Goal: Information Seeking & Learning: Check status

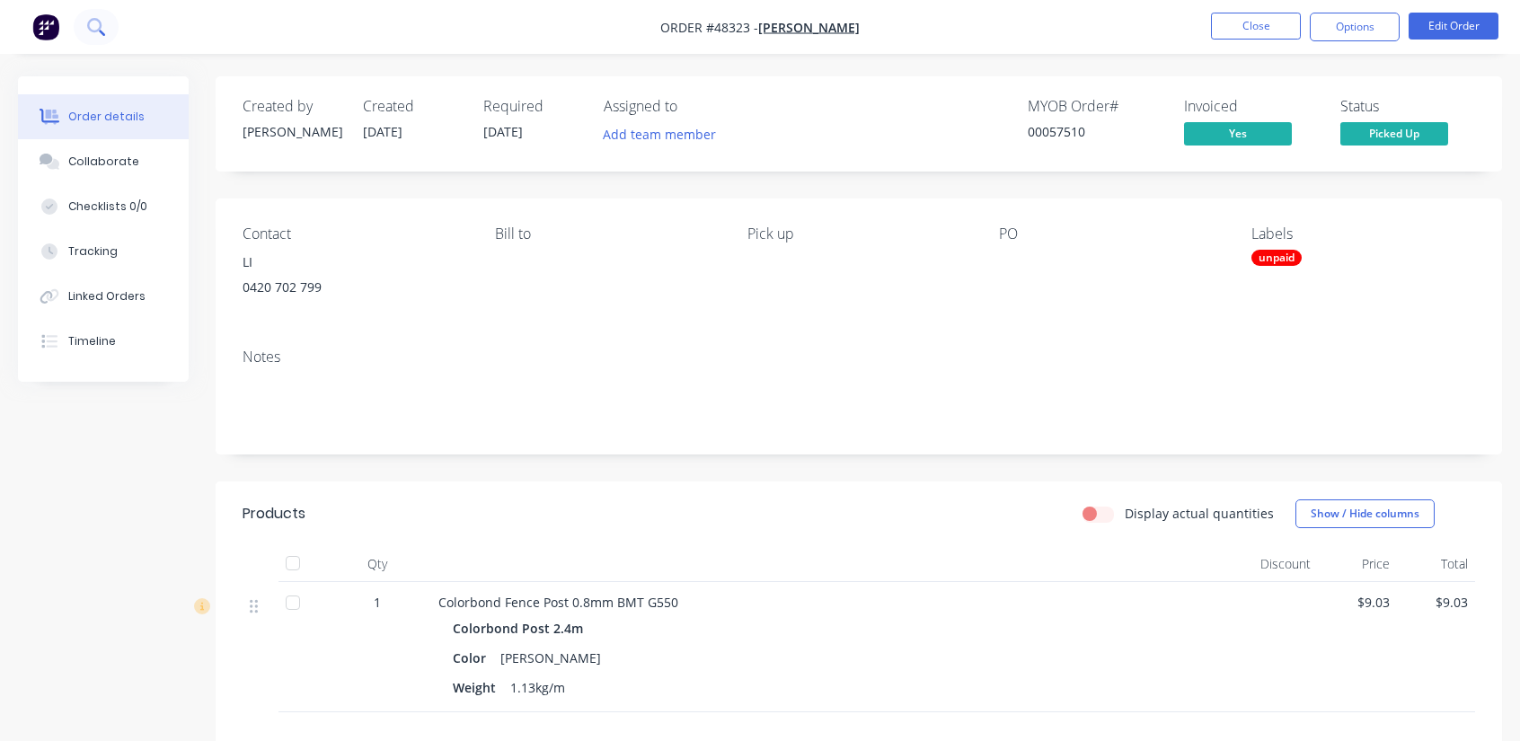
click at [93, 29] on icon at bounding box center [95, 26] width 17 height 17
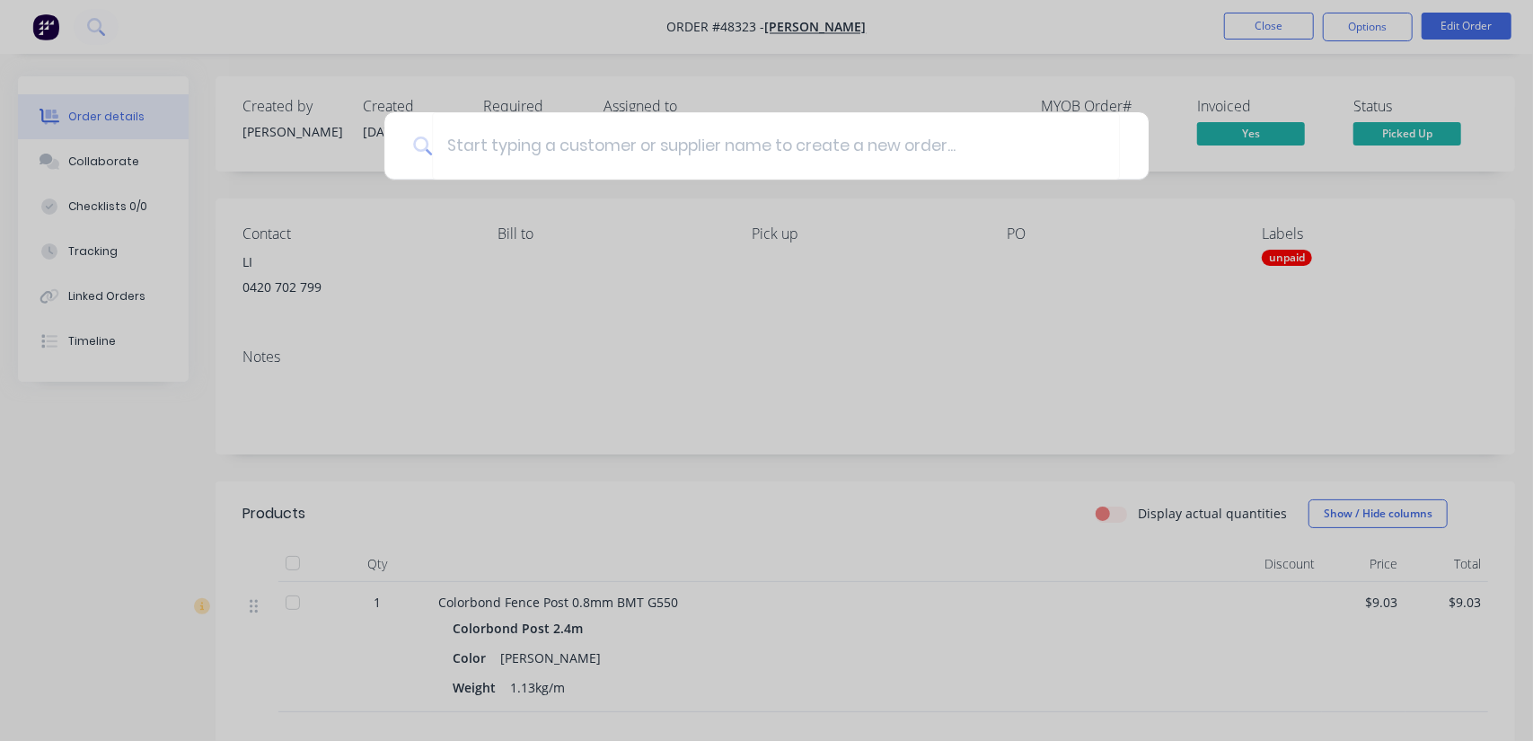
click at [792, 57] on div at bounding box center [766, 370] width 1533 height 741
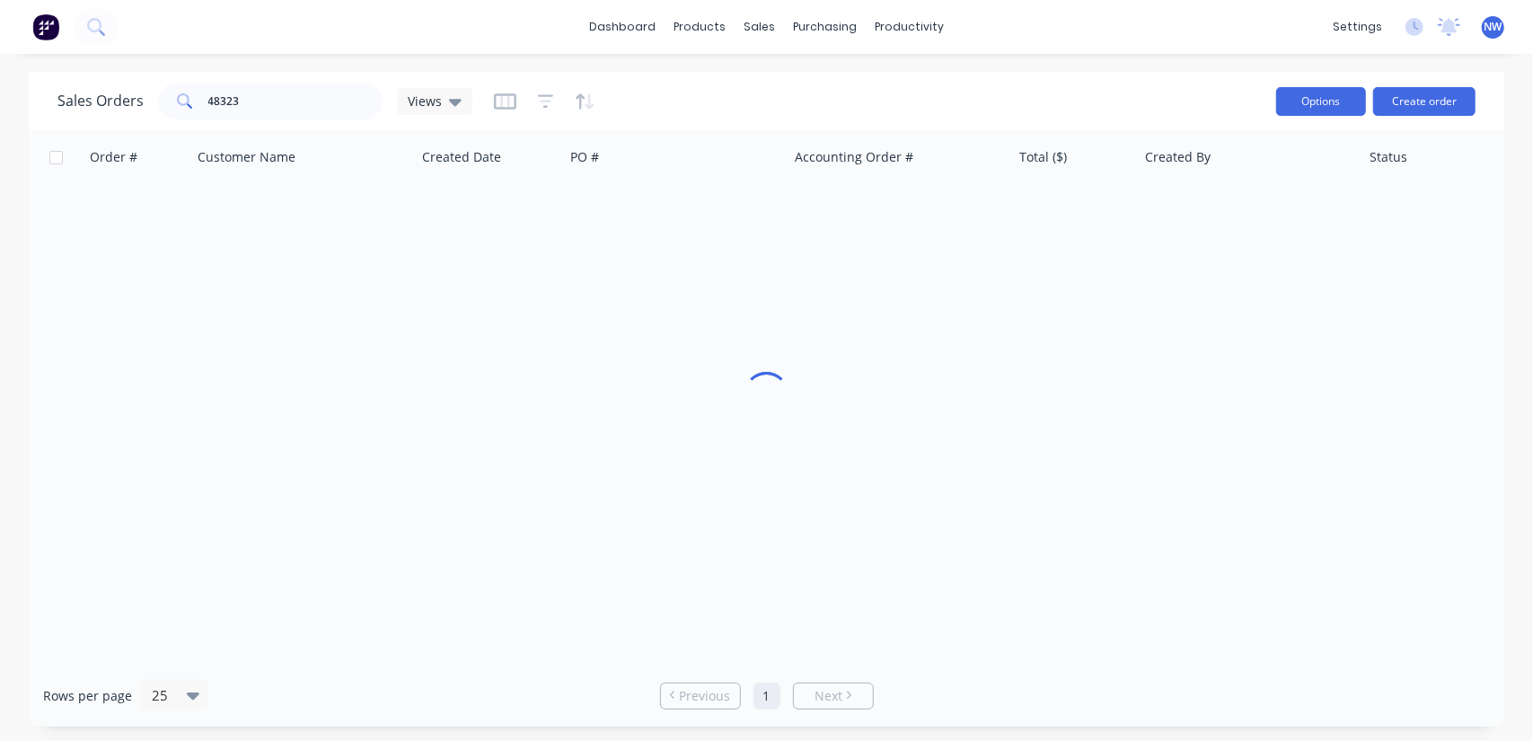
click at [1325, 101] on button "Options" at bounding box center [1322, 101] width 90 height 29
drag, startPoint x: 1325, startPoint y: 101, endPoint x: 871, endPoint y: 103, distance: 453.7
click at [871, 103] on div "Sales Orders 48323 Views Options Change Status Archive Export Create order" at bounding box center [767, 101] width 1476 height 58
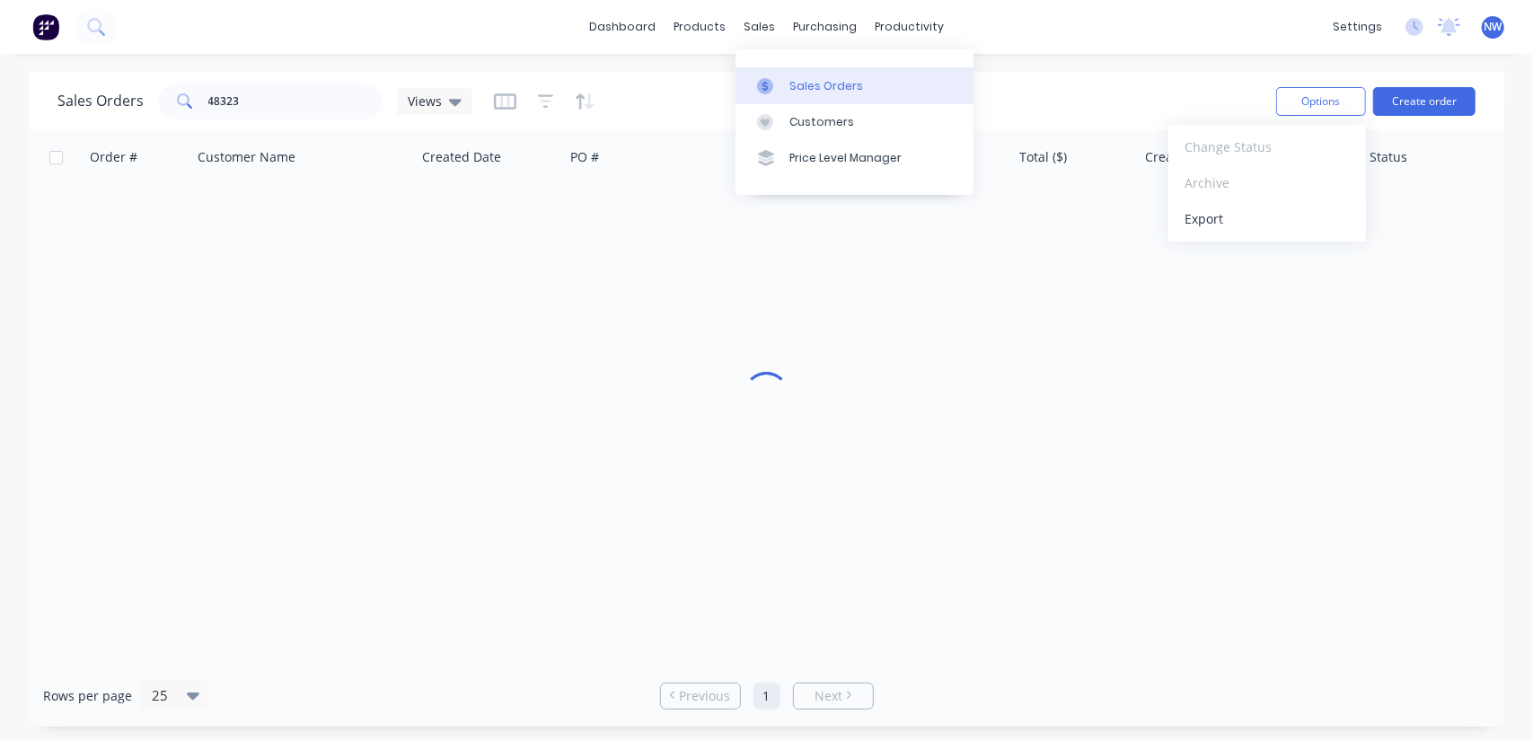
click at [796, 91] on div "Sales Orders" at bounding box center [827, 86] width 74 height 16
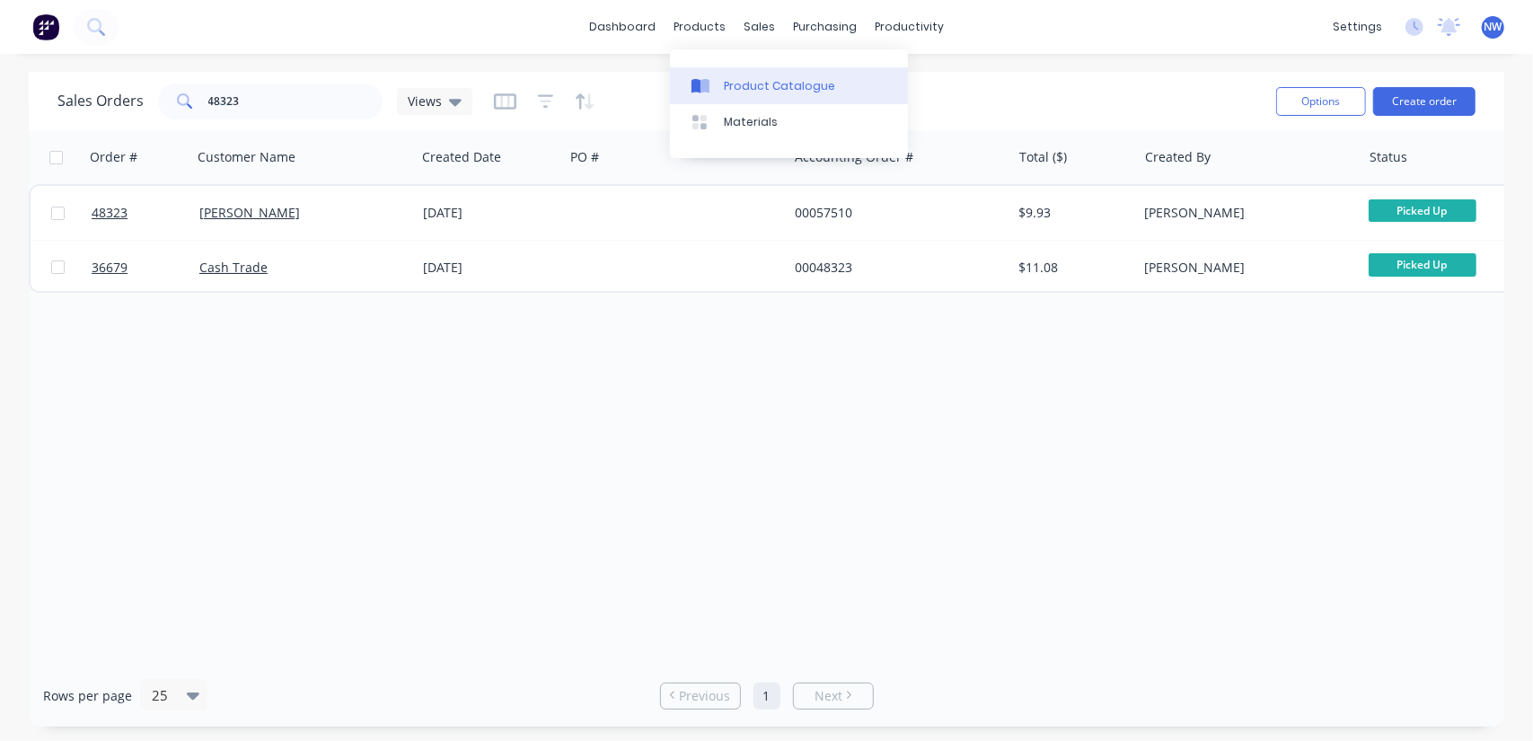
click at [805, 78] on div "Product Catalogue" at bounding box center [779, 86] width 111 height 16
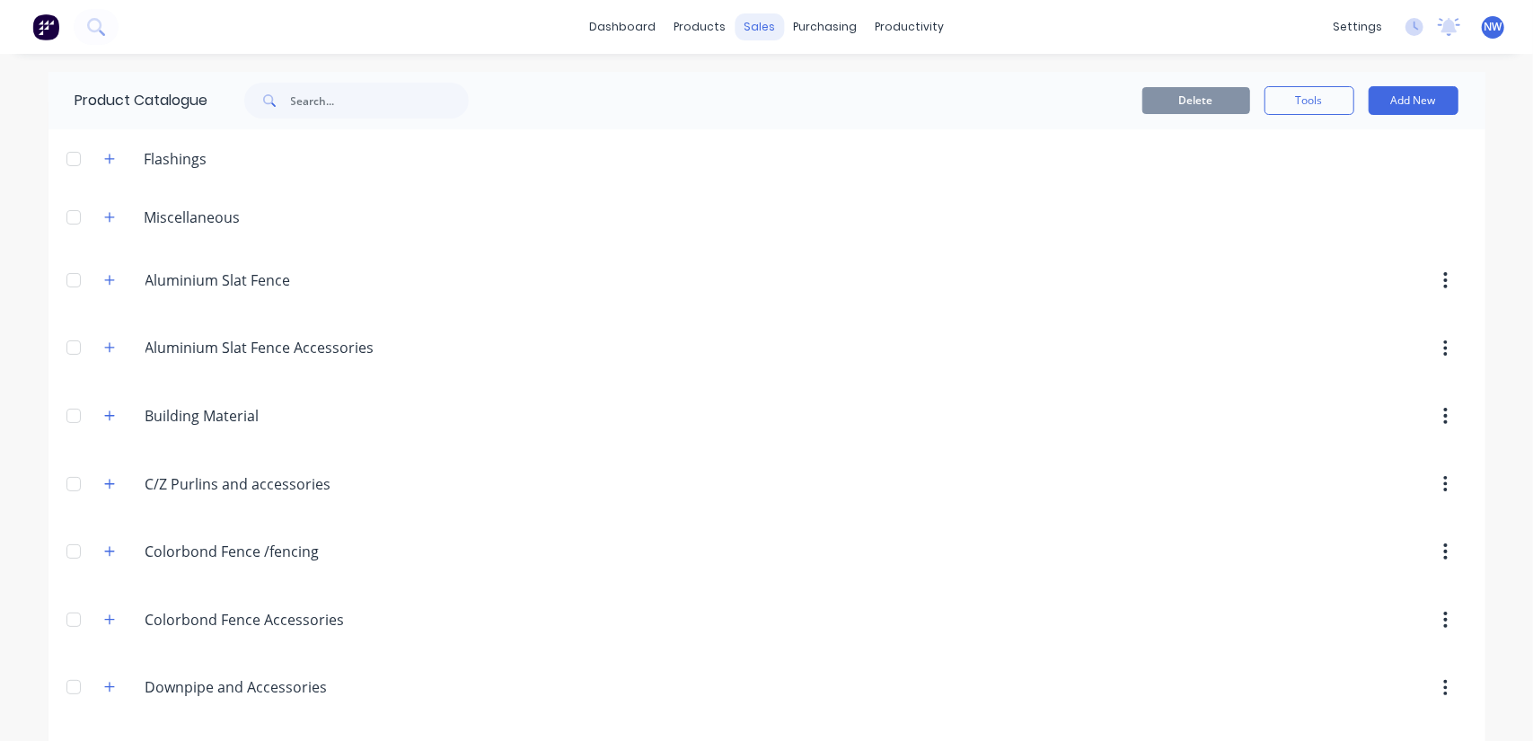
click at [737, 37] on div "sales" at bounding box center [759, 26] width 49 height 27
click at [804, 91] on div "Sales Orders" at bounding box center [820, 86] width 74 height 16
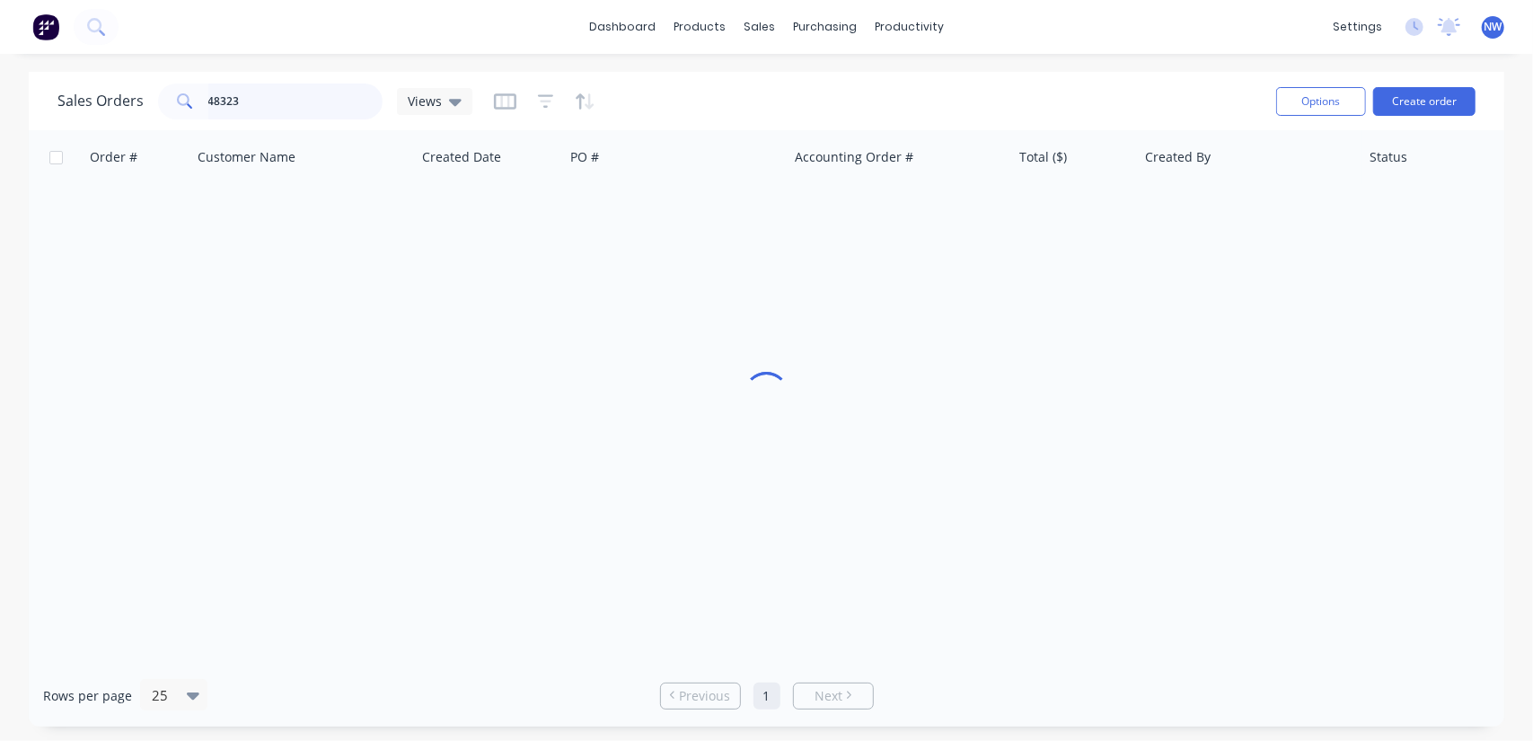
click at [253, 105] on input "48323" at bounding box center [295, 102] width 175 height 36
type input "4"
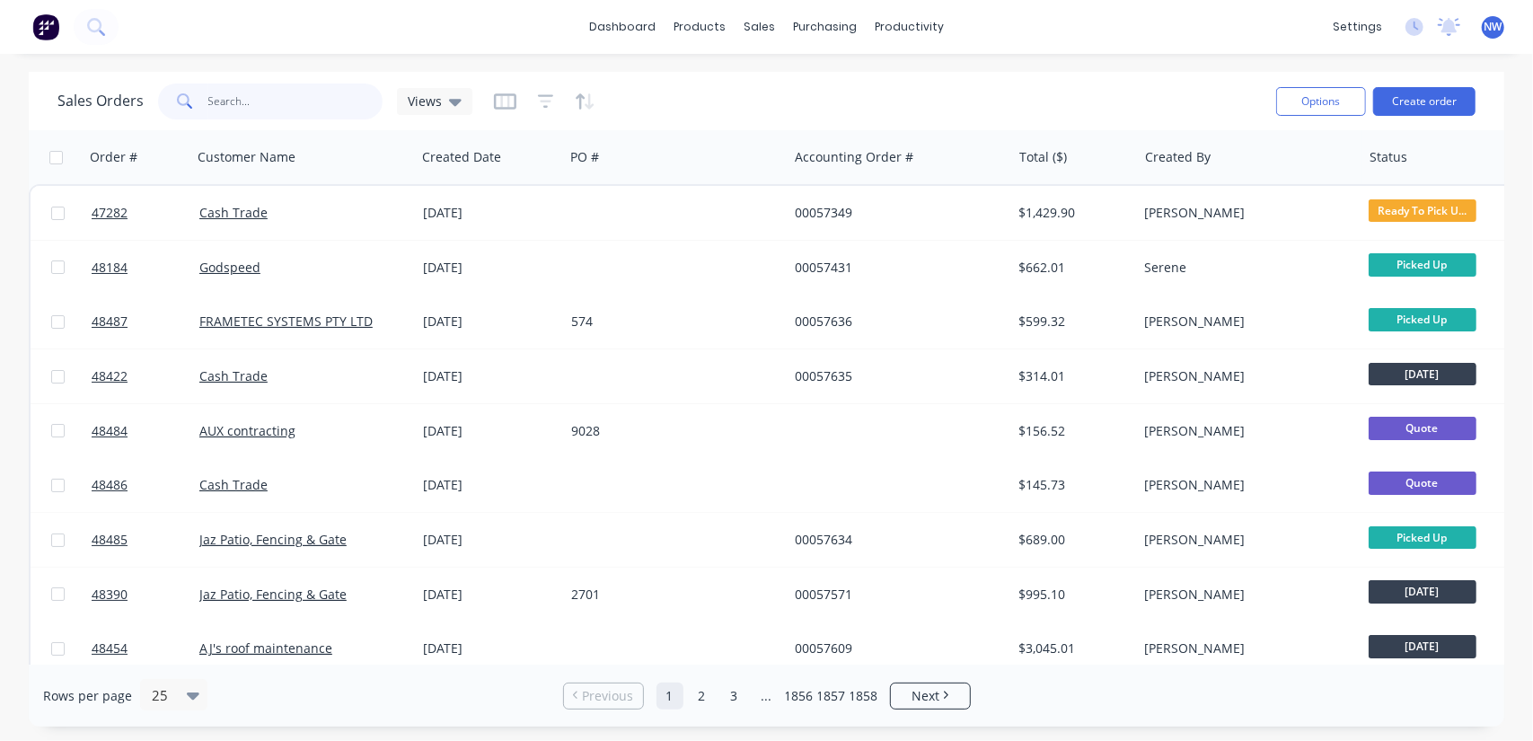
click at [268, 102] on input "text" at bounding box center [295, 102] width 175 height 36
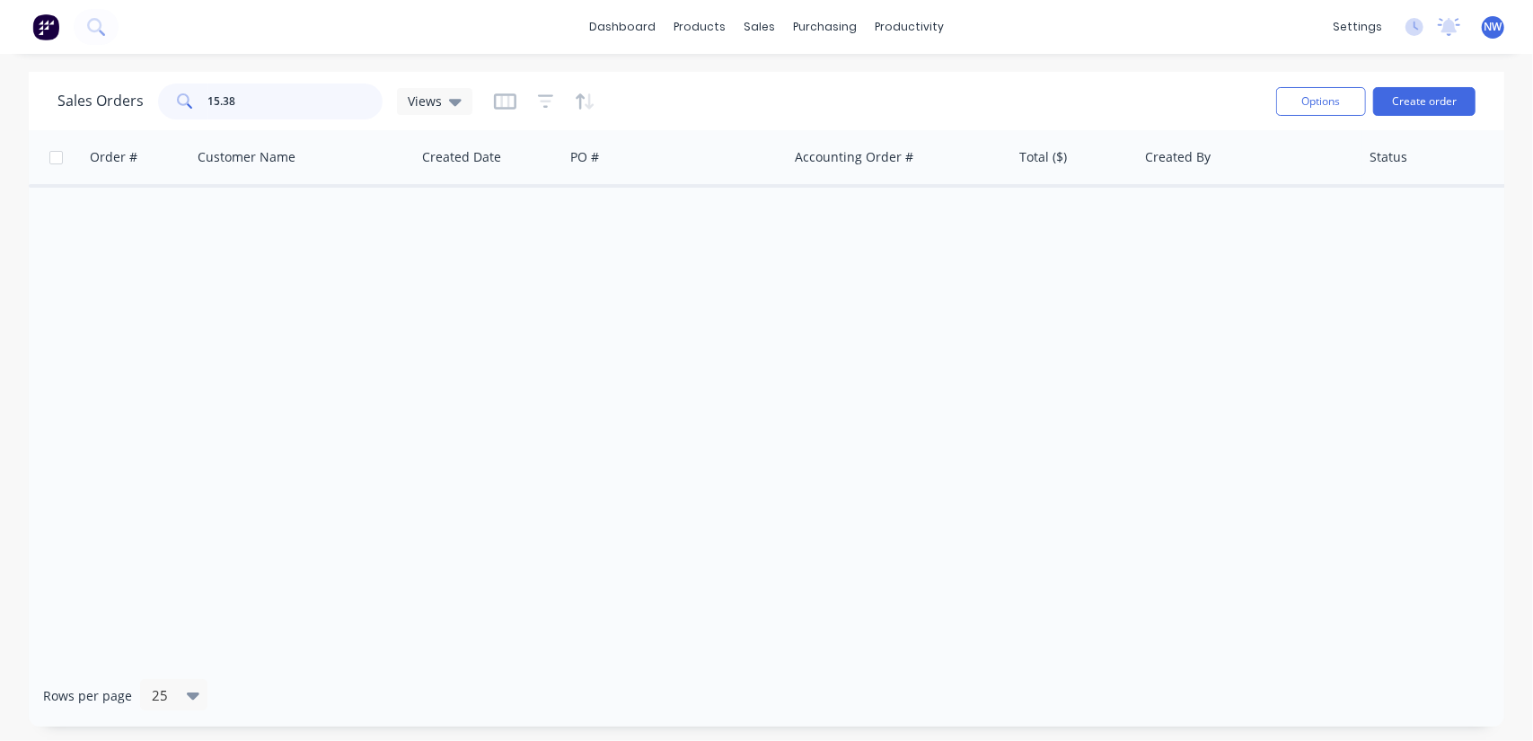
drag, startPoint x: 102, startPoint y: 82, endPoint x: 92, endPoint y: 82, distance: 10.8
click at [92, 82] on div "Sales Orders 15.38 Views" at bounding box center [659, 101] width 1205 height 44
paste input "00057397"
type input "00057397"
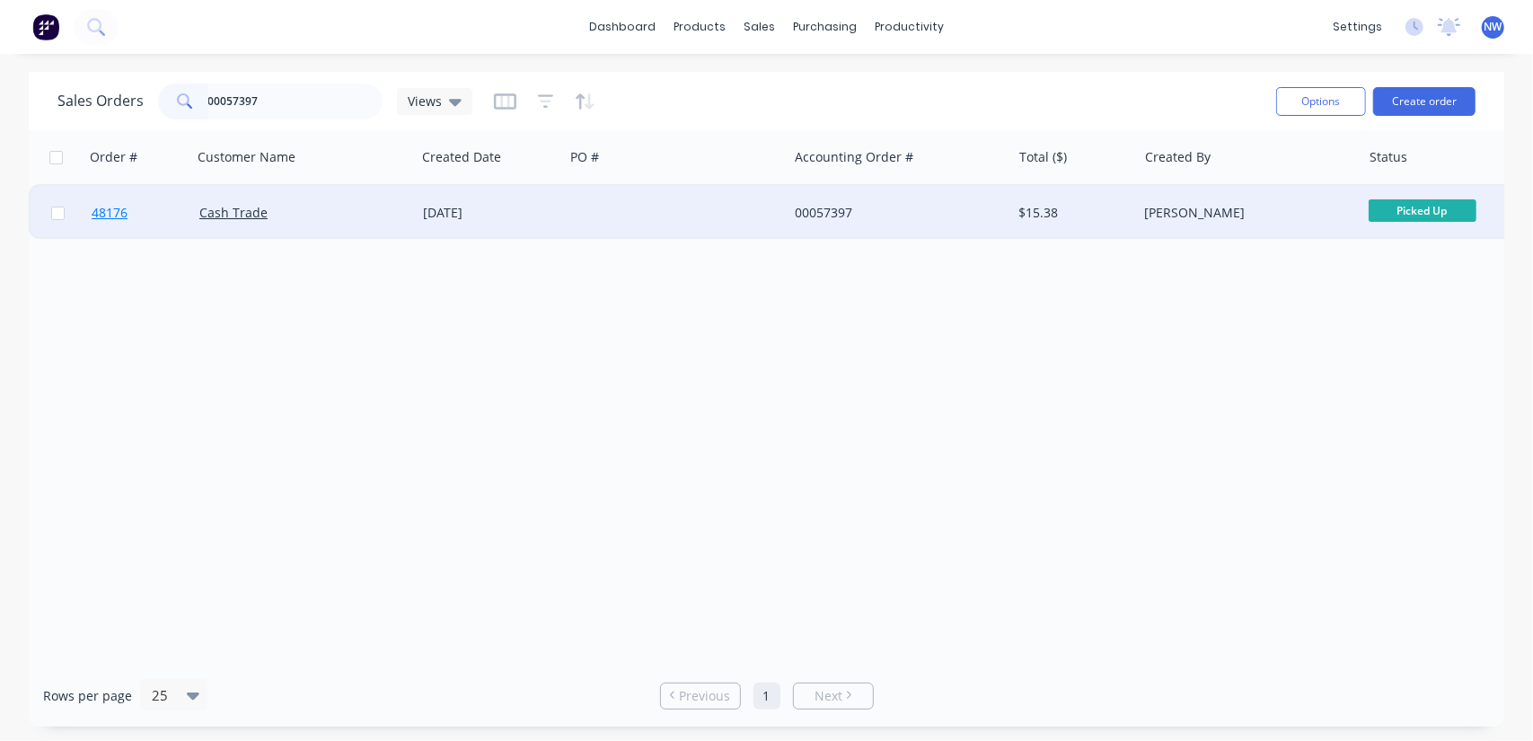
click at [117, 216] on span "48176" at bounding box center [110, 213] width 36 height 18
click at [108, 215] on span "48176" at bounding box center [110, 213] width 36 height 18
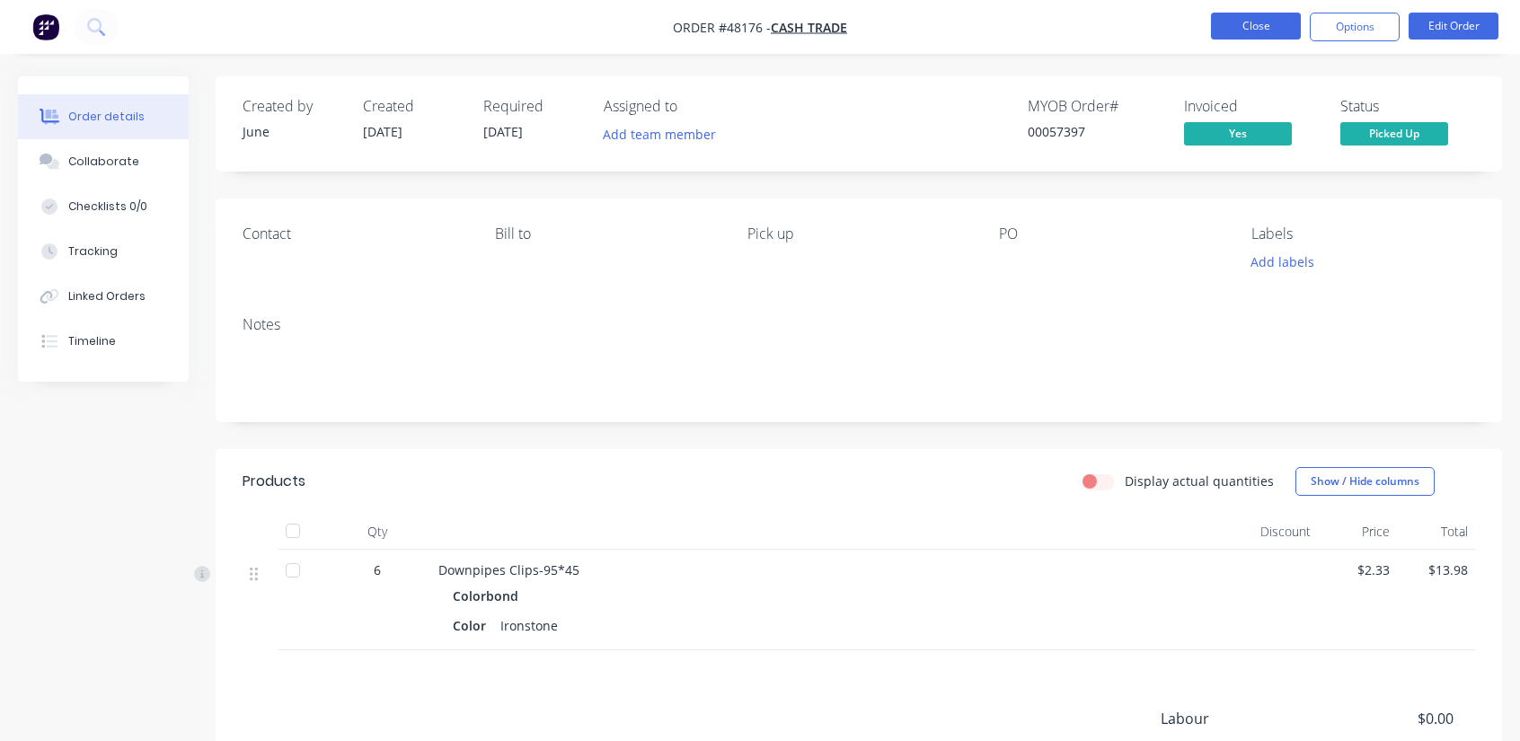
click at [1232, 31] on button "Close" at bounding box center [1256, 26] width 90 height 27
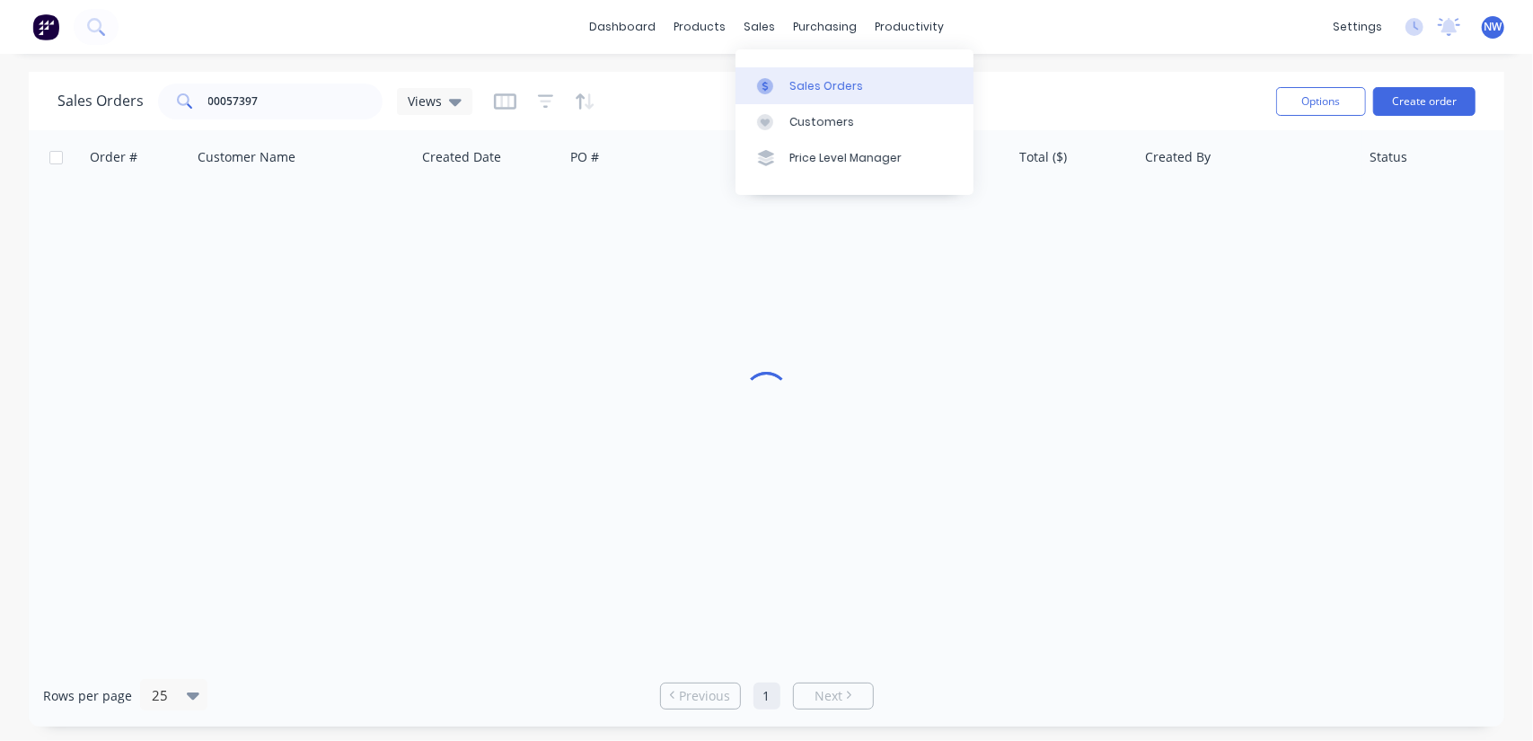
click at [803, 76] on link "Sales Orders" at bounding box center [855, 85] width 238 height 36
click at [804, 84] on div "Sales Orders" at bounding box center [827, 86] width 74 height 16
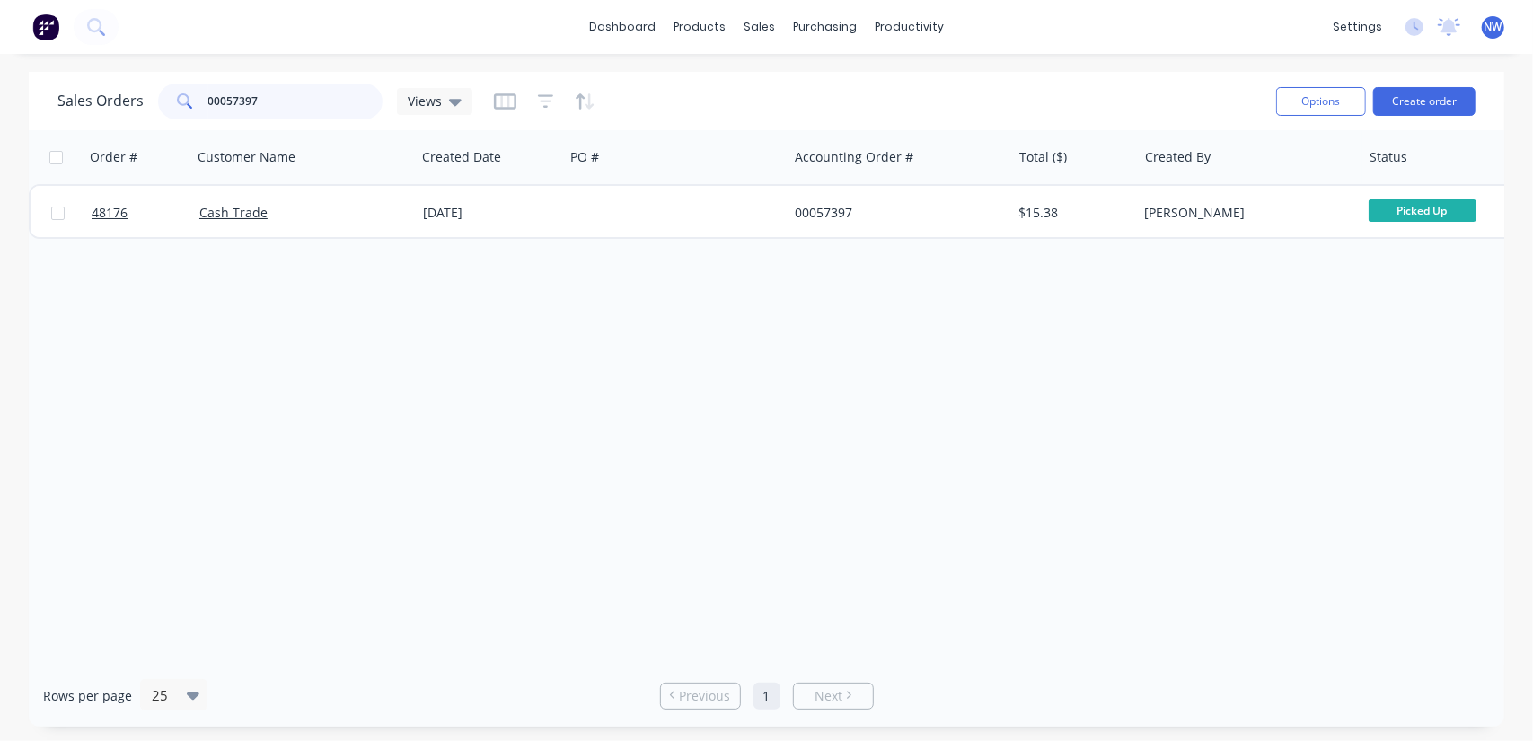
drag, startPoint x: 264, startPoint y: 96, endPoint x: 128, endPoint y: 90, distance: 136.7
click at [128, 90] on div "Sales Orders 00057397 Views" at bounding box center [264, 102] width 415 height 36
paste input "00057397"
type input "00057397"
drag, startPoint x: 268, startPoint y: 100, endPoint x: 124, endPoint y: 103, distance: 143.8
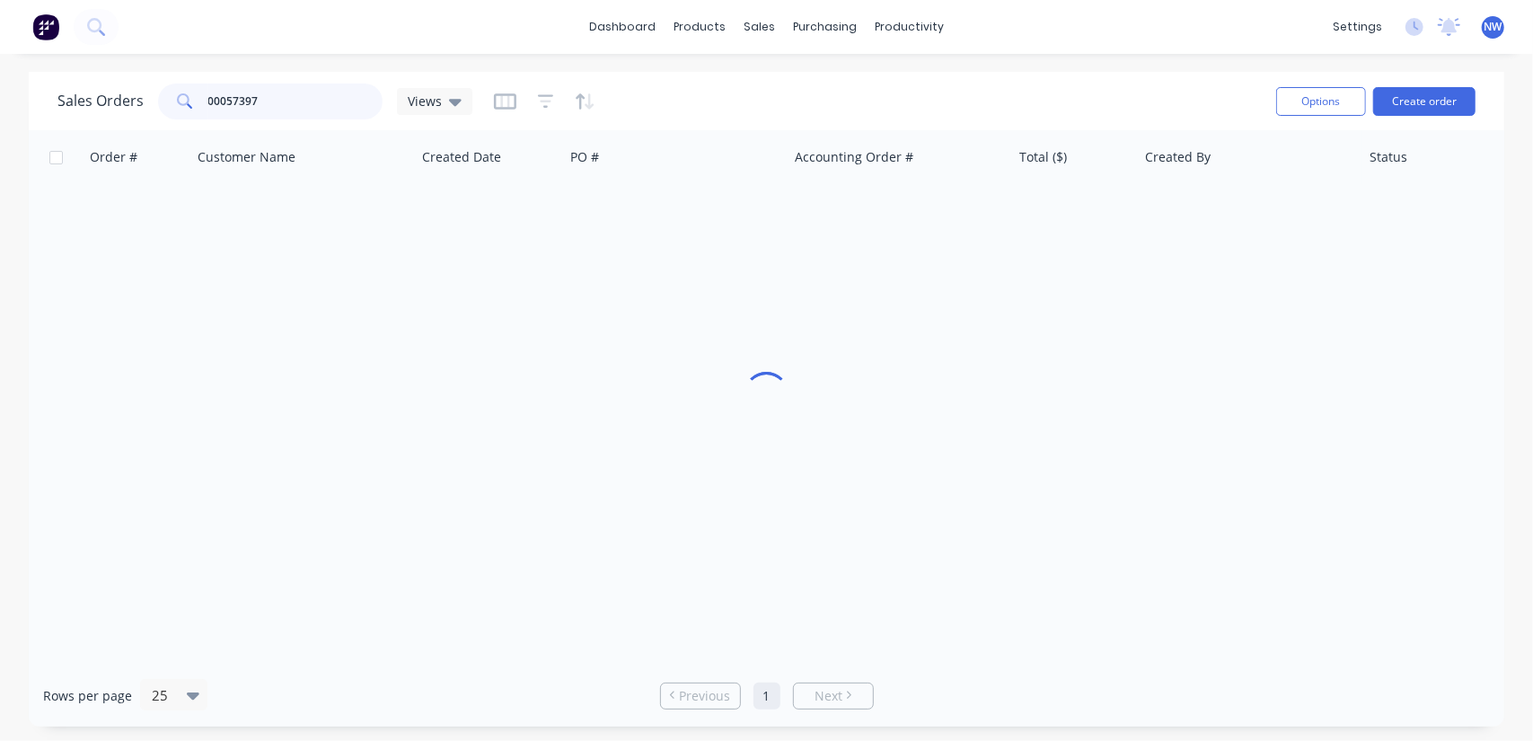
click at [122, 103] on div "Sales Orders 00057397 Views" at bounding box center [264, 102] width 415 height 36
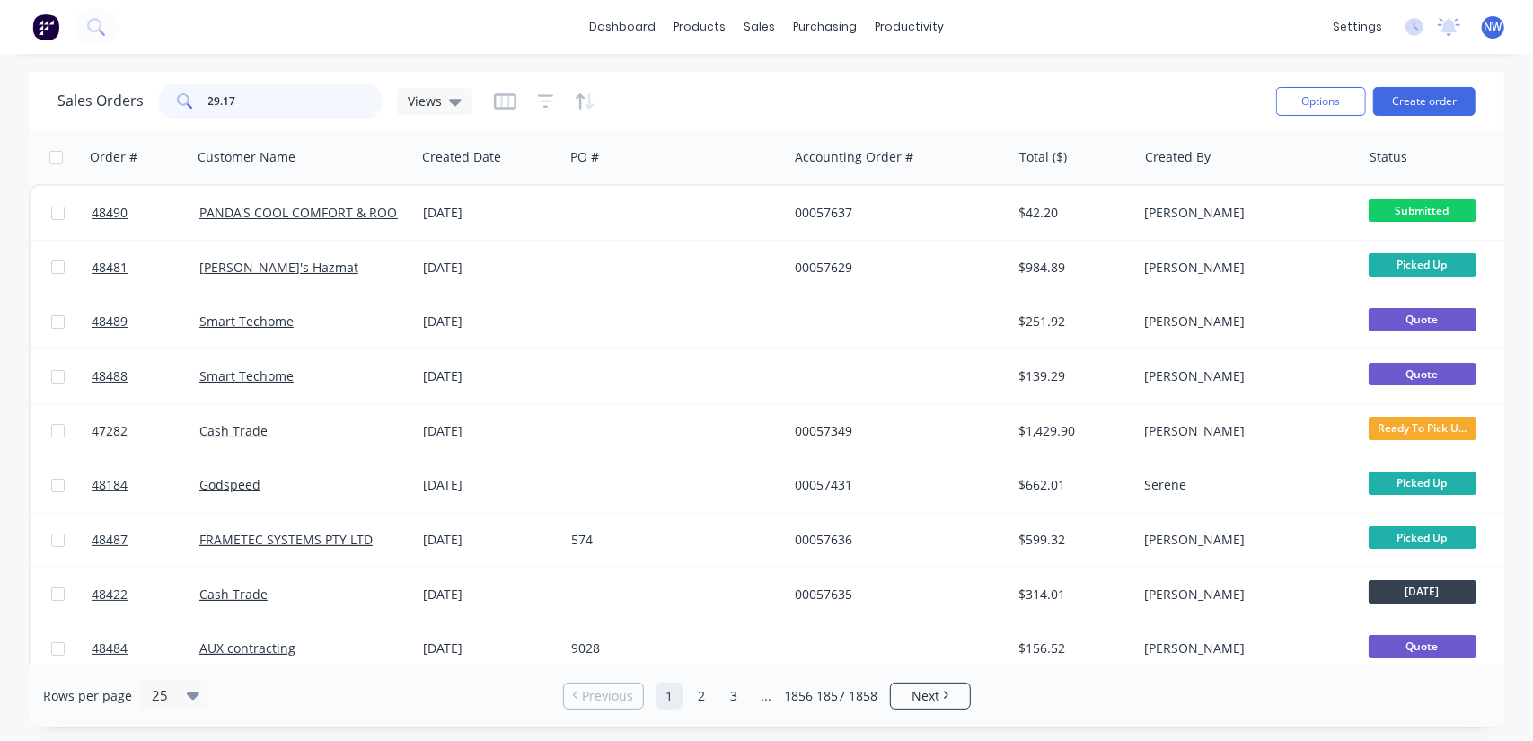
type input "29.17"
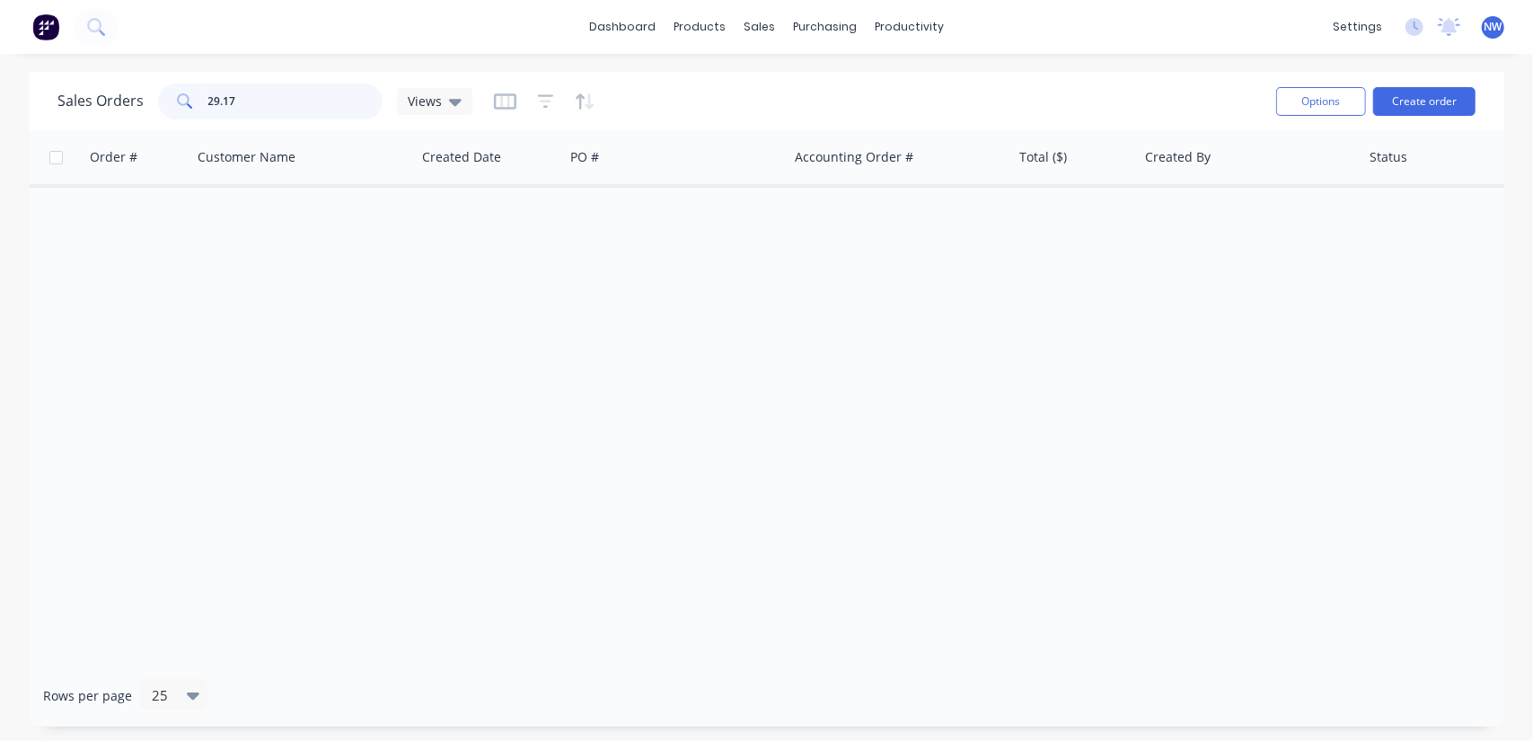
drag, startPoint x: 214, startPoint y: 100, endPoint x: 184, endPoint y: 75, distance: 38.9
click at [192, 100] on div "29.17" at bounding box center [270, 102] width 225 height 36
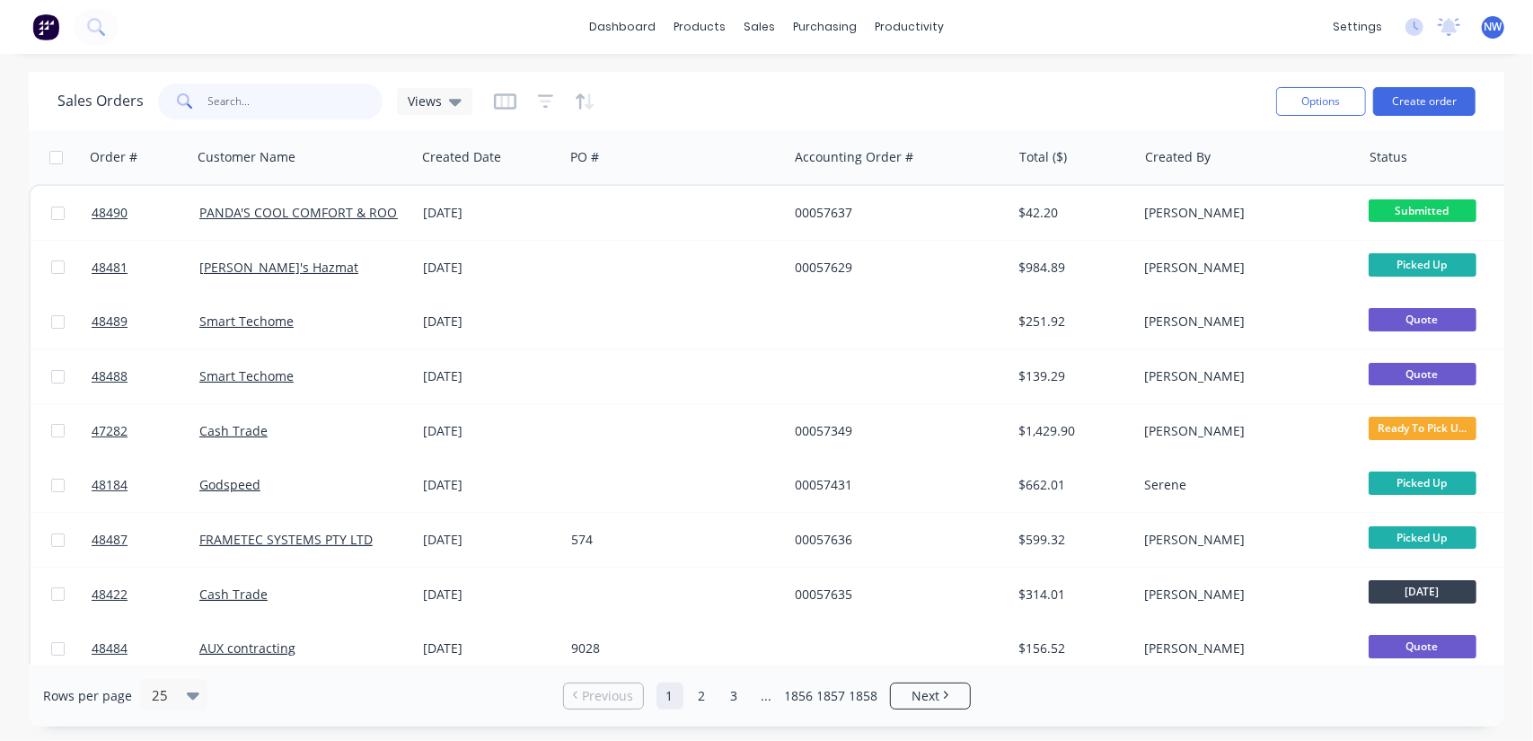
click at [263, 102] on input "text" at bounding box center [295, 102] width 175 height 36
paste input "48205"
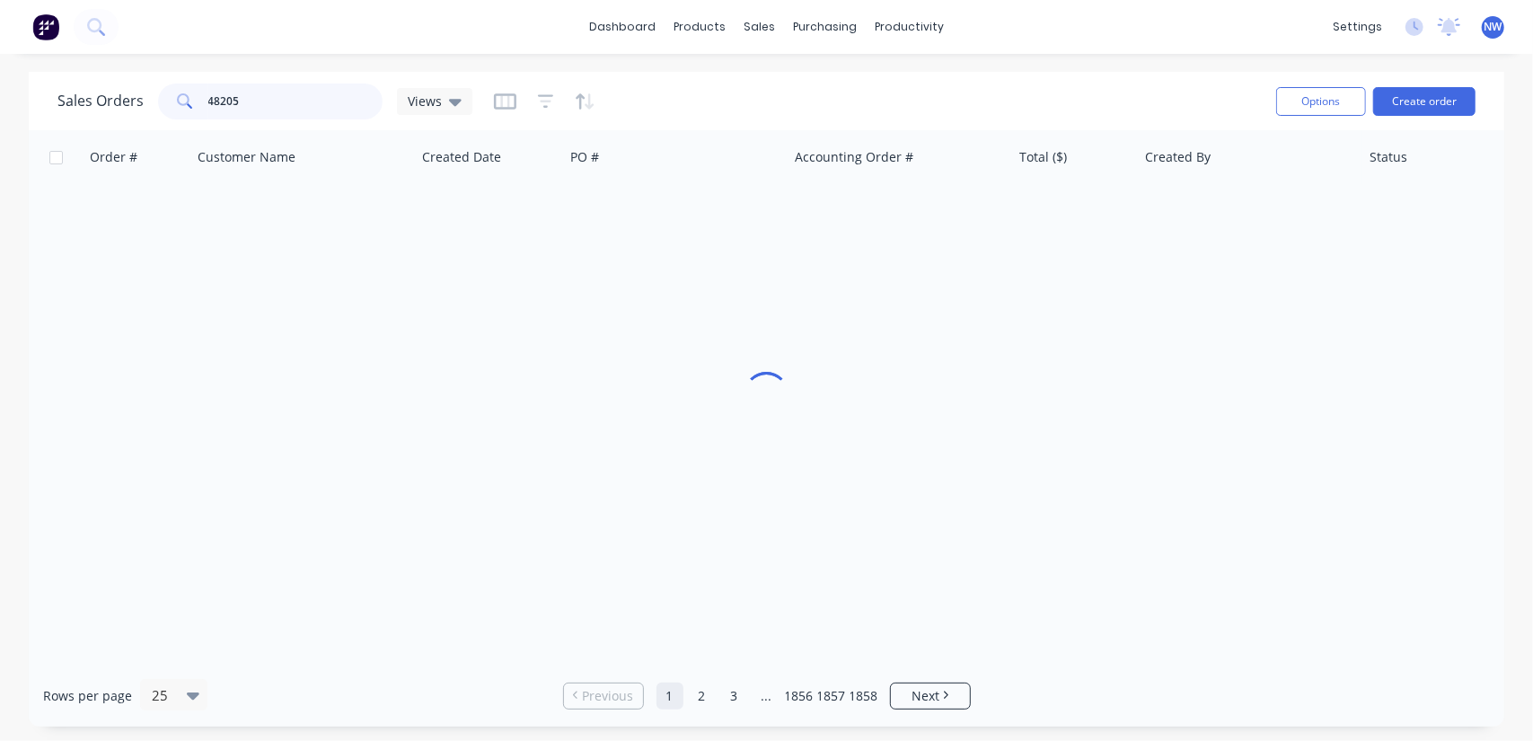
type input "48205"
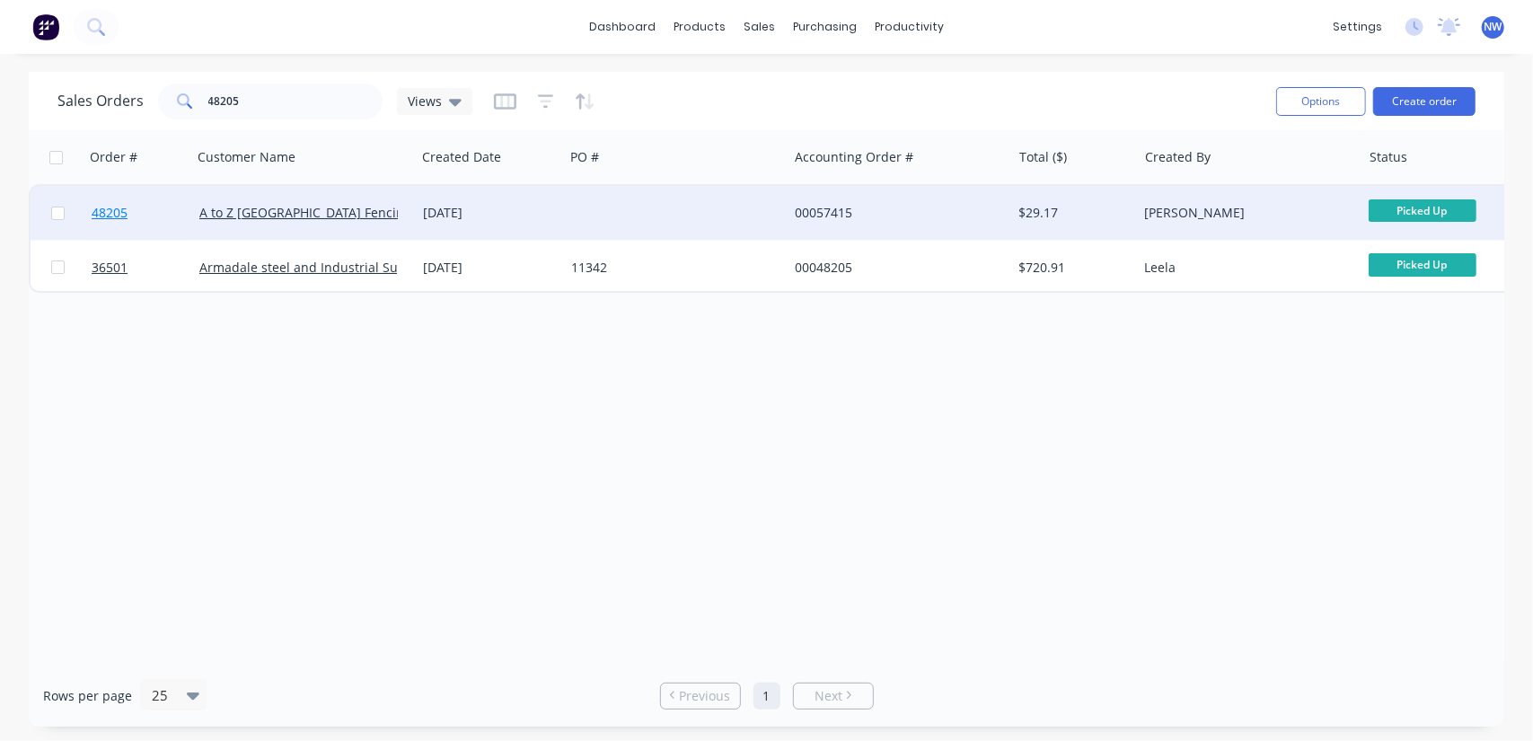
click at [102, 209] on span "48205" at bounding box center [110, 213] width 36 height 18
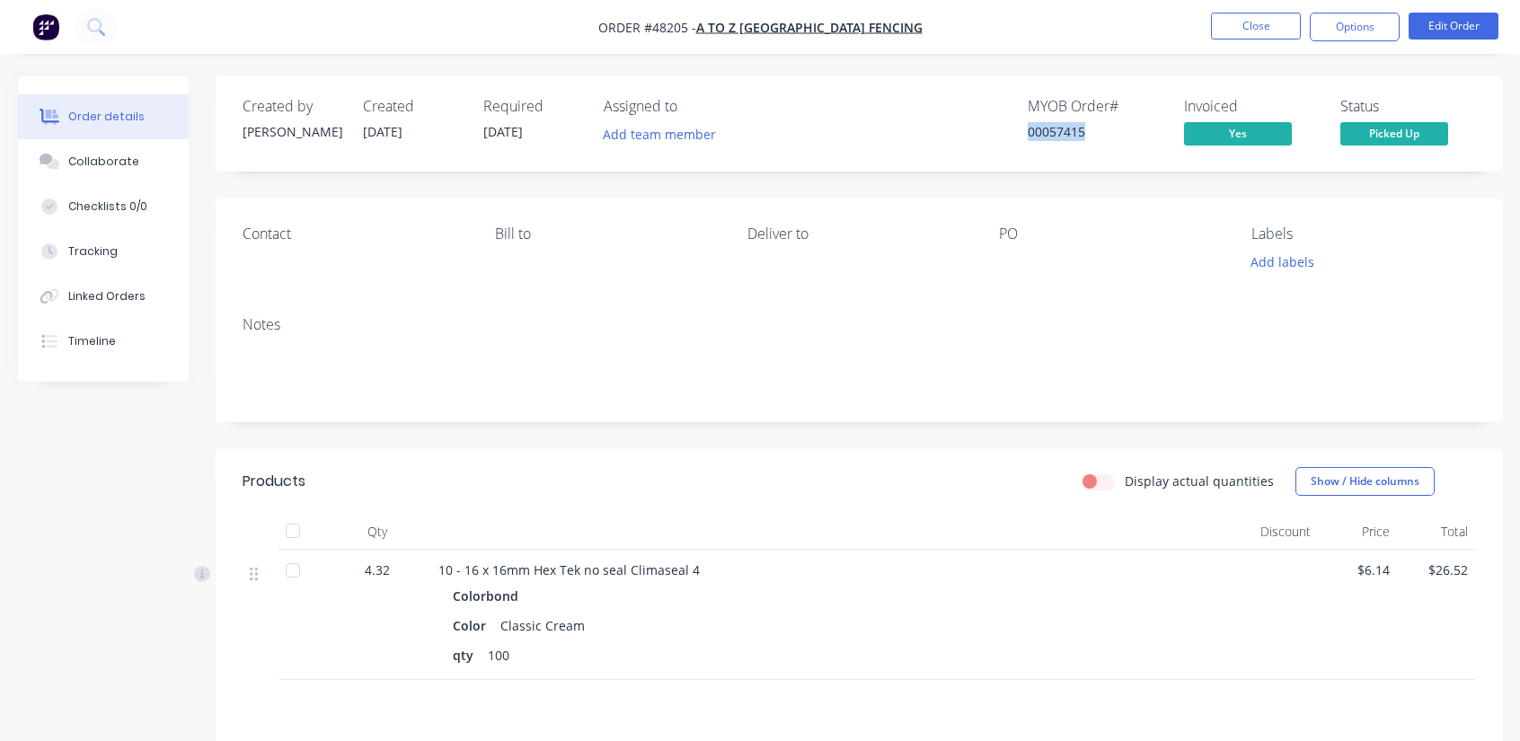
drag, startPoint x: 1112, startPoint y: 132, endPoint x: 977, endPoint y: 125, distance: 134.9
click at [977, 125] on div "MYOB Order # 00057415 Invoiced Yes Status Picked Up" at bounding box center [1129, 124] width 692 height 52
copy div "00057415"
click at [1286, 28] on button "Close" at bounding box center [1256, 26] width 90 height 27
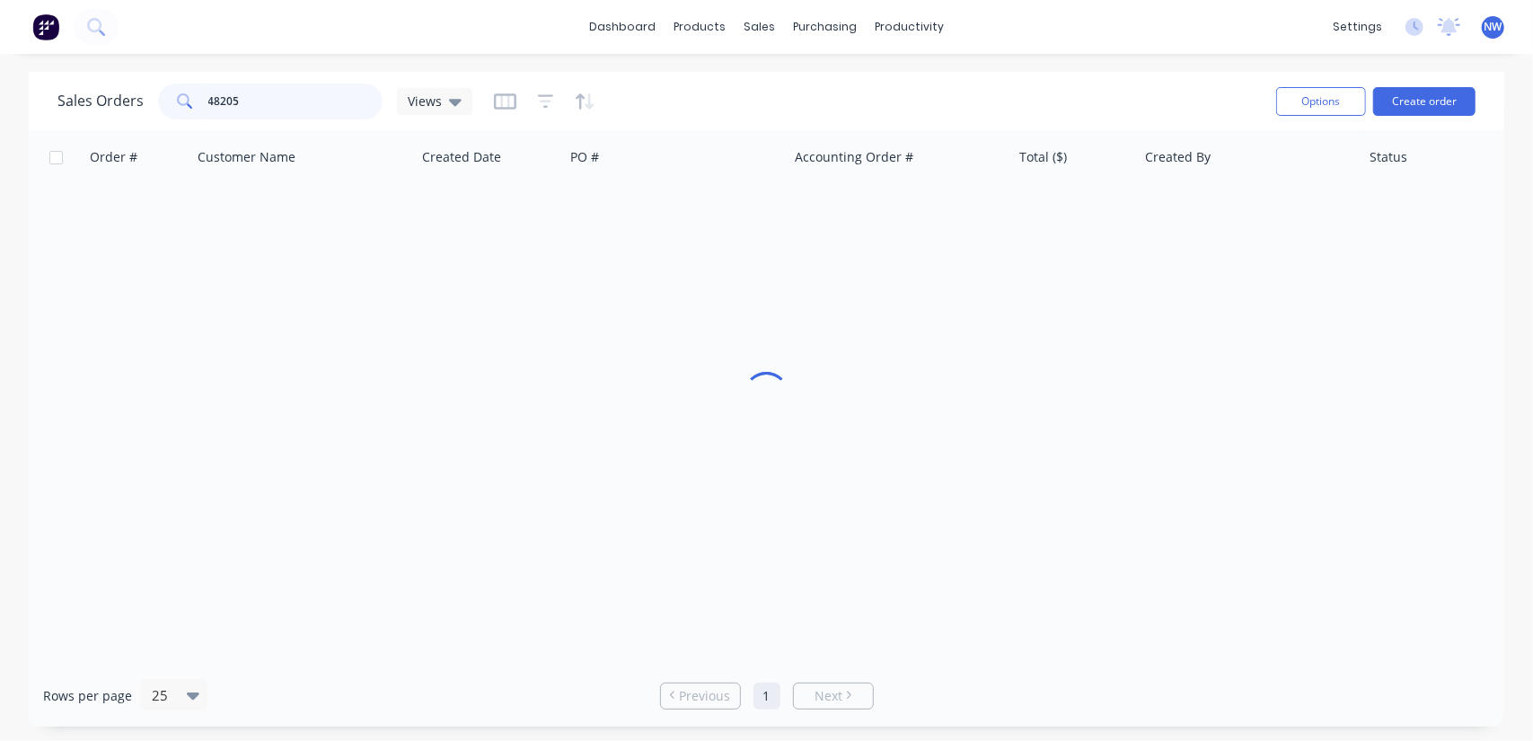
drag, startPoint x: 258, startPoint y: 103, endPoint x: 165, endPoint y: 75, distance: 96.9
click at [162, 96] on div "48205" at bounding box center [270, 102] width 225 height 36
type input "38.32"
drag, startPoint x: 293, startPoint y: 93, endPoint x: 165, endPoint y: 83, distance: 128.0
click at [158, 97] on div "38.32" at bounding box center [270, 102] width 225 height 36
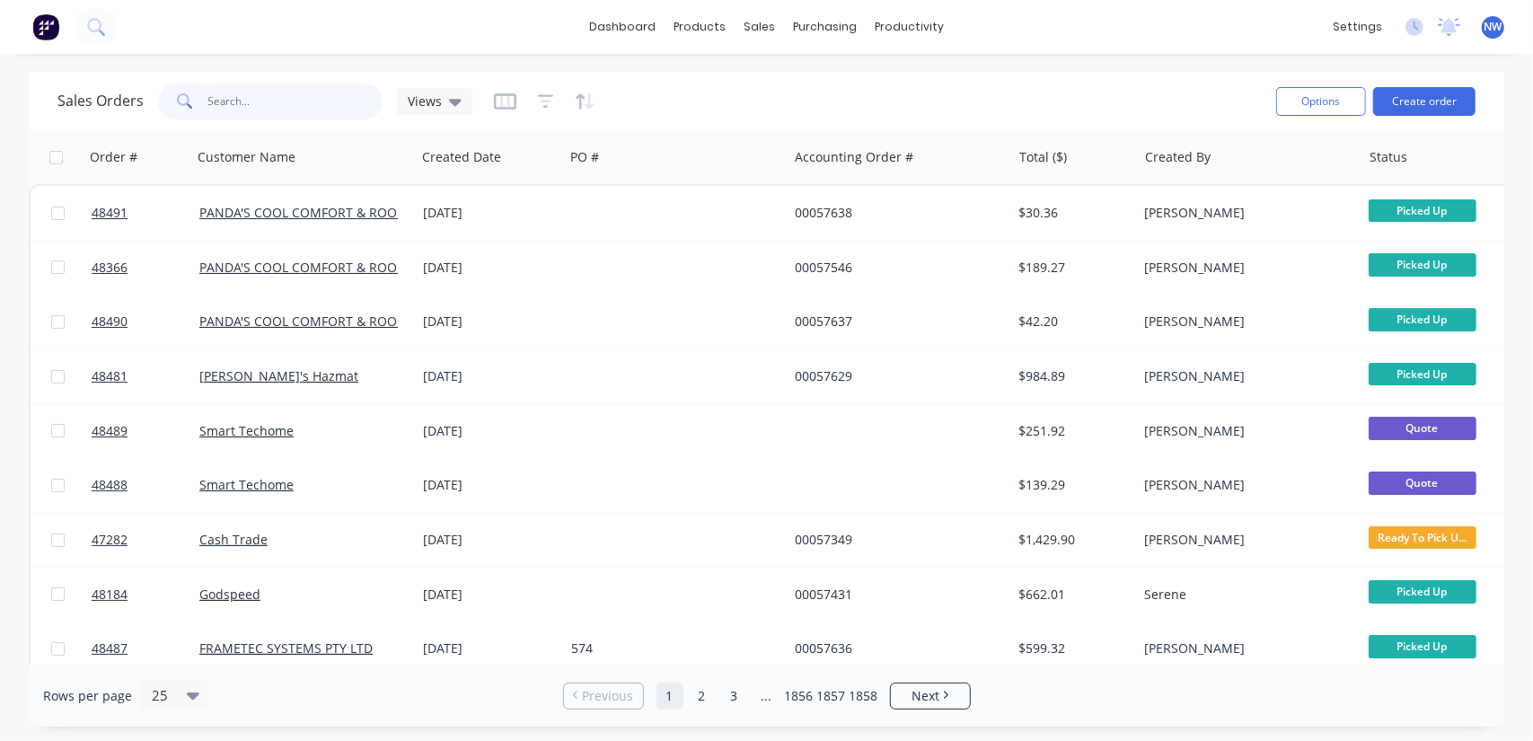
paste input "48187"
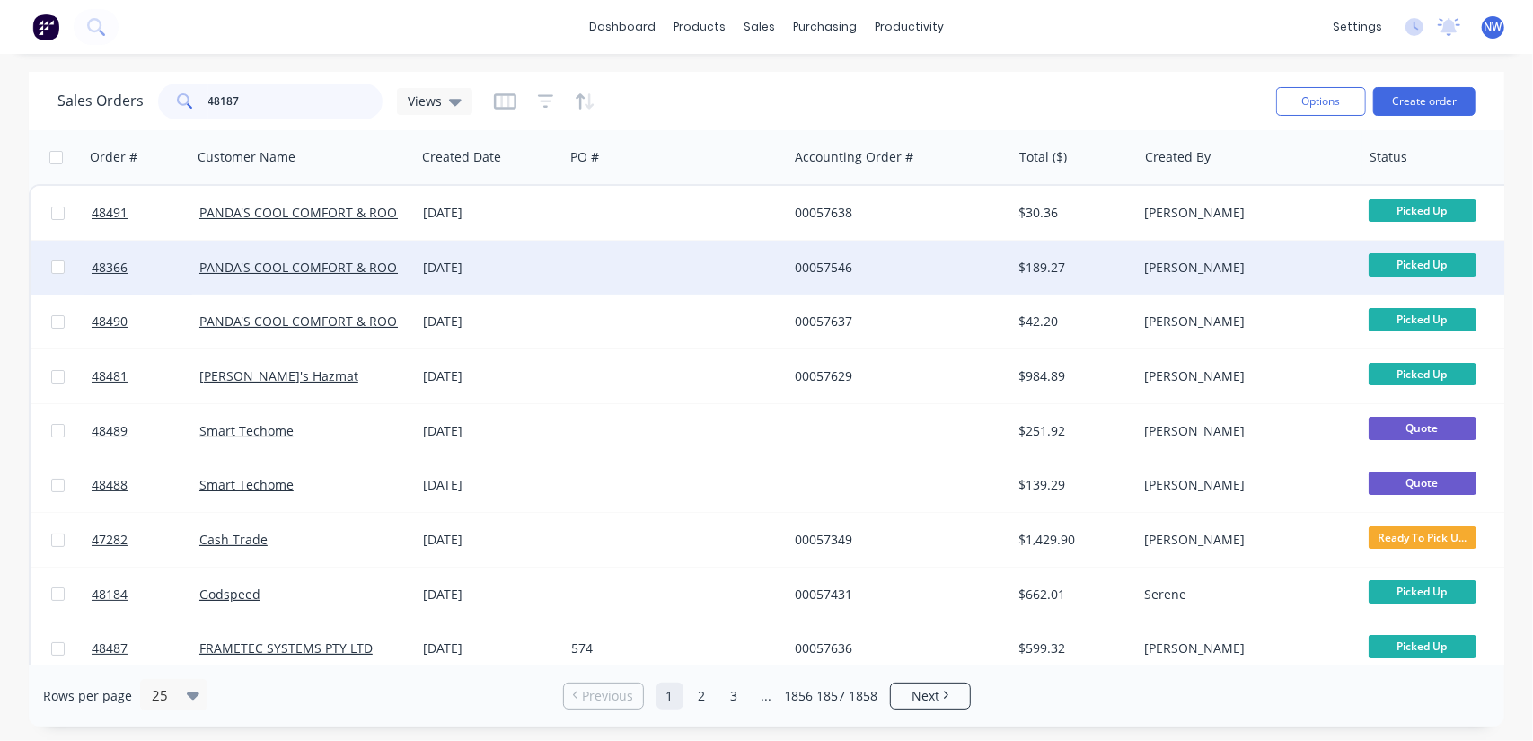
type input "48187"
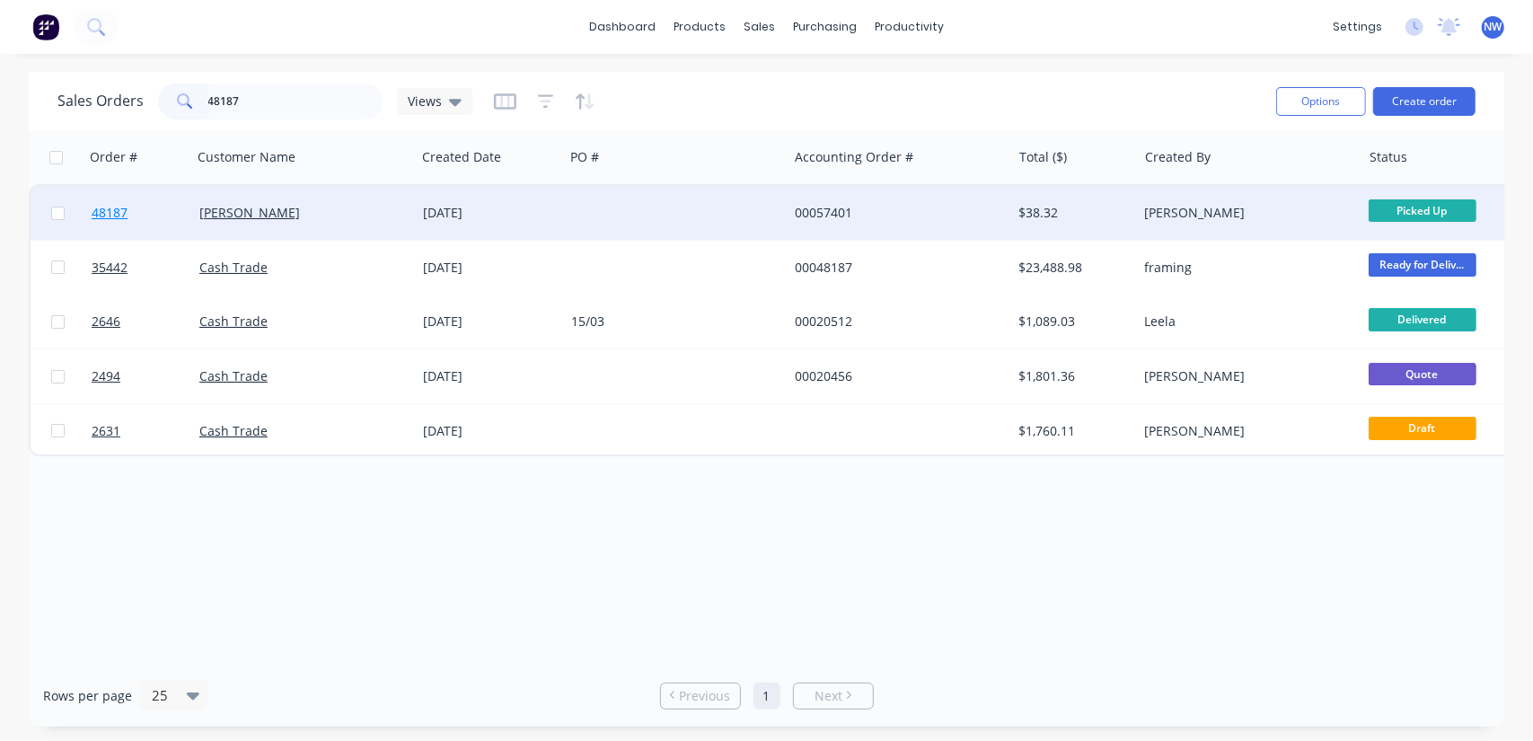
click at [97, 209] on span "48187" at bounding box center [110, 213] width 36 height 18
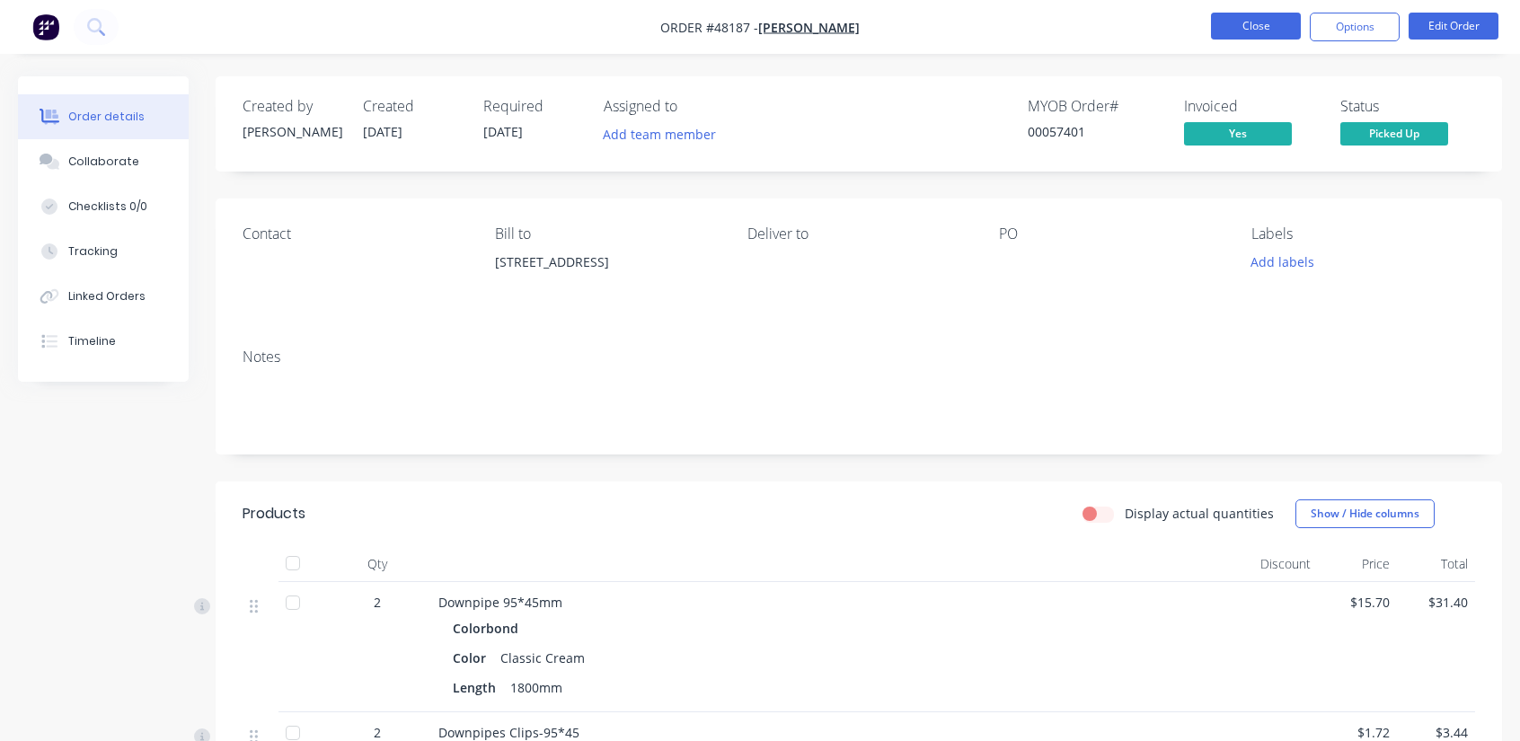
click at [1250, 22] on button "Close" at bounding box center [1256, 26] width 90 height 27
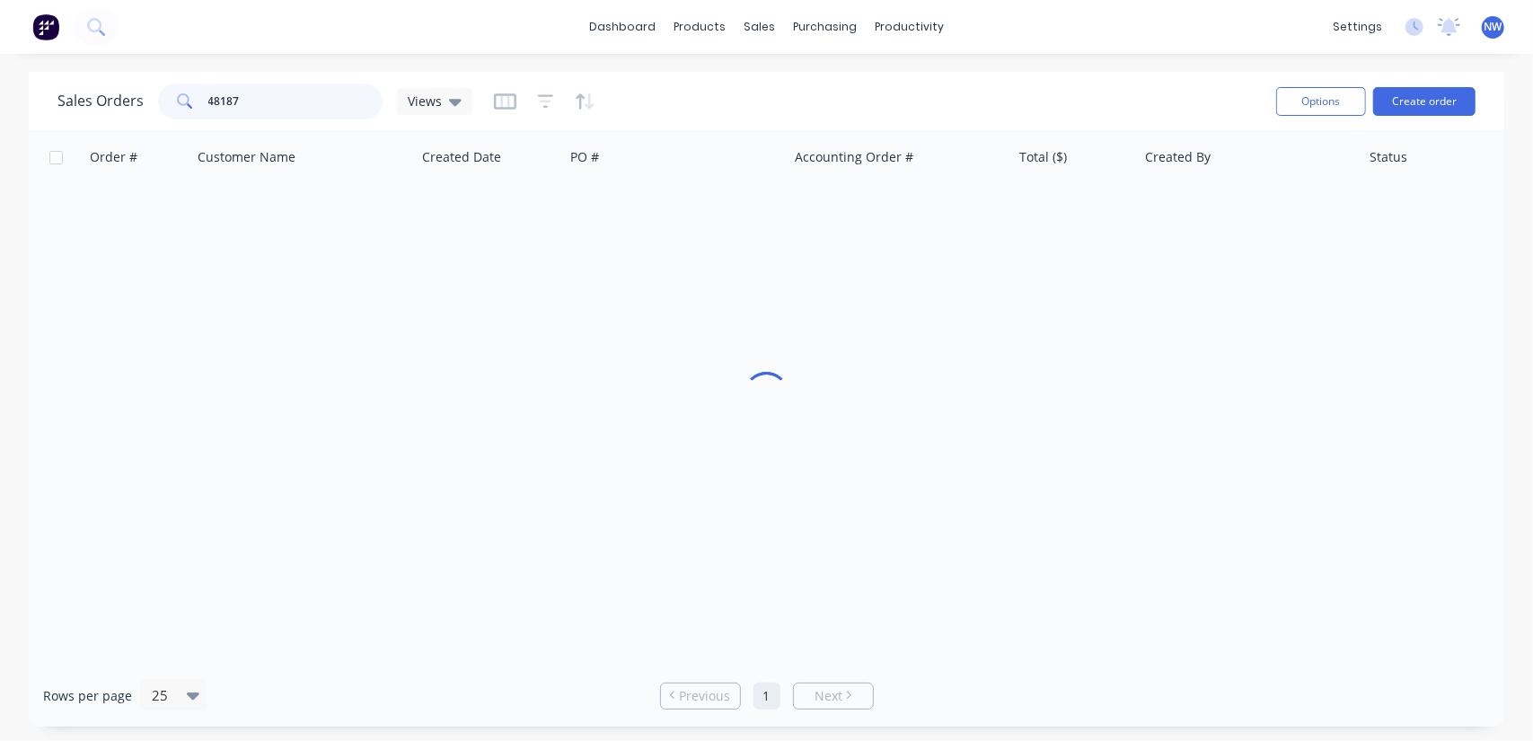
drag, startPoint x: 269, startPoint y: 104, endPoint x: 119, endPoint y: 84, distance: 151.4
click at [119, 84] on div "Sales Orders 48187 Views" at bounding box center [264, 102] width 415 height 36
type input "57415"
drag, startPoint x: 264, startPoint y: 100, endPoint x: 68, endPoint y: 97, distance: 195.9
click at [68, 97] on div "Sales Orders 57415 Views" at bounding box center [264, 102] width 415 height 36
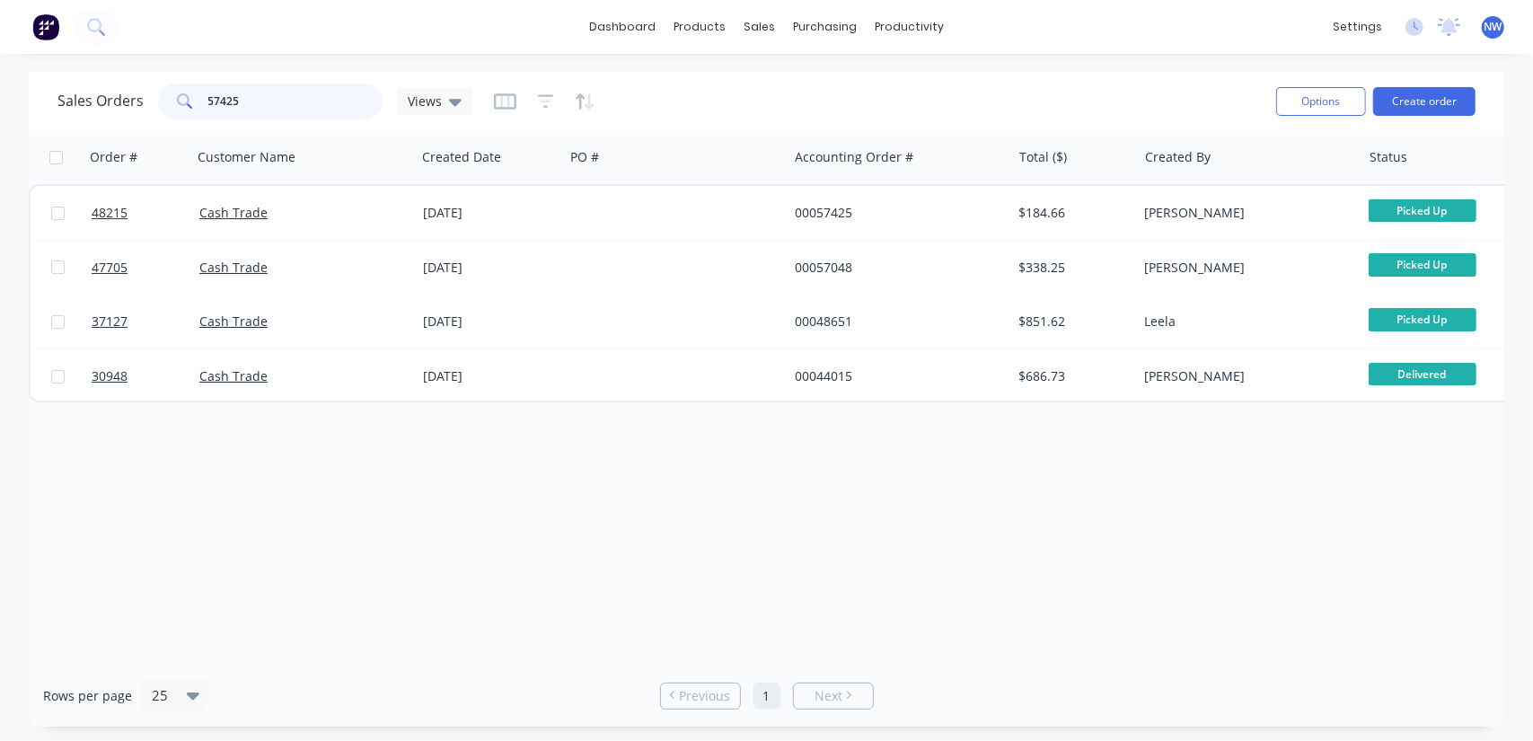
drag, startPoint x: 270, startPoint y: 104, endPoint x: 5, endPoint y: 90, distance: 265.4
click at [5, 90] on div "Sales Orders 57425 Views Options Create order Order # Customer Name Created Dat…" at bounding box center [766, 399] width 1533 height 655
drag, startPoint x: 262, startPoint y: 107, endPoint x: 172, endPoint y: 113, distance: 90.9
click at [172, 113] on div "57425" at bounding box center [270, 102] width 225 height 36
paste input "399"
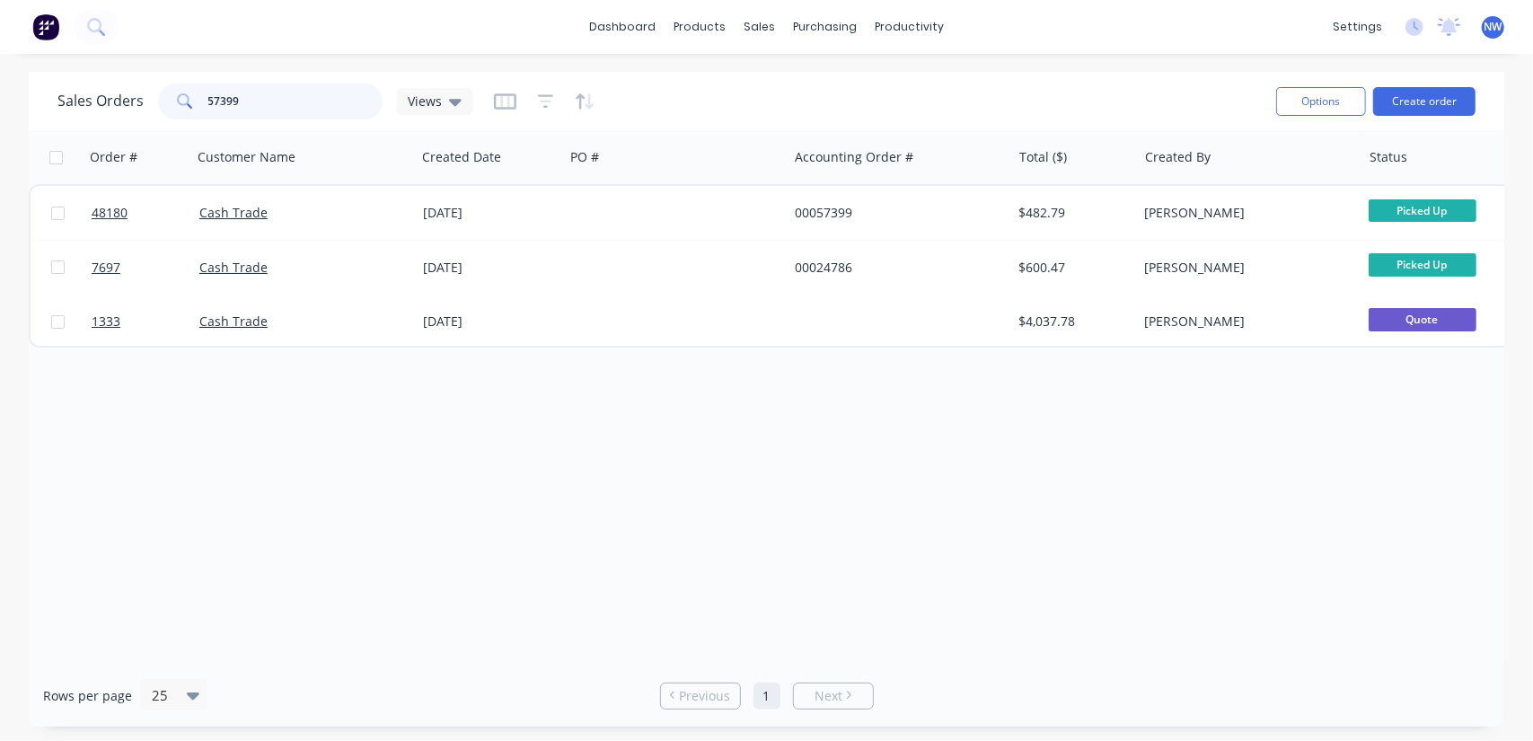
drag, startPoint x: 252, startPoint y: 98, endPoint x: 151, endPoint y: 112, distance: 101.6
click at [151, 112] on div "Sales Orders 57399 Views" at bounding box center [264, 102] width 415 height 36
paste input "421"
type input "57421"
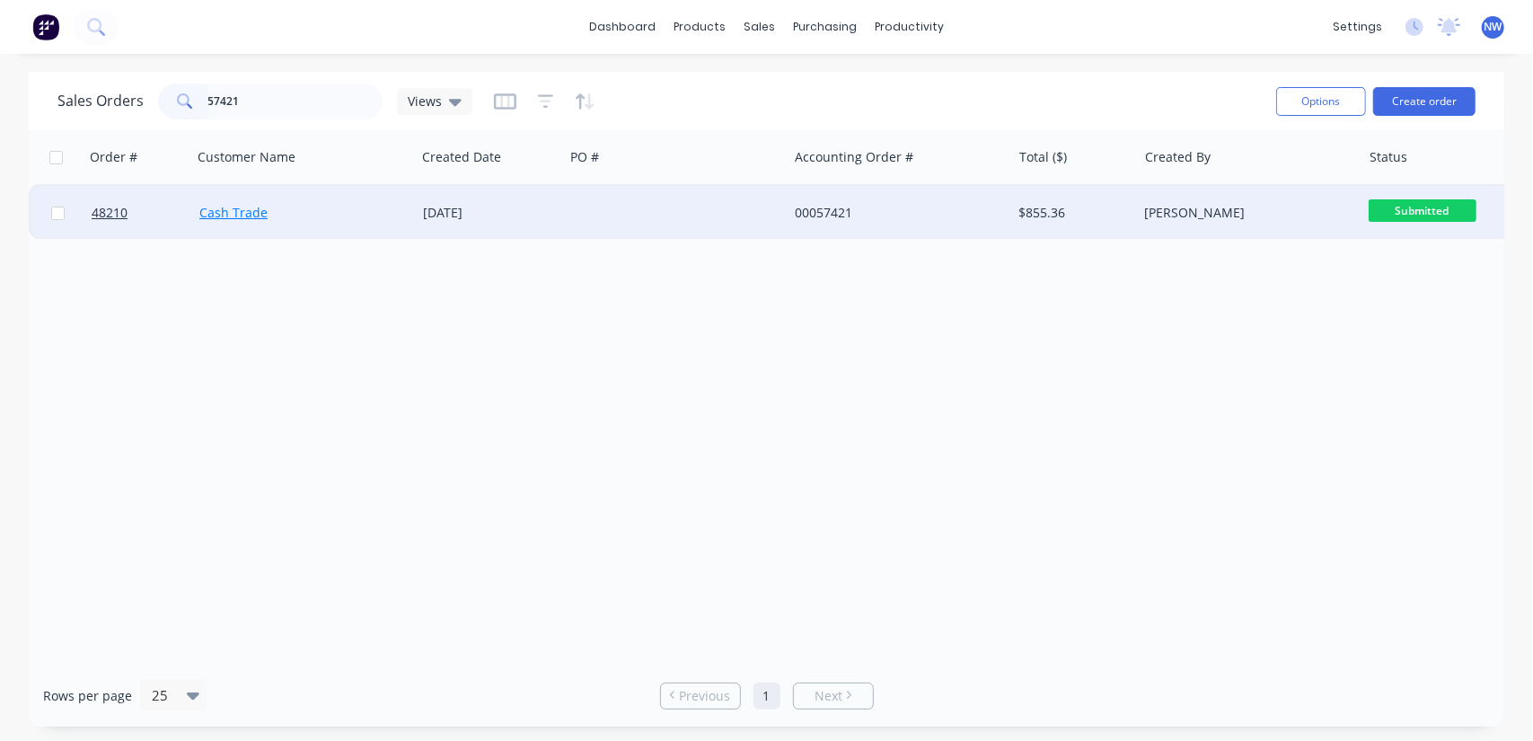
click at [248, 214] on link "Cash Trade" at bounding box center [233, 212] width 68 height 17
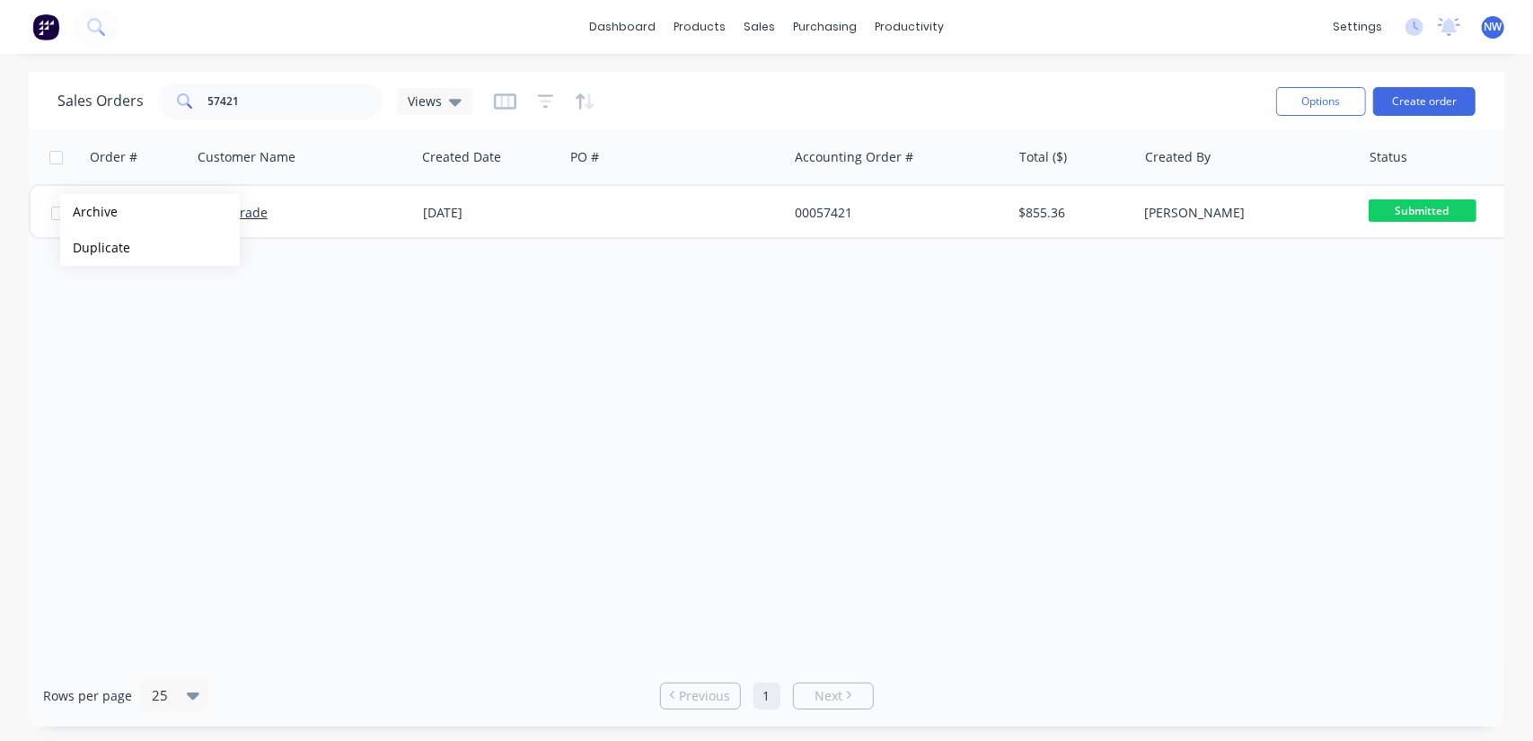
click at [395, 447] on div "Order # Customer Name Created Date PO # Accounting Order # Total ($) Created By…" at bounding box center [767, 397] width 1476 height 535
drag, startPoint x: 278, startPoint y: 97, endPoint x: 171, endPoint y: 94, distance: 107.8
click at [171, 94] on div "57421" at bounding box center [270, 102] width 225 height 36
paste input "$1,091.54"
click at [212, 102] on input "$1,091.54" at bounding box center [295, 102] width 175 height 36
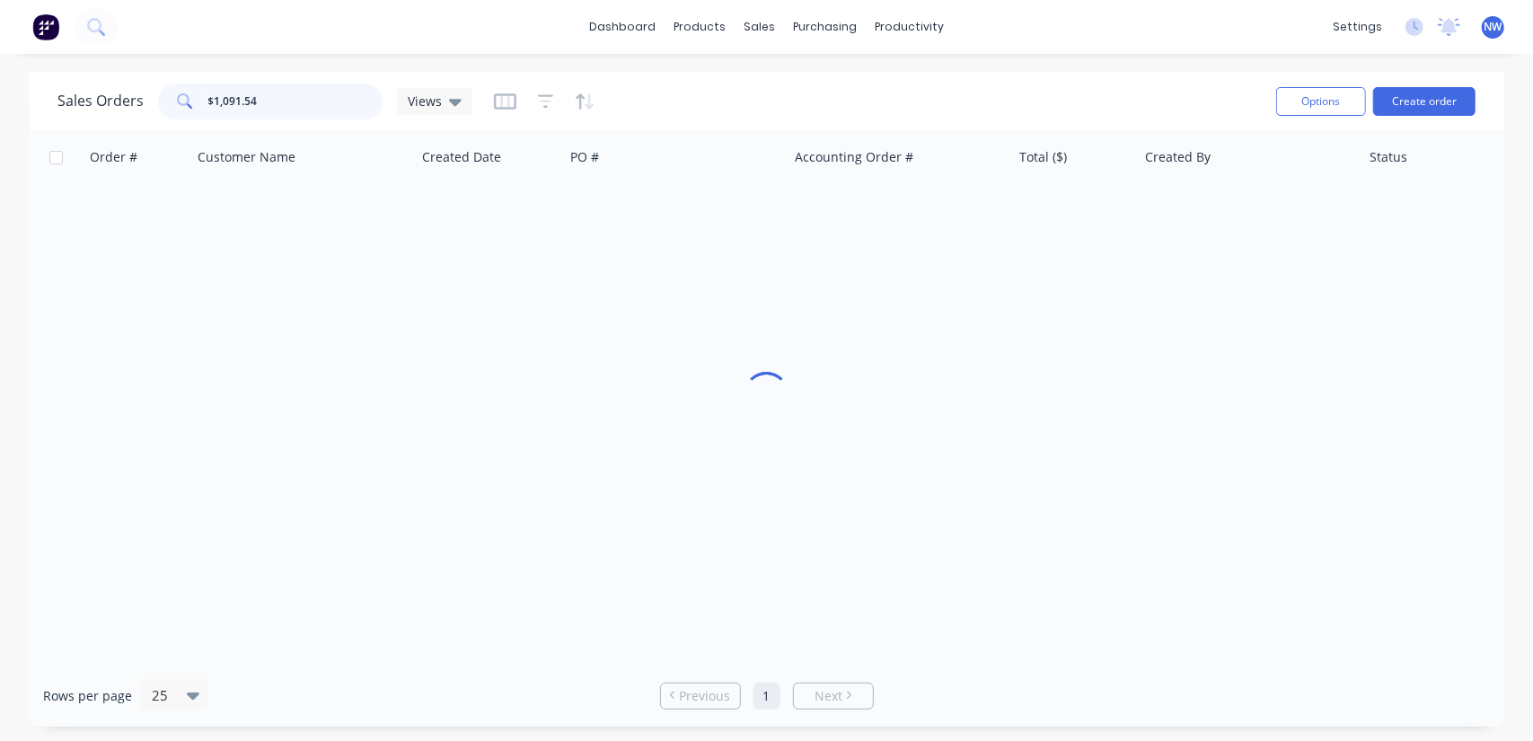
type input "1,091.54"
drag, startPoint x: 279, startPoint y: 102, endPoint x: 86, endPoint y: 85, distance: 193.8
click at [88, 85] on div "Sales Orders 1,091.54 Views" at bounding box center [264, 102] width 415 height 36
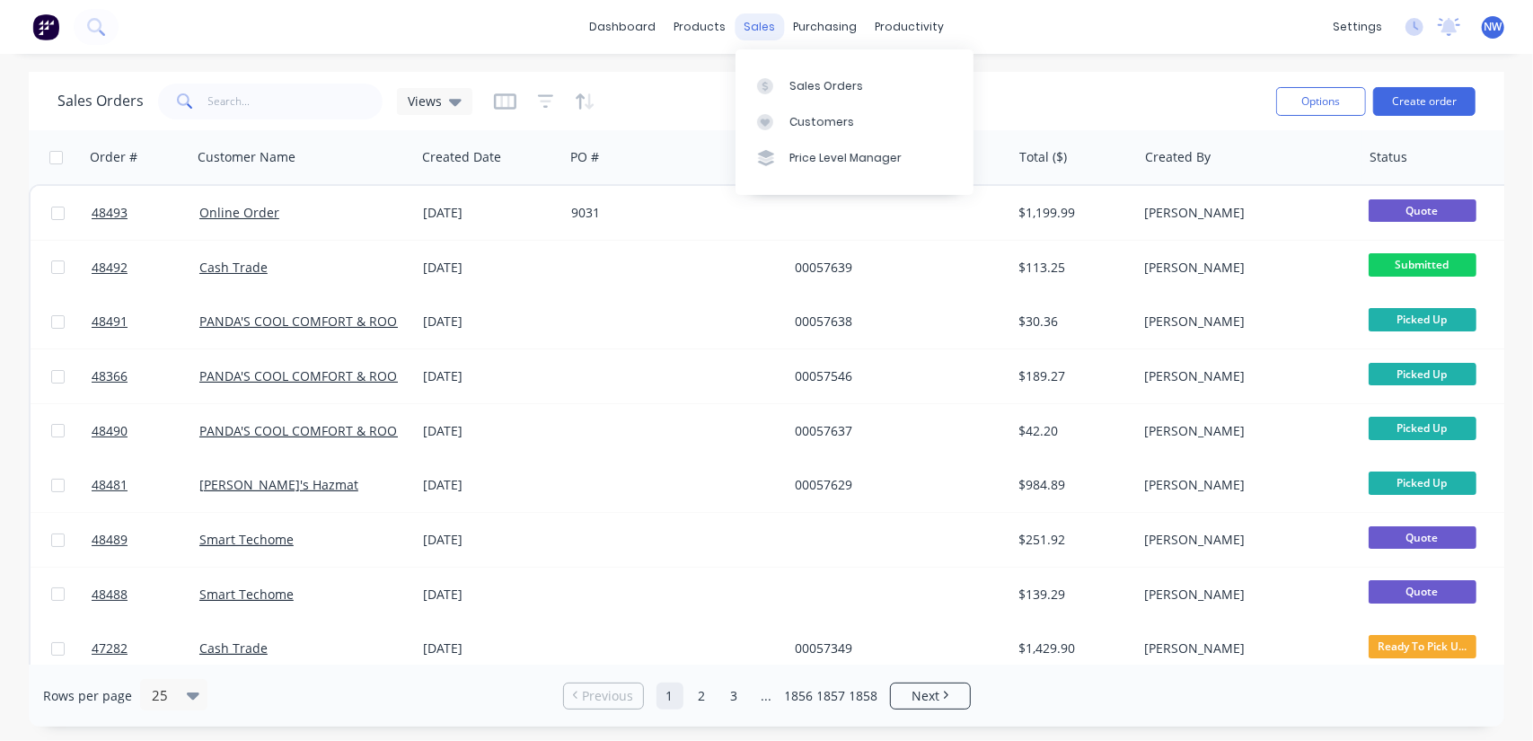
click at [764, 20] on div "sales" at bounding box center [759, 26] width 49 height 27
click at [804, 76] on link "Sales Orders" at bounding box center [855, 85] width 238 height 36
click at [451, 93] on icon at bounding box center [455, 102] width 13 height 20
click at [494, 98] on icon "button" at bounding box center [505, 101] width 22 height 16
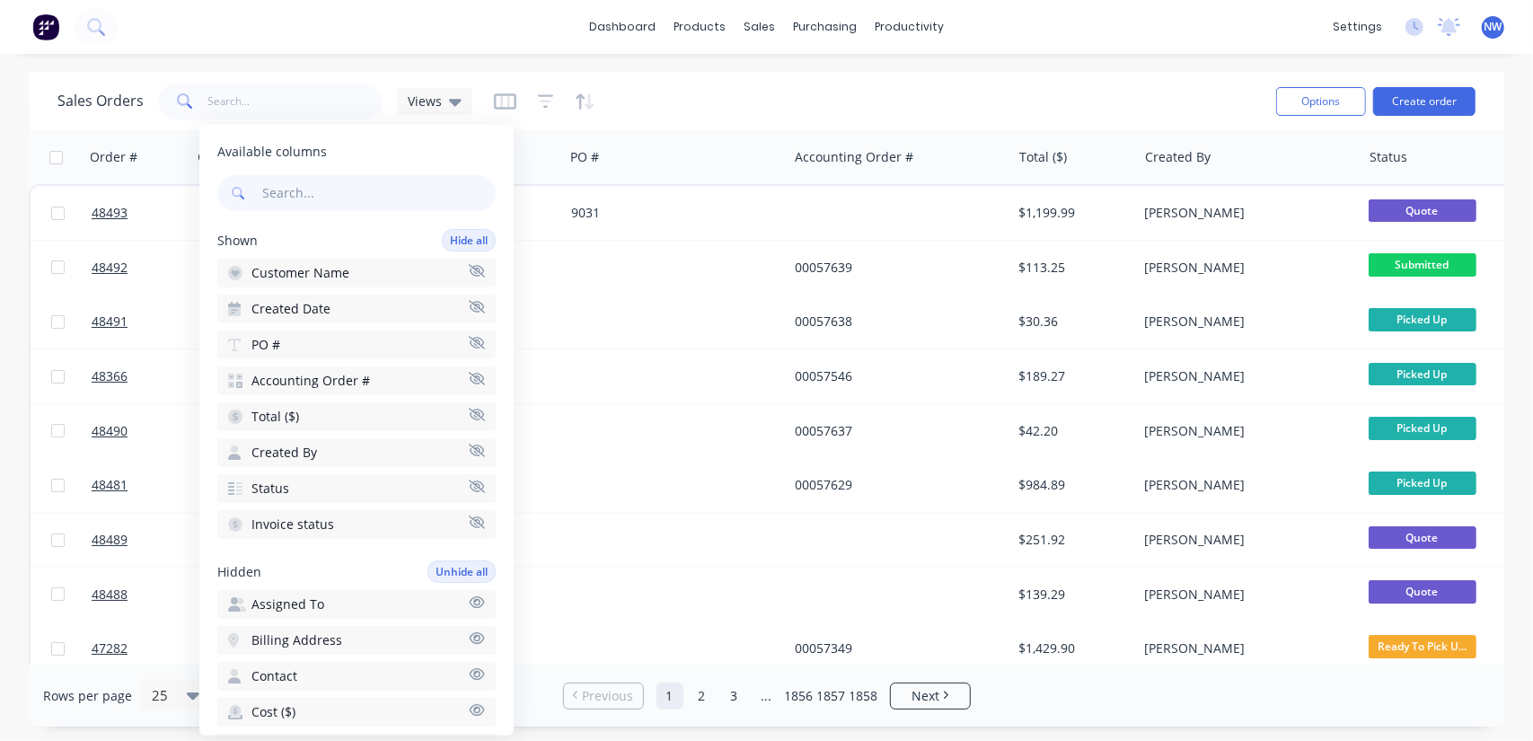
click at [354, 190] on input "text" at bounding box center [377, 193] width 237 height 36
click at [685, 107] on div "Sales Orders Views" at bounding box center [659, 101] width 1205 height 44
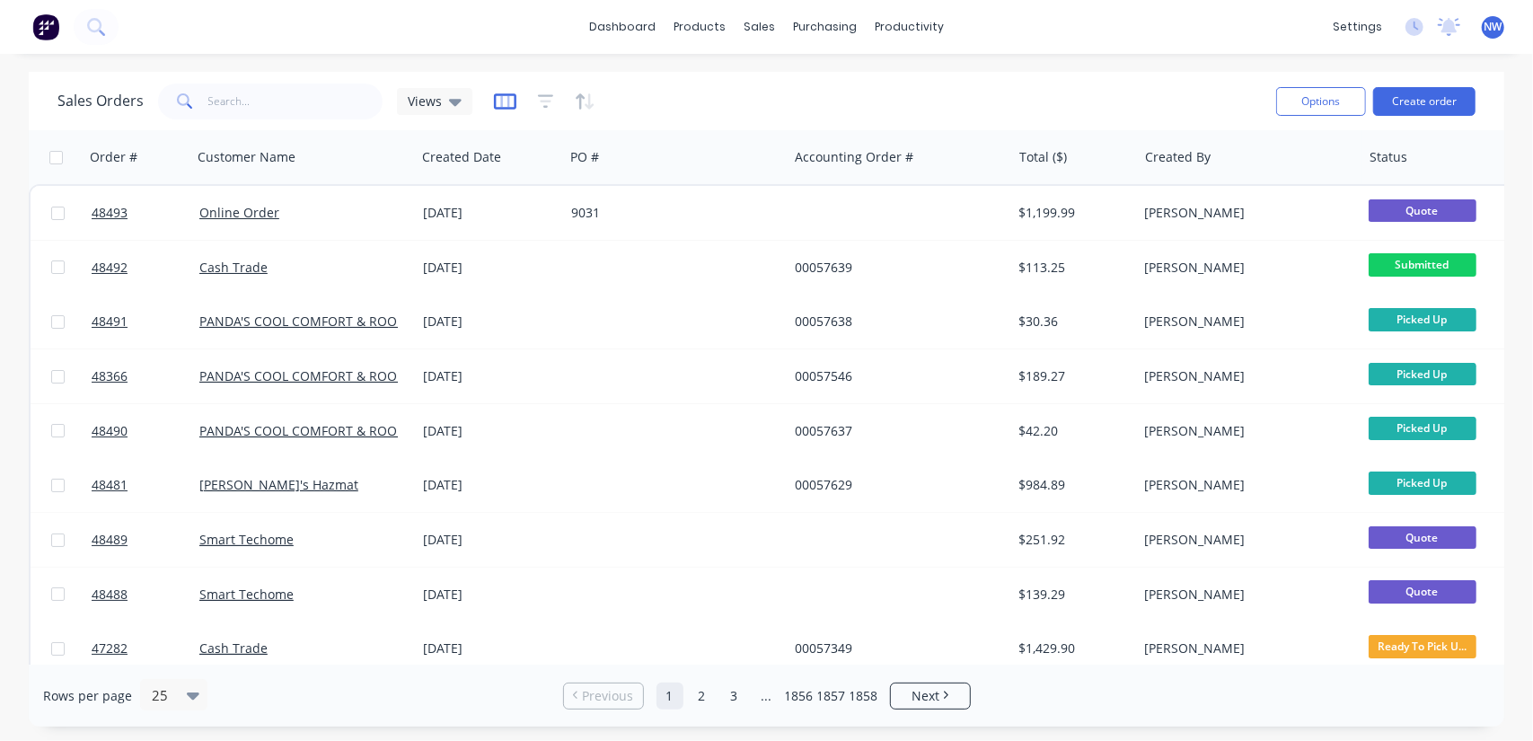
click at [500, 102] on icon "button" at bounding box center [505, 102] width 22 height 18
type input "18 Aug"
click at [665, 157] on div at bounding box center [669, 157] width 199 height 36
click at [480, 164] on div at bounding box center [486, 157] width 128 height 36
click at [535, 159] on icon "button" at bounding box center [536, 157] width 16 height 14
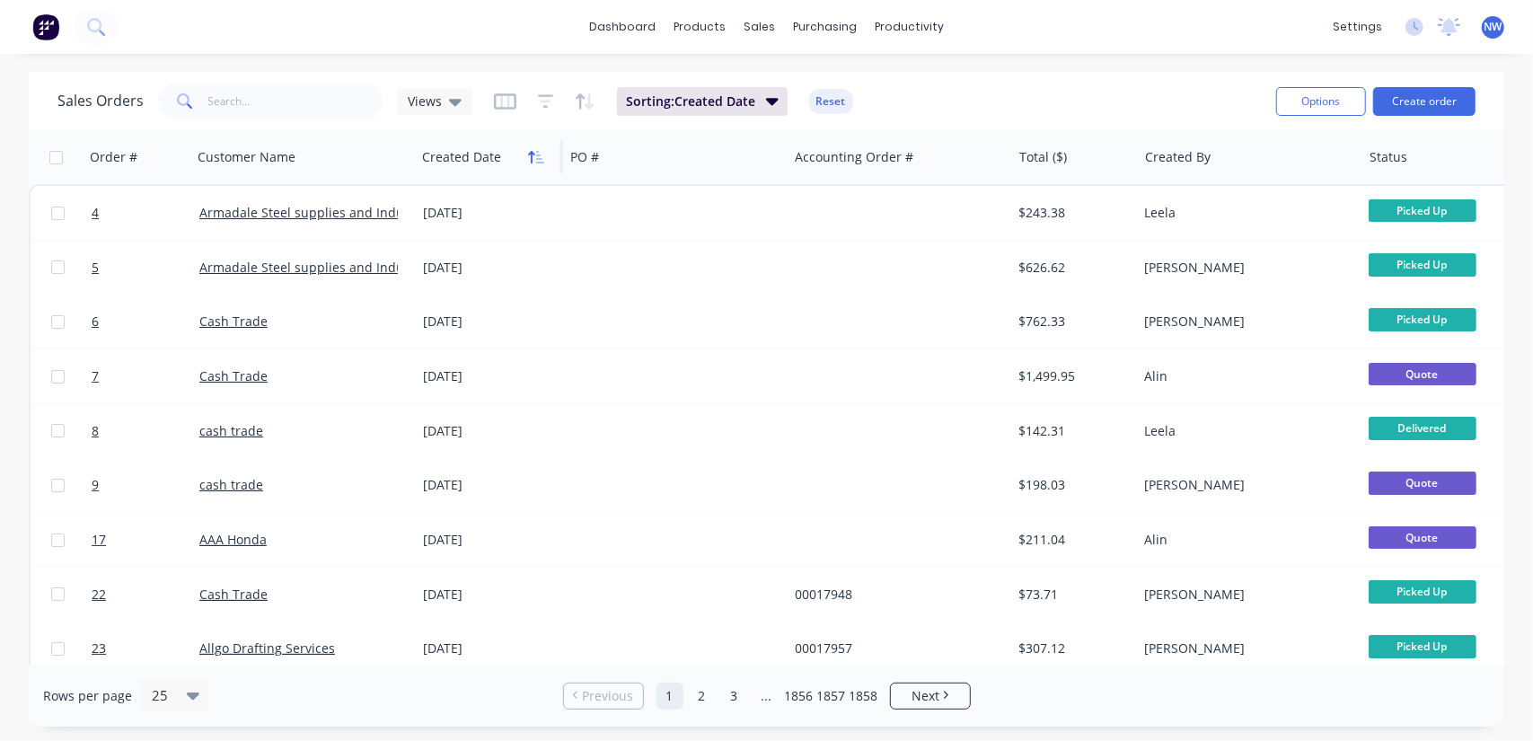
click at [534, 155] on icon "button" at bounding box center [536, 157] width 16 height 14
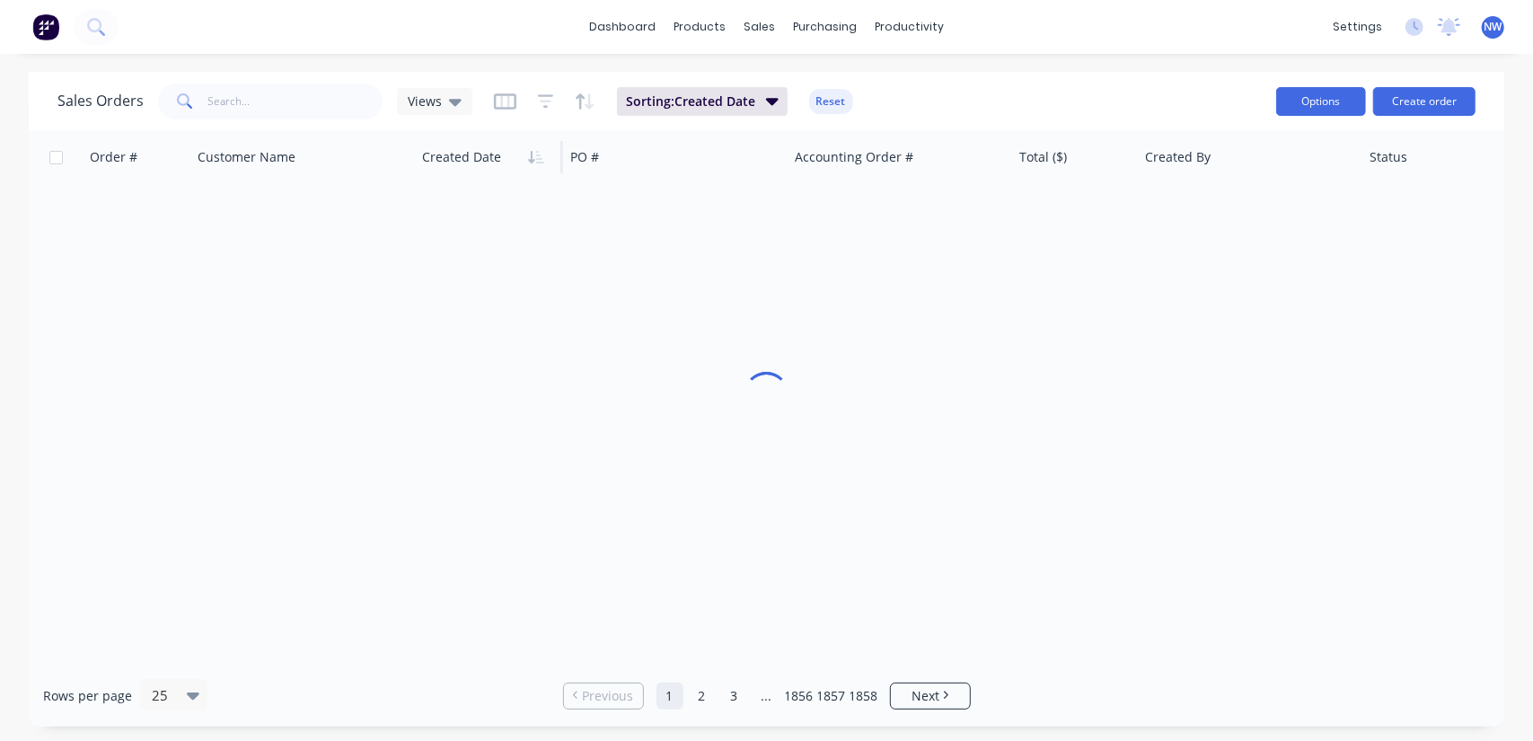
click at [1305, 98] on button "Options" at bounding box center [1322, 101] width 90 height 29
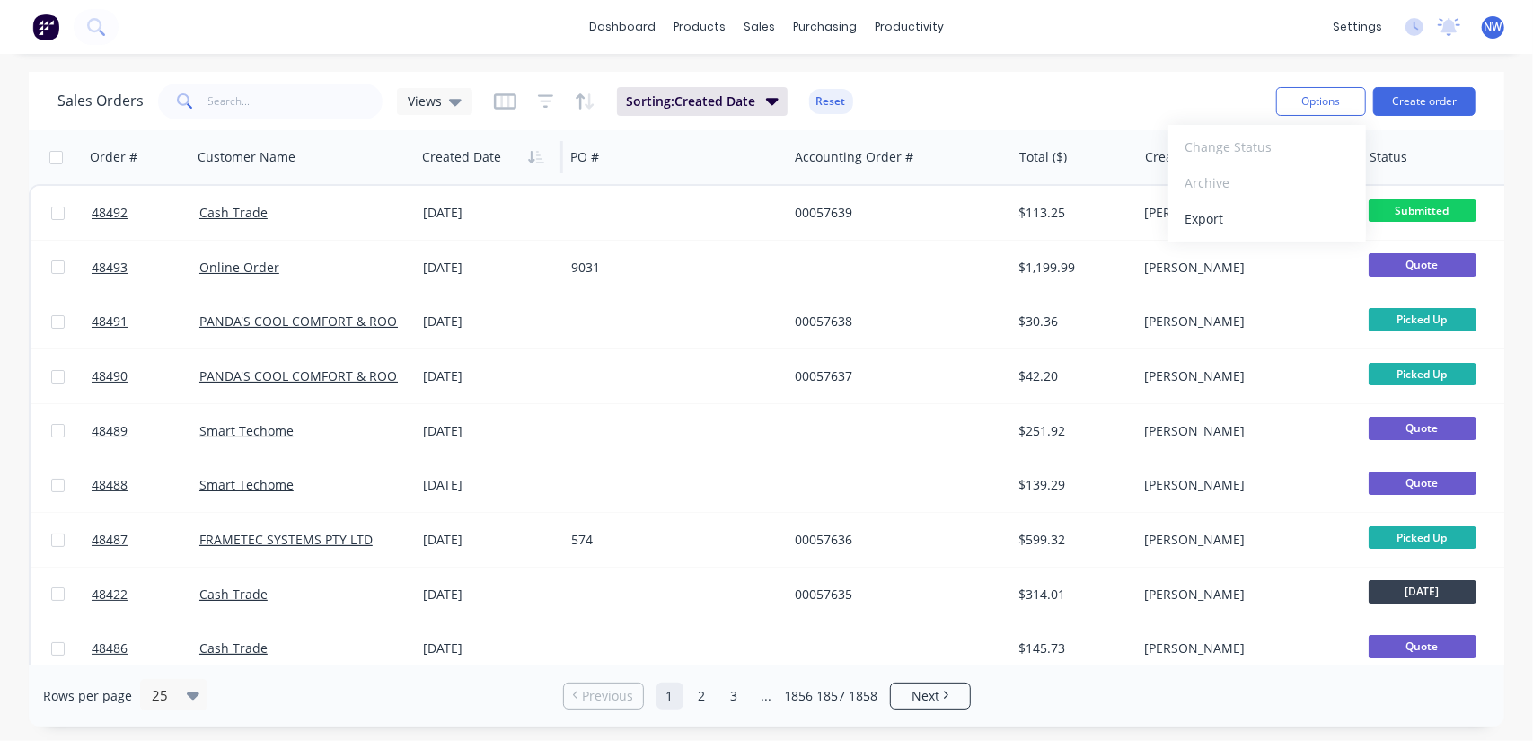
click at [1059, 101] on div "Sales Orders Views Sorting: Created Date Reset" at bounding box center [659, 101] width 1205 height 44
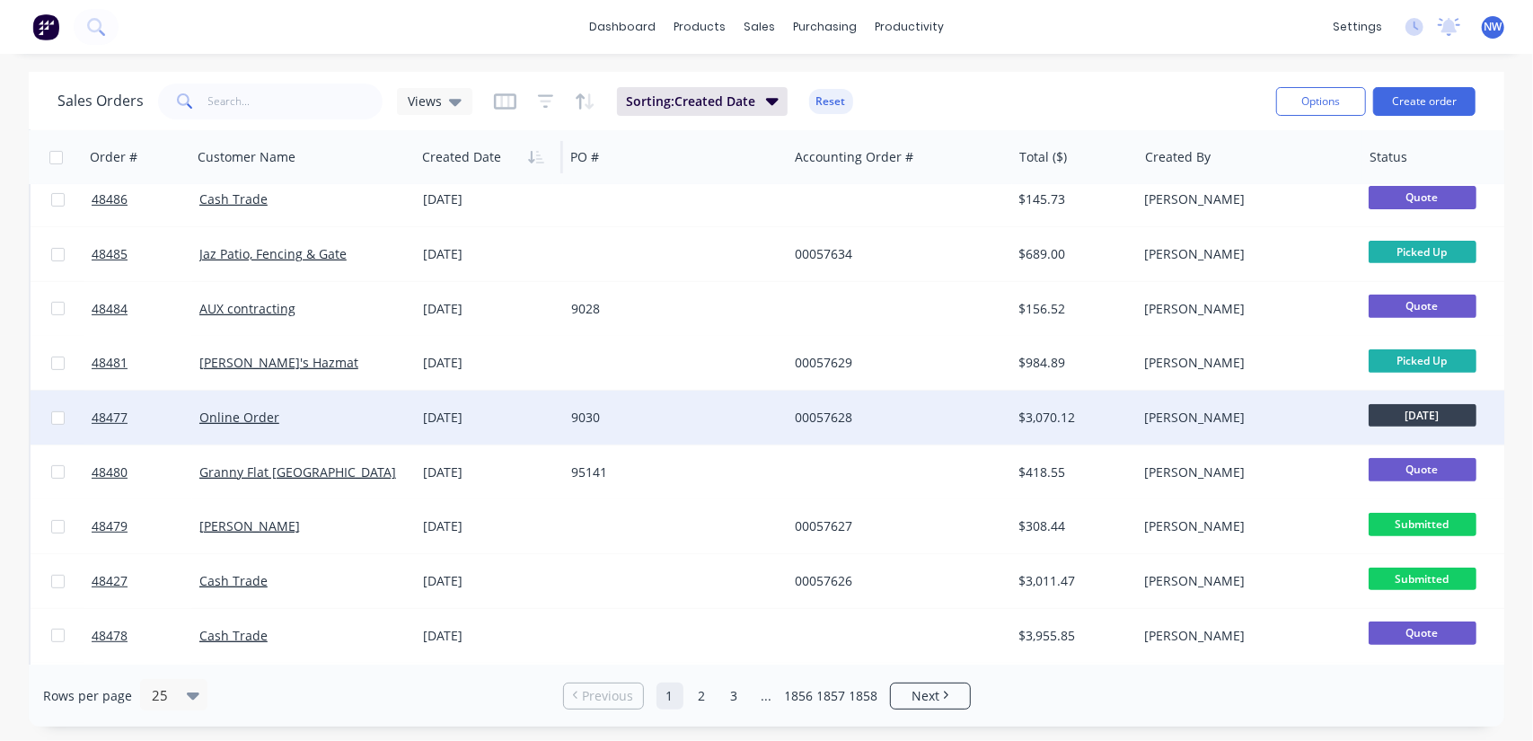
scroll to position [890, 0]
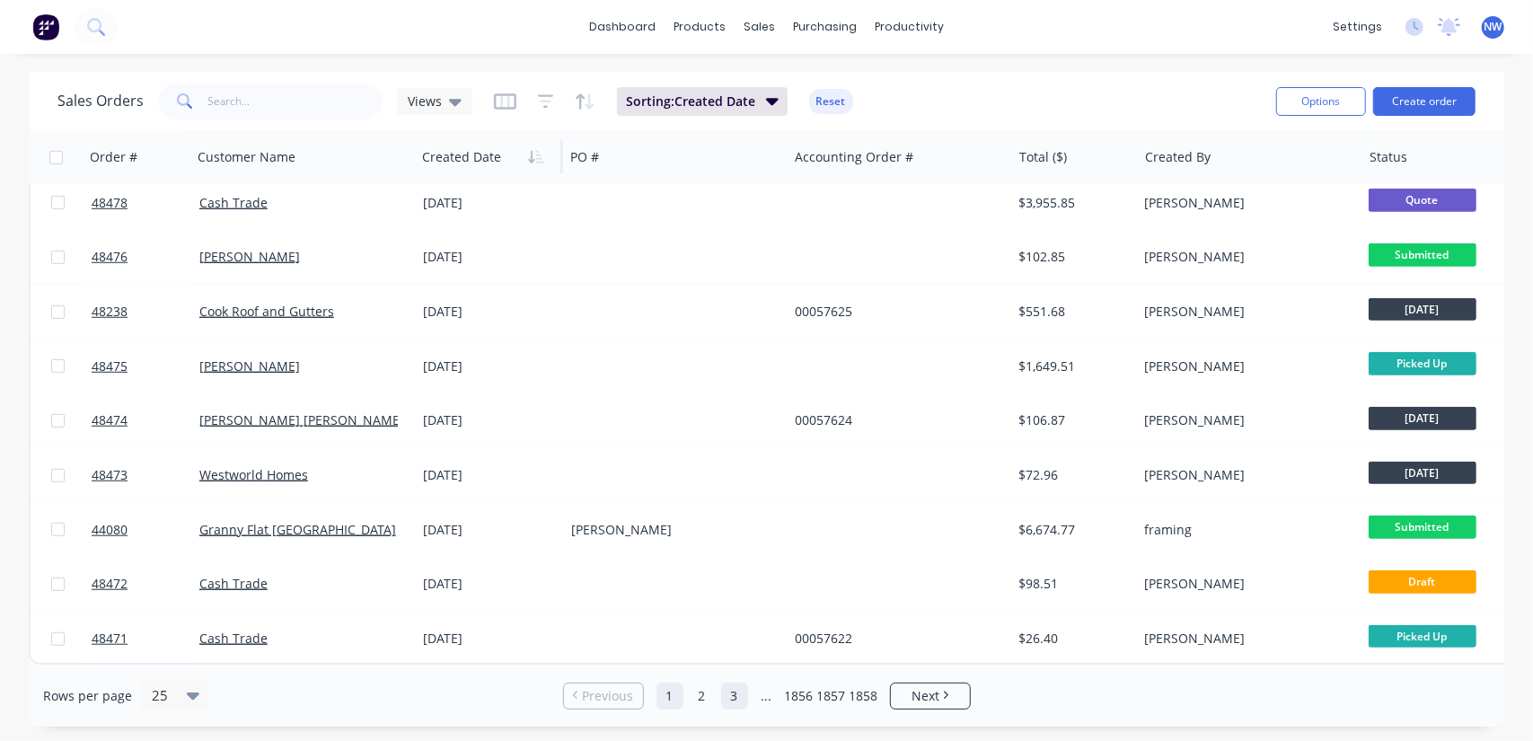
click at [731, 696] on link "3" at bounding box center [734, 696] width 27 height 27
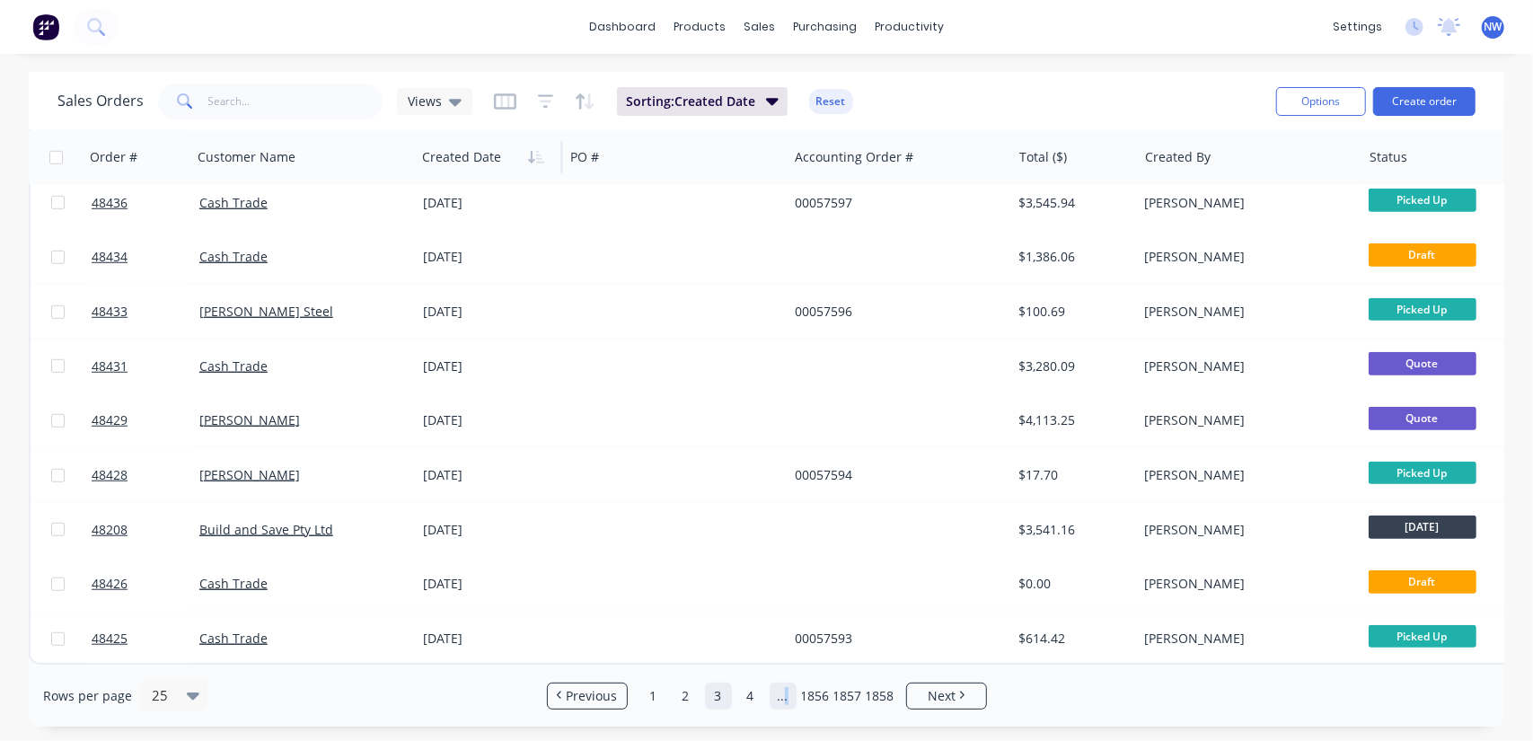
click at [785, 702] on link "..." at bounding box center [783, 696] width 27 height 27
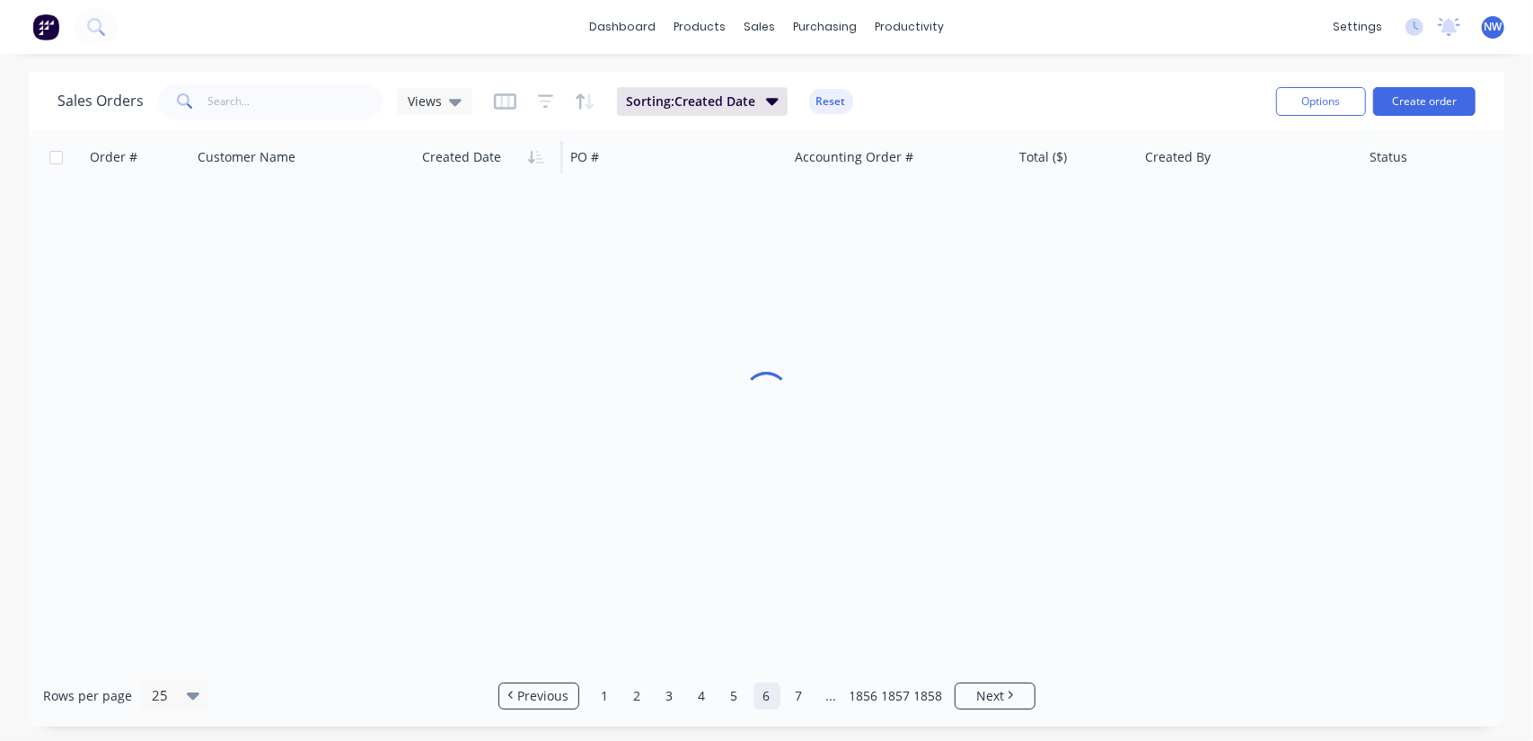
scroll to position [0, 0]
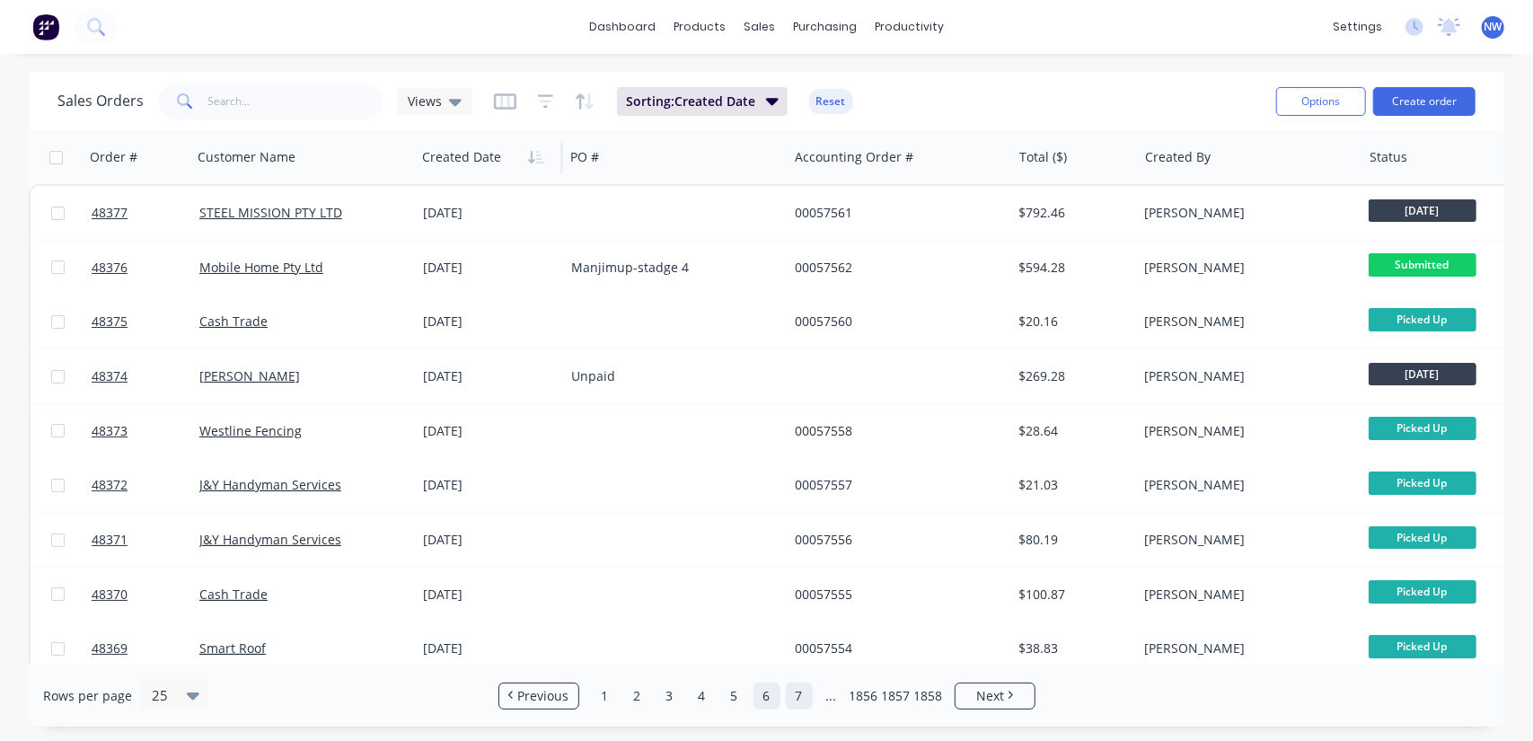
click at [799, 698] on link "7" at bounding box center [799, 696] width 27 height 27
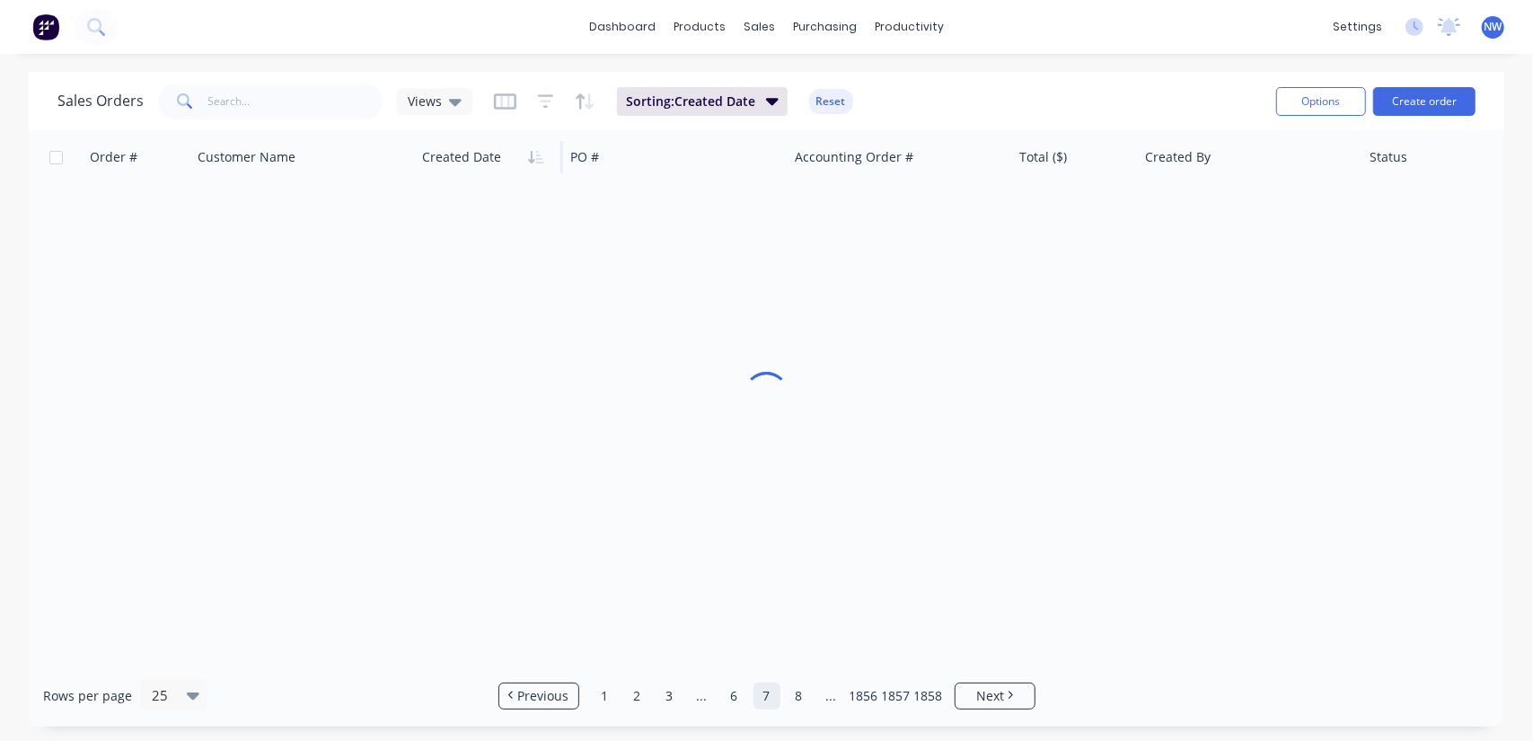
click at [800, 698] on link "8" at bounding box center [799, 696] width 27 height 27
click at [800, 698] on link "9" at bounding box center [799, 696] width 27 height 27
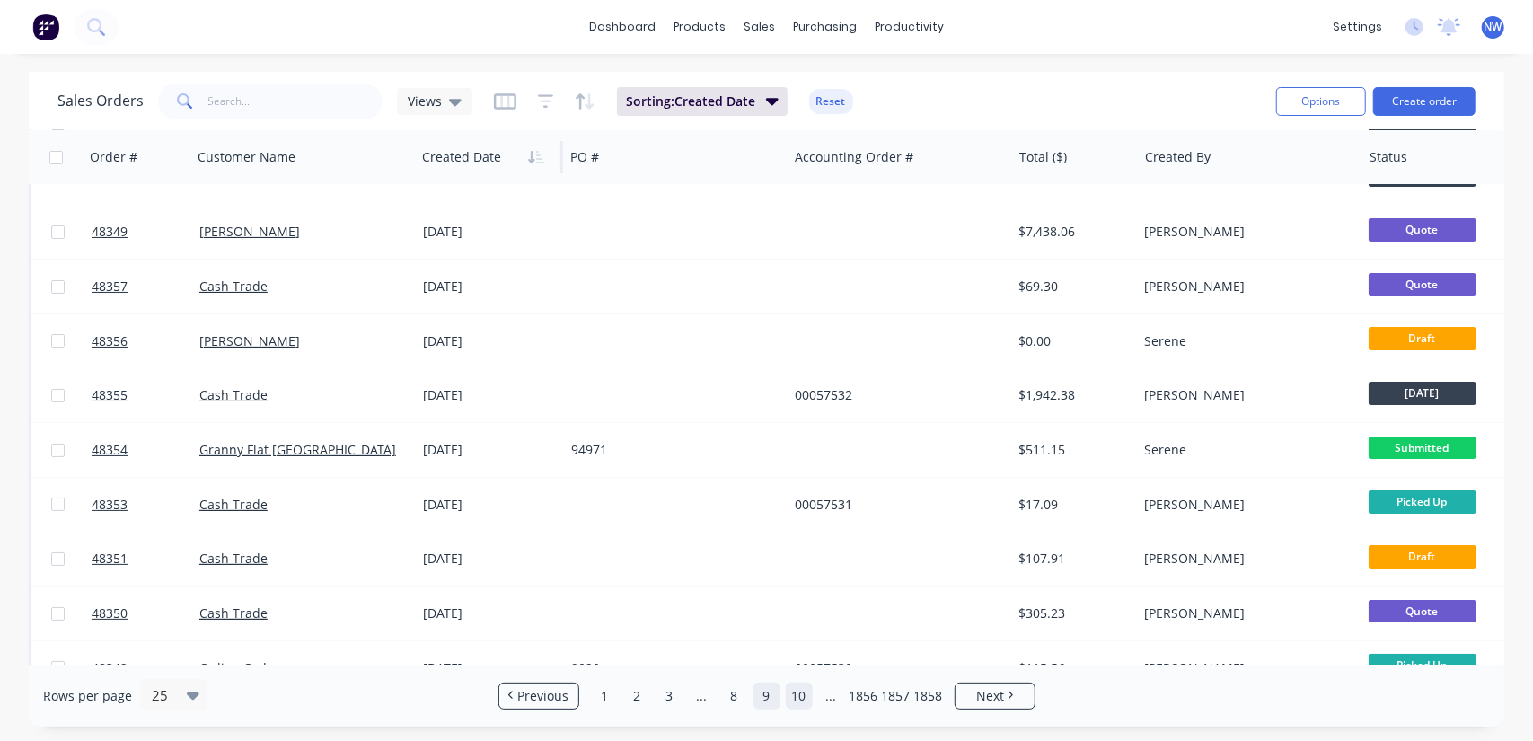
click at [800, 702] on link "10" at bounding box center [799, 696] width 27 height 27
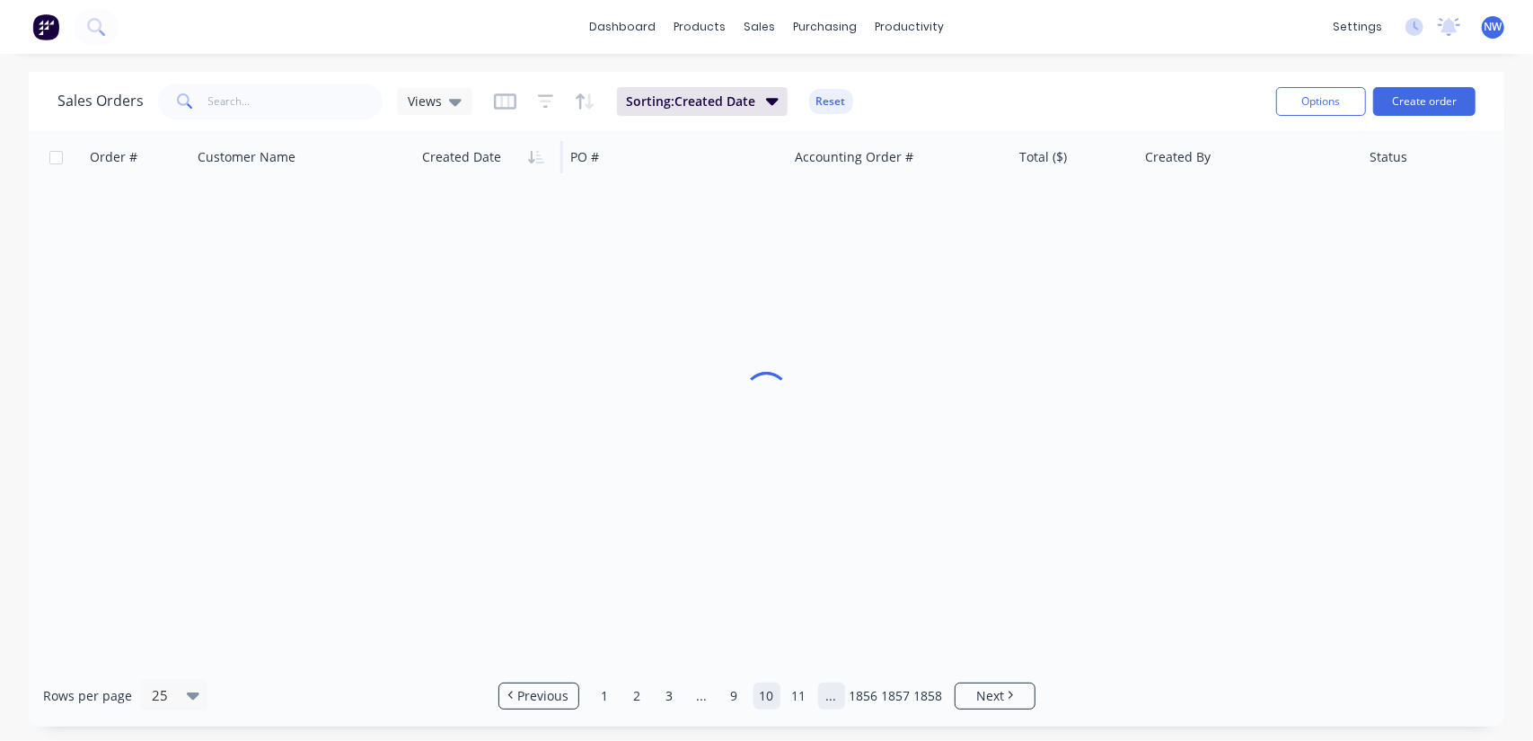
click at [828, 698] on link "..." at bounding box center [831, 696] width 27 height 27
click at [796, 695] on link "14" at bounding box center [799, 696] width 27 height 27
click at [790, 687] on link "15" at bounding box center [799, 696] width 27 height 27
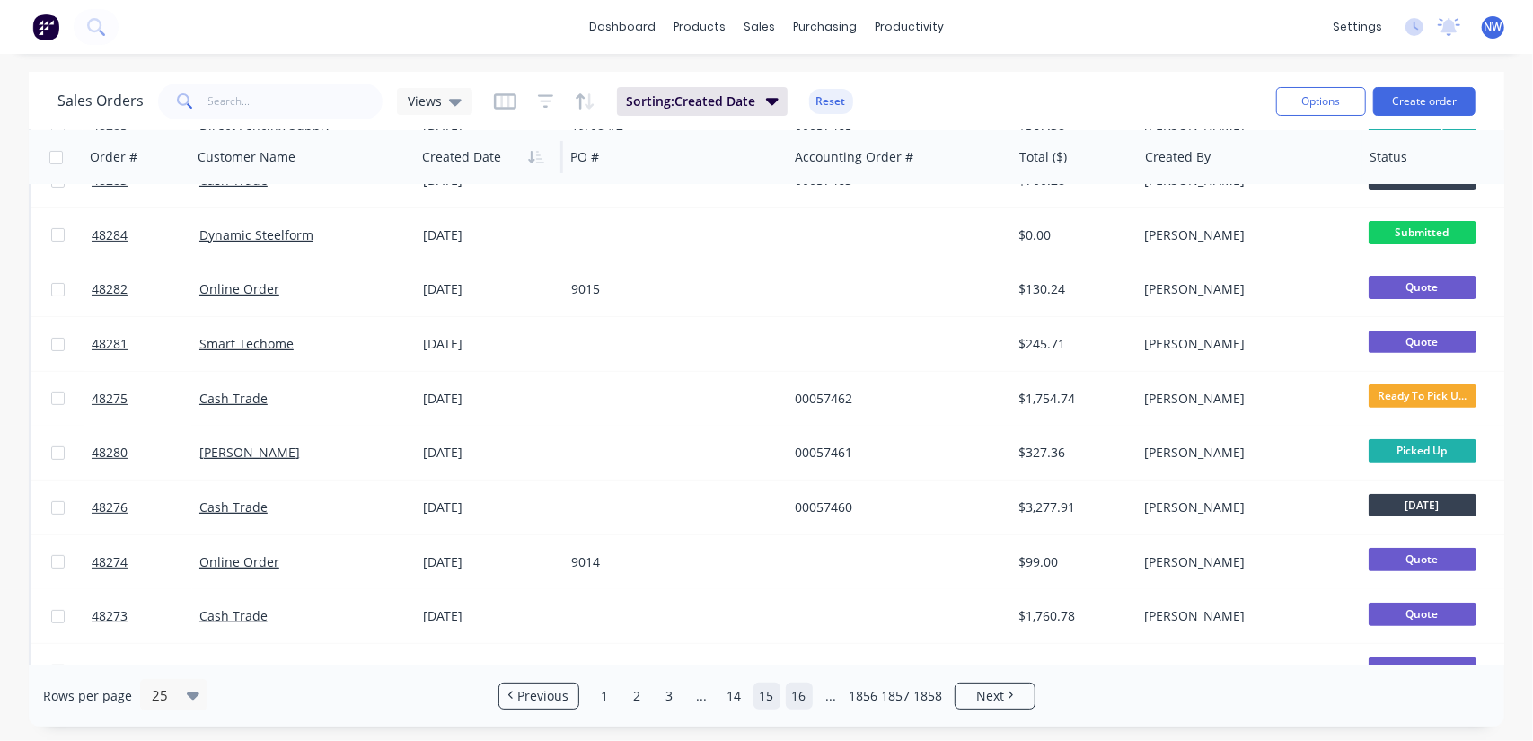
click at [794, 691] on link "16" at bounding box center [799, 696] width 27 height 27
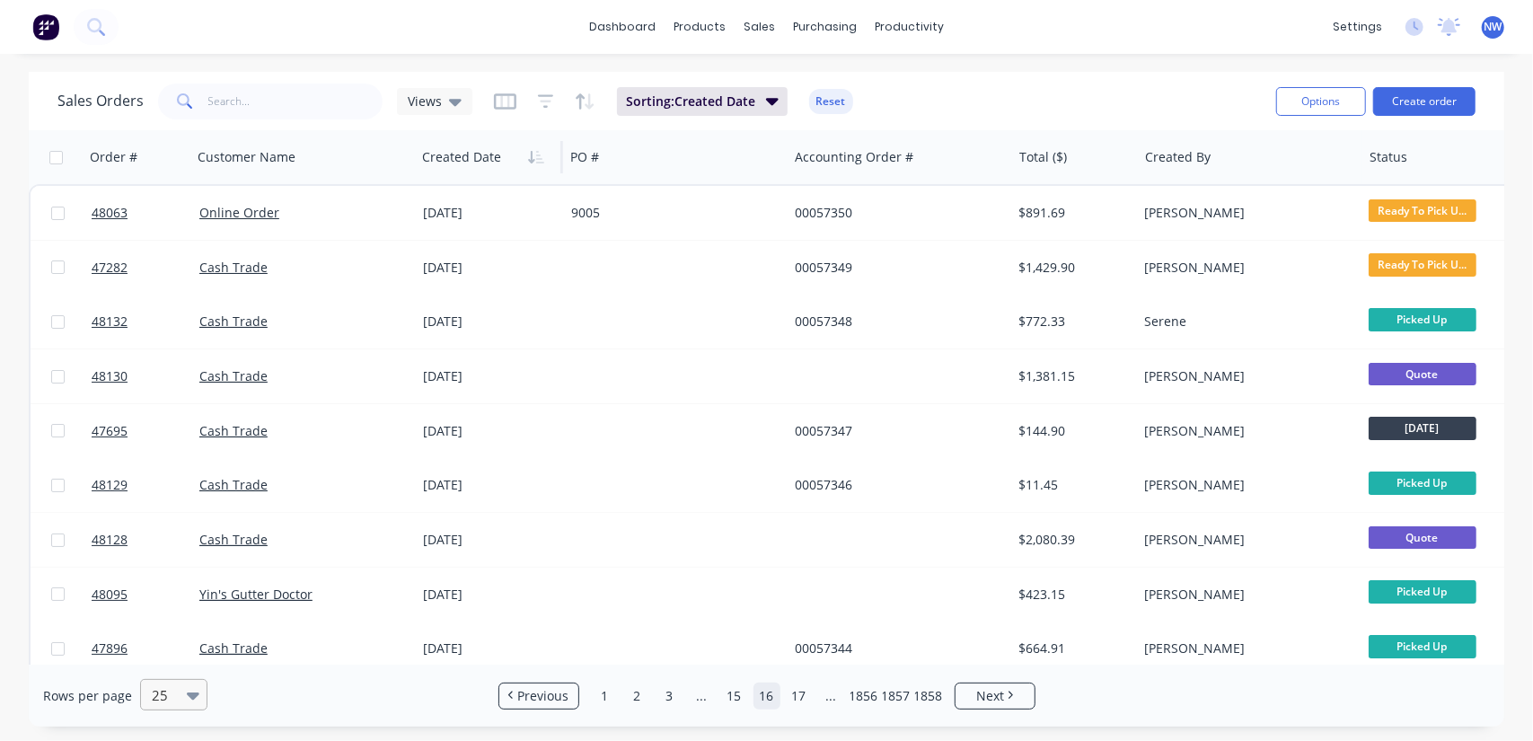
click at [187, 701] on icon at bounding box center [193, 695] width 13 height 20
click at [169, 656] on div "100" at bounding box center [170, 651] width 67 height 33
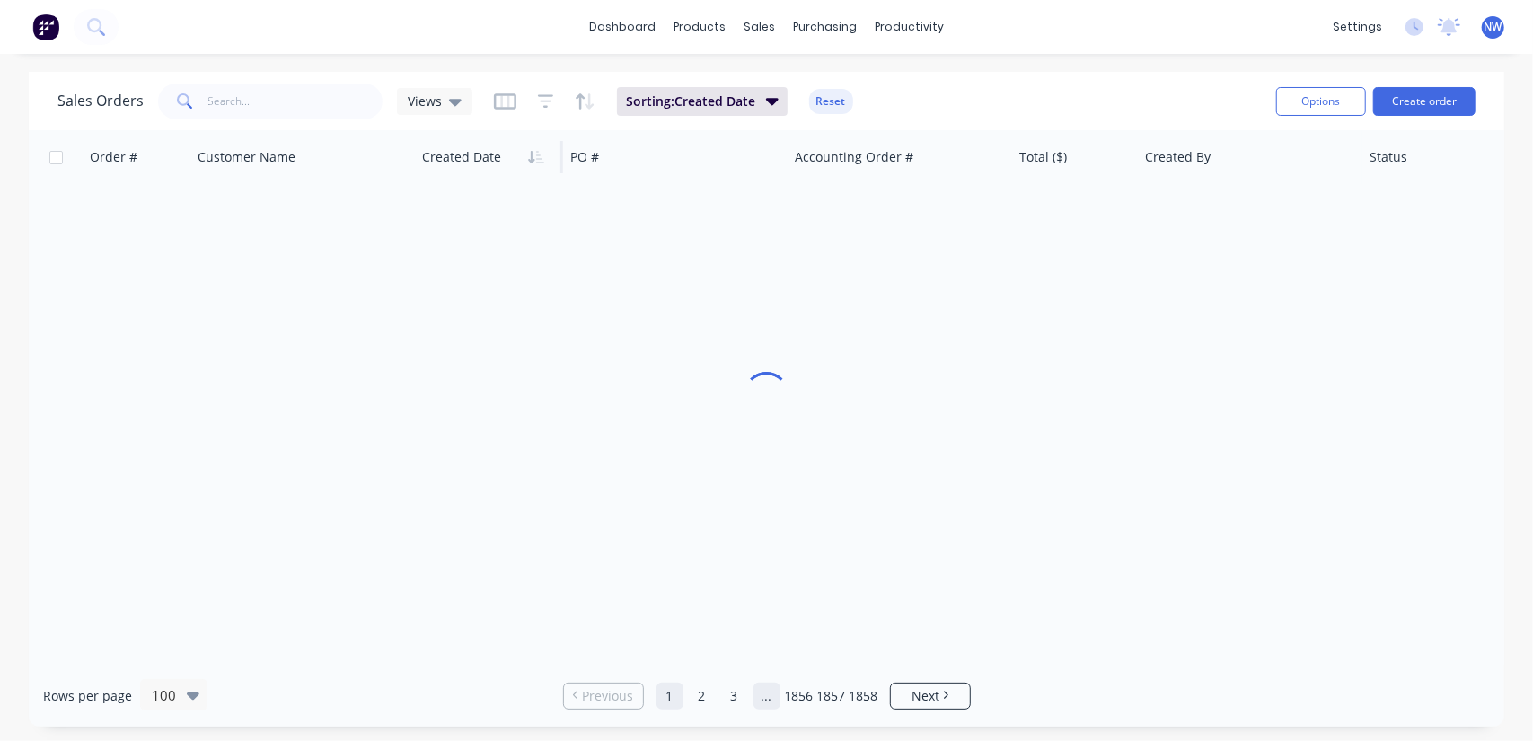
click at [775, 700] on link "..." at bounding box center [767, 696] width 27 height 27
click at [800, 700] on link "..." at bounding box center [799, 696] width 27 height 27
click at [808, 700] on link "8" at bounding box center [799, 696] width 27 height 27
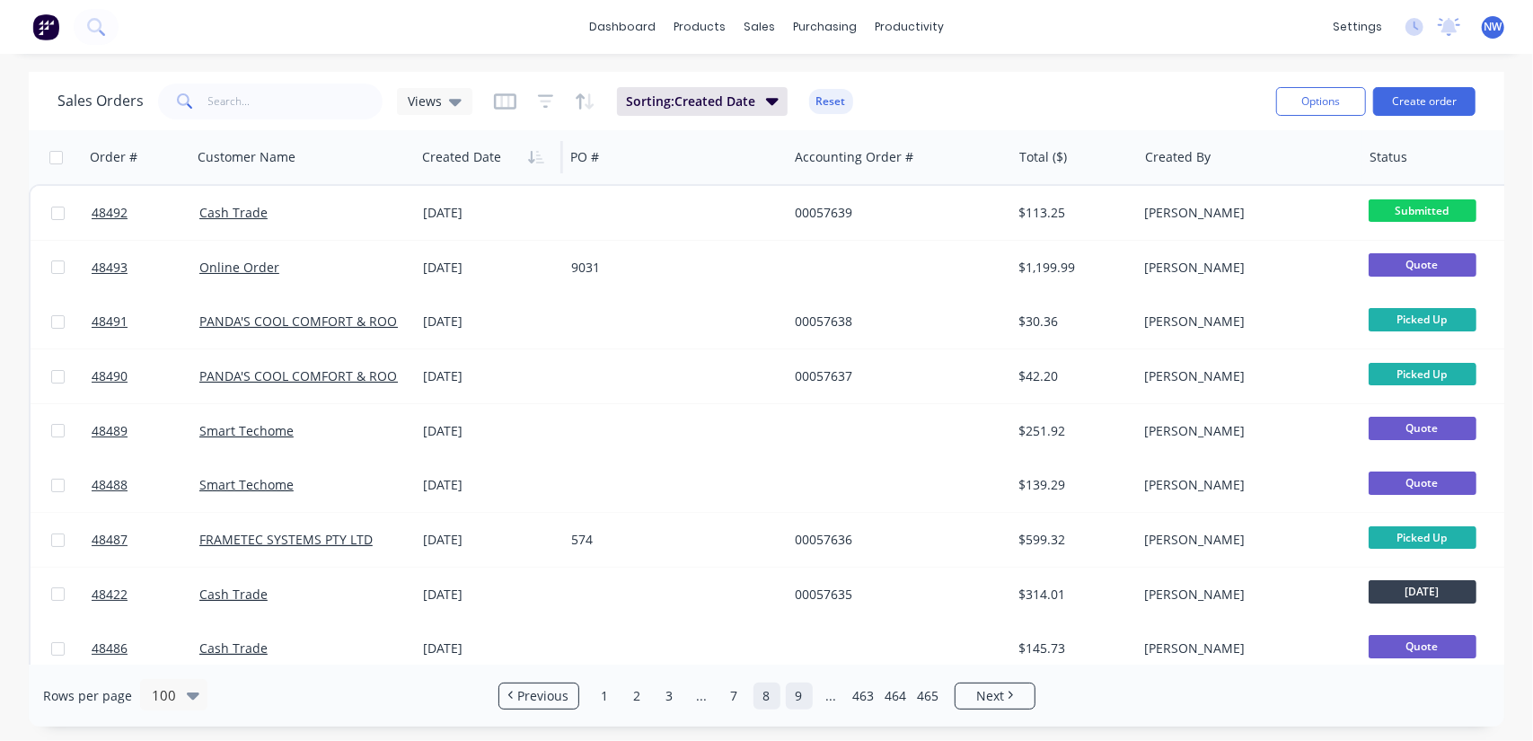
click at [804, 700] on link "9" at bounding box center [799, 696] width 27 height 27
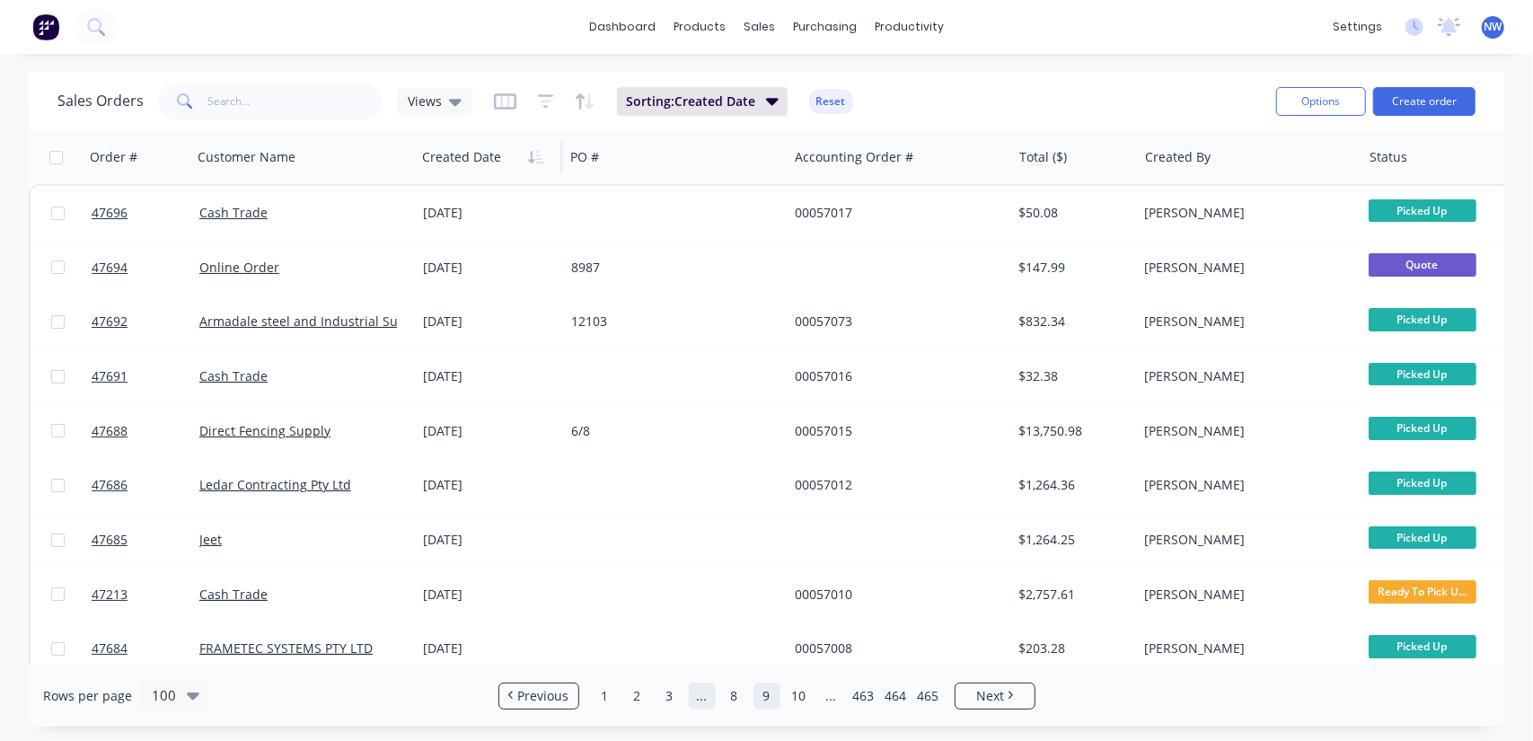
click at [712, 693] on link "..." at bounding box center [702, 696] width 27 height 27
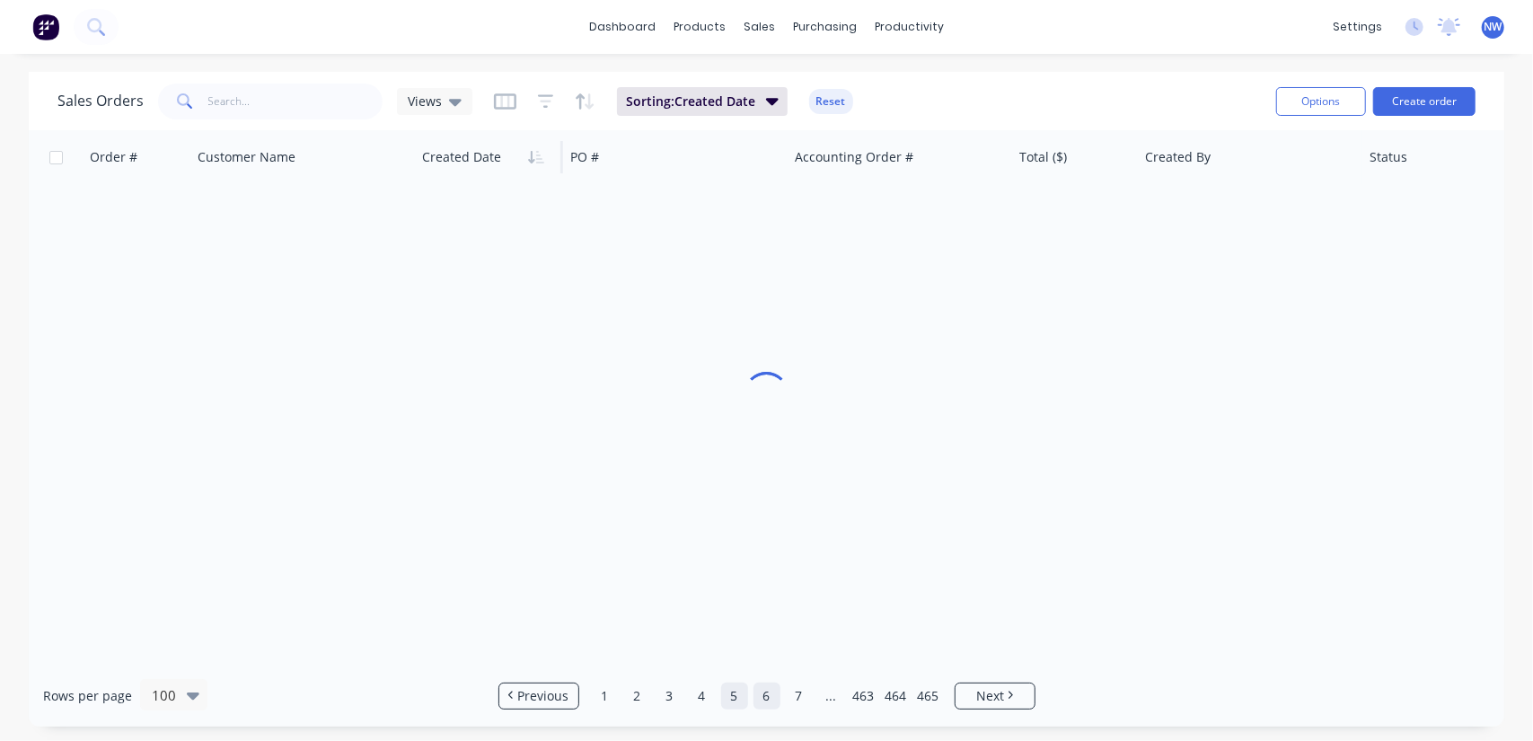
click at [729, 699] on link "5" at bounding box center [734, 696] width 27 height 27
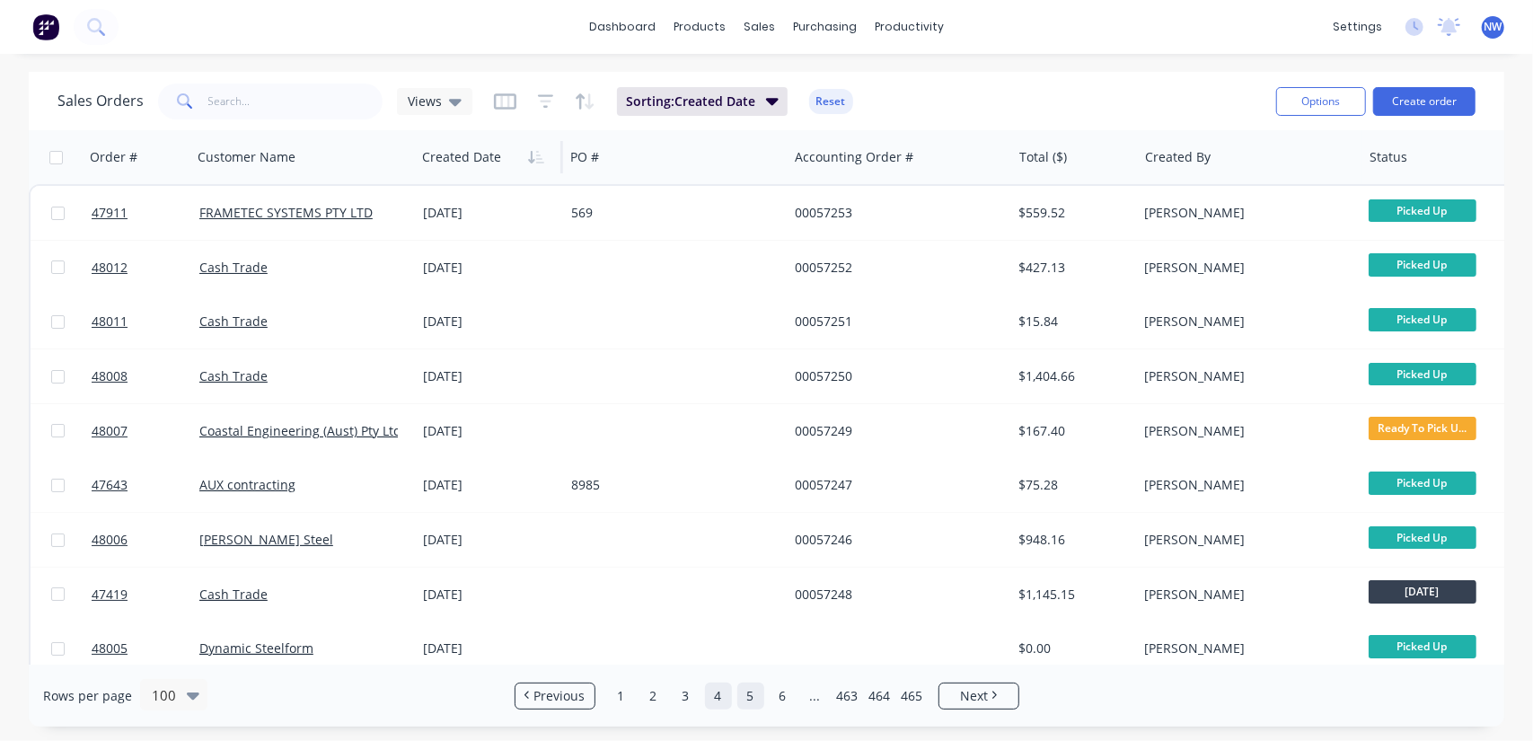
click at [714, 702] on link "4" at bounding box center [718, 696] width 27 height 27
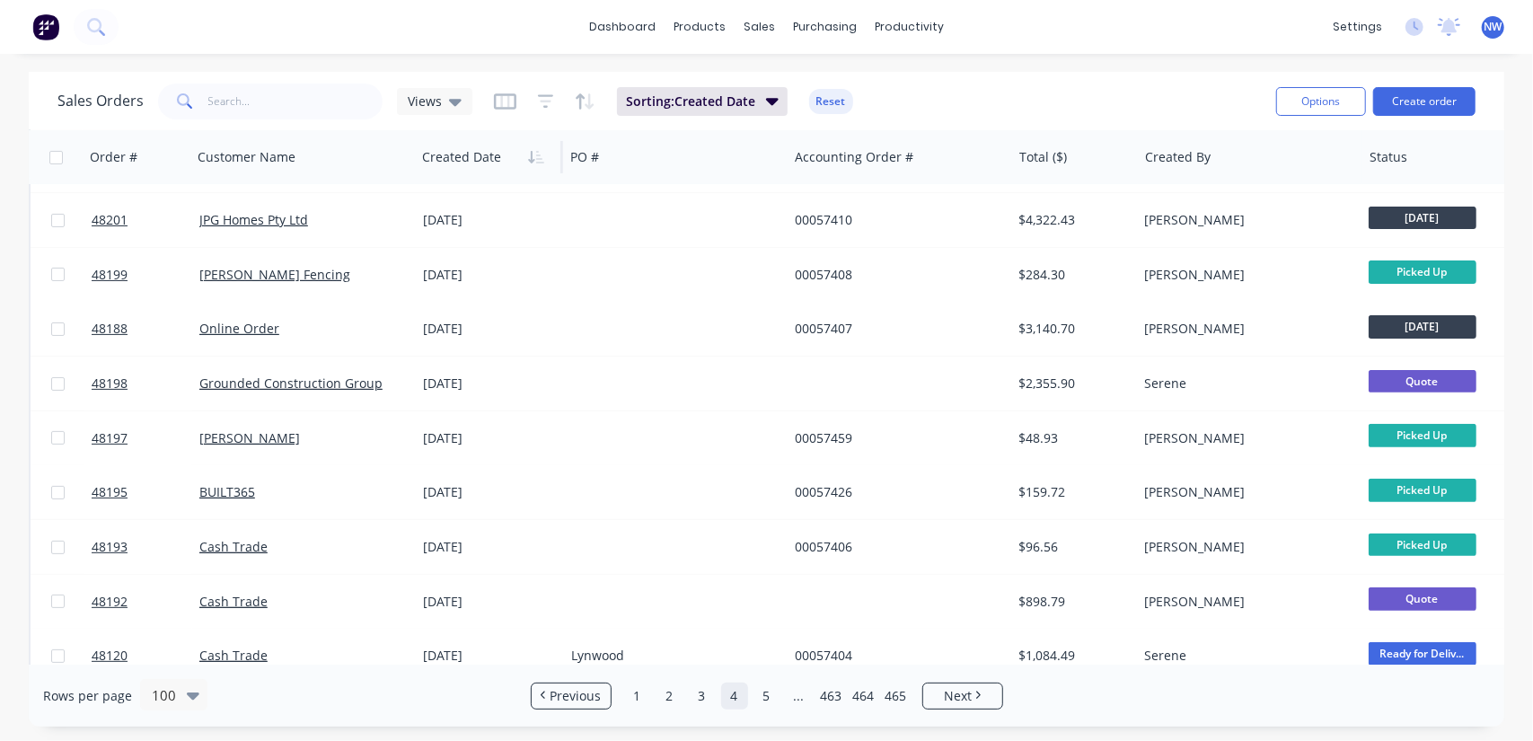
scroll to position [90, 0]
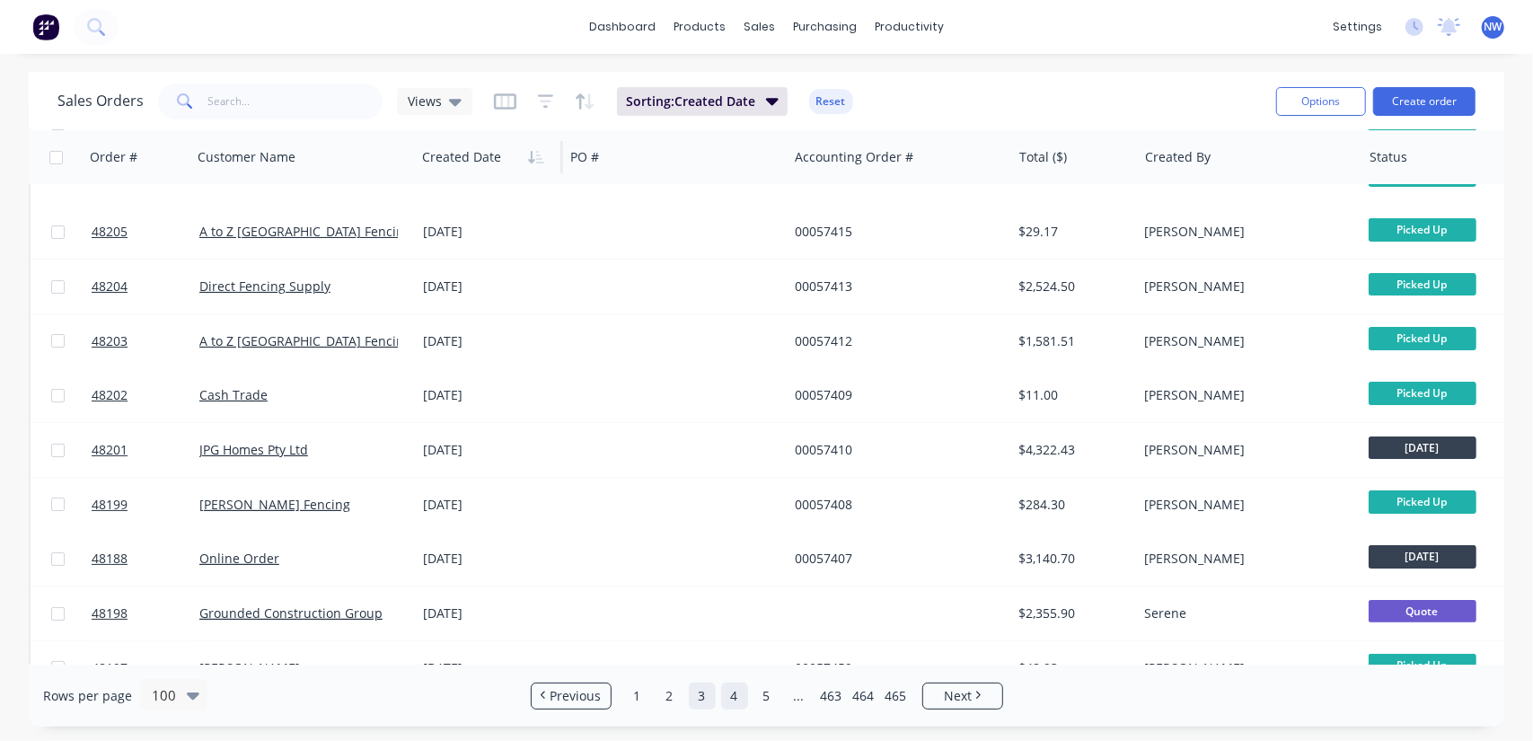
click at [702, 693] on link "3" at bounding box center [702, 696] width 27 height 27
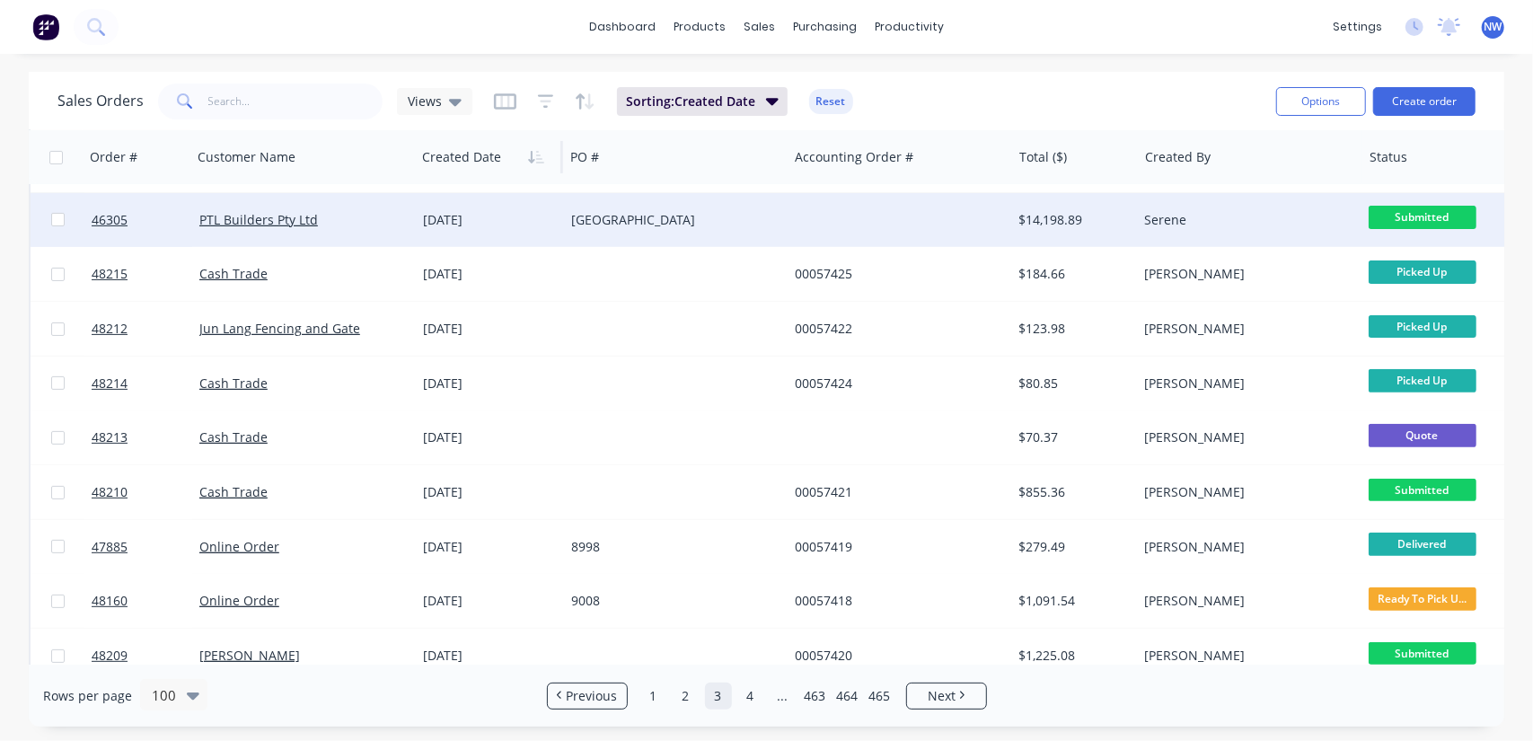
scroll to position [4978, 0]
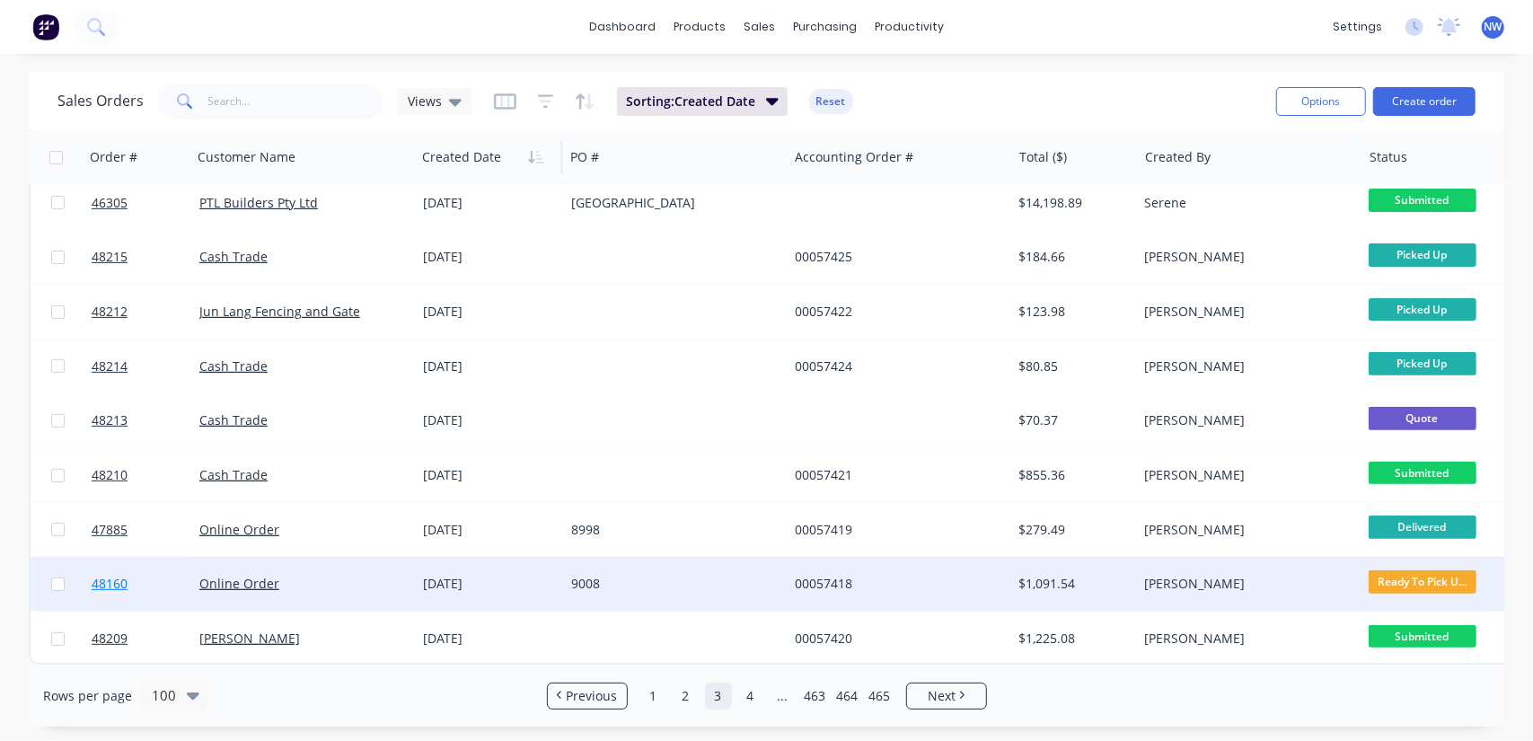
click at [102, 576] on span "48160" at bounding box center [110, 584] width 36 height 18
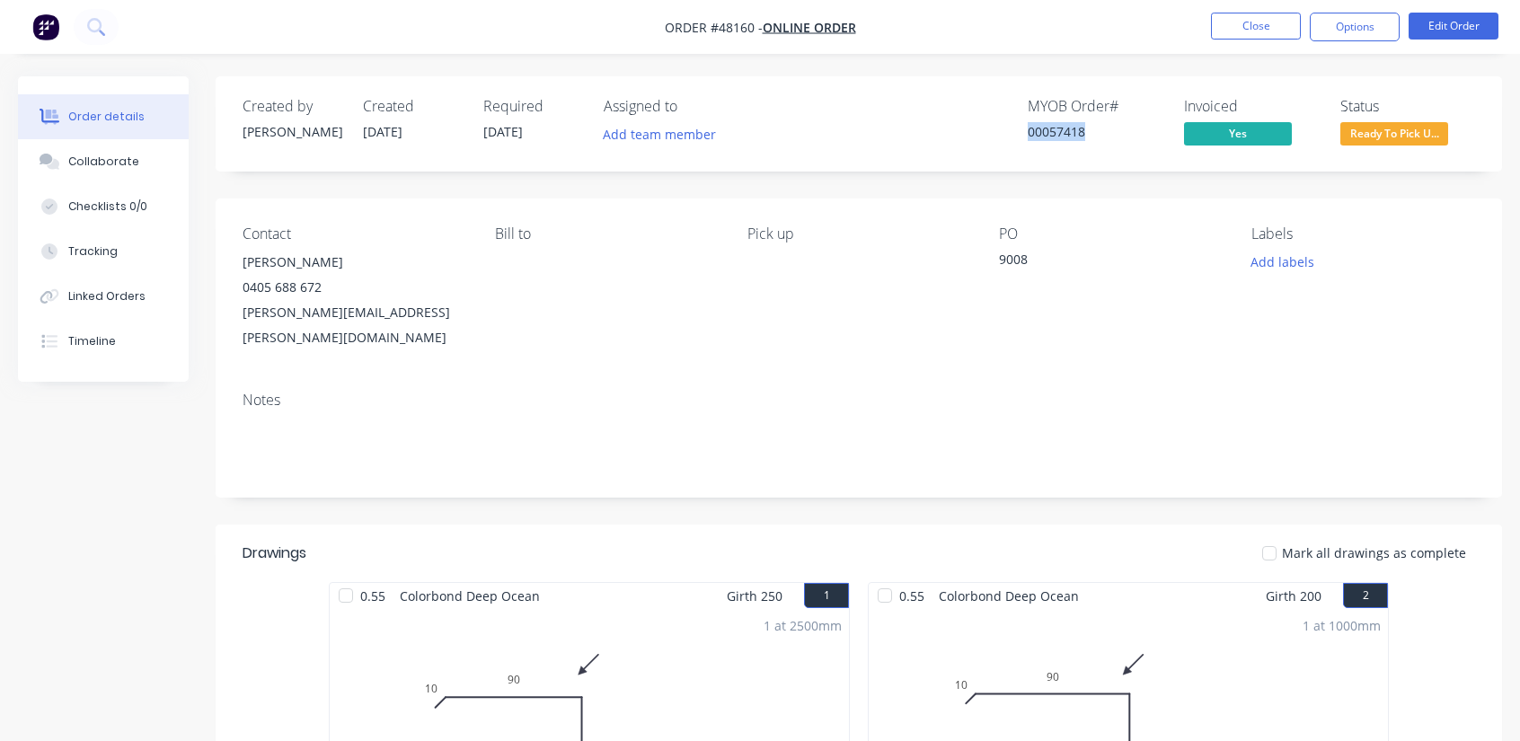
drag, startPoint x: 1096, startPoint y: 129, endPoint x: 1026, endPoint y: 132, distance: 70.1
click at [1026, 132] on div "MYOB Order # 00057418 Invoiced Yes Status Ready To Pick U..." at bounding box center [1129, 124] width 692 height 52
copy div "00057418"
click at [1249, 28] on button "Close" at bounding box center [1256, 26] width 90 height 27
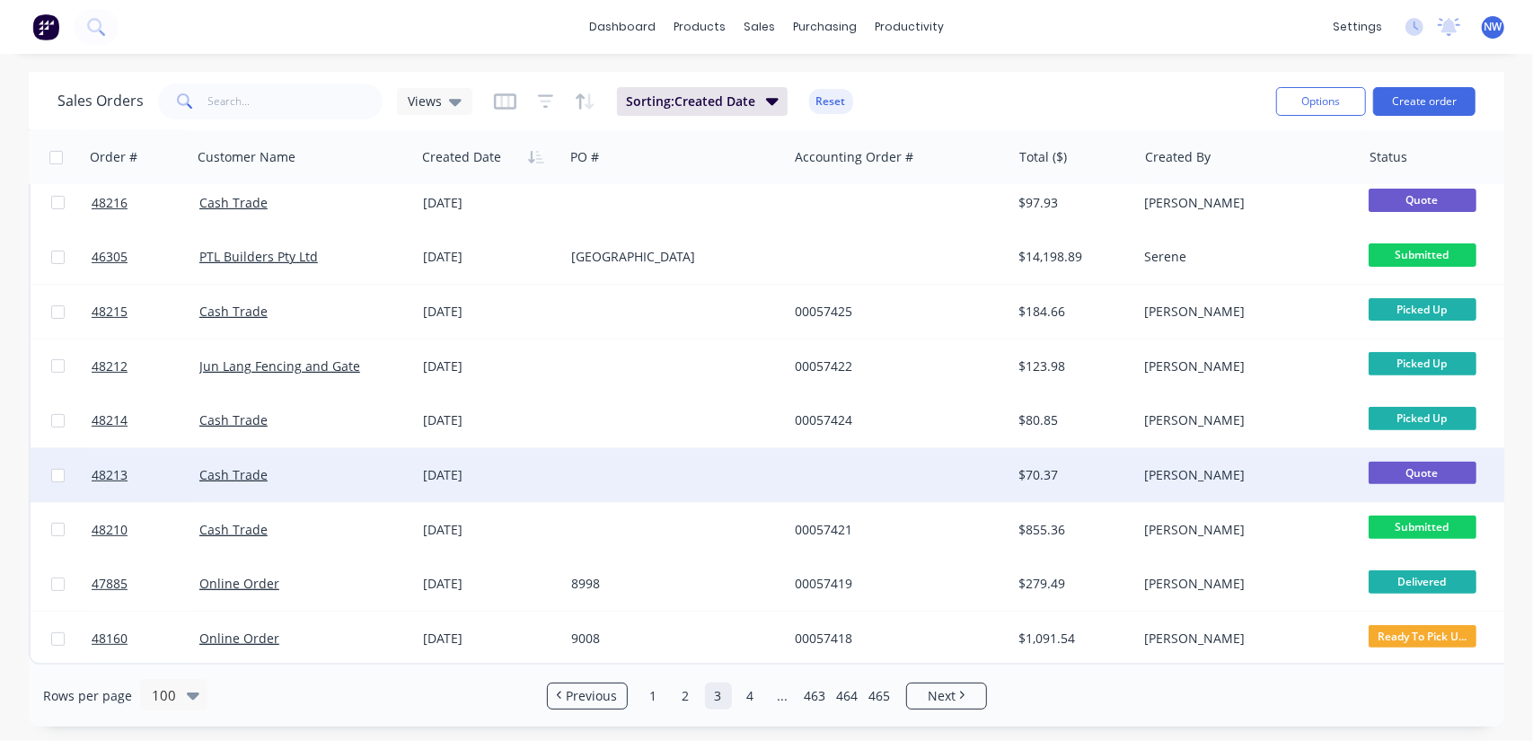
scroll to position [4978, 0]
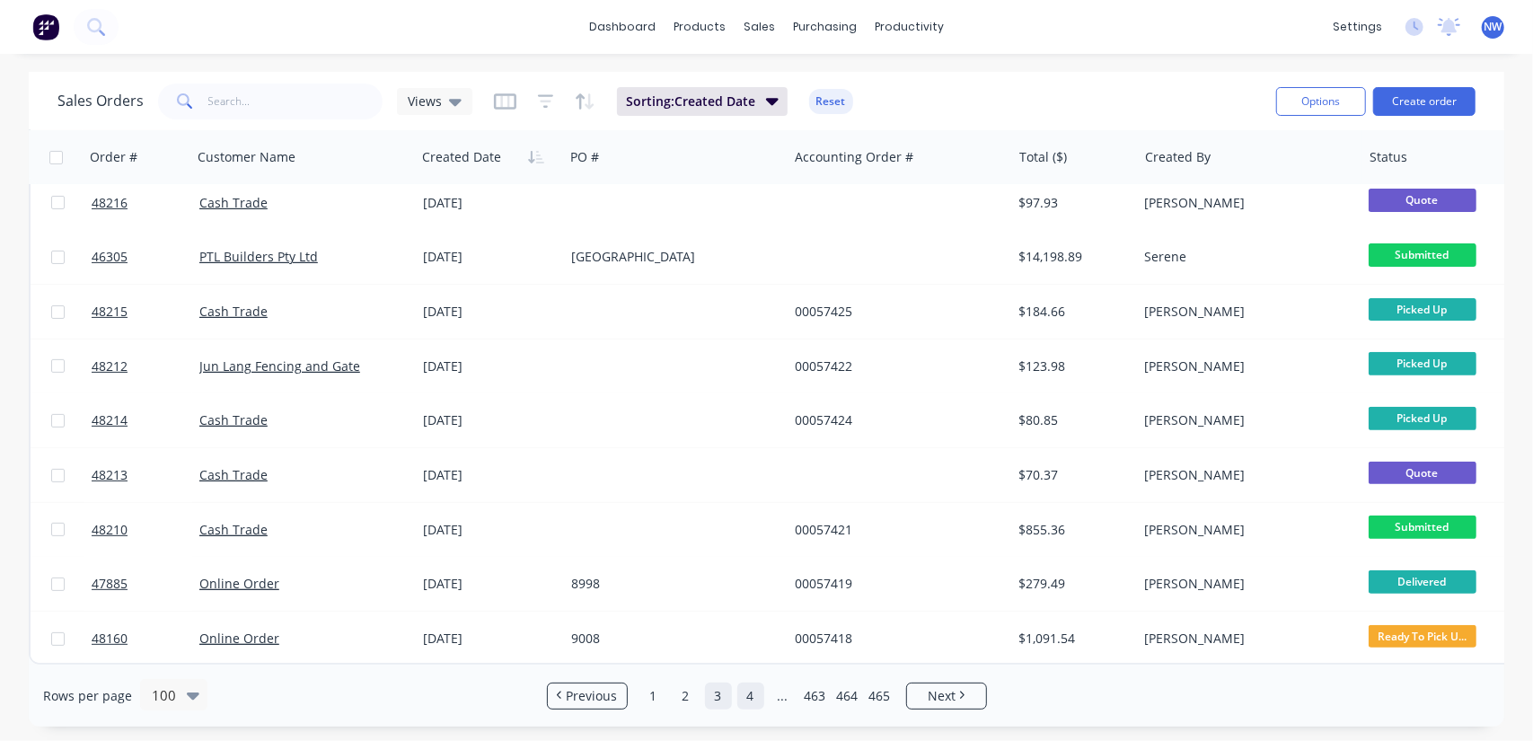
click at [749, 696] on link "4" at bounding box center [751, 696] width 27 height 27
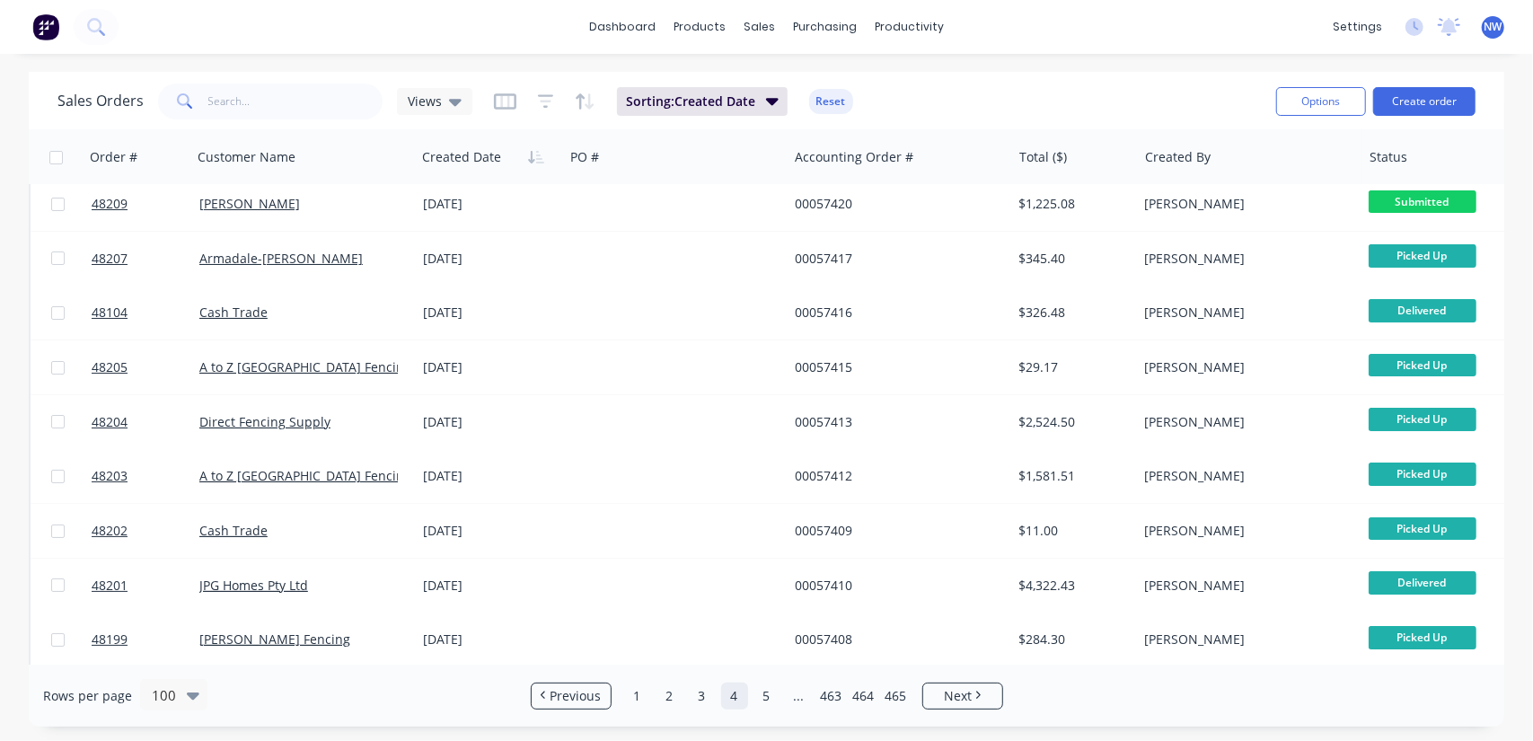
scroll to position [0, 0]
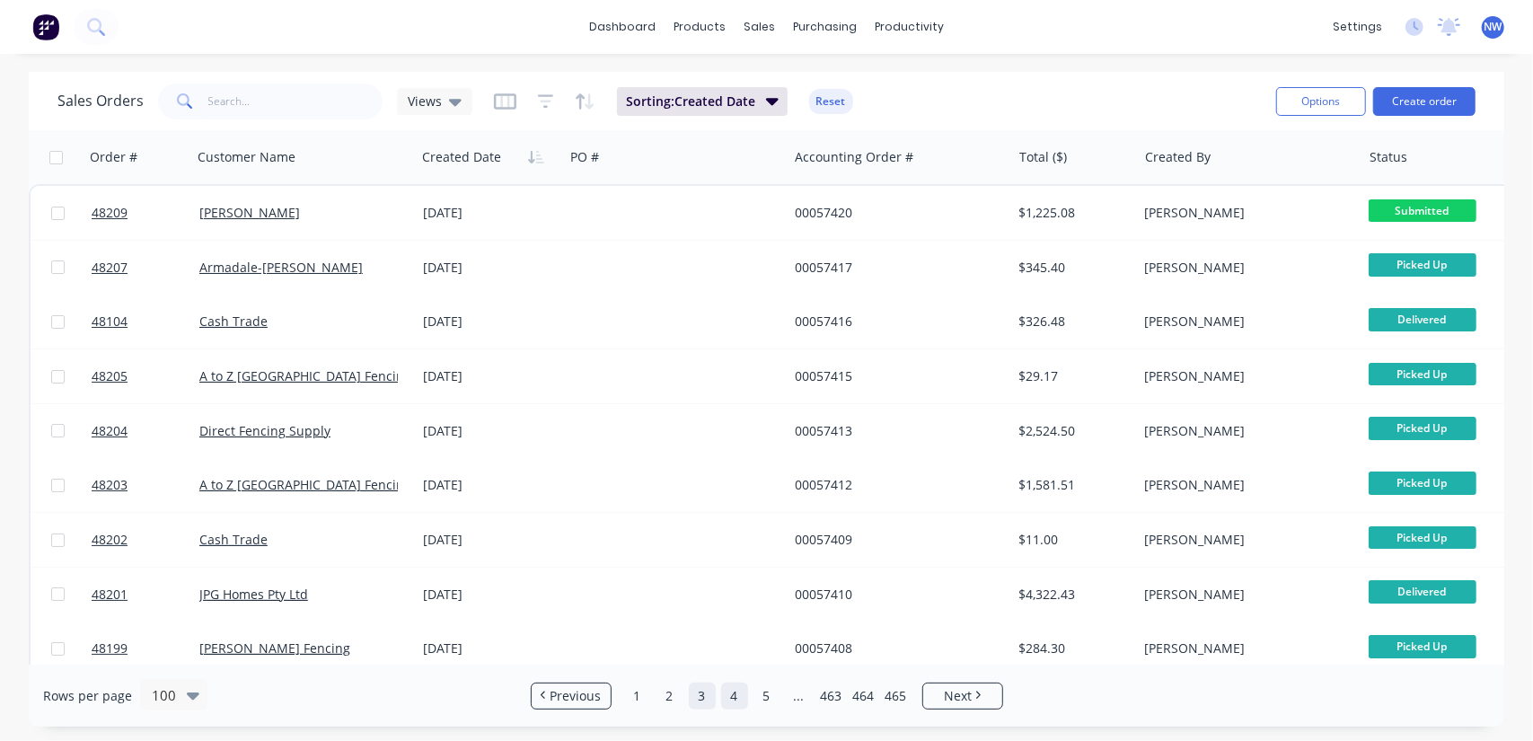
click at [702, 702] on link "3" at bounding box center [702, 696] width 27 height 27
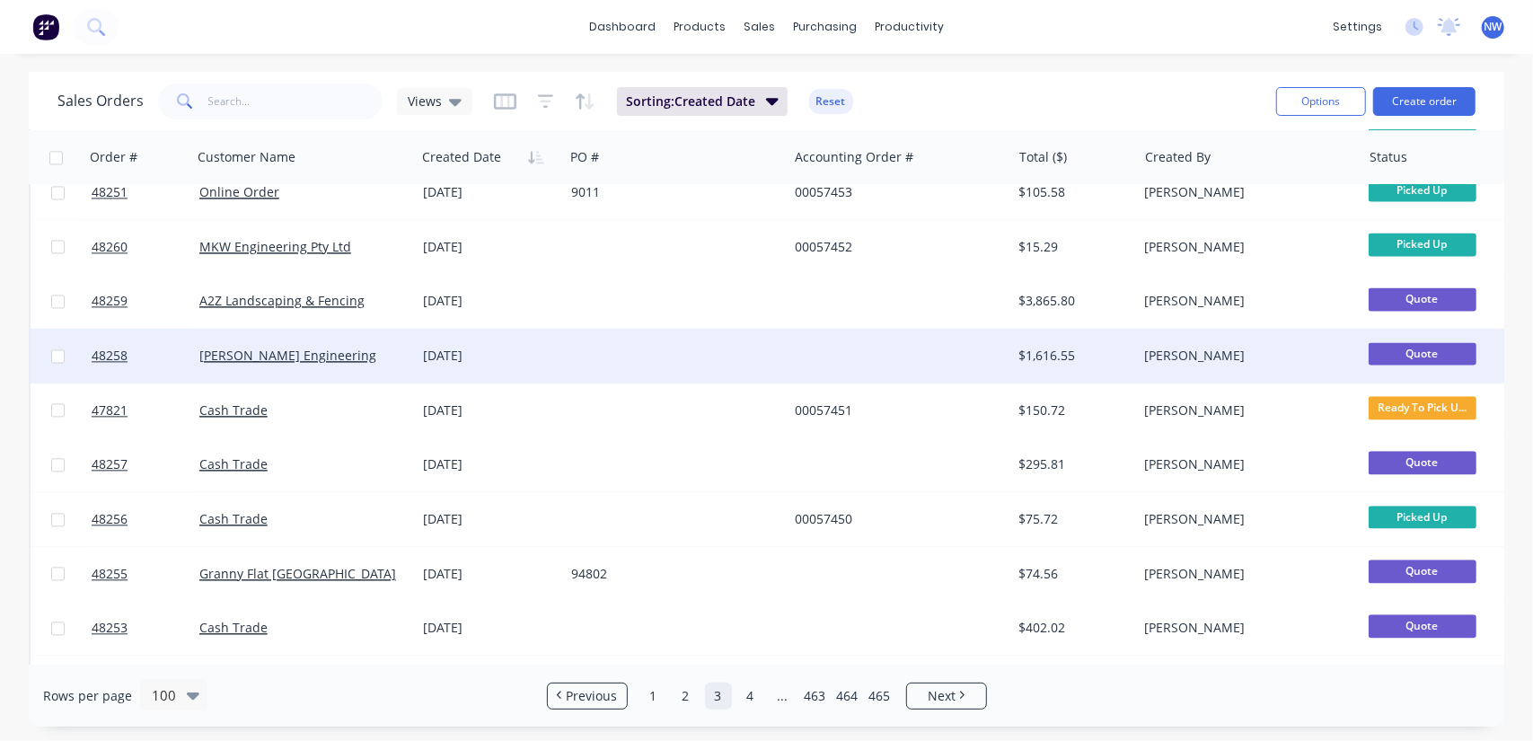
scroll to position [2695, 0]
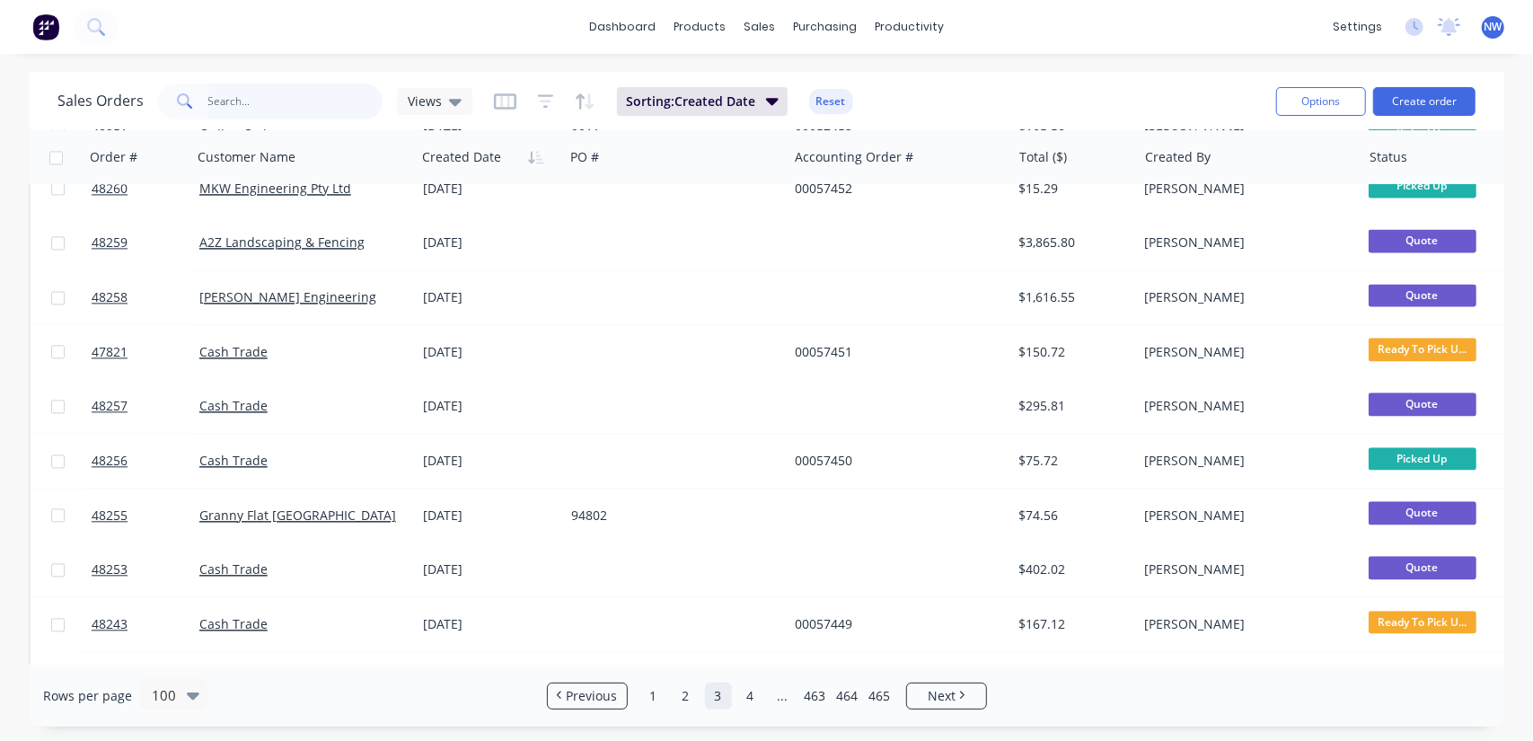
drag, startPoint x: 302, startPoint y: 98, endPoint x: 310, endPoint y: 60, distance: 38.6
click at [302, 89] on input "text" at bounding box center [295, 102] width 175 height 36
type input "5.38"
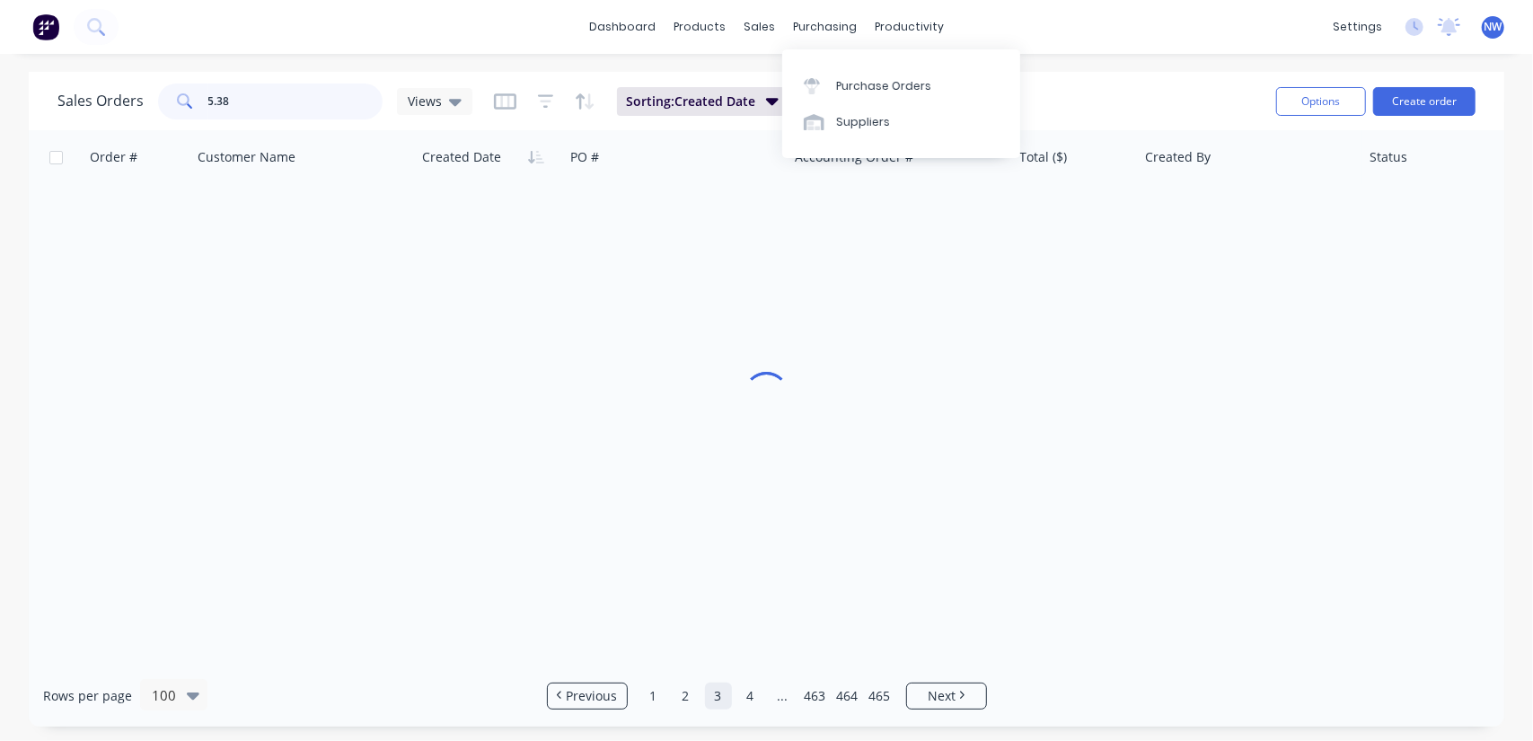
scroll to position [0, 0]
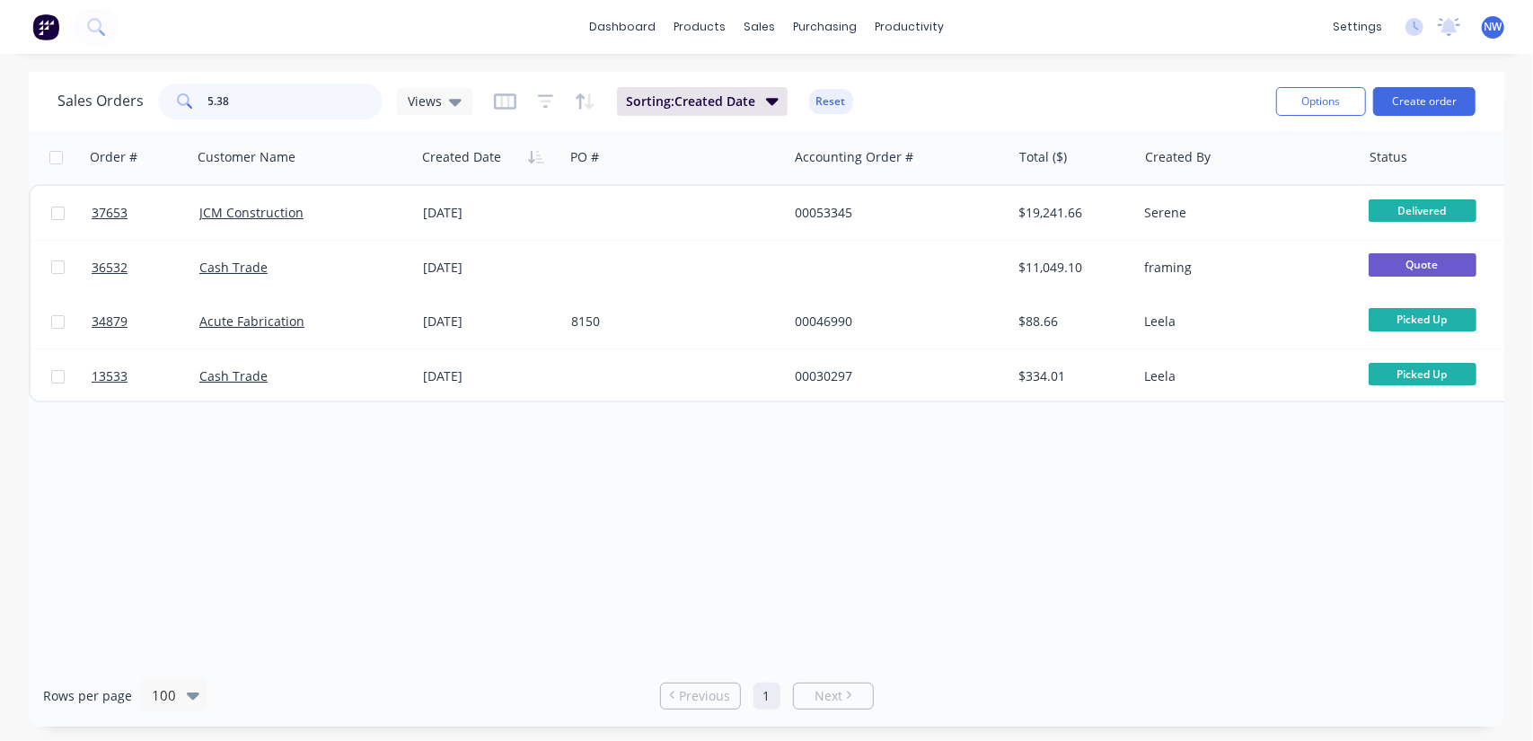
drag, startPoint x: 289, startPoint y: 103, endPoint x: 161, endPoint y: 102, distance: 128.5
click at [161, 102] on div "5.38" at bounding box center [270, 102] width 225 height 36
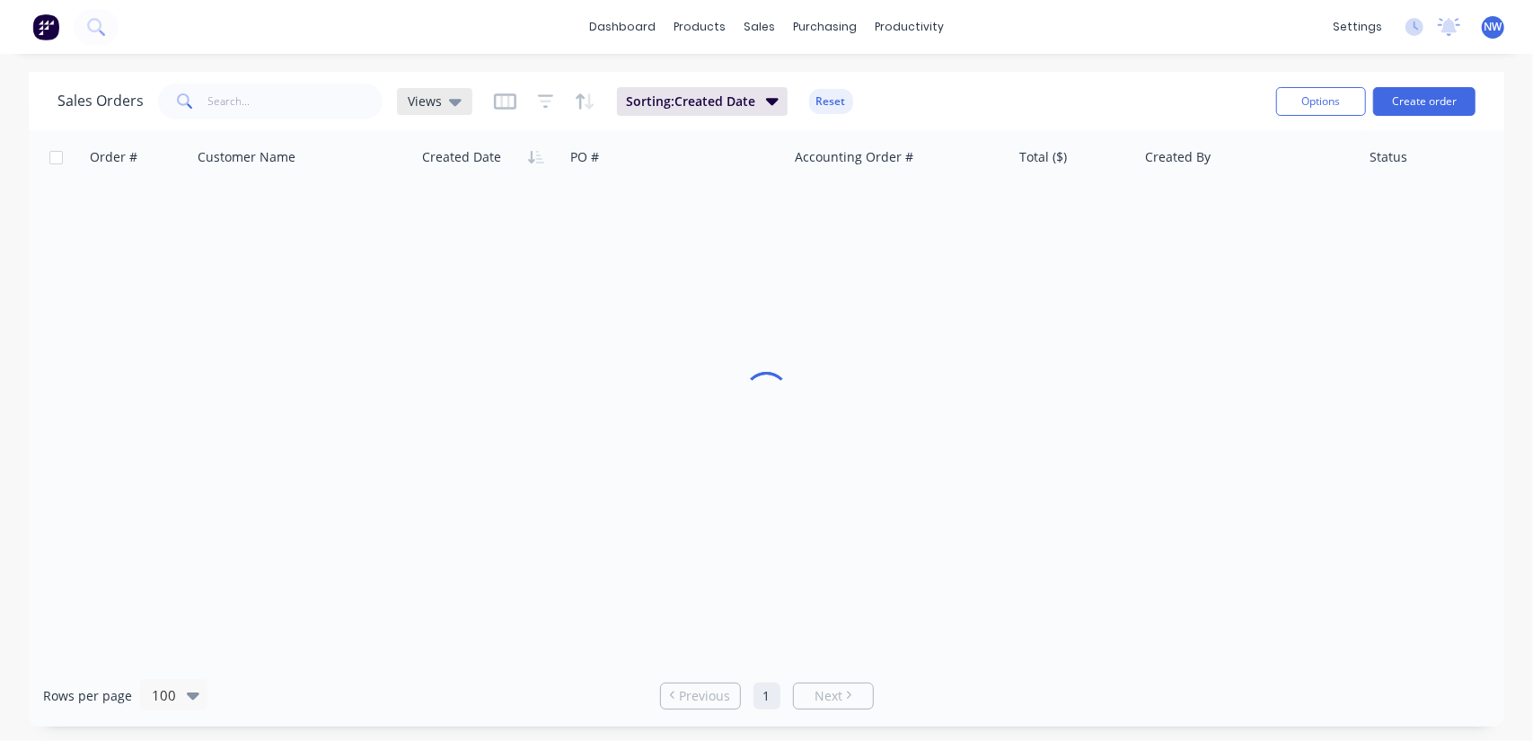
click at [449, 103] on icon at bounding box center [455, 102] width 13 height 20
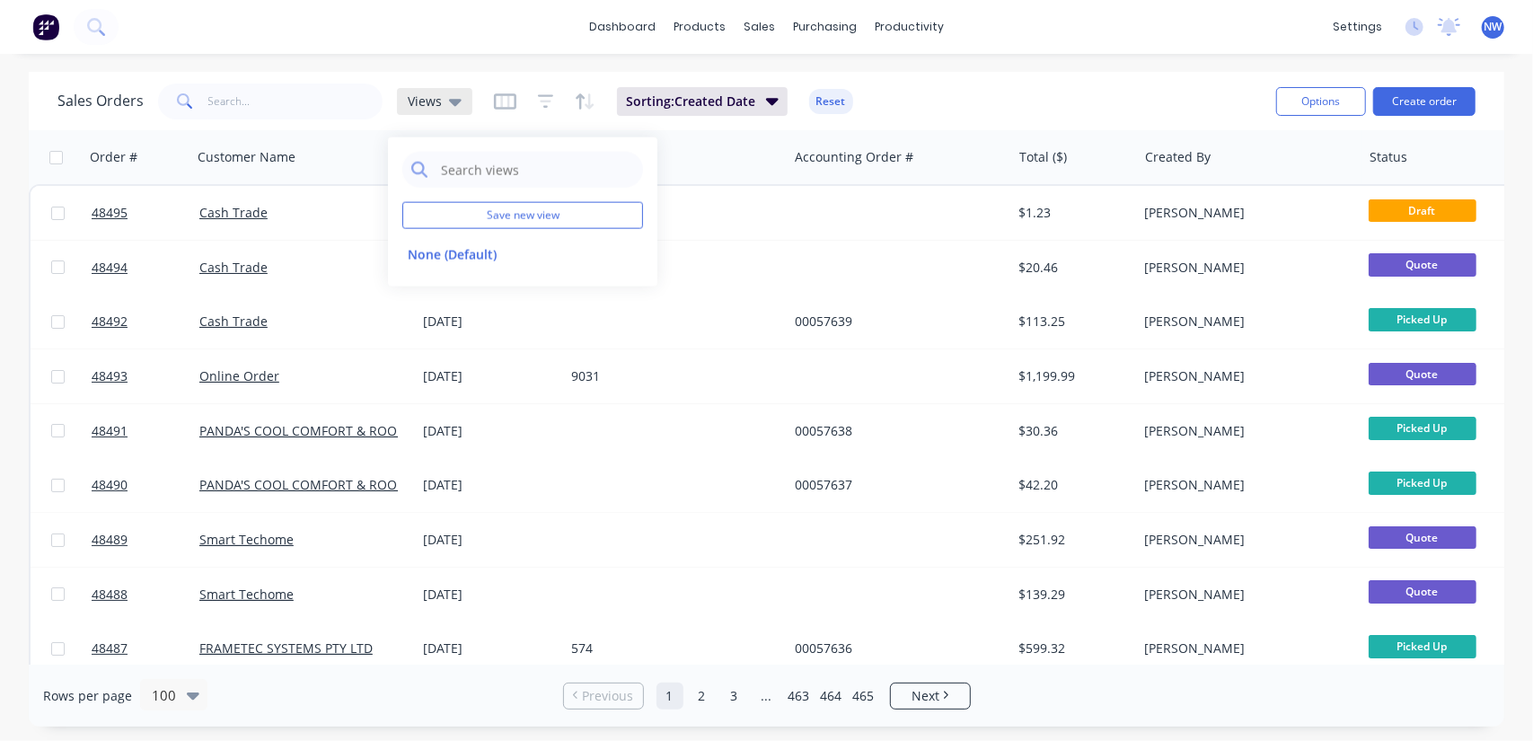
click at [449, 103] on icon at bounding box center [455, 102] width 13 height 20
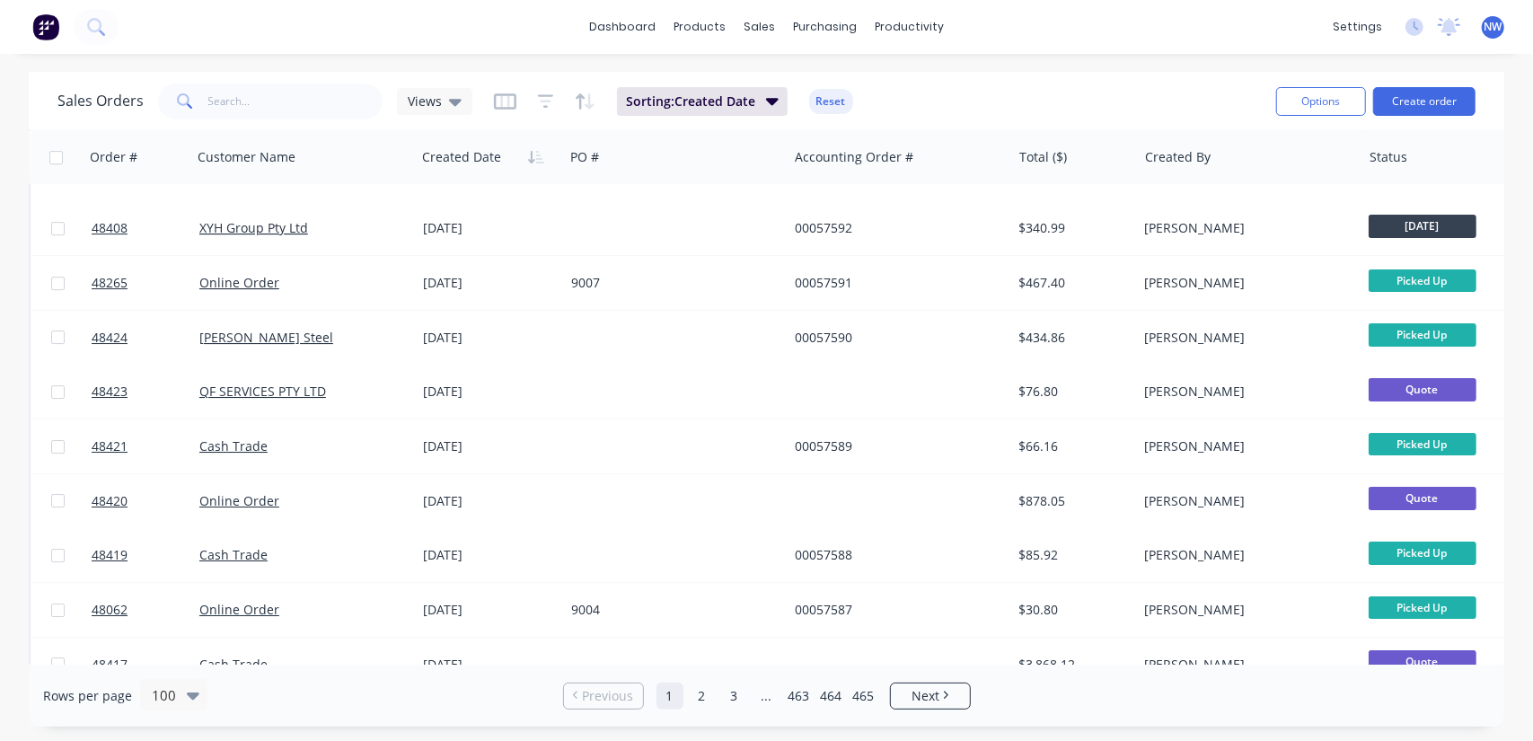
scroll to position [4222, 0]
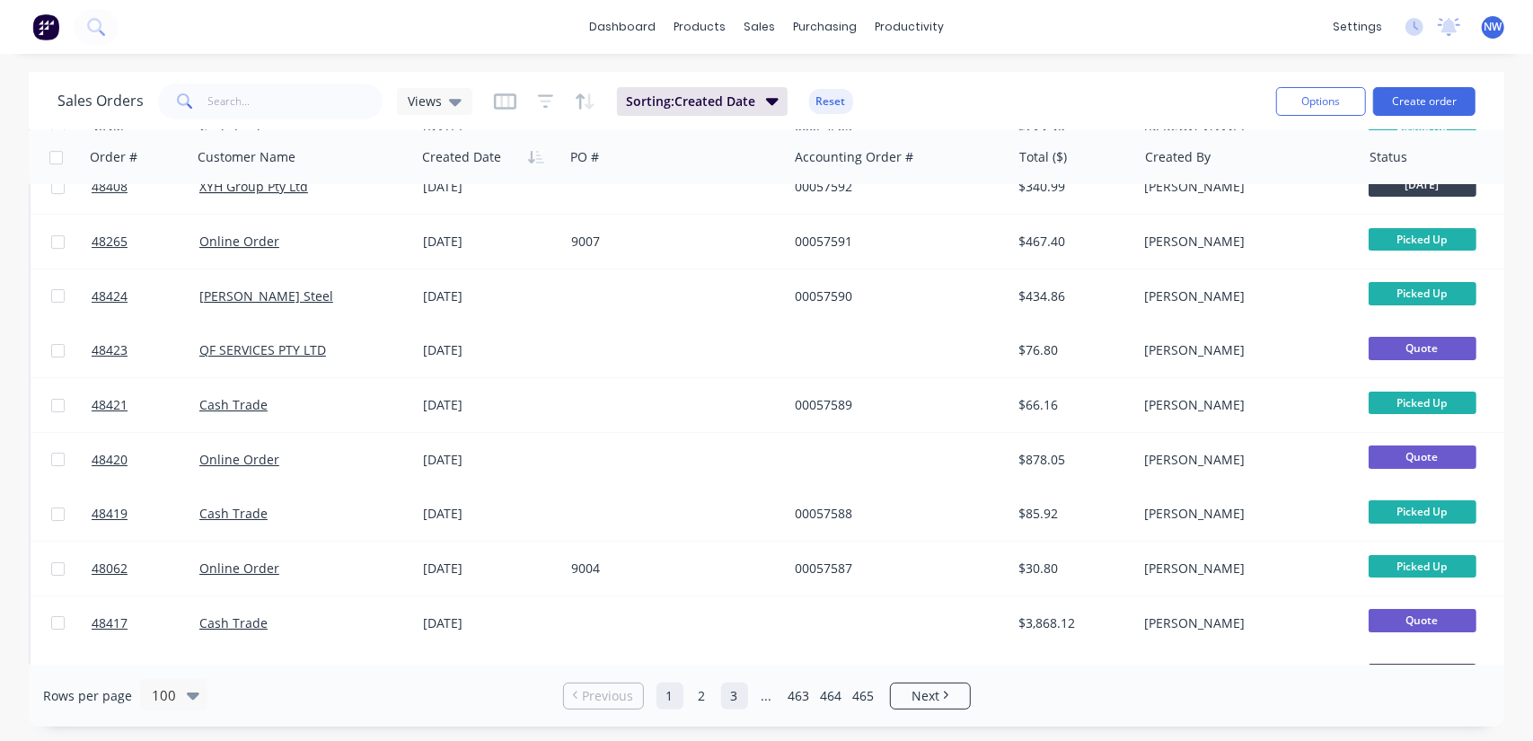
click at [733, 706] on link "3" at bounding box center [734, 696] width 27 height 27
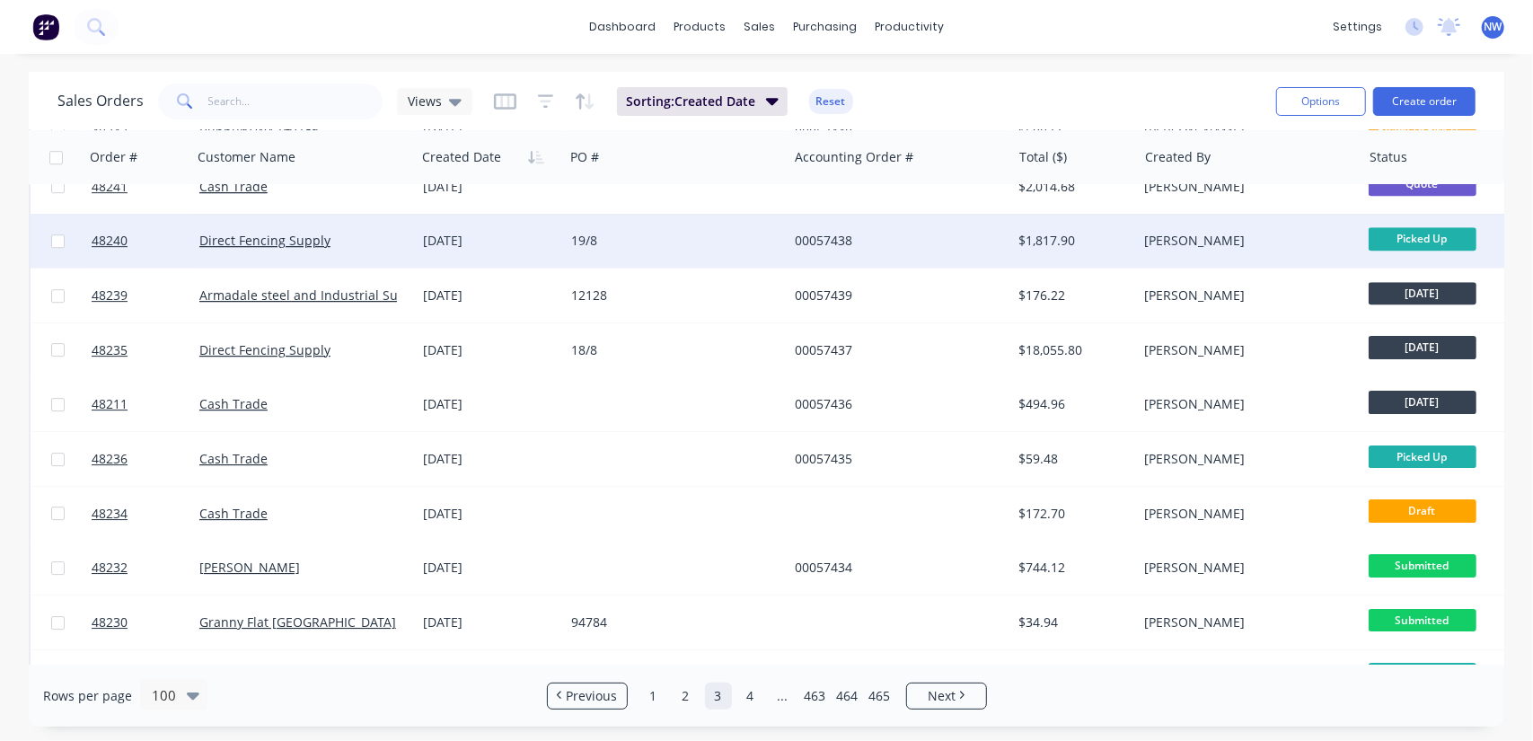
scroll to position [3863, 0]
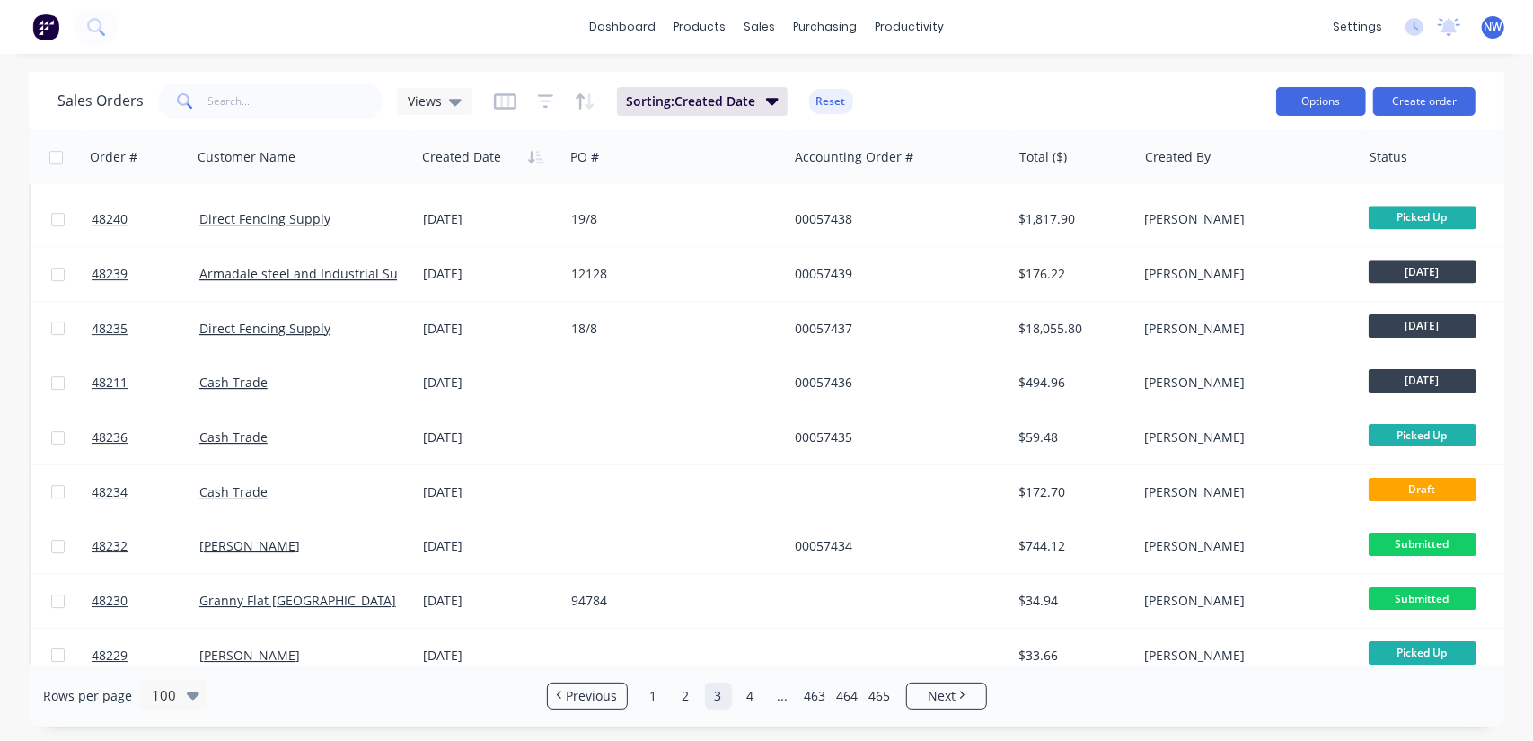
click at [1313, 110] on button "Options" at bounding box center [1322, 101] width 90 height 29
click at [1216, 222] on div "Export" at bounding box center [1267, 219] width 165 height 26
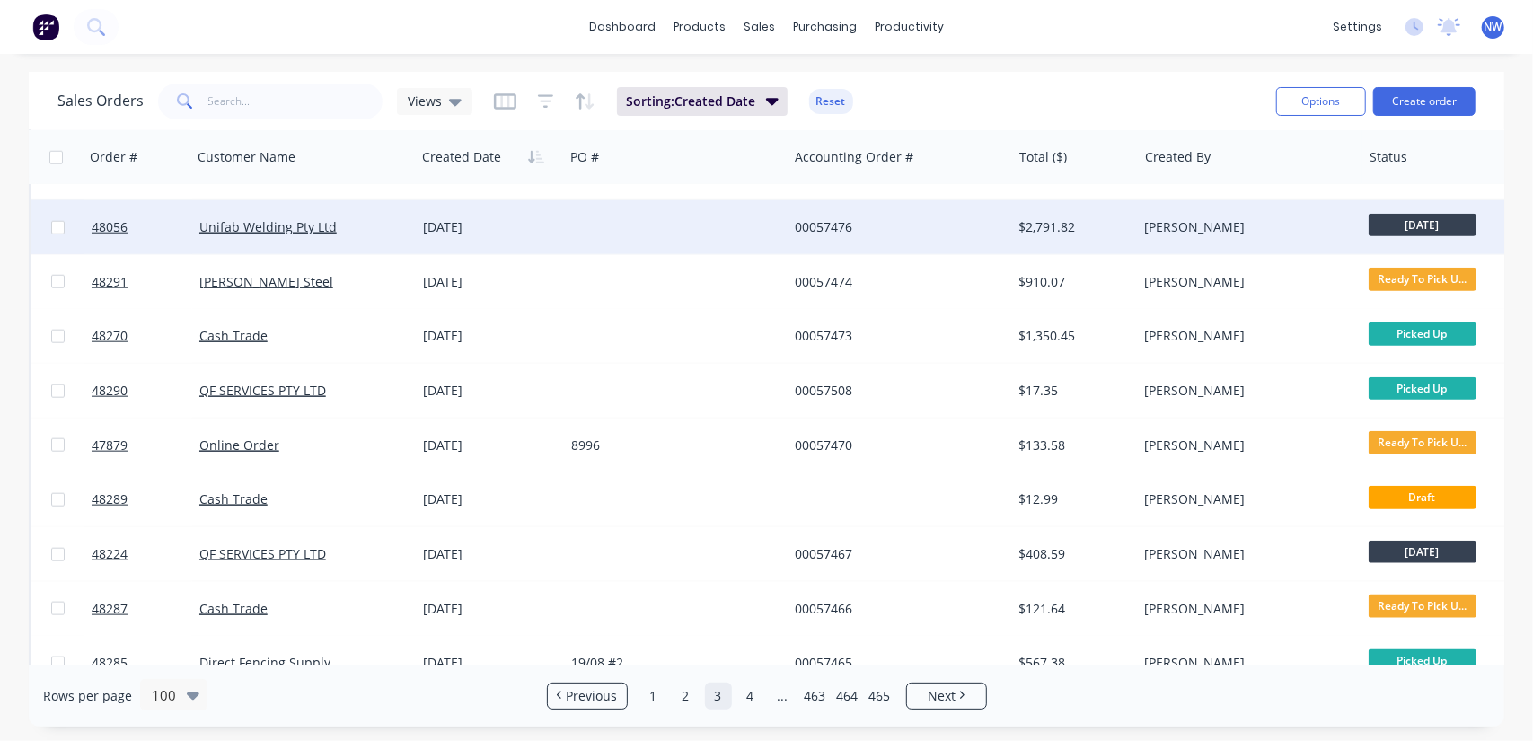
scroll to position [1347, 0]
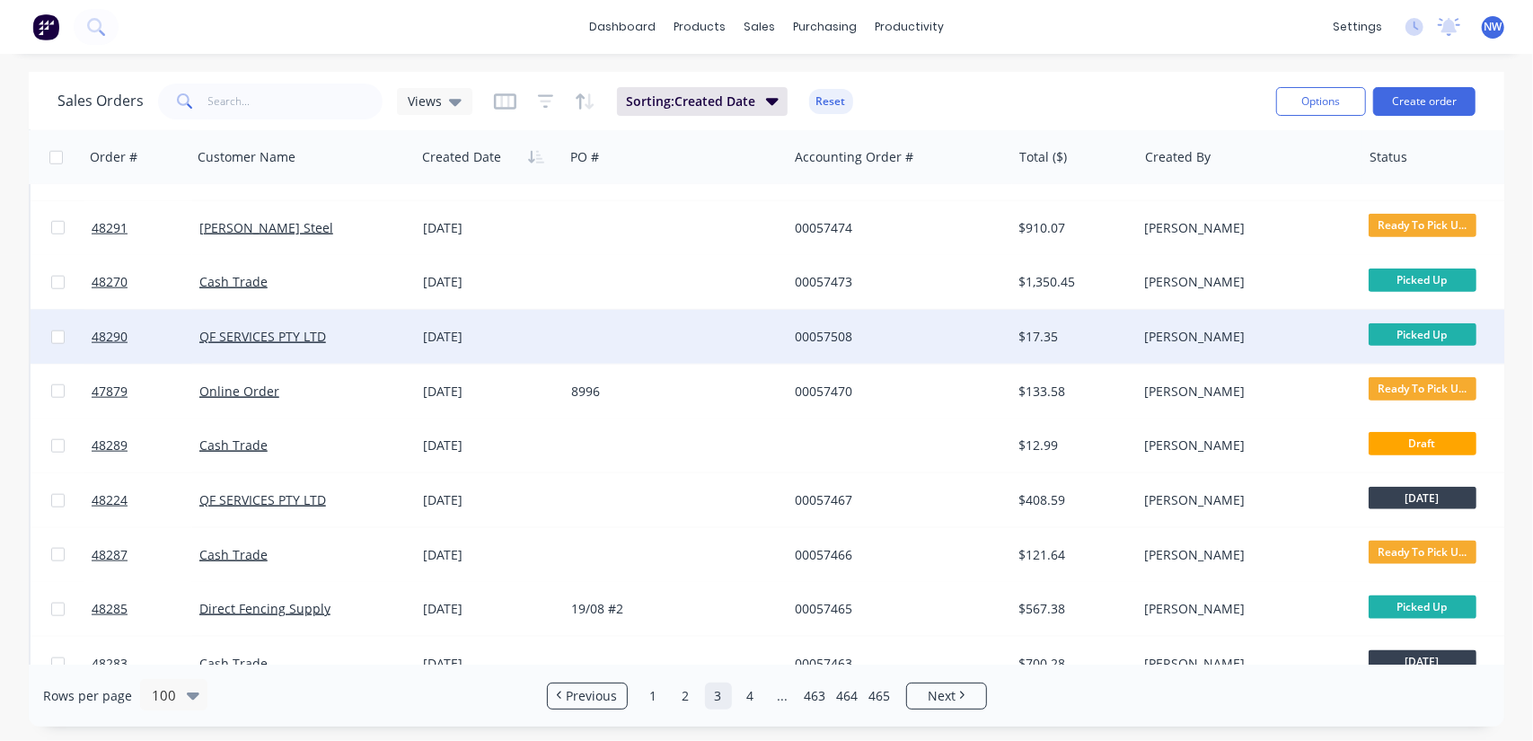
click at [57, 334] on input "checkbox" at bounding box center [57, 337] width 13 height 13
checkbox input "true"
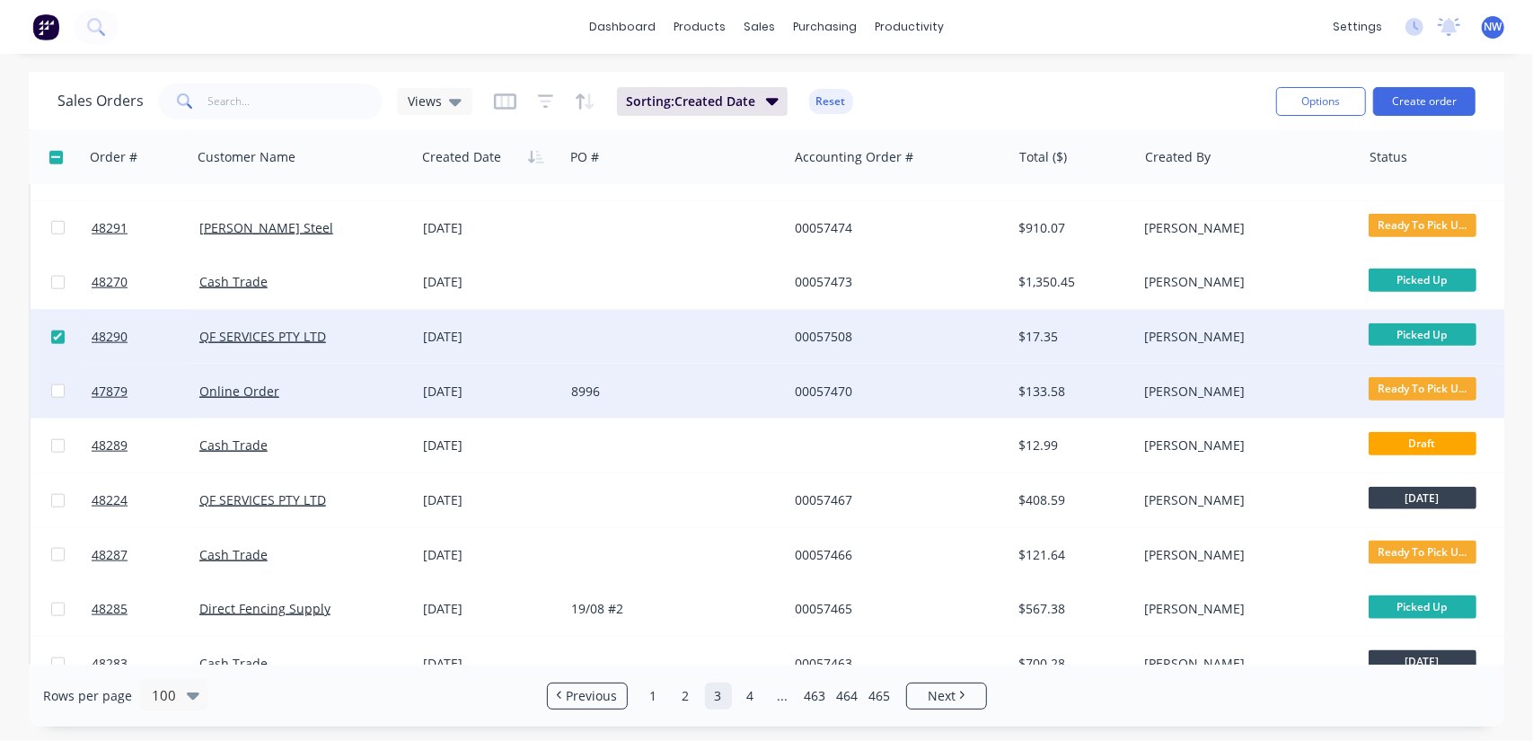
click at [58, 389] on input "checkbox" at bounding box center [57, 390] width 13 height 13
checkbox input "true"
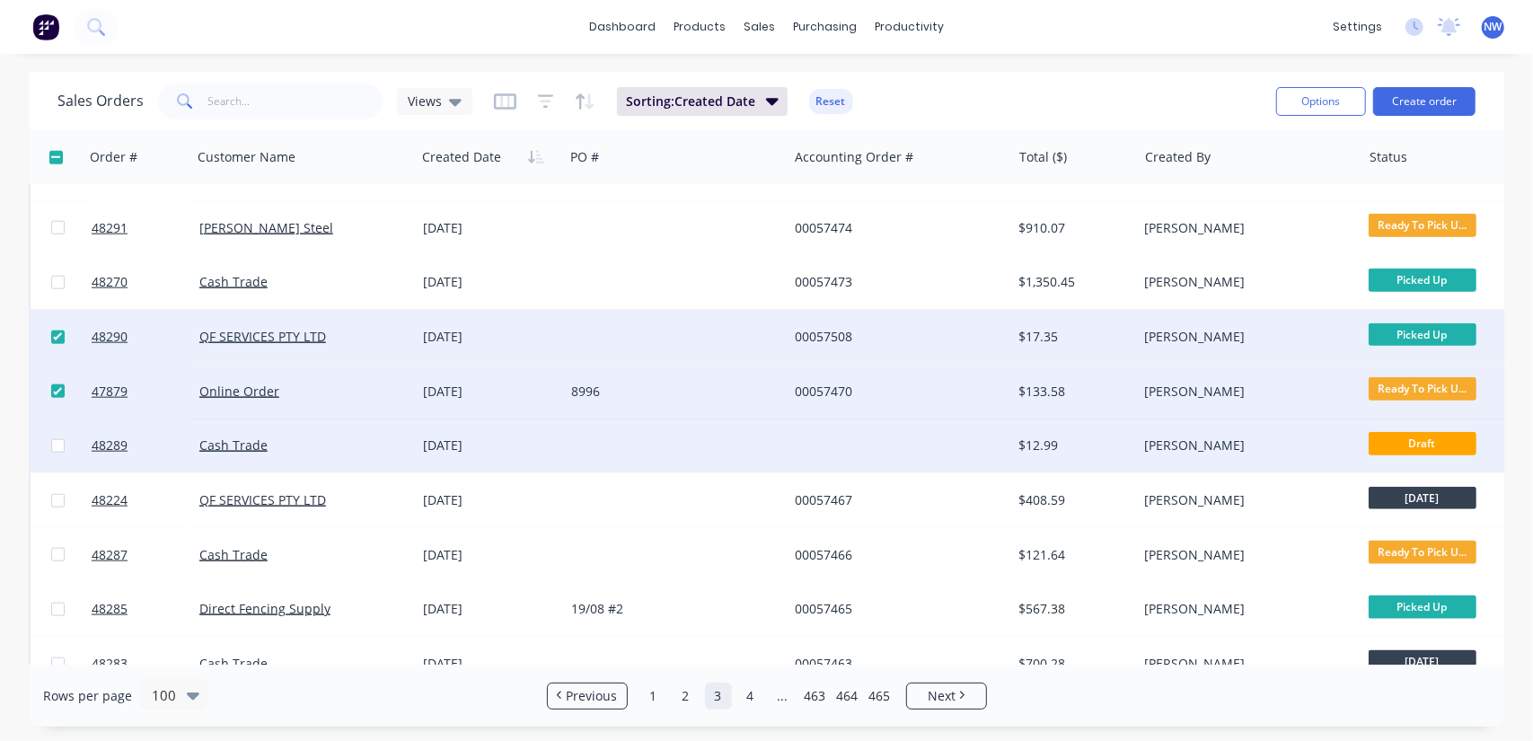
click at [55, 444] on input "checkbox" at bounding box center [57, 445] width 13 height 13
checkbox input "true"
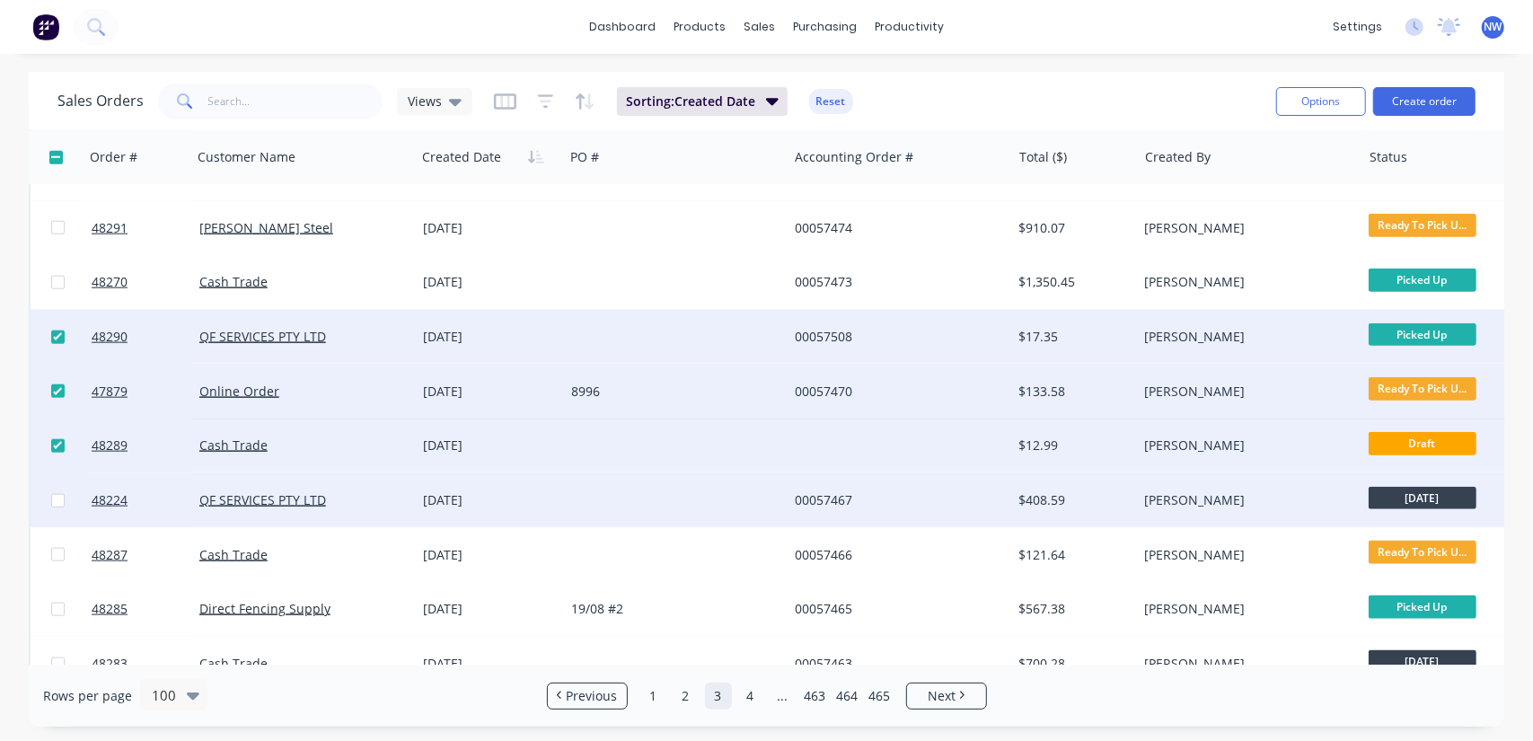
click at [58, 504] on input "checkbox" at bounding box center [57, 500] width 13 height 13
checkbox input "true"
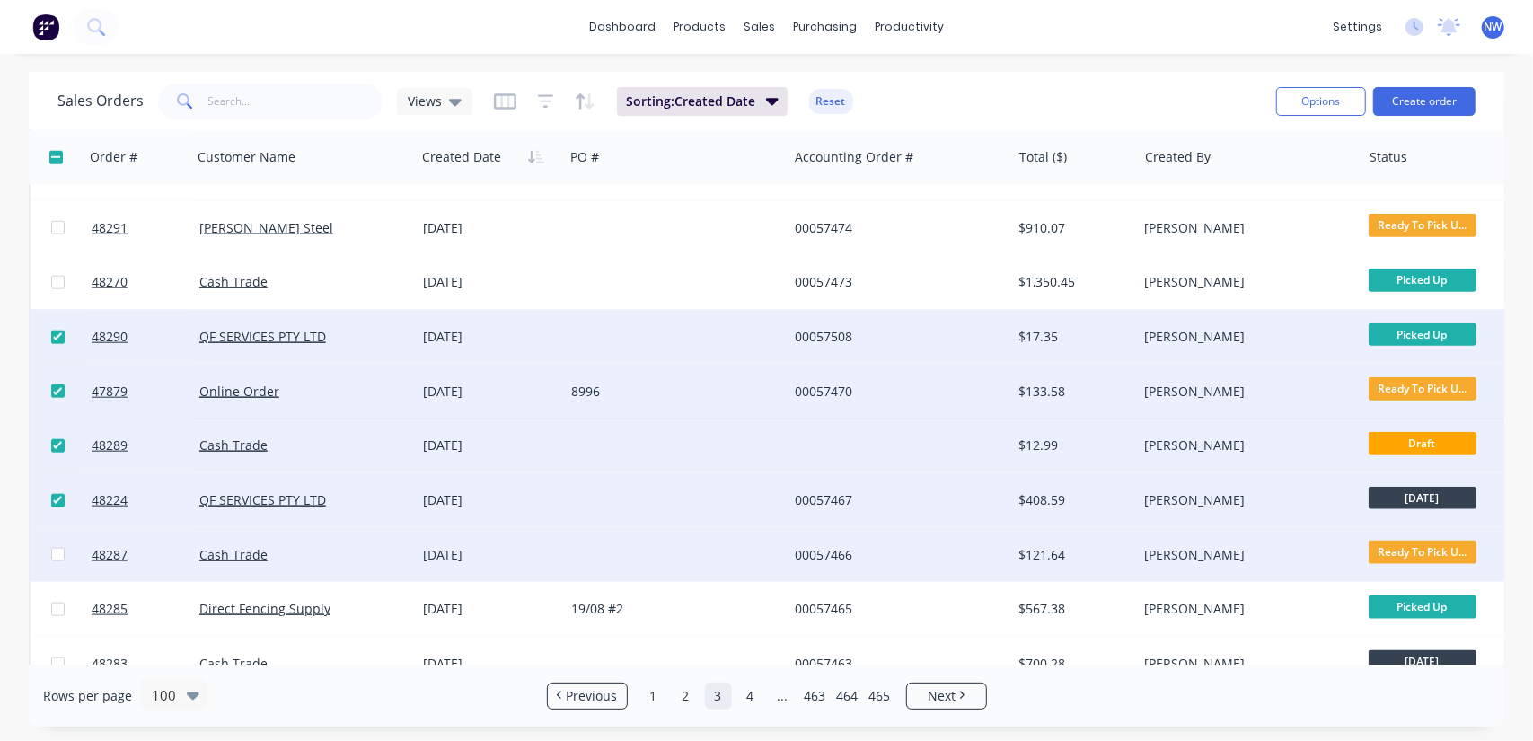
click at [54, 554] on input "checkbox" at bounding box center [57, 554] width 13 height 13
checkbox input "true"
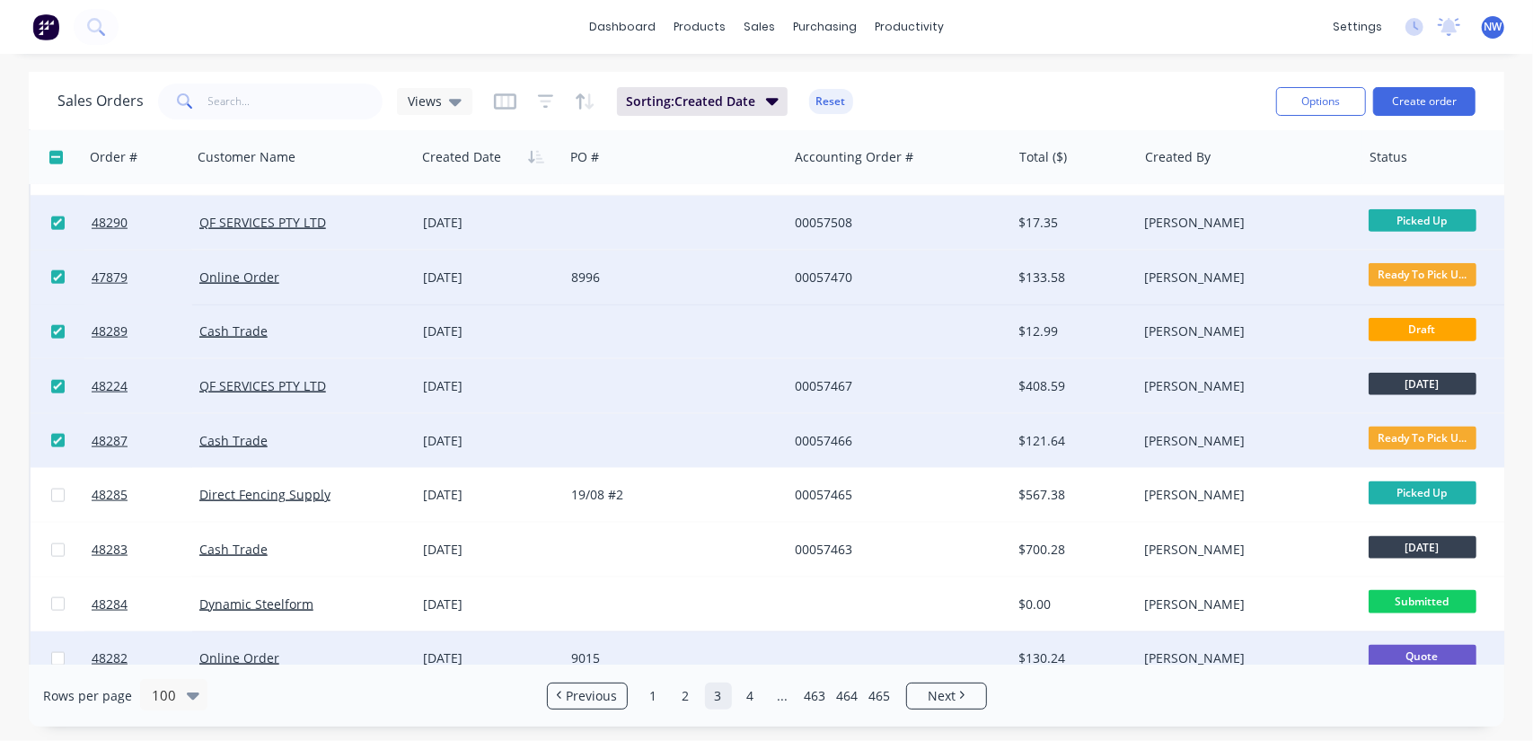
scroll to position [1617, 0]
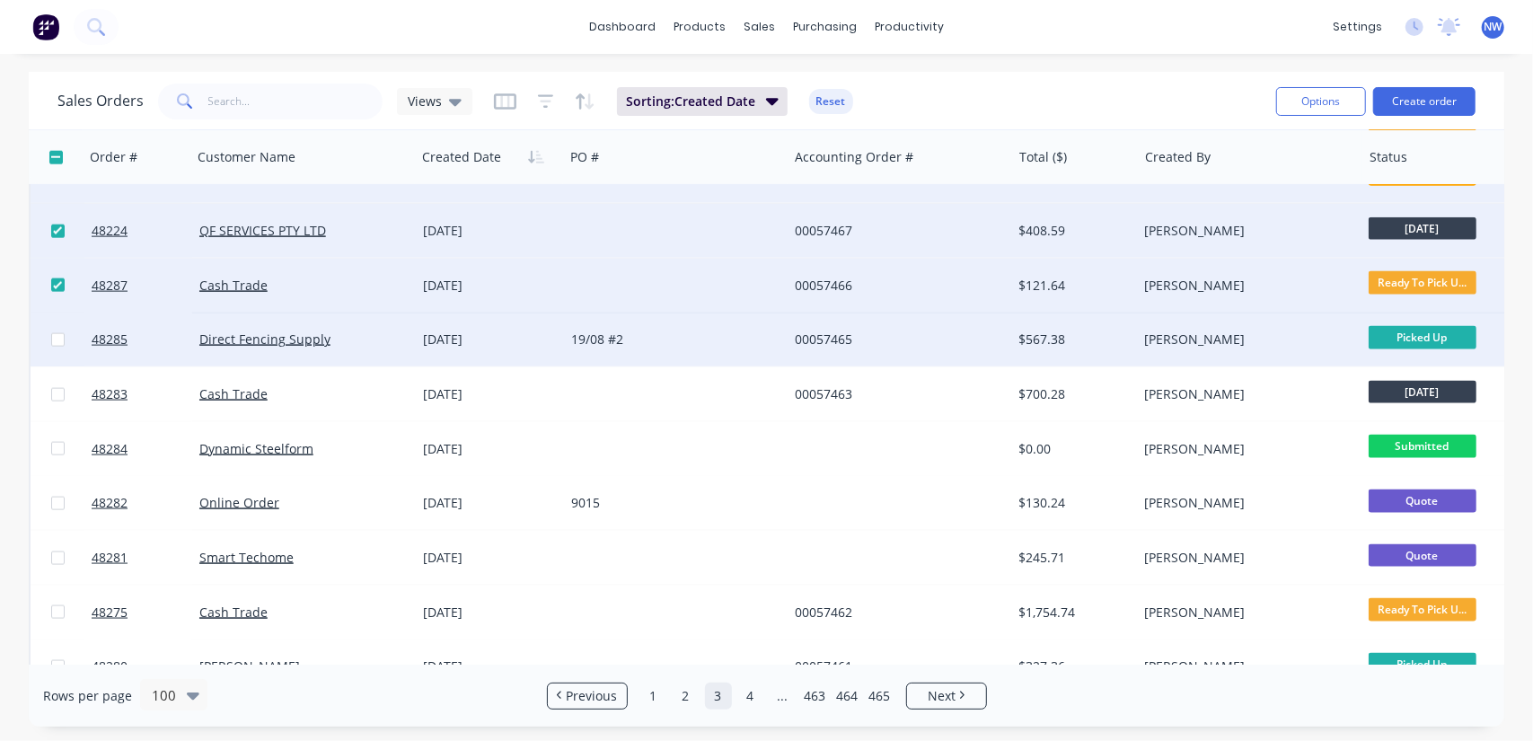
click at [56, 338] on input "checkbox" at bounding box center [57, 339] width 13 height 13
checkbox input "true"
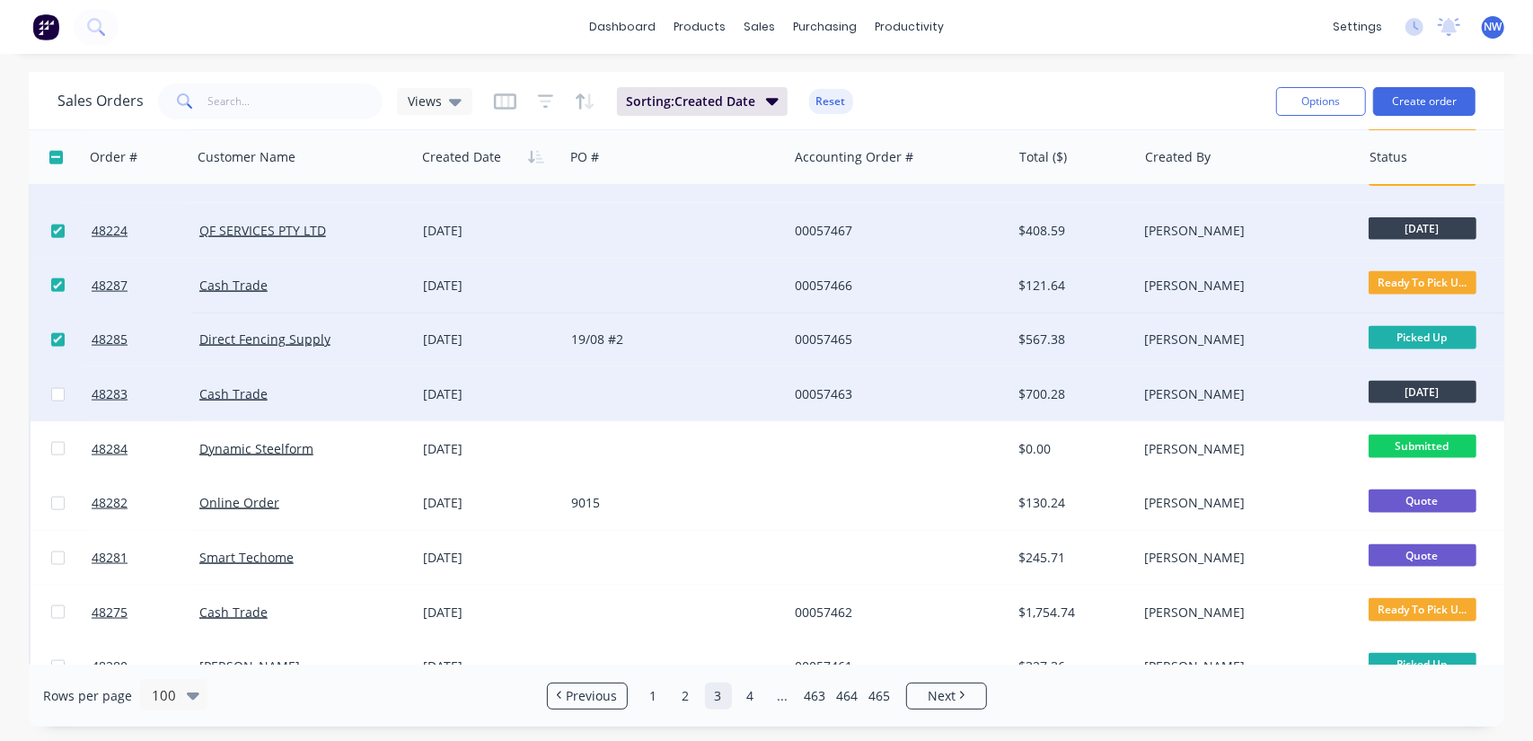
click at [61, 396] on input "checkbox" at bounding box center [57, 394] width 13 height 13
checkbox input "true"
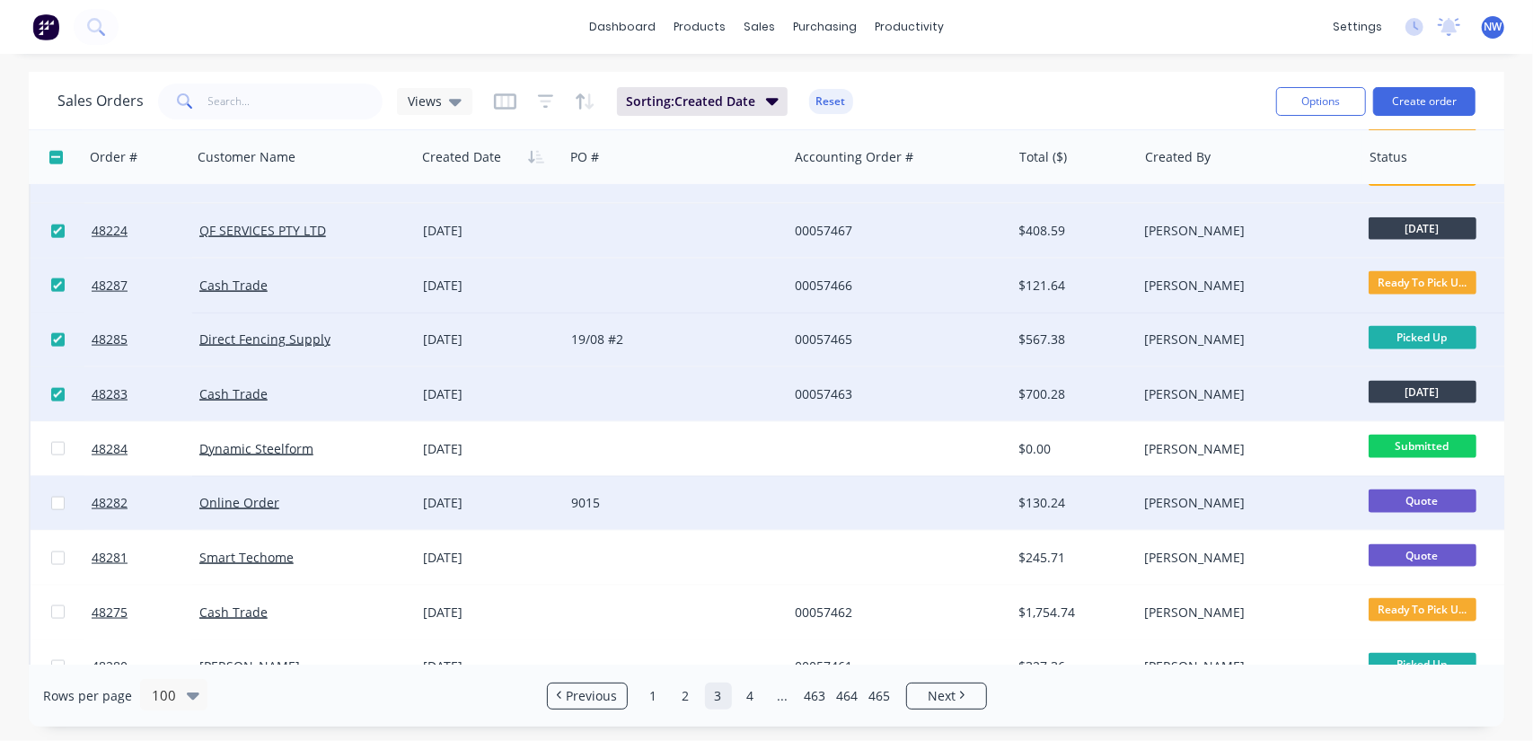
drag, startPoint x: 56, startPoint y: 442, endPoint x: 74, endPoint y: 506, distance: 66.3
click at [56, 443] on input "checkbox" at bounding box center [57, 448] width 13 height 13
checkbox input "true"
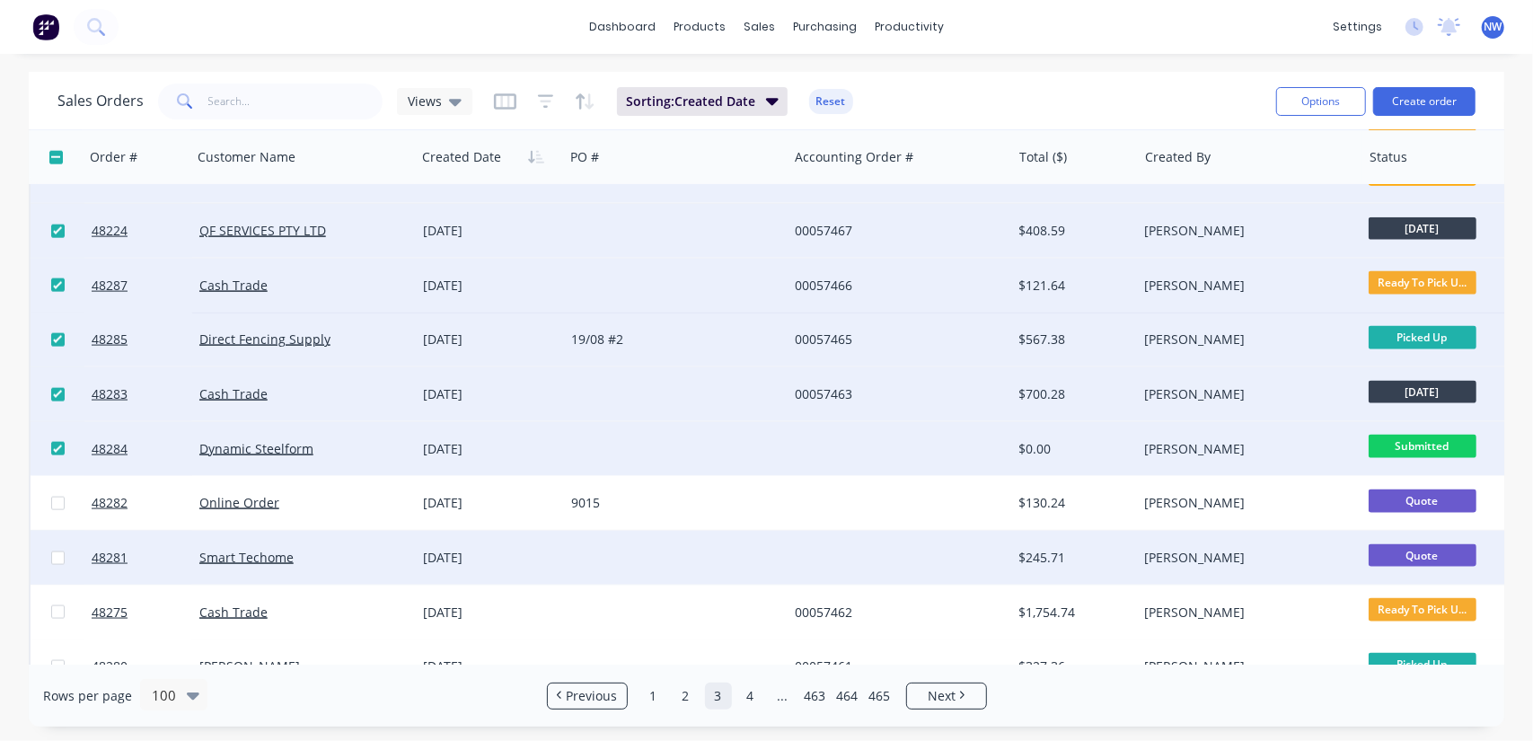
drag, startPoint x: 61, startPoint y: 503, endPoint x: 50, endPoint y: 549, distance: 47.1
click at [59, 503] on input "checkbox" at bounding box center [57, 503] width 13 height 13
checkbox input "true"
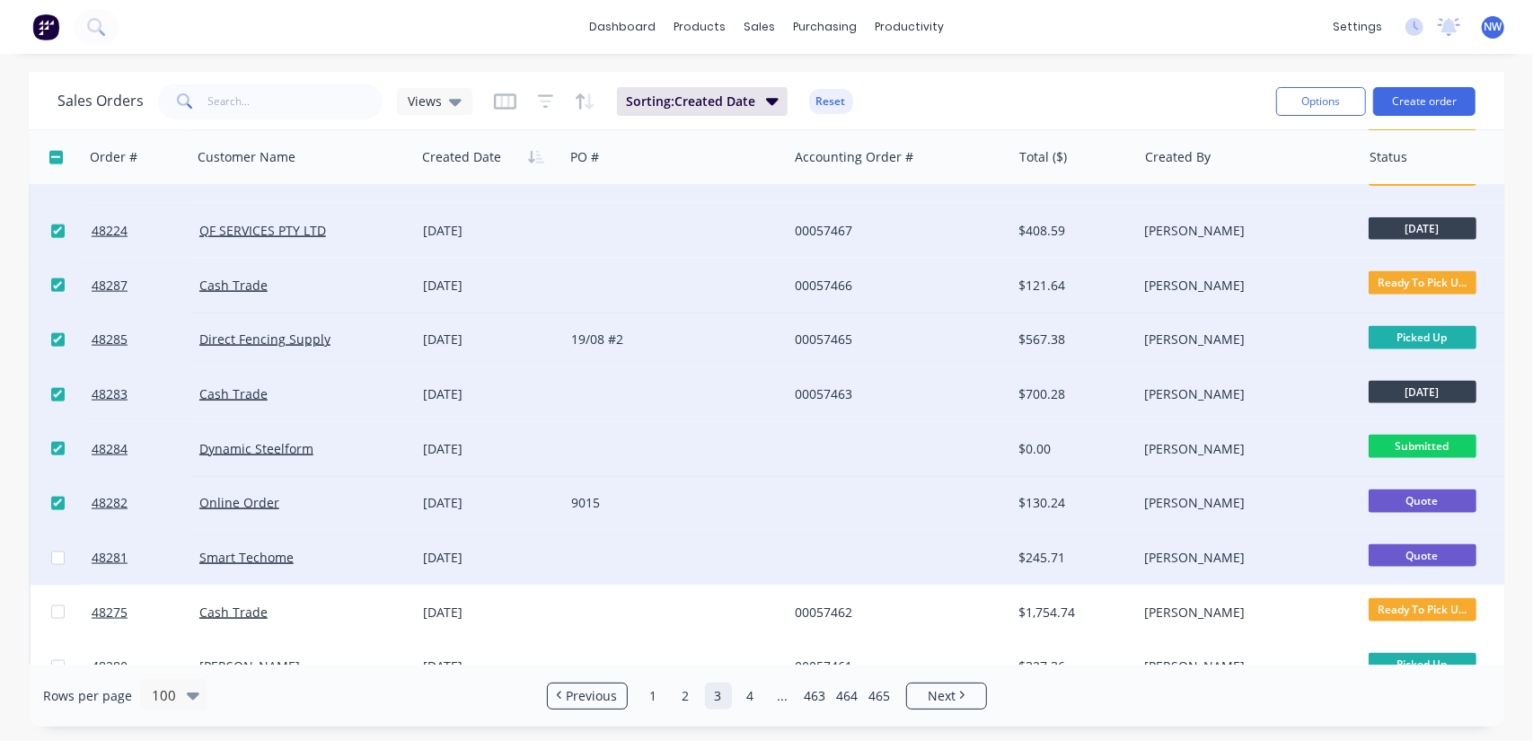
click at [52, 558] on input "checkbox" at bounding box center [57, 558] width 13 height 13
checkbox input "true"
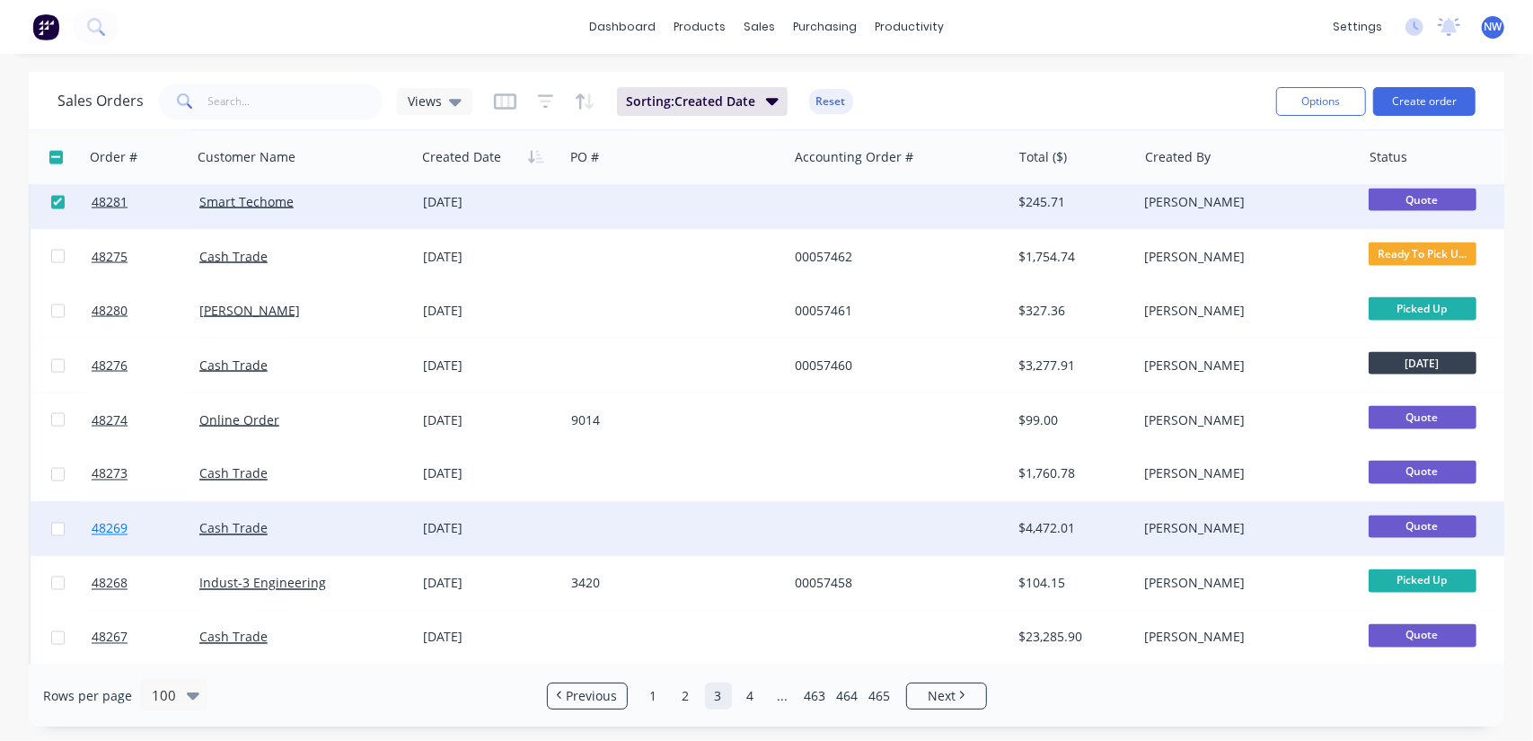
scroll to position [1976, 0]
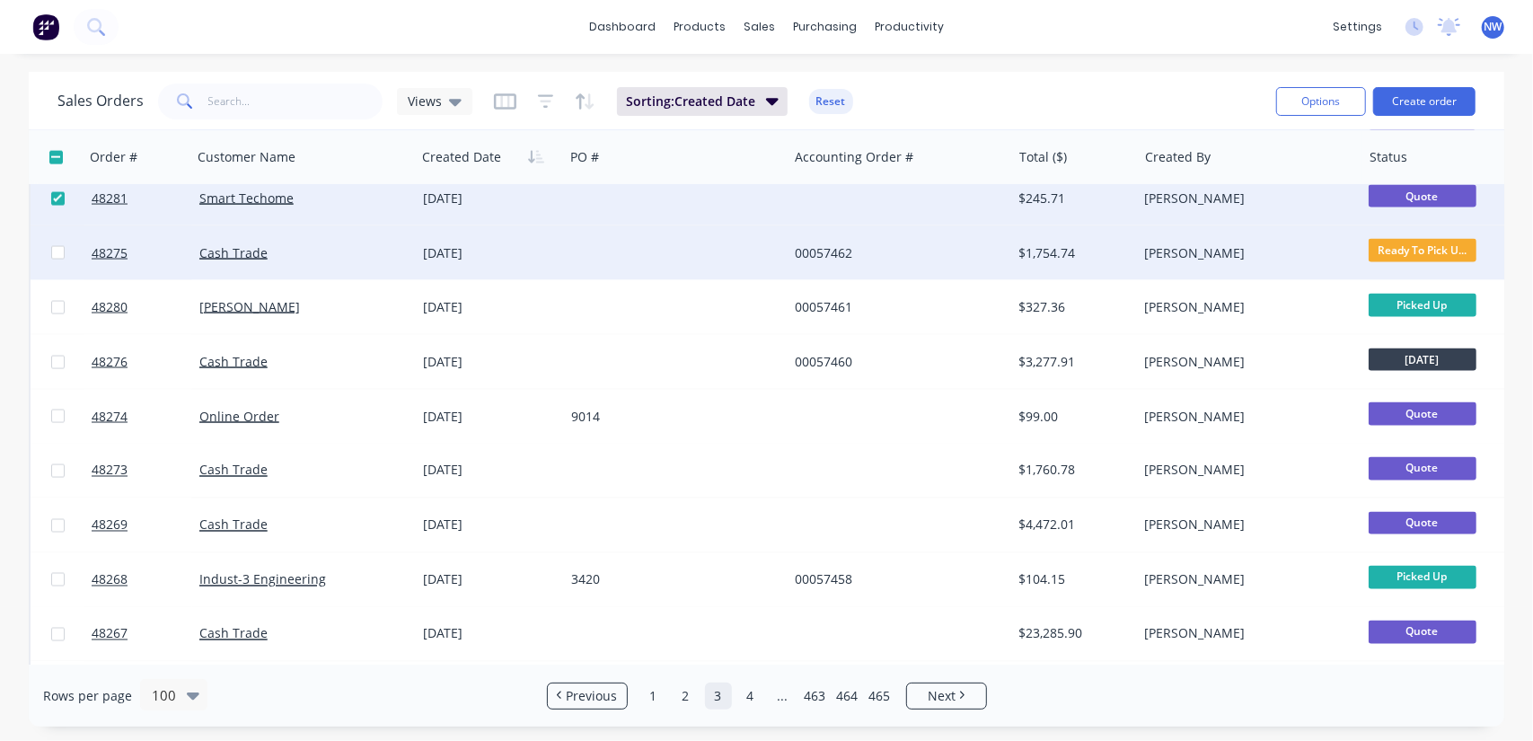
click at [54, 258] on input "checkbox" at bounding box center [57, 252] width 13 height 13
checkbox input "true"
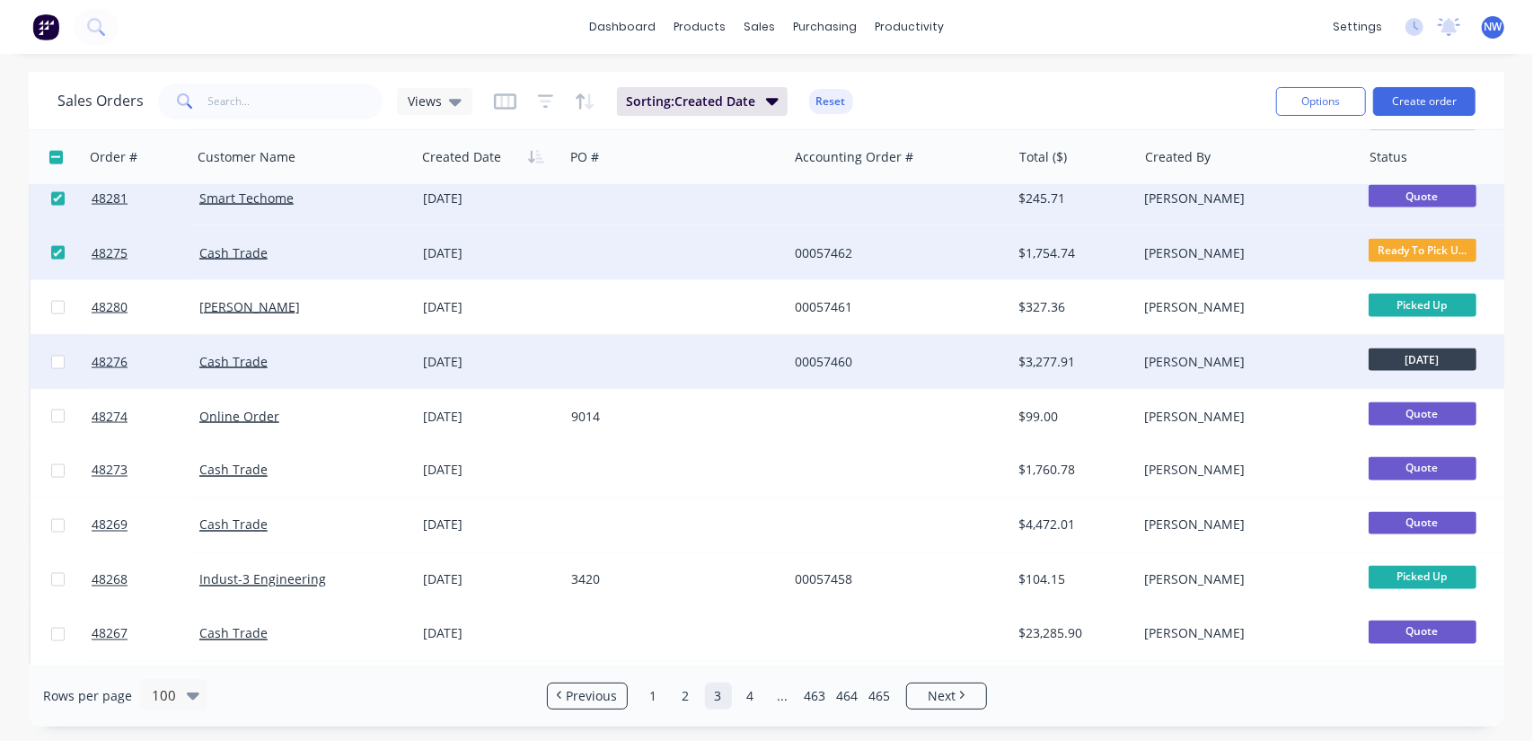
drag, startPoint x: 59, startPoint y: 303, endPoint x: 56, endPoint y: 356, distance: 53.1
click at [58, 305] on input "checkbox" at bounding box center [57, 307] width 13 height 13
checkbox input "true"
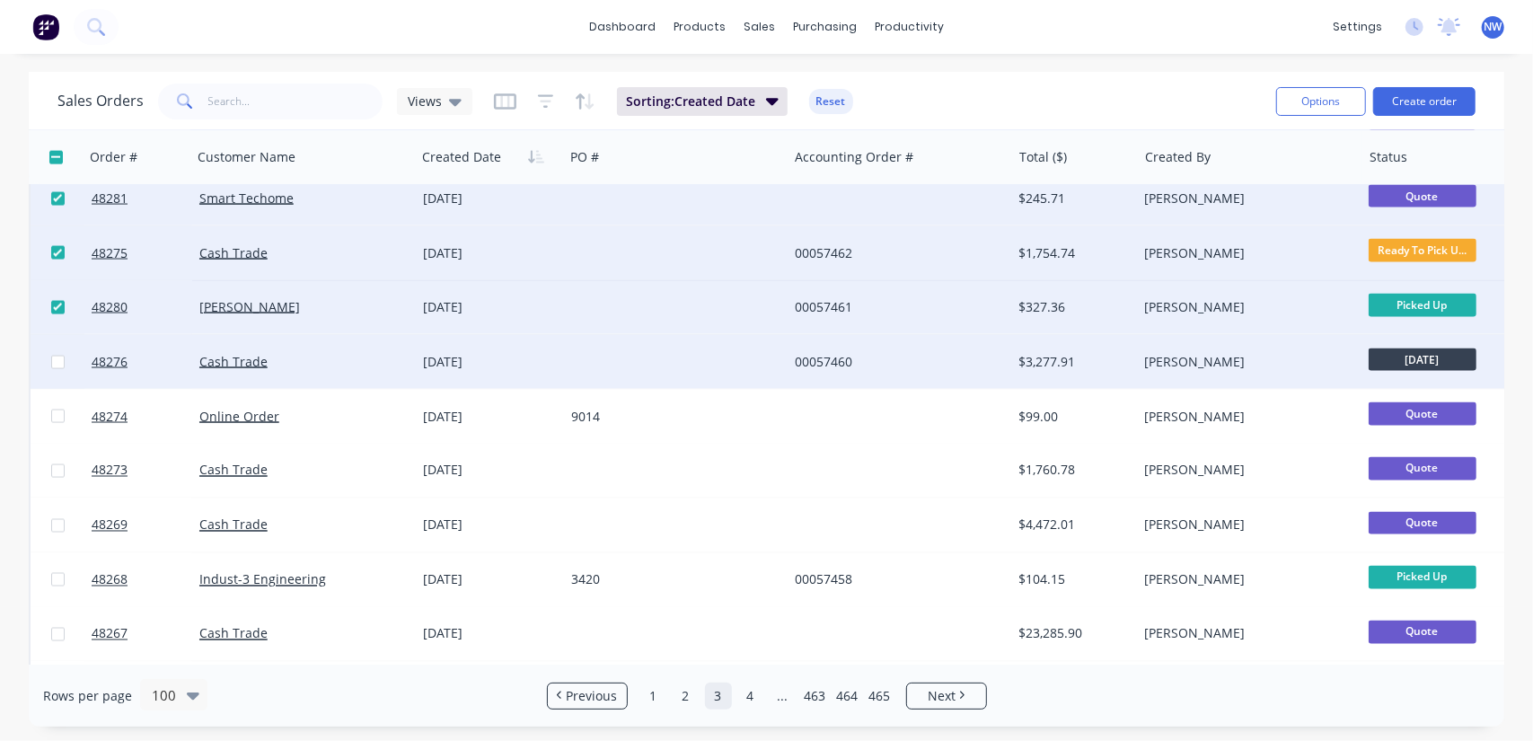
click at [57, 362] on input "checkbox" at bounding box center [57, 362] width 13 height 13
checkbox input "true"
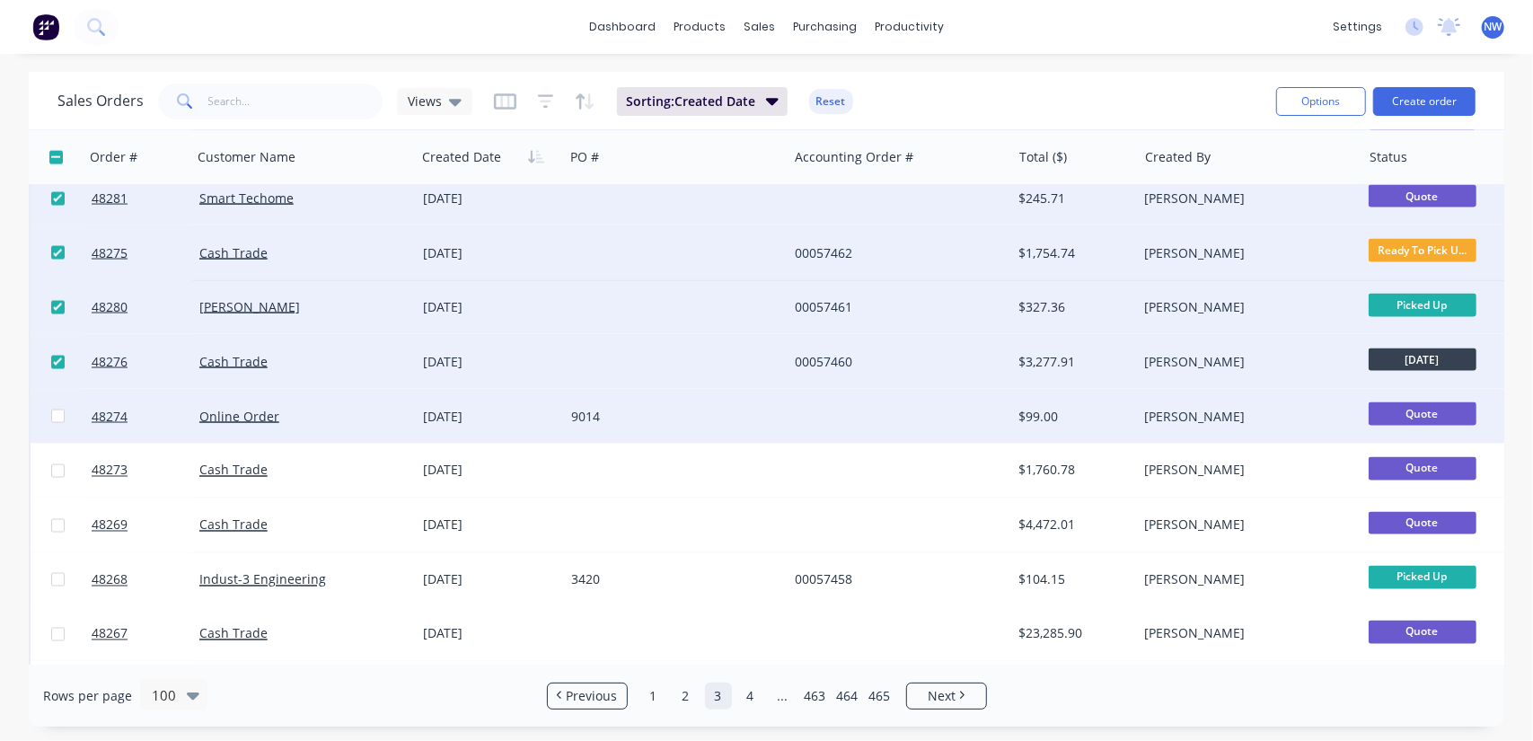
click at [51, 407] on div at bounding box center [58, 417] width 54 height 54
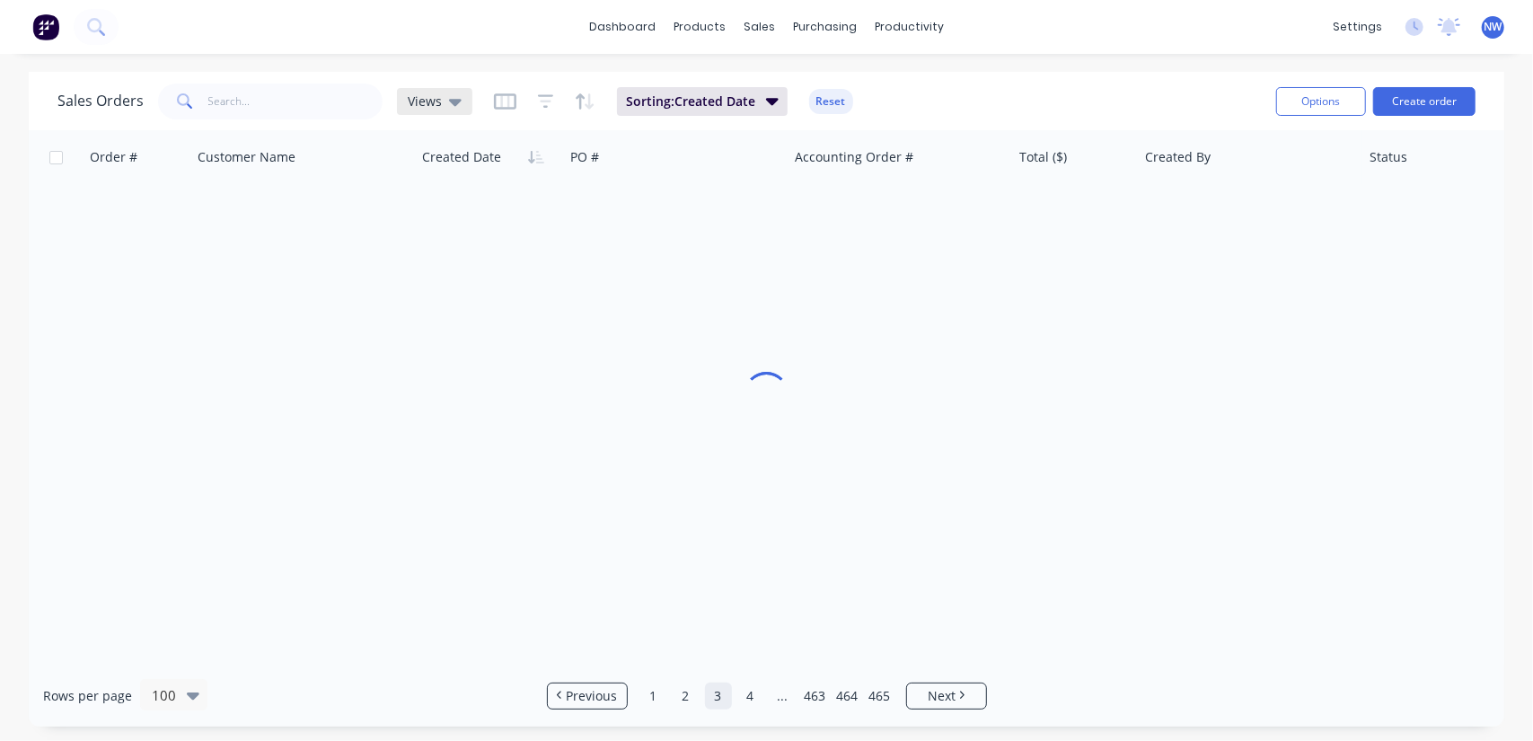
click at [451, 96] on icon at bounding box center [455, 102] width 13 height 20
click at [498, 175] on input "text" at bounding box center [536, 170] width 195 height 36
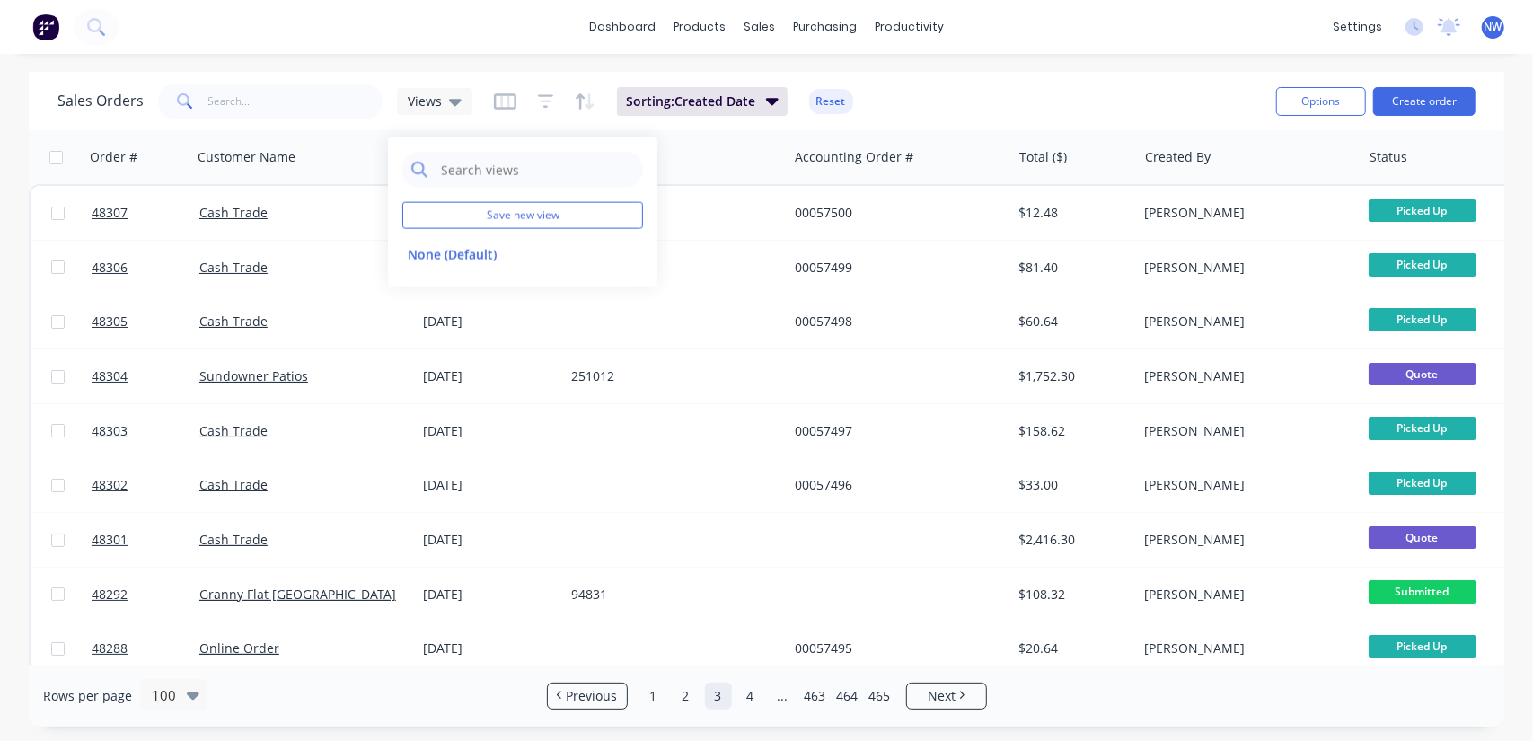
click at [1005, 89] on div "Sales Orders Views Sorting: Created Date Reset" at bounding box center [659, 101] width 1205 height 44
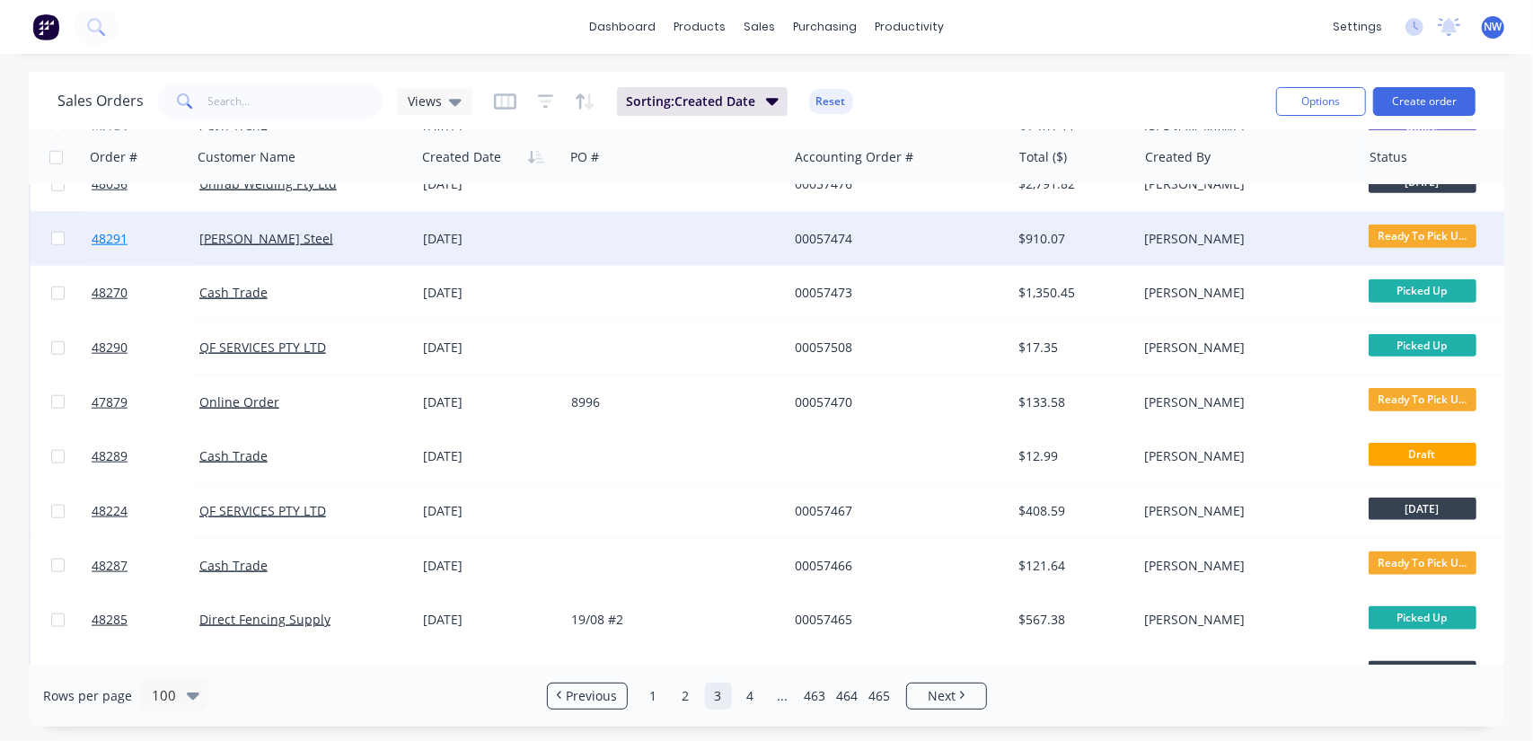
scroll to position [1347, 0]
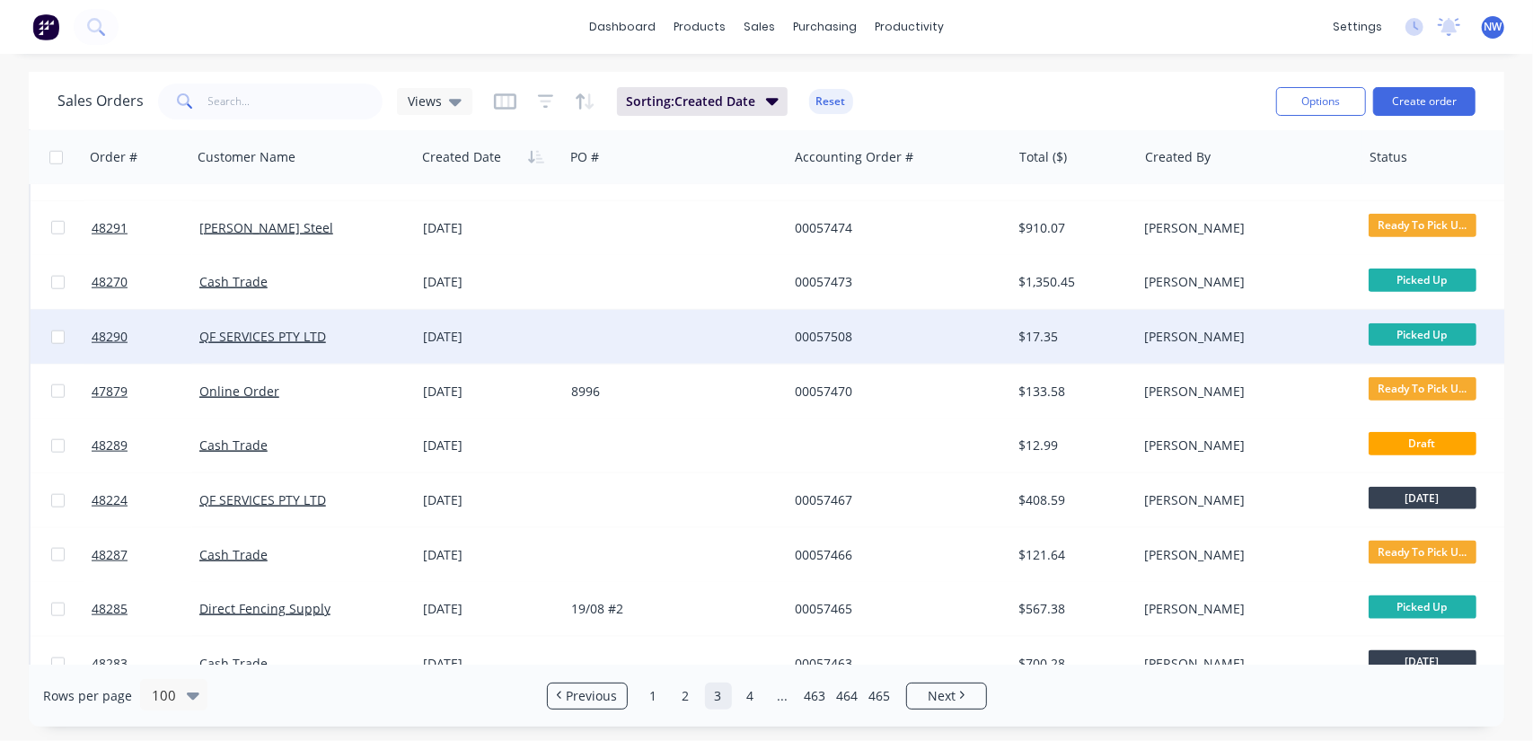
click at [57, 339] on input "checkbox" at bounding box center [57, 337] width 13 height 13
checkbox input "true"
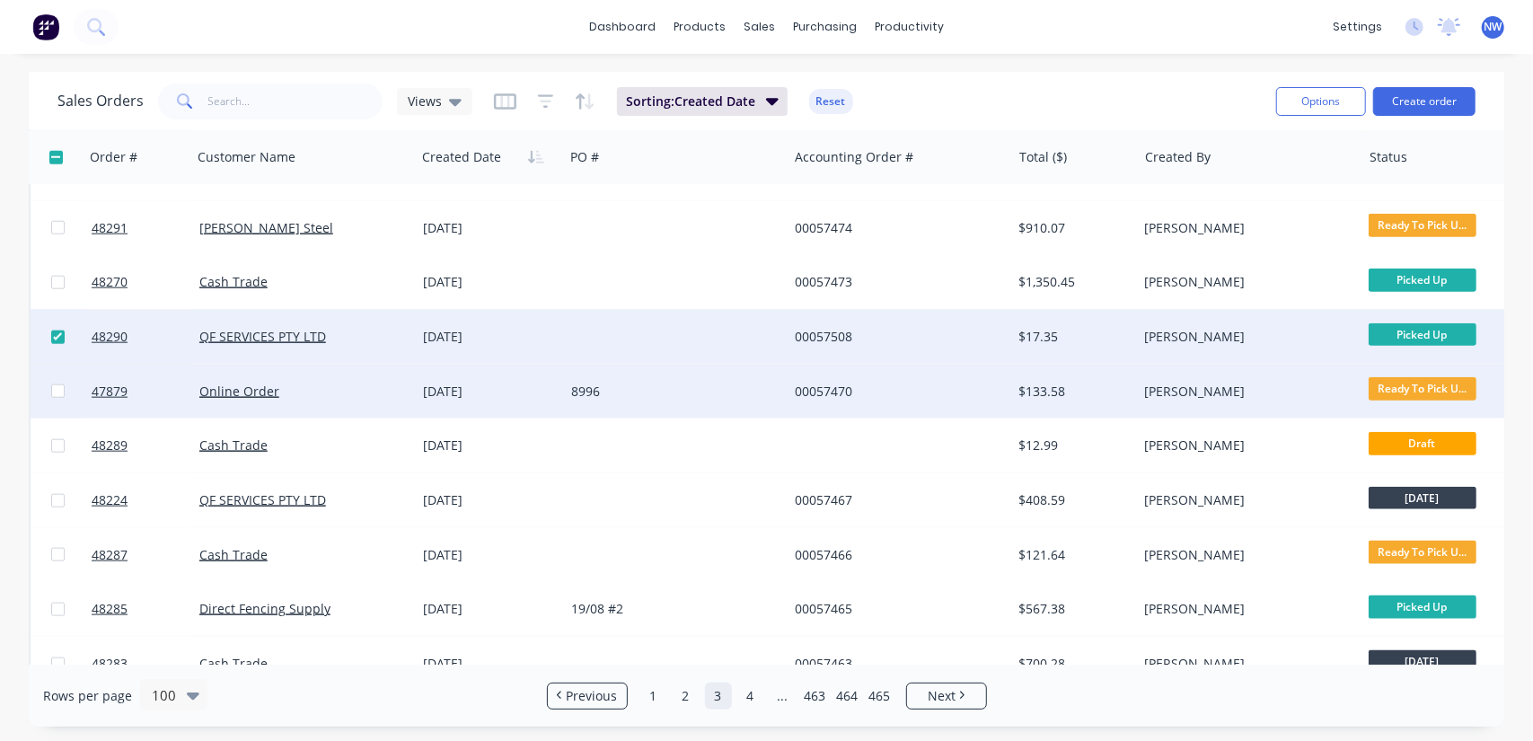
click at [55, 393] on input "checkbox" at bounding box center [57, 390] width 13 height 13
checkbox input "true"
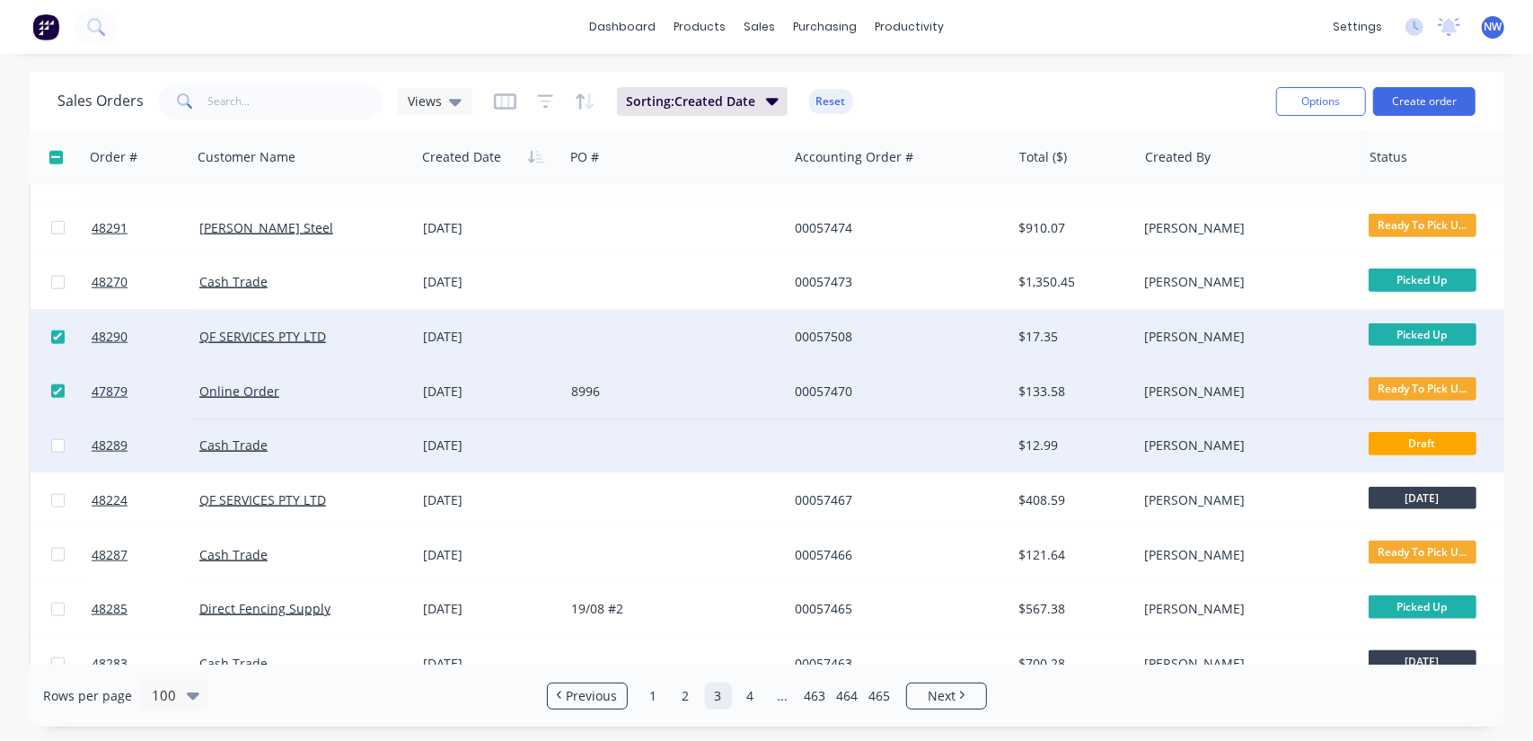
click at [56, 446] on input "checkbox" at bounding box center [57, 445] width 13 height 13
checkbox input "true"
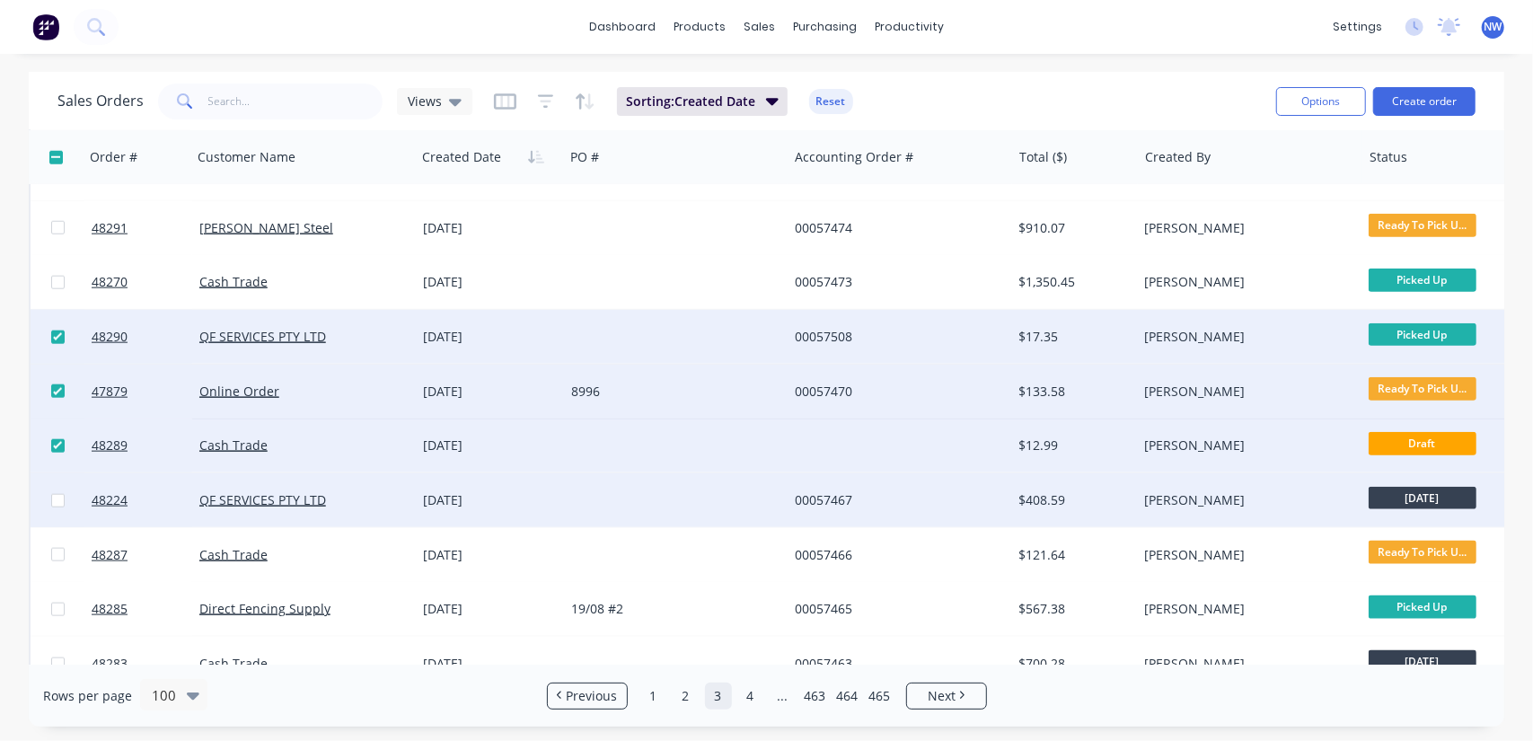
click at [54, 499] on input "checkbox" at bounding box center [57, 500] width 13 height 13
checkbox input "true"
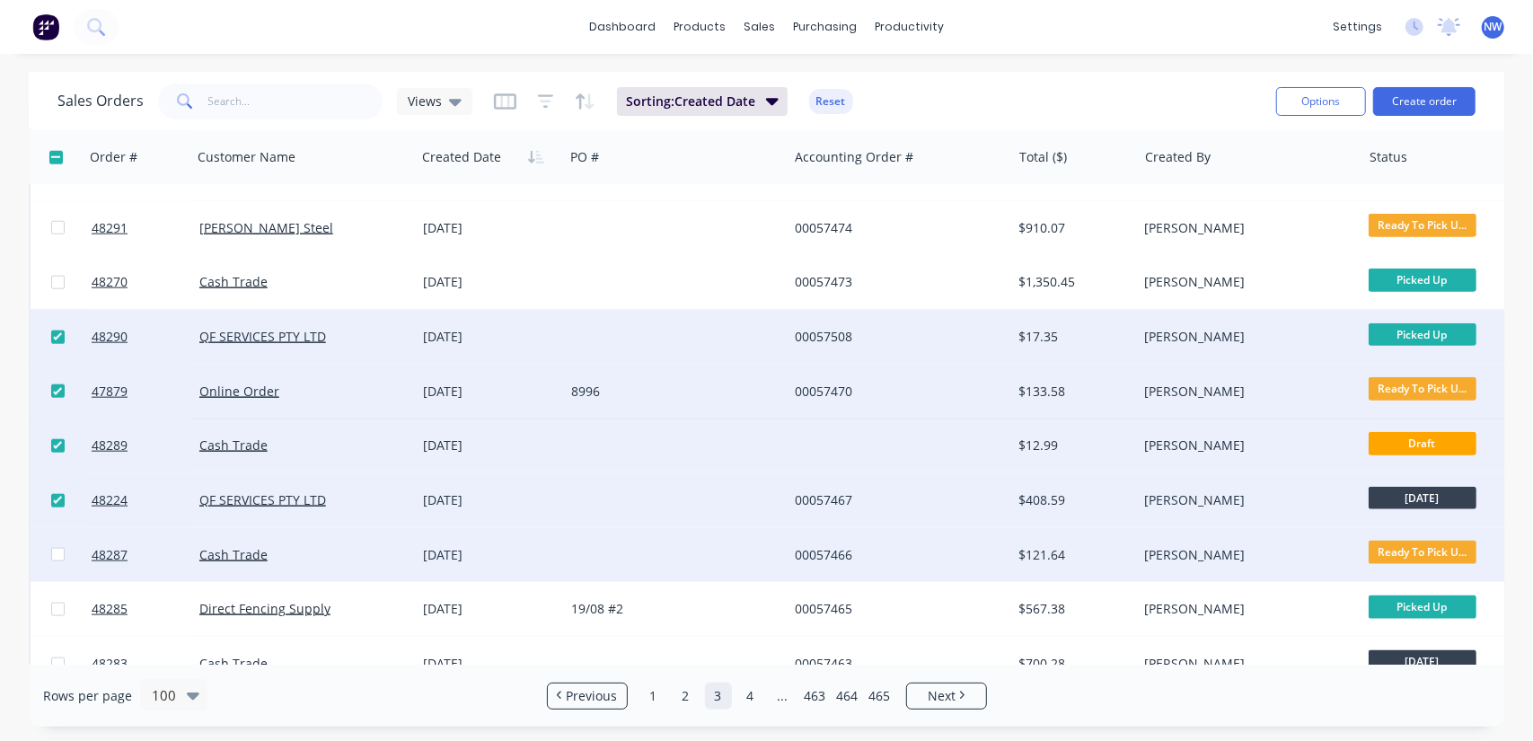
click at [55, 560] on input "checkbox" at bounding box center [57, 554] width 13 height 13
checkbox input "true"
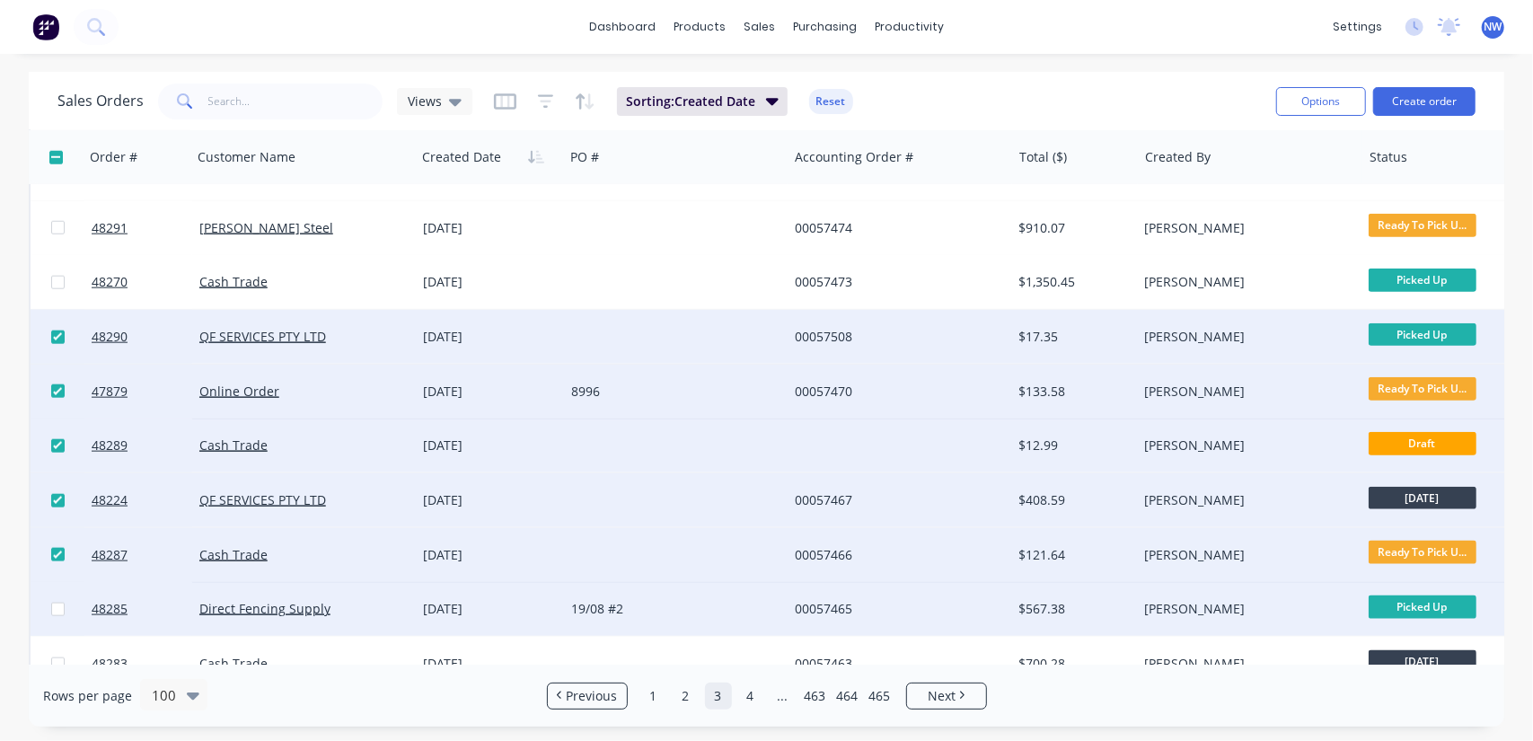
click at [57, 615] on input "checkbox" at bounding box center [57, 609] width 13 height 13
checkbox input "true"
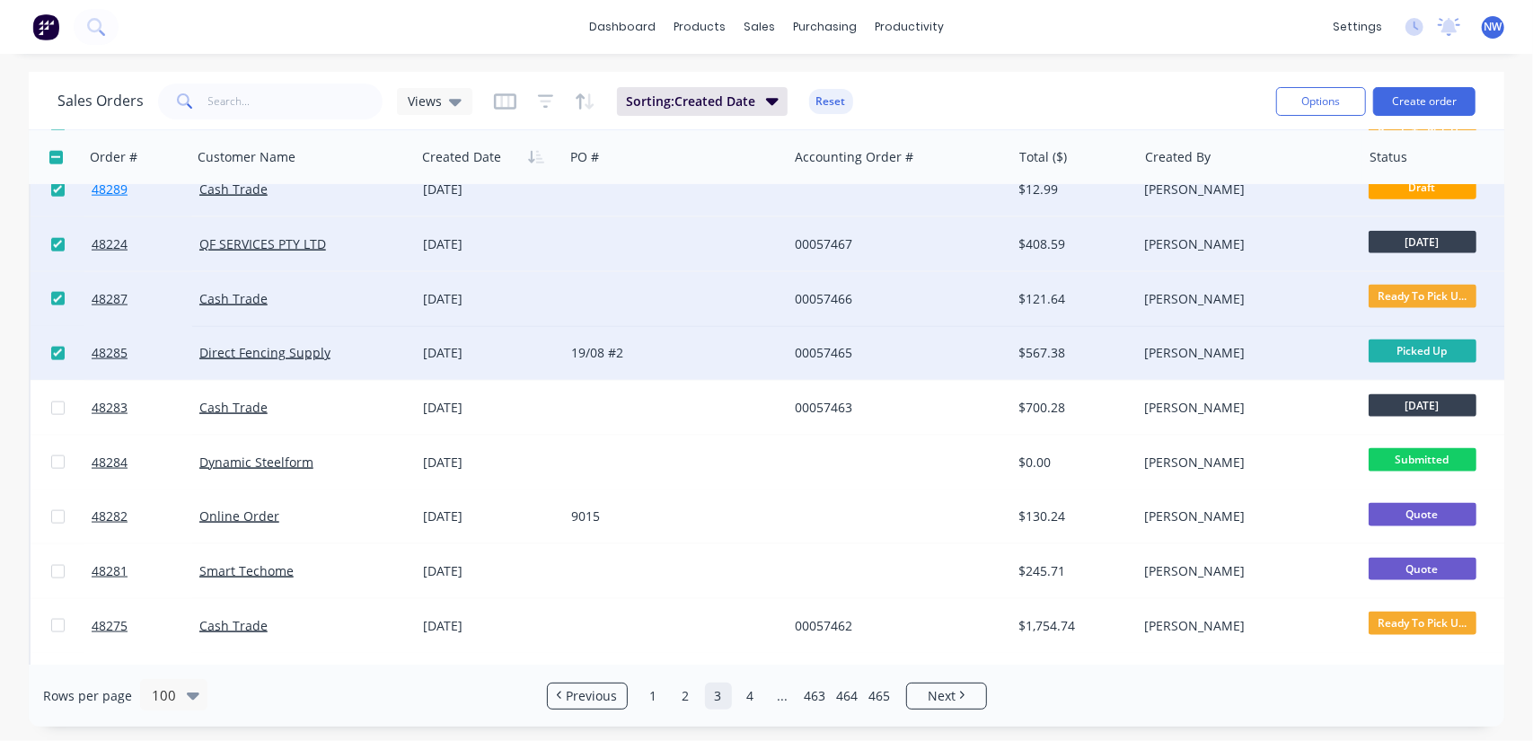
scroll to position [1617, 0]
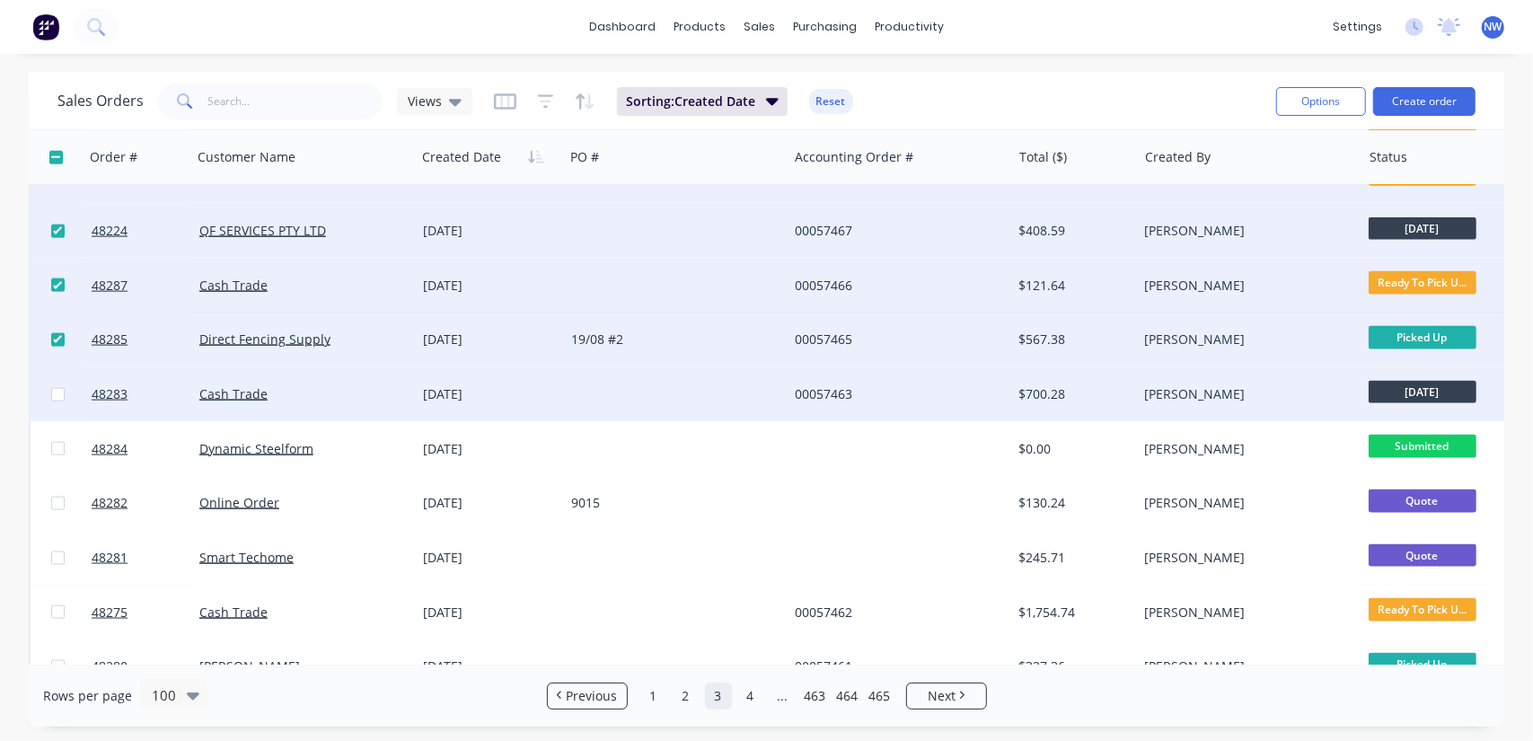
click at [55, 393] on input "checkbox" at bounding box center [57, 394] width 13 height 13
checkbox input "true"
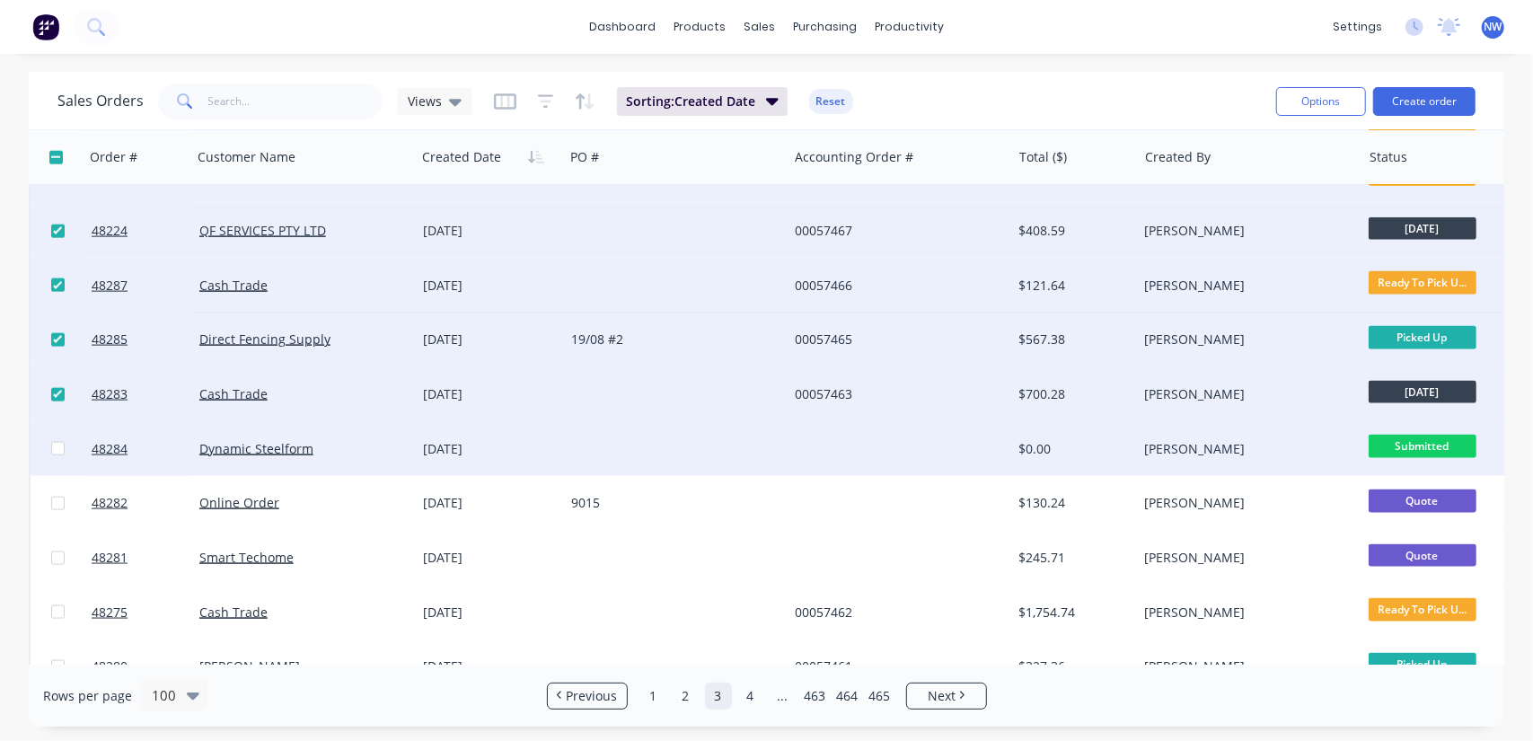
click at [54, 449] on input "checkbox" at bounding box center [57, 448] width 13 height 13
checkbox input "true"
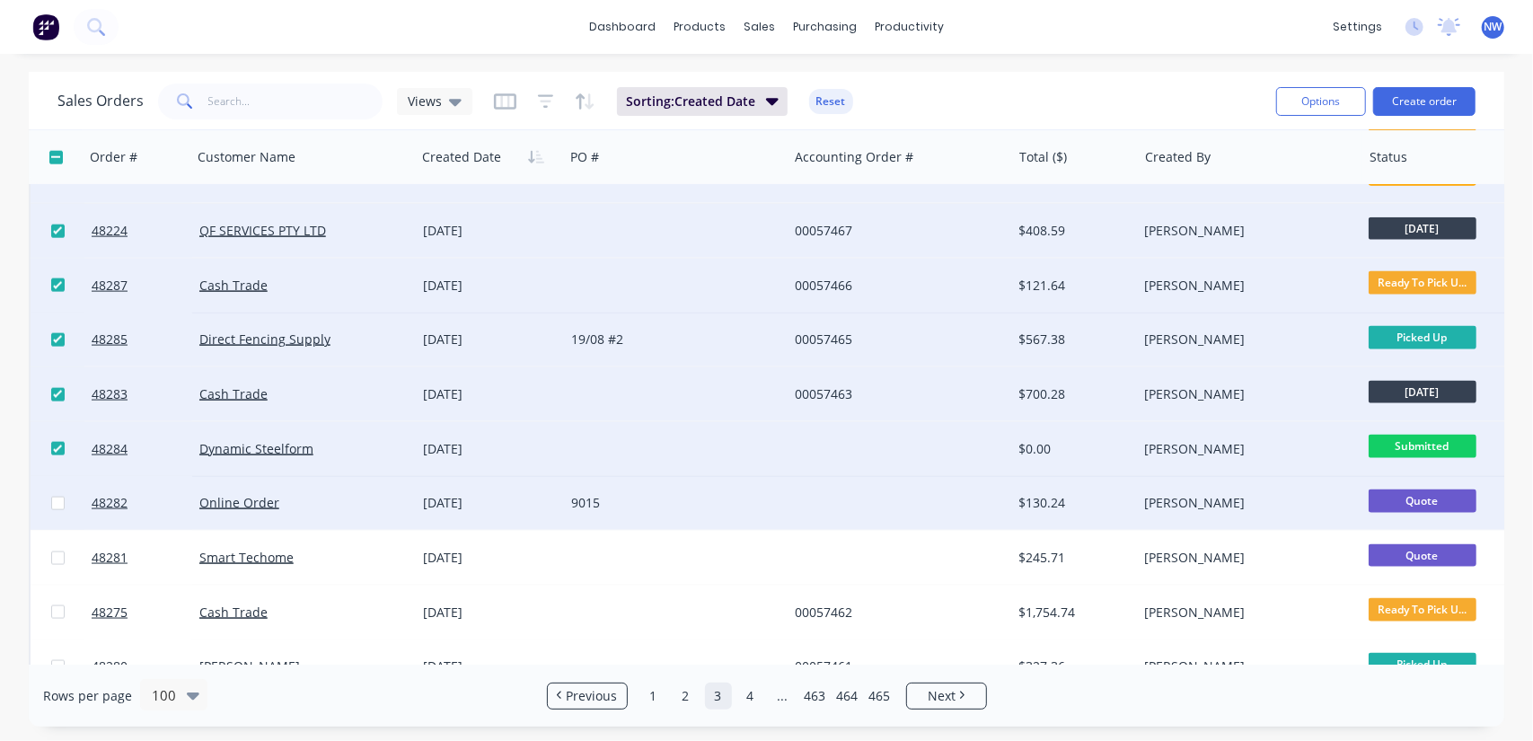
click at [57, 505] on input "checkbox" at bounding box center [57, 503] width 13 height 13
checkbox input "true"
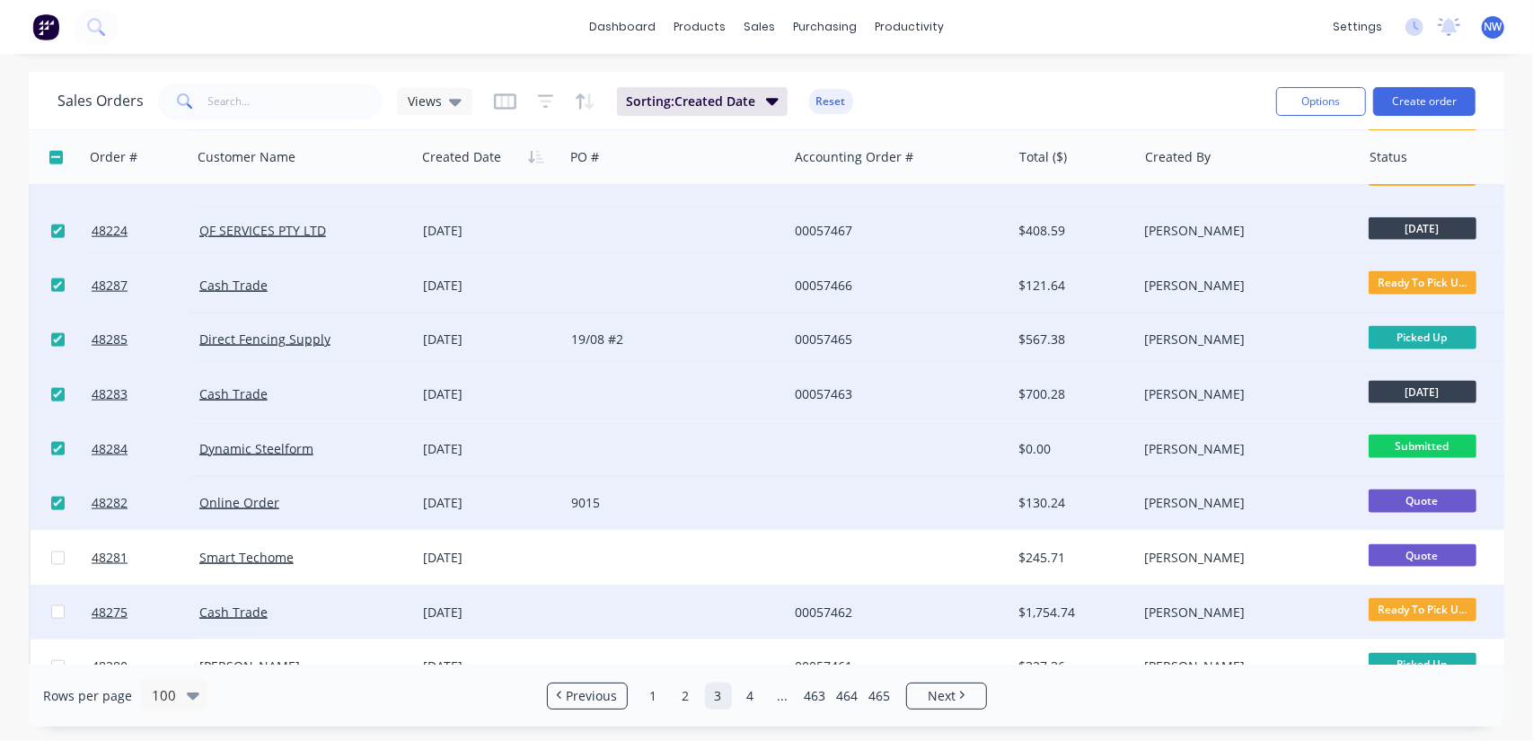
drag, startPoint x: 61, startPoint y: 561, endPoint x: 66, endPoint y: 624, distance: 63.0
click at [59, 561] on input "checkbox" at bounding box center [57, 558] width 13 height 13
checkbox input "true"
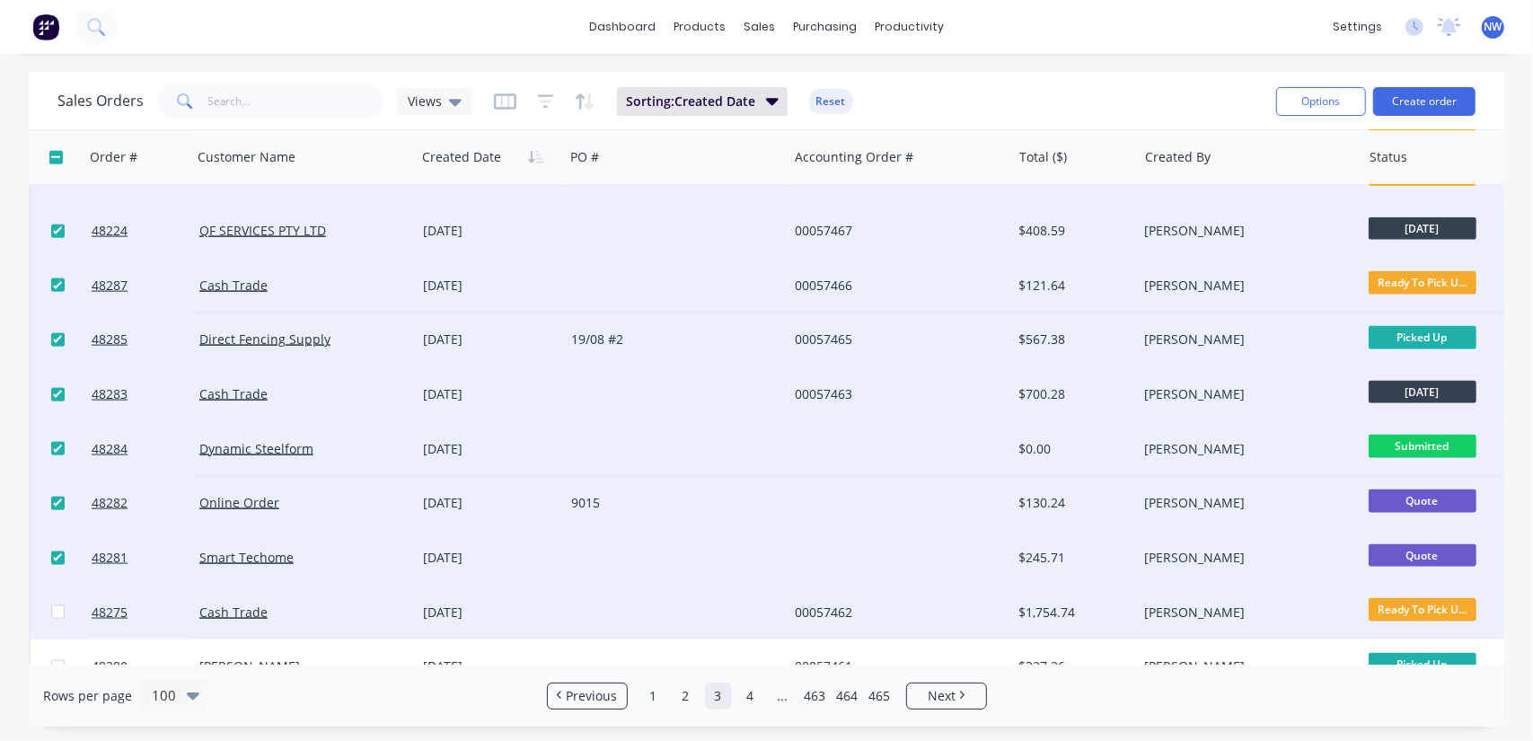
click at [59, 618] on input "checkbox" at bounding box center [57, 611] width 13 height 13
checkbox input "true"
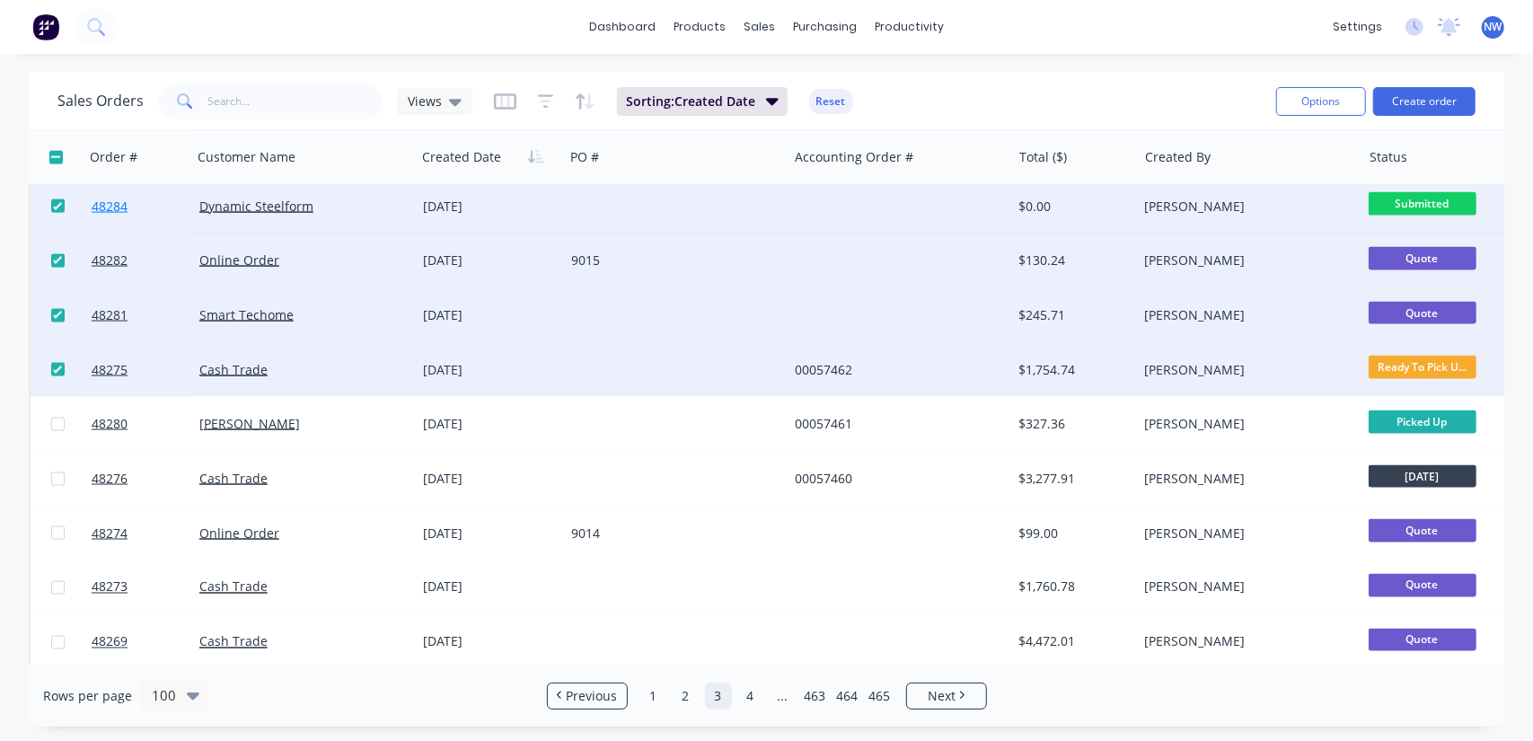
scroll to position [1976, 0]
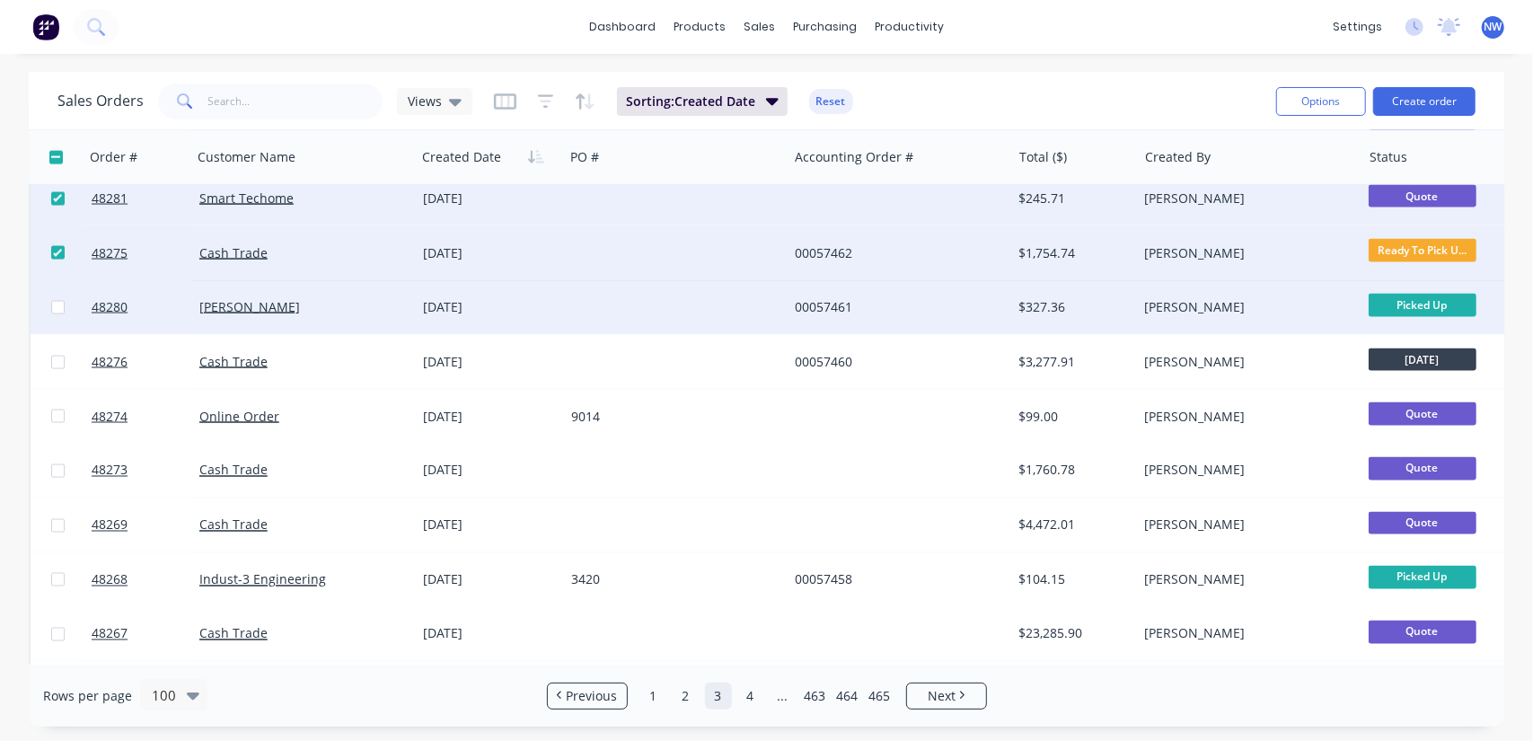
click at [52, 306] on input "checkbox" at bounding box center [57, 307] width 13 height 13
checkbox input "true"
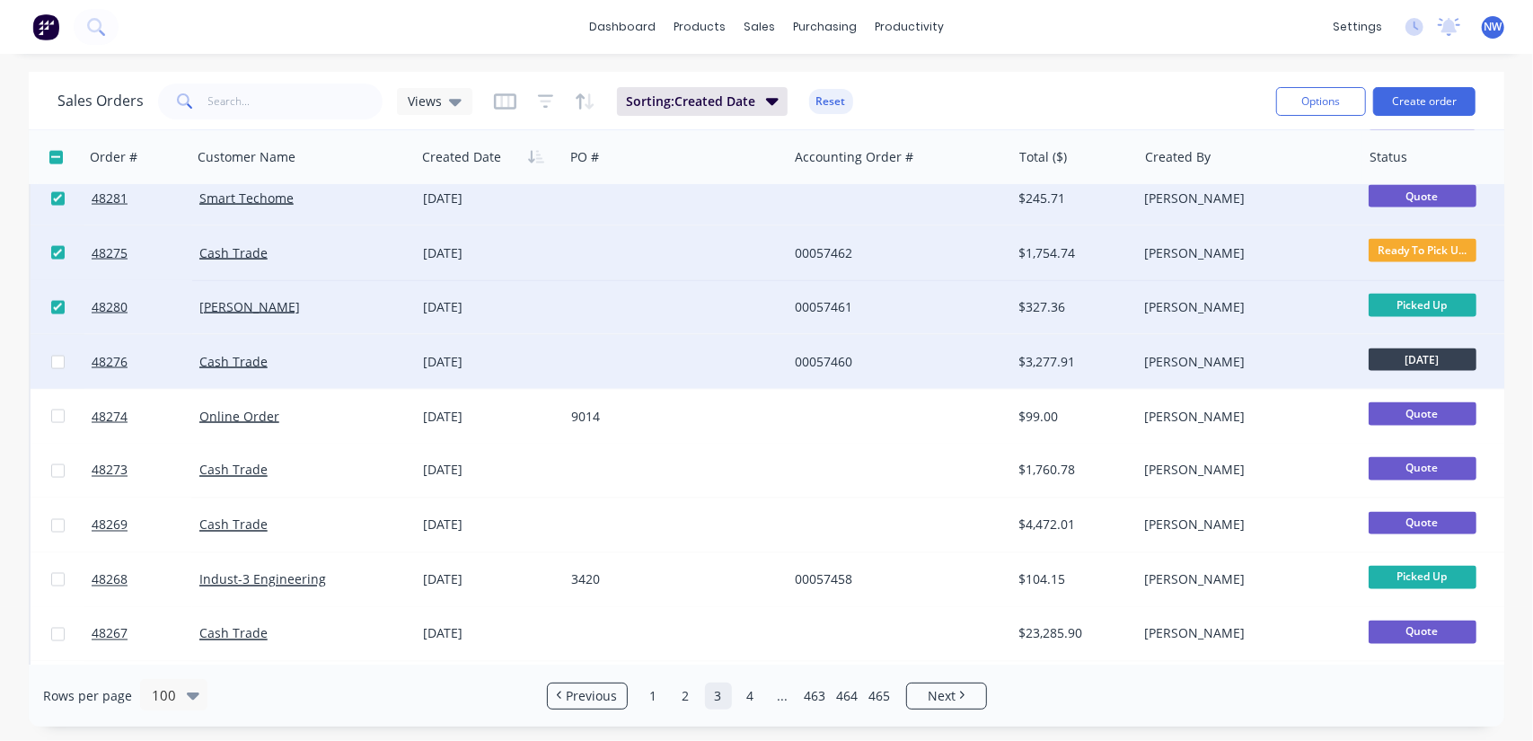
drag, startPoint x: 59, startPoint y: 359, endPoint x: 49, endPoint y: 427, distance: 68.1
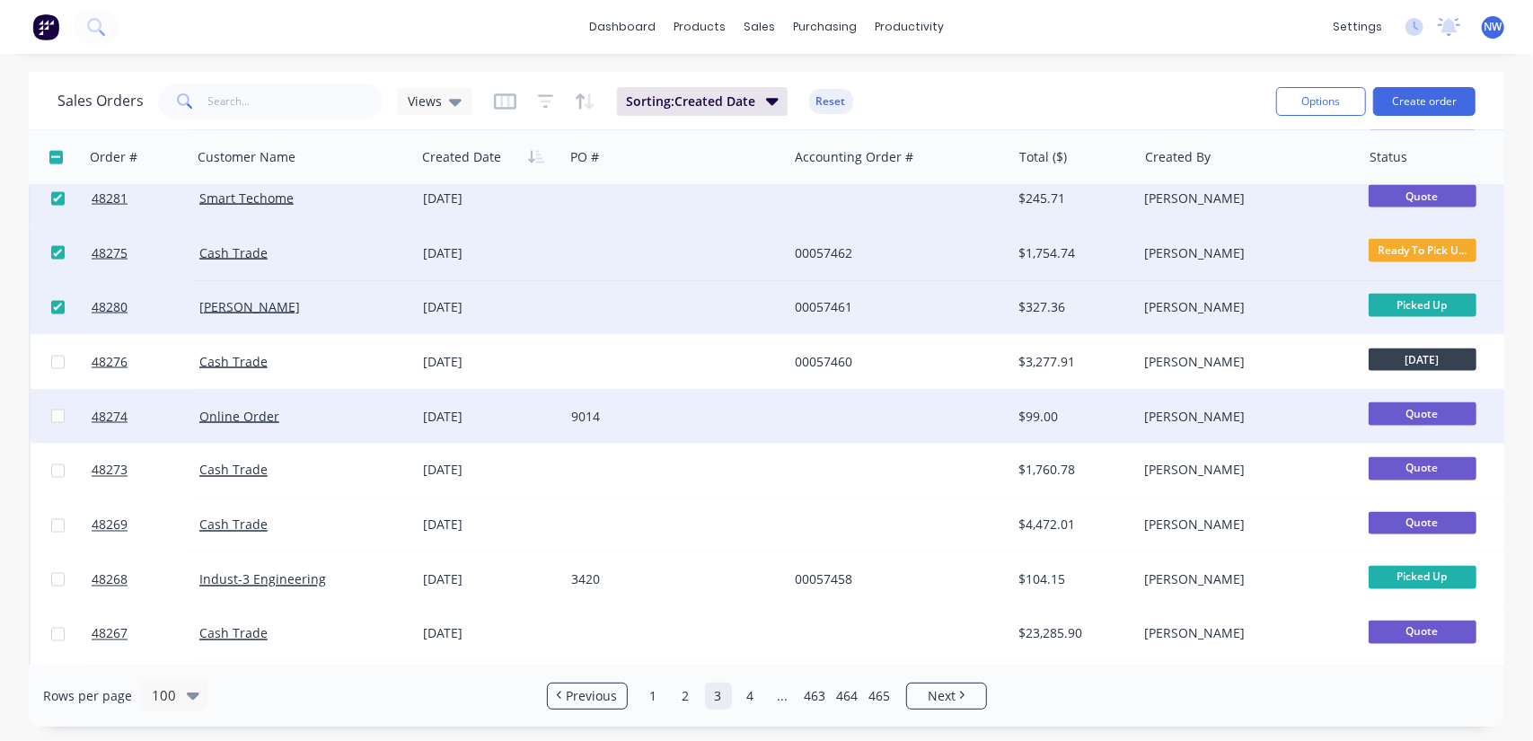
click at [58, 359] on input "checkbox" at bounding box center [57, 362] width 13 height 13
checkbox input "true"
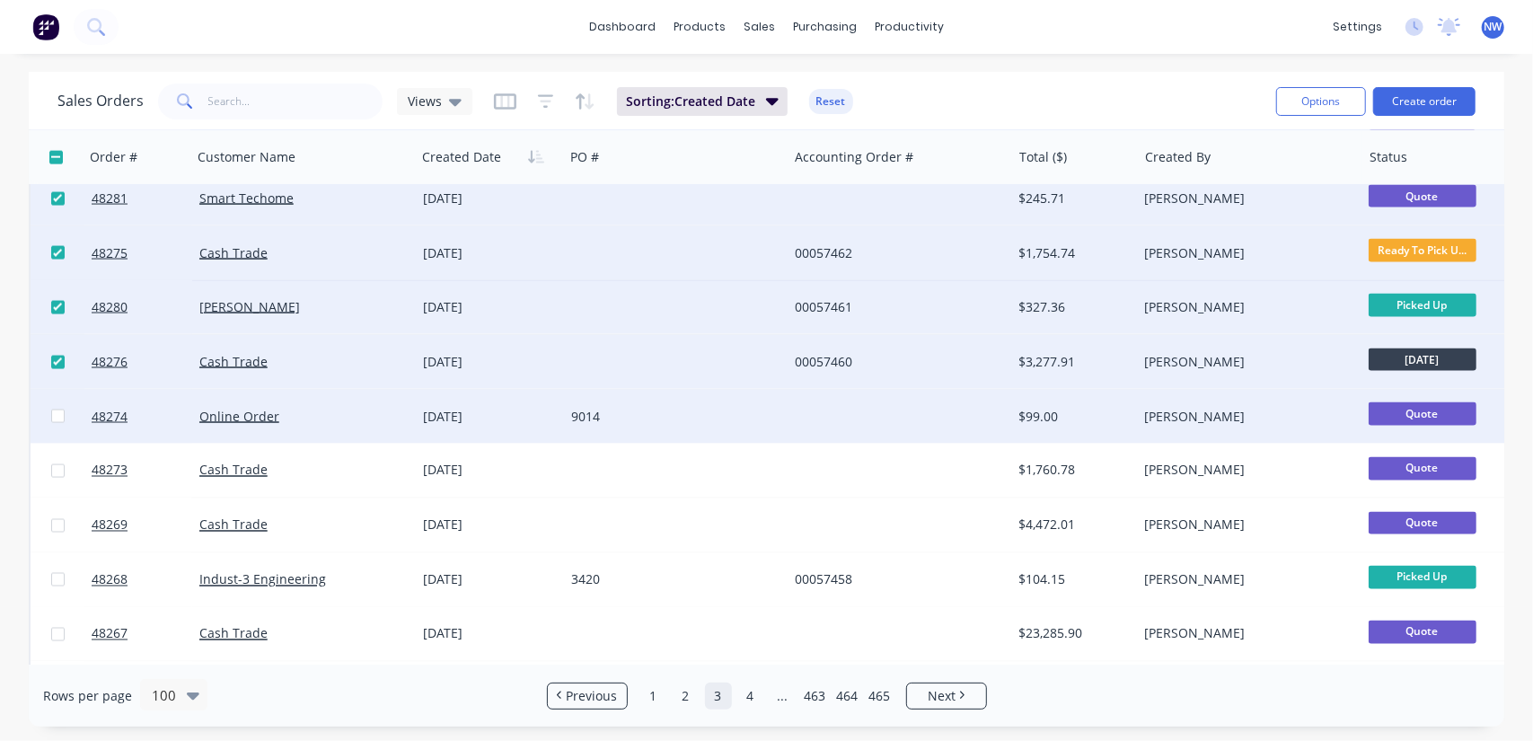
click at [52, 420] on input "checkbox" at bounding box center [57, 416] width 13 height 13
checkbox input "true"
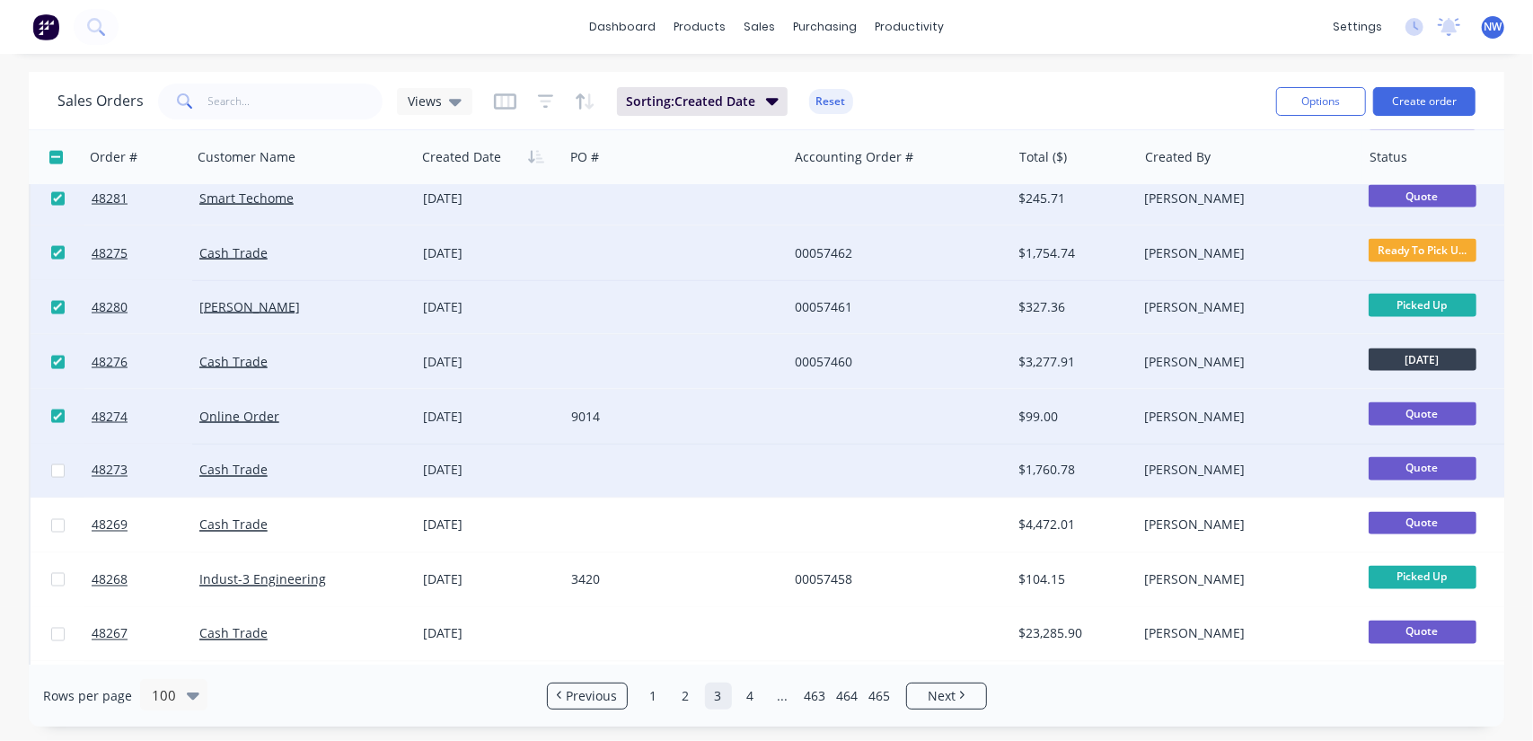
click at [57, 475] on input "checkbox" at bounding box center [57, 470] width 13 height 13
checkbox input "true"
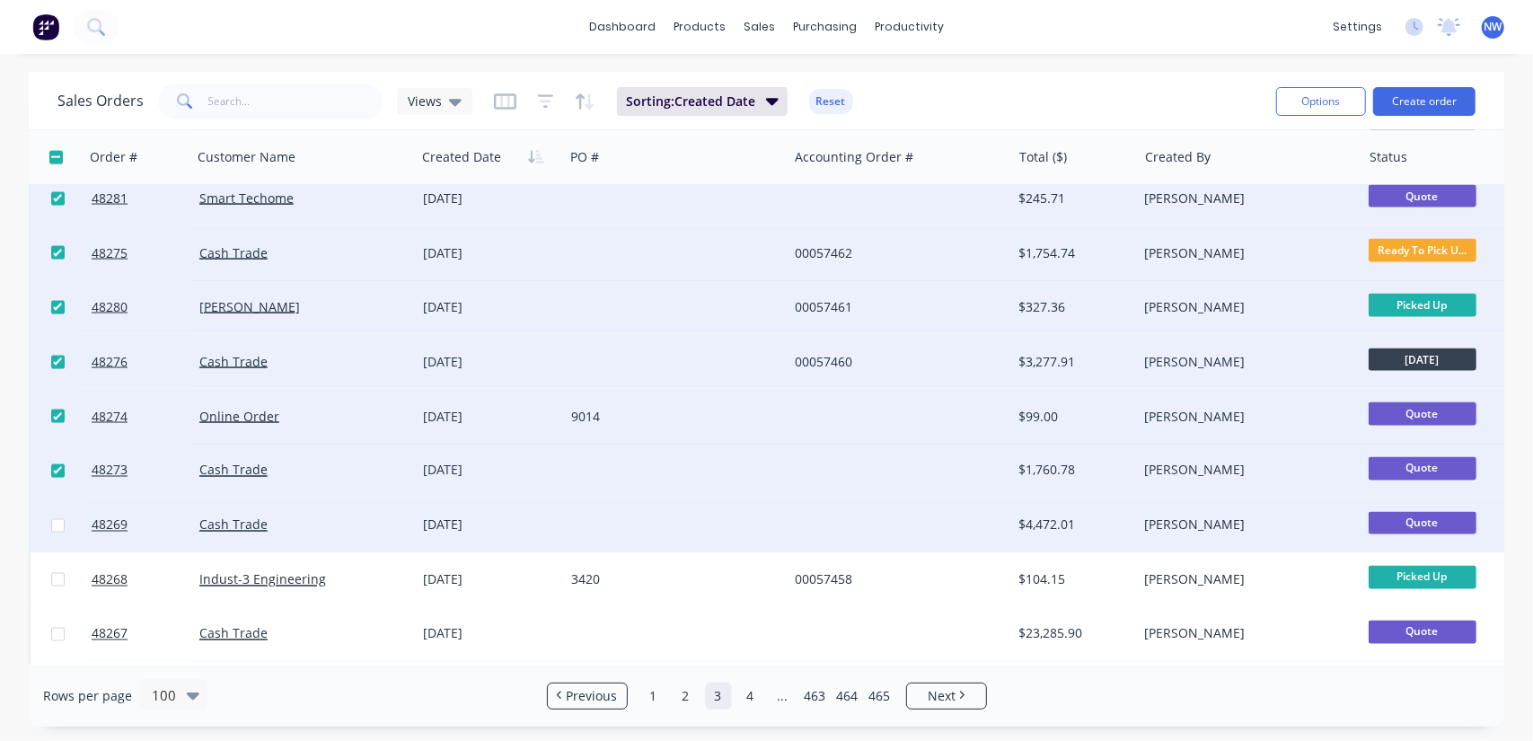
click at [59, 533] on div at bounding box center [58, 526] width 54 height 54
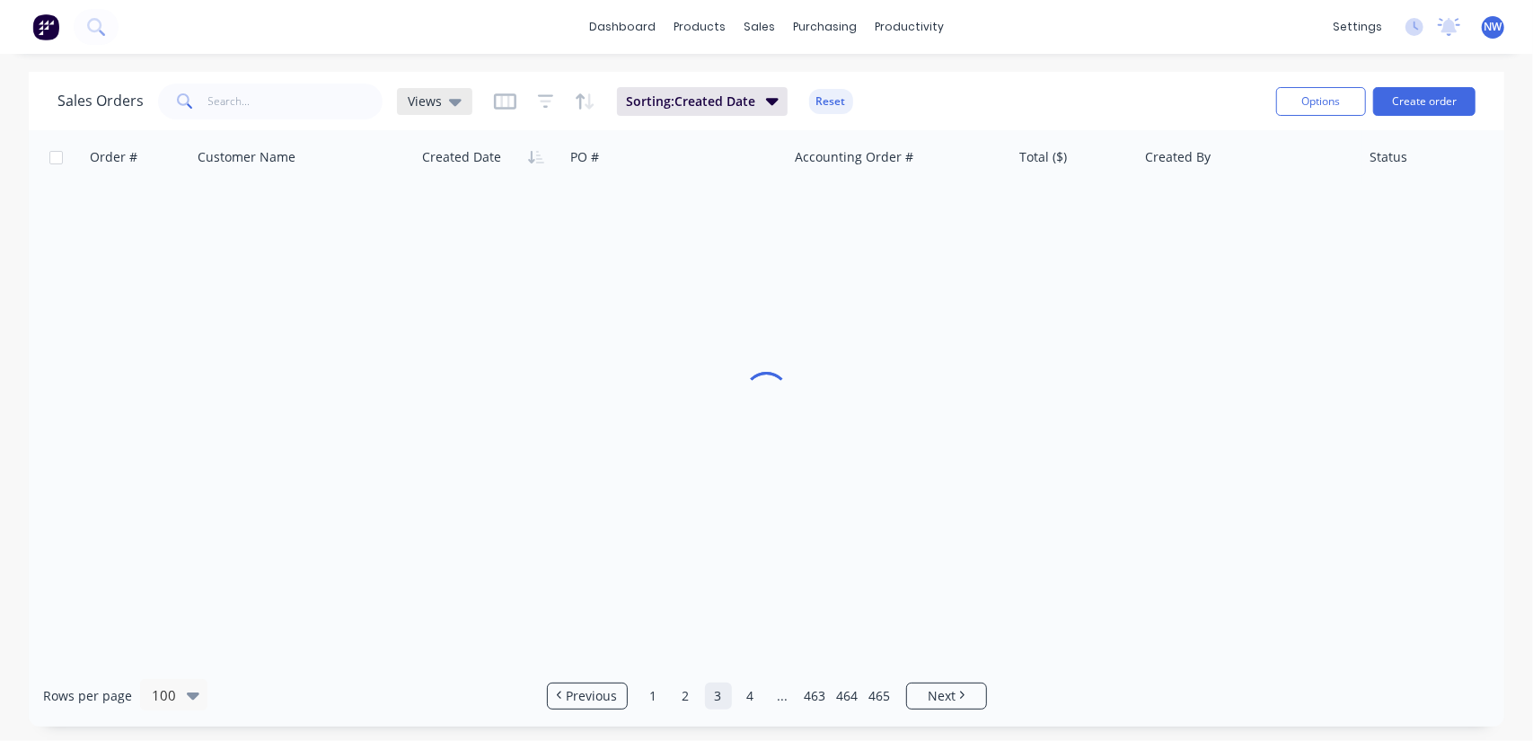
click at [451, 97] on icon at bounding box center [455, 102] width 13 height 20
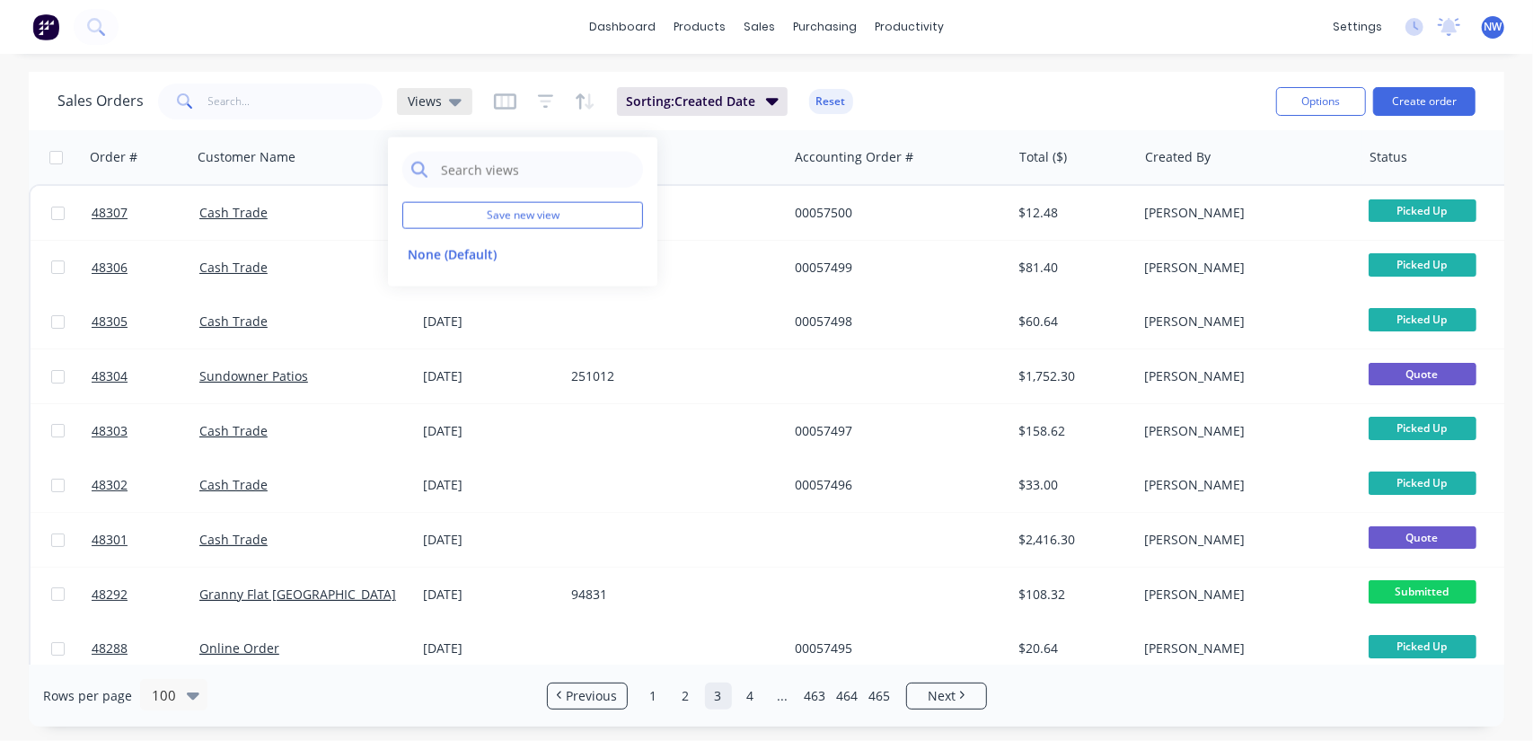
click at [451, 97] on icon at bounding box center [455, 102] width 13 height 20
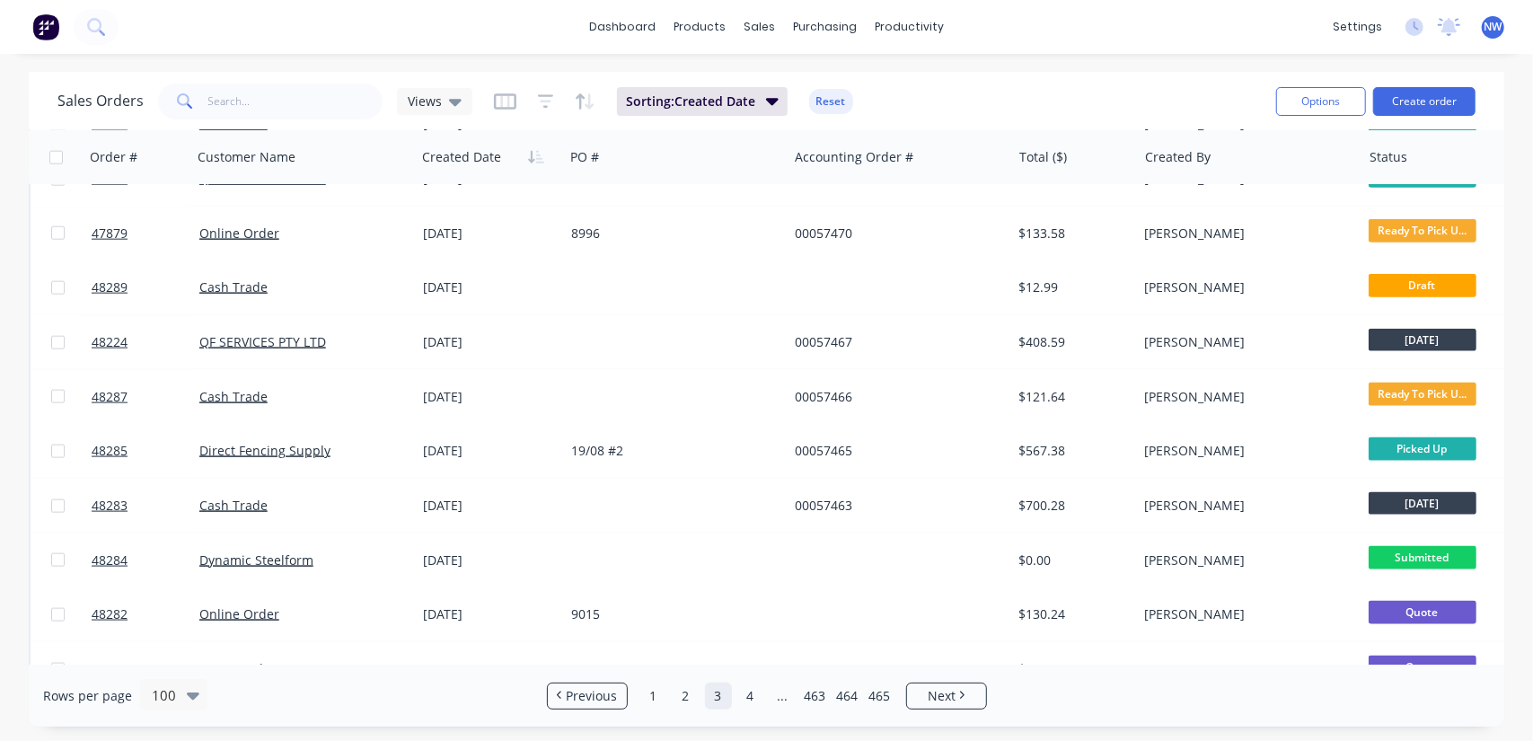
scroll to position [1527, 0]
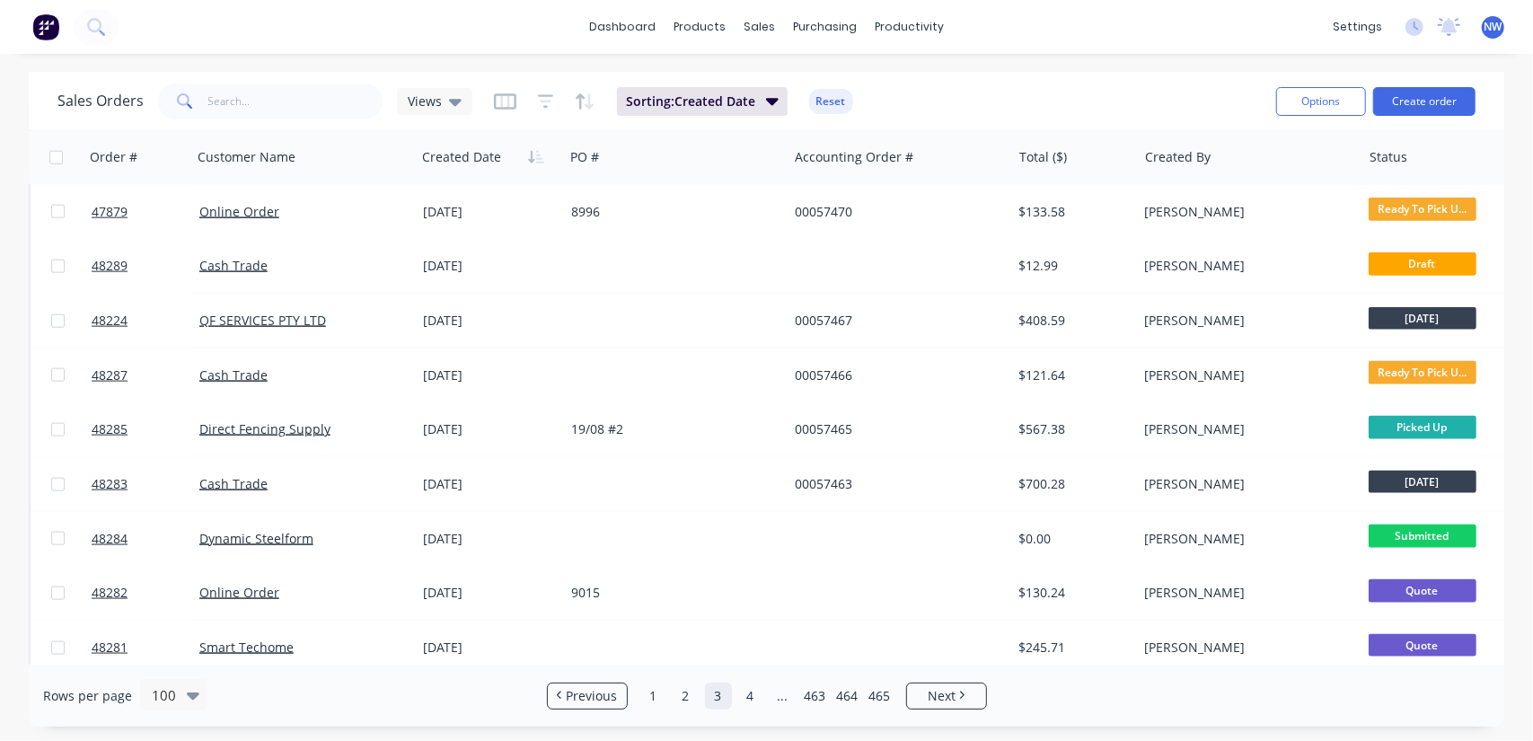
click at [54, 159] on input "checkbox" at bounding box center [55, 157] width 13 height 13
checkbox input "true"
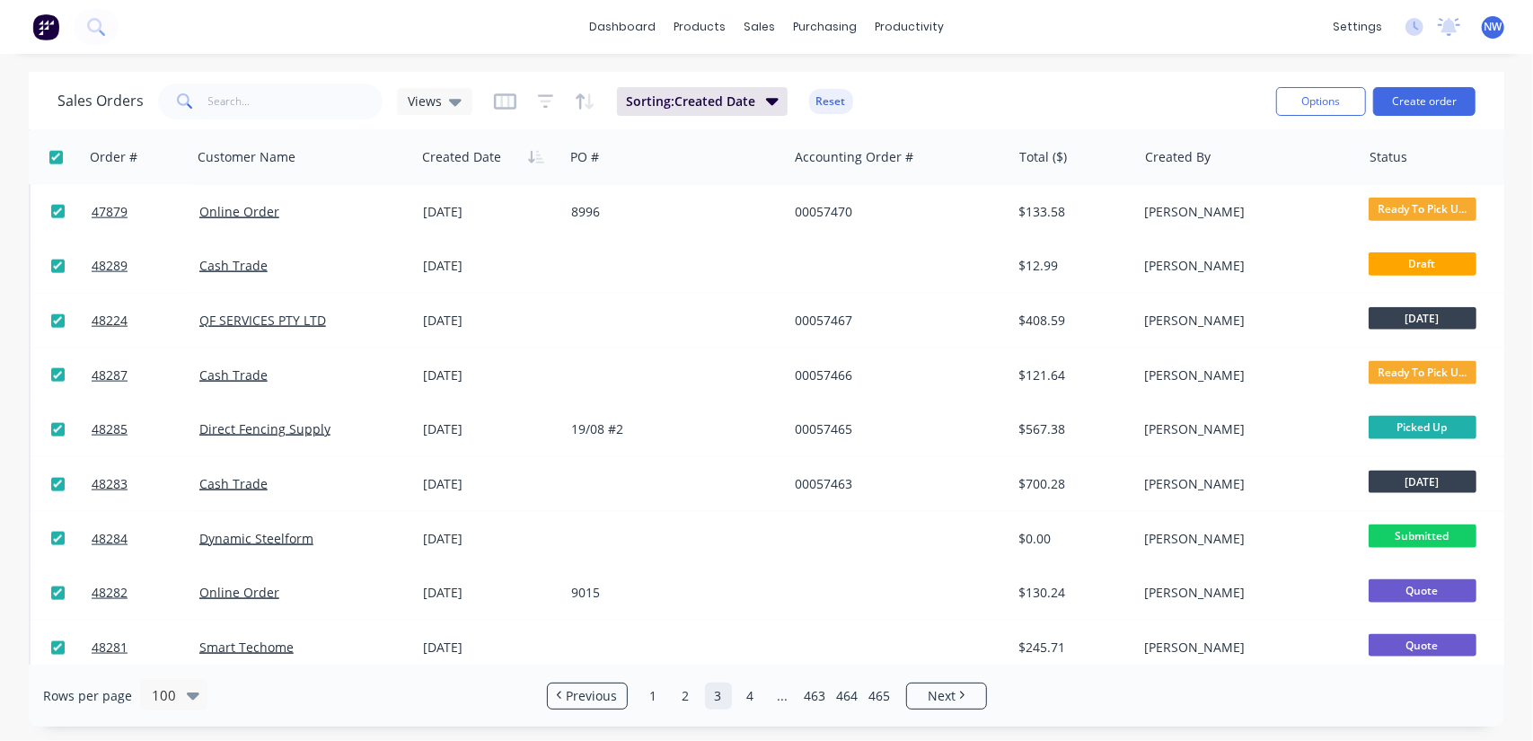
checkbox input "true"
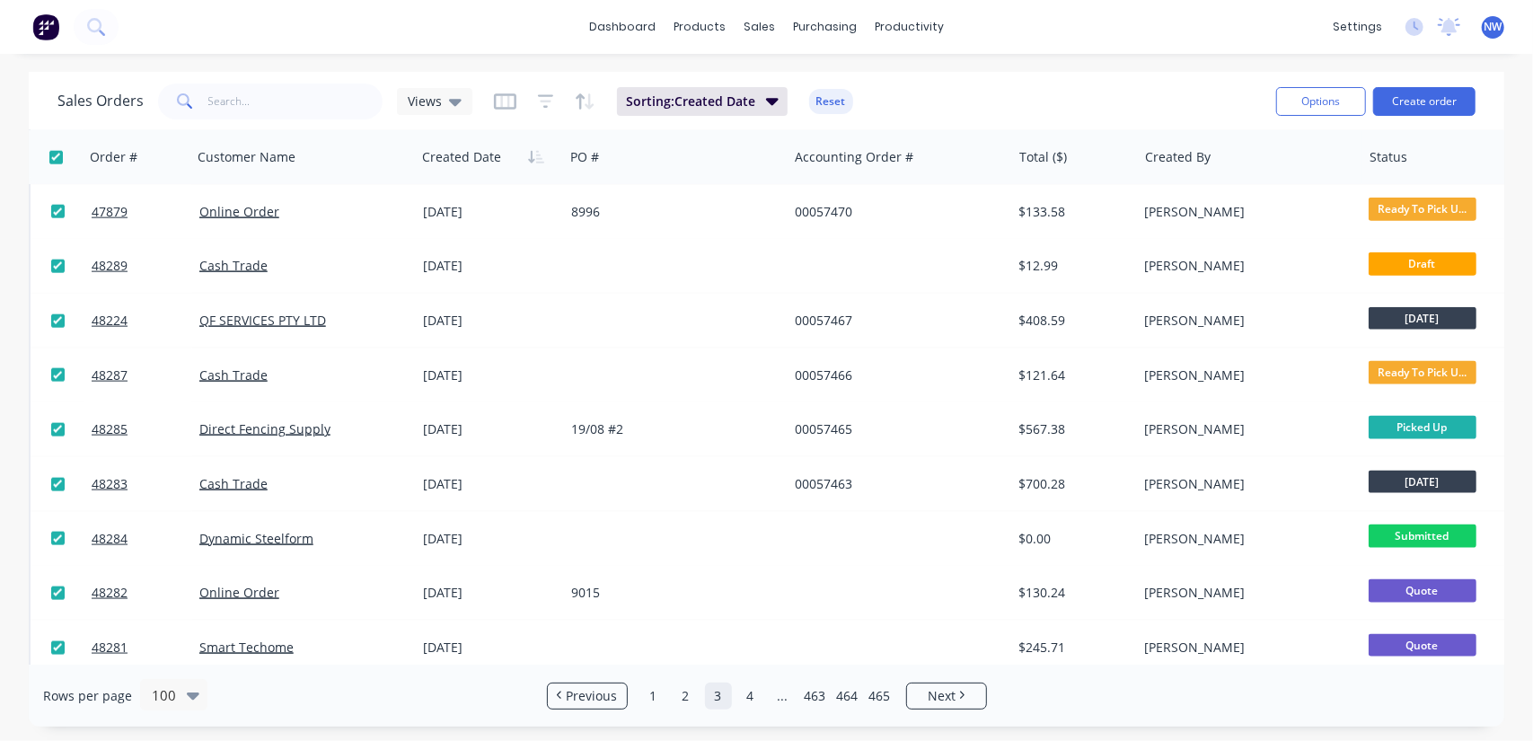
checkbox input "true"
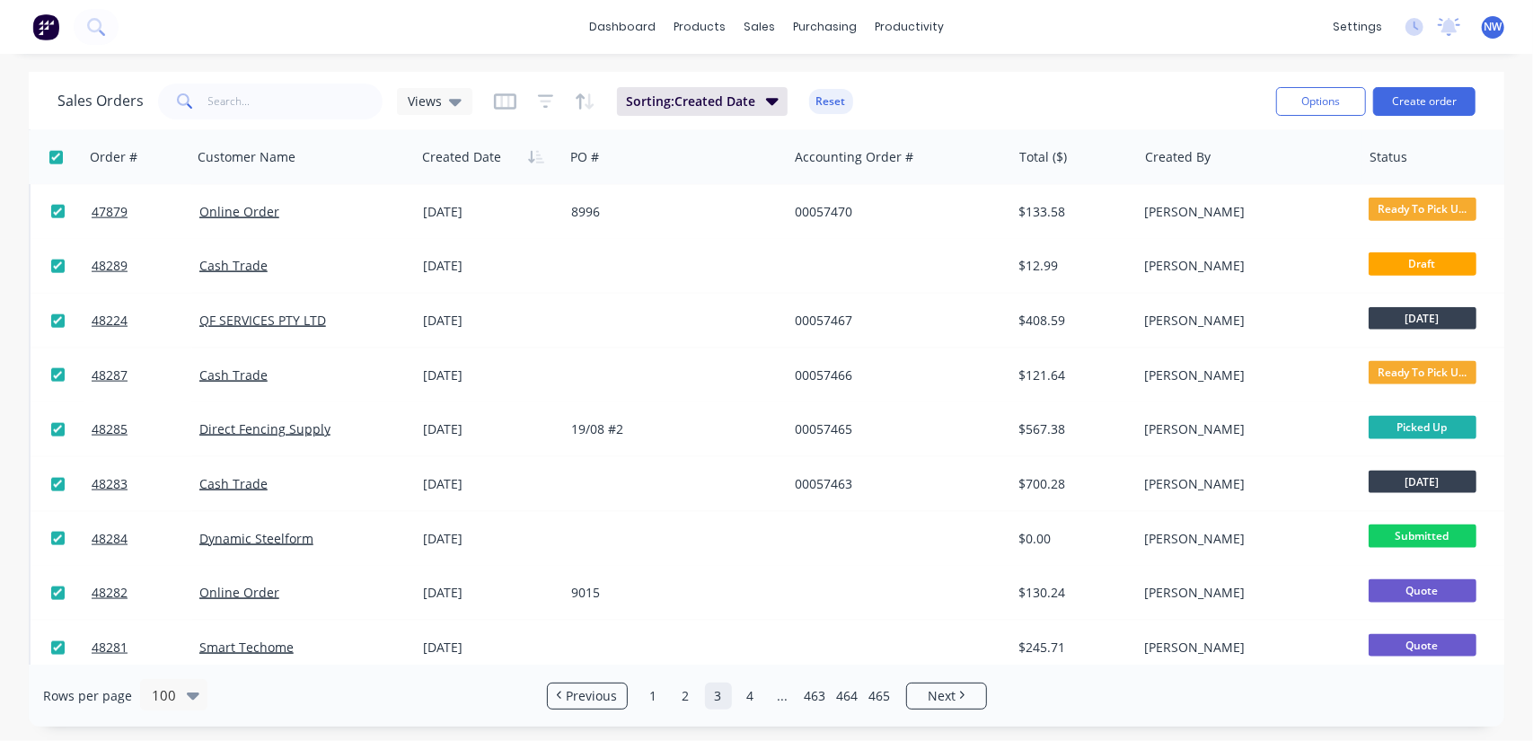
checkbox input "true"
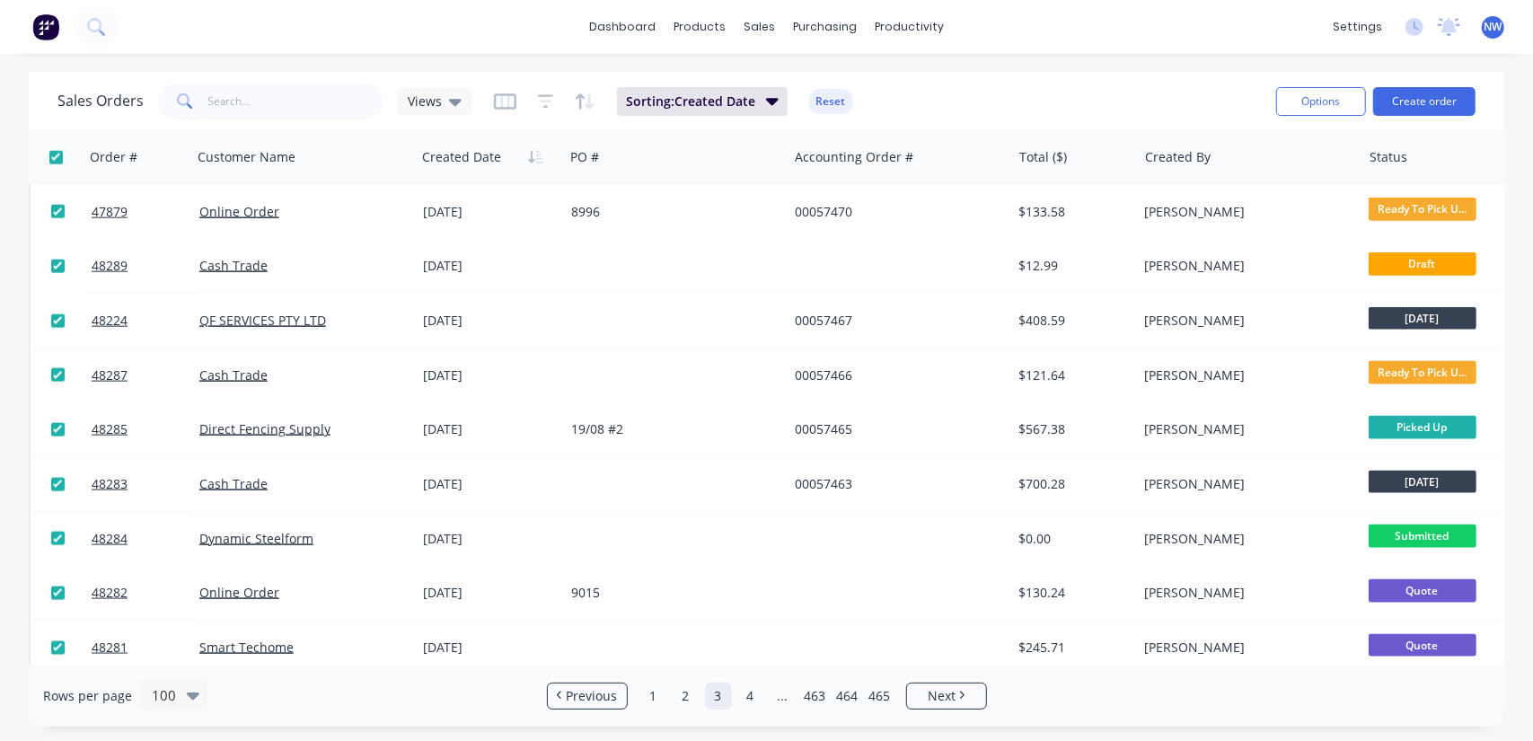
checkbox input "true"
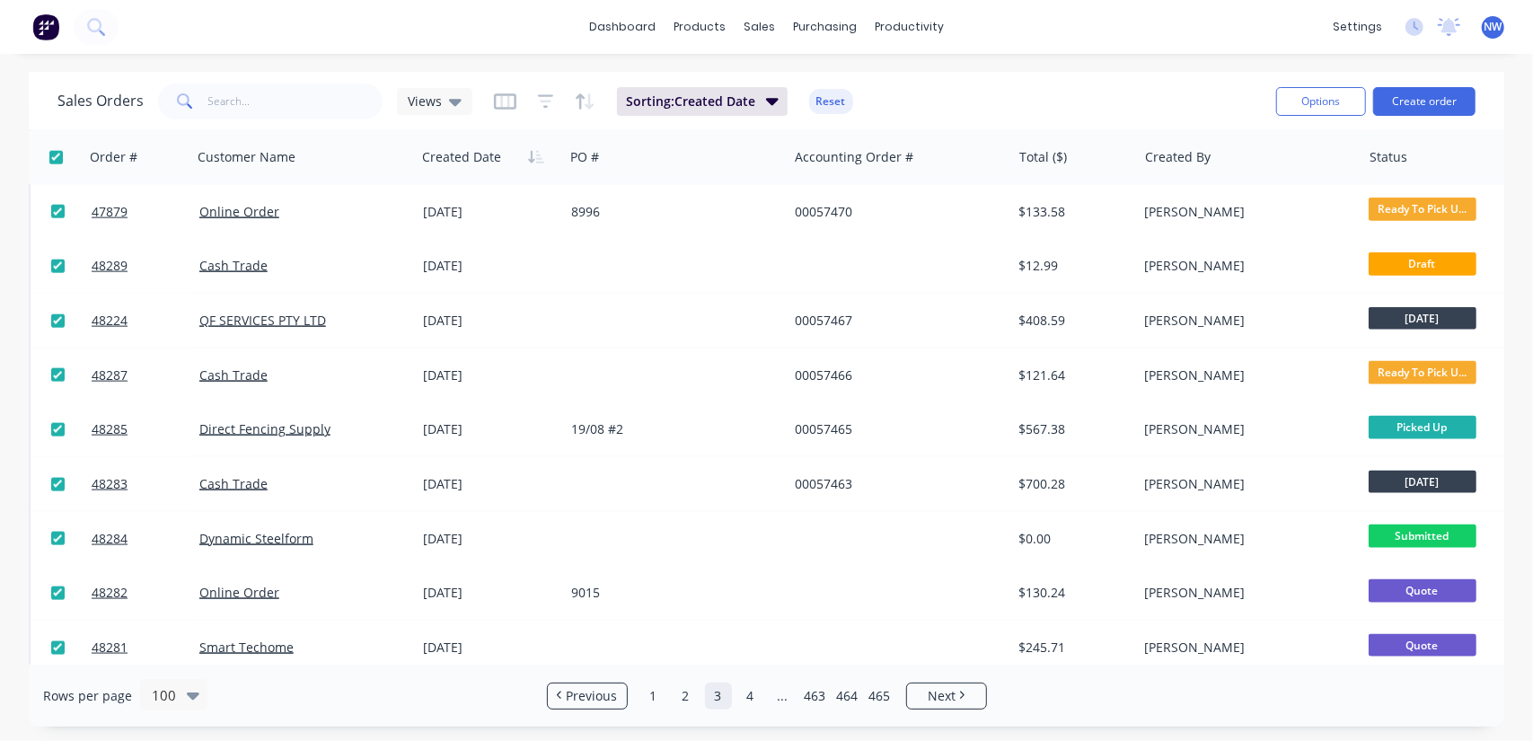
checkbox input "true"
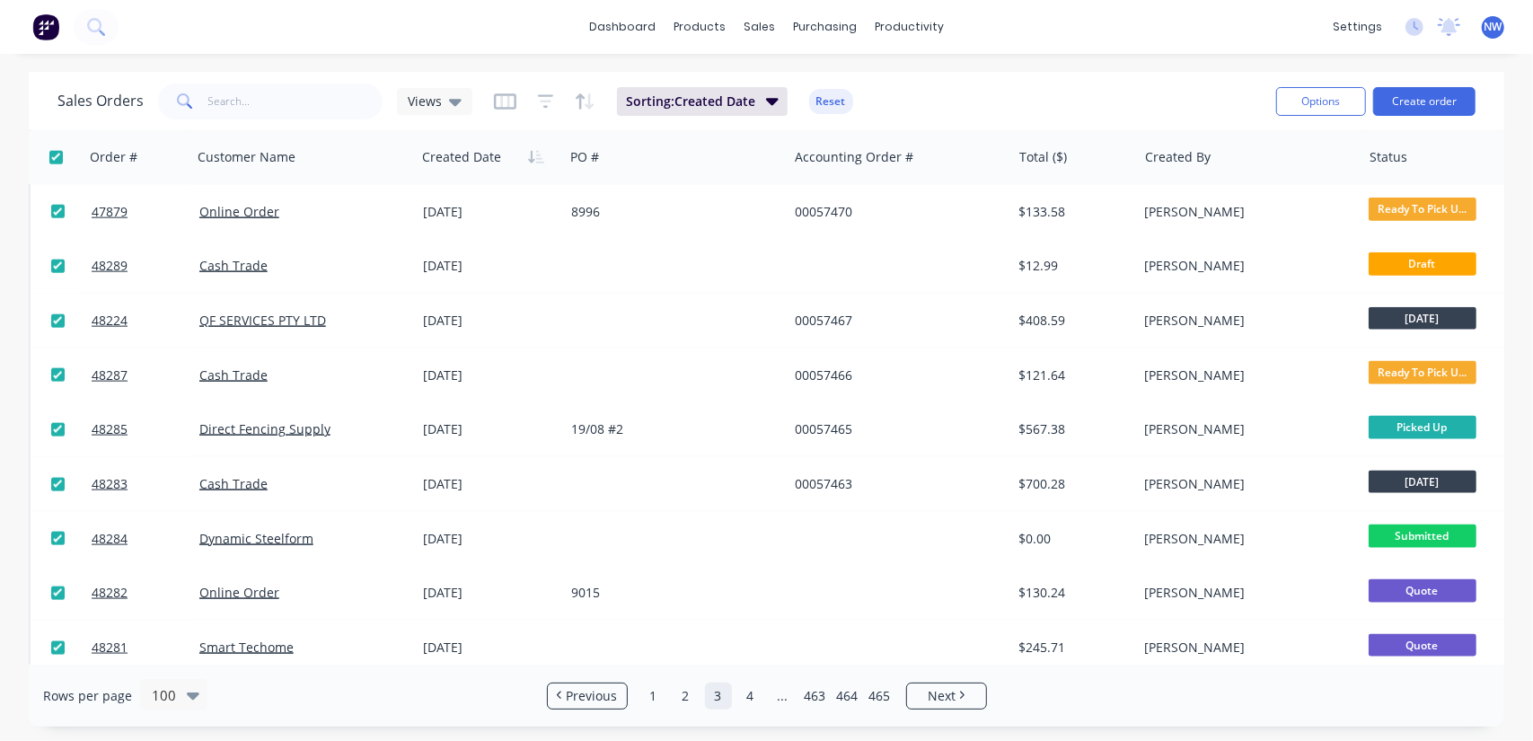
checkbox input "true"
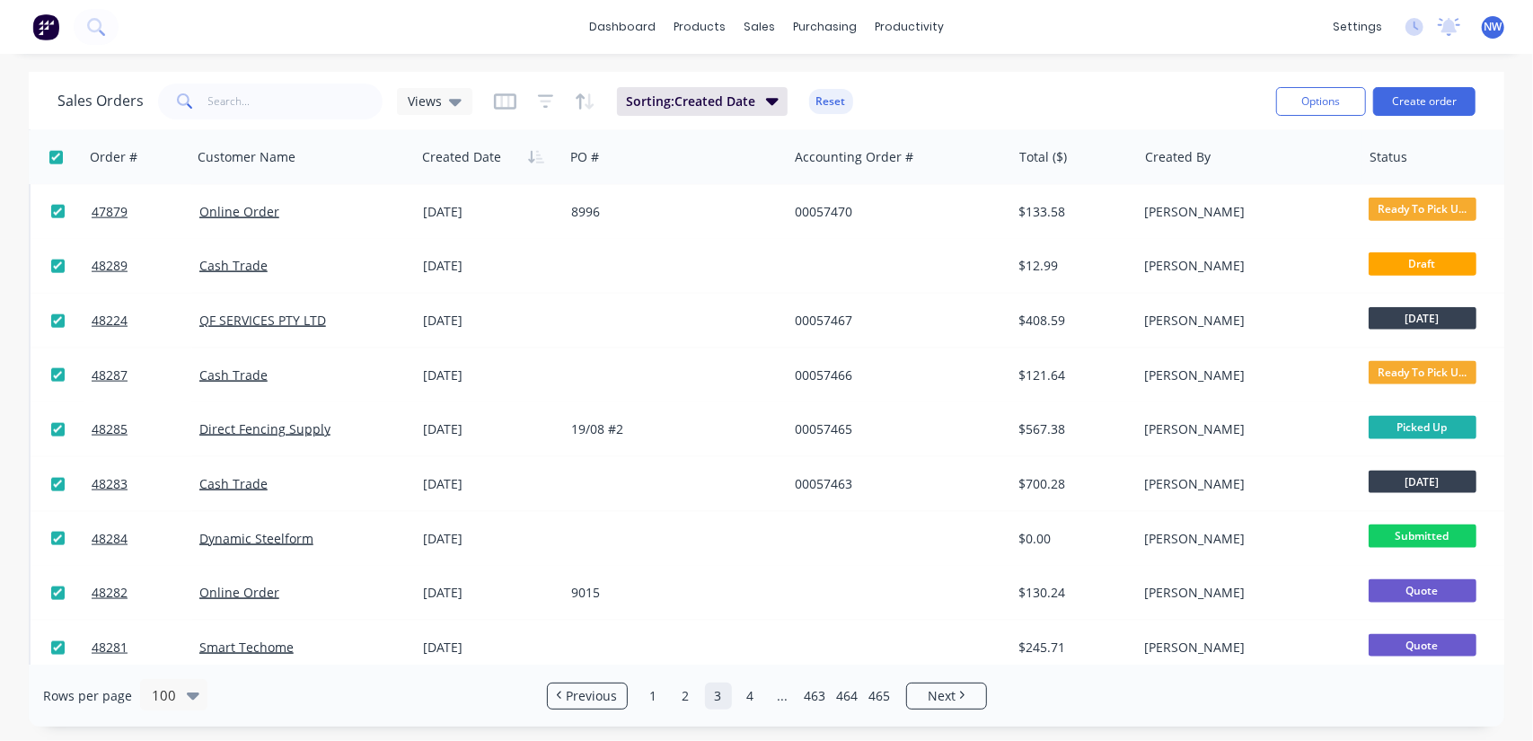
checkbox input "true"
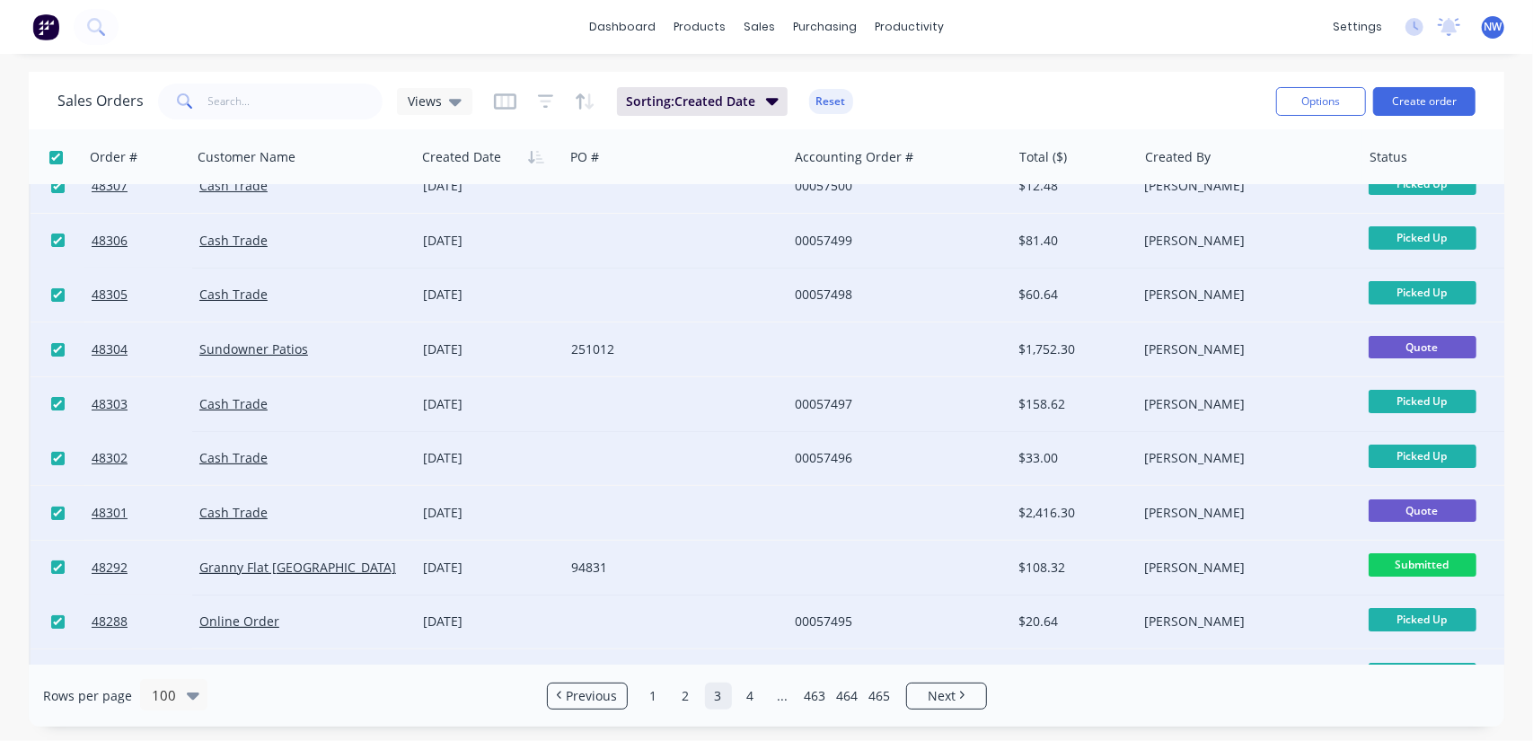
scroll to position [0, 0]
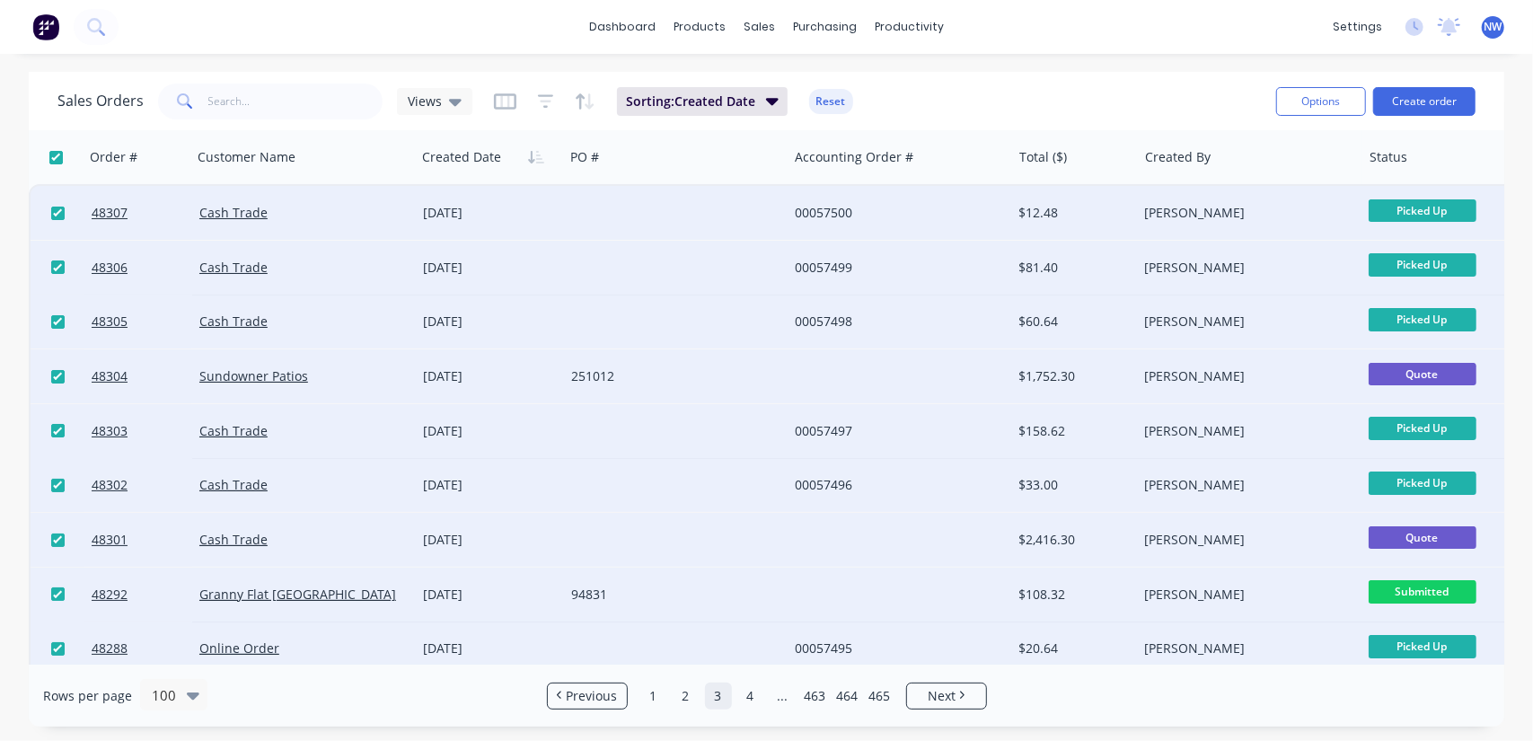
drag, startPoint x: 56, startPoint y: 209, endPoint x: 40, endPoint y: 441, distance: 232.3
drag, startPoint x: 58, startPoint y: 155, endPoint x: 77, endPoint y: 254, distance: 100.6
click at [56, 155] on input "checkbox" at bounding box center [55, 157] width 13 height 13
checkbox input "false"
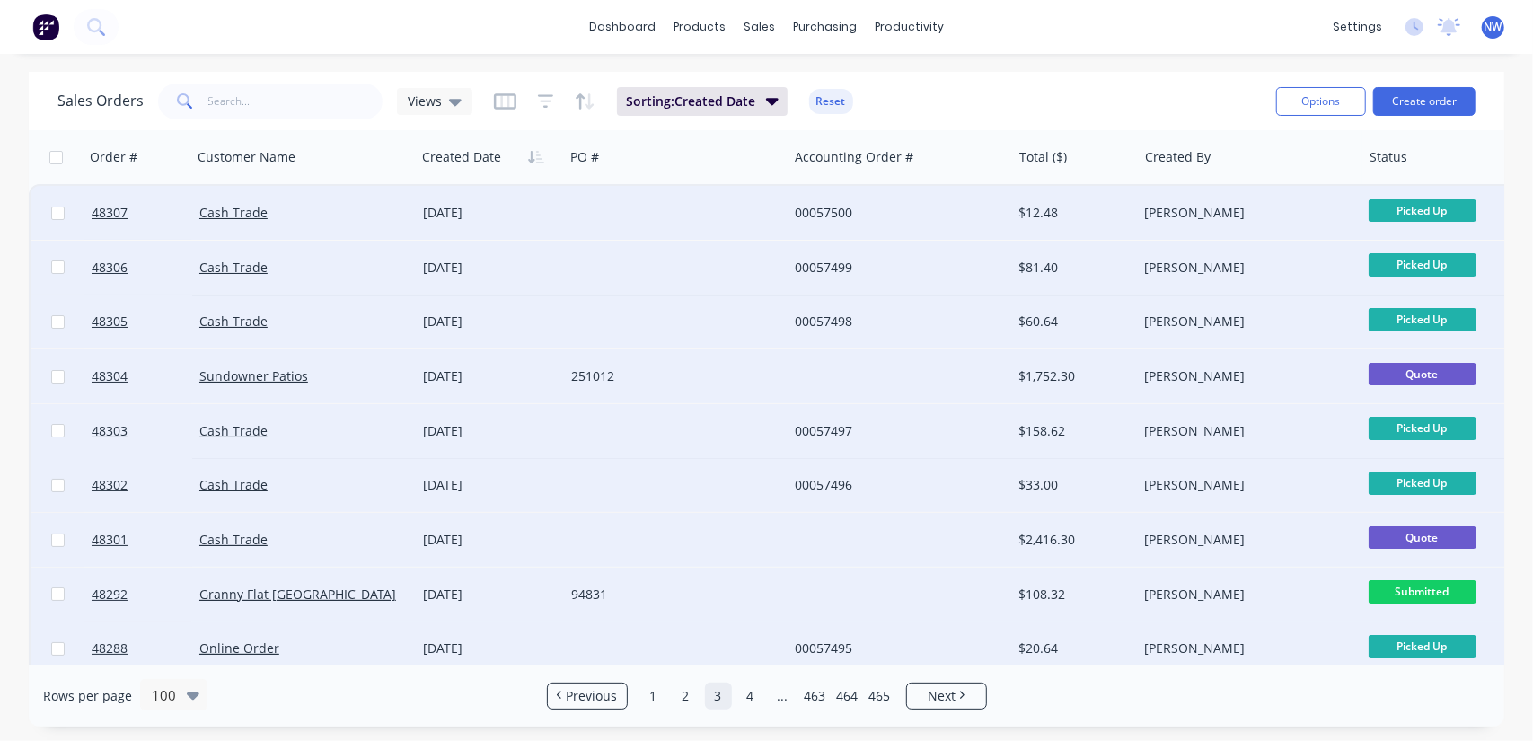
checkbox input "false"
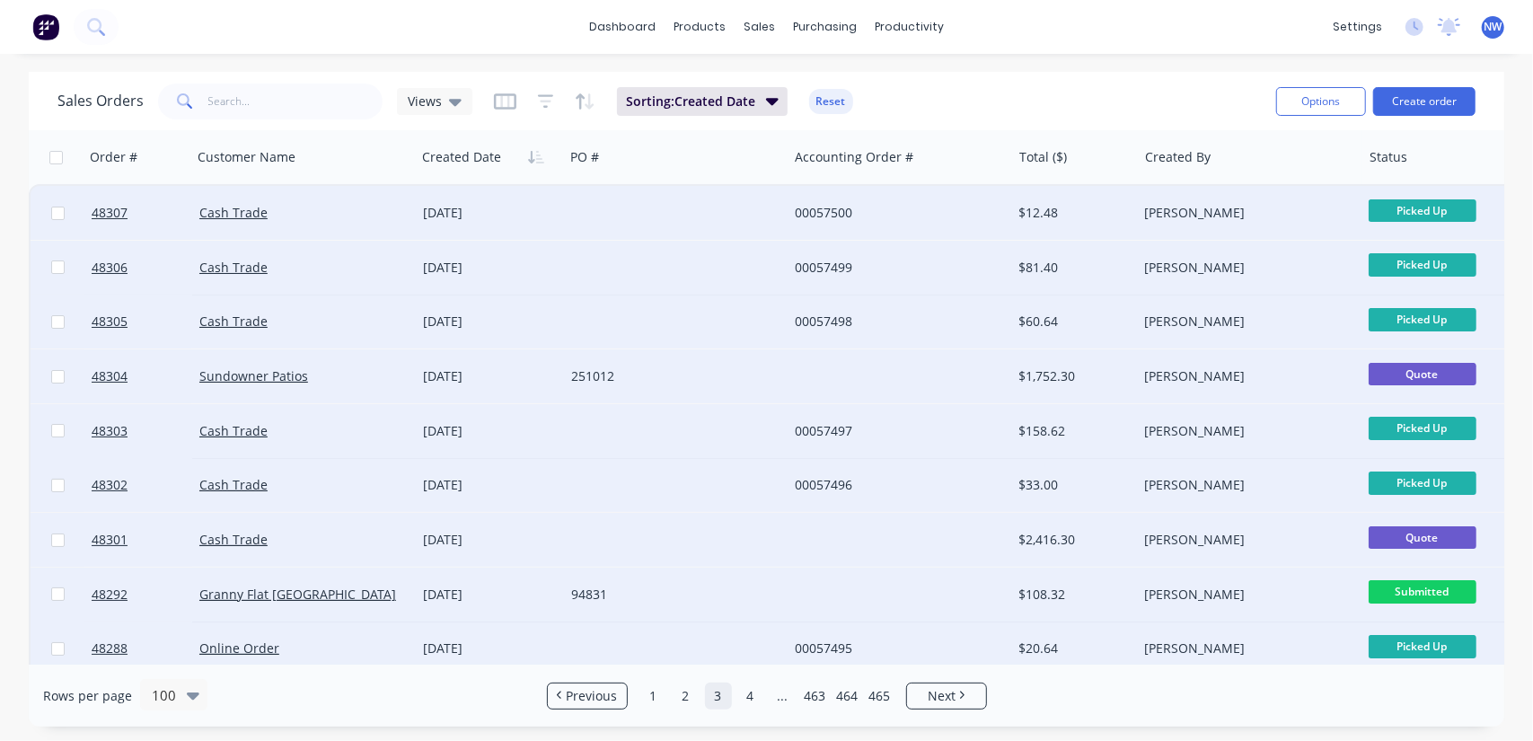
checkbox input "false"
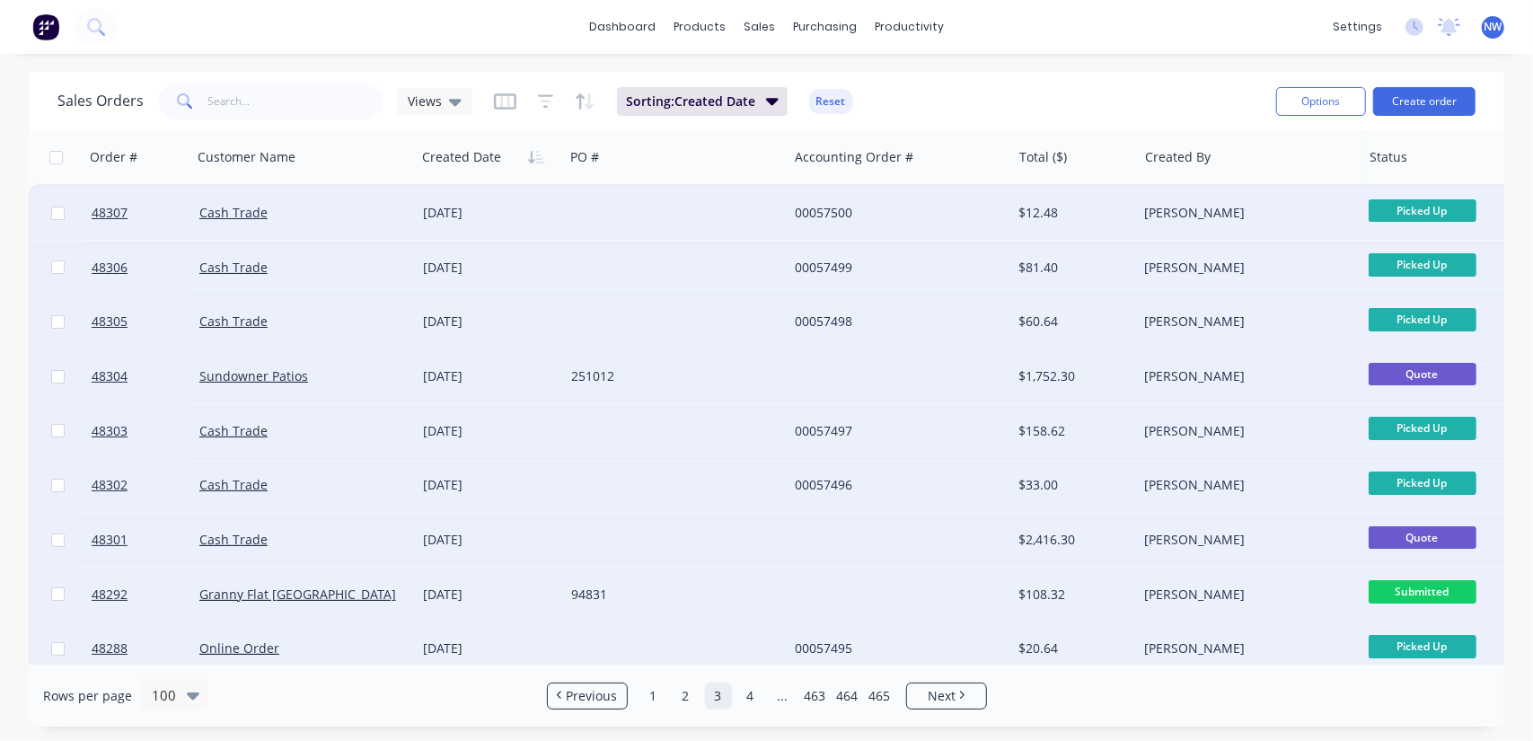
checkbox input "false"
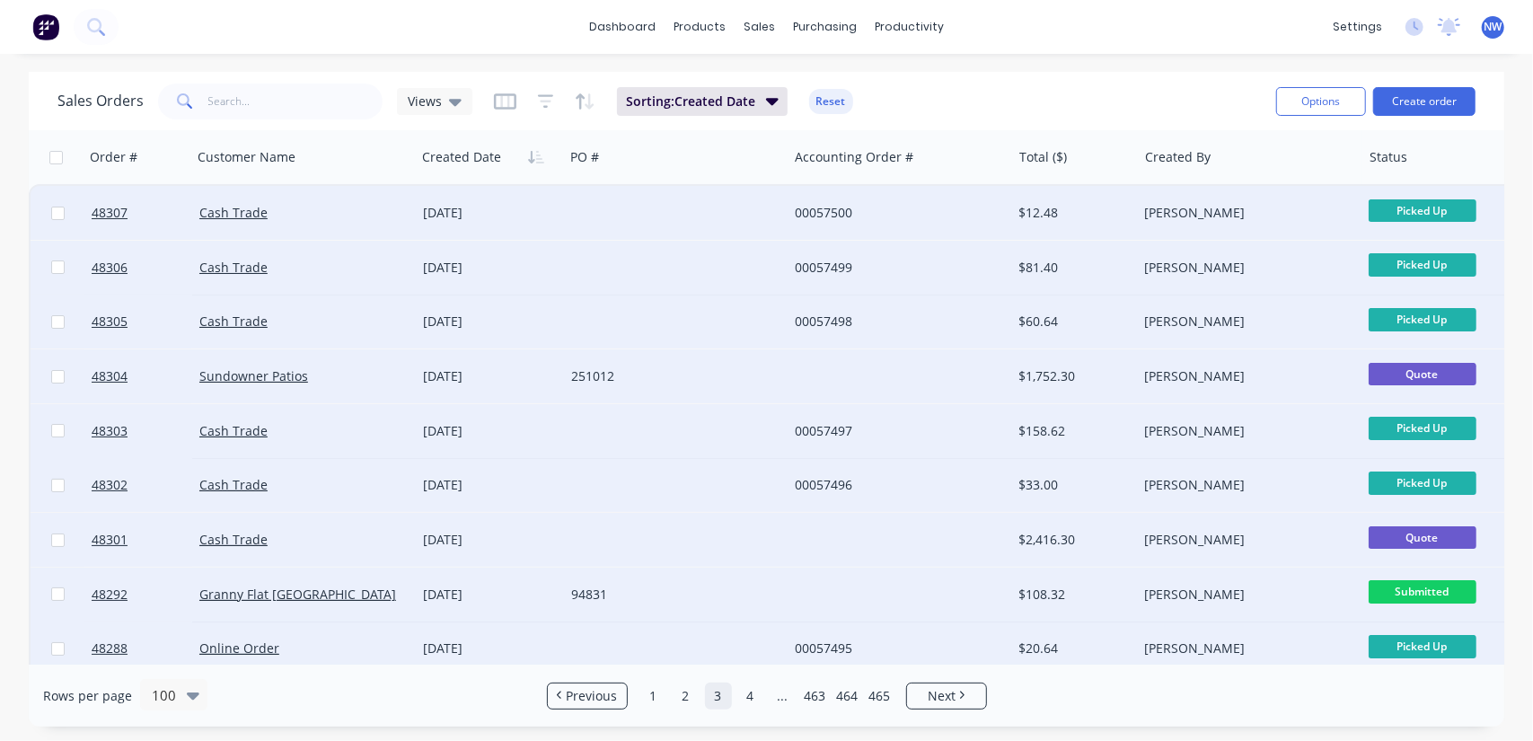
checkbox input "false"
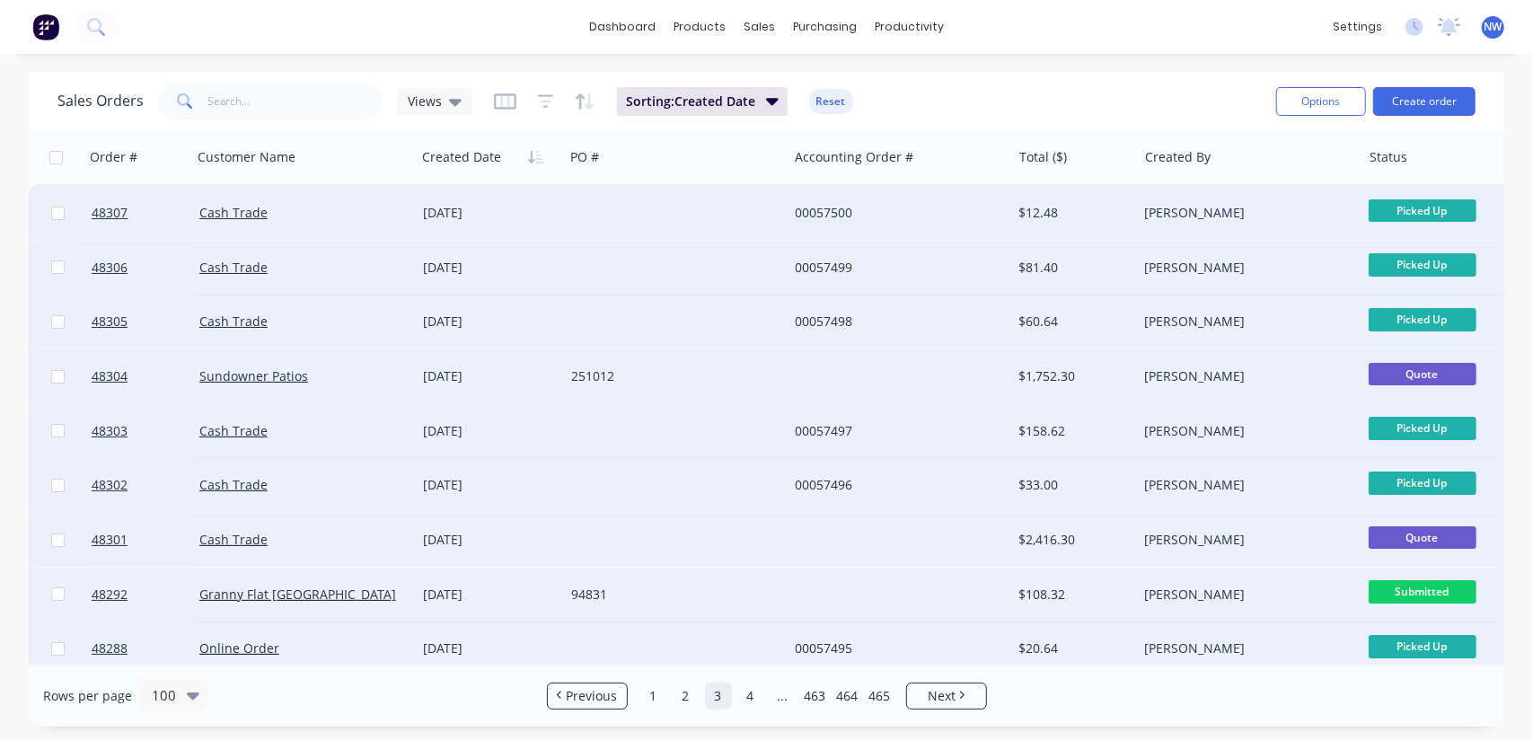
checkbox input "false"
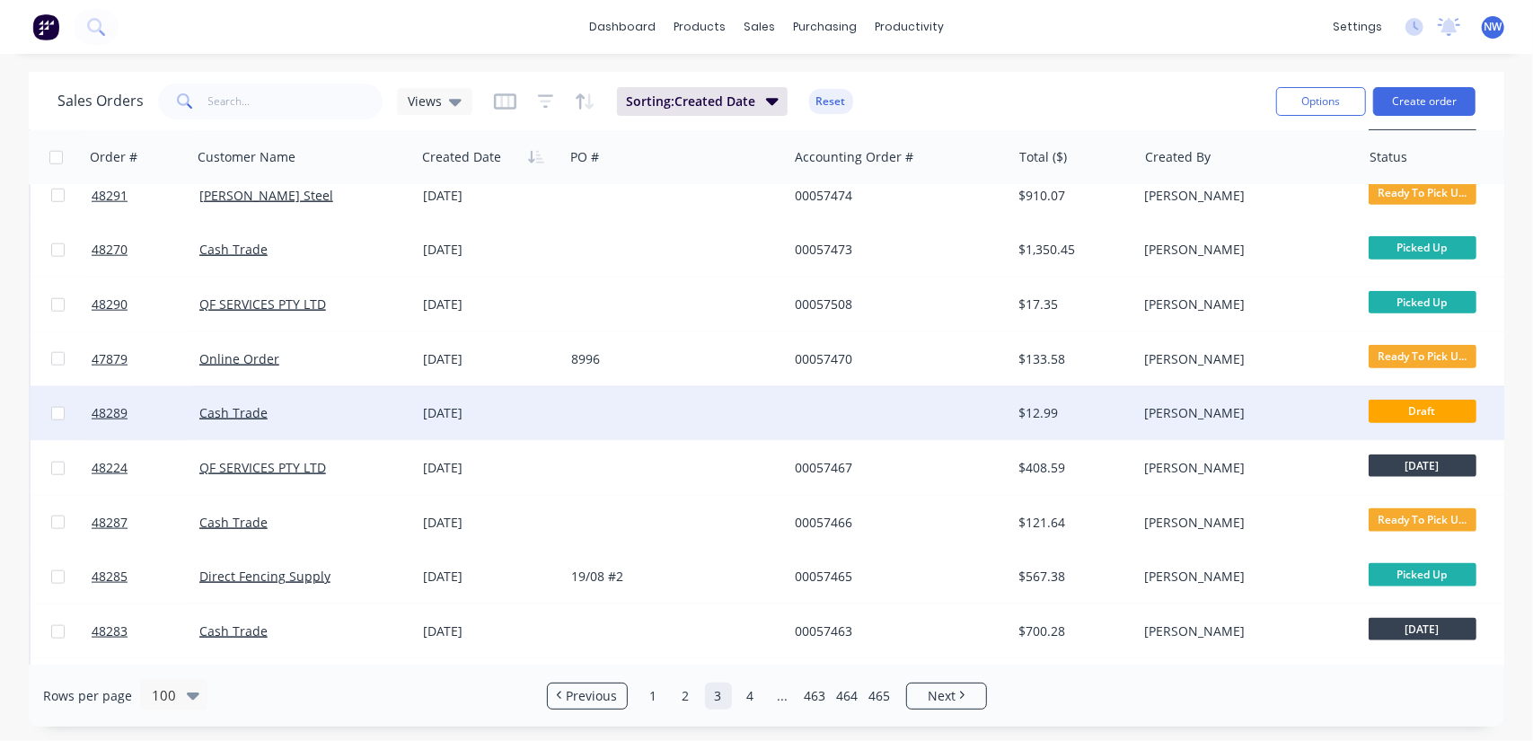
scroll to position [1437, 0]
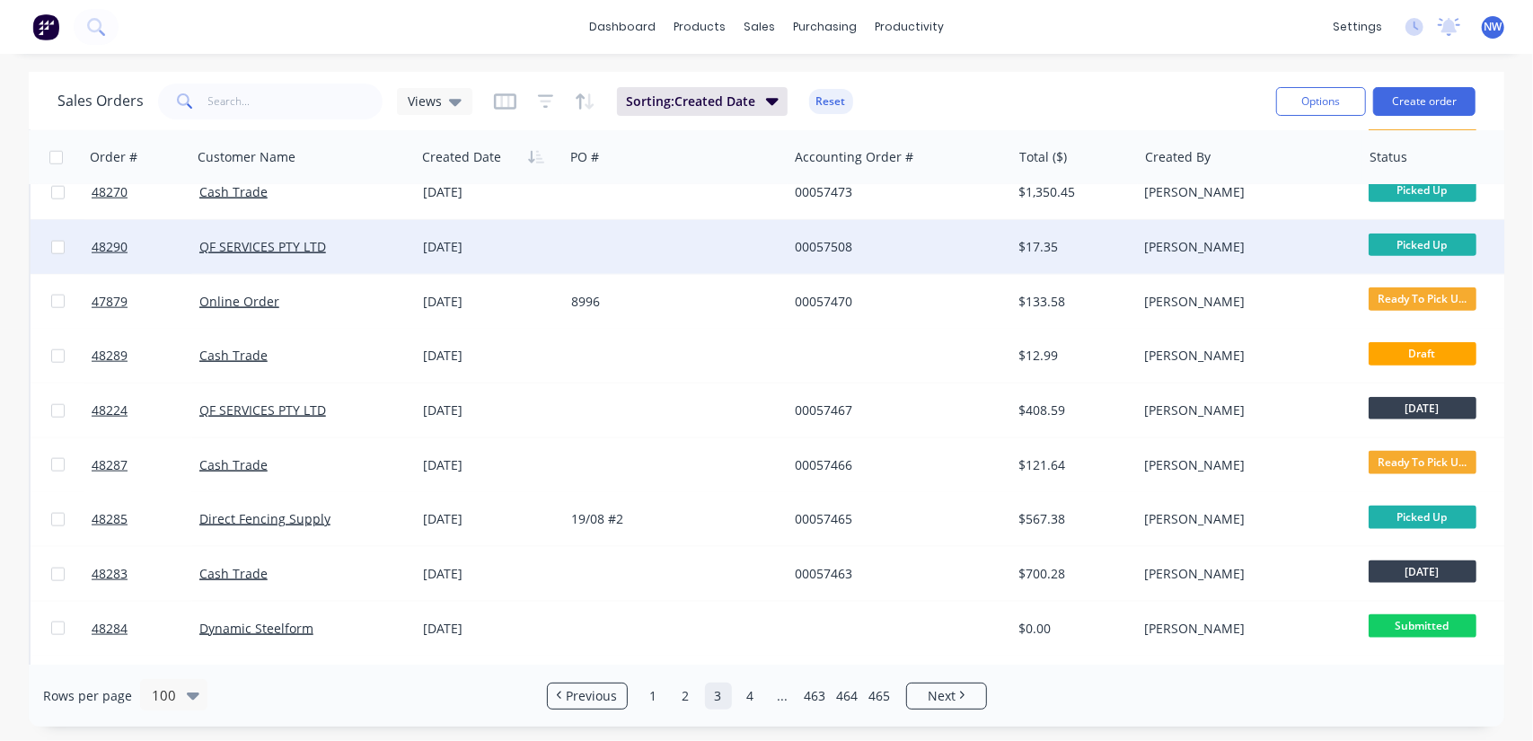
click at [57, 245] on input "checkbox" at bounding box center [57, 247] width 13 height 13
checkbox input "true"
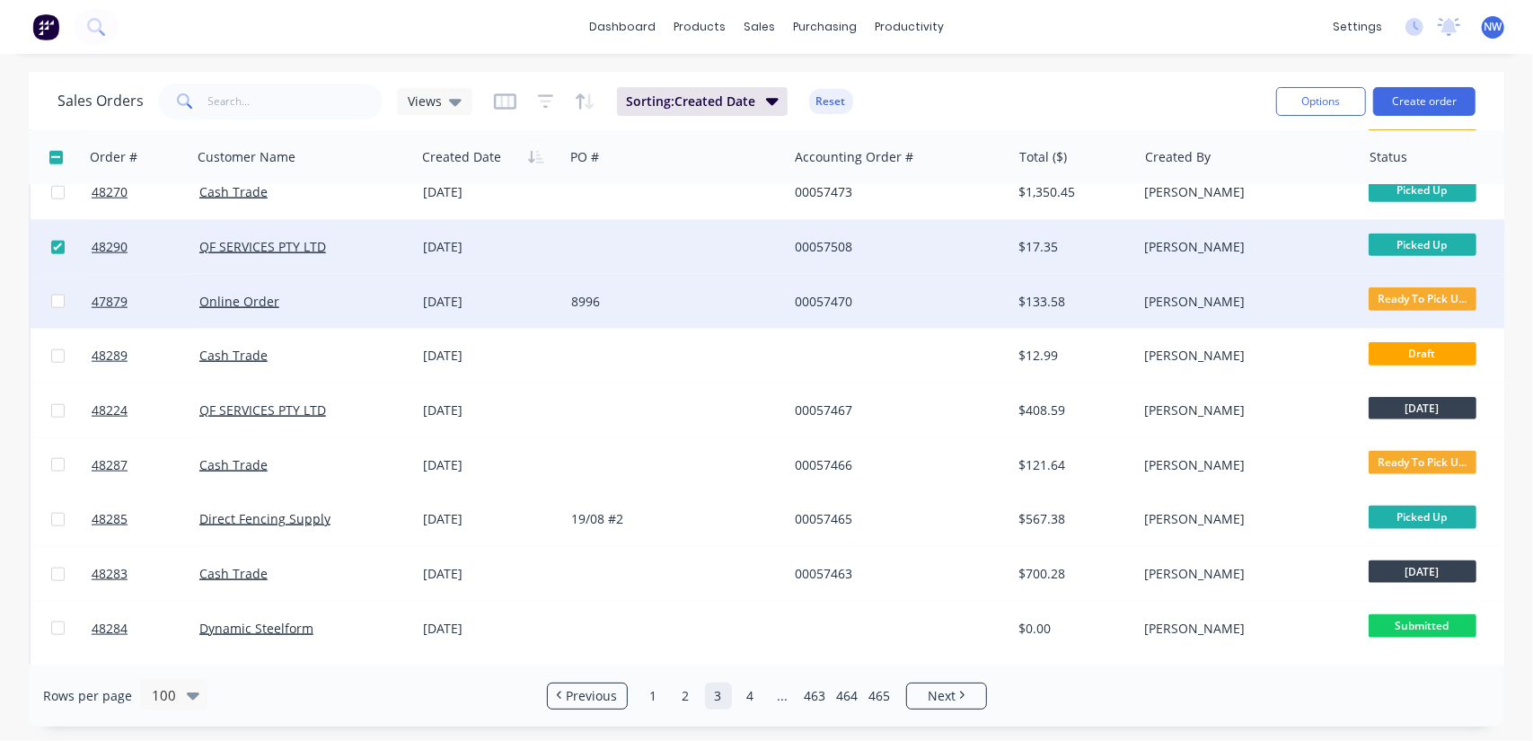
click at [56, 304] on input "checkbox" at bounding box center [57, 301] width 13 height 13
checkbox input "true"
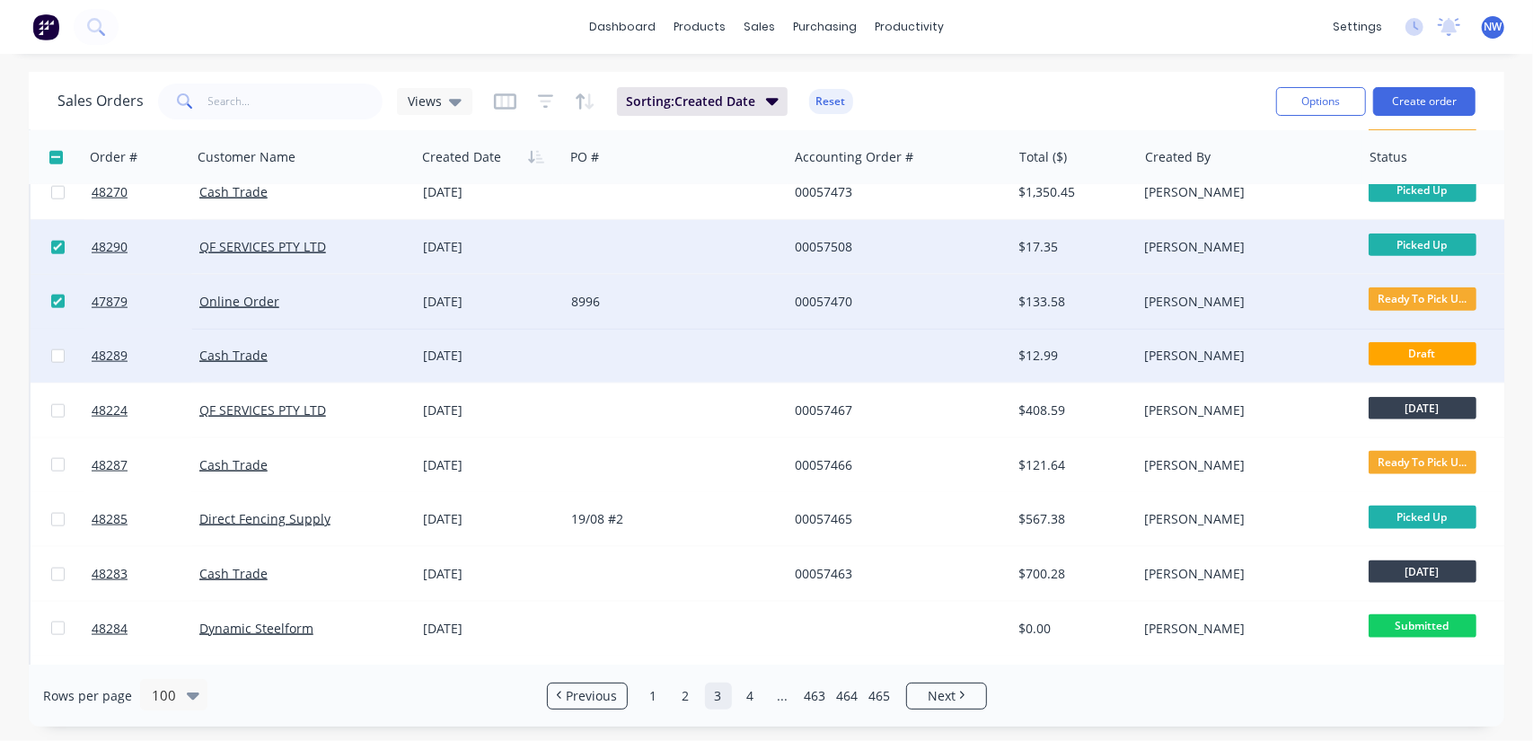
click at [54, 357] on input "checkbox" at bounding box center [57, 355] width 13 height 13
checkbox input "true"
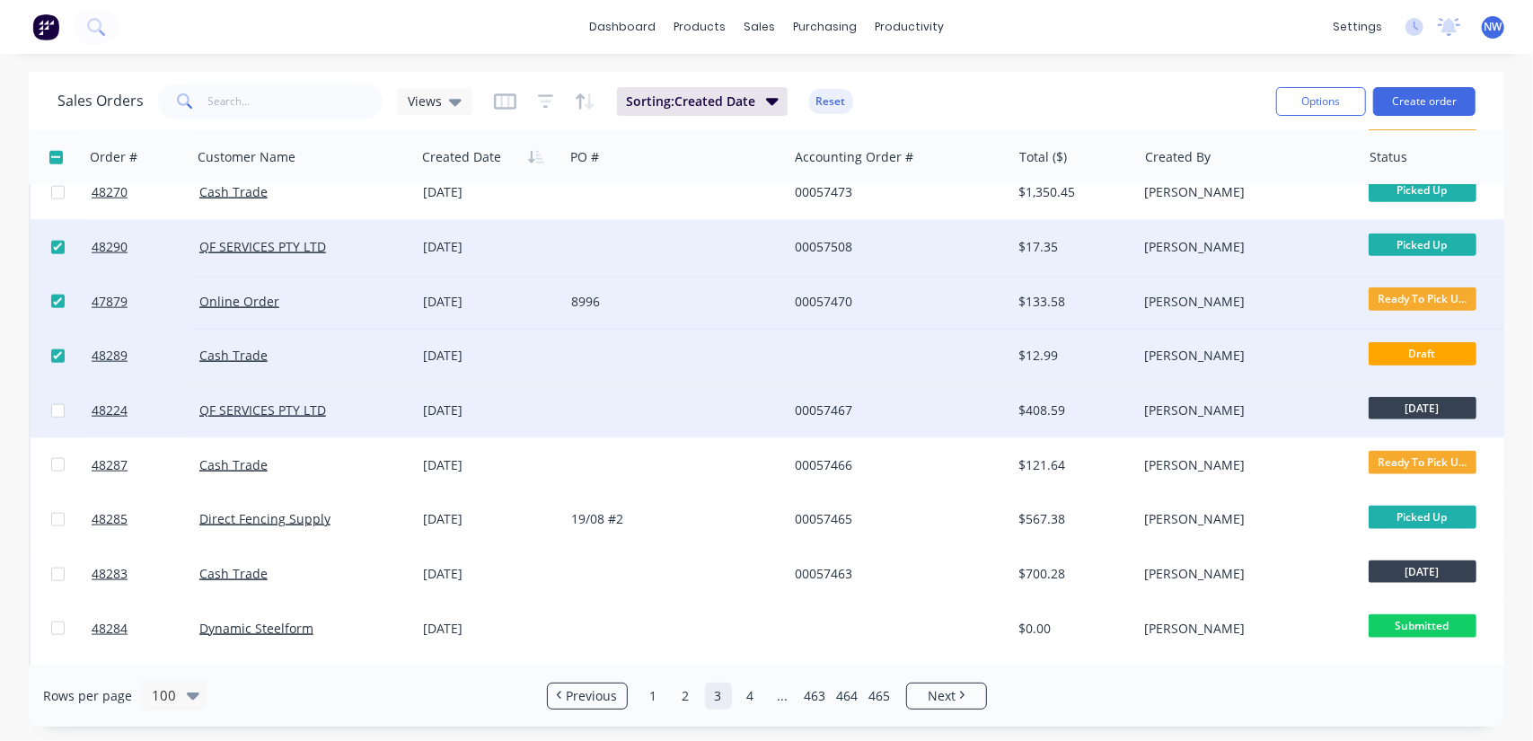
click at [55, 414] on input "checkbox" at bounding box center [57, 410] width 13 height 13
checkbox input "true"
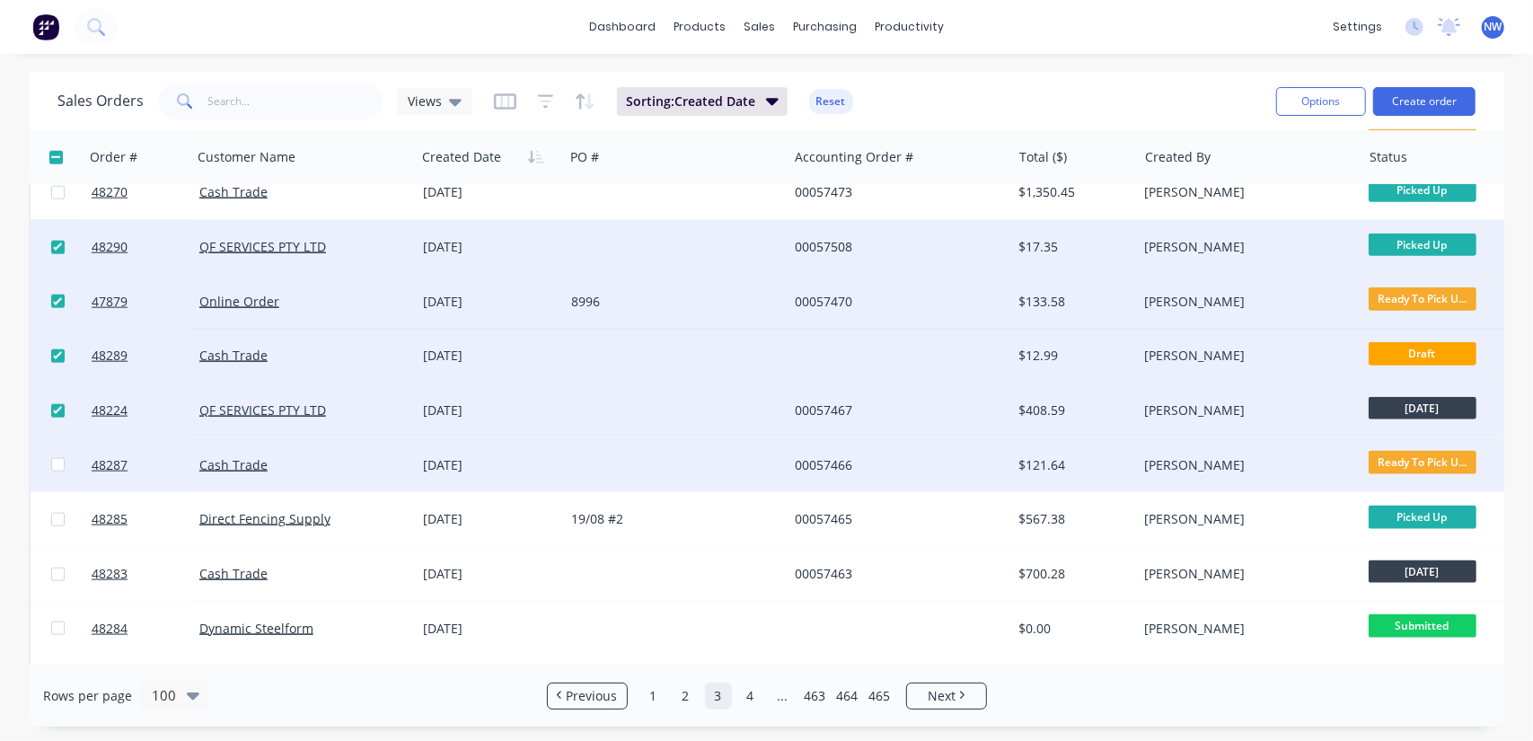
click at [56, 466] on input "checkbox" at bounding box center [57, 464] width 13 height 13
checkbox input "true"
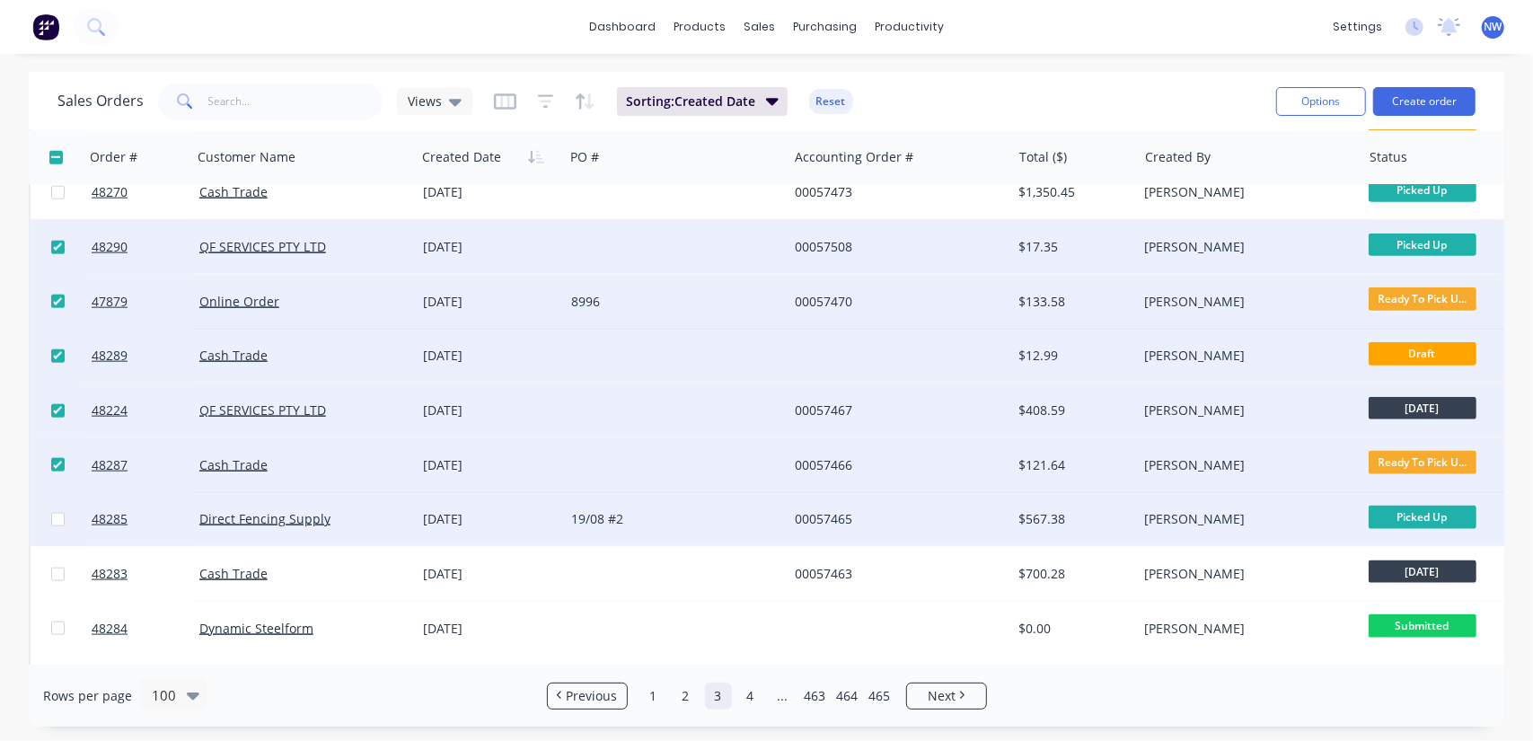
click at [52, 518] on input "checkbox" at bounding box center [57, 519] width 13 height 13
checkbox input "true"
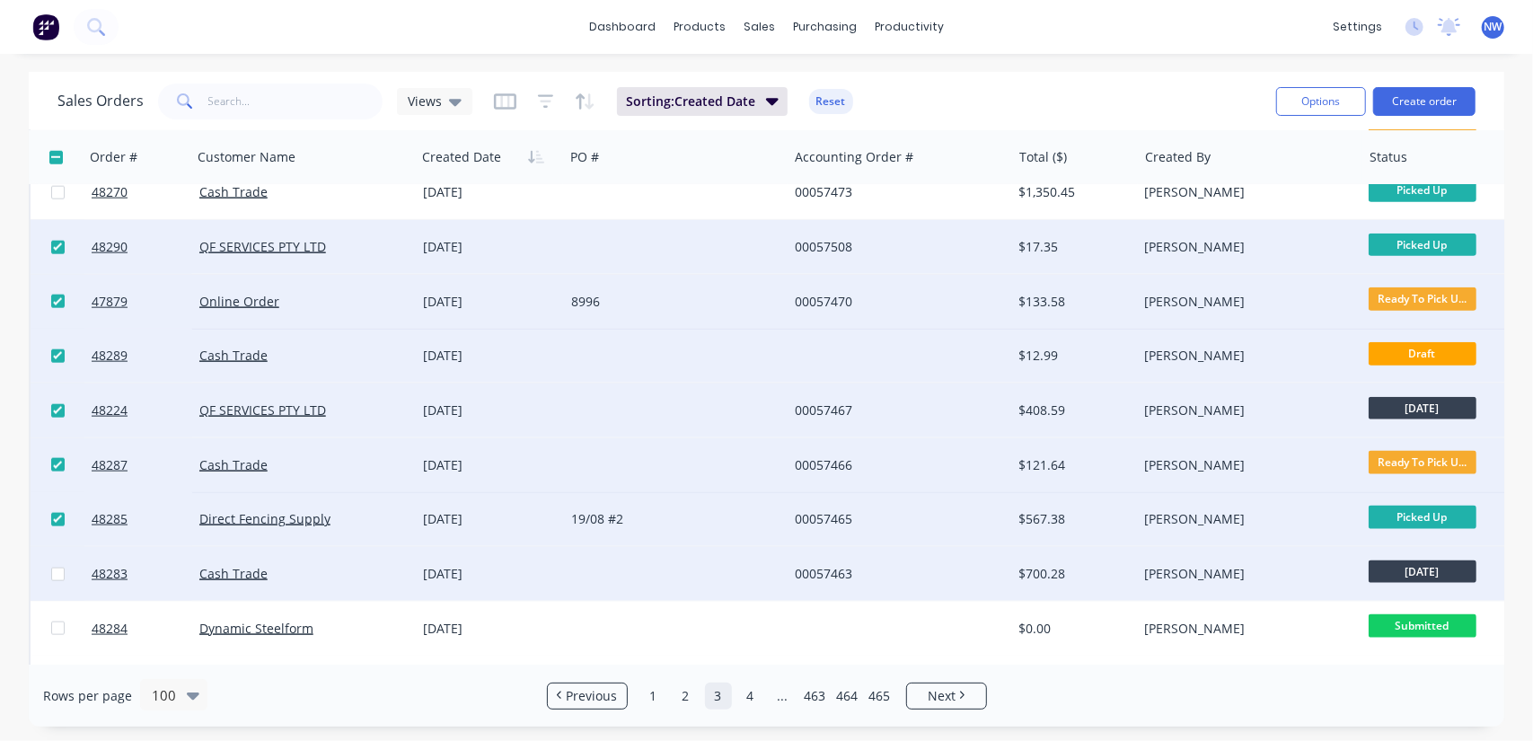
click at [57, 576] on input "checkbox" at bounding box center [57, 574] width 13 height 13
checkbox input "true"
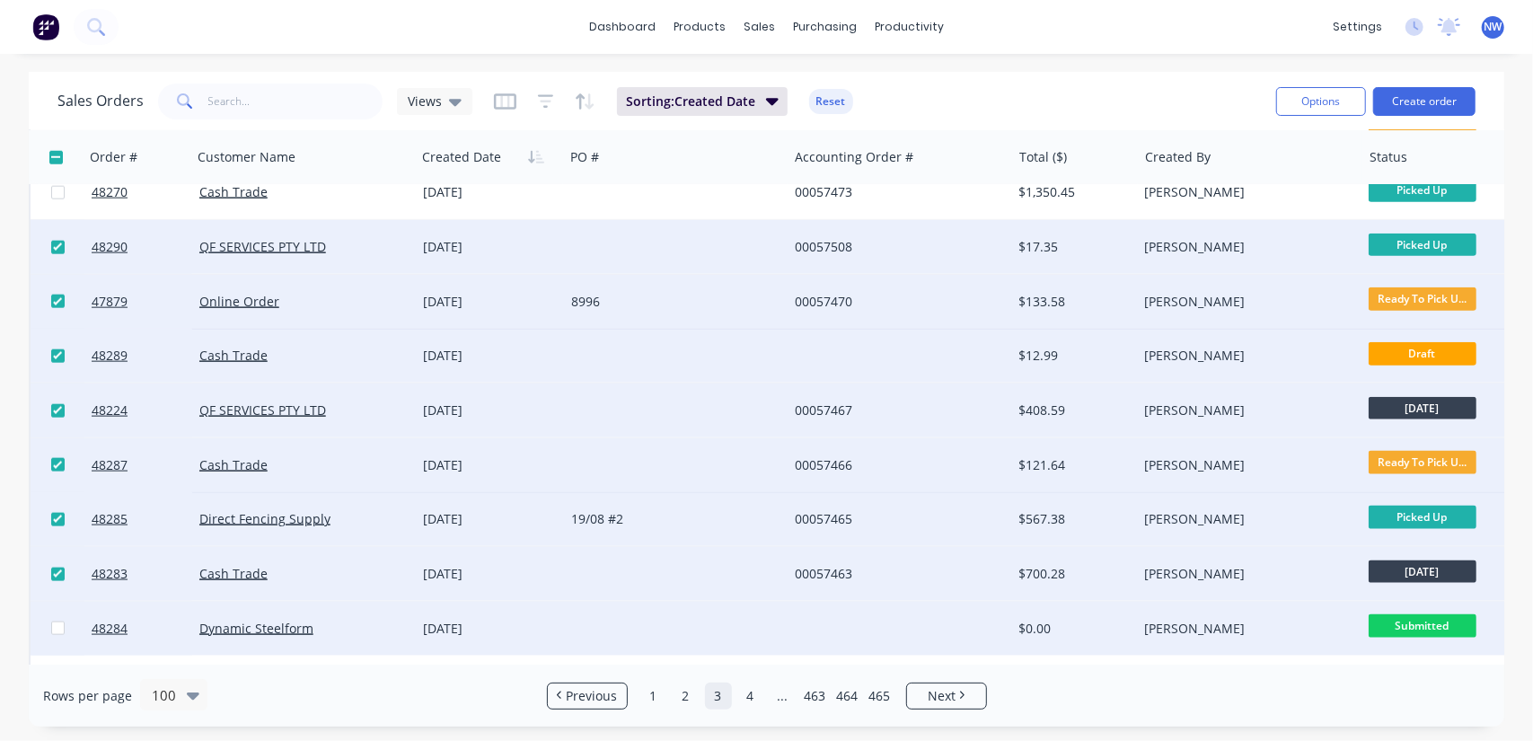
click at [56, 626] on input "checkbox" at bounding box center [57, 628] width 13 height 13
checkbox input "true"
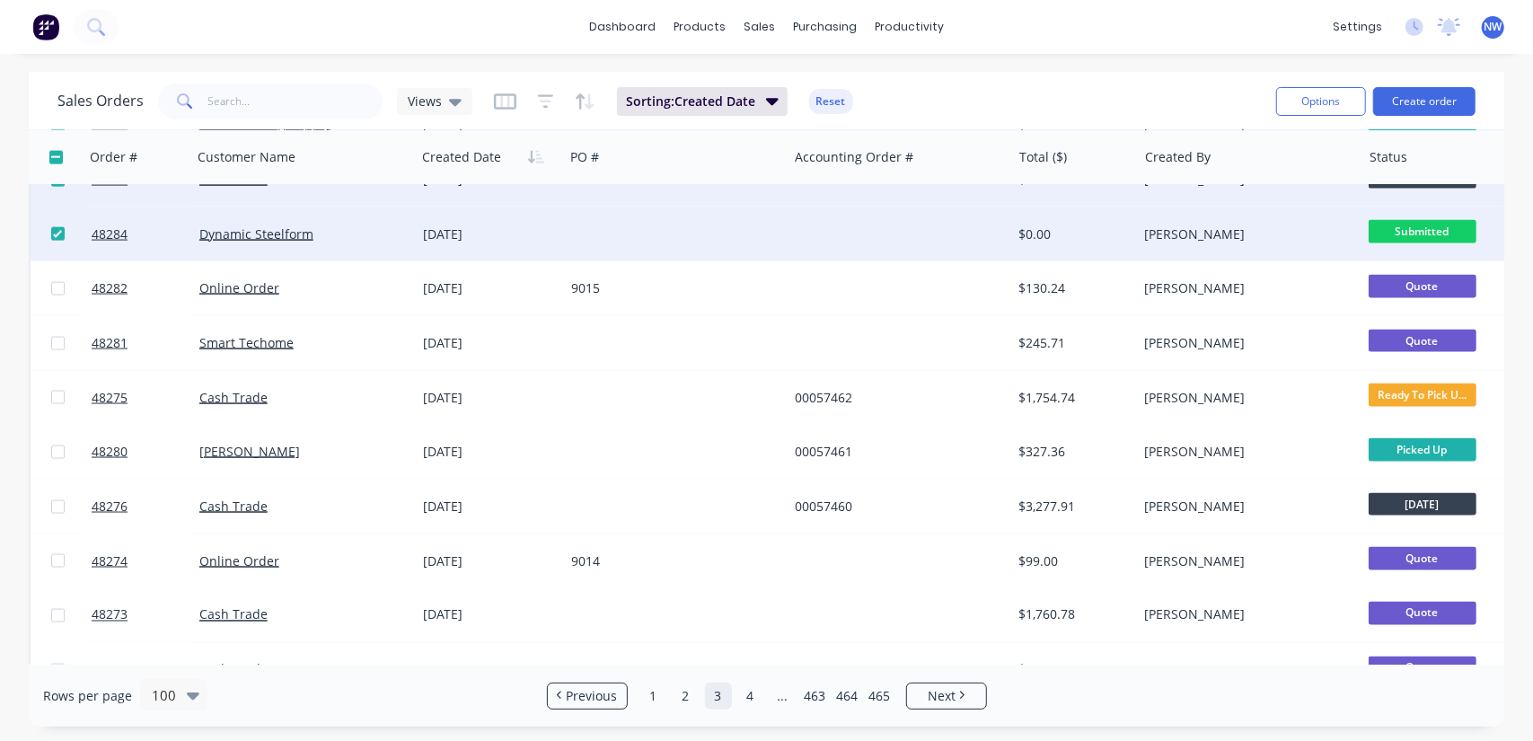
scroll to position [1886, 0]
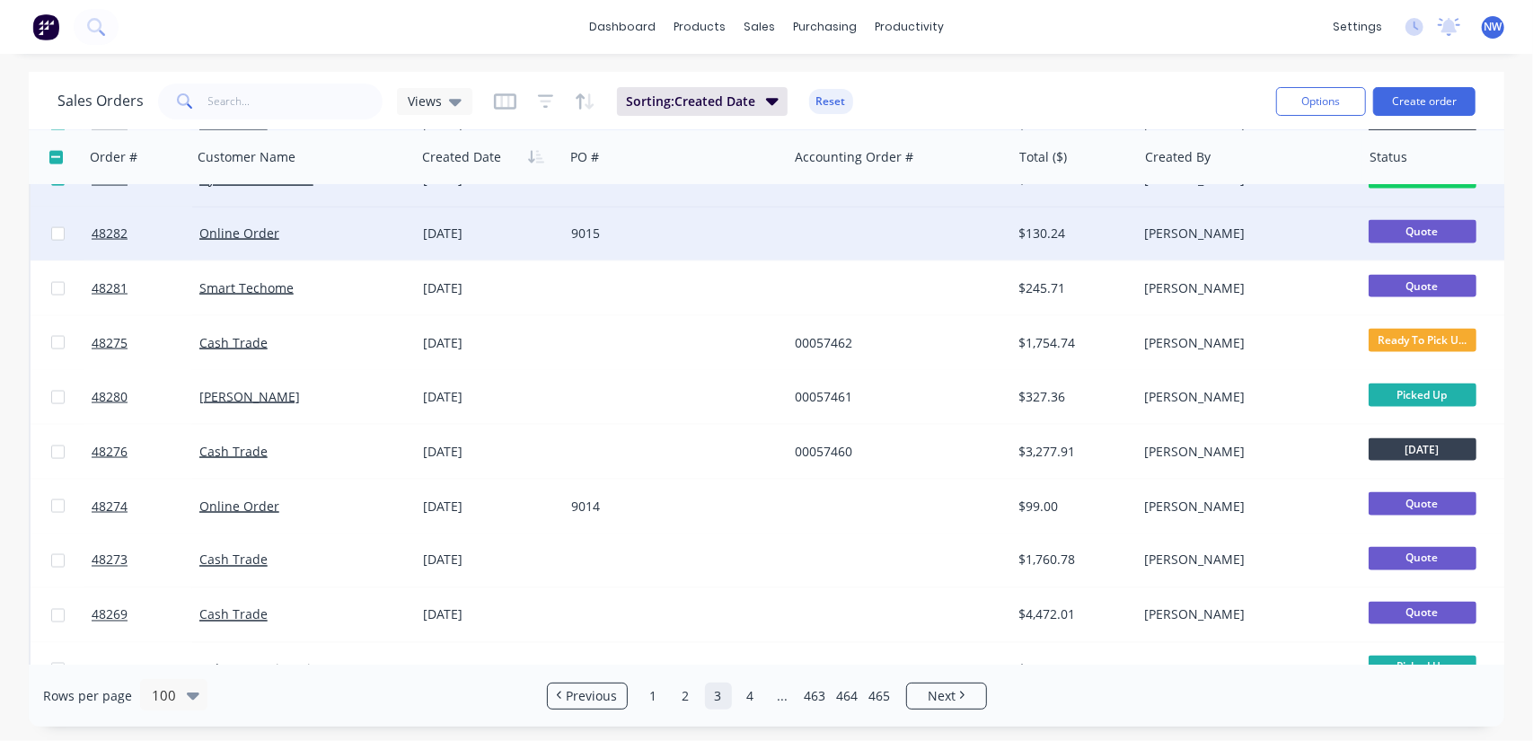
click at [56, 233] on input "checkbox" at bounding box center [57, 233] width 13 height 13
checkbox input "true"
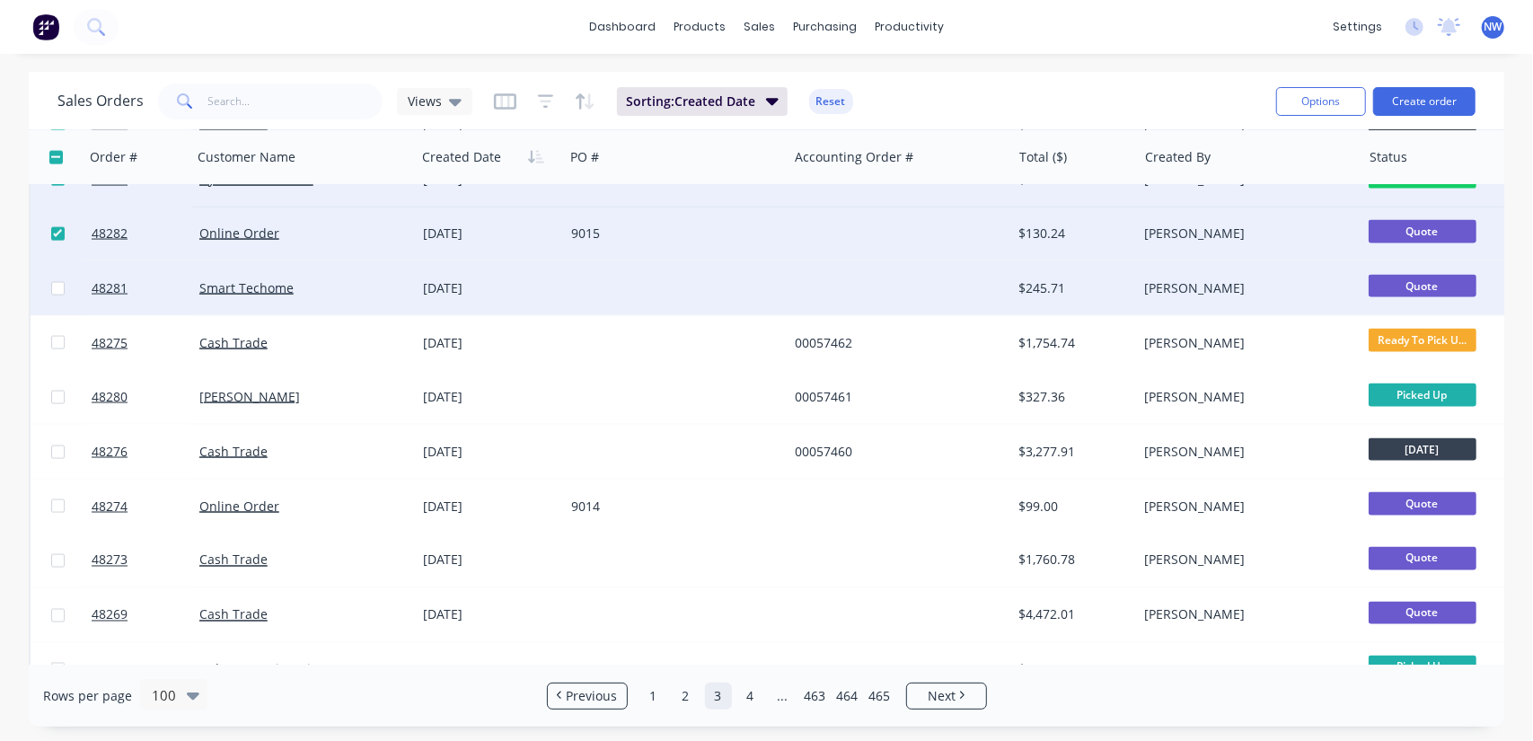
drag, startPoint x: 57, startPoint y: 292, endPoint x: 47, endPoint y: 333, distance: 42.5
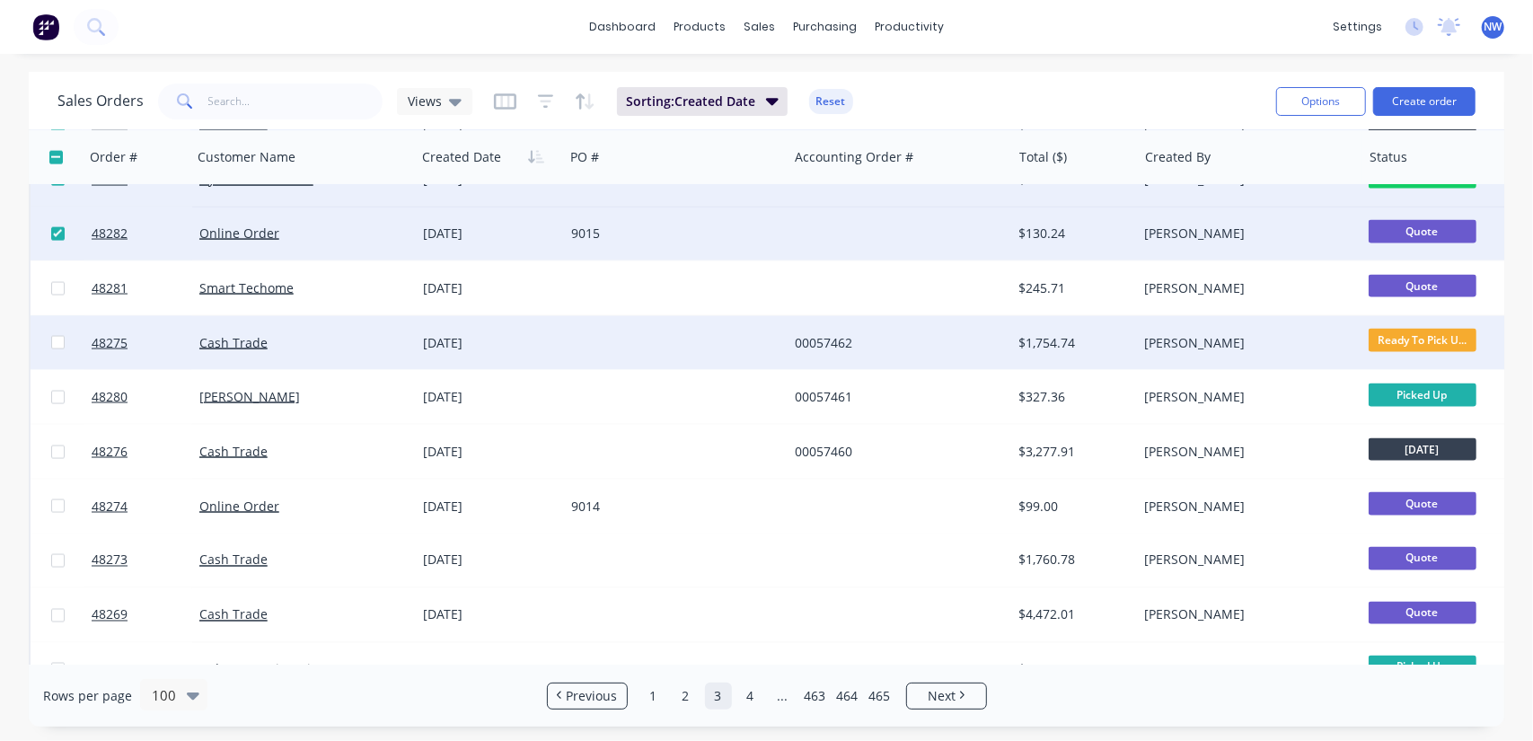
click at [56, 292] on input "checkbox" at bounding box center [57, 288] width 13 height 13
checkbox input "true"
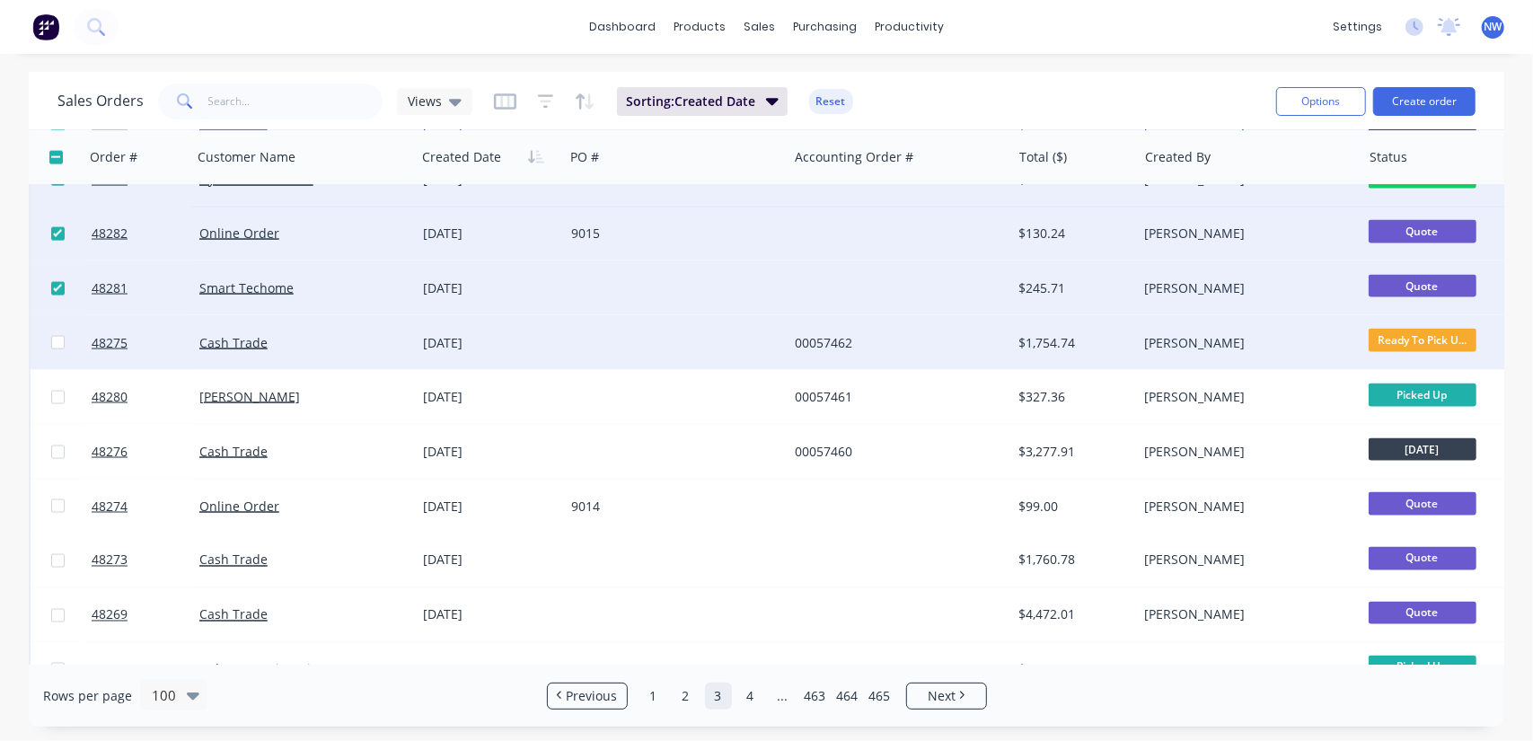
click at [57, 344] on input "checkbox" at bounding box center [57, 342] width 13 height 13
checkbox input "true"
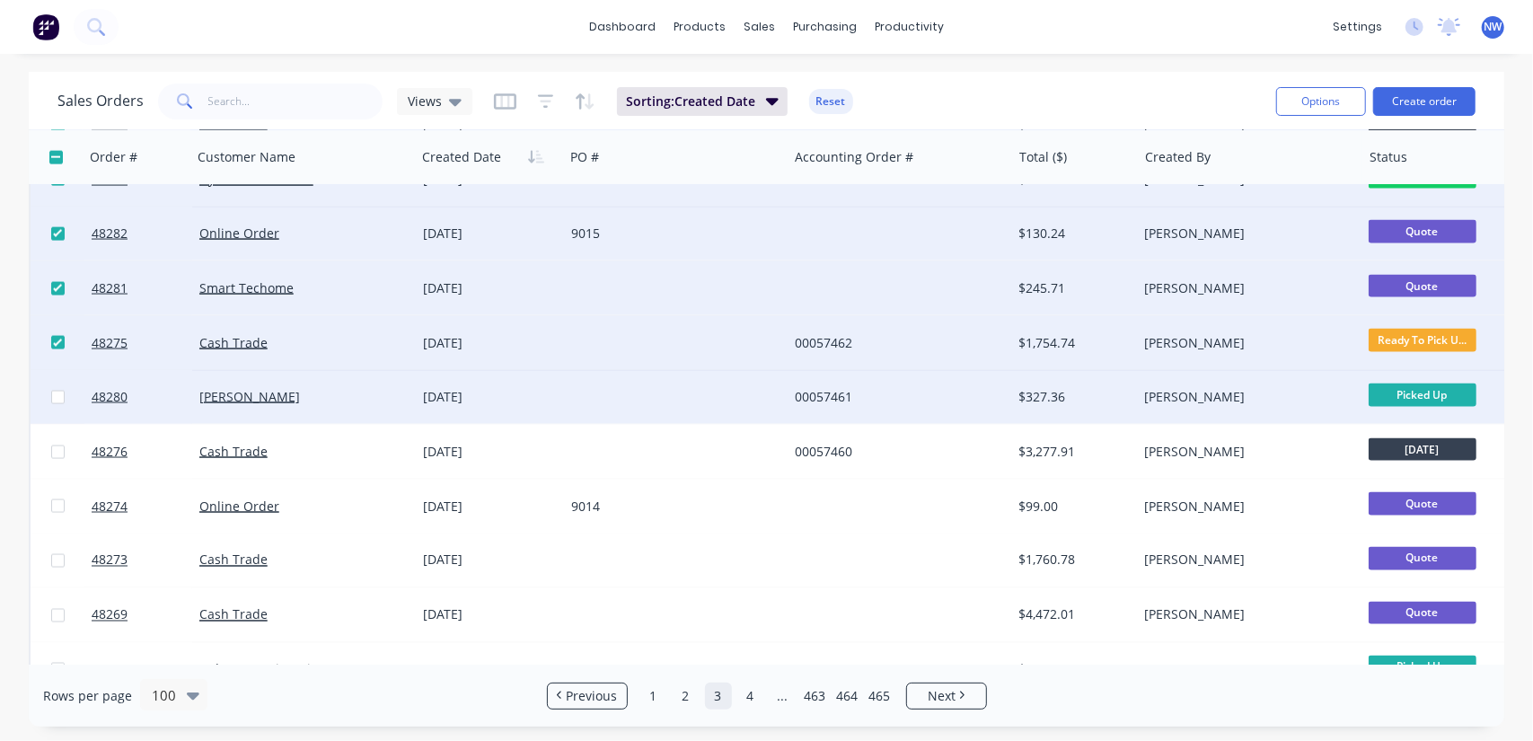
click at [55, 395] on input "checkbox" at bounding box center [57, 397] width 13 height 13
checkbox input "true"
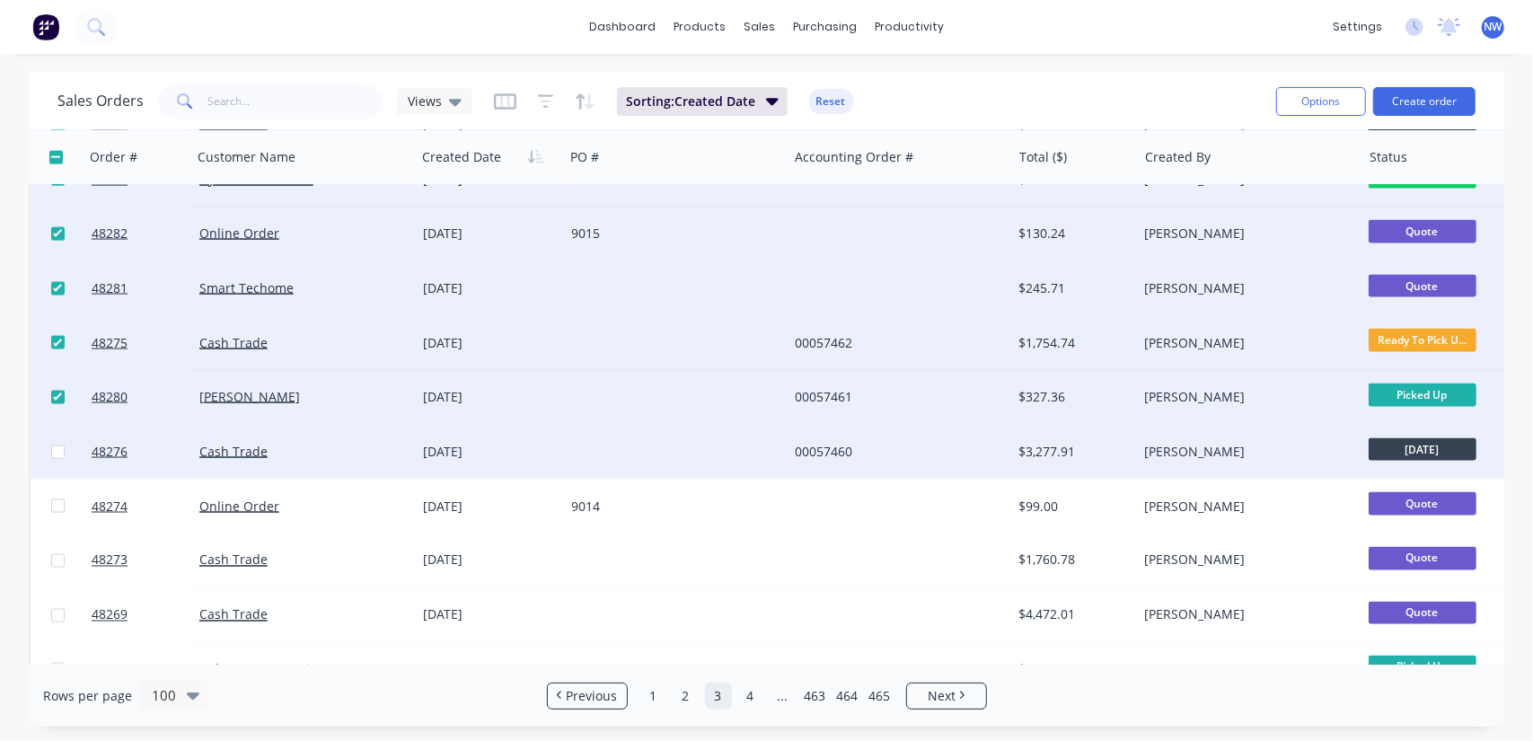
click at [54, 451] on input "checkbox" at bounding box center [57, 452] width 13 height 13
checkbox input "true"
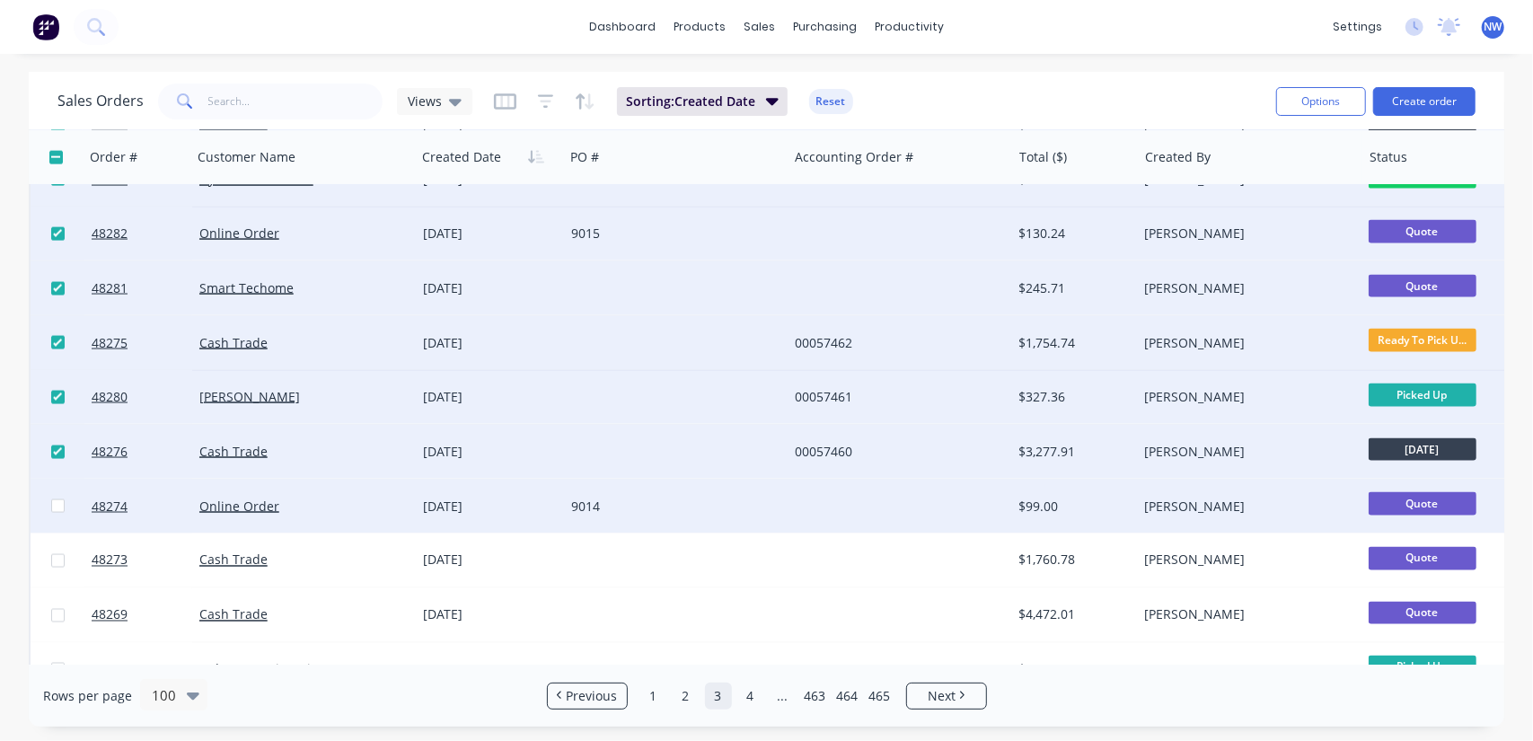
click at [57, 506] on input "checkbox" at bounding box center [57, 505] width 13 height 13
checkbox input "true"
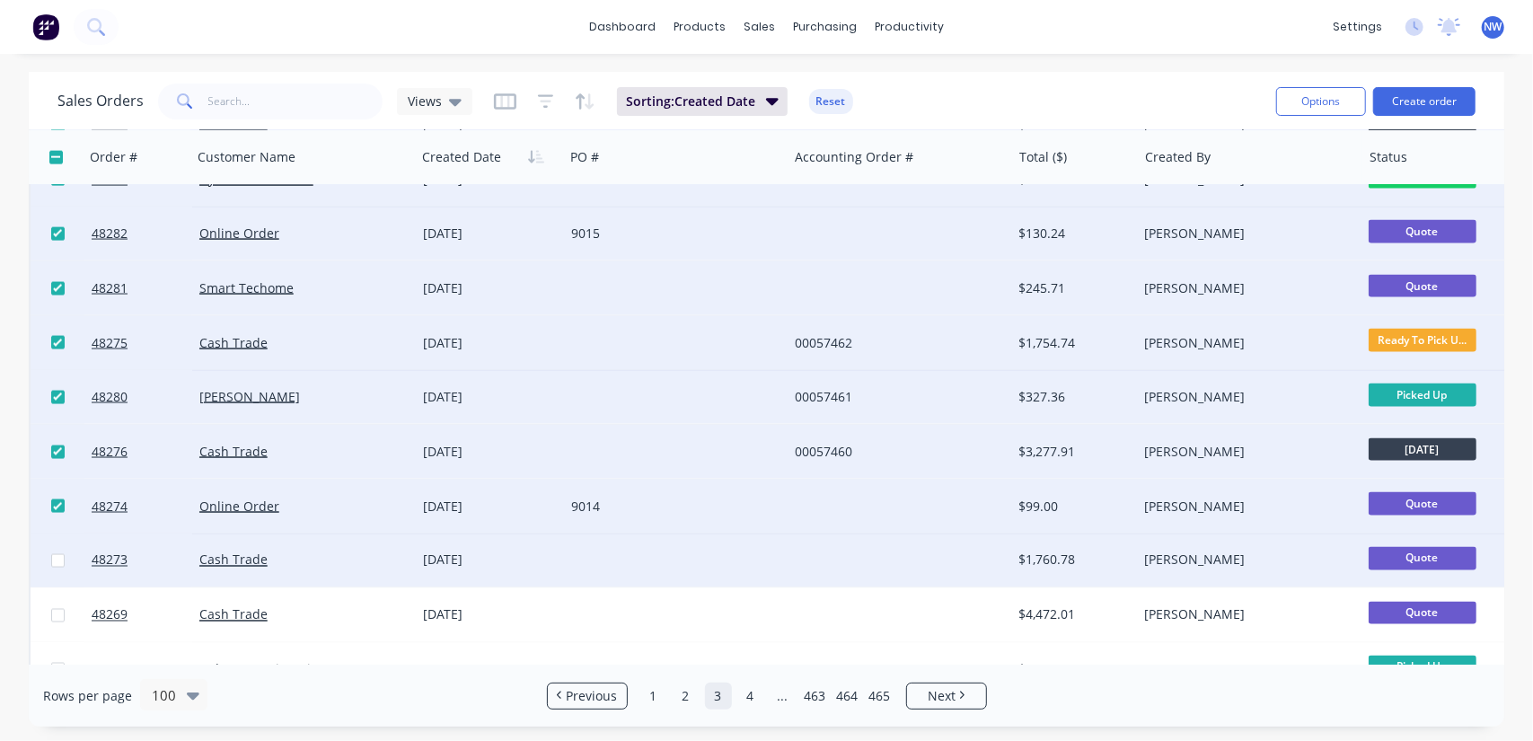
click at [54, 561] on input "checkbox" at bounding box center [57, 560] width 13 height 13
checkbox input "true"
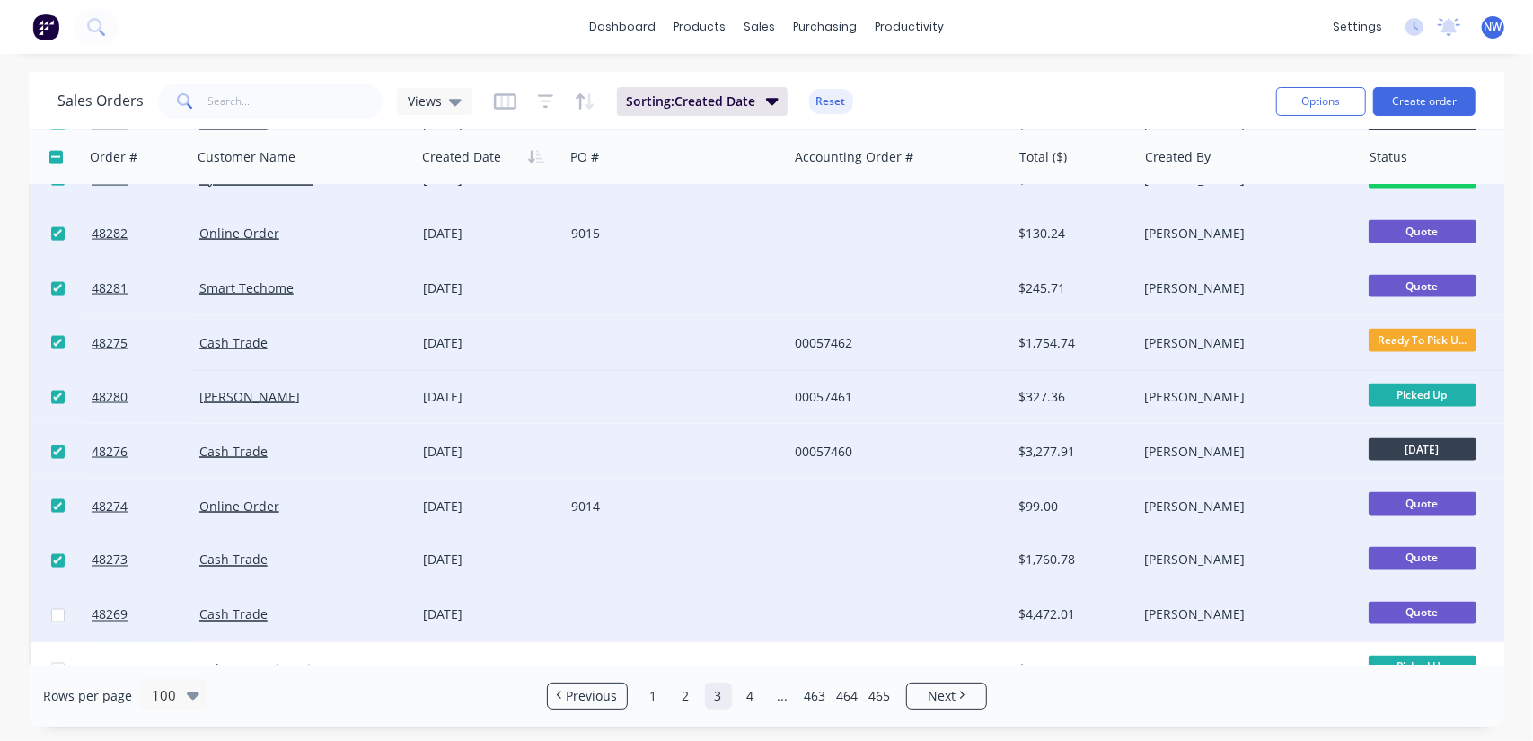
click at [54, 617] on input "checkbox" at bounding box center [57, 615] width 13 height 13
checkbox input "true"
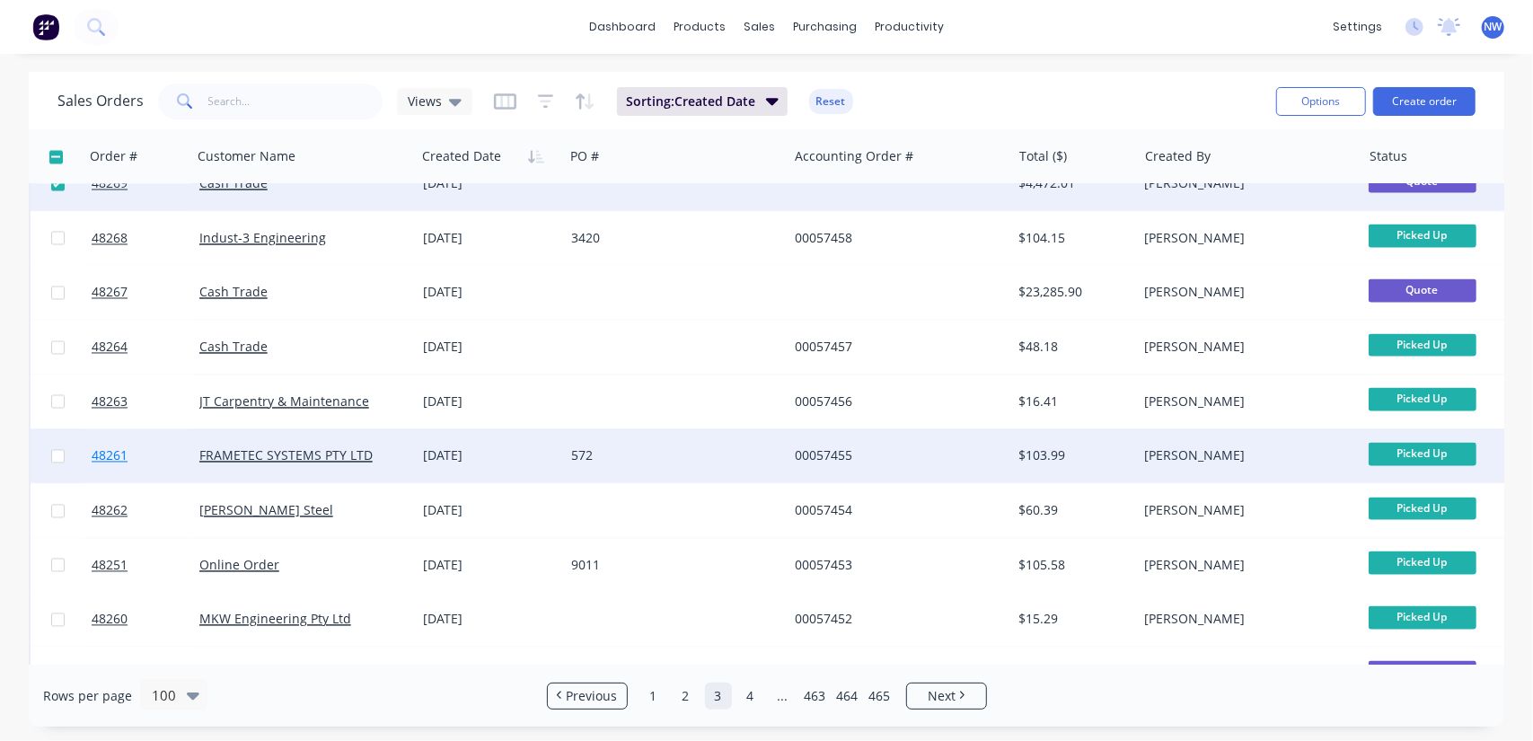
scroll to position [2336, 0]
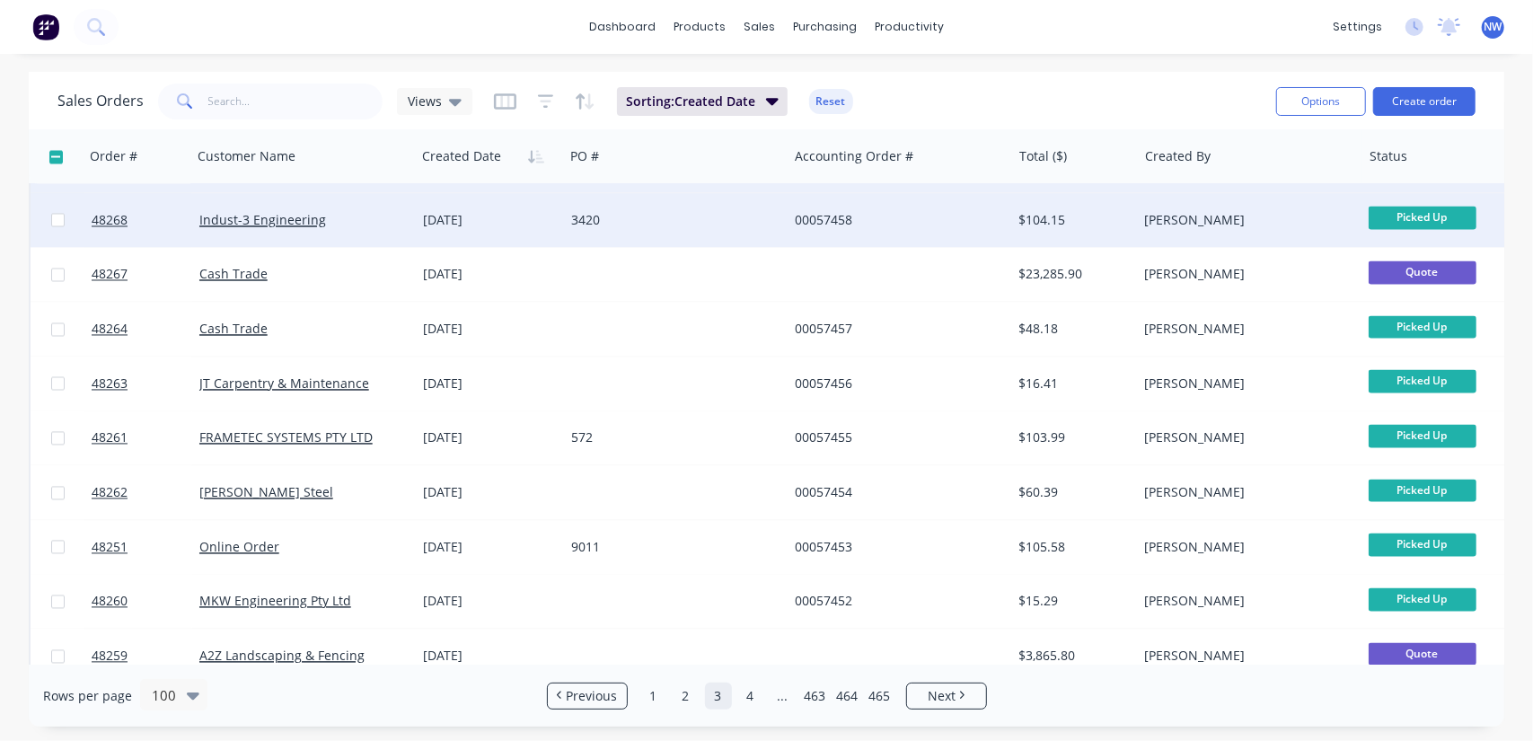
click at [55, 223] on input "checkbox" at bounding box center [57, 220] width 13 height 13
checkbox input "true"
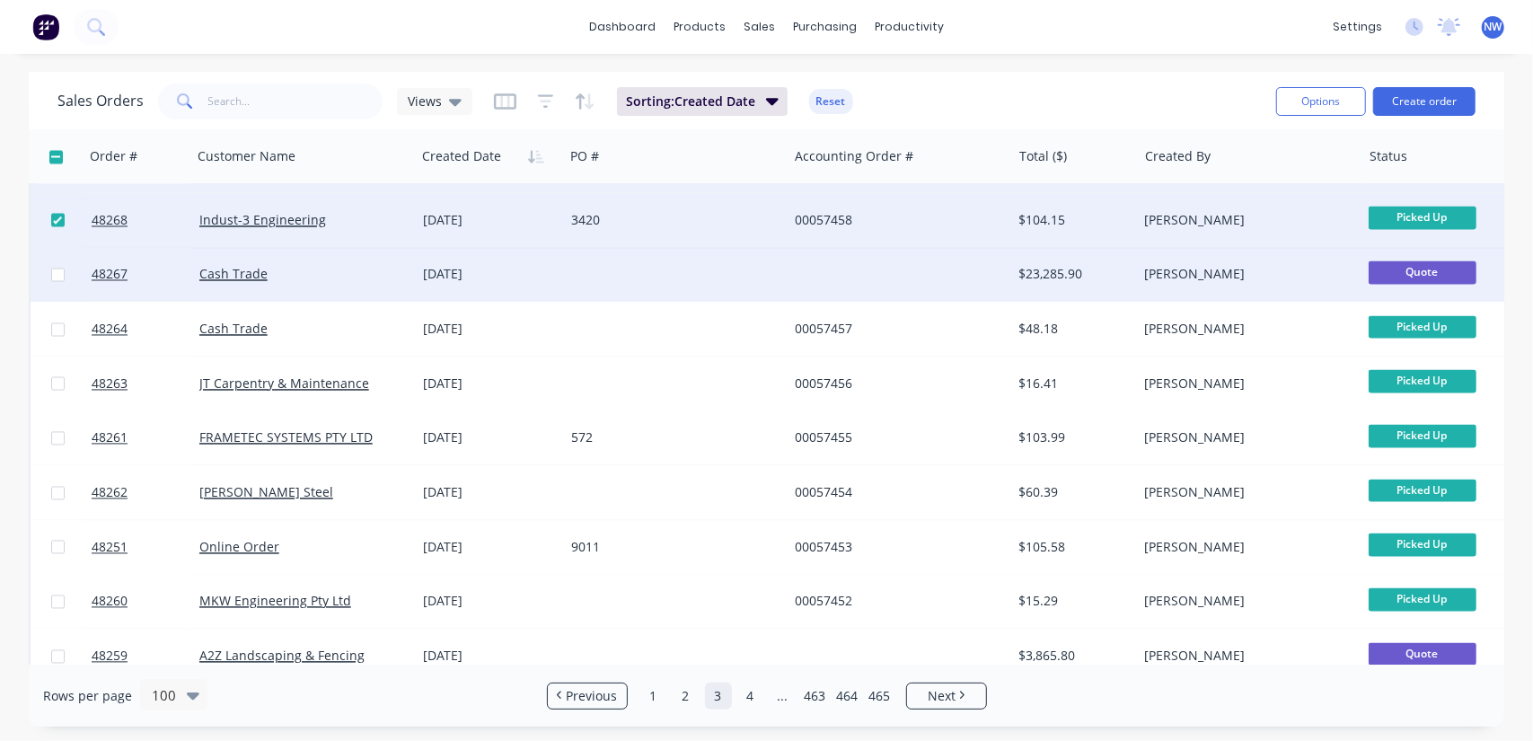
click at [54, 275] on input "checkbox" at bounding box center [57, 275] width 13 height 13
checkbox input "true"
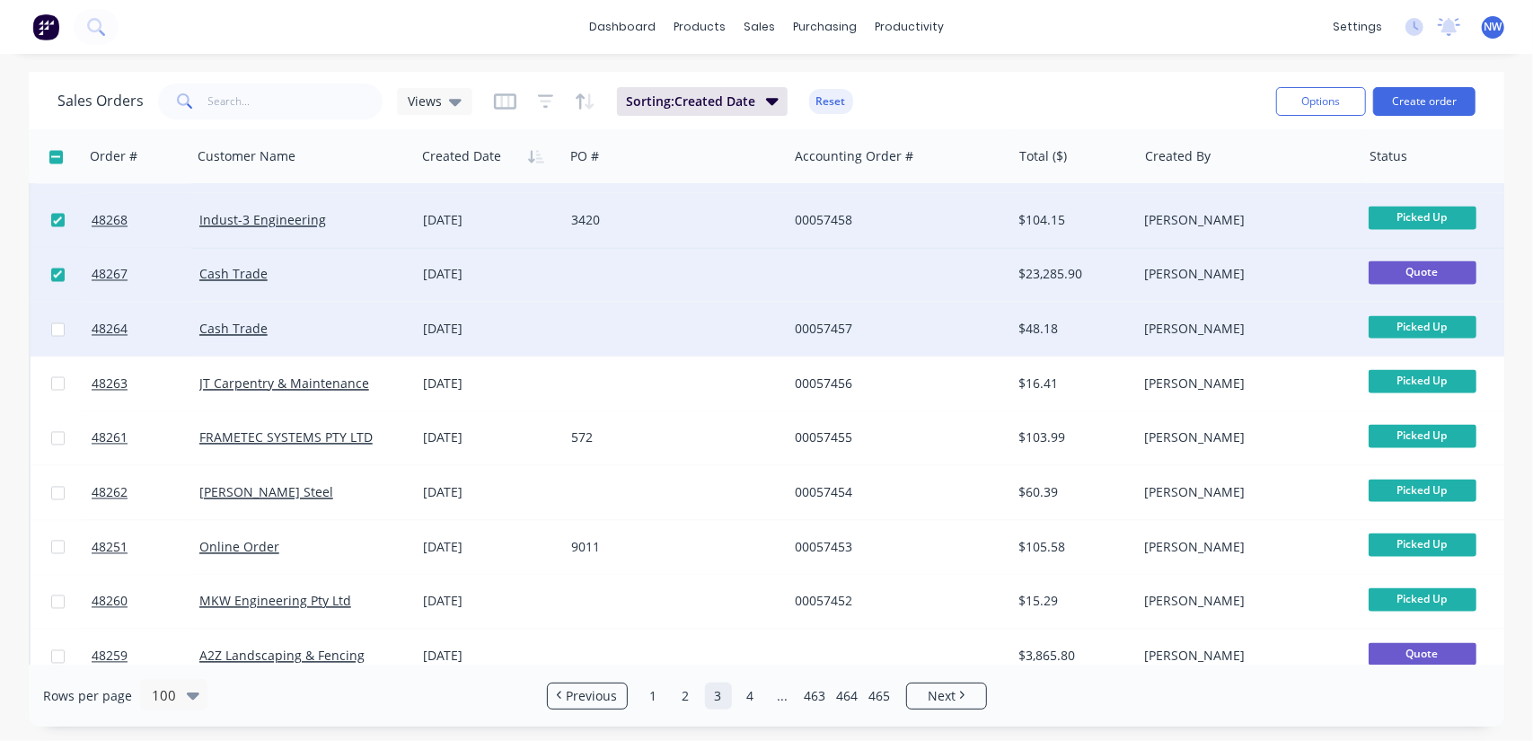
click at [57, 331] on input "checkbox" at bounding box center [57, 329] width 13 height 13
checkbox input "true"
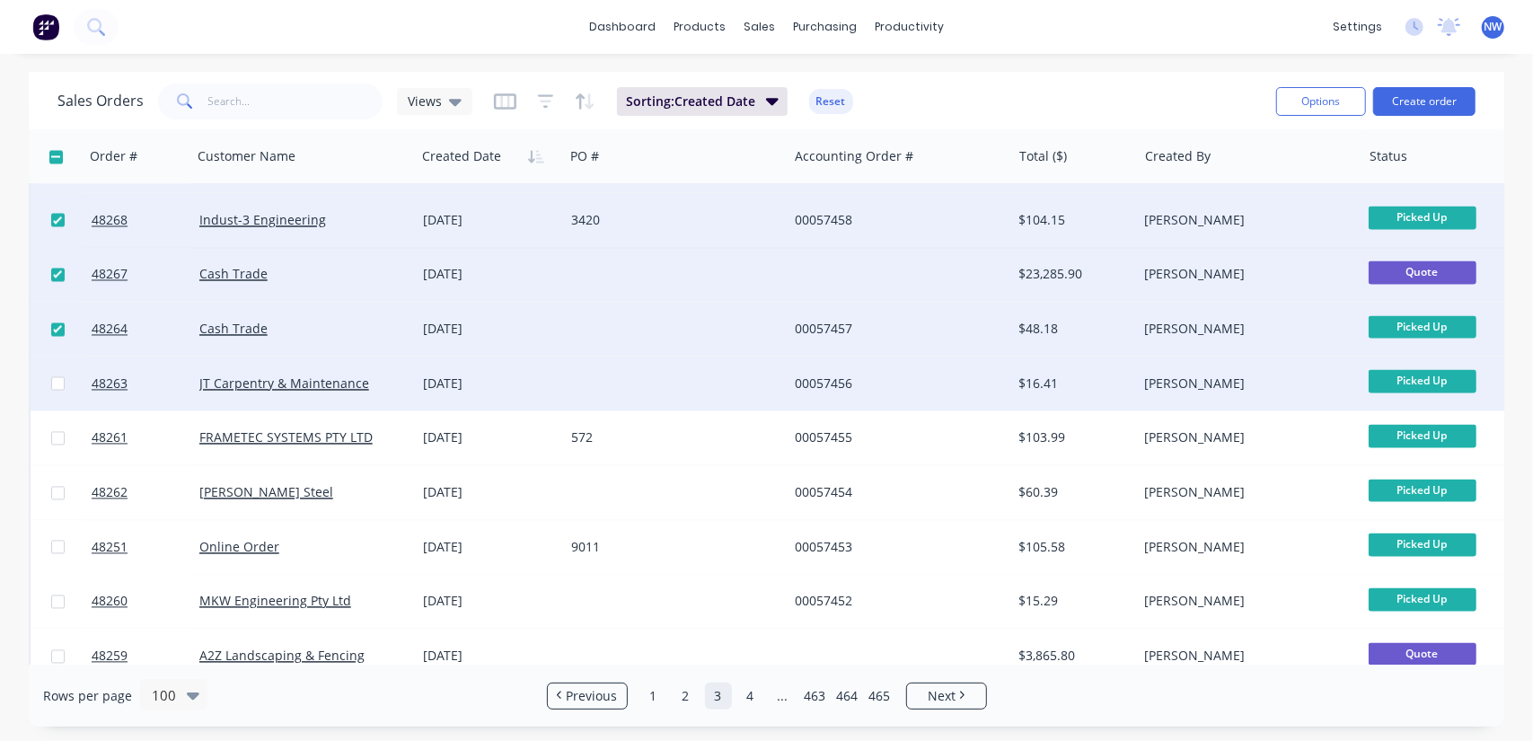
click at [56, 385] on input "checkbox" at bounding box center [57, 383] width 13 height 13
checkbox input "true"
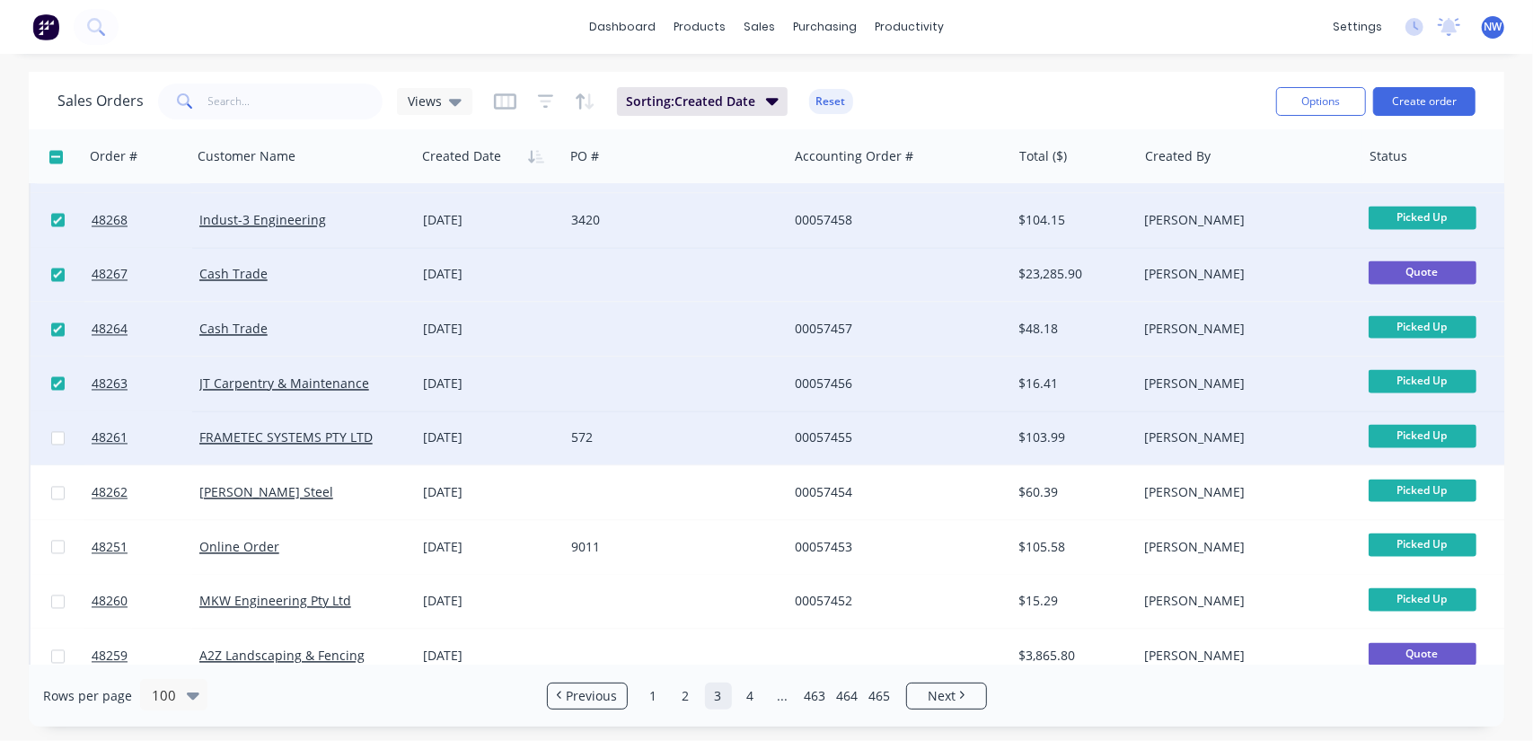
click at [57, 440] on input "checkbox" at bounding box center [57, 438] width 13 height 13
checkbox input "true"
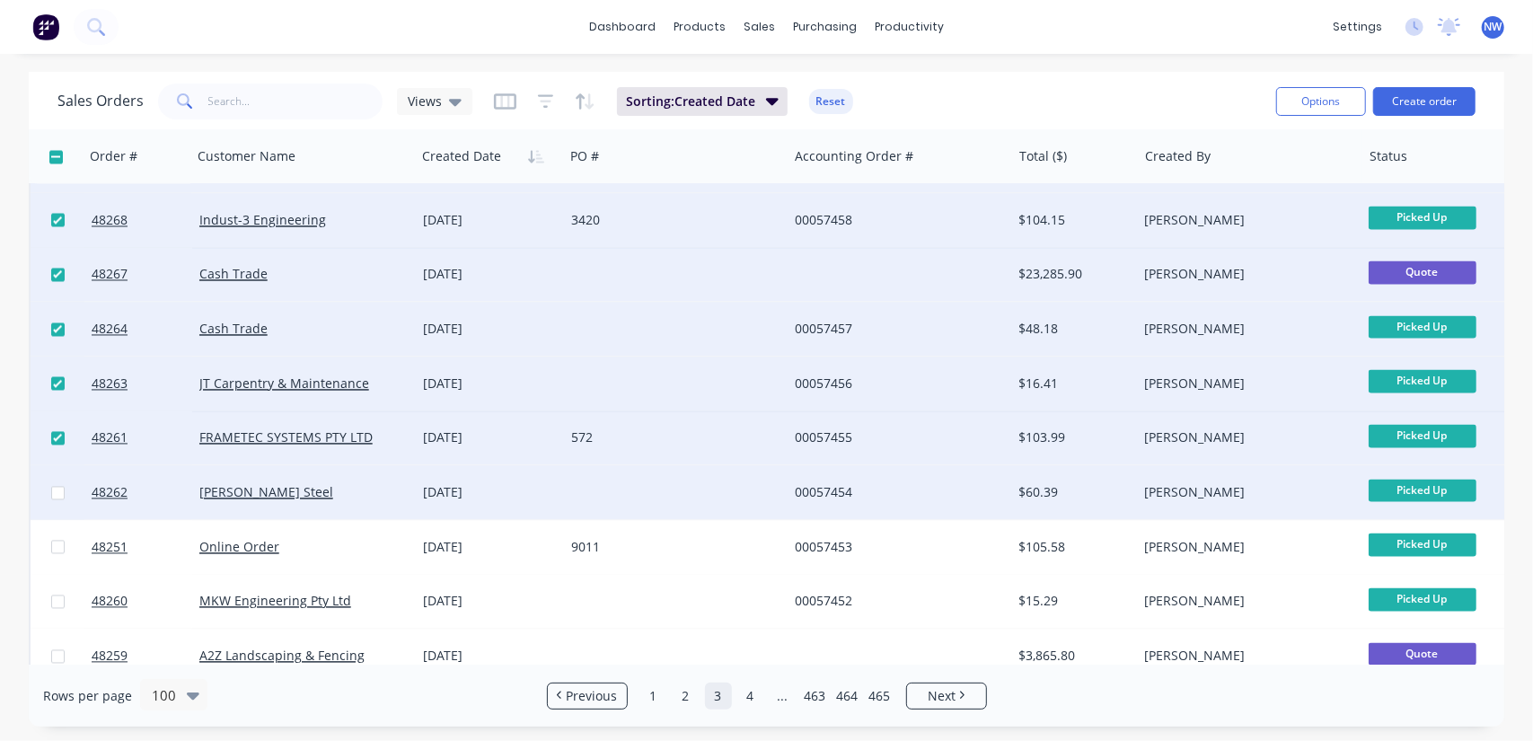
click at [56, 493] on input "checkbox" at bounding box center [57, 493] width 13 height 13
checkbox input "true"
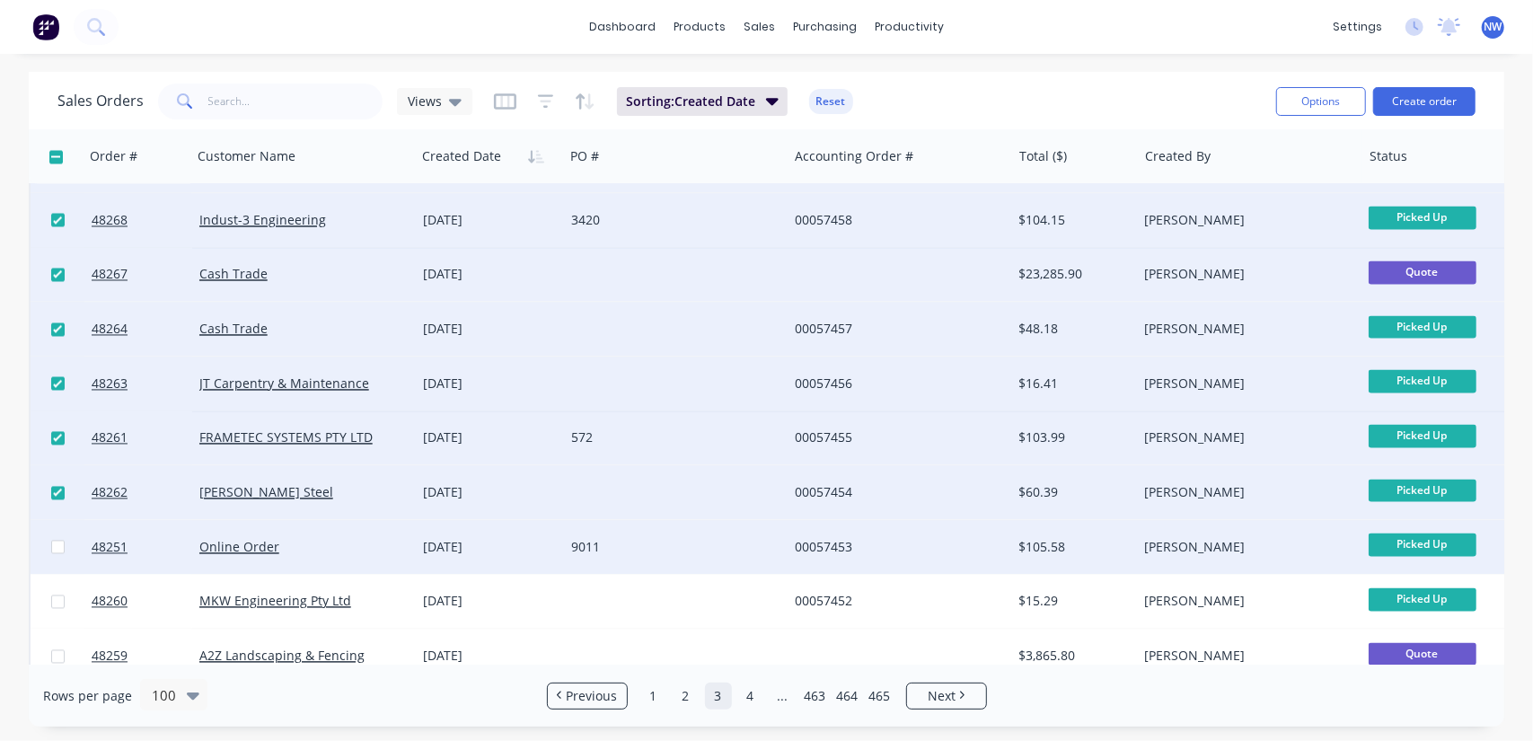
click at [57, 546] on input "checkbox" at bounding box center [57, 547] width 13 height 13
checkbox input "true"
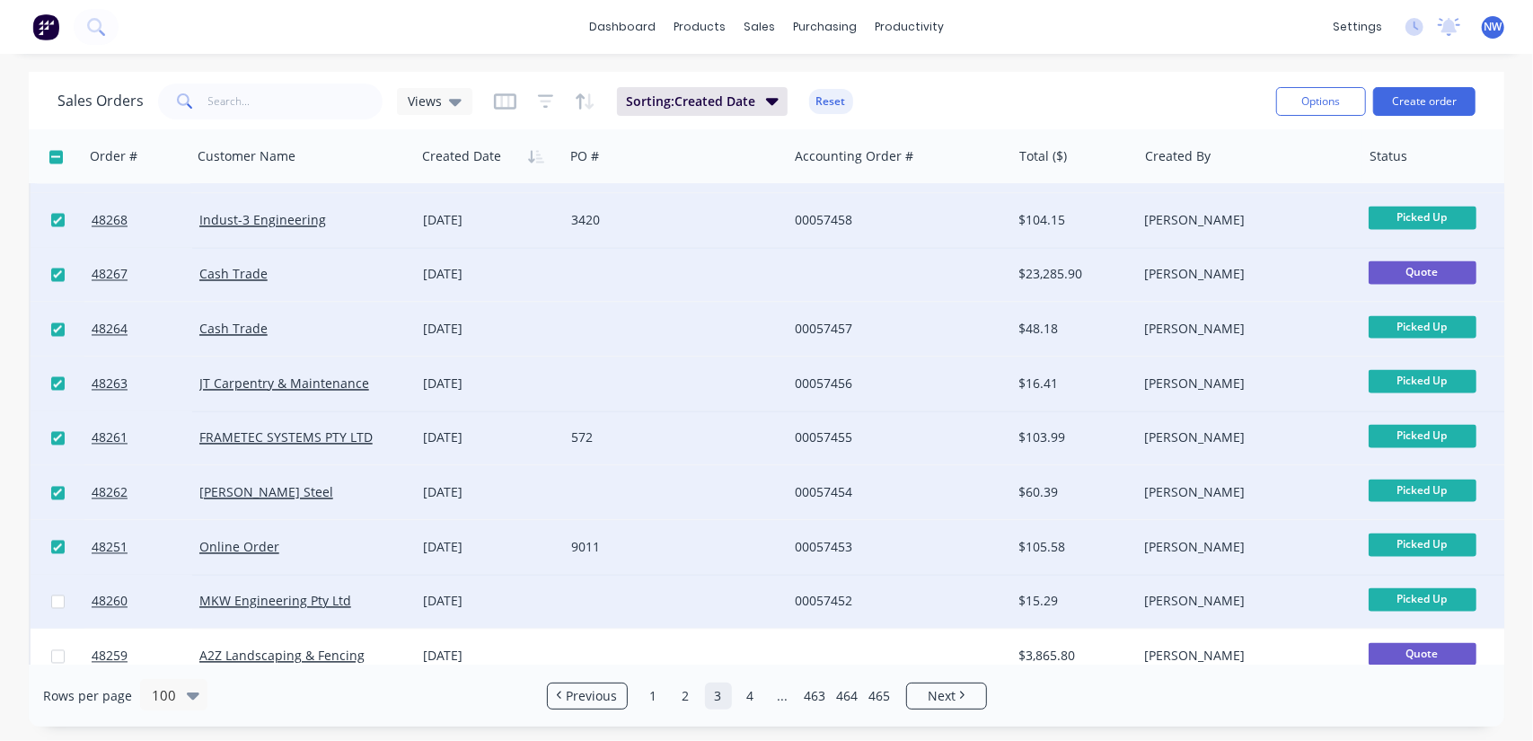
click at [56, 604] on input "checkbox" at bounding box center [57, 602] width 13 height 13
checkbox input "true"
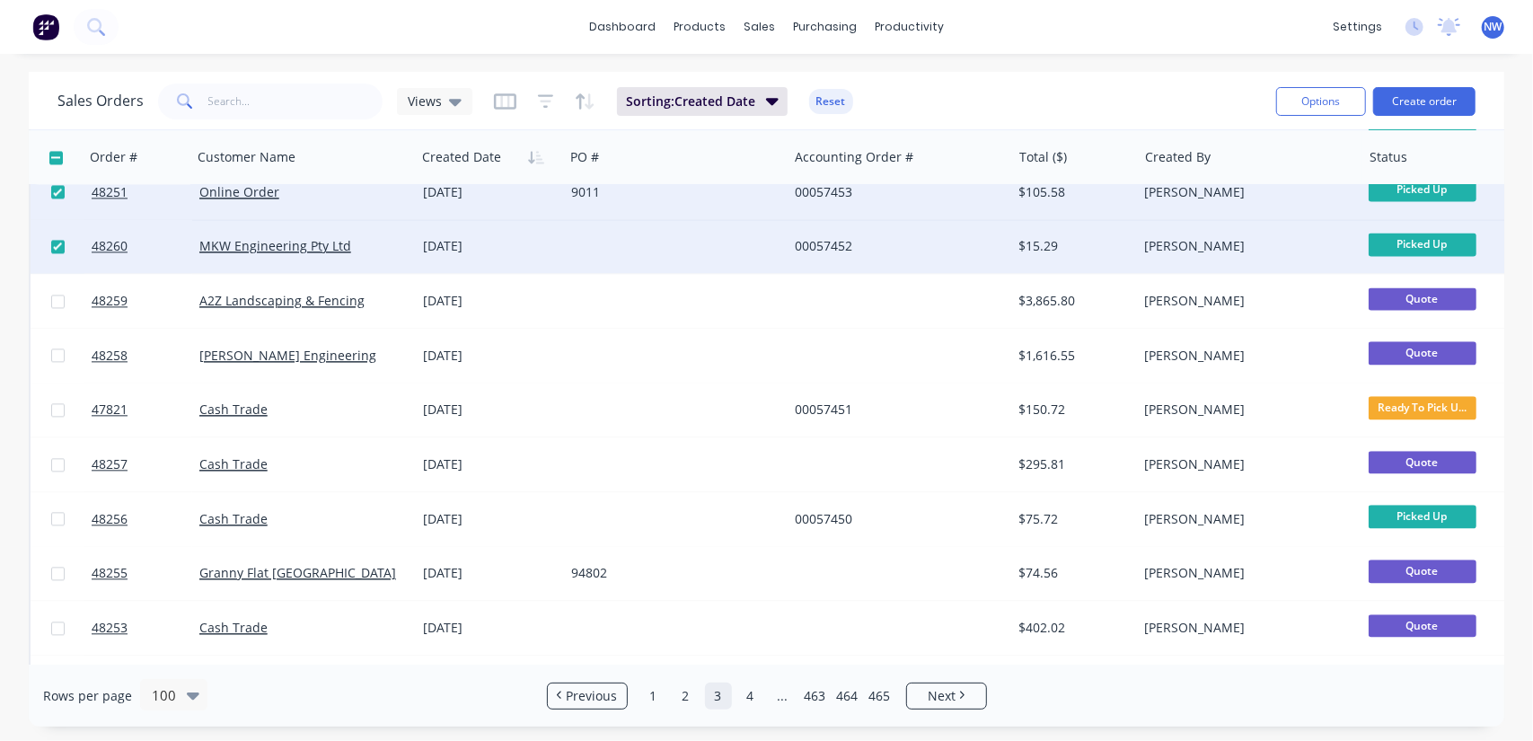
scroll to position [2695, 0]
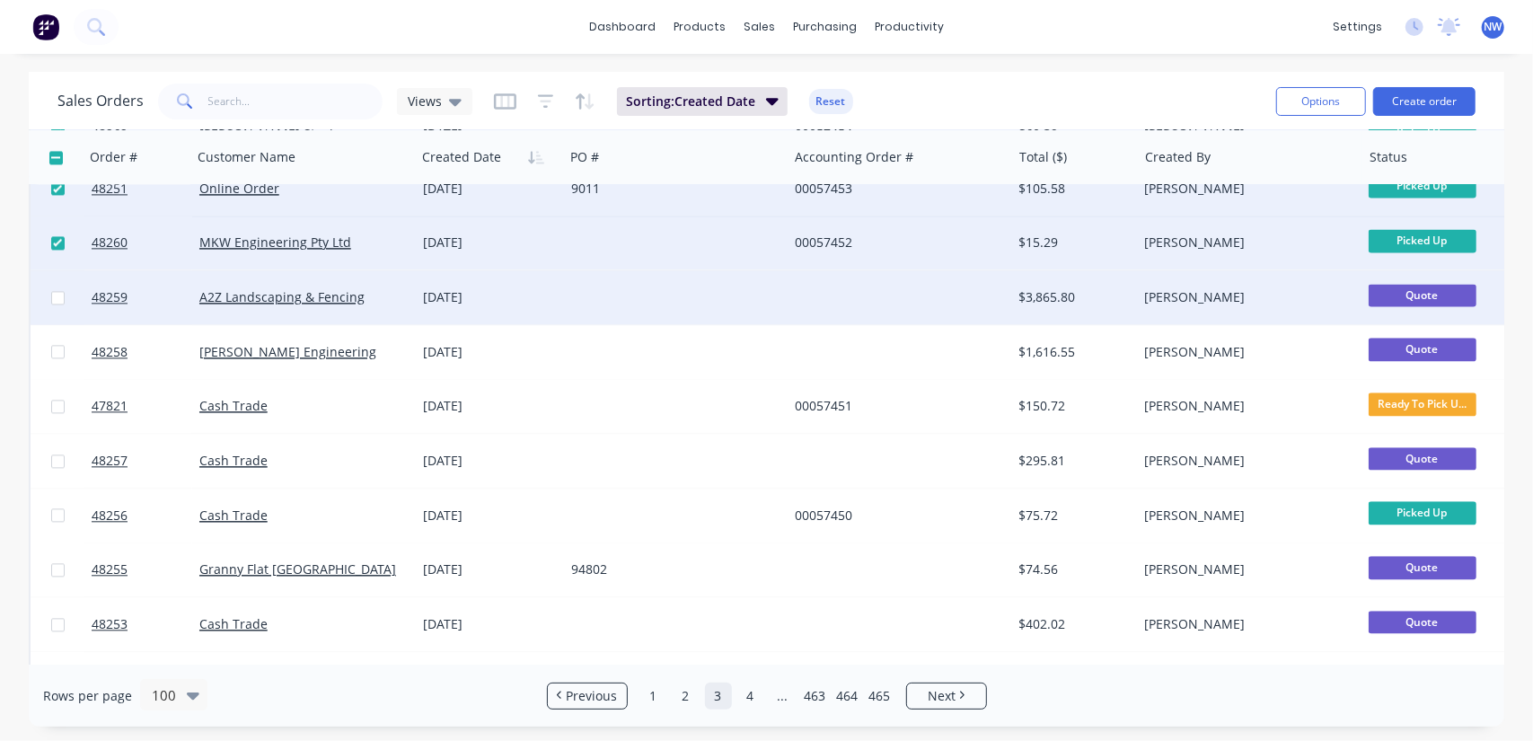
click at [56, 296] on input "checkbox" at bounding box center [57, 297] width 13 height 13
checkbox input "true"
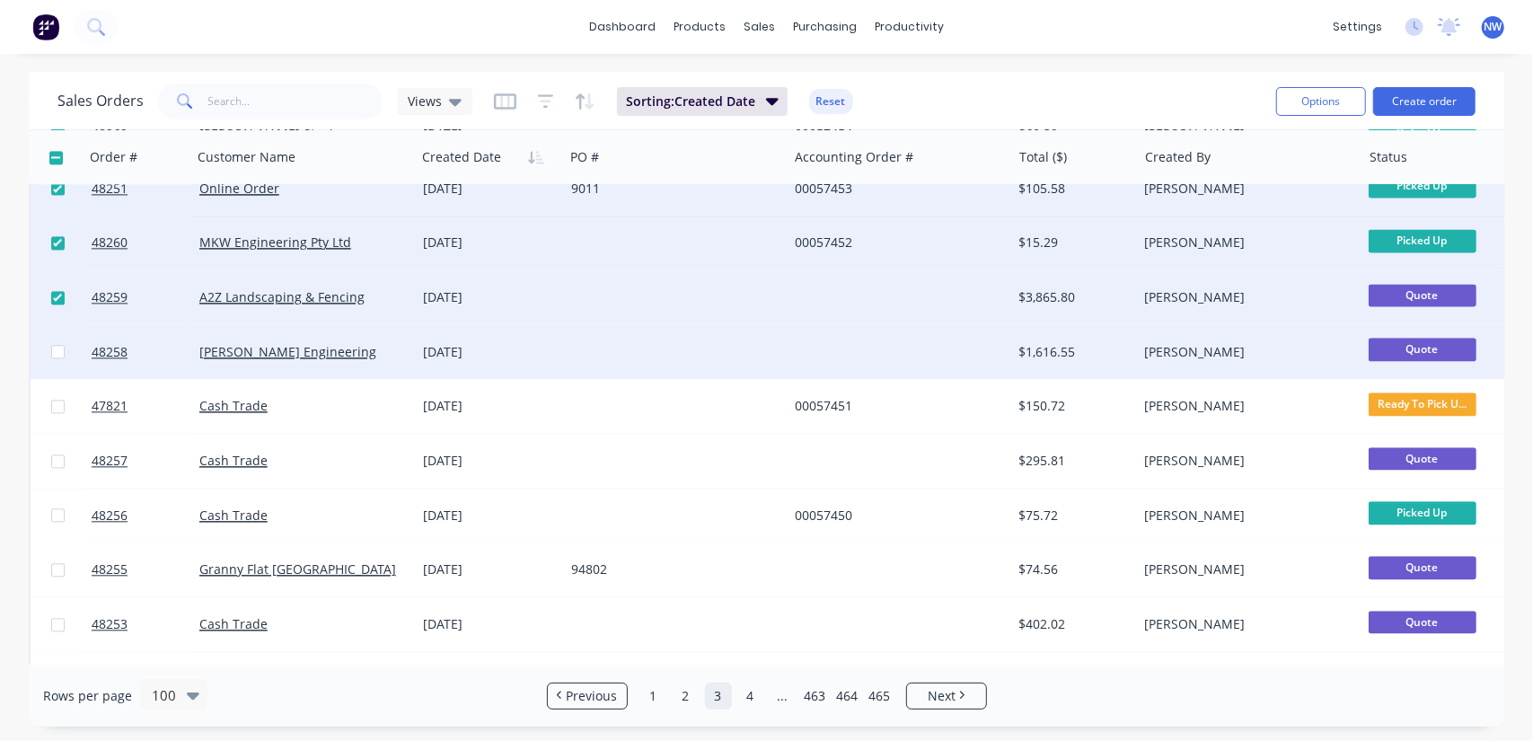
click at [56, 351] on input "checkbox" at bounding box center [57, 351] width 13 height 13
checkbox input "true"
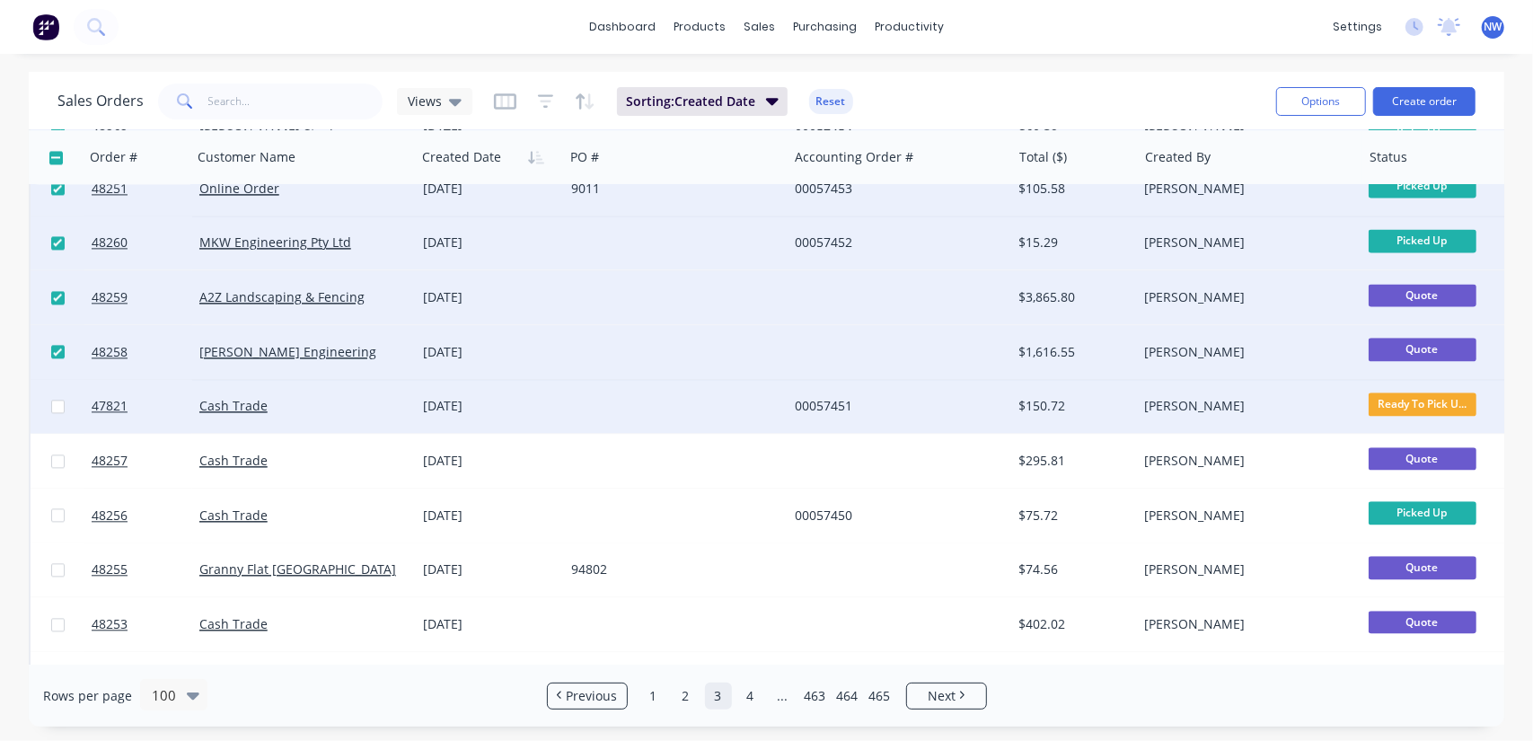
click at [54, 408] on input "checkbox" at bounding box center [57, 406] width 13 height 13
checkbox input "true"
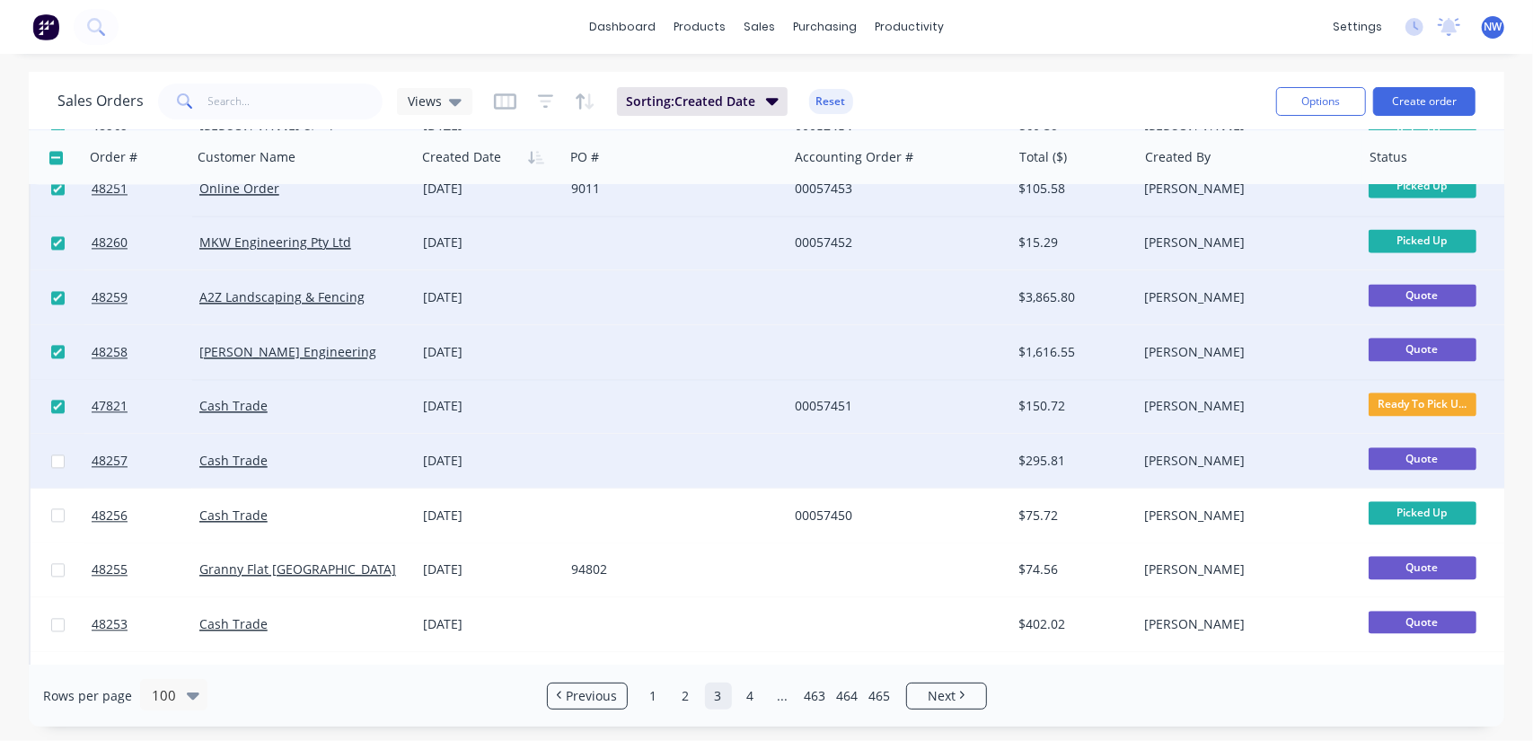
click at [55, 461] on input "checkbox" at bounding box center [57, 461] width 13 height 13
checkbox input "true"
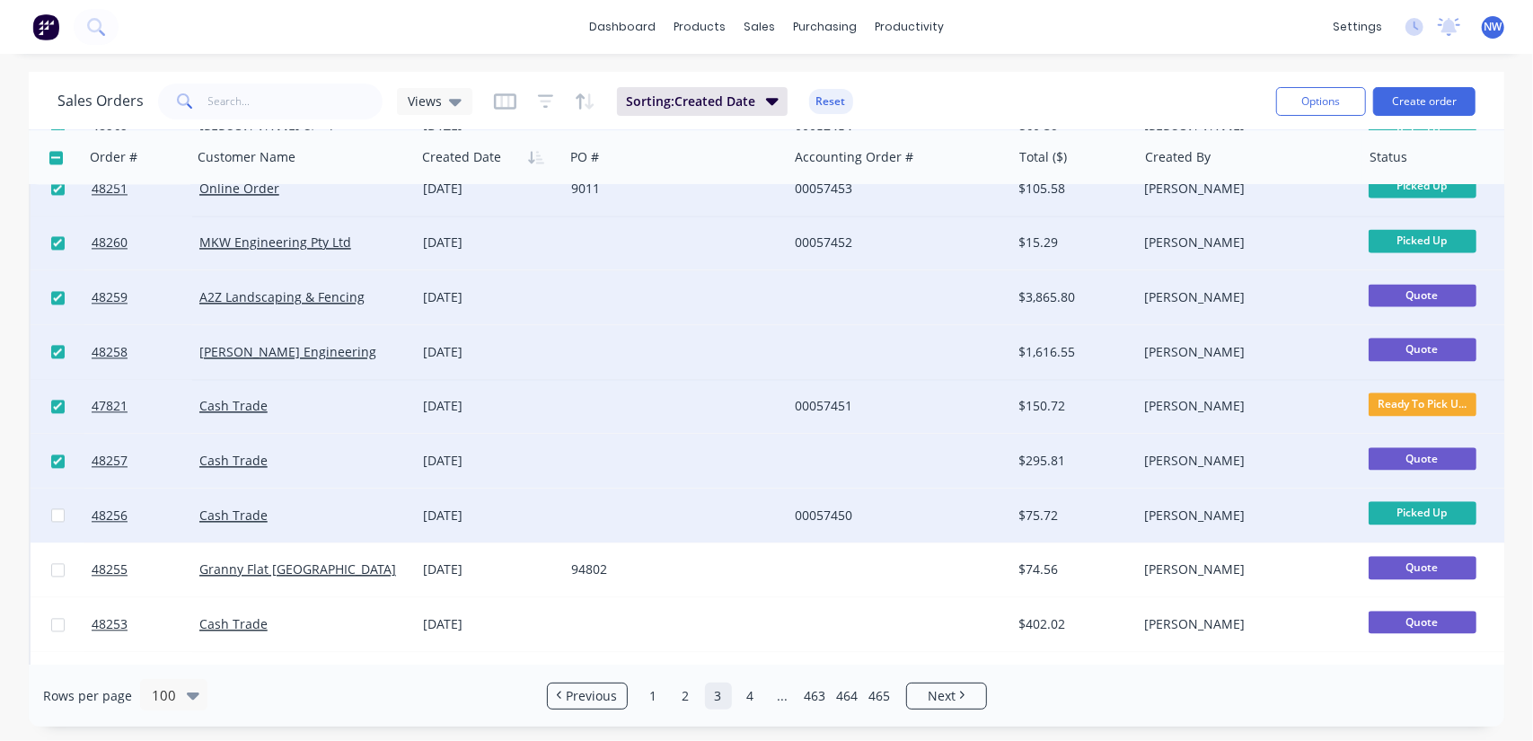
click at [57, 512] on input "checkbox" at bounding box center [57, 514] width 13 height 13
checkbox input "true"
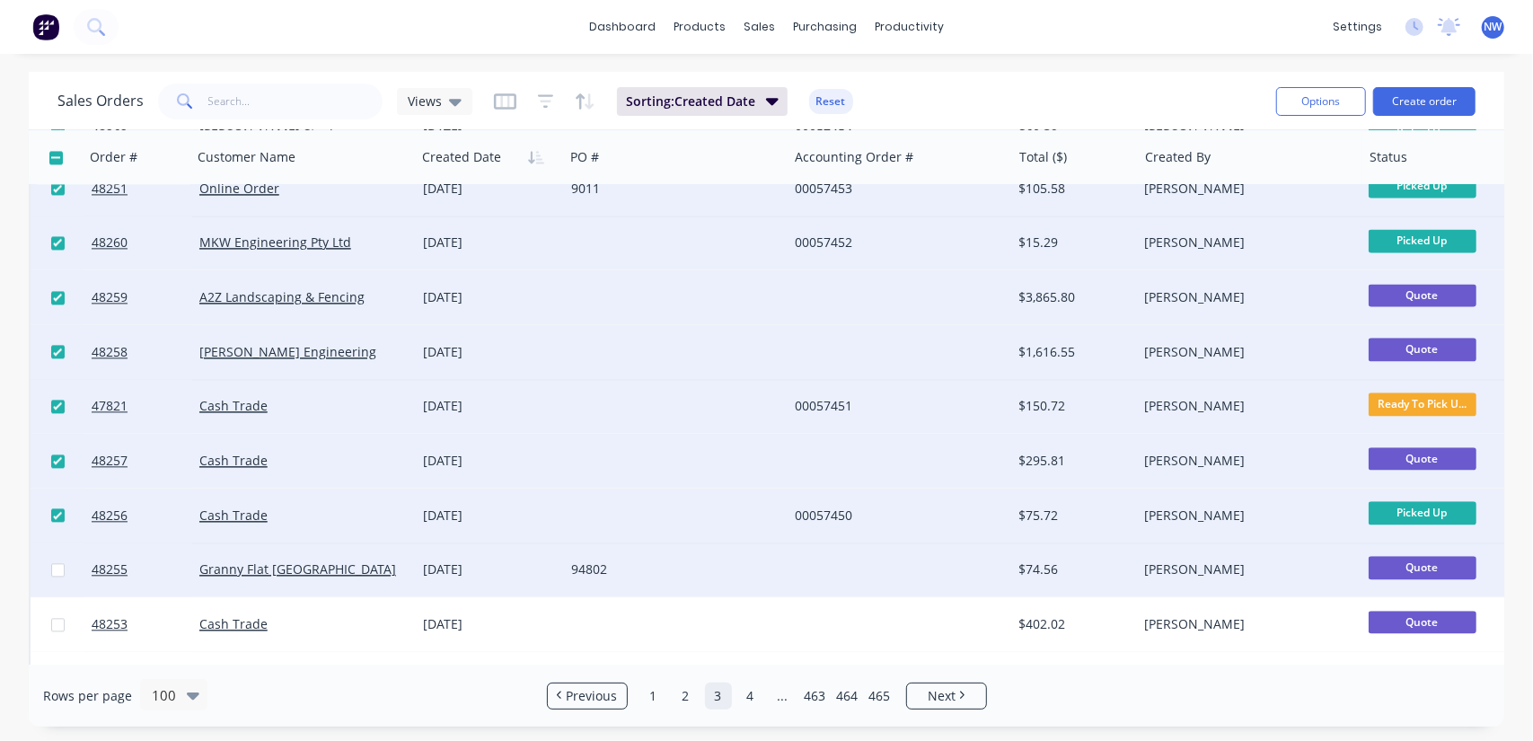
drag, startPoint x: 56, startPoint y: 567, endPoint x: 57, endPoint y: 586, distance: 18.9
click at [56, 568] on input "checkbox" at bounding box center [57, 569] width 13 height 13
checkbox input "true"
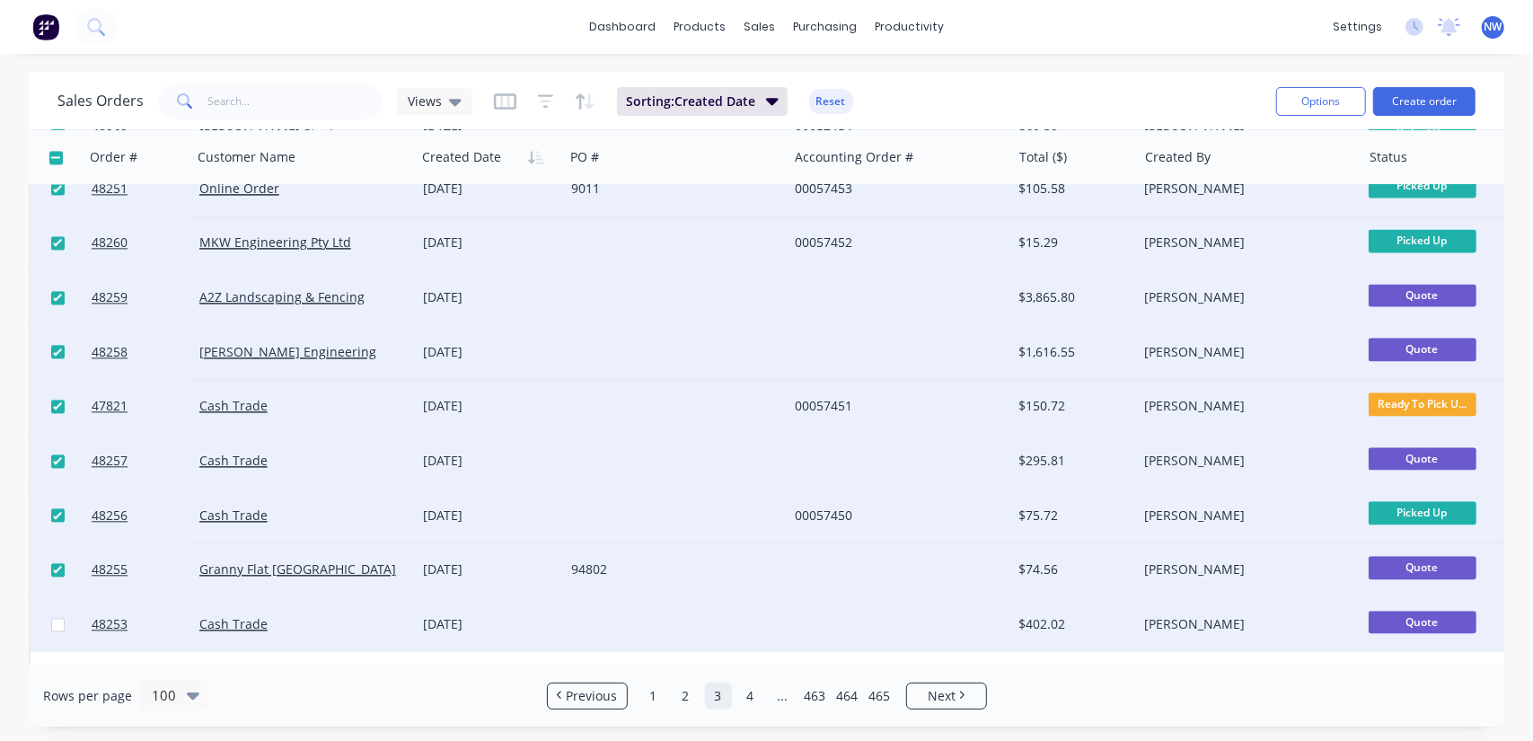
click at [55, 628] on input "checkbox" at bounding box center [57, 624] width 13 height 13
checkbox input "true"
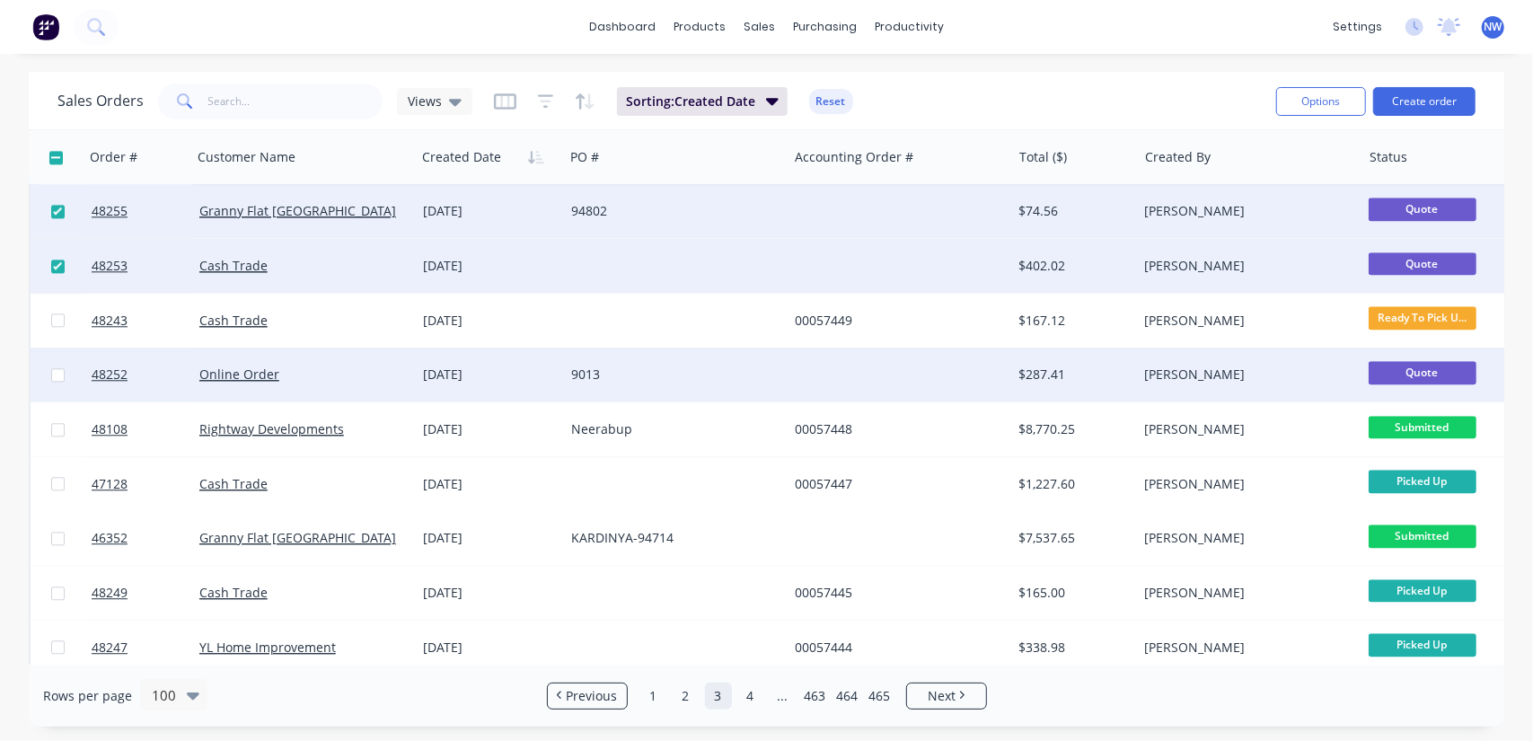
scroll to position [3054, 0]
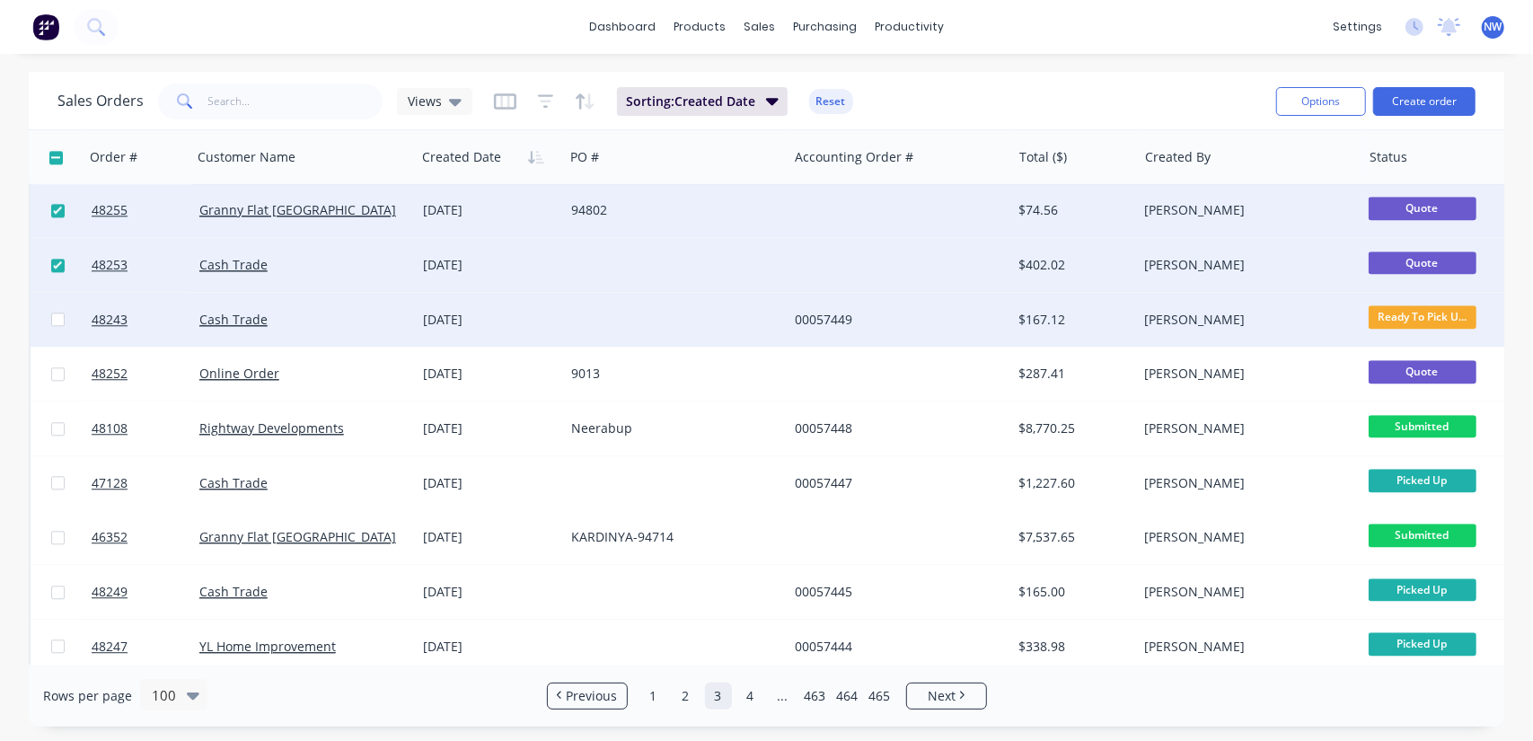
click at [57, 313] on input "checkbox" at bounding box center [57, 319] width 13 height 13
checkbox input "true"
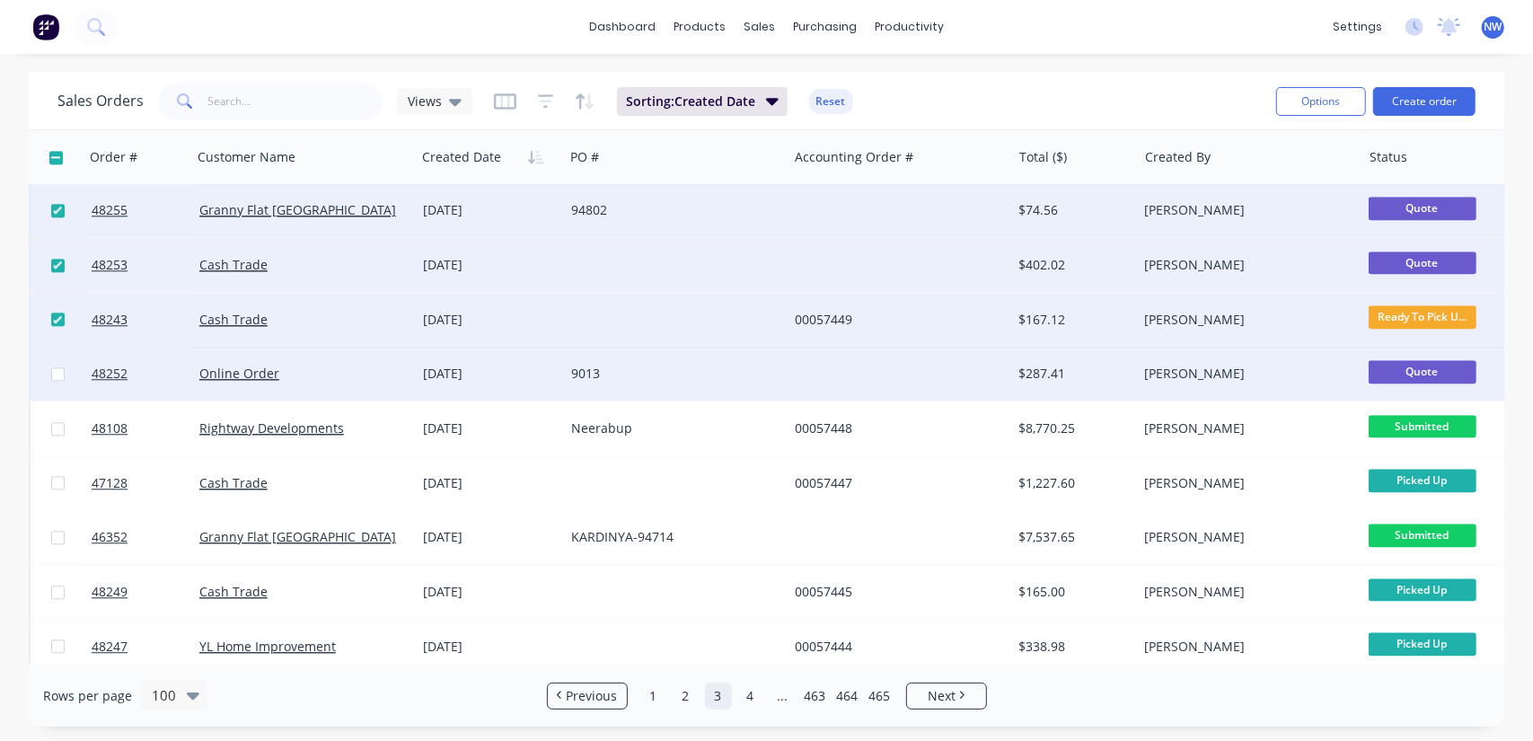
click at [56, 371] on input "checkbox" at bounding box center [57, 373] width 13 height 13
checkbox input "true"
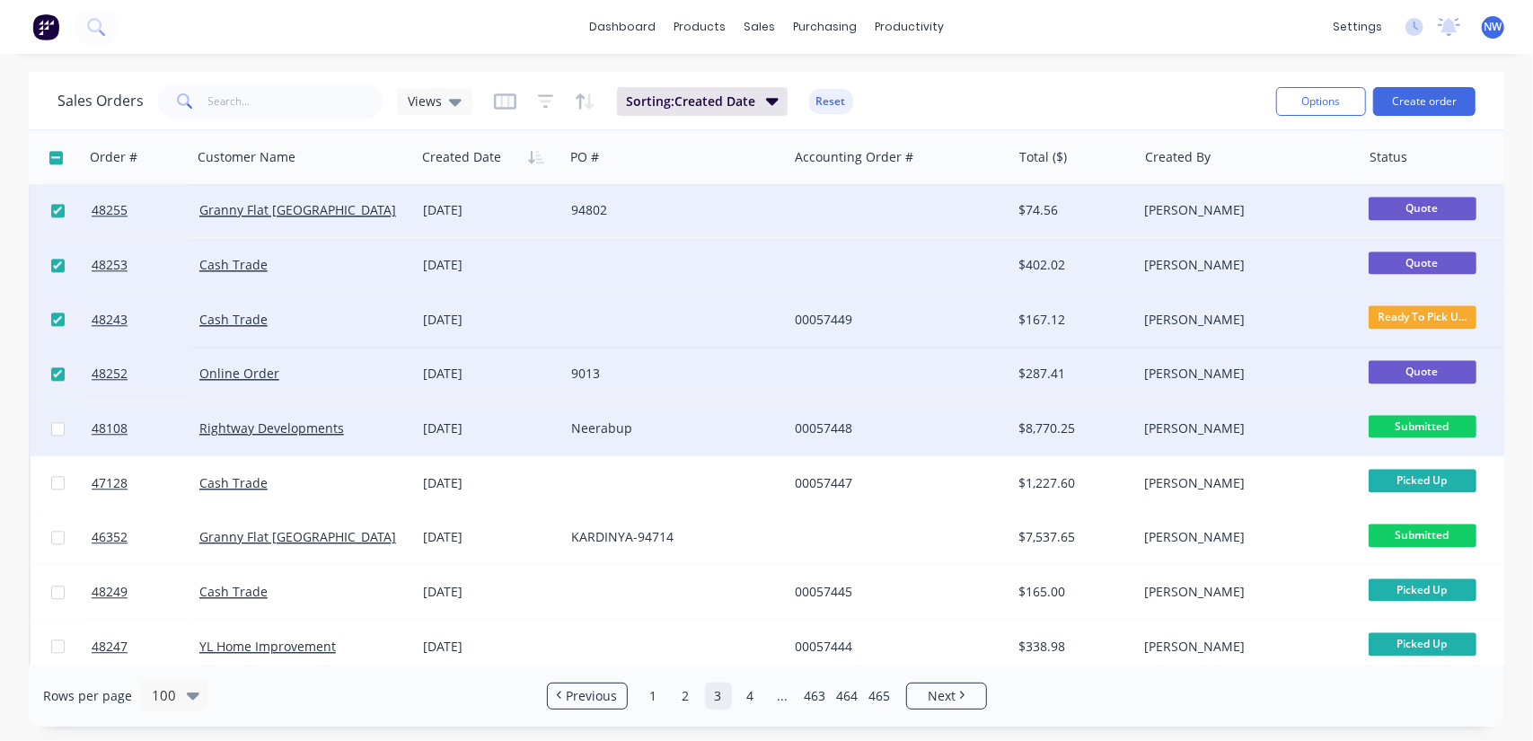
click at [56, 430] on input "checkbox" at bounding box center [57, 428] width 13 height 13
checkbox input "true"
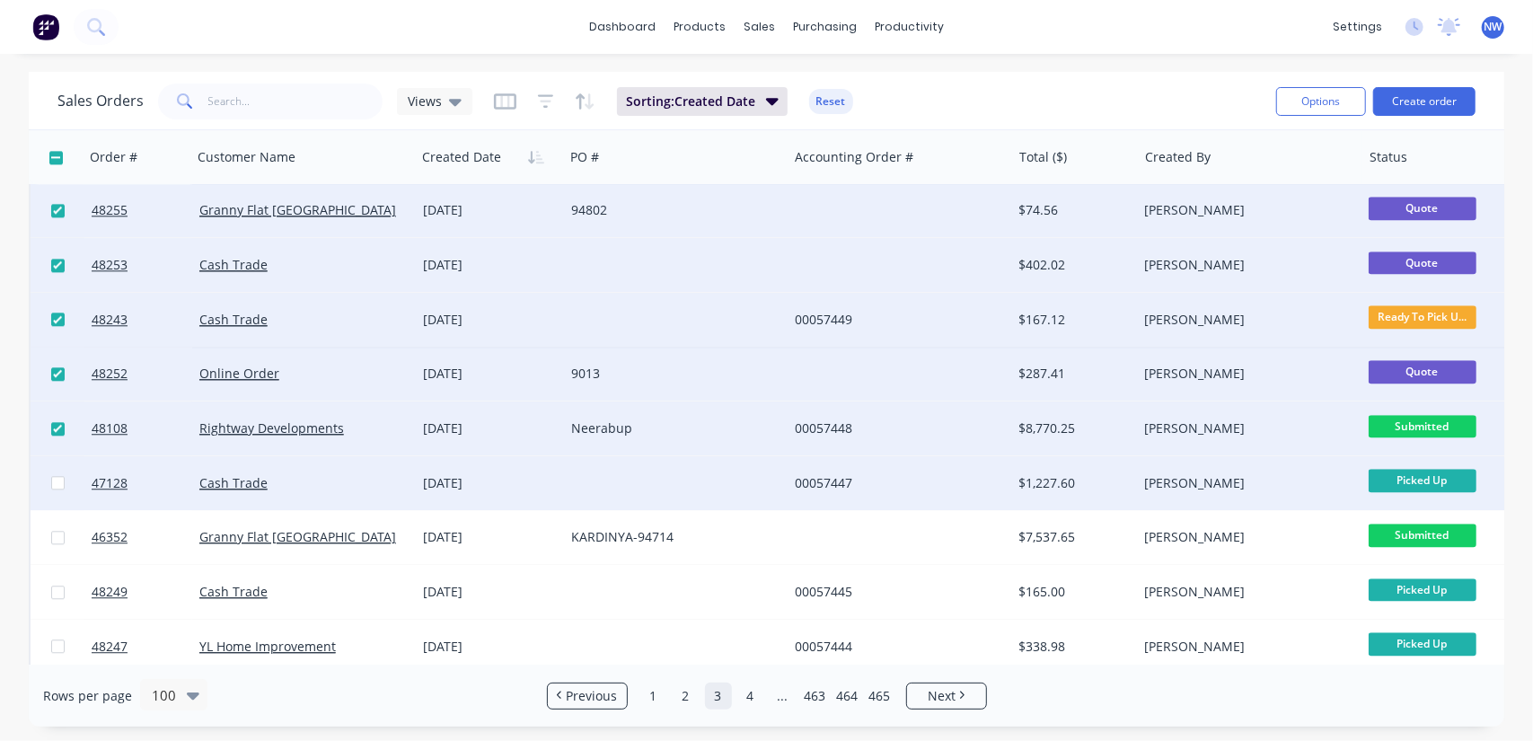
click at [57, 482] on input "checkbox" at bounding box center [57, 482] width 13 height 13
checkbox input "true"
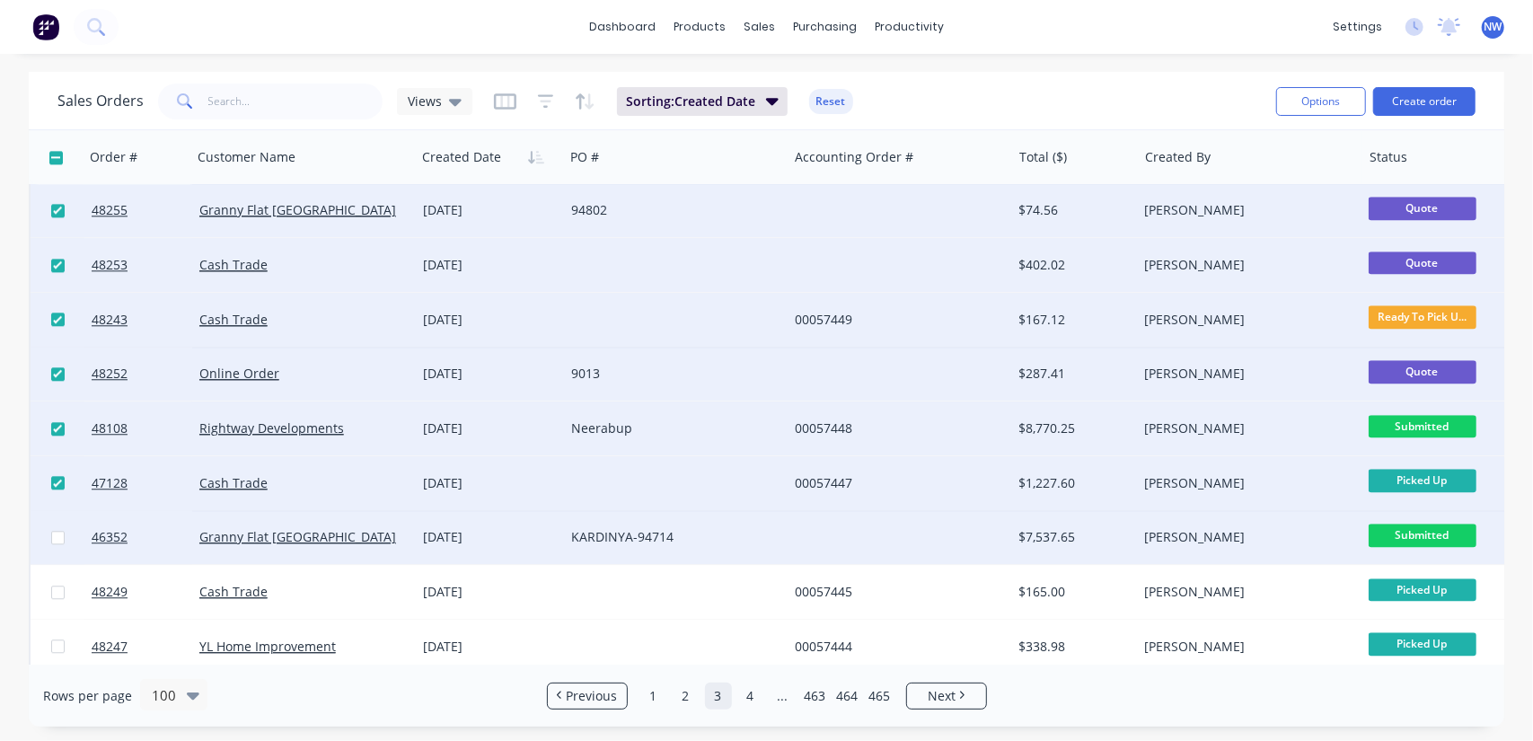
click at [57, 538] on input "checkbox" at bounding box center [57, 537] width 13 height 13
checkbox input "true"
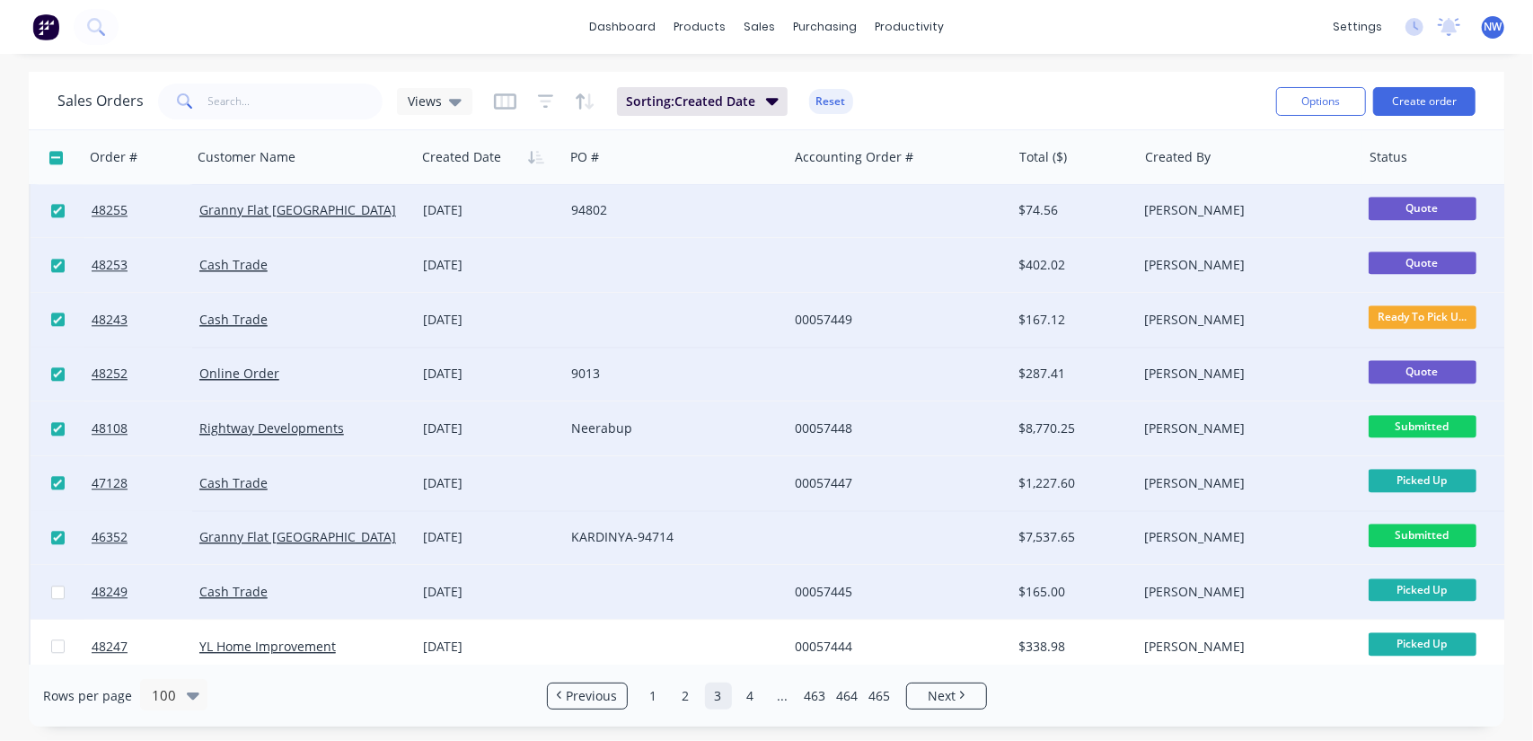
click at [57, 592] on input "checkbox" at bounding box center [57, 592] width 13 height 13
checkbox input "true"
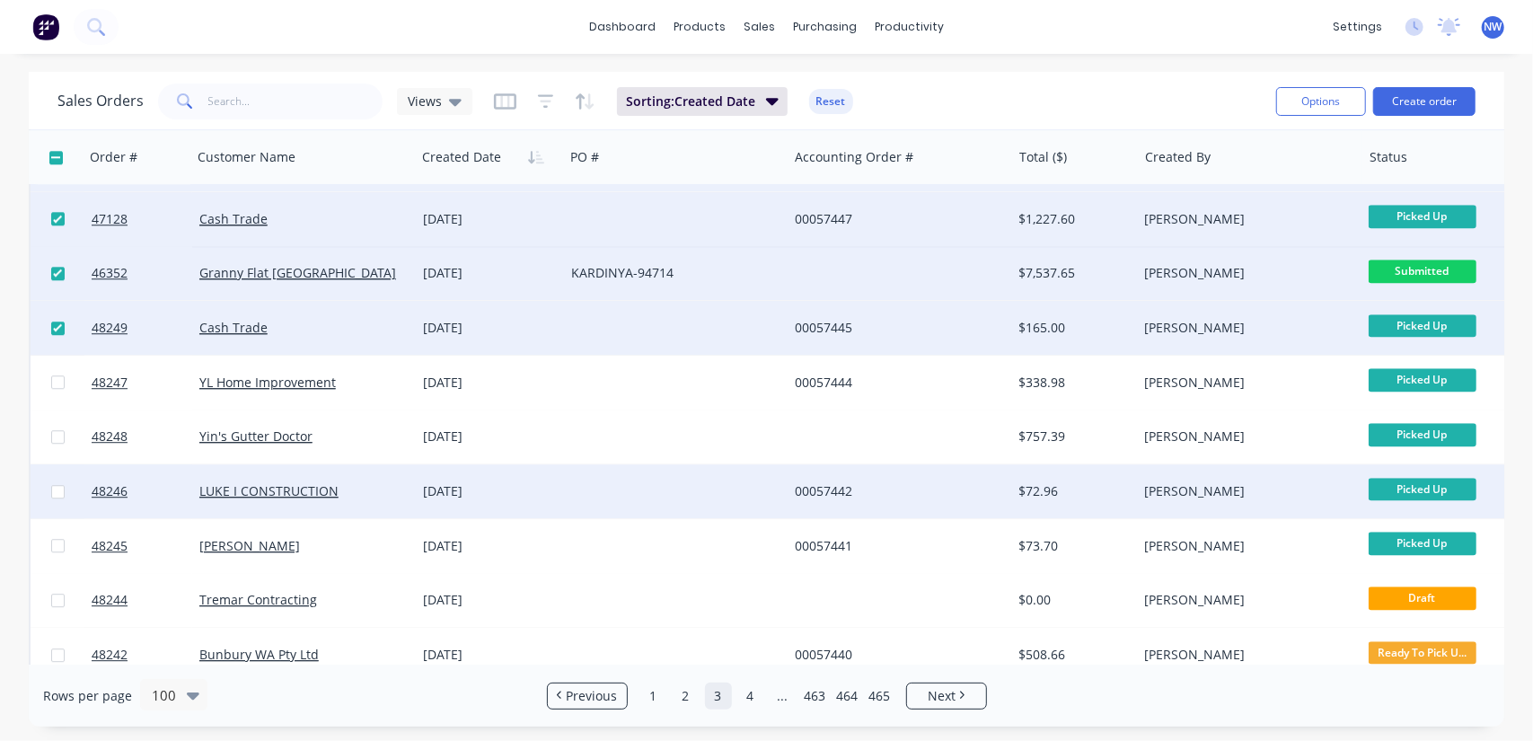
scroll to position [3324, 0]
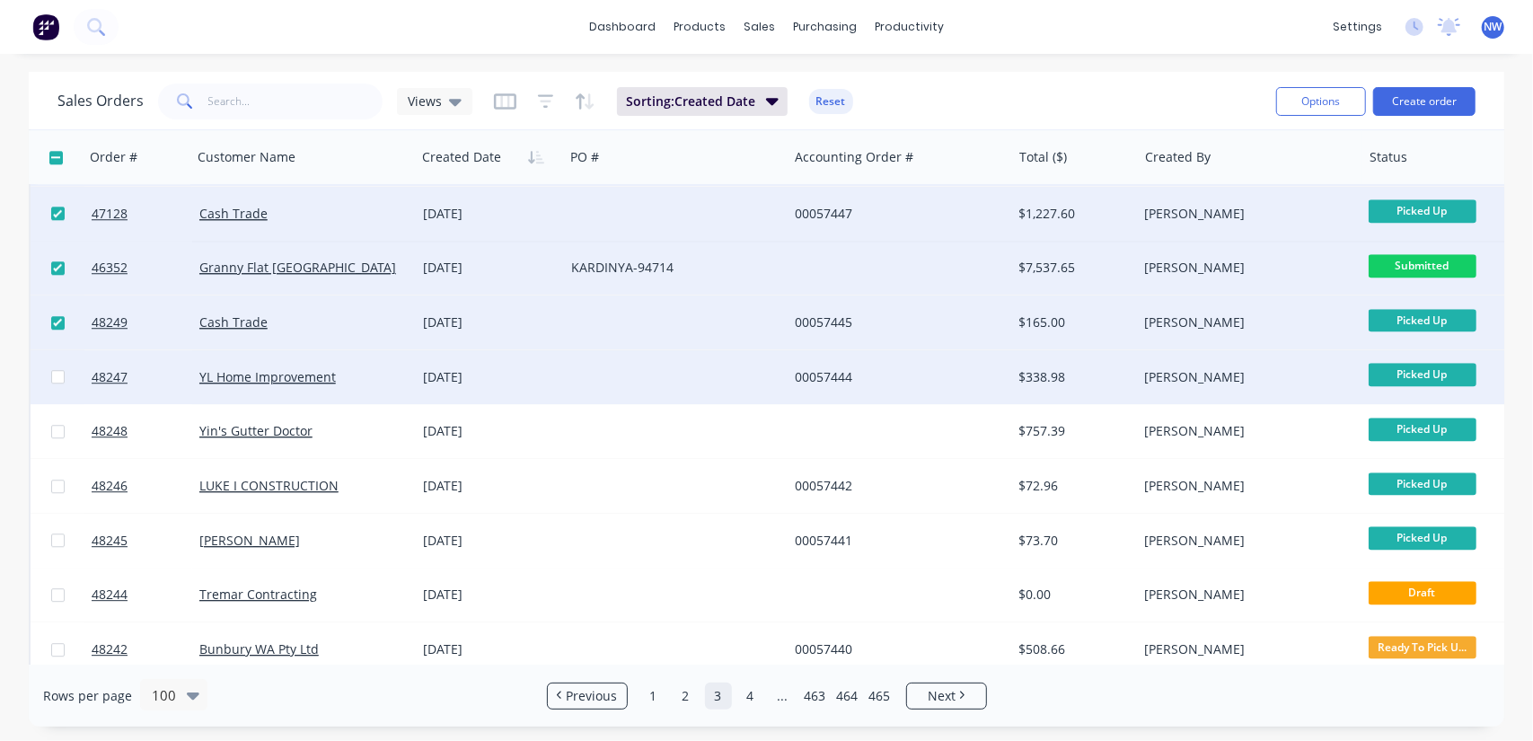
click at [57, 373] on input "checkbox" at bounding box center [57, 376] width 13 height 13
checkbox input "true"
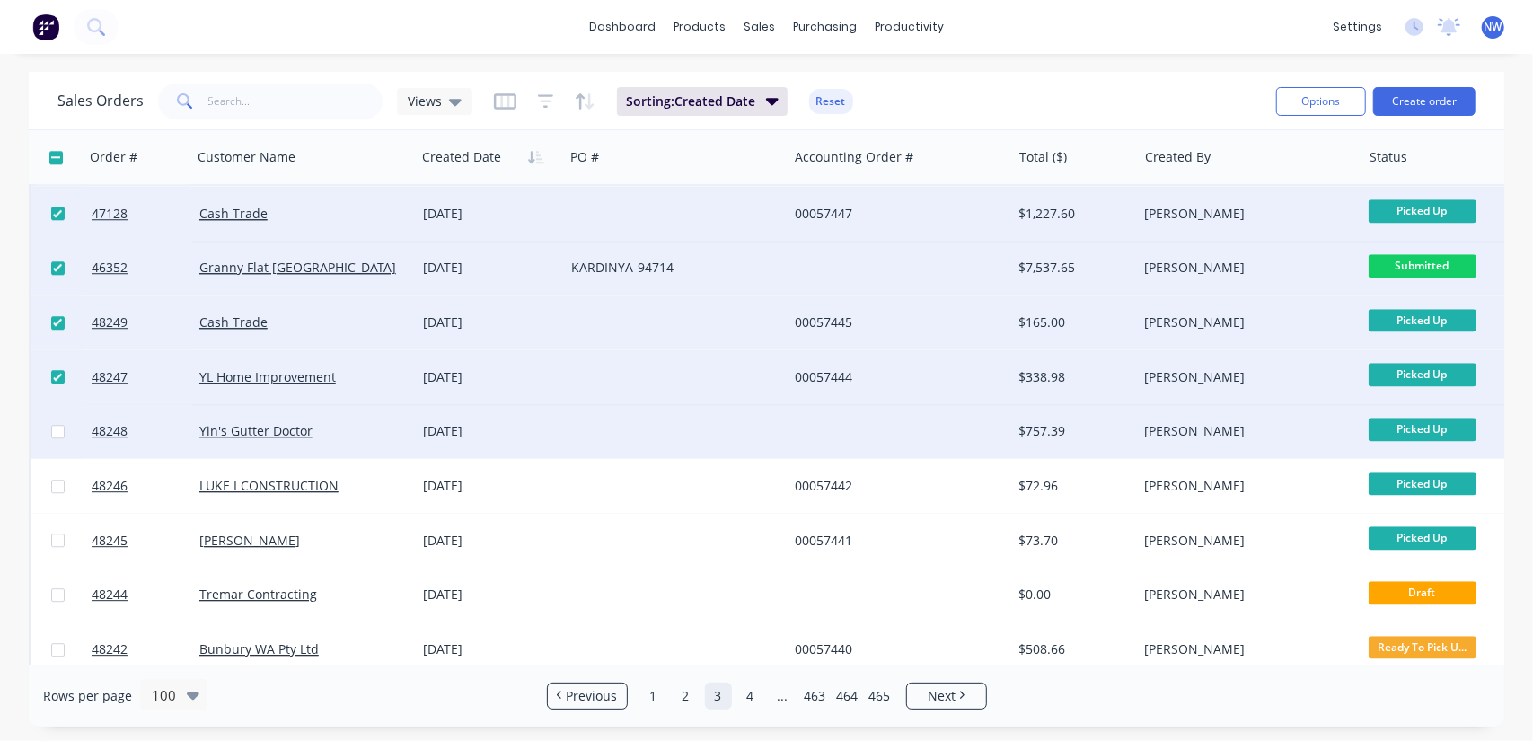
click at [56, 430] on input "checkbox" at bounding box center [57, 431] width 13 height 13
checkbox input "true"
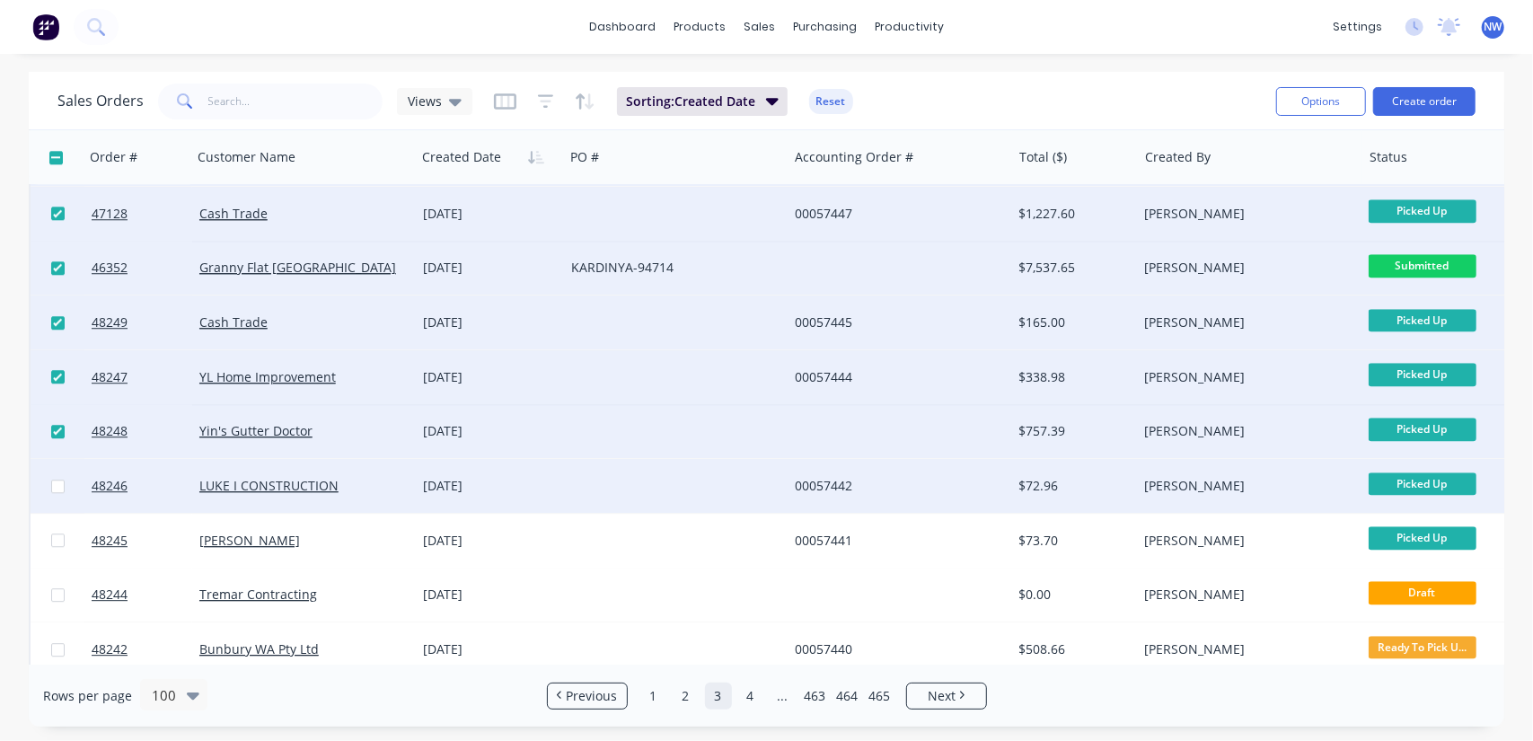
click at [54, 486] on input "checkbox" at bounding box center [57, 486] width 13 height 13
checkbox input "true"
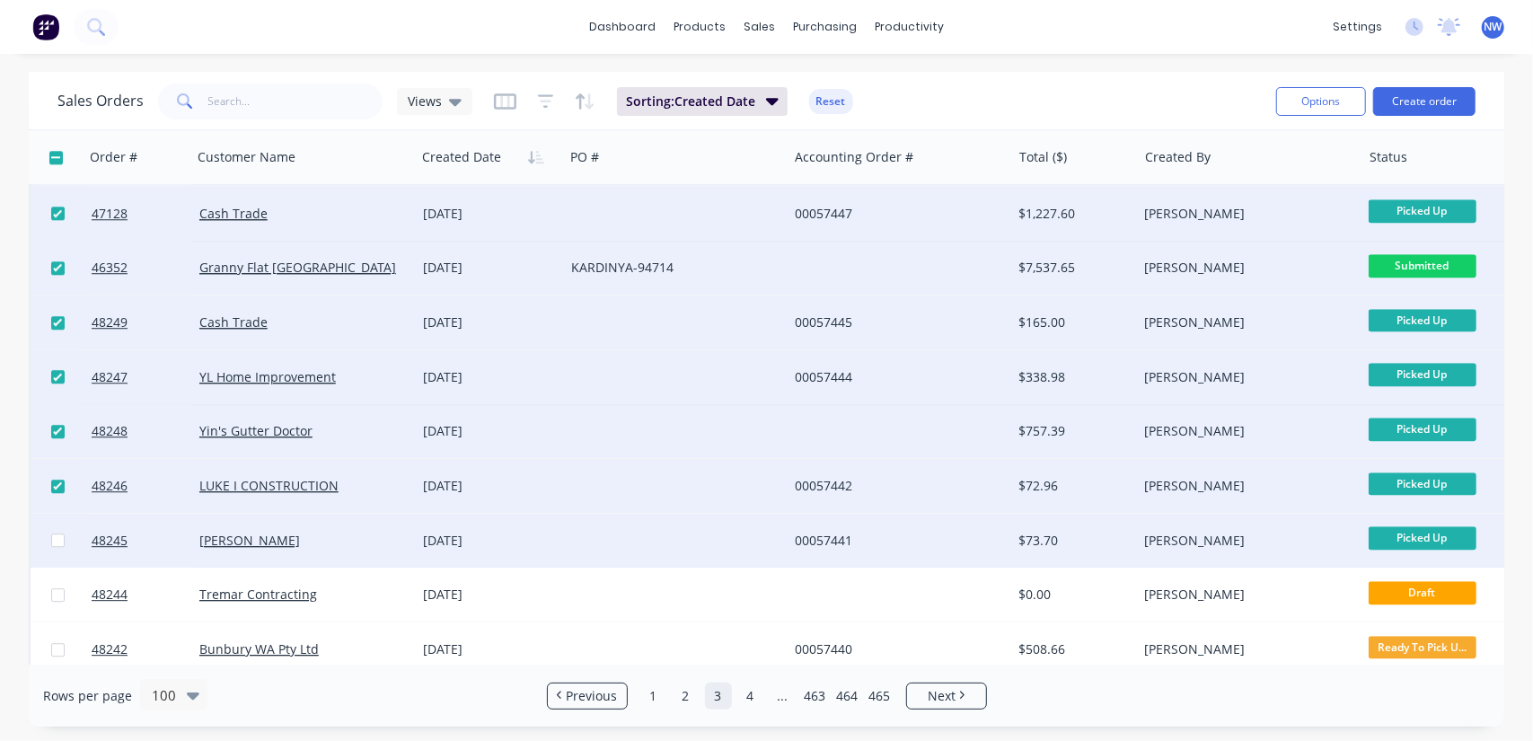
click at [56, 543] on input "checkbox" at bounding box center [57, 540] width 13 height 13
checkbox input "true"
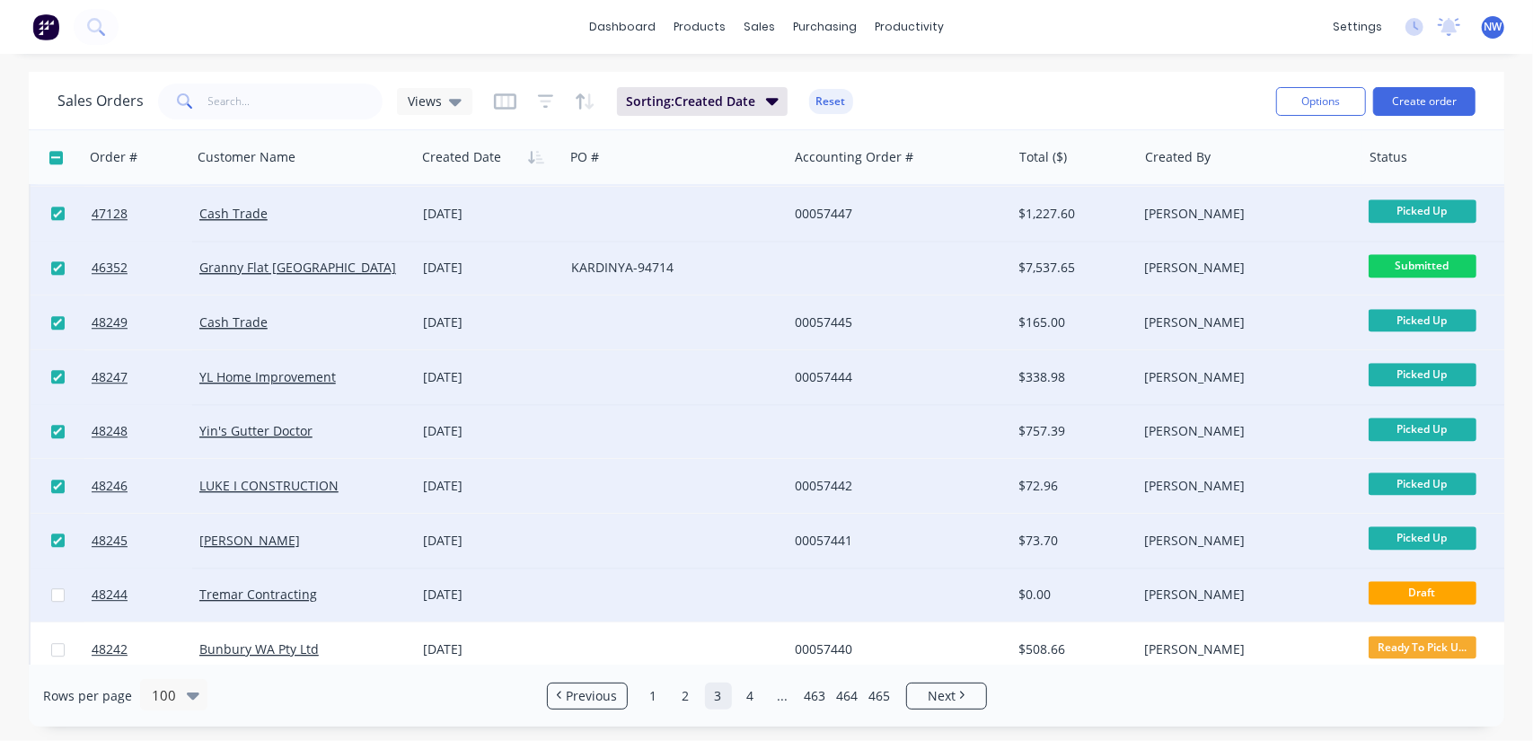
click at [54, 593] on input "checkbox" at bounding box center [57, 594] width 13 height 13
checkbox input "true"
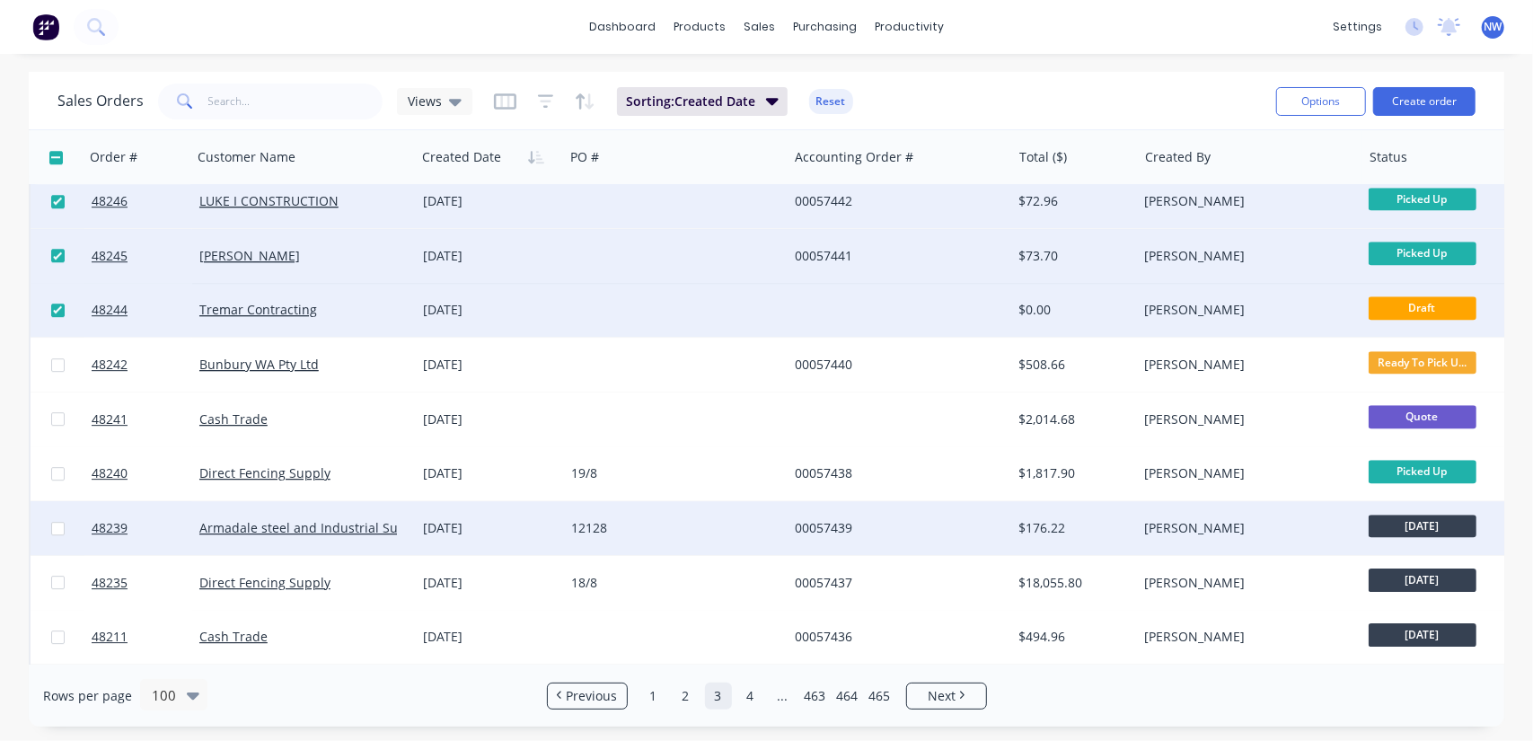
scroll to position [3683, 0]
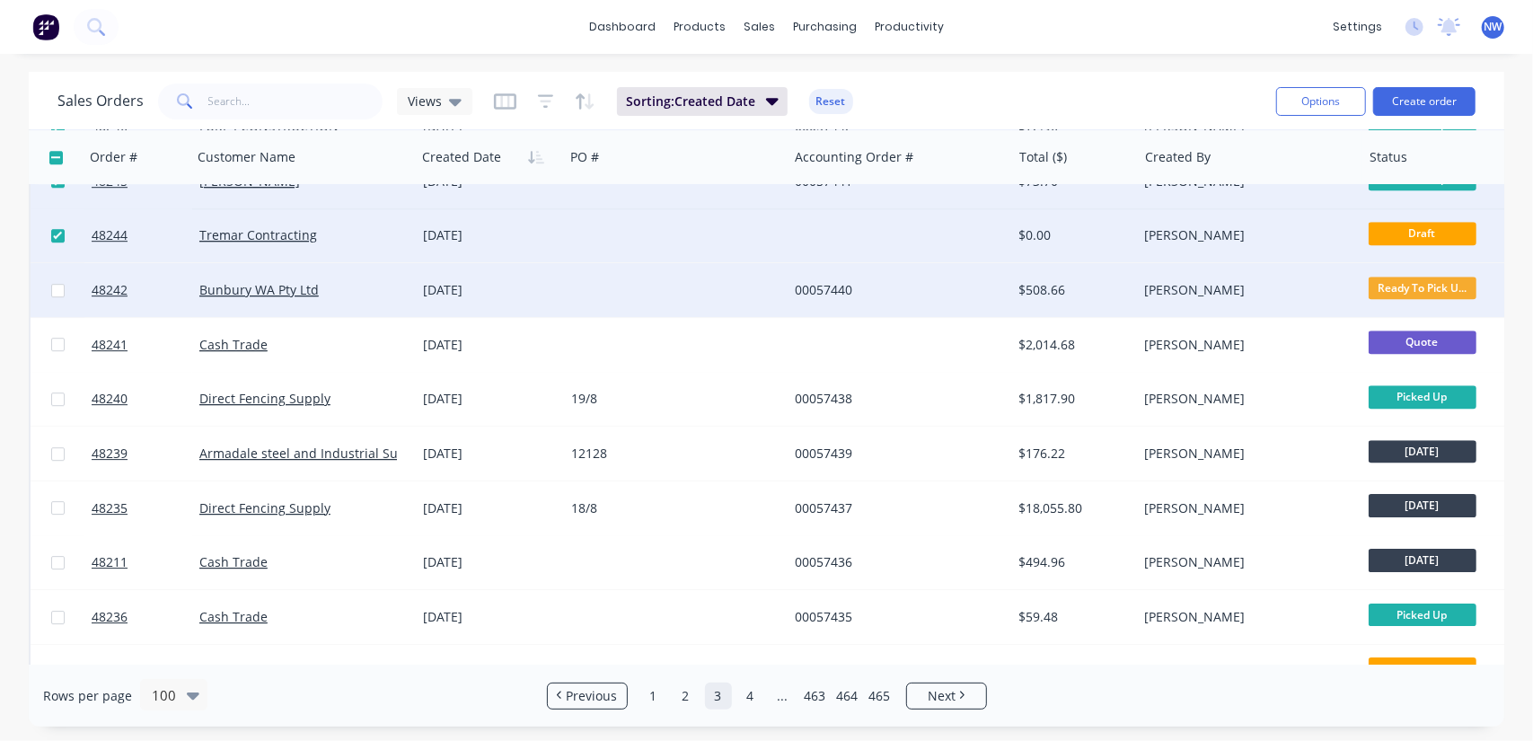
click at [57, 289] on input "checkbox" at bounding box center [57, 290] width 13 height 13
checkbox input "true"
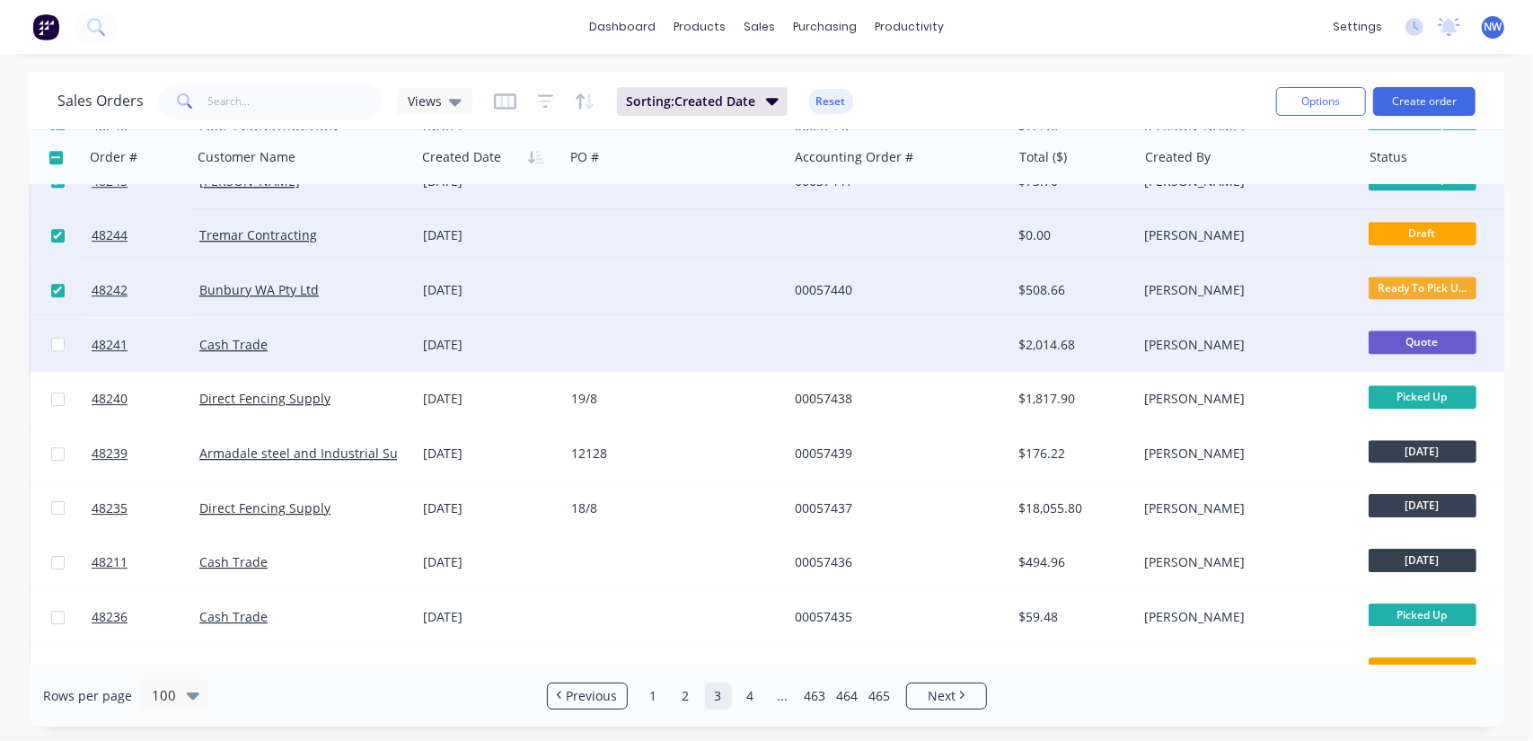
click at [57, 347] on input "checkbox" at bounding box center [57, 344] width 13 height 13
checkbox input "true"
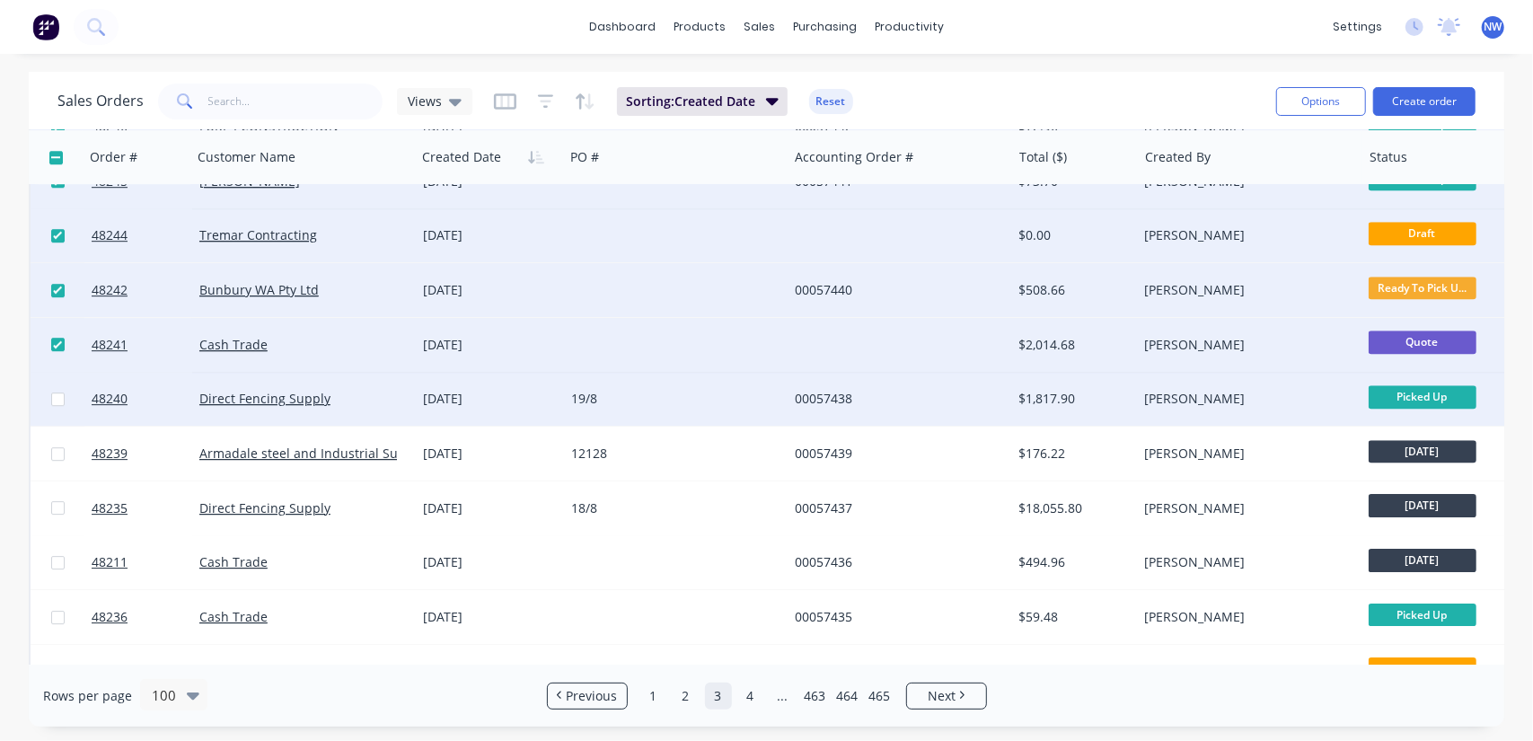
click at [55, 403] on input "checkbox" at bounding box center [57, 399] width 13 height 13
checkbox input "true"
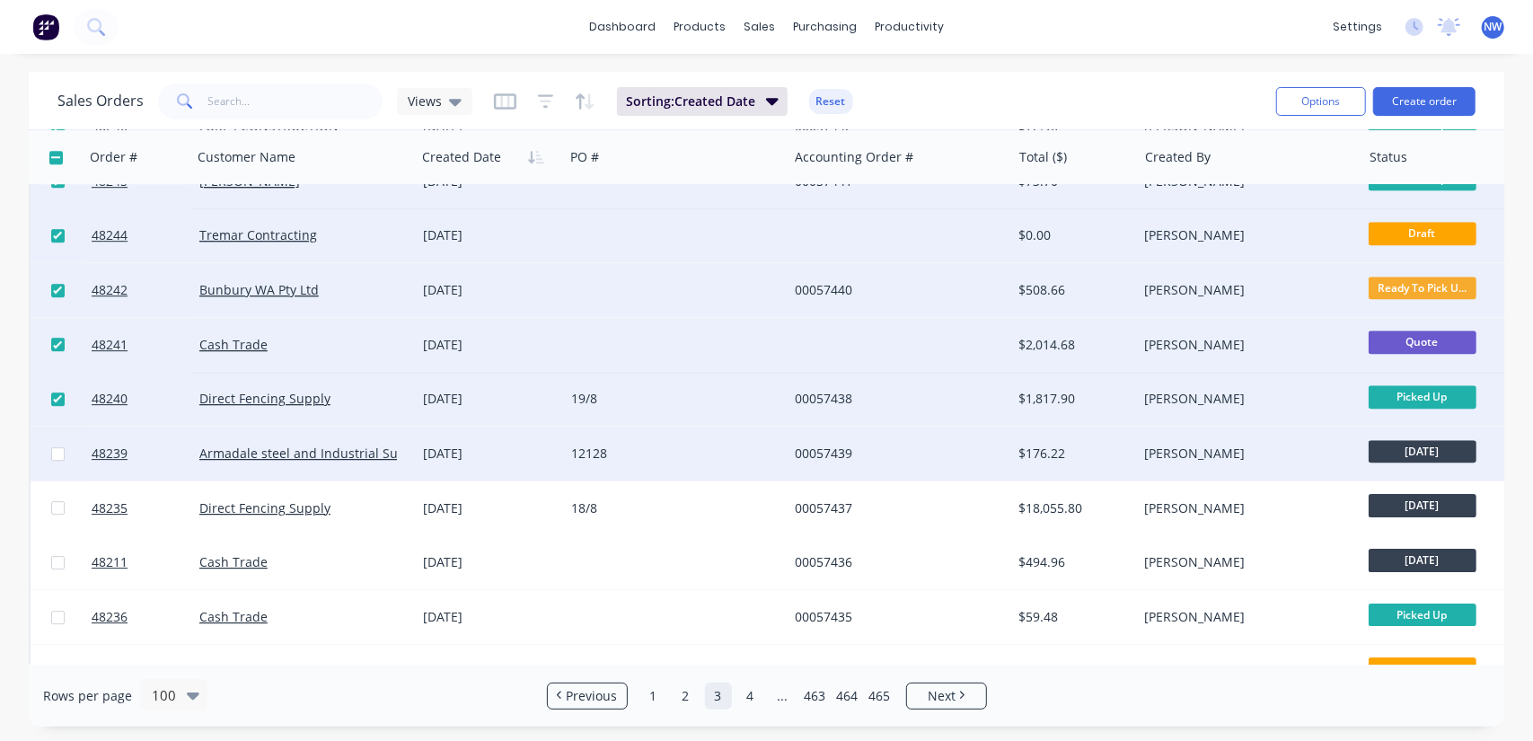
click at [57, 455] on input "checkbox" at bounding box center [57, 453] width 13 height 13
checkbox input "true"
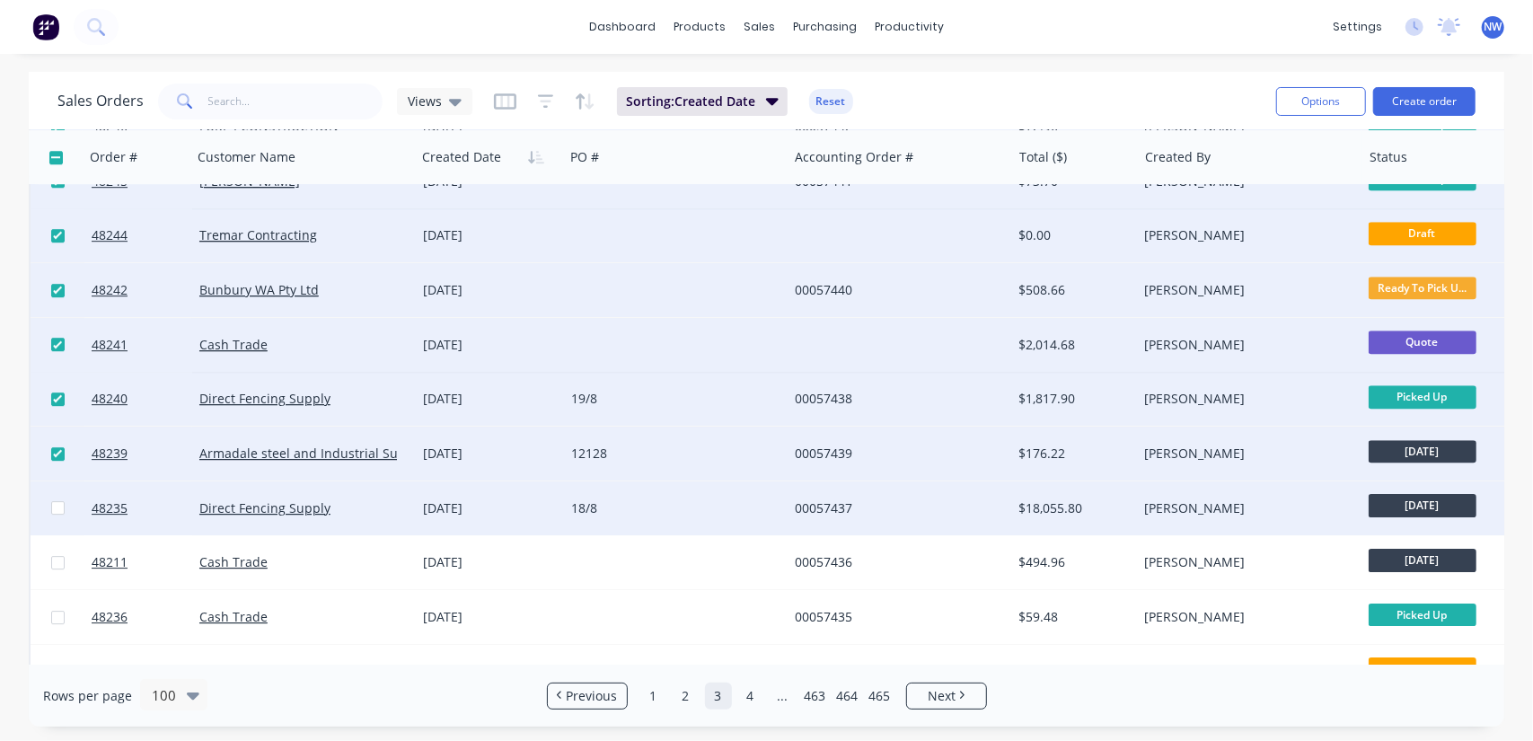
click at [57, 506] on input "checkbox" at bounding box center [57, 507] width 13 height 13
checkbox input "true"
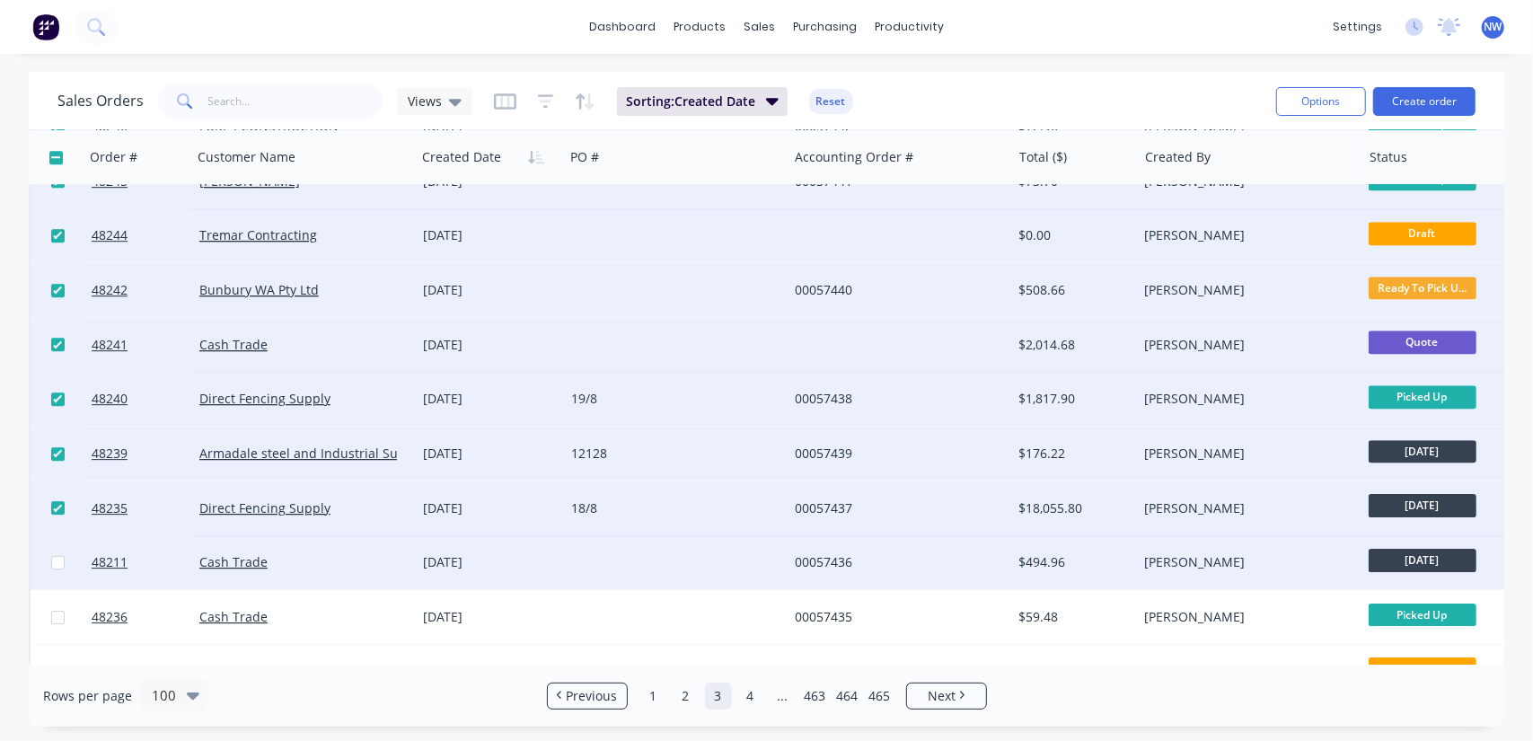
click at [58, 564] on input "checkbox" at bounding box center [57, 562] width 13 height 13
checkbox input "true"
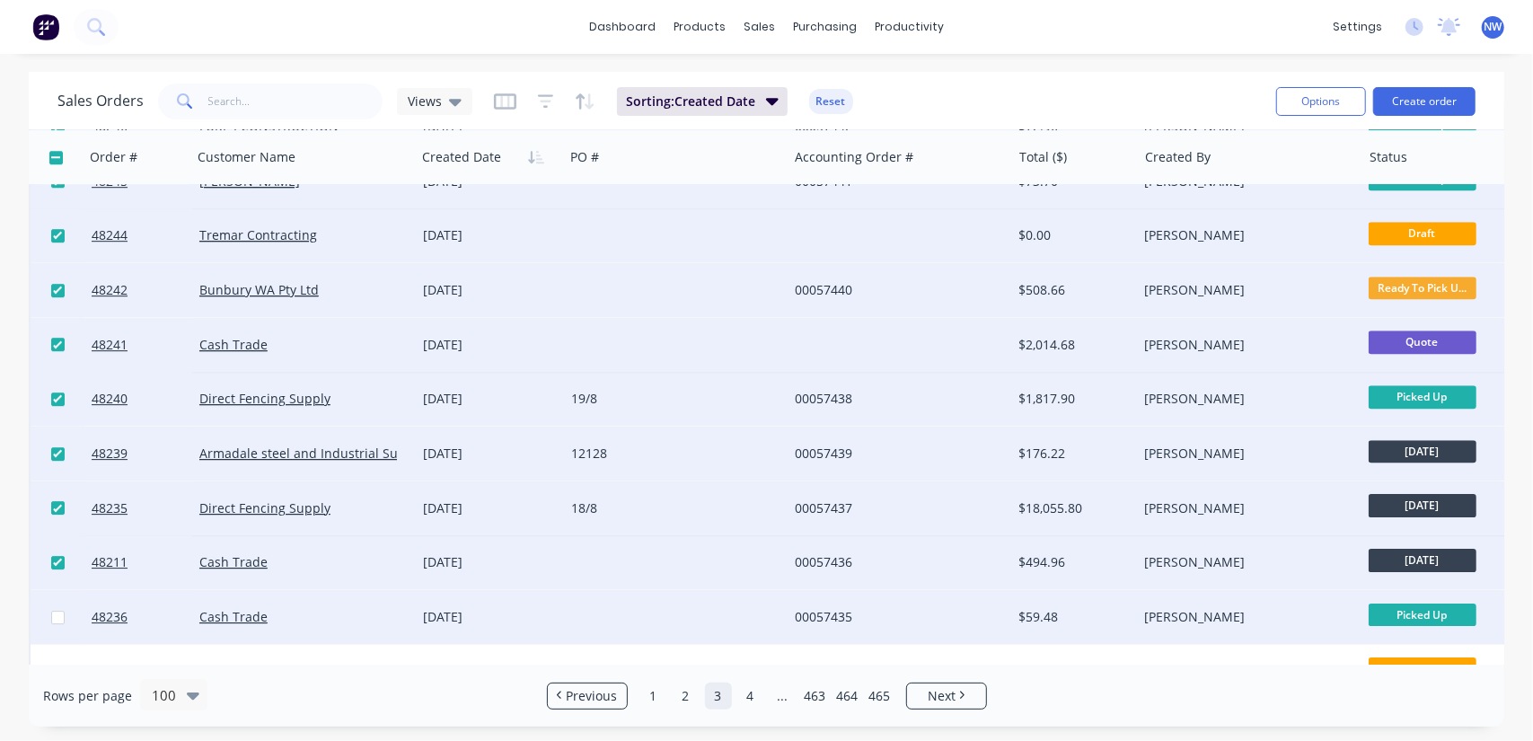
click at [53, 620] on input "checkbox" at bounding box center [57, 617] width 13 height 13
checkbox input "true"
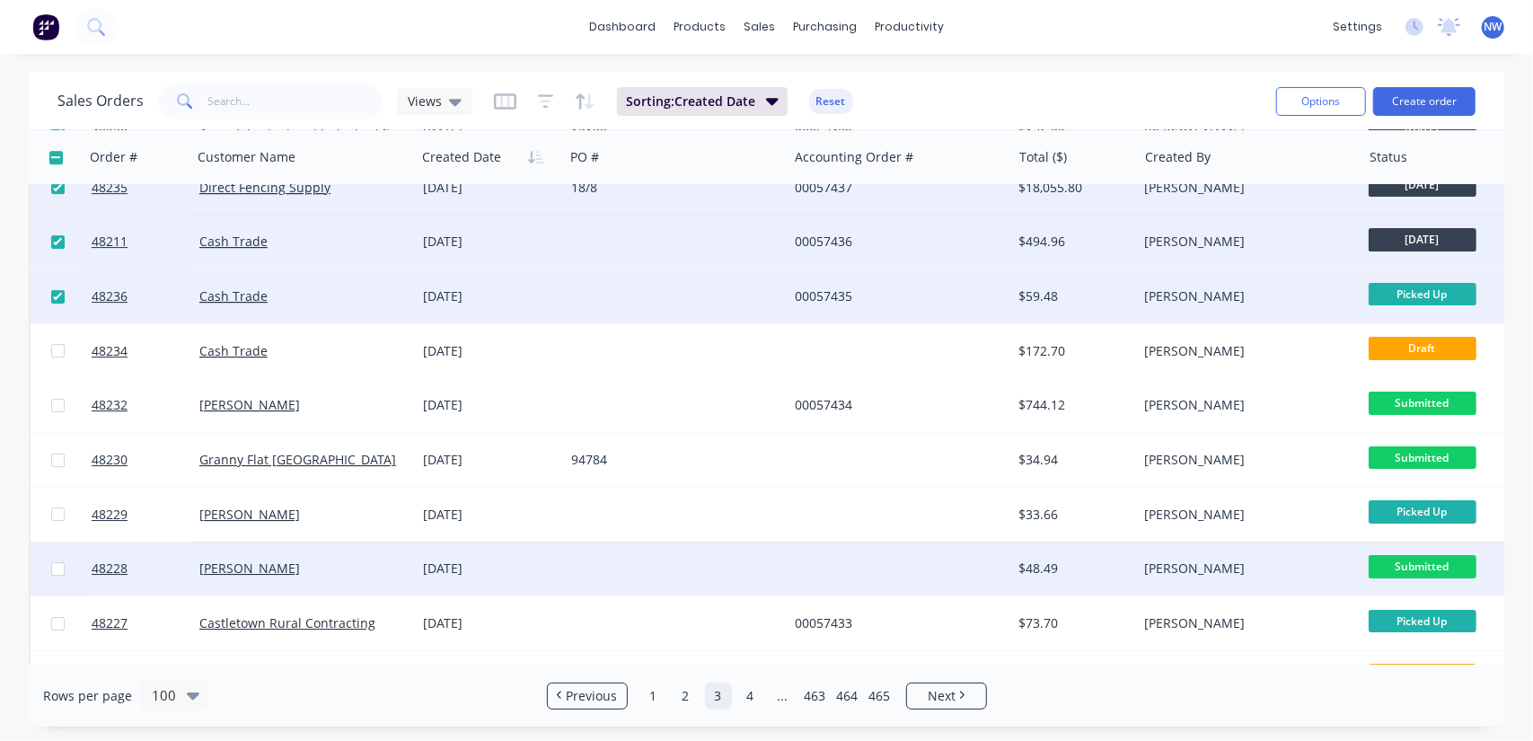
scroll to position [4042, 0]
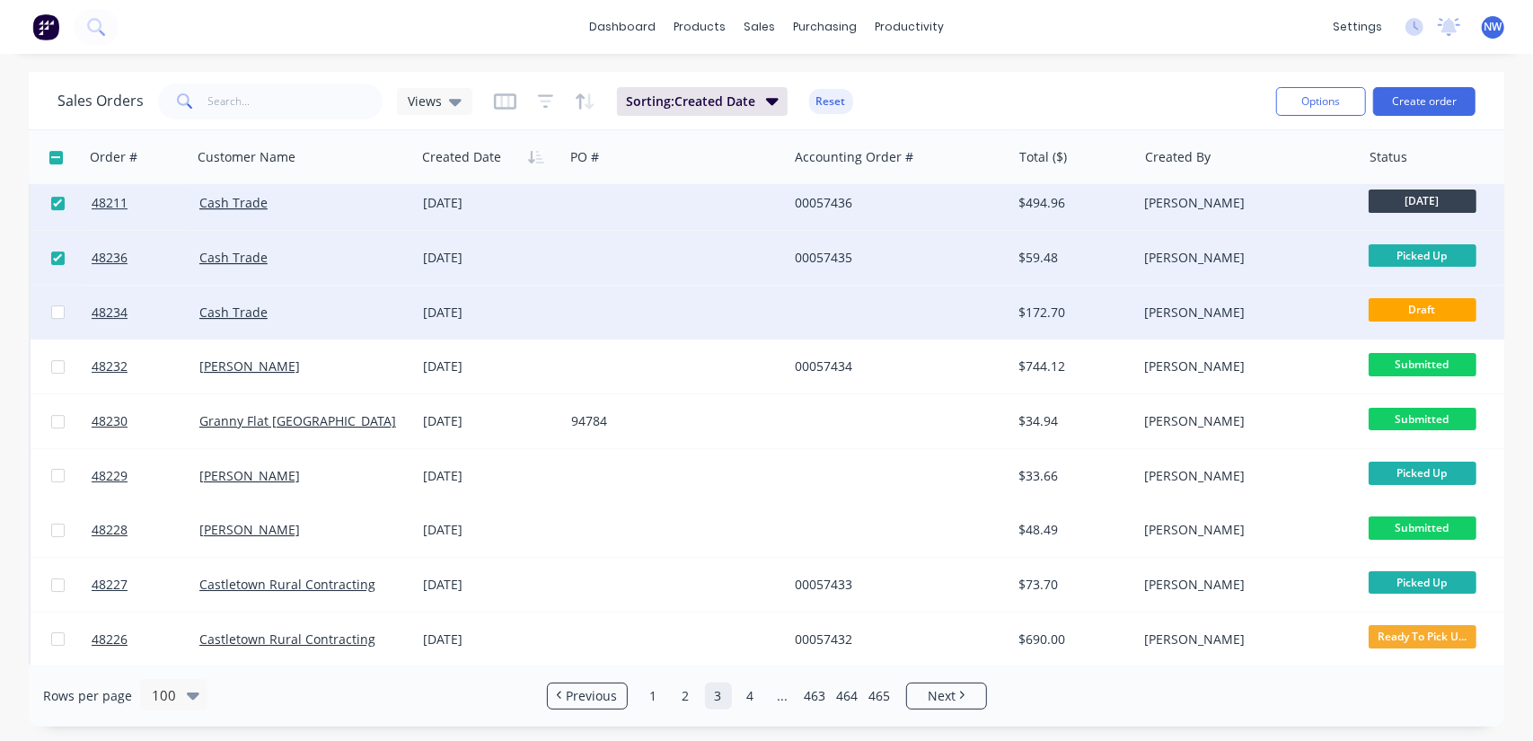
click at [54, 311] on input "checkbox" at bounding box center [57, 311] width 13 height 13
checkbox input "true"
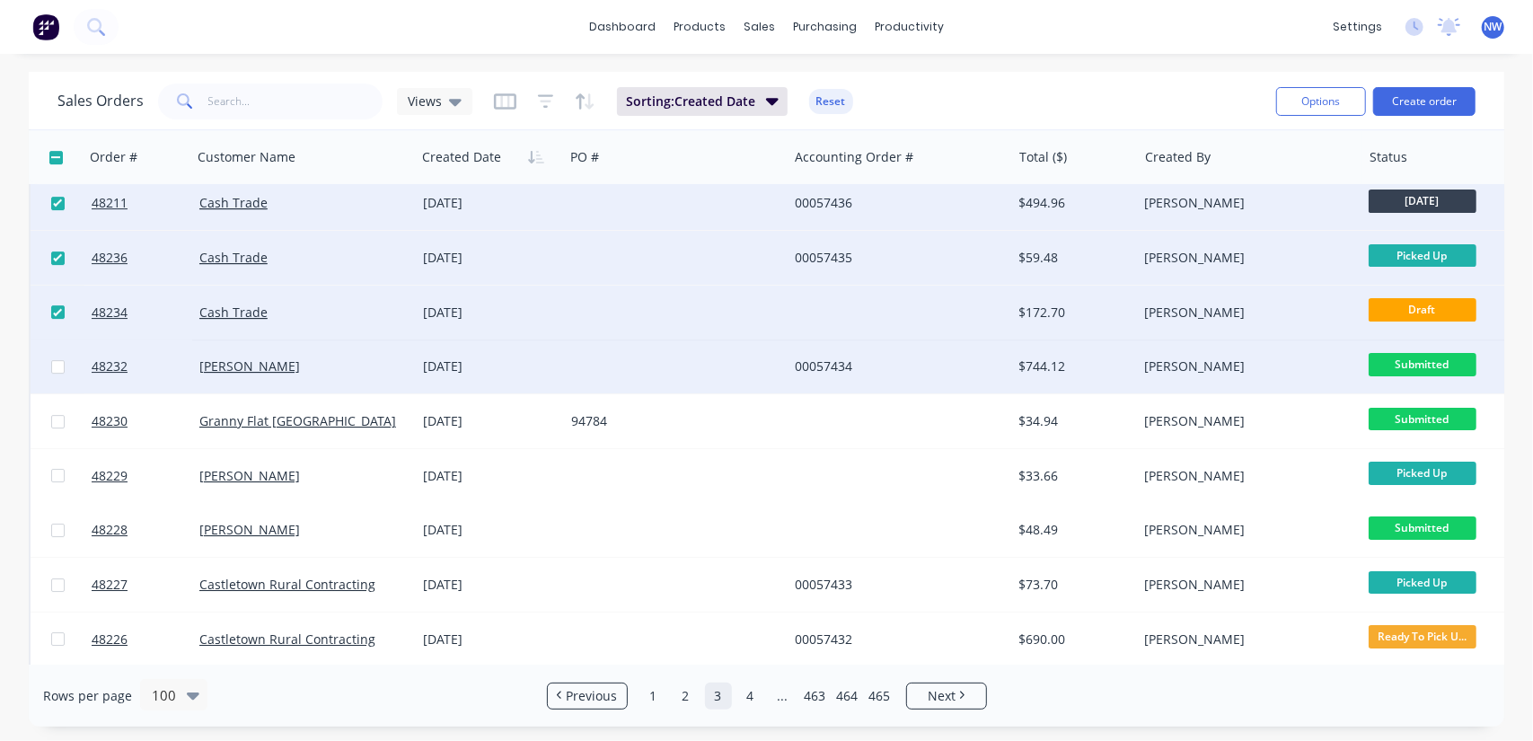
click at [55, 367] on input "checkbox" at bounding box center [57, 366] width 13 height 13
checkbox input "true"
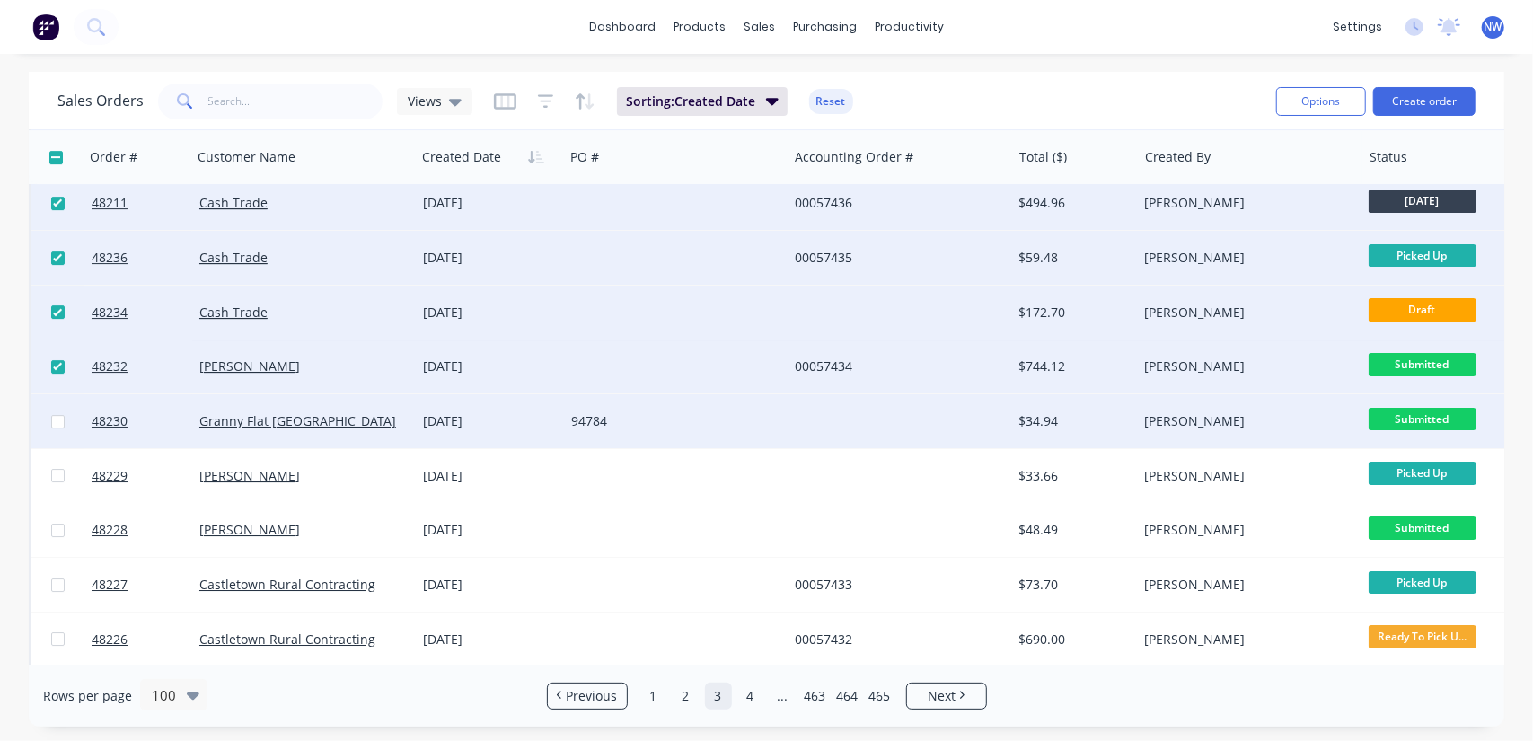
click at [56, 423] on input "checkbox" at bounding box center [57, 421] width 13 height 13
checkbox input "true"
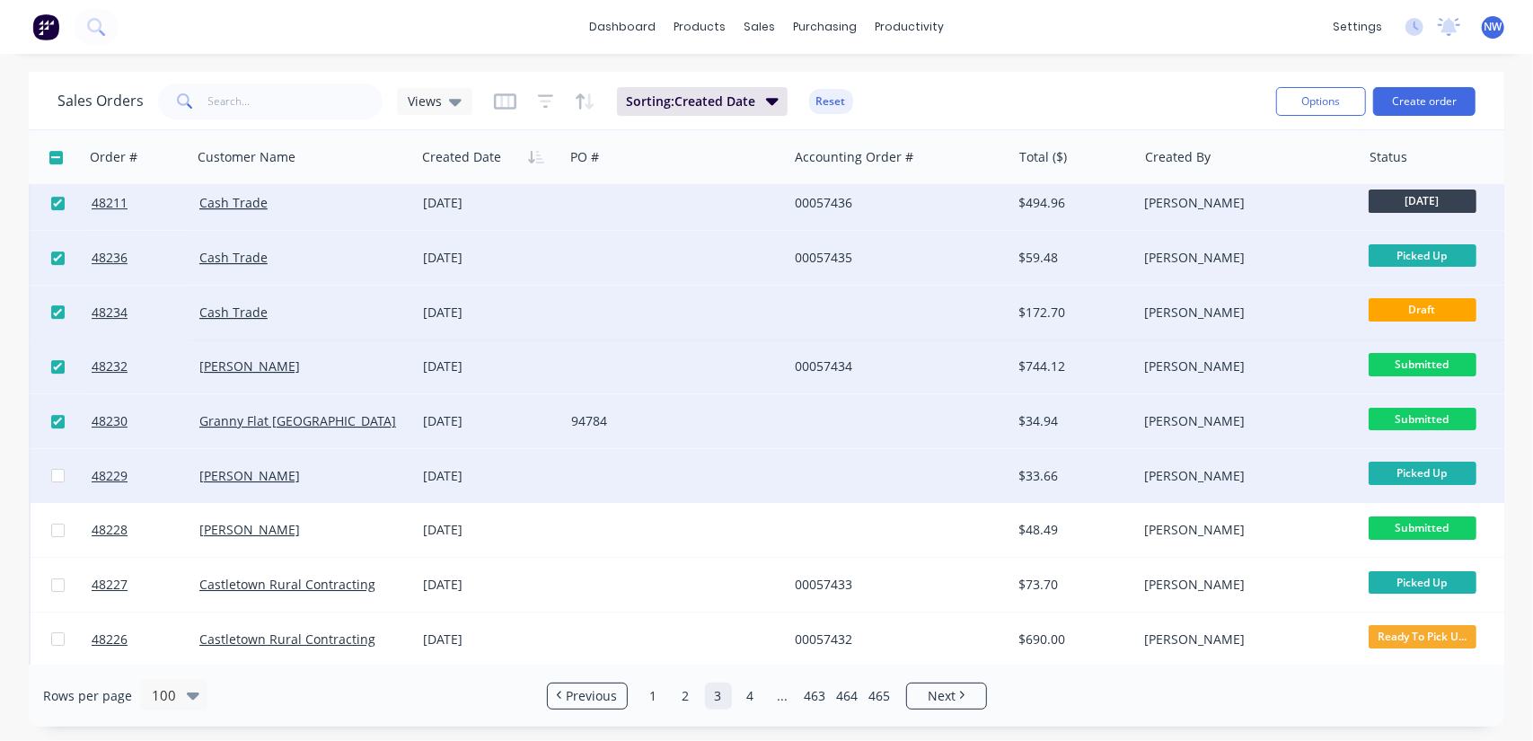
click at [57, 473] on input "checkbox" at bounding box center [57, 475] width 13 height 13
checkbox input "true"
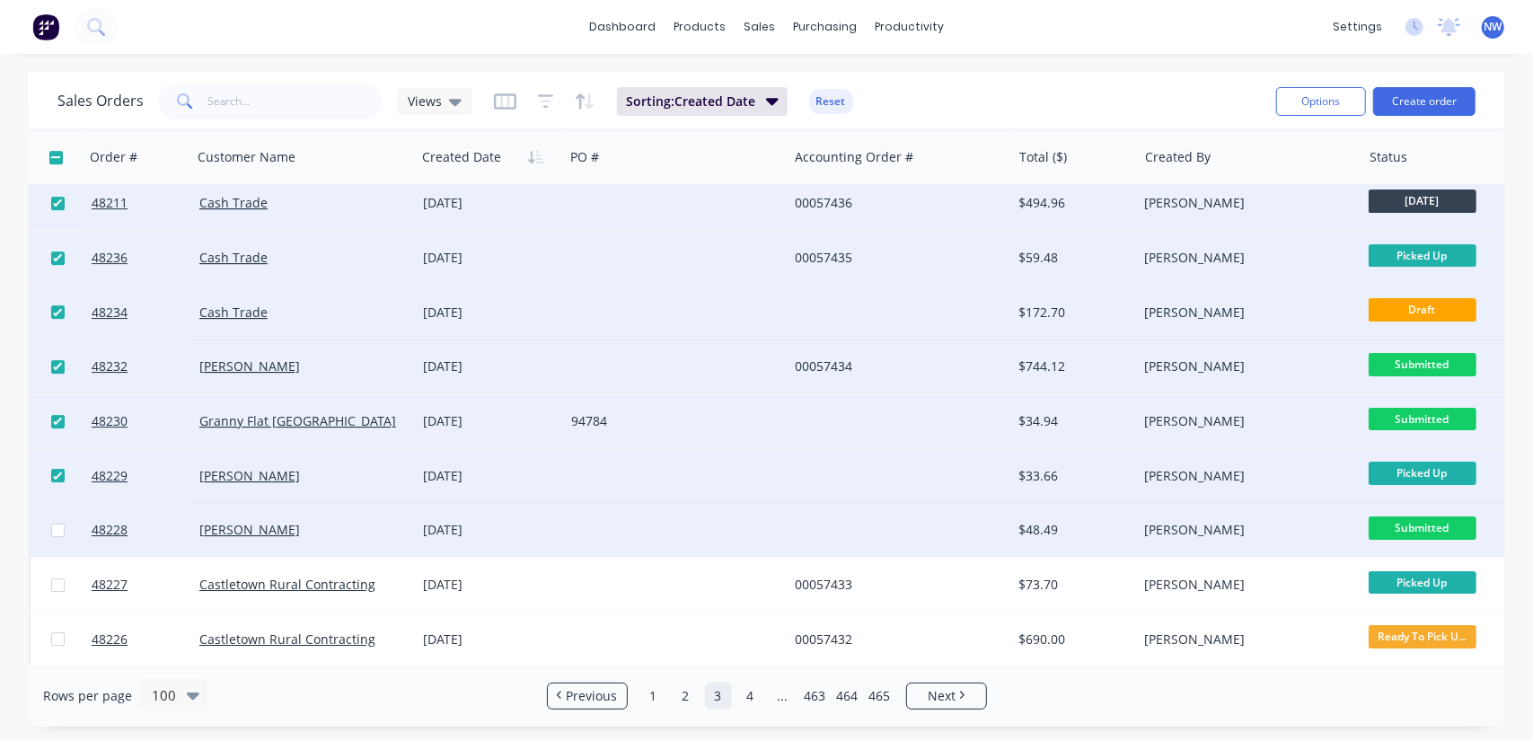
click at [54, 524] on input "checkbox" at bounding box center [57, 530] width 13 height 13
checkbox input "true"
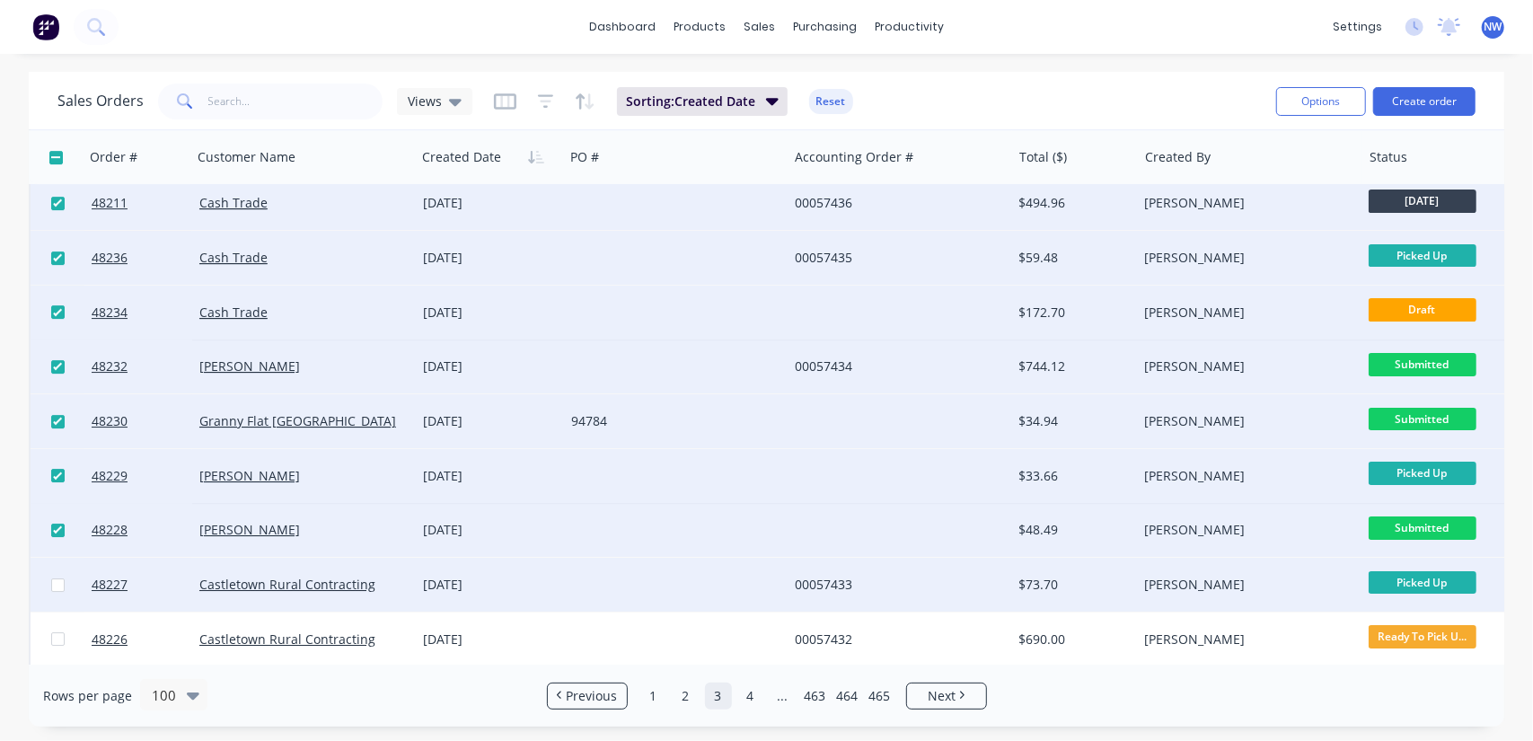
click at [56, 586] on input "checkbox" at bounding box center [57, 585] width 13 height 13
checkbox input "true"
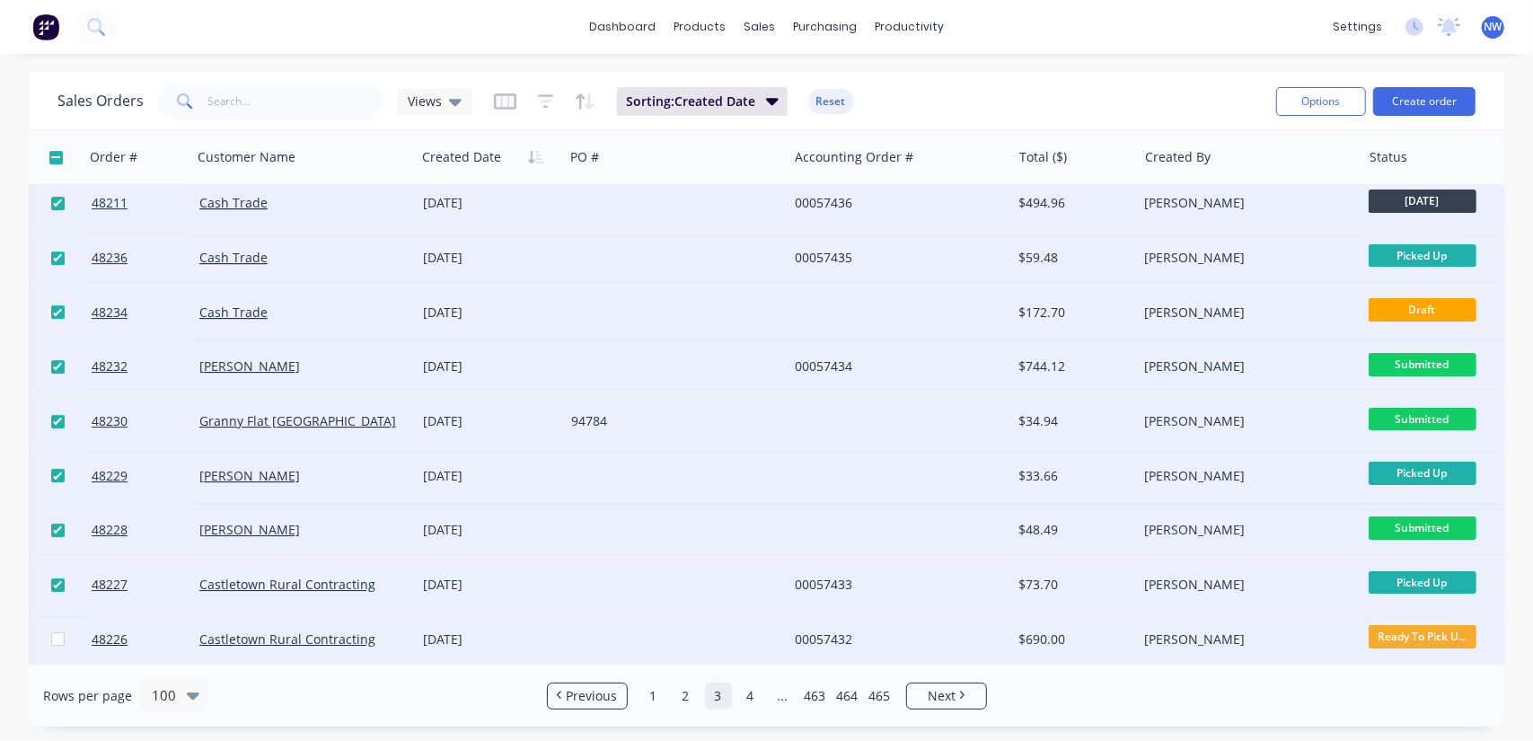
click at [56, 641] on input "checkbox" at bounding box center [57, 638] width 13 height 13
checkbox input "true"
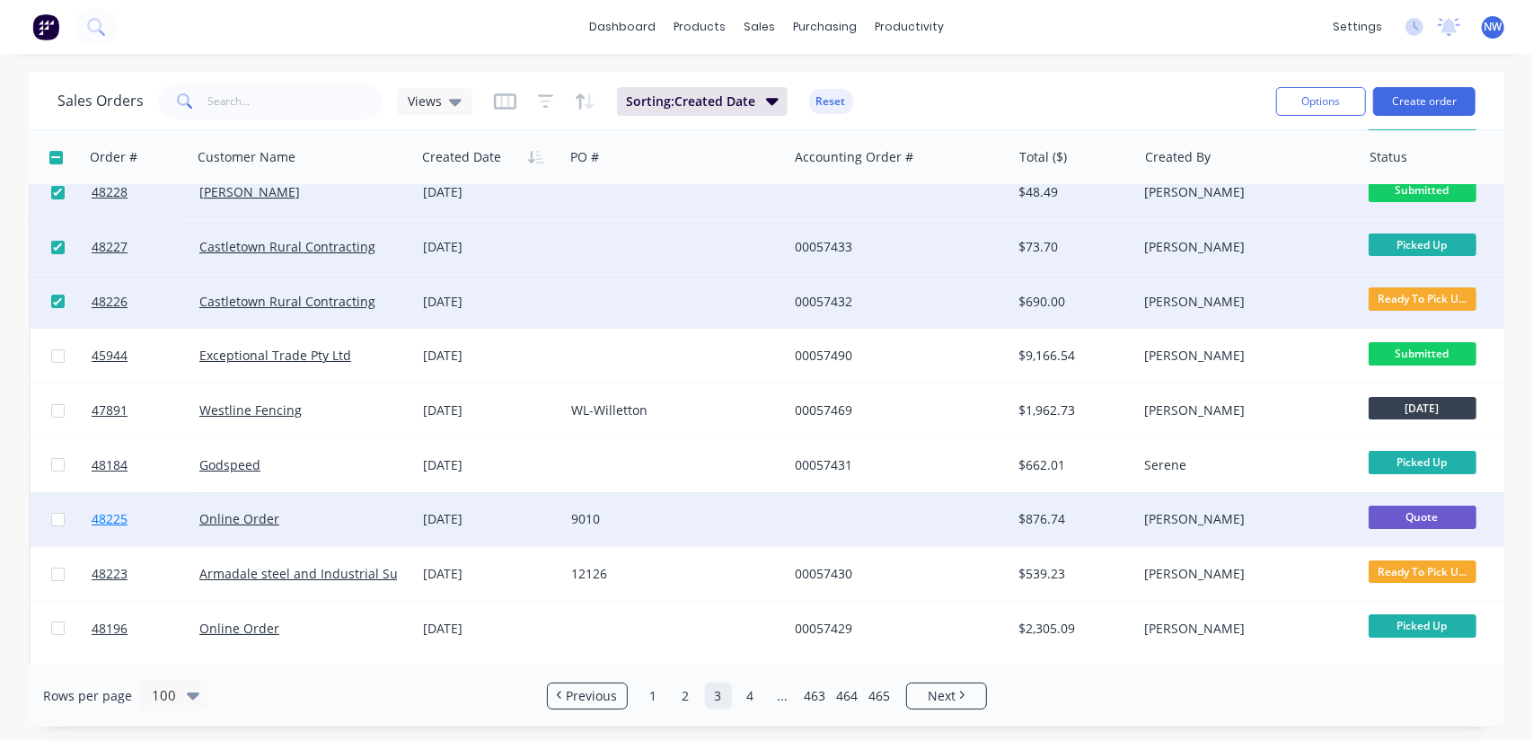
scroll to position [4402, 0]
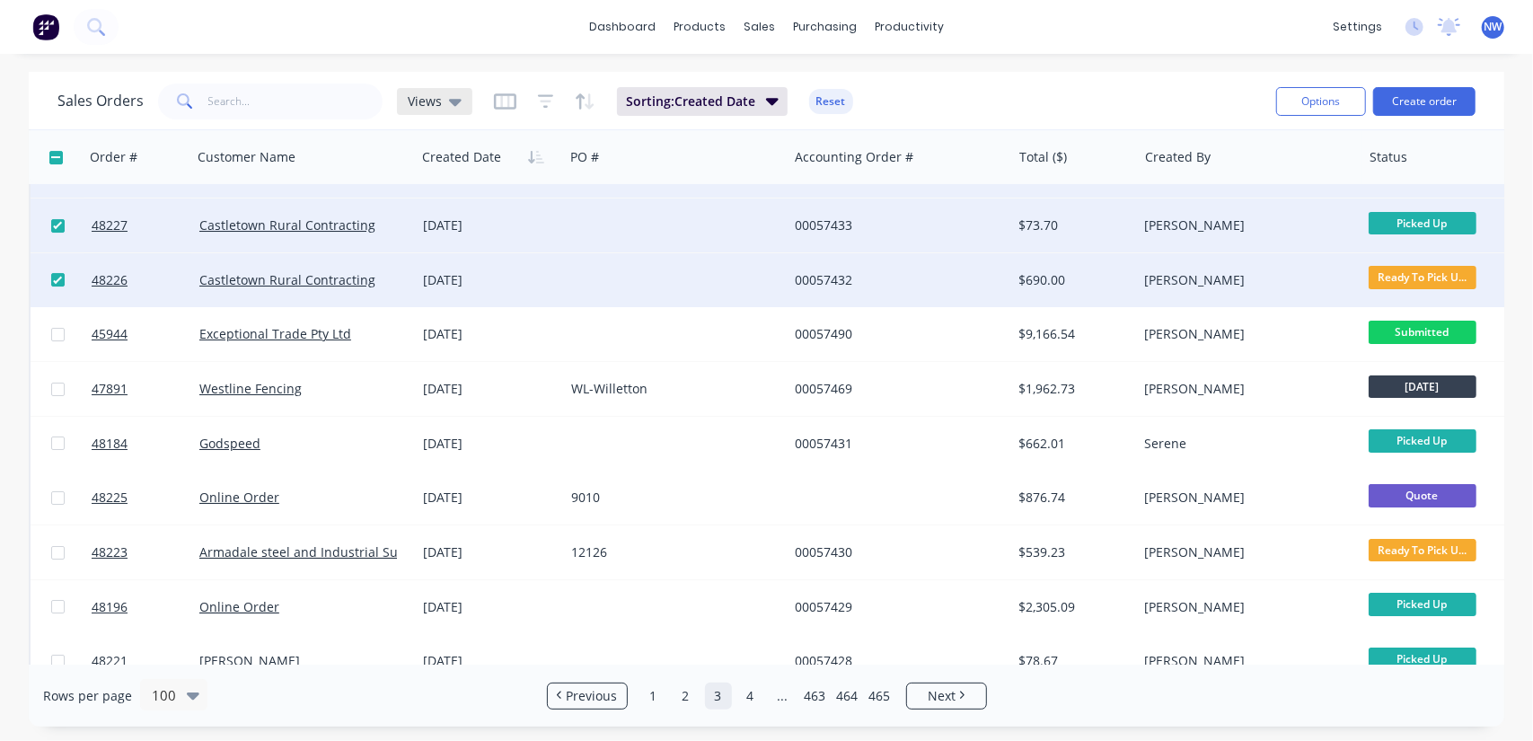
click at [437, 91] on div "Views" at bounding box center [434, 101] width 75 height 27
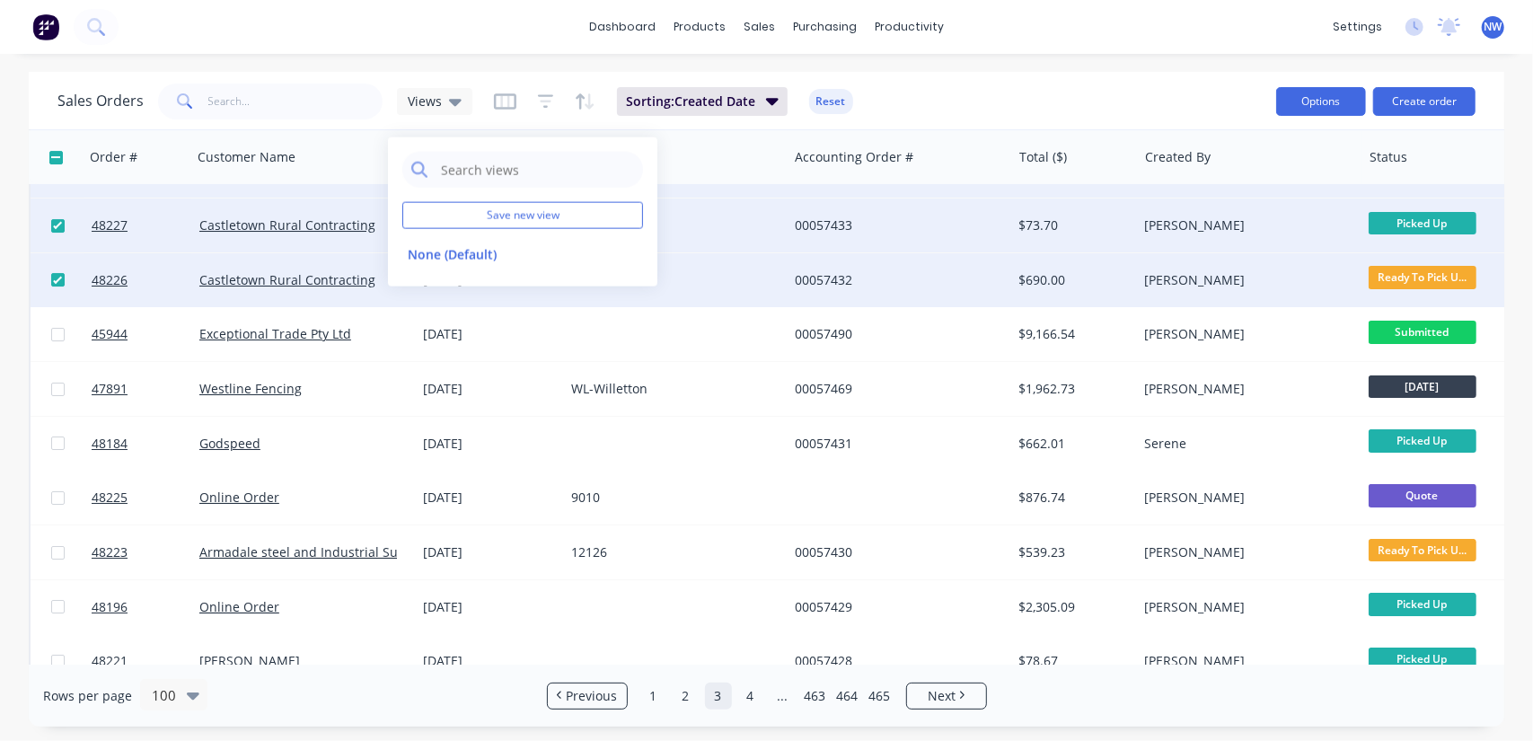
click at [1315, 110] on button "Options" at bounding box center [1322, 101] width 90 height 29
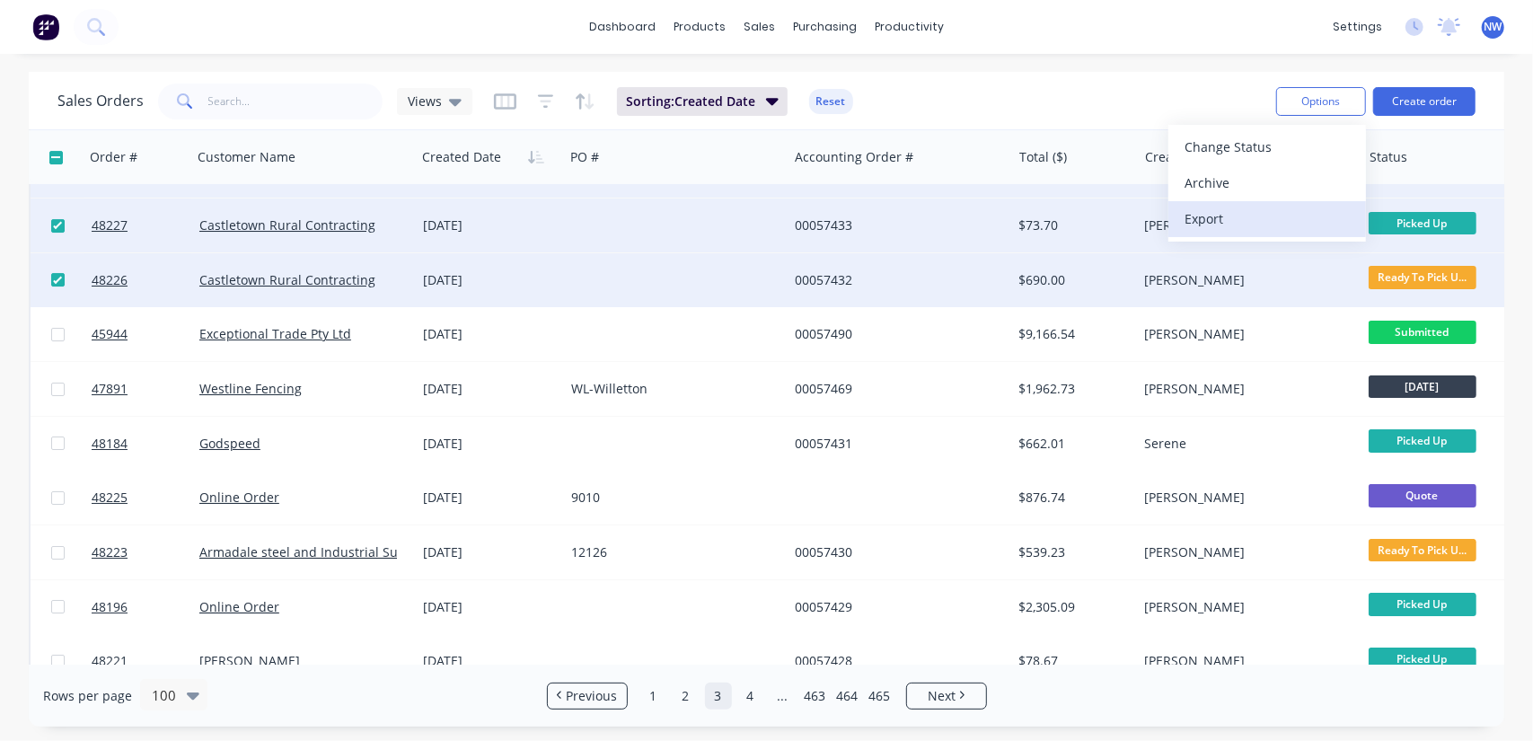
click at [1200, 222] on div "Export" at bounding box center [1267, 219] width 165 height 26
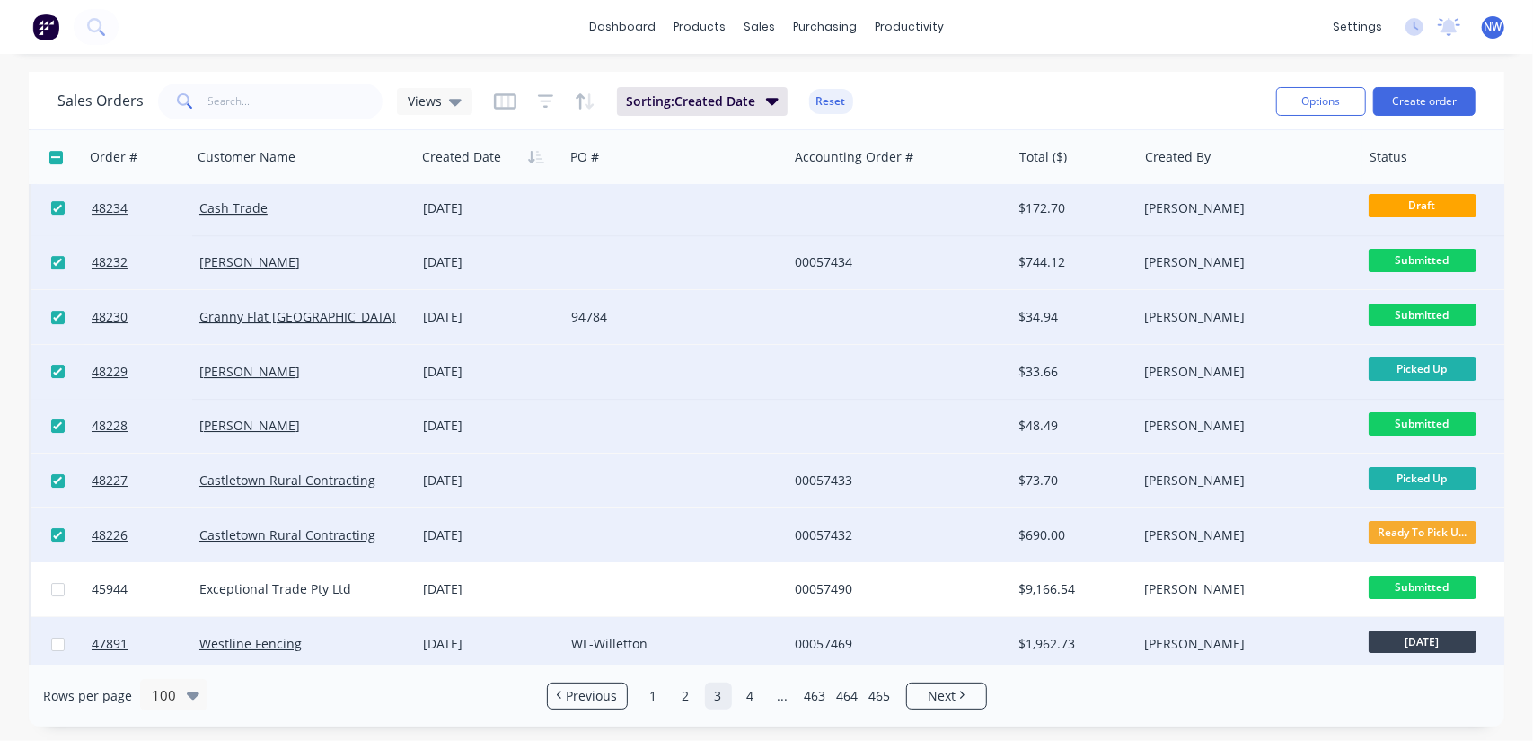
scroll to position [4132, 0]
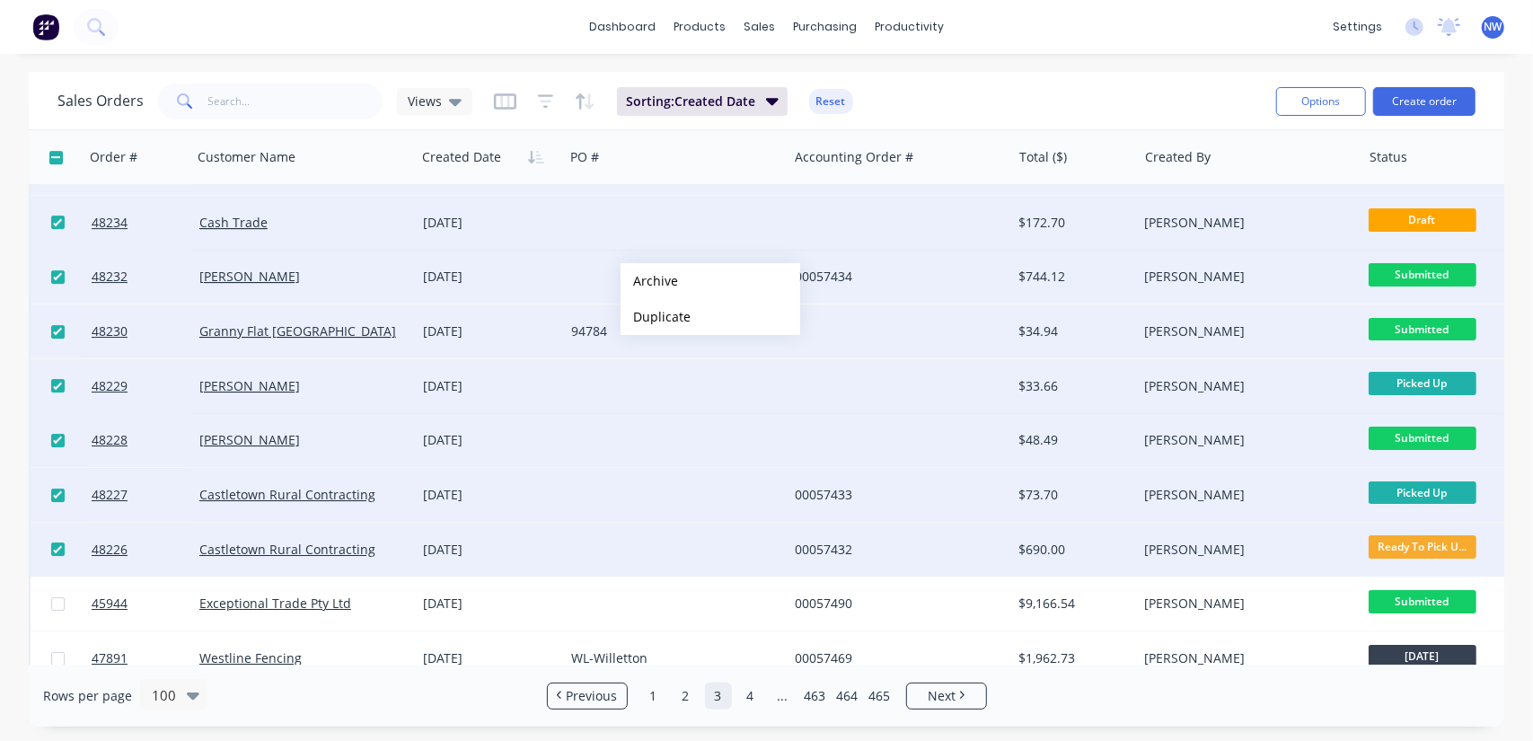
click at [981, 81] on div "Sales Orders Views Sorting: Created Date Reset" at bounding box center [659, 101] width 1205 height 44
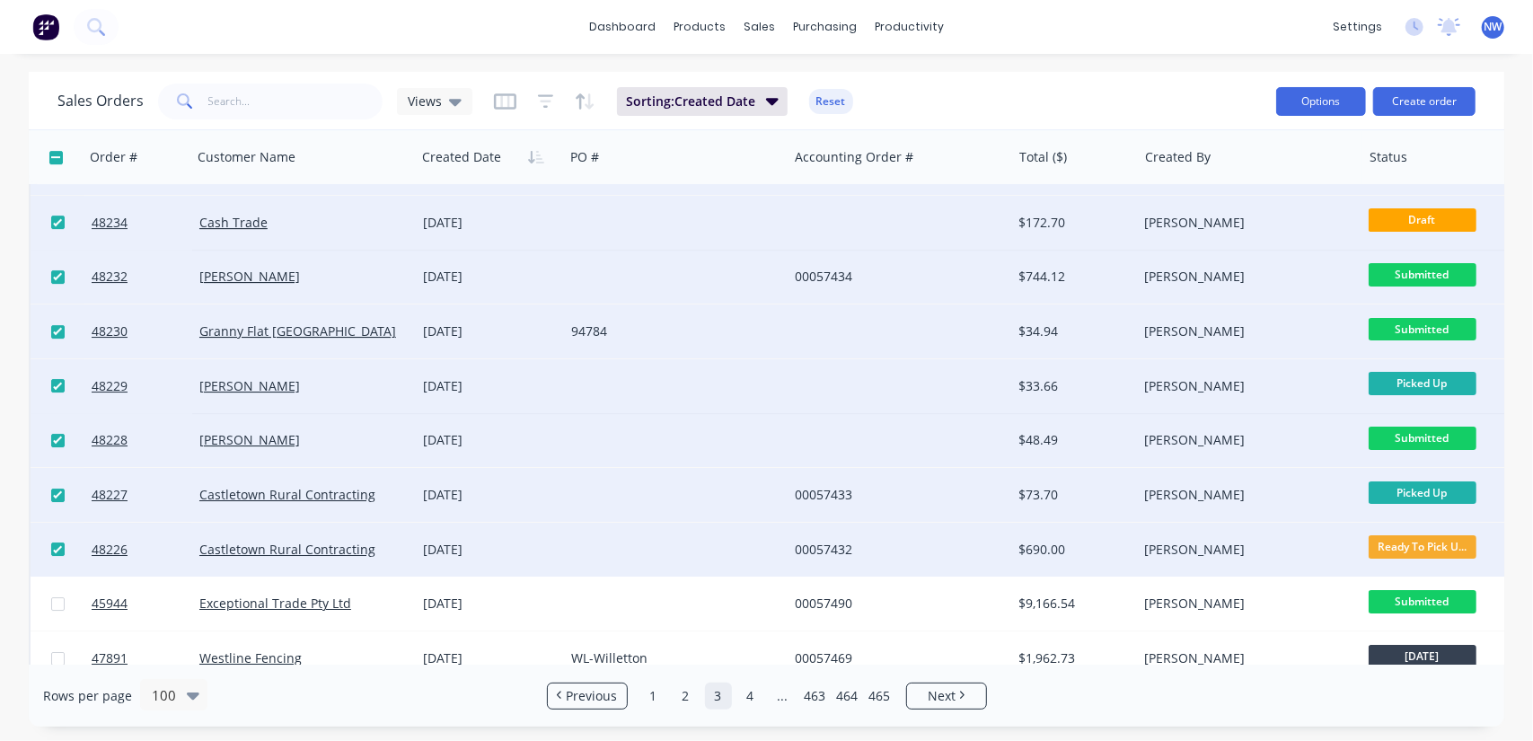
click at [1344, 105] on button "Options" at bounding box center [1322, 101] width 90 height 29
click at [1258, 222] on div "Export" at bounding box center [1267, 219] width 165 height 26
click at [248, 102] on input "text" at bounding box center [295, 102] width 175 height 36
click at [56, 157] on input "checkbox" at bounding box center [55, 157] width 13 height 13
checkbox input "true"
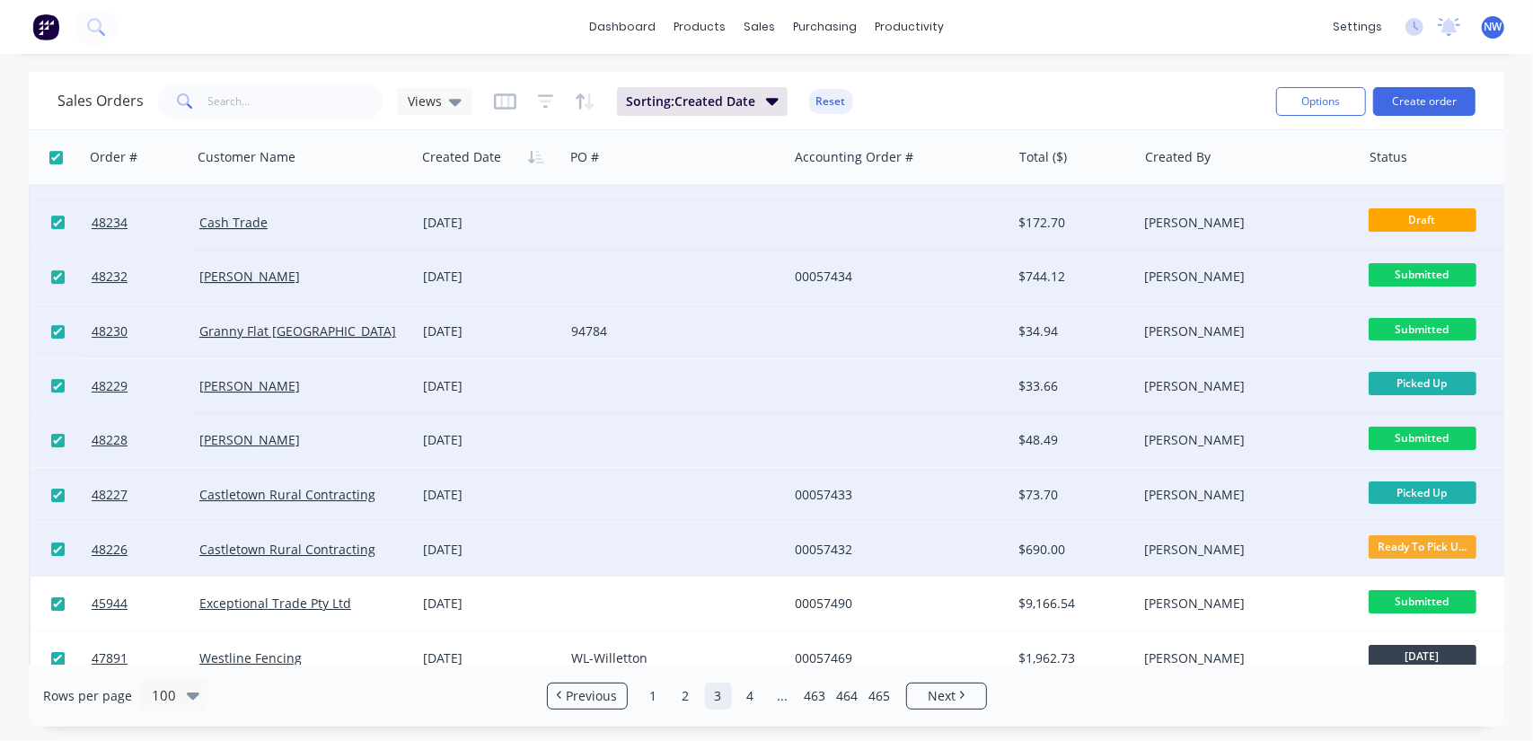
checkbox input "true"
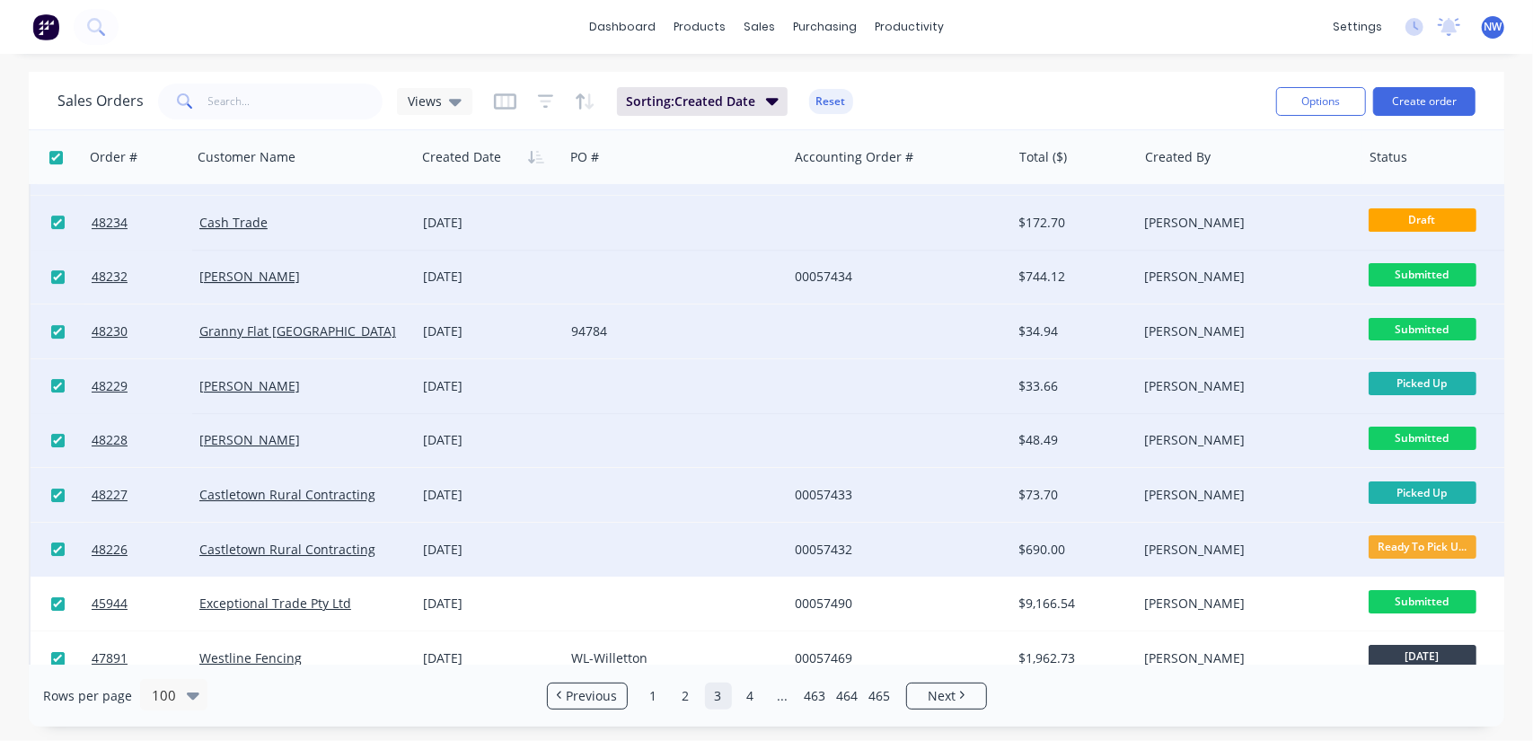
checkbox input "true"
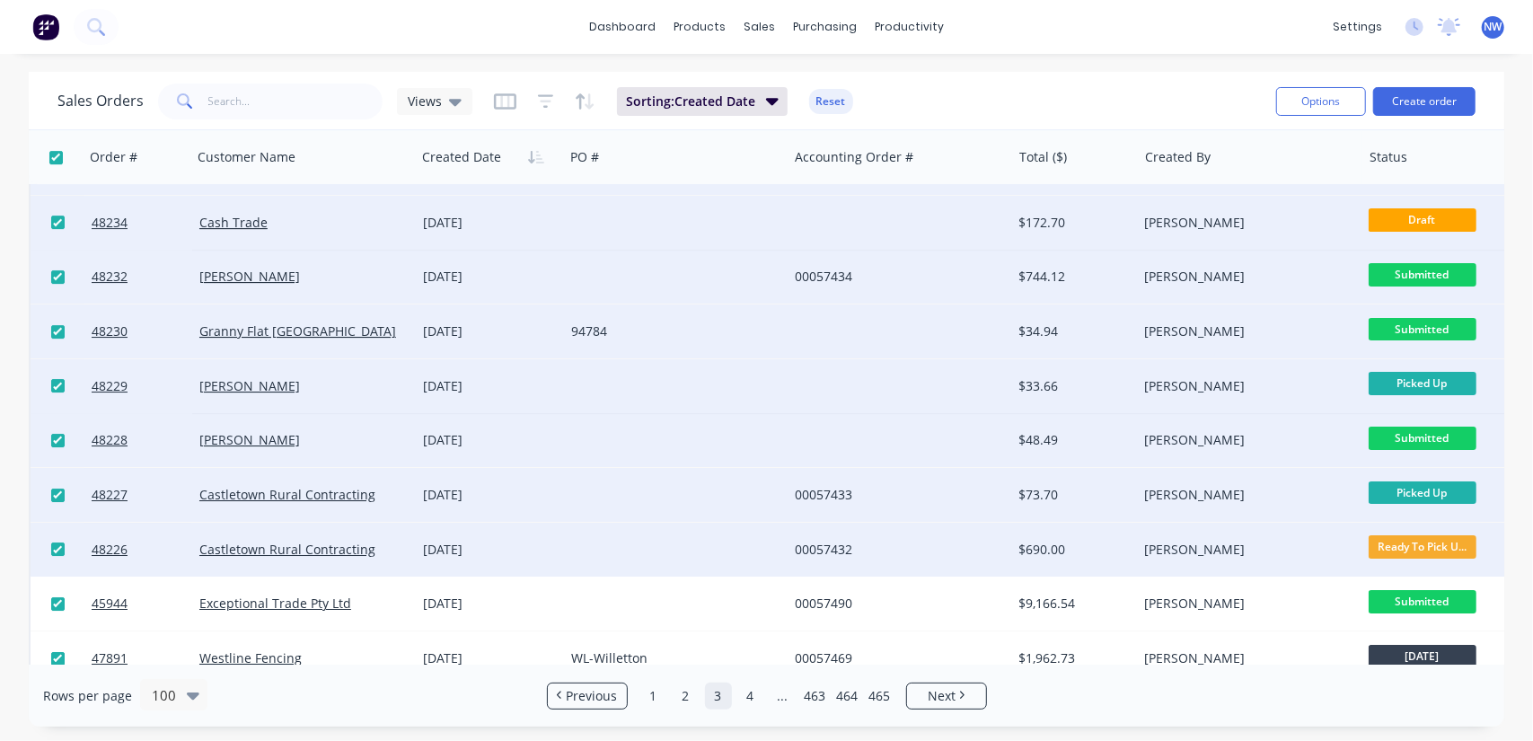
checkbox input "true"
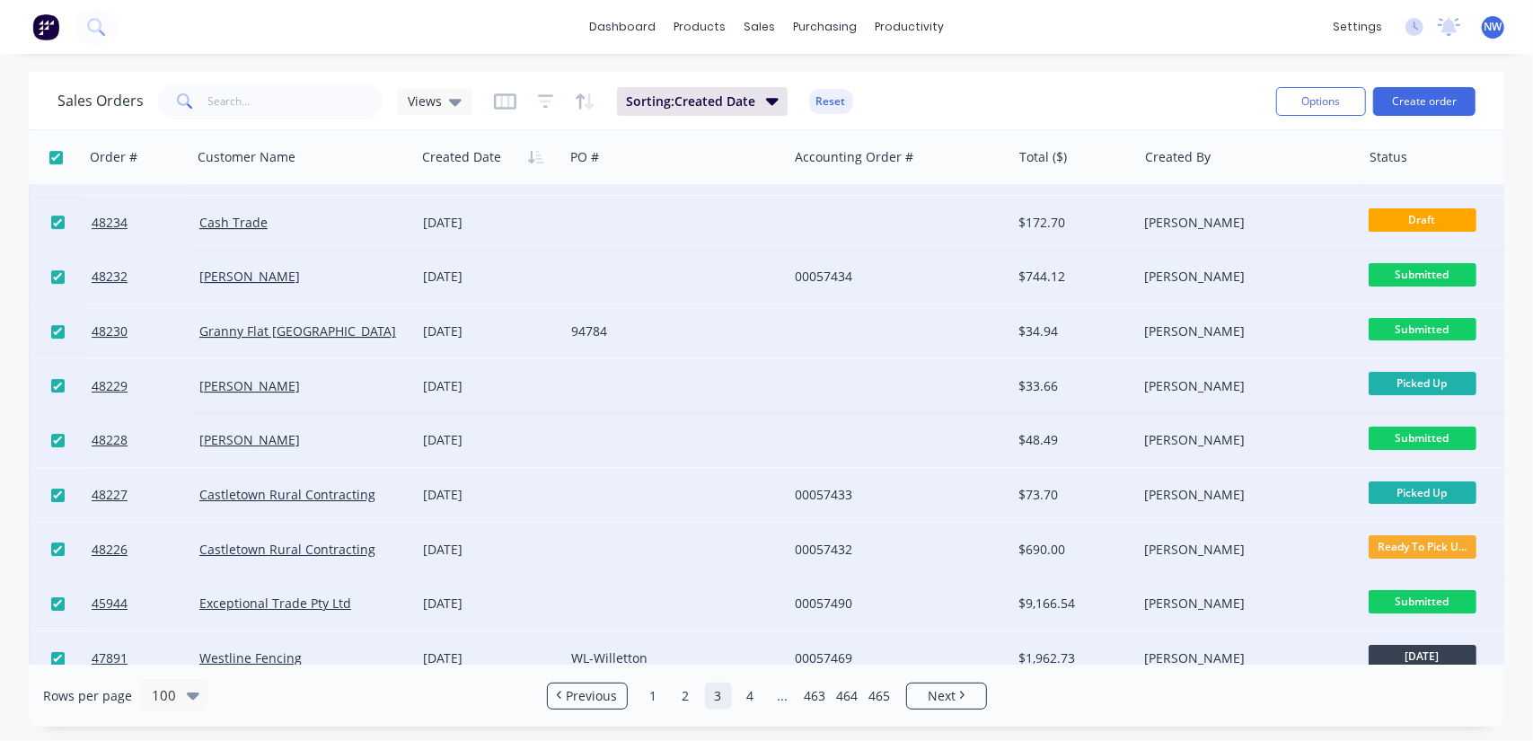
click at [53, 154] on input "checkbox" at bounding box center [55, 157] width 13 height 13
checkbox input "false"
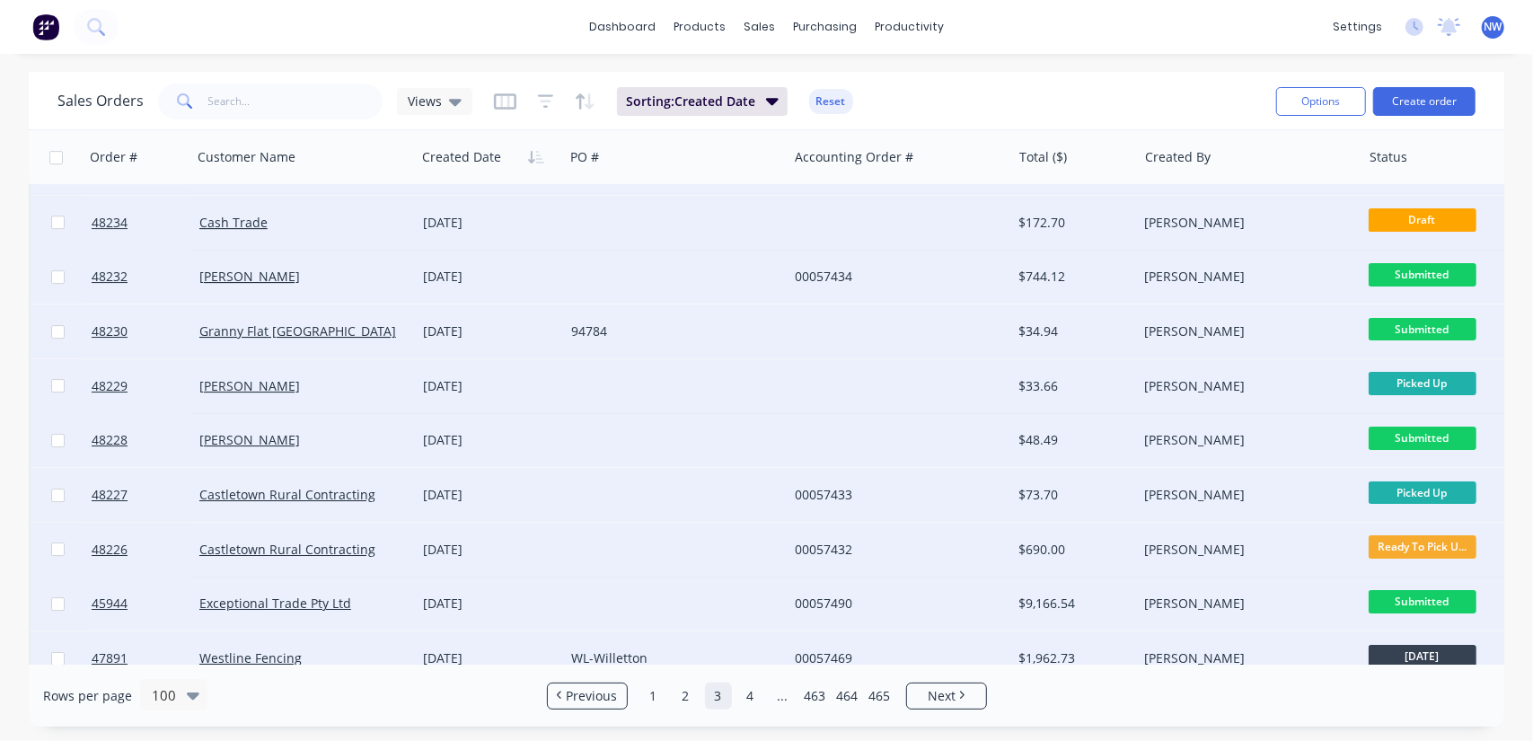
checkbox input "false"
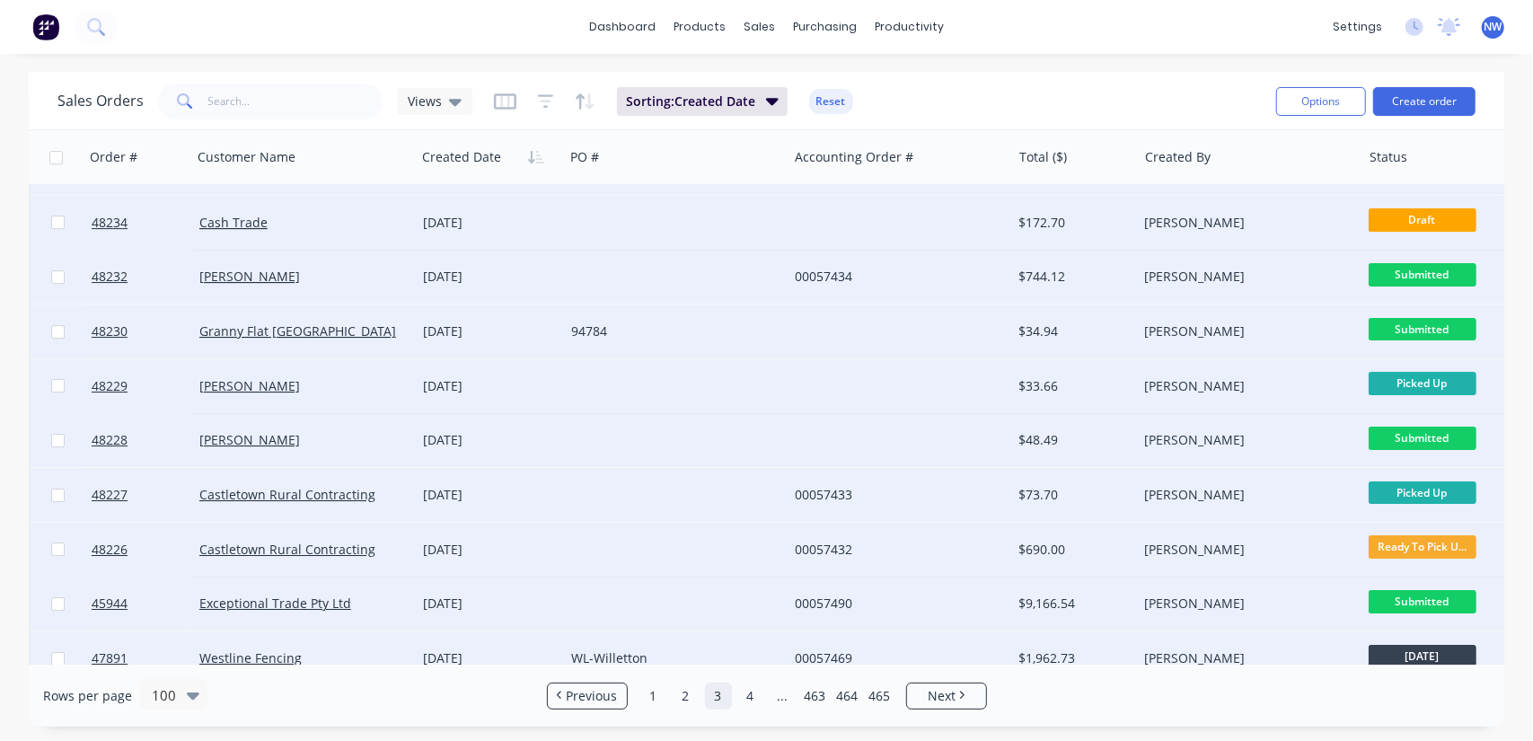
checkbox input "false"
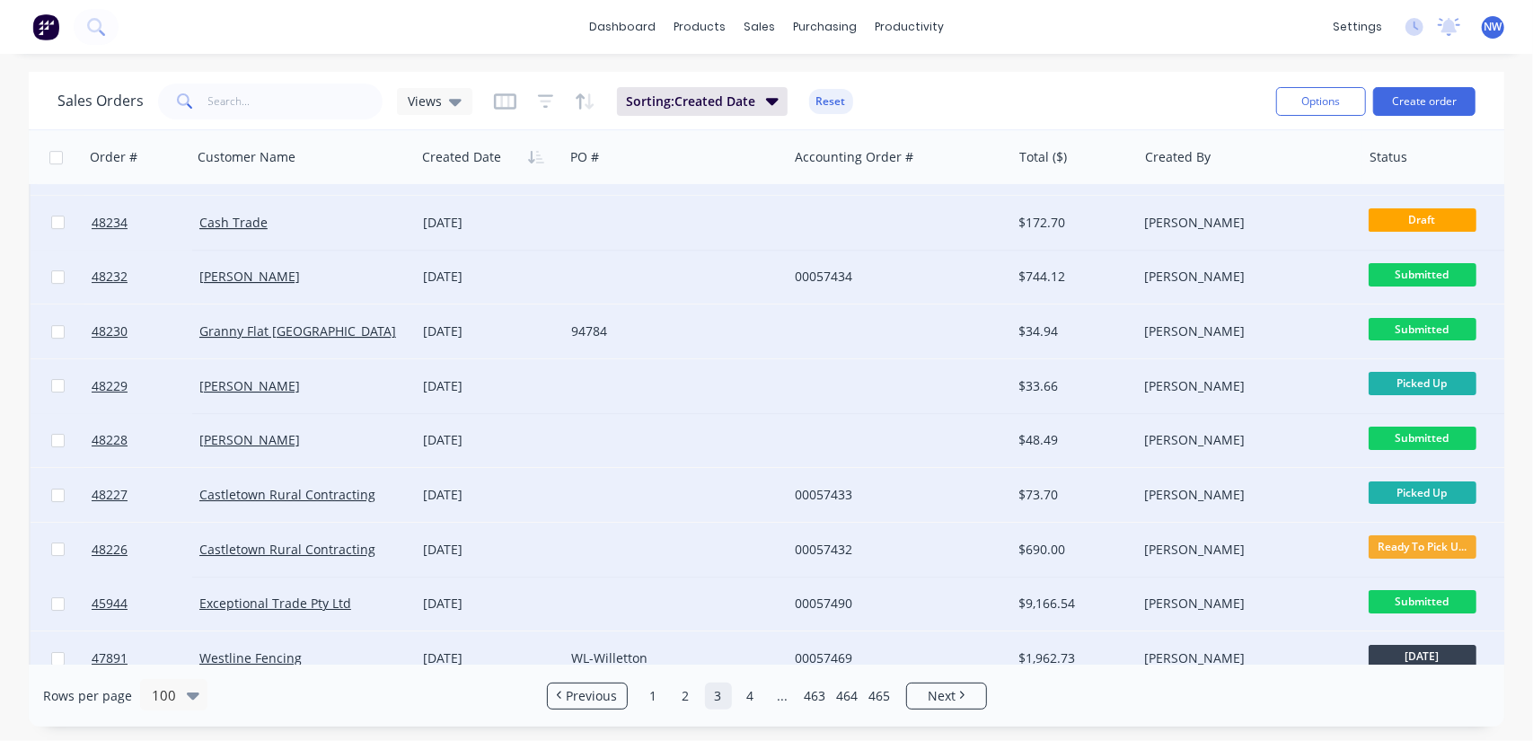
checkbox input "false"
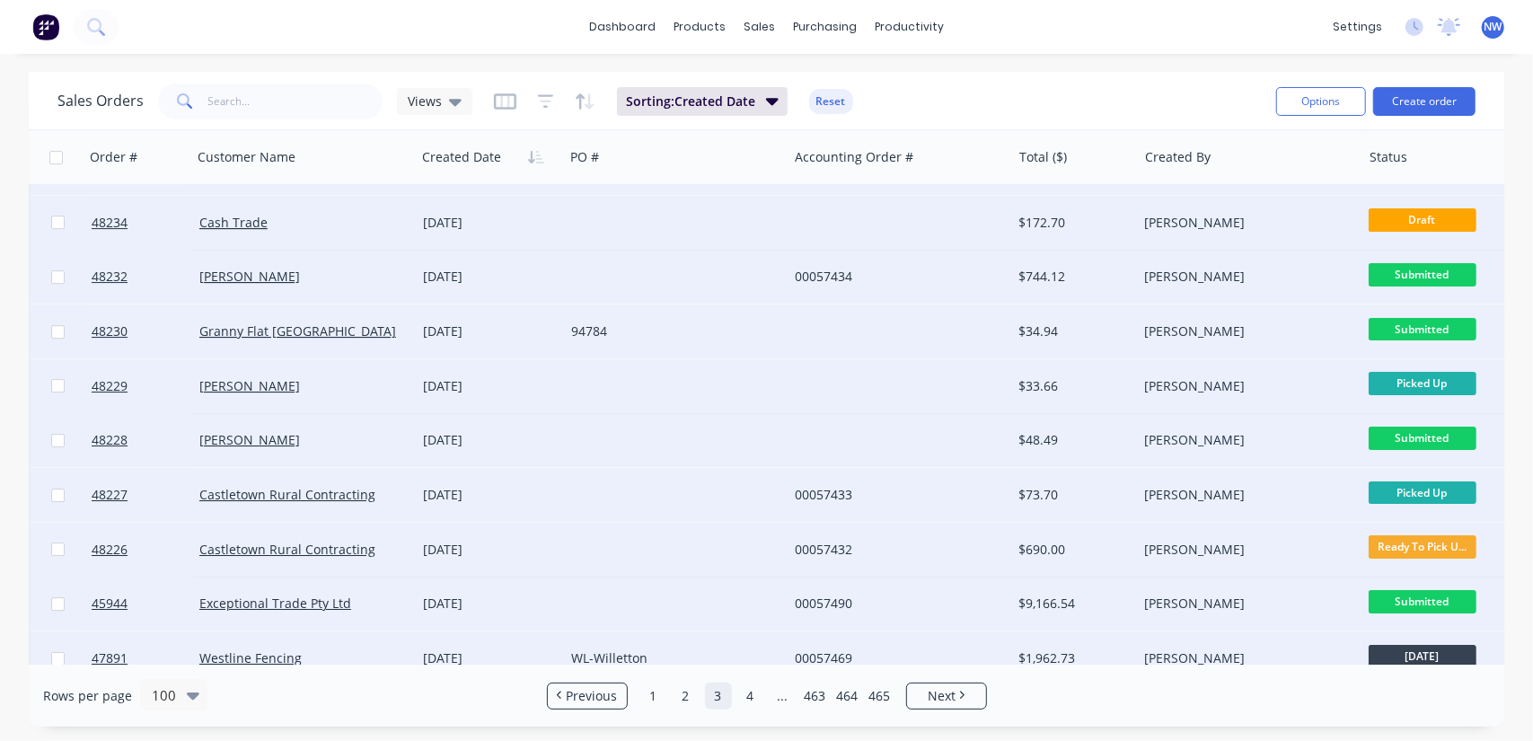
checkbox input "false"
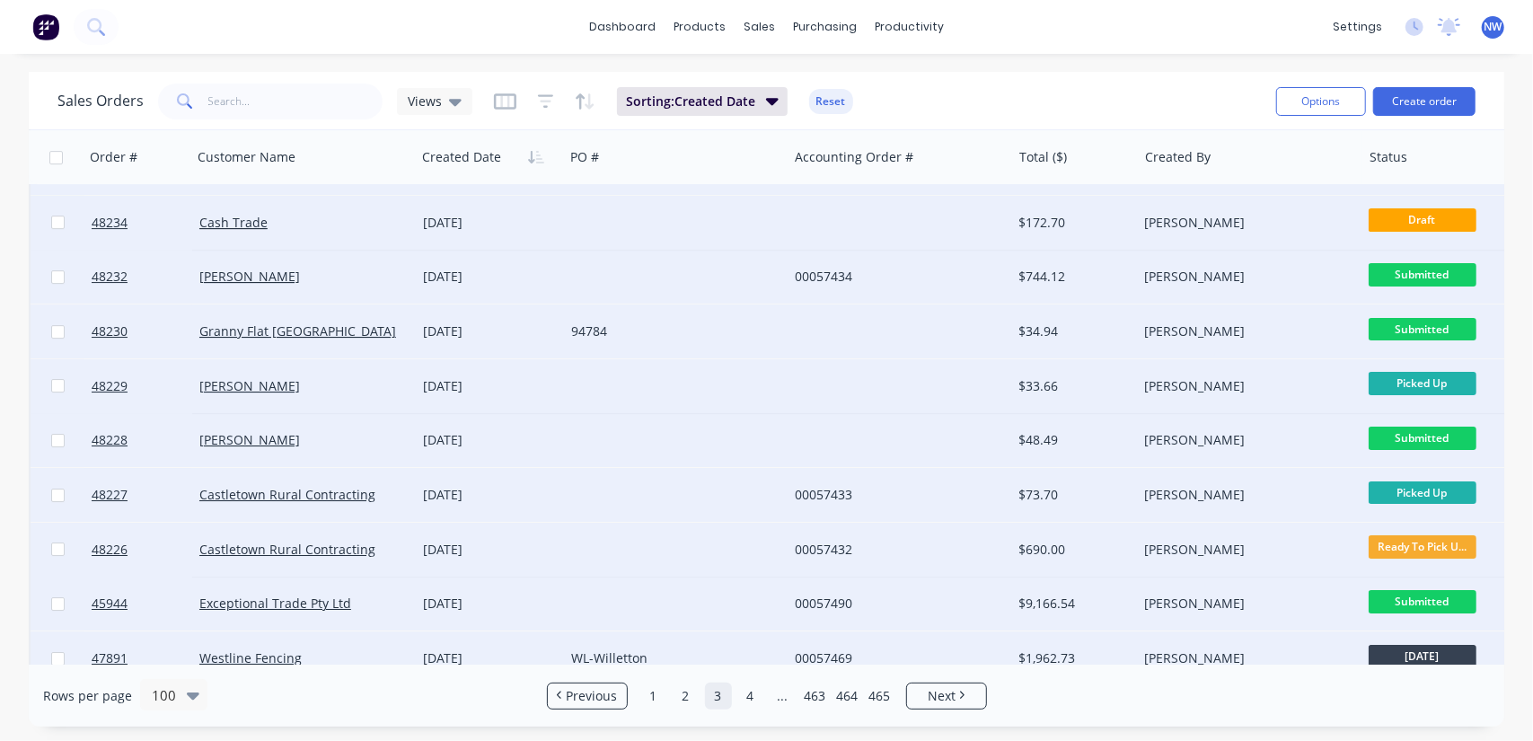
checkbox input "false"
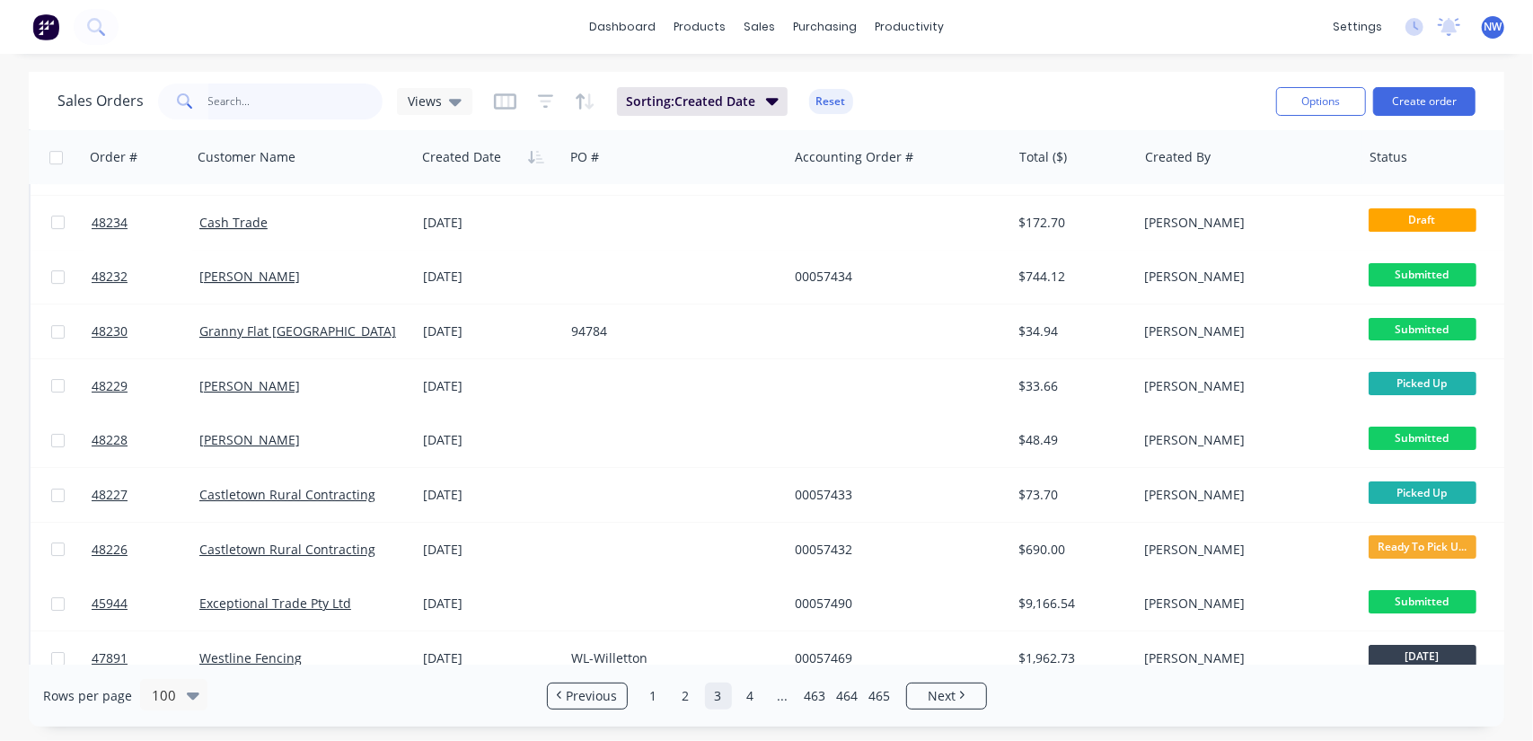
click at [350, 101] on input "text" at bounding box center [295, 102] width 175 height 36
paste input "$317.84"
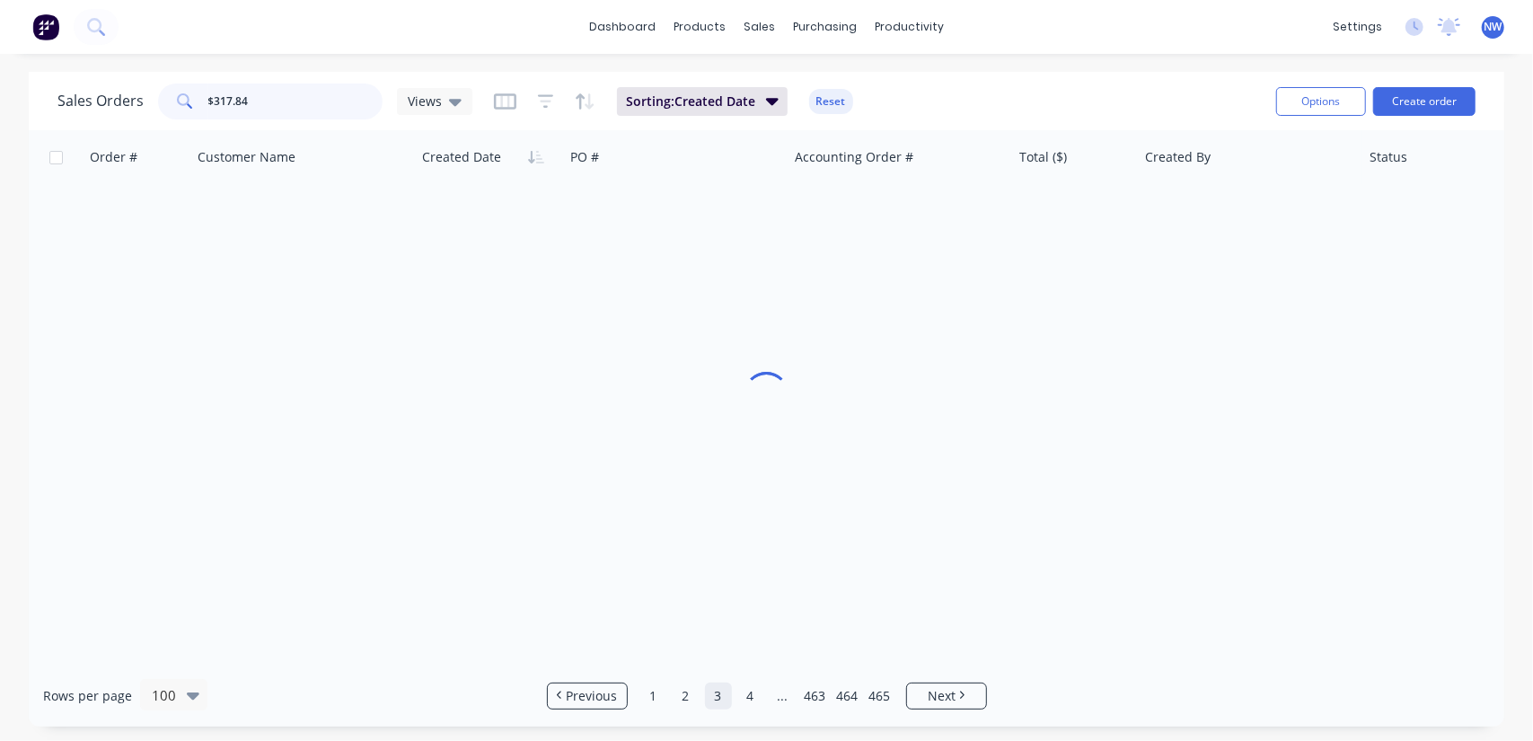
scroll to position [9, 0]
click at [214, 103] on input "$317.84" at bounding box center [295, 102] width 175 height 36
drag, startPoint x: 261, startPoint y: 101, endPoint x: 146, endPoint y: 92, distance: 115.3
click at [147, 93] on div "Sales Orders 317.84 Views" at bounding box center [264, 102] width 415 height 36
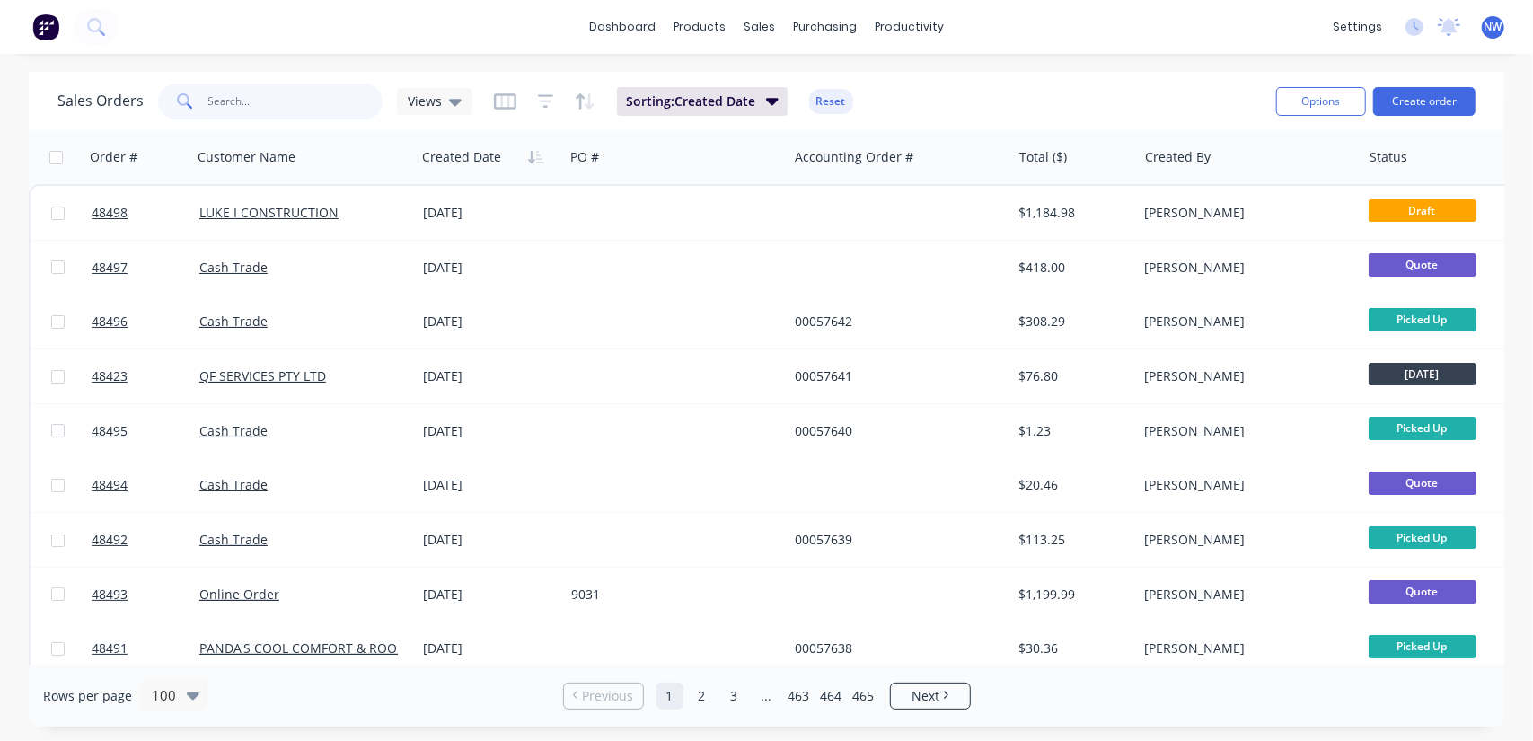
click at [314, 100] on input "text" at bounding box center [295, 102] width 175 height 36
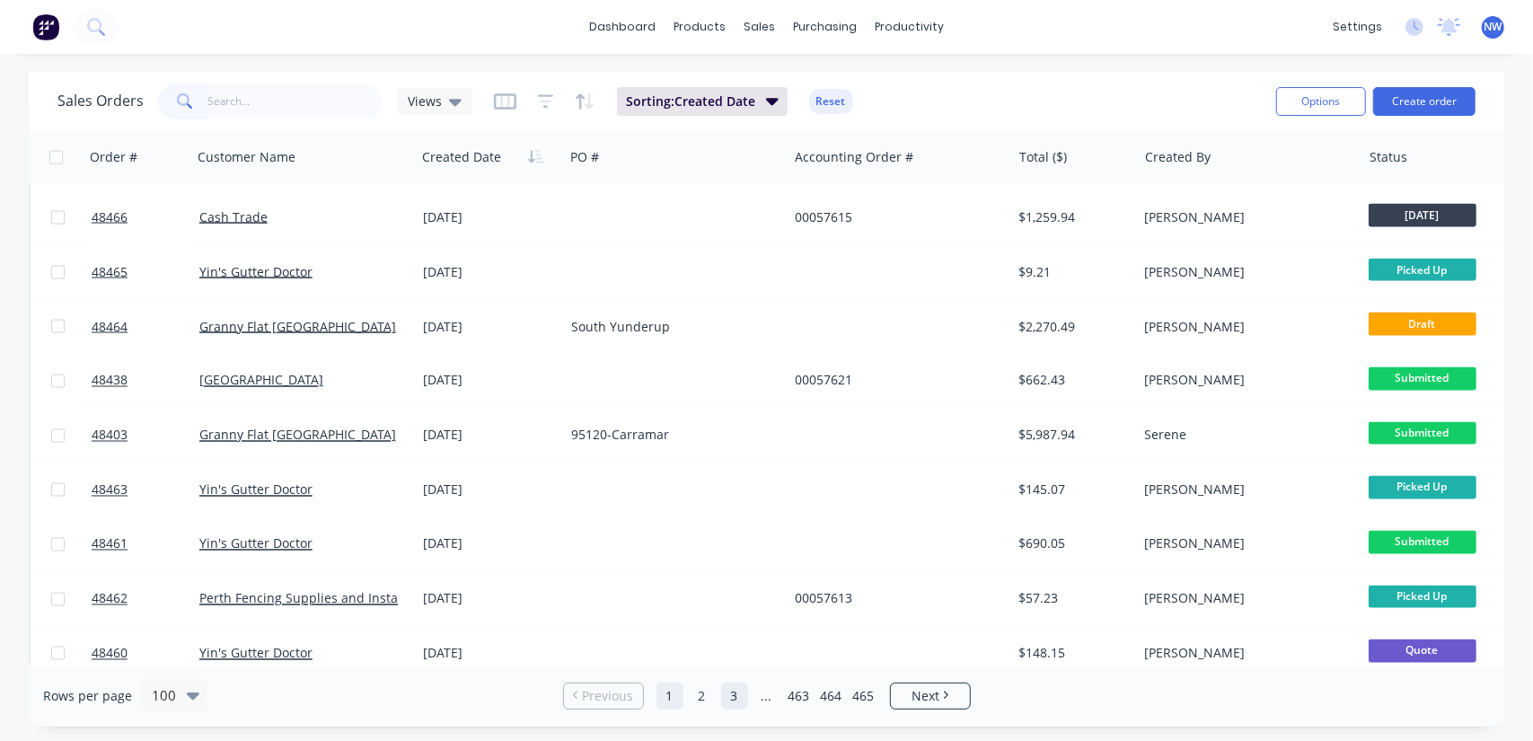
click at [726, 693] on link "3" at bounding box center [734, 696] width 27 height 27
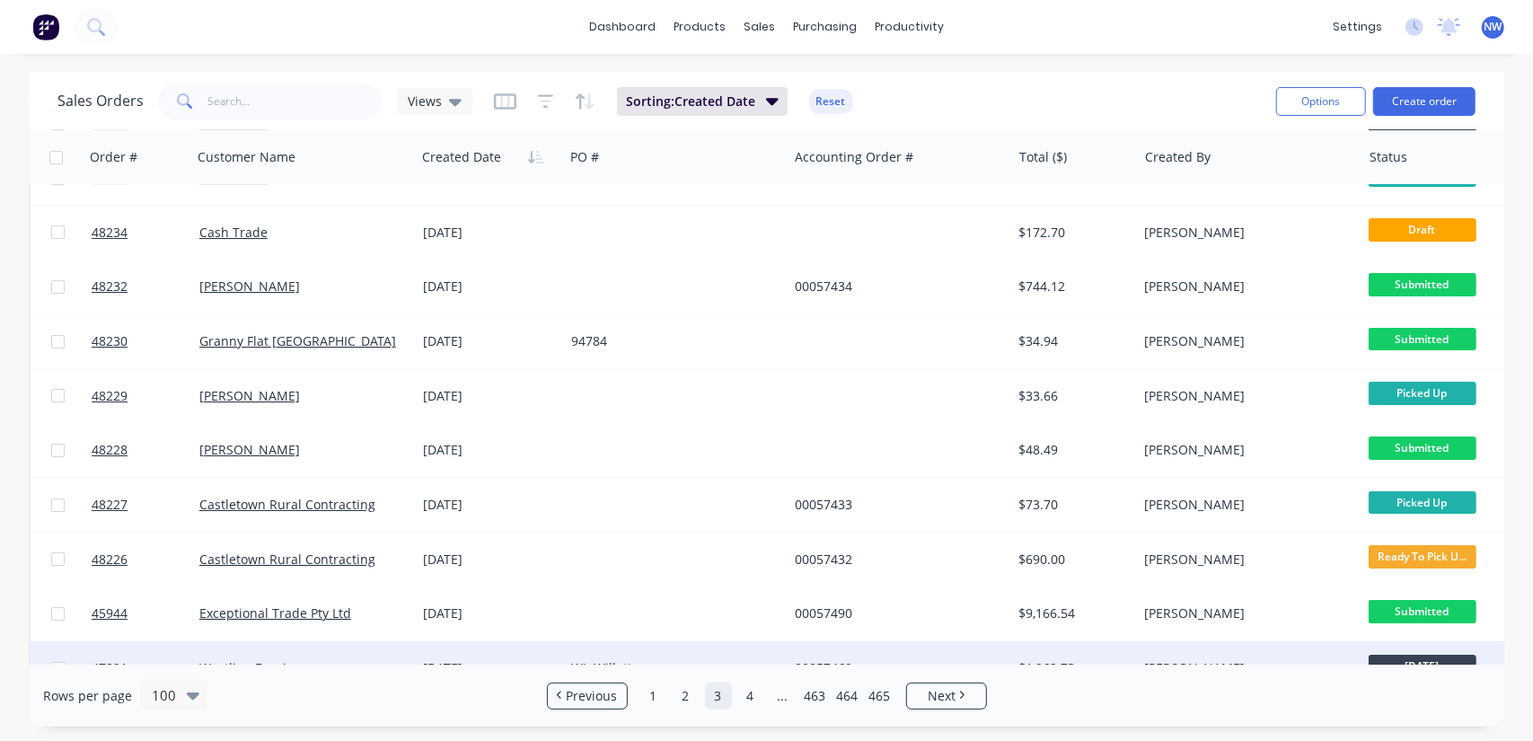
scroll to position [4222, 0]
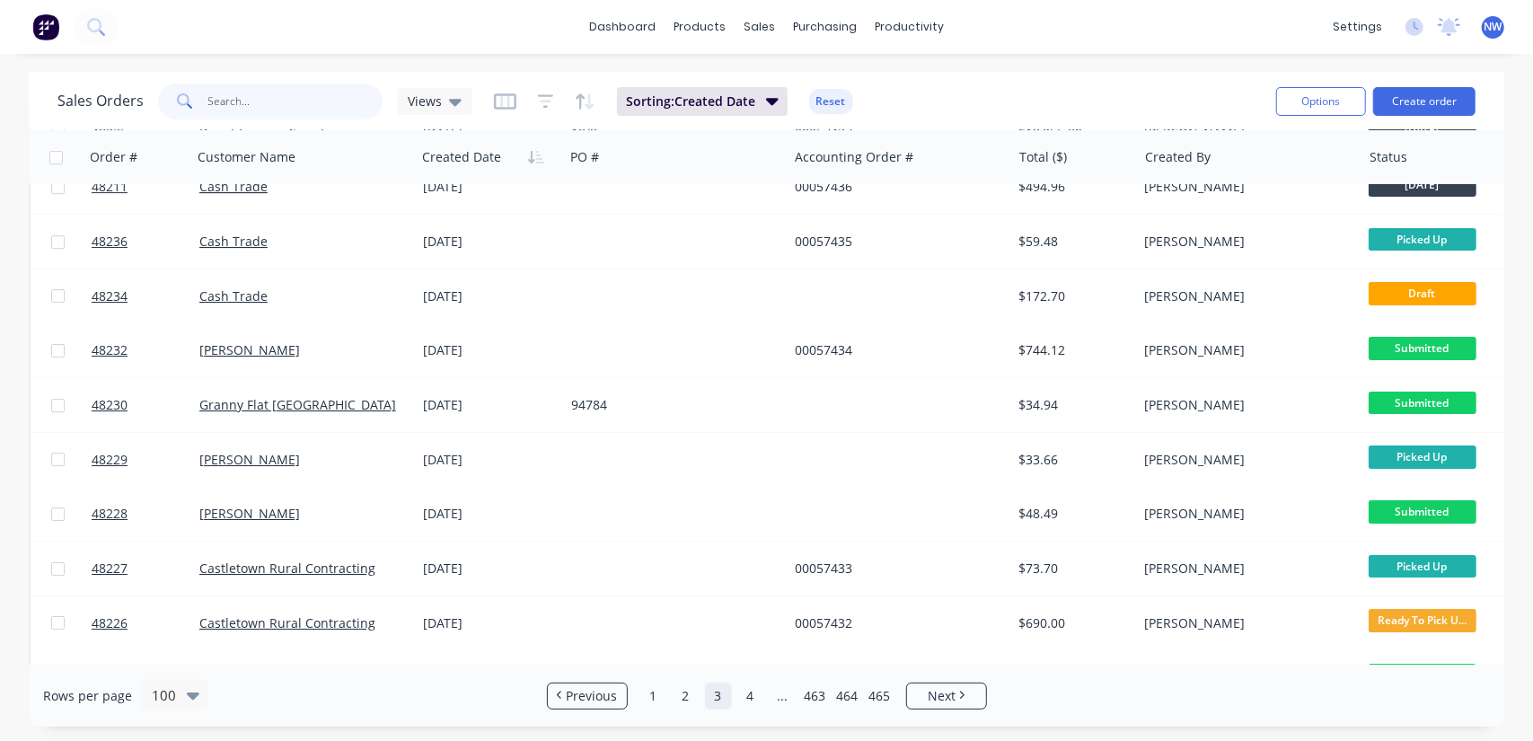
click at [248, 94] on input "text" at bounding box center [295, 102] width 175 height 36
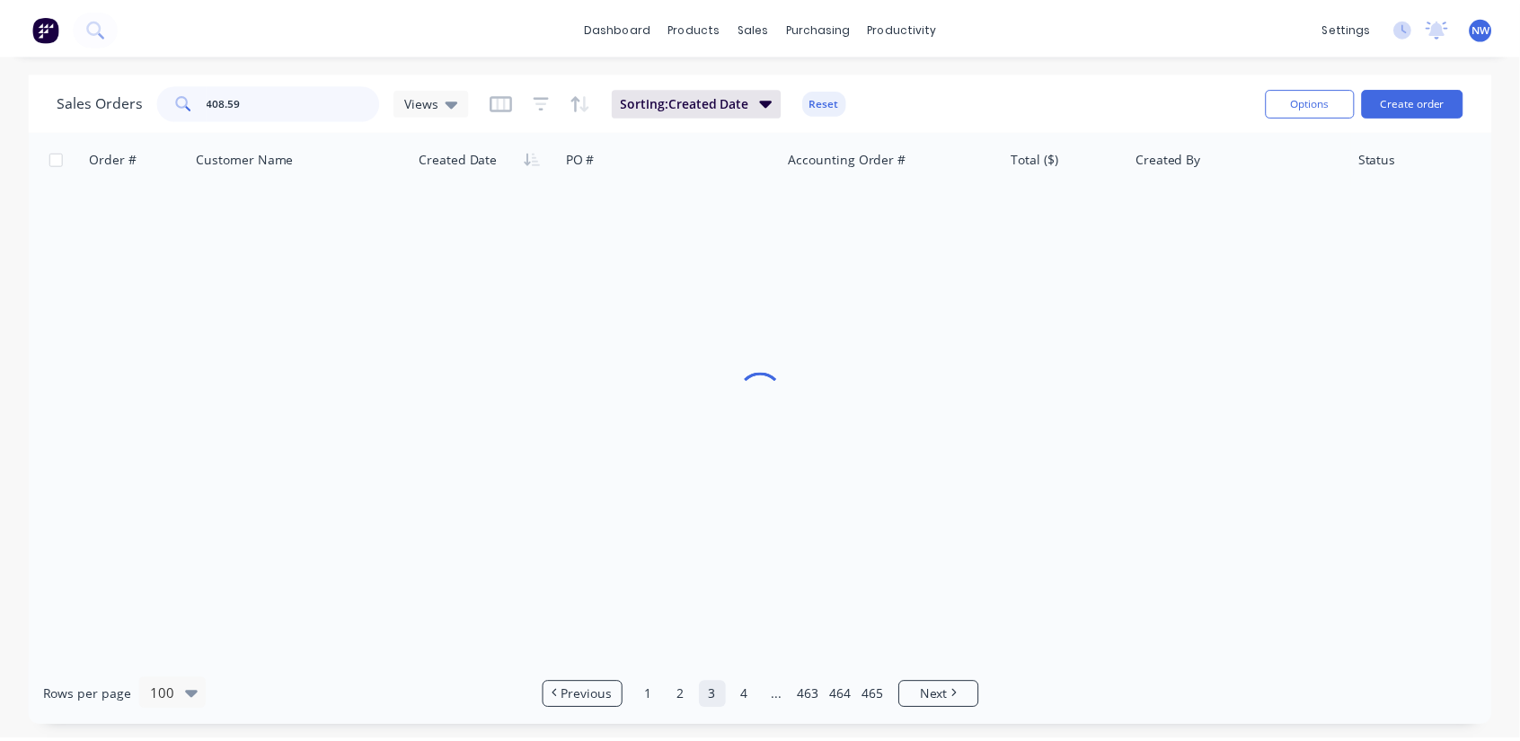
scroll to position [0, 0]
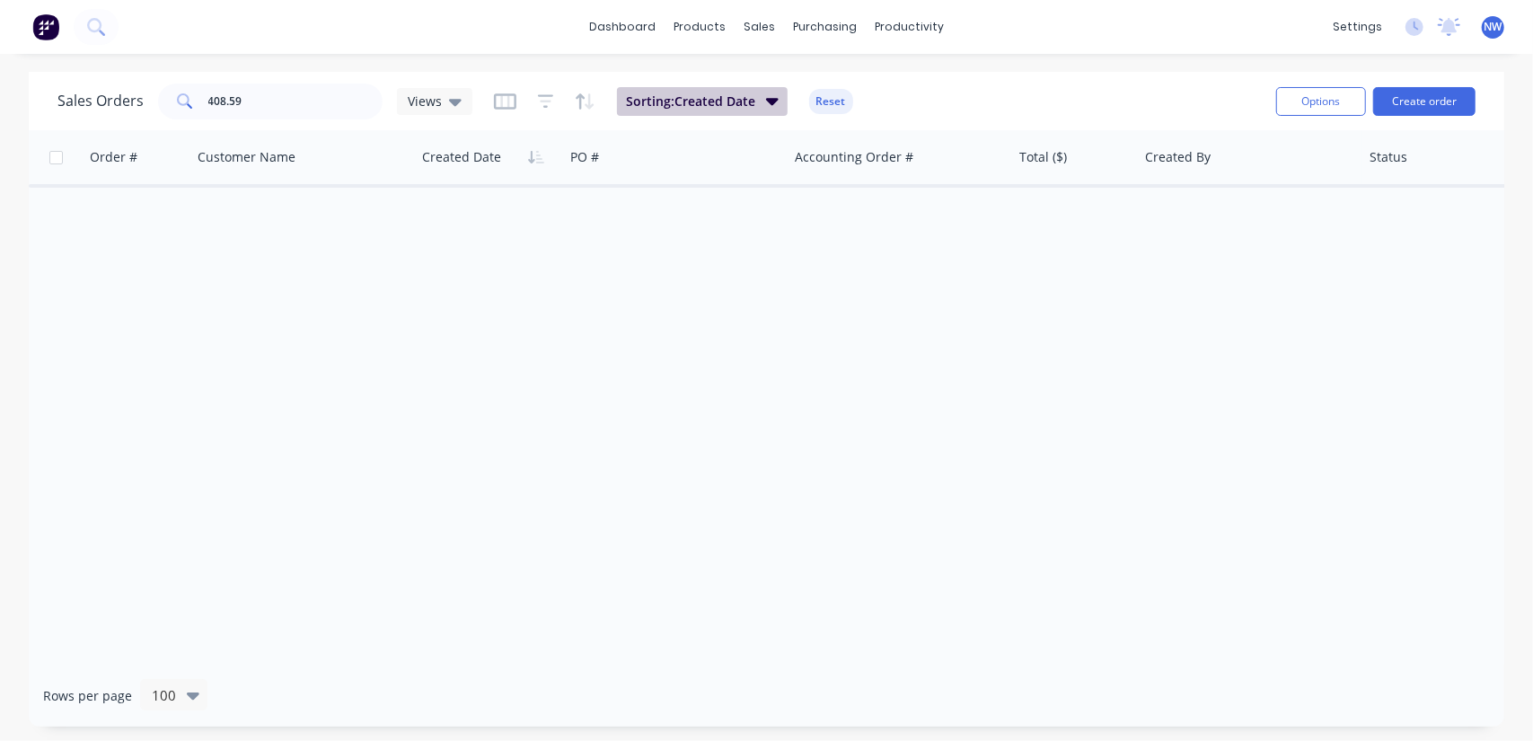
click at [751, 103] on span "Sorting: Created Date" at bounding box center [690, 102] width 129 height 18
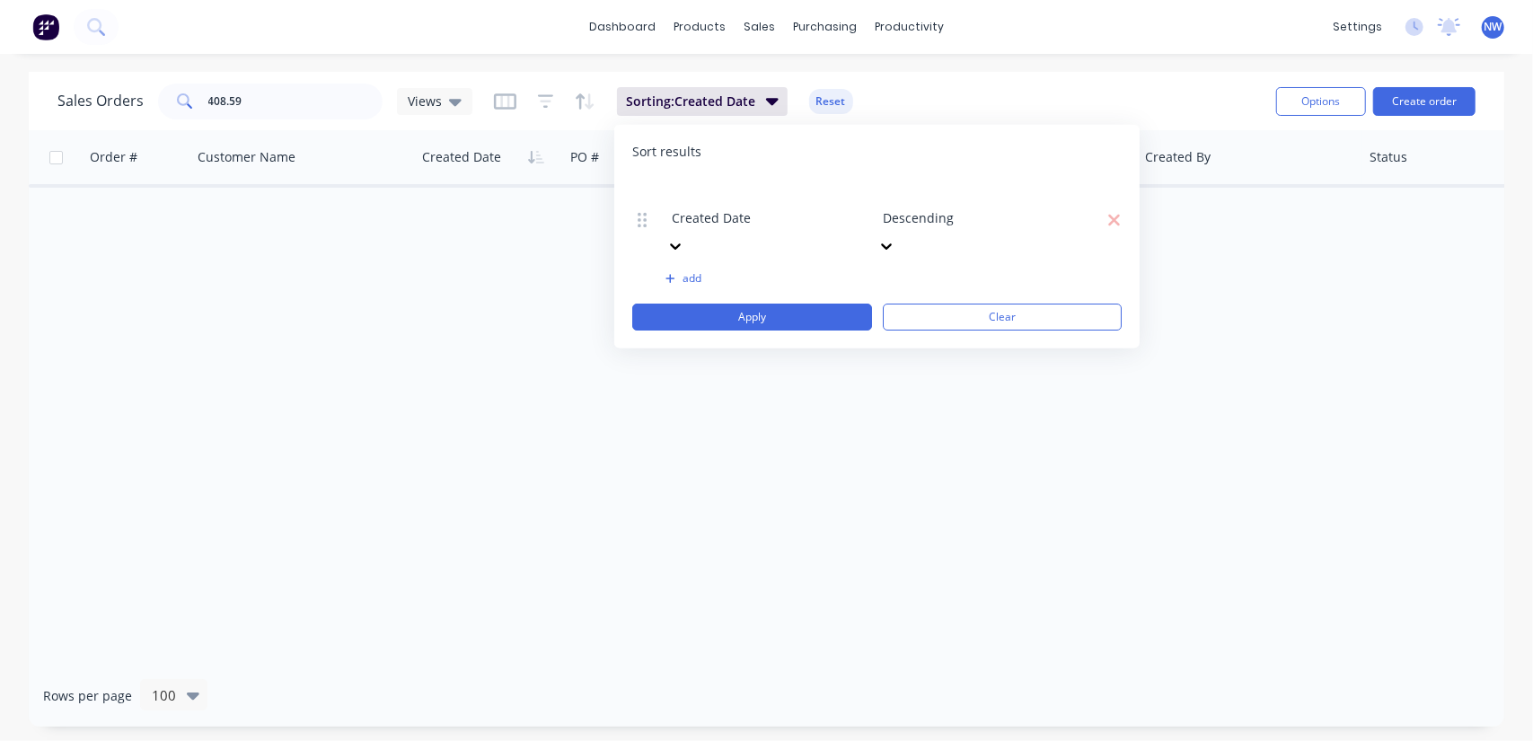
click at [1121, 198] on div "Created Date Descending" at bounding box center [877, 220] width 490 height 82
click at [1119, 210] on icon "button" at bounding box center [1114, 219] width 13 height 18
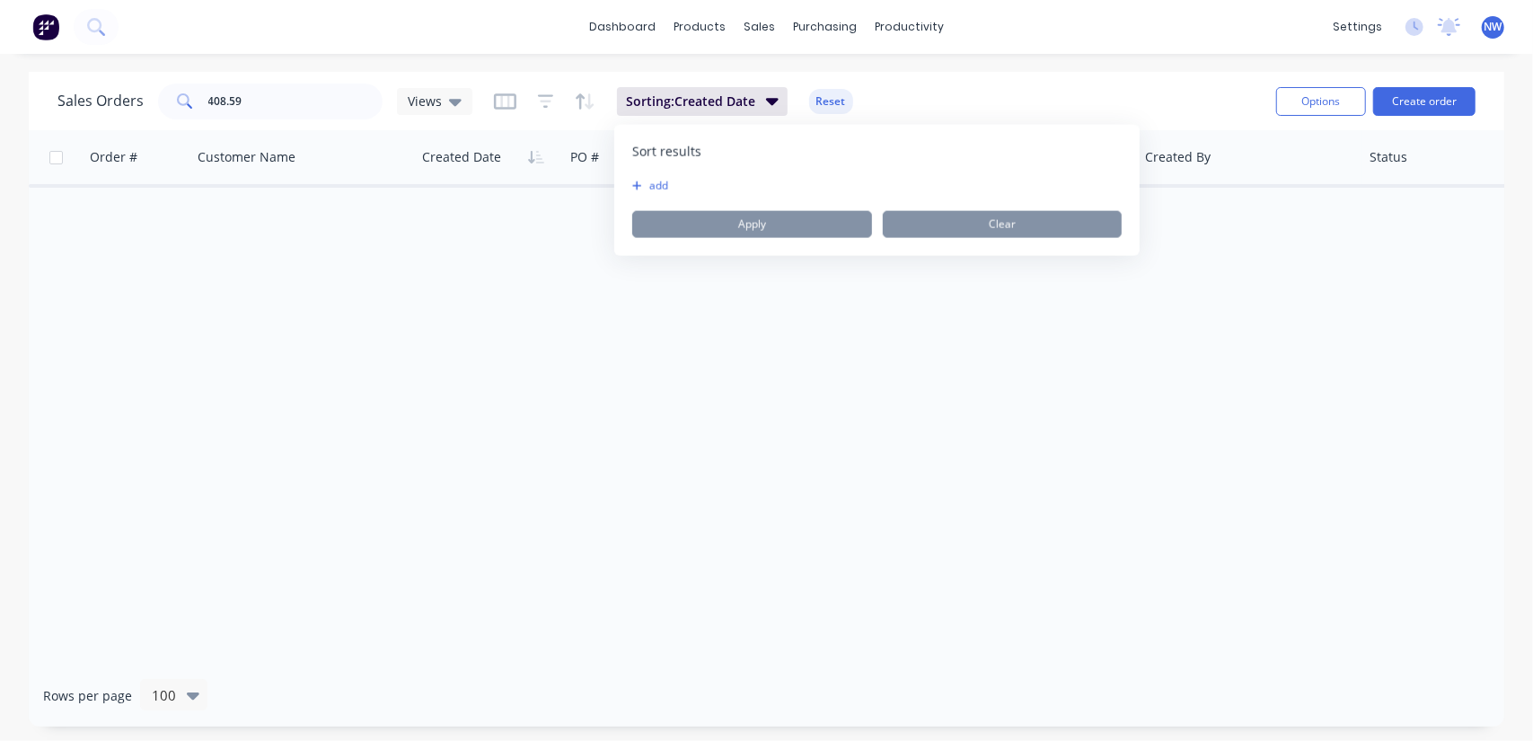
click at [819, 311] on div "Order # Customer Name Created Date PO # Accounting Order # Total ($) Created By…" at bounding box center [767, 397] width 1476 height 535
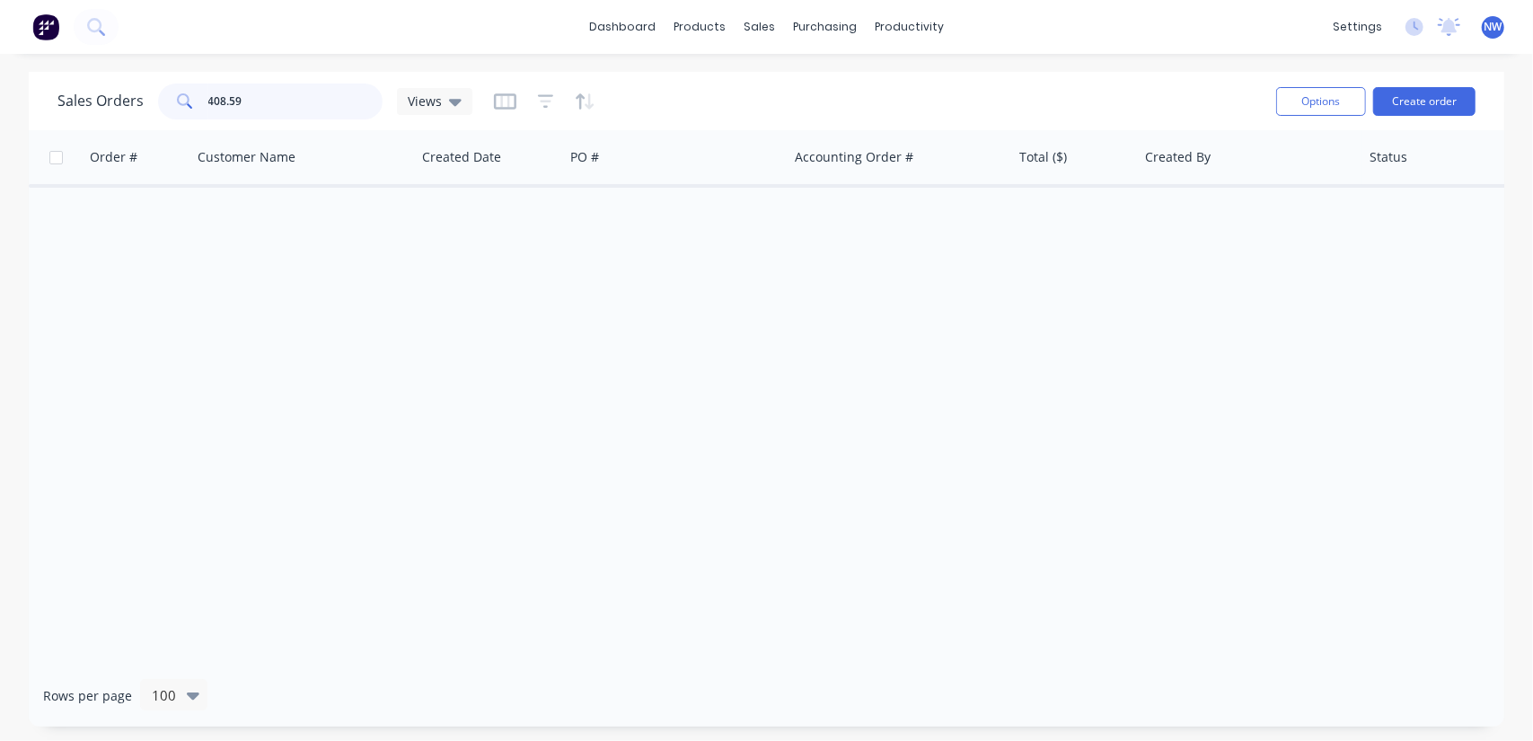
drag, startPoint x: 289, startPoint y: 103, endPoint x: 88, endPoint y: 72, distance: 203.7
click at [57, 97] on div "Sales Orders 408.59 Views" at bounding box center [264, 102] width 415 height 36
drag, startPoint x: 280, startPoint y: 105, endPoint x: 194, endPoint y: 105, distance: 86.2
click at [194, 105] on div "89.79" at bounding box center [270, 102] width 225 height 36
drag, startPoint x: 36, startPoint y: 84, endPoint x: 3, endPoint y: 84, distance: 33.2
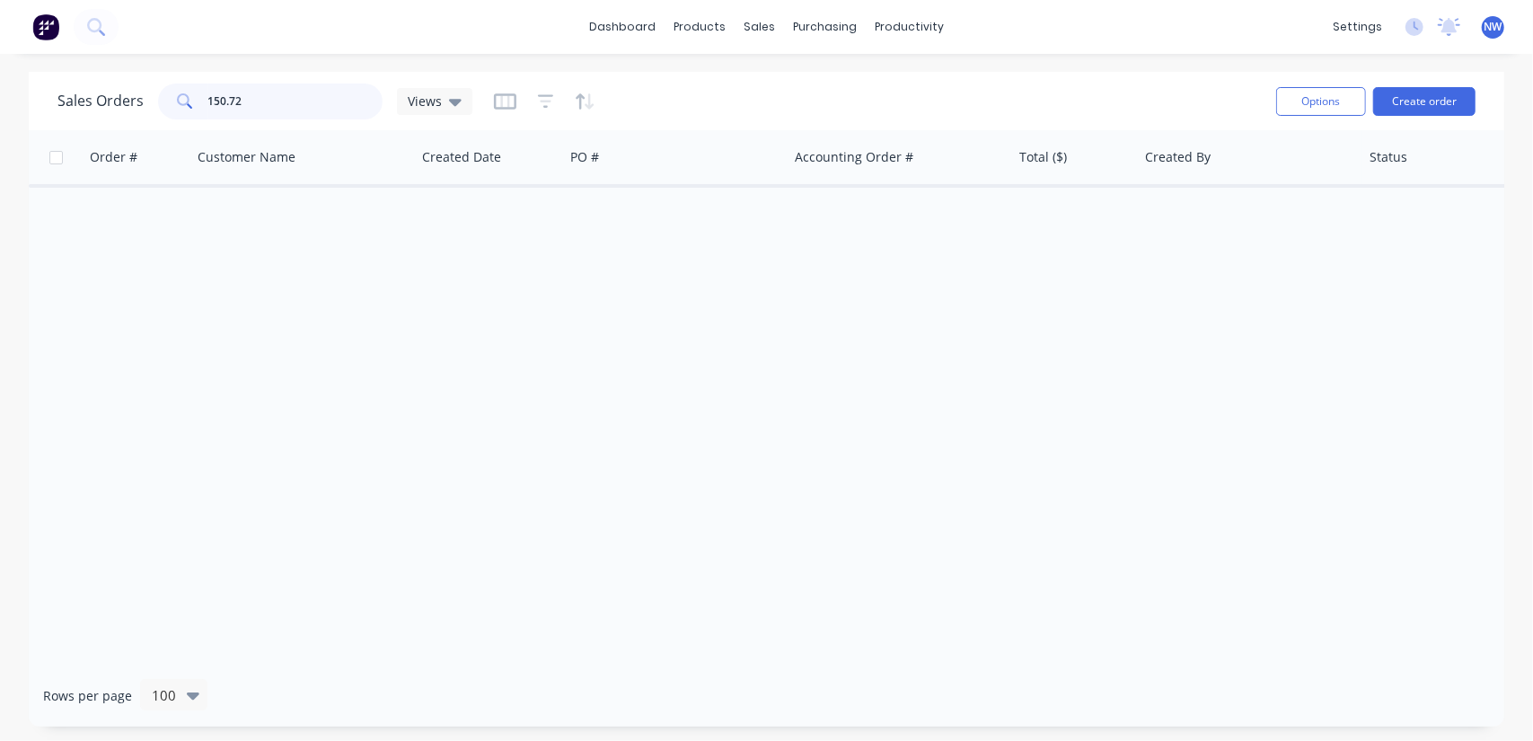
click at [3, 84] on div "Sales Orders 150.72 Views Options Create order Order # Customer Name Created Da…" at bounding box center [766, 399] width 1533 height 655
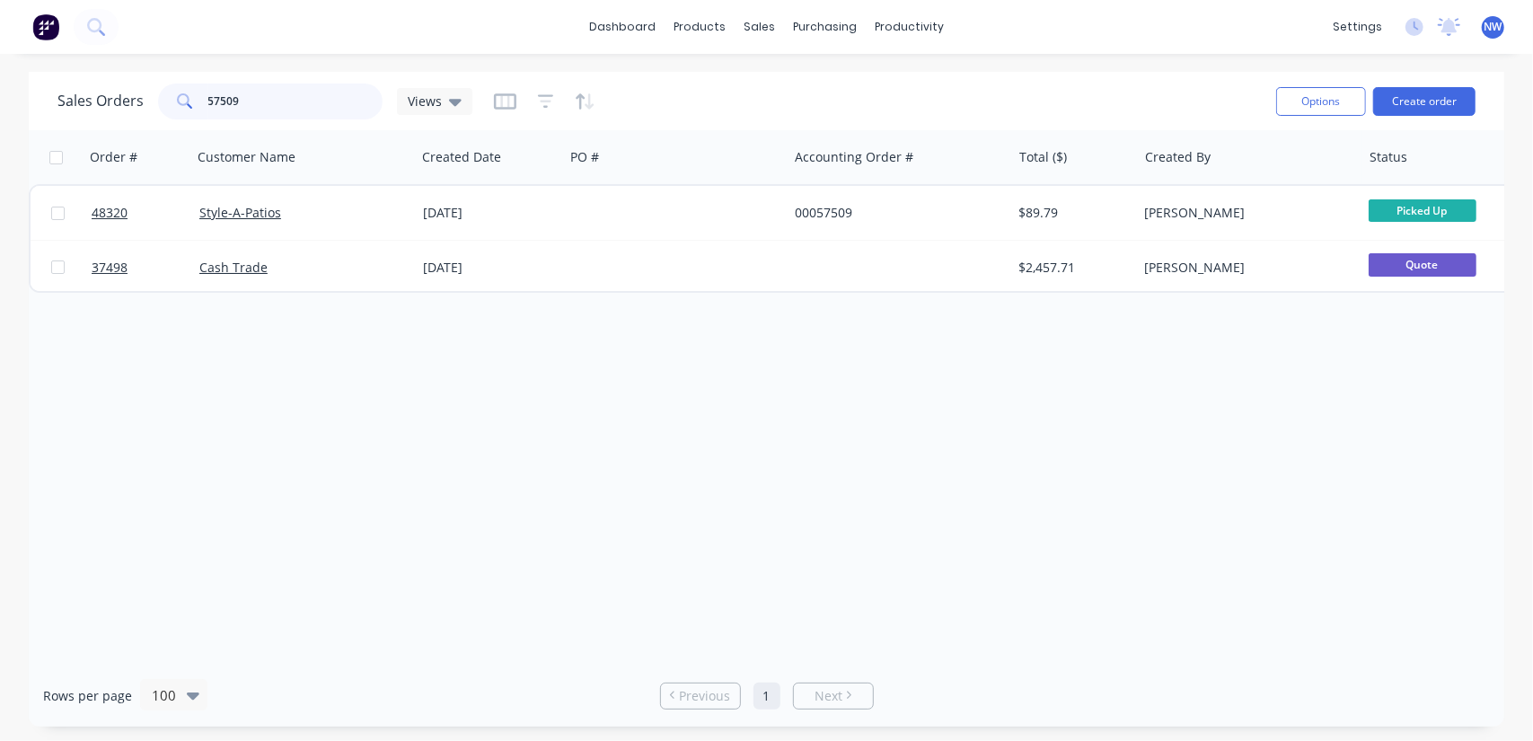
drag, startPoint x: 140, startPoint y: 105, endPoint x: 126, endPoint y: 106, distance: 14.4
click at [126, 106] on div "Sales Orders 57509 Views" at bounding box center [264, 102] width 415 height 36
paste input "47821"
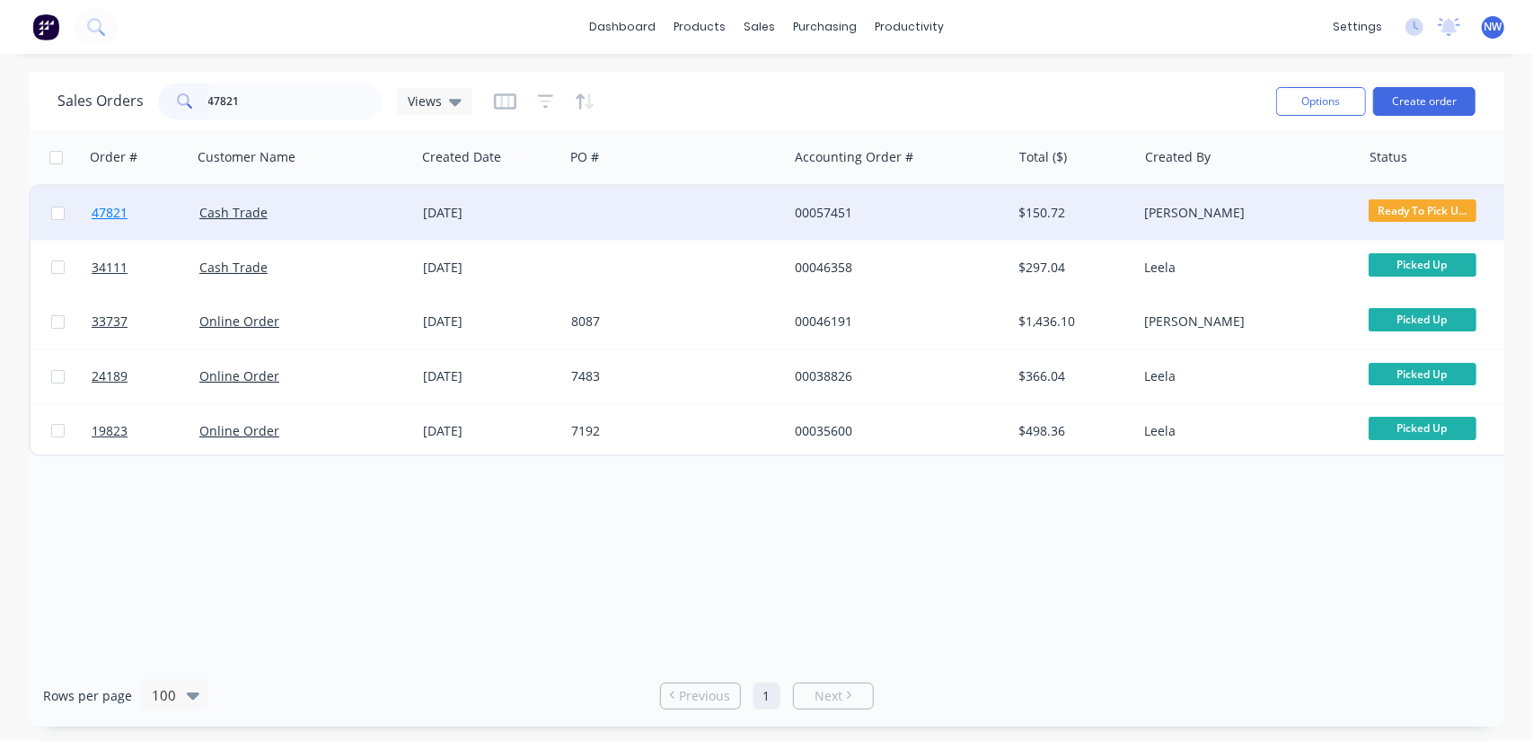
click at [132, 209] on link "47821" at bounding box center [146, 213] width 108 height 54
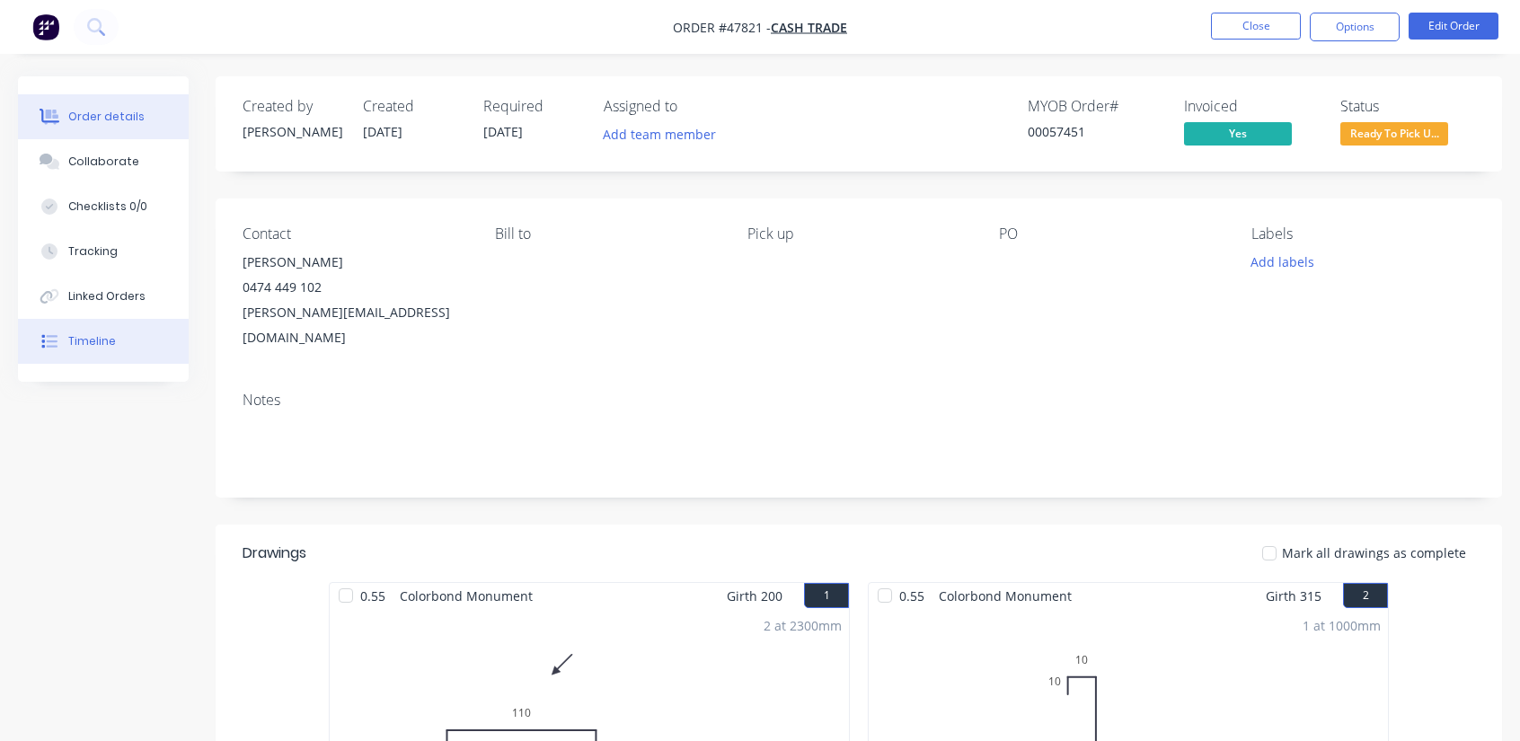
click at [107, 339] on div "Timeline" at bounding box center [92, 341] width 48 height 16
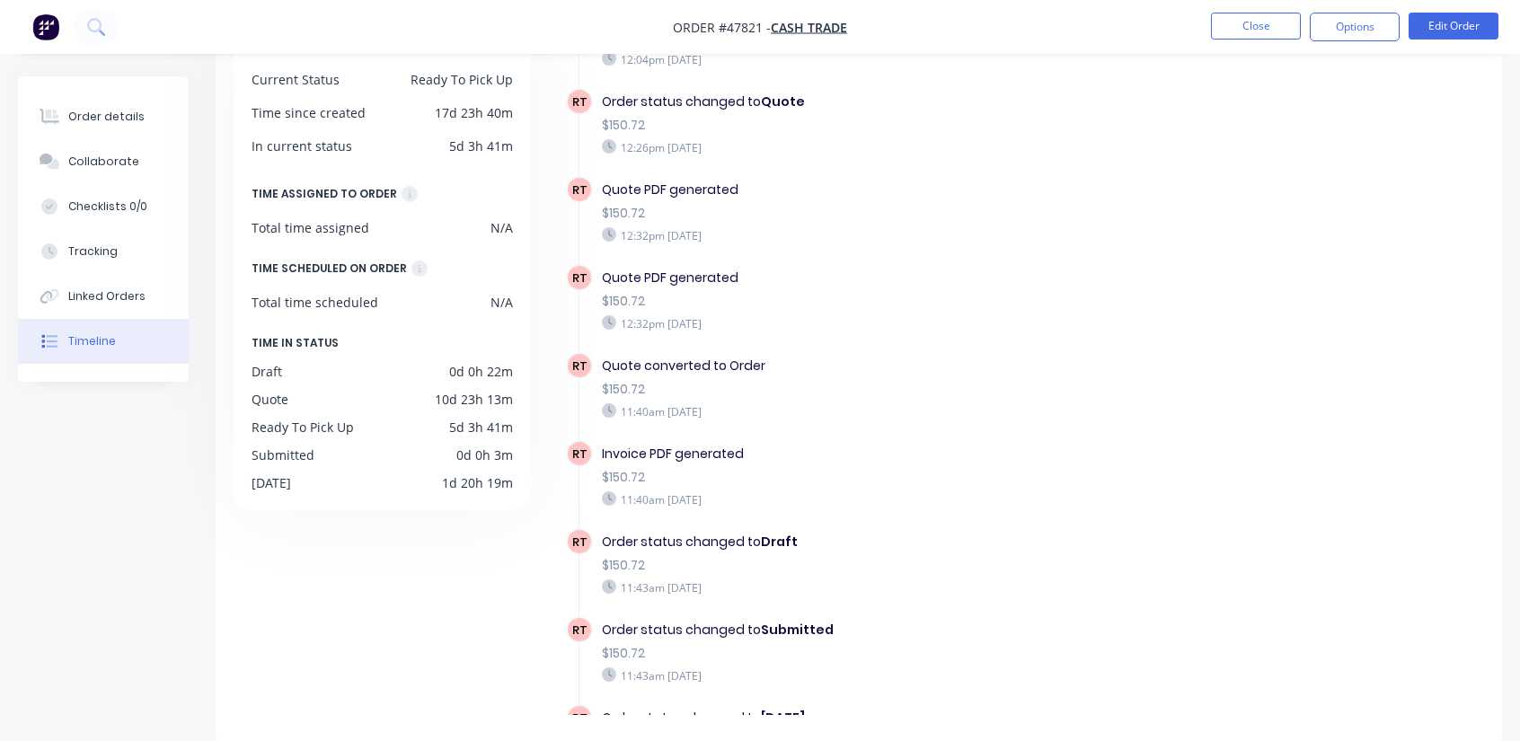
drag, startPoint x: 670, startPoint y: 505, endPoint x: 791, endPoint y: 502, distance: 120.4
click at [791, 502] on div "Invoice PDF generated $150.72 11:40am Tuesday 19/08/25" at bounding box center [885, 476] width 585 height 72
click at [860, 491] on div "11:40am Tuesday 19/08/25" at bounding box center [885, 499] width 567 height 16
click at [117, 124] on div "Order details" at bounding box center [106, 117] width 76 height 16
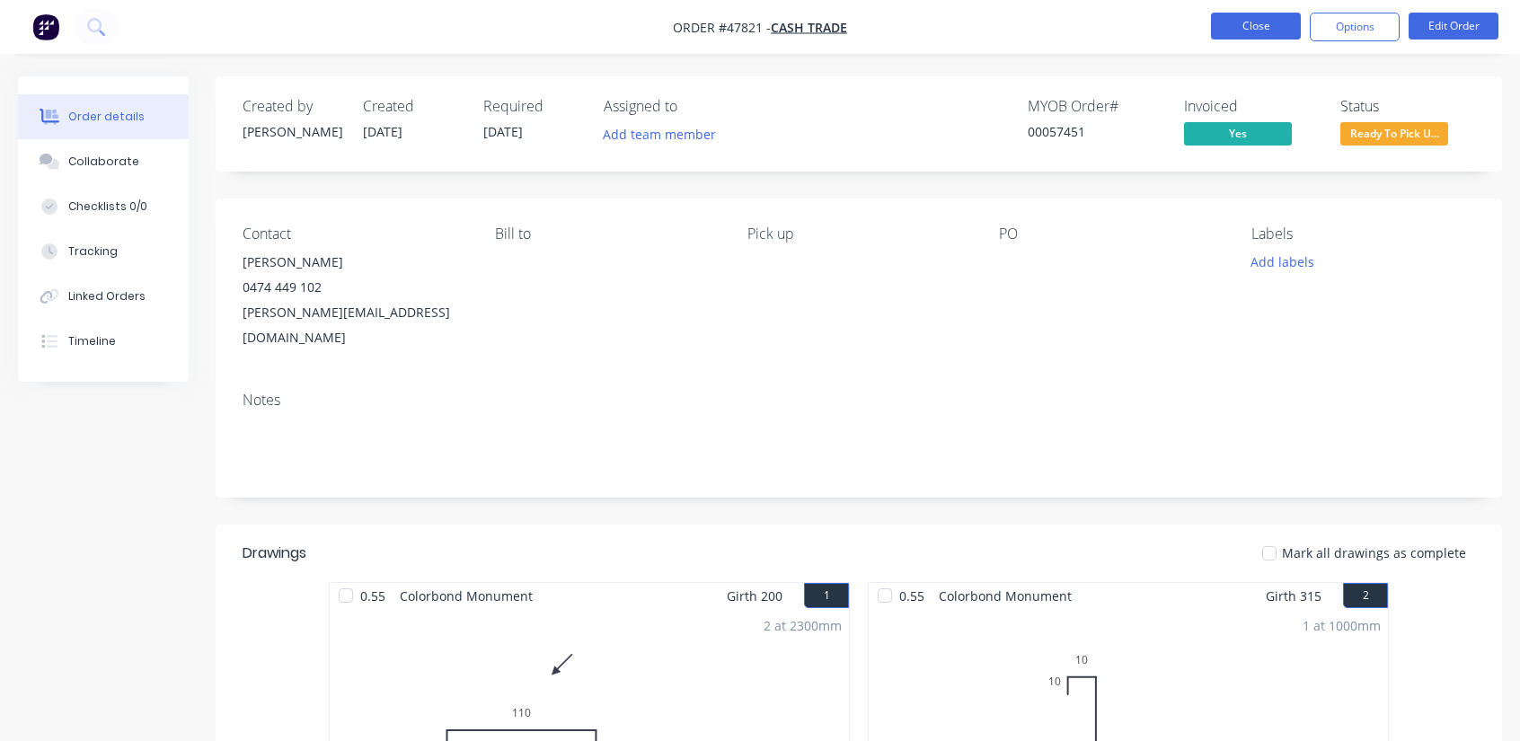
click at [1240, 24] on button "Close" at bounding box center [1256, 26] width 90 height 27
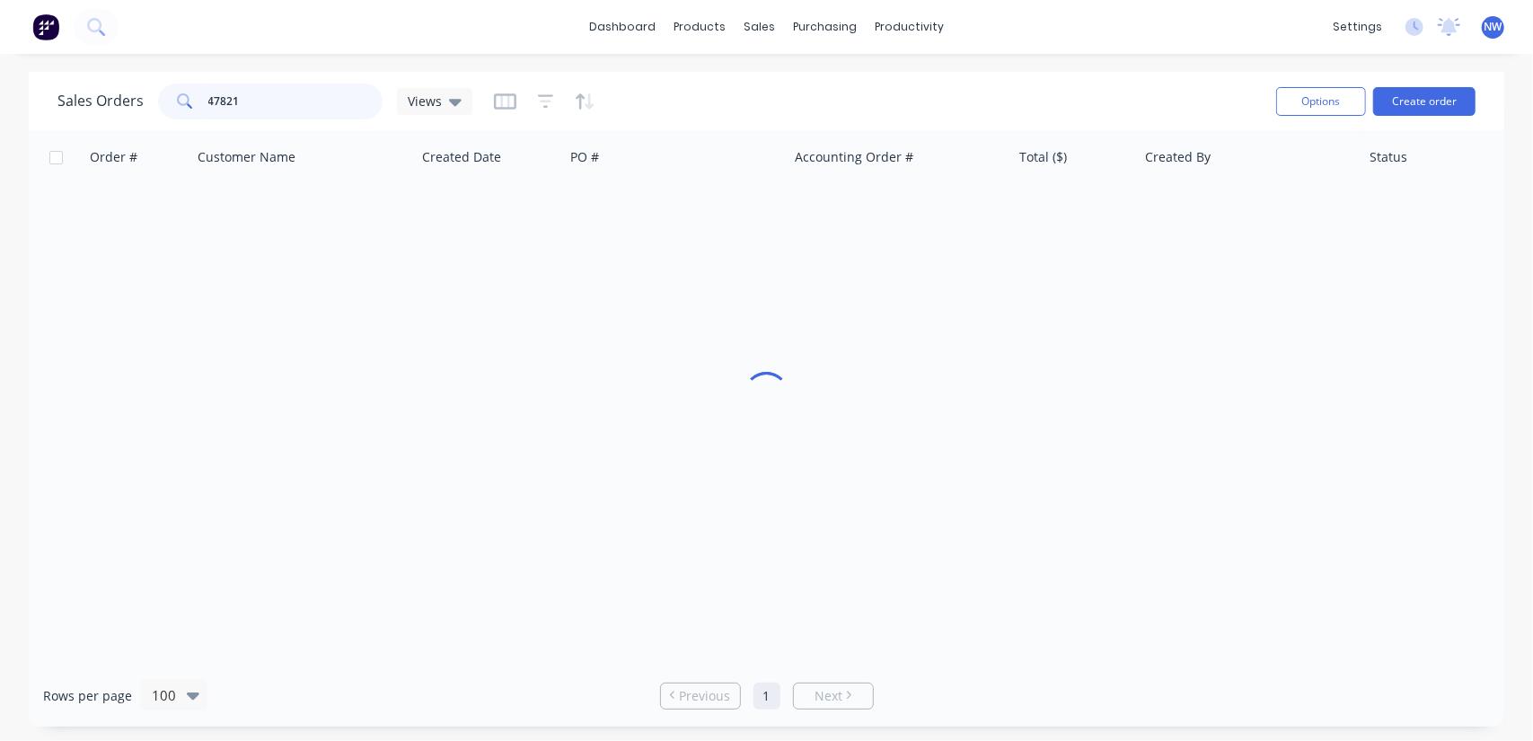
drag, startPoint x: 76, startPoint y: 102, endPoint x: 0, endPoint y: 94, distance: 76.7
click at [0, 94] on div "Sales Orders 47821 Views Options Create order Order # Customer Name Created Dat…" at bounding box center [766, 399] width 1533 height 655
paste input "$167.12"
click at [212, 100] on input "$167.12" at bounding box center [295, 102] width 175 height 36
drag, startPoint x: 153, startPoint y: 91, endPoint x: 78, endPoint y: 93, distance: 74.6
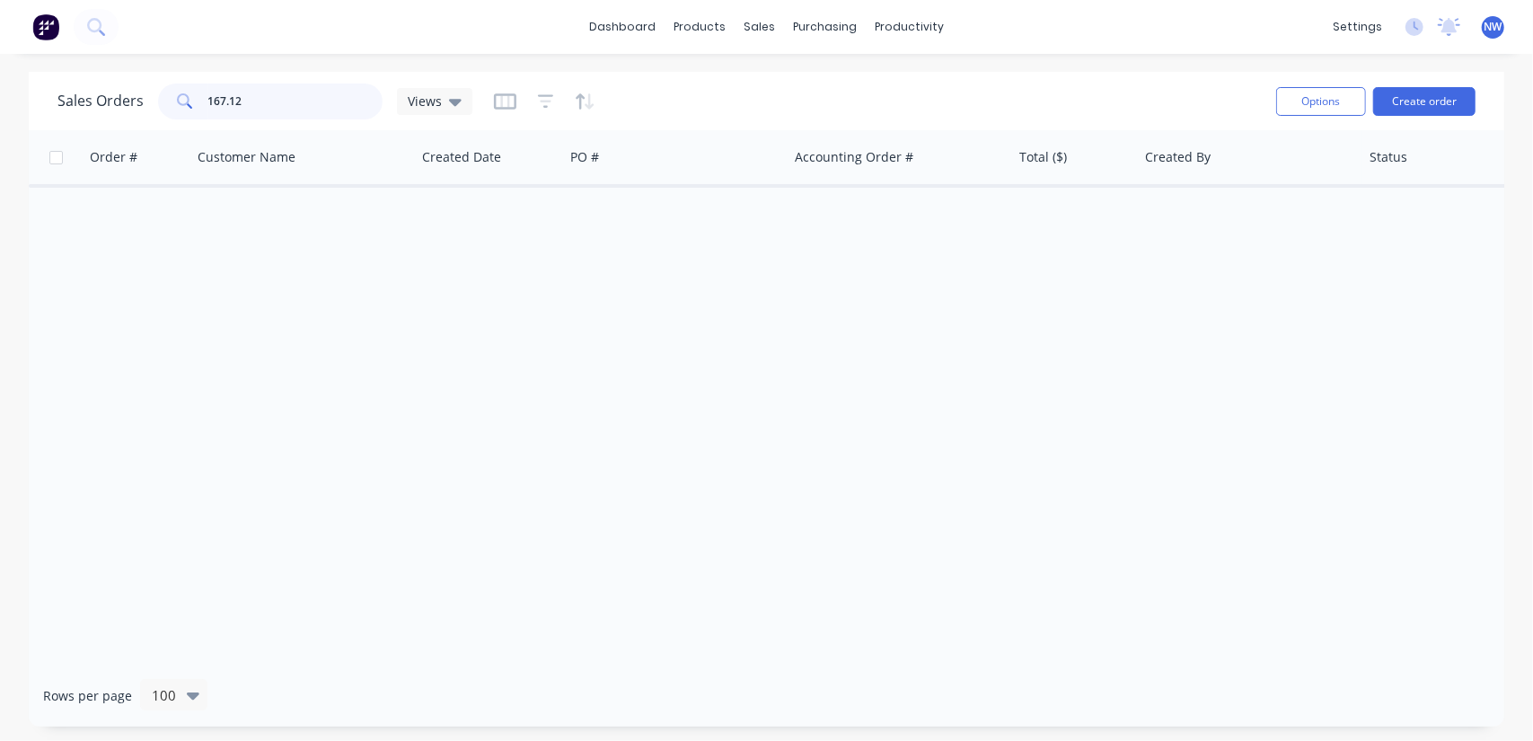
click at [83, 94] on div "Sales Orders 167.12 Views" at bounding box center [264, 102] width 415 height 36
drag, startPoint x: 253, startPoint y: 106, endPoint x: 66, endPoint y: 87, distance: 188.7
click at [66, 87] on div "Sales Orders 57449 Views" at bounding box center [264, 102] width 415 height 36
click at [214, 99] on input "508.59" at bounding box center [295, 102] width 175 height 36
click at [287, 103] on input "408.59" at bounding box center [295, 102] width 175 height 36
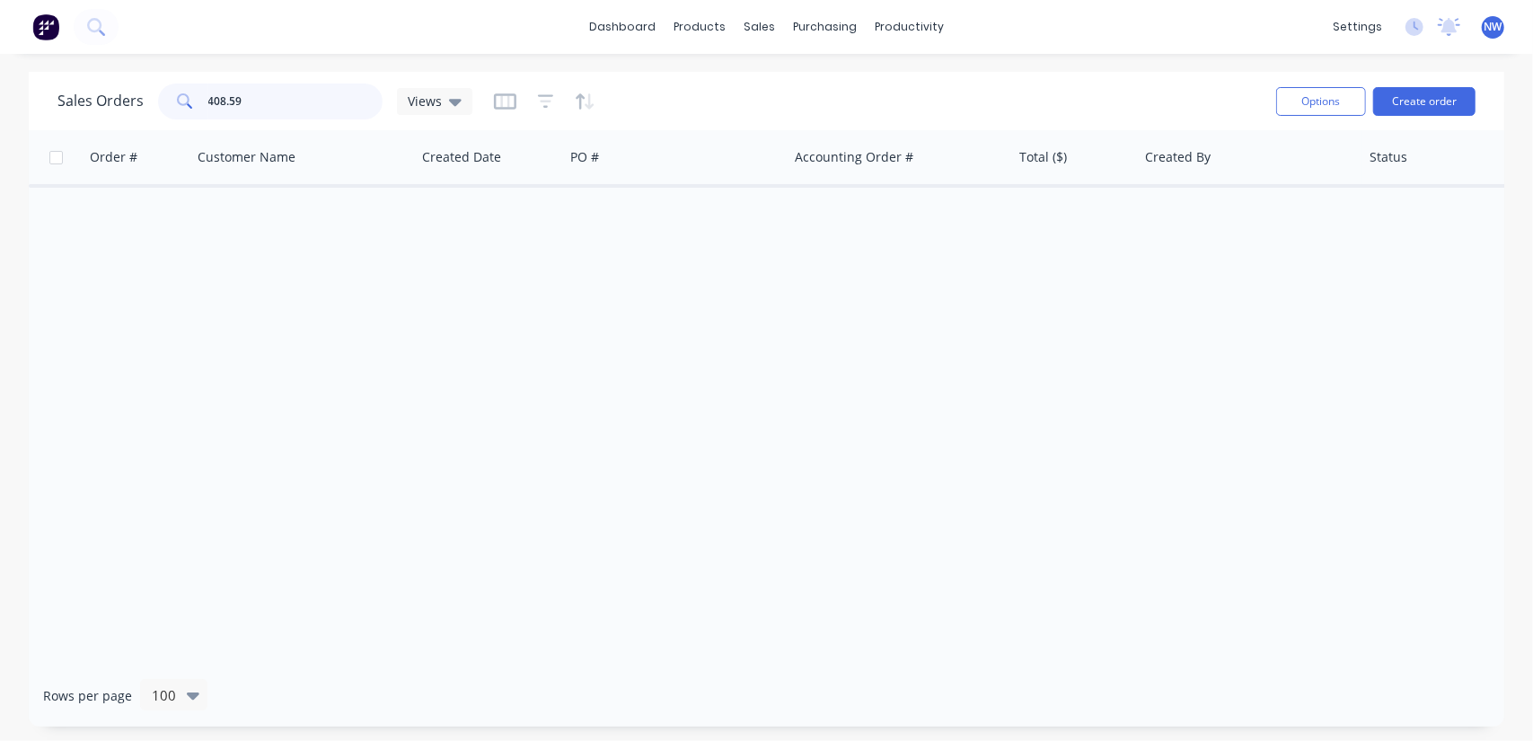
drag, startPoint x: 262, startPoint y: 100, endPoint x: 171, endPoint y: 98, distance: 91.6
click at [171, 98] on div "408.59" at bounding box center [270, 102] width 225 height 36
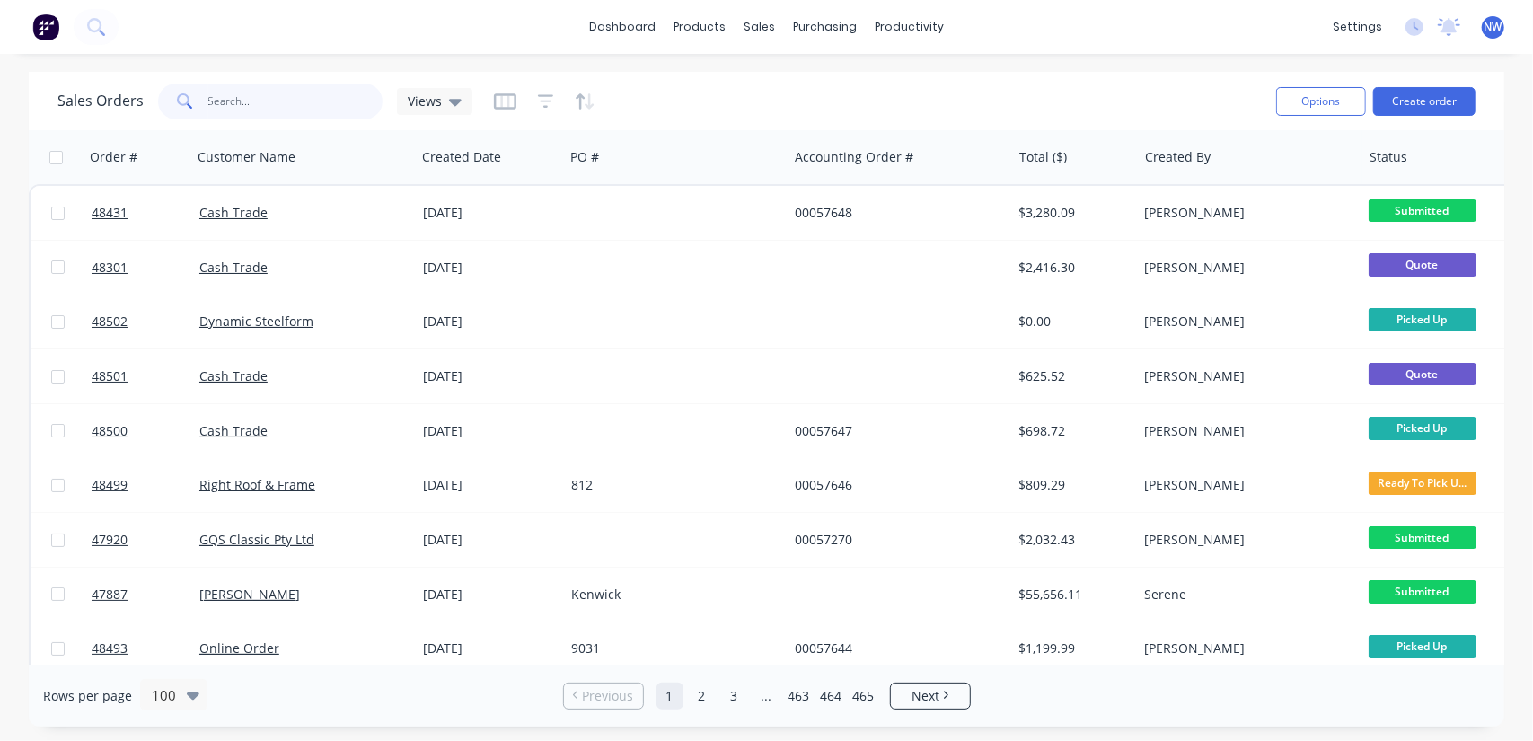
click at [268, 96] on input "text" at bounding box center [295, 102] width 175 height 36
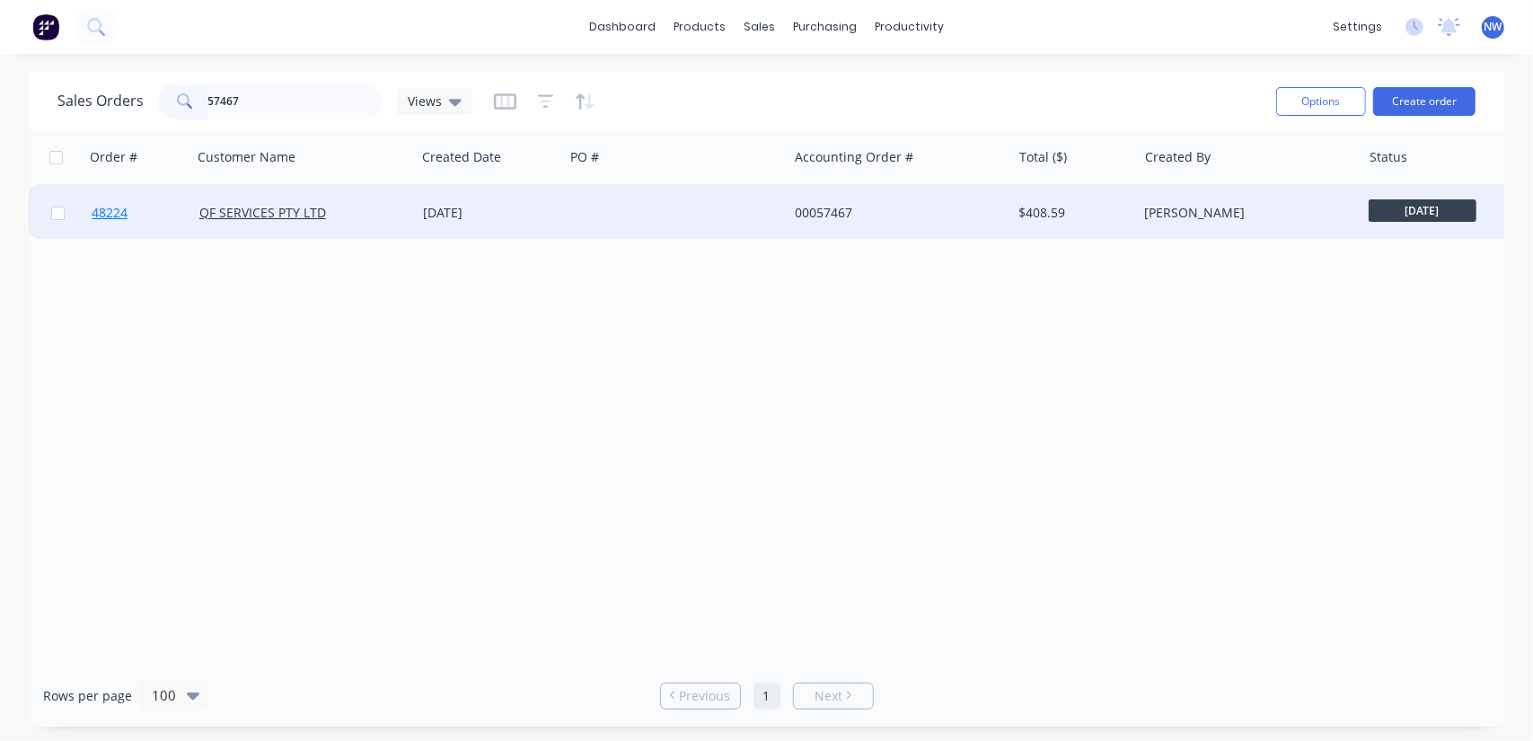
click at [101, 210] on span "48224" at bounding box center [110, 213] width 36 height 18
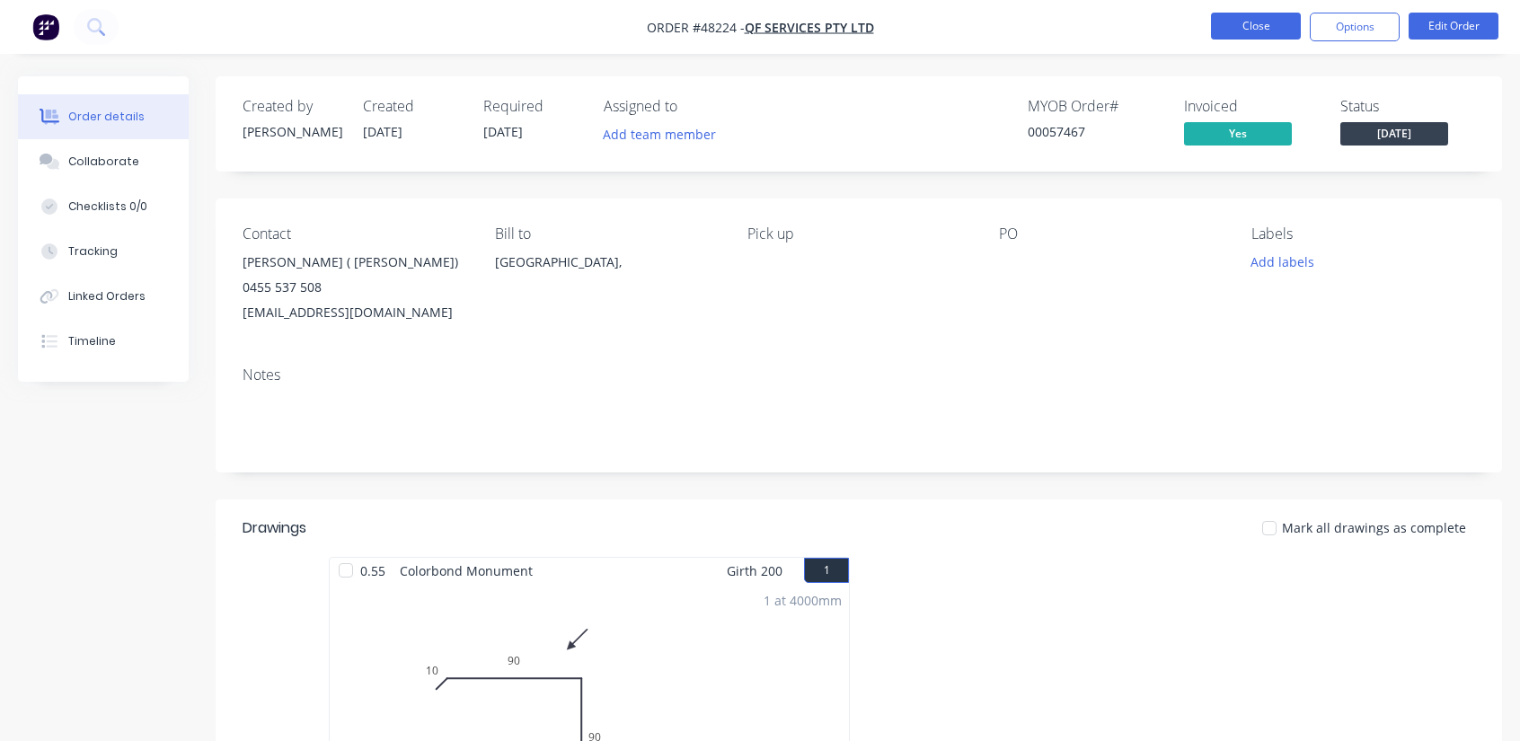
click at [1222, 30] on button "Close" at bounding box center [1256, 26] width 90 height 27
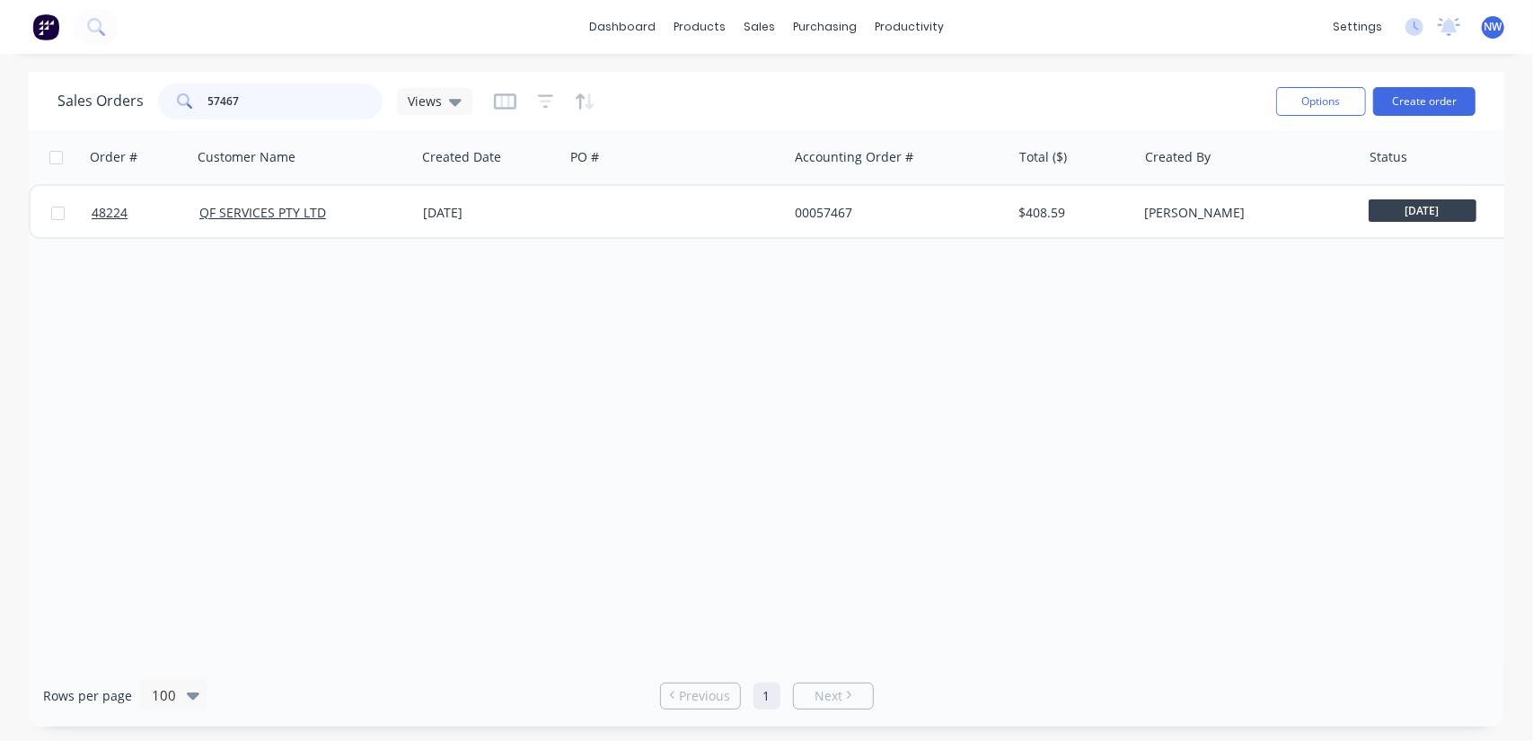
drag, startPoint x: 258, startPoint y: 107, endPoint x: 144, endPoint y: 107, distance: 114.1
click at [144, 107] on div "Sales Orders 57467 Views" at bounding box center [264, 102] width 415 height 36
paste input "48348"
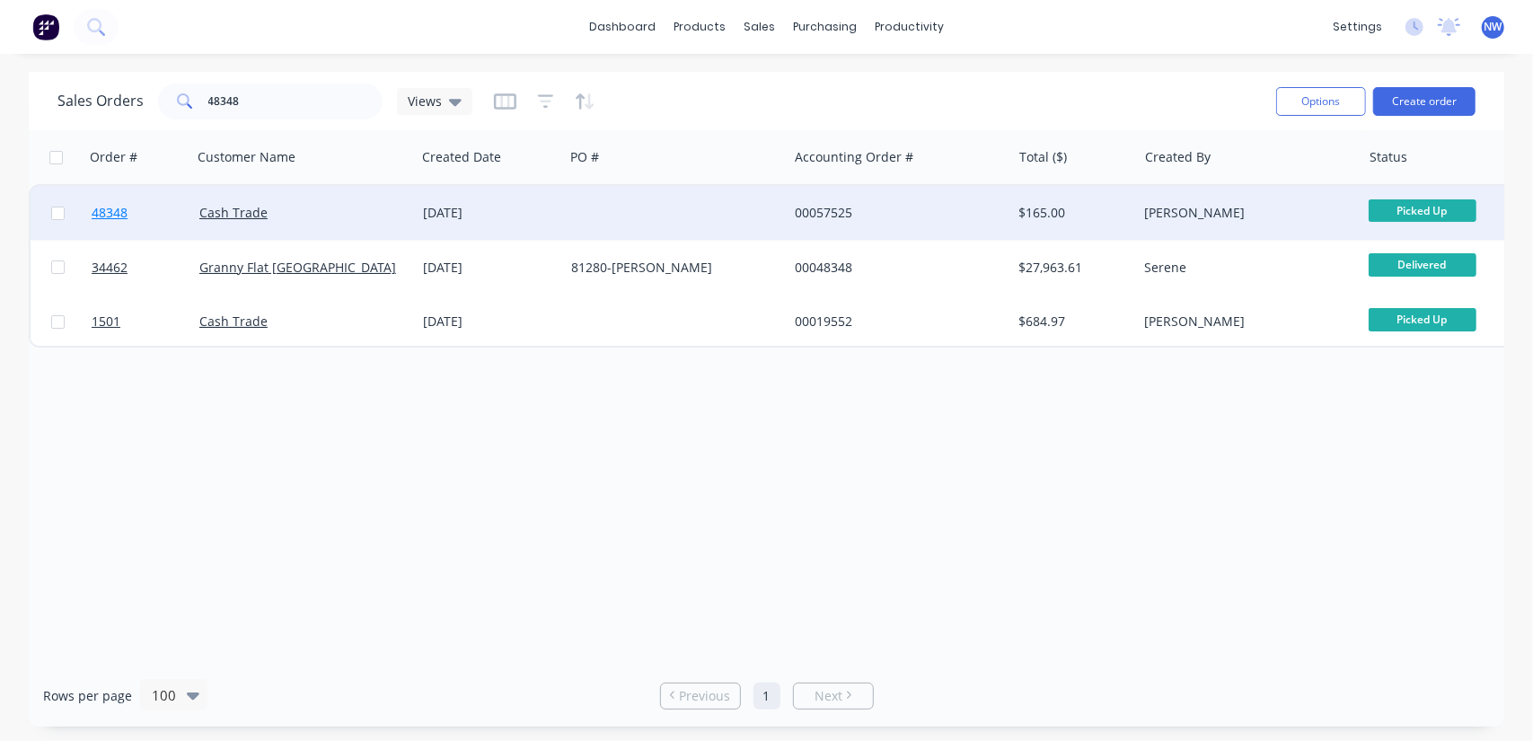
click at [96, 212] on span "48348" at bounding box center [110, 213] width 36 height 18
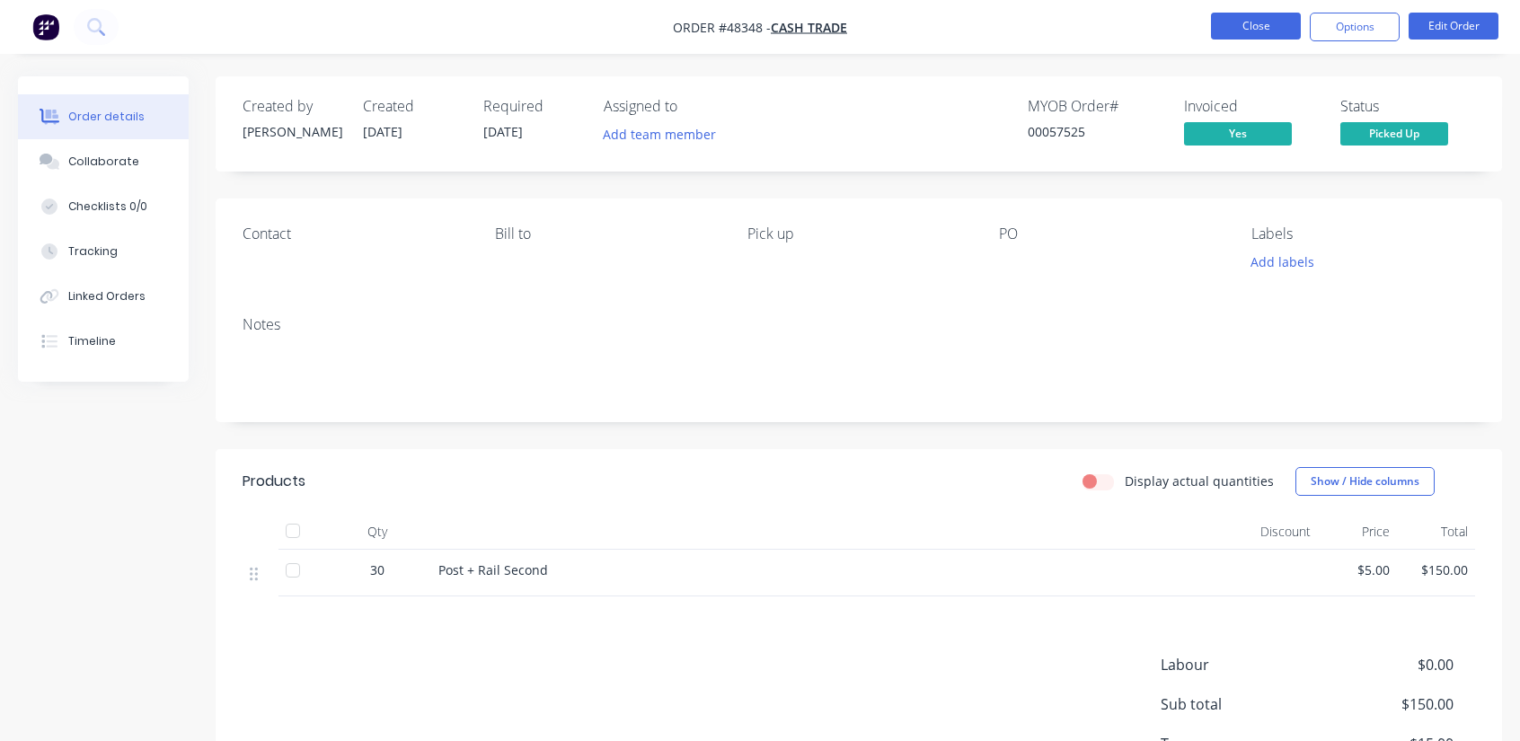
click at [1258, 26] on button "Close" at bounding box center [1256, 26] width 90 height 27
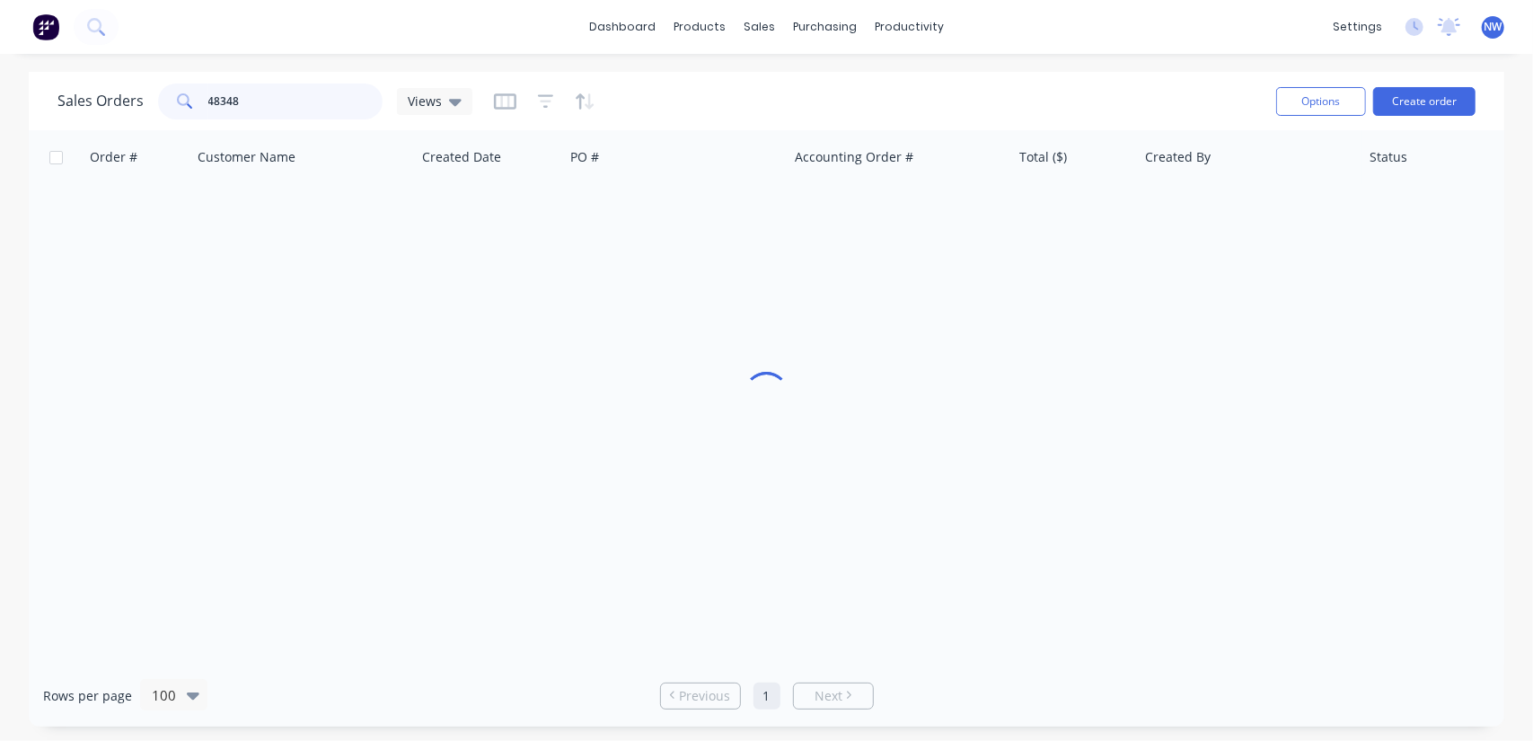
drag, startPoint x: 273, startPoint y: 102, endPoint x: 163, endPoint y: 94, distance: 110.7
click at [163, 94] on div "48348" at bounding box center [270, 102] width 225 height 36
paste input "471"
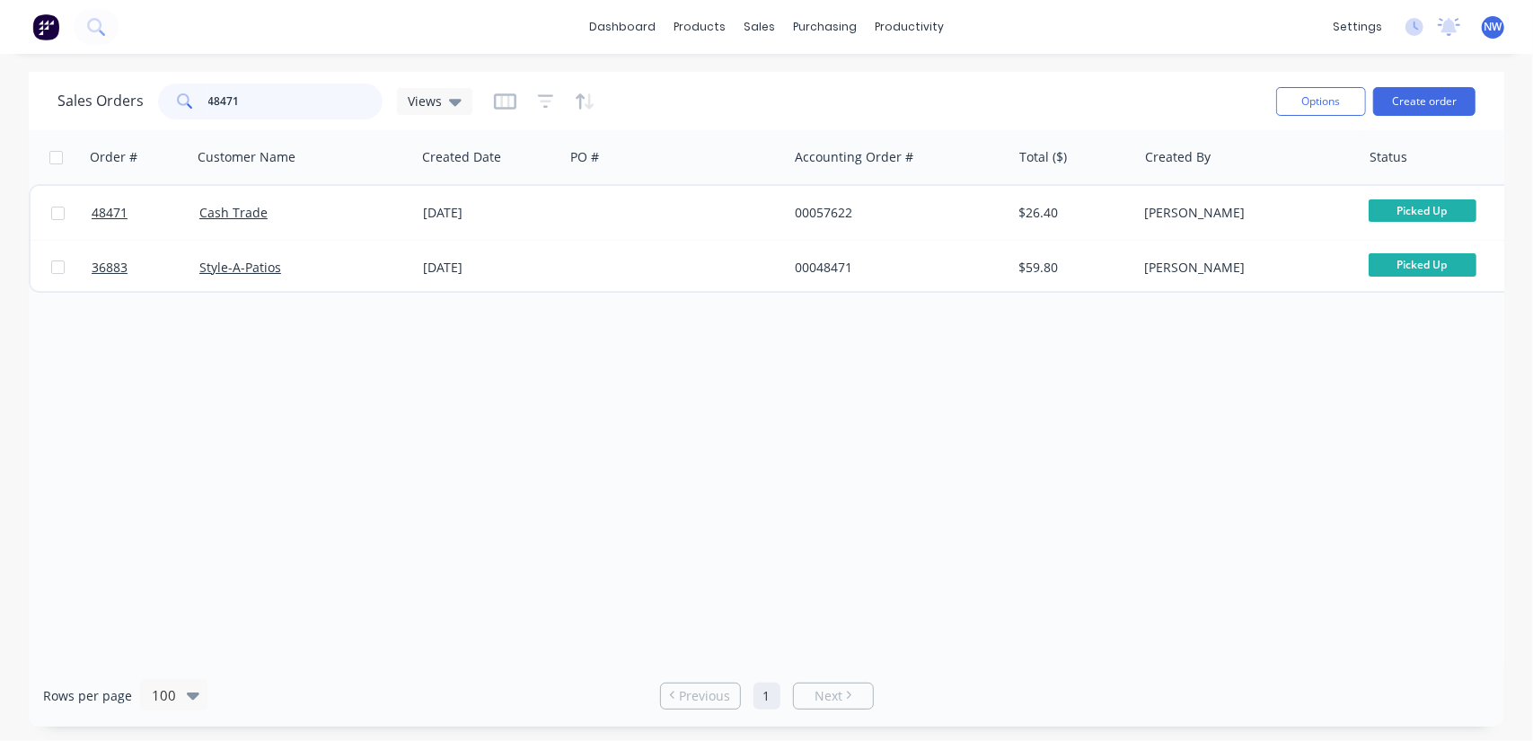
drag, startPoint x: 270, startPoint y: 101, endPoint x: 88, endPoint y: 85, distance: 183.0
click at [88, 85] on div "Sales Orders 48471 Views" at bounding box center [264, 102] width 415 height 36
paste input "$2,045.60"
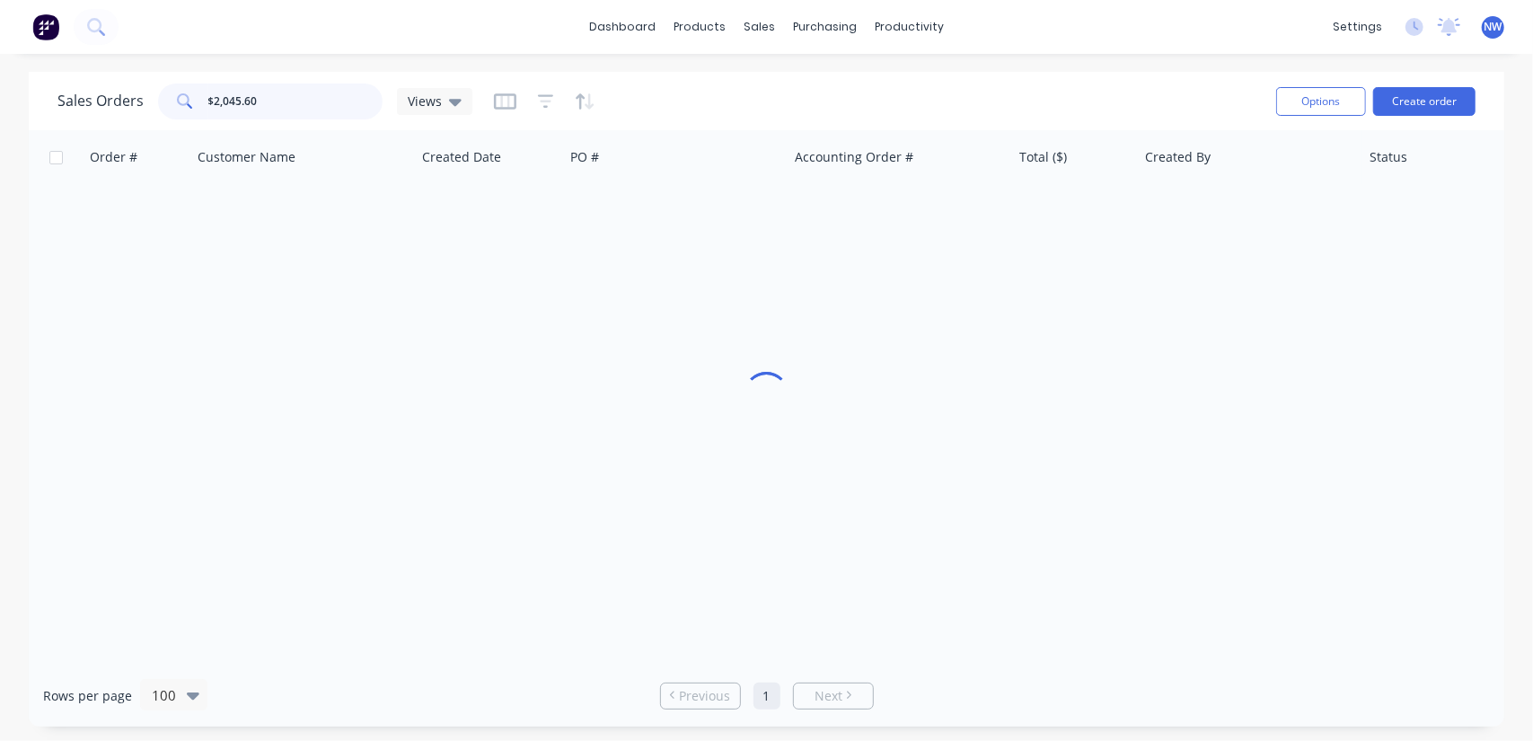
drag, startPoint x: 213, startPoint y: 97, endPoint x: 288, endPoint y: 229, distance: 152.1
click at [212, 101] on input "$2,045.60" at bounding box center [295, 102] width 175 height 36
click at [257, 100] on input "2,045.60" at bounding box center [295, 102] width 175 height 36
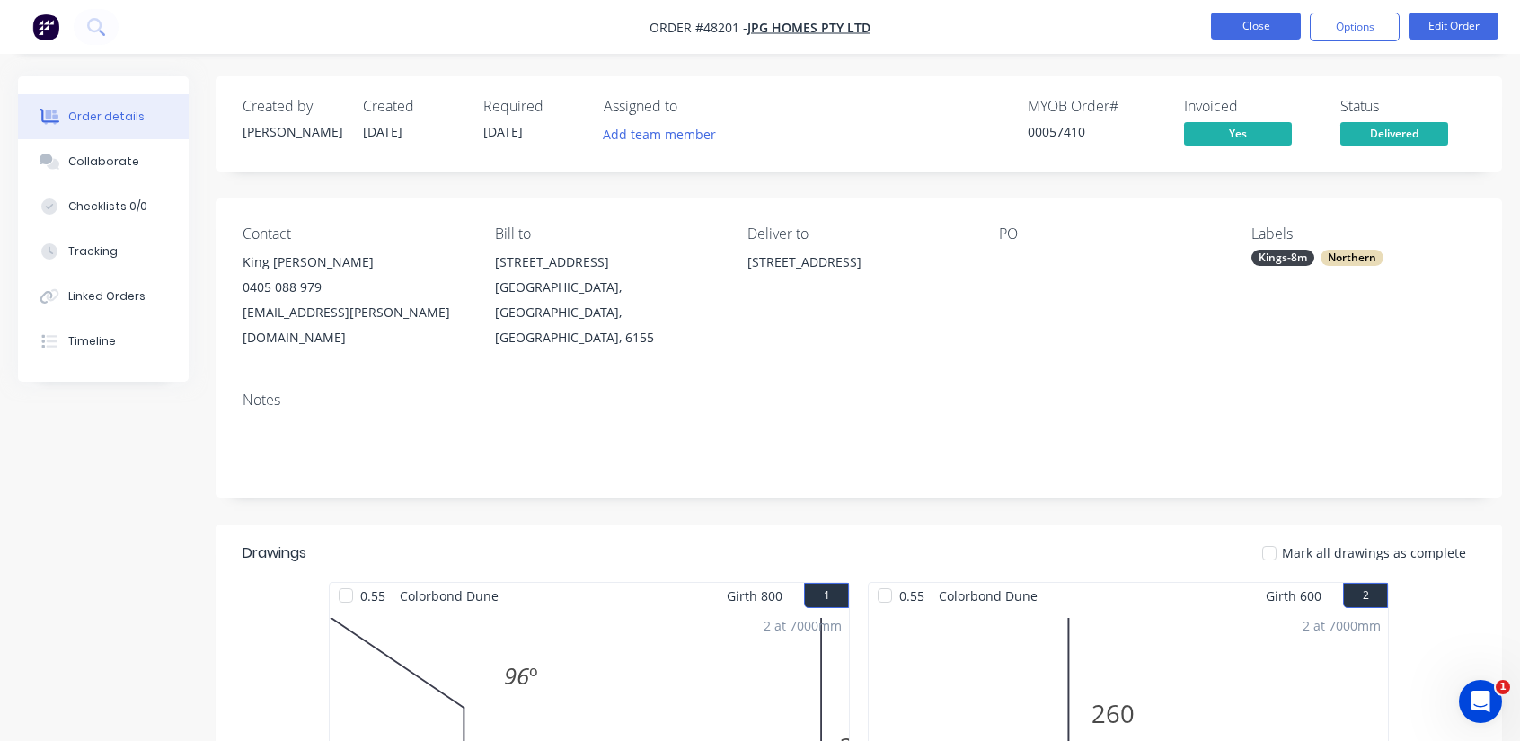
click at [1227, 31] on button "Close" at bounding box center [1256, 26] width 90 height 27
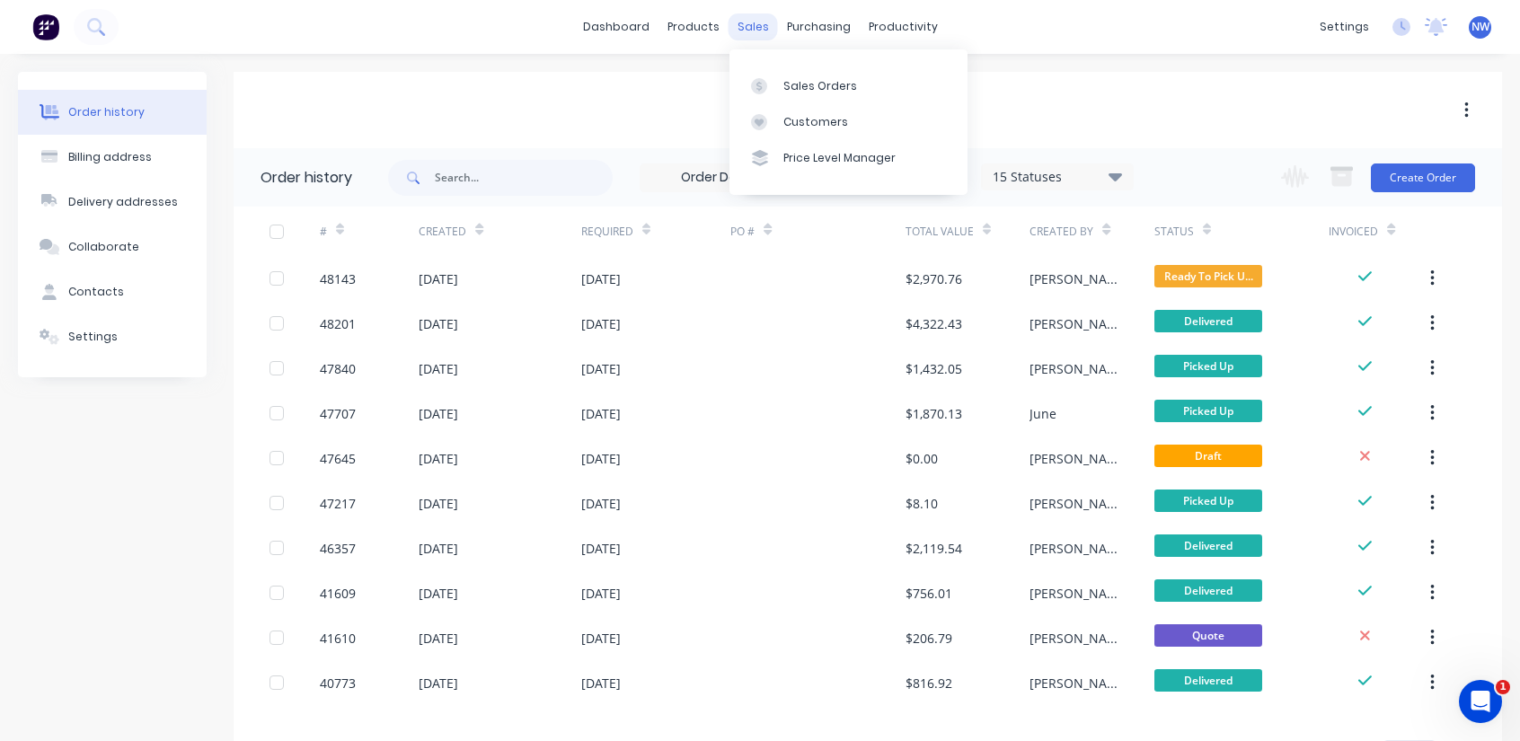
click at [743, 31] on div "sales" at bounding box center [753, 26] width 49 height 27
click at [811, 89] on div "Sales Orders" at bounding box center [820, 86] width 74 height 16
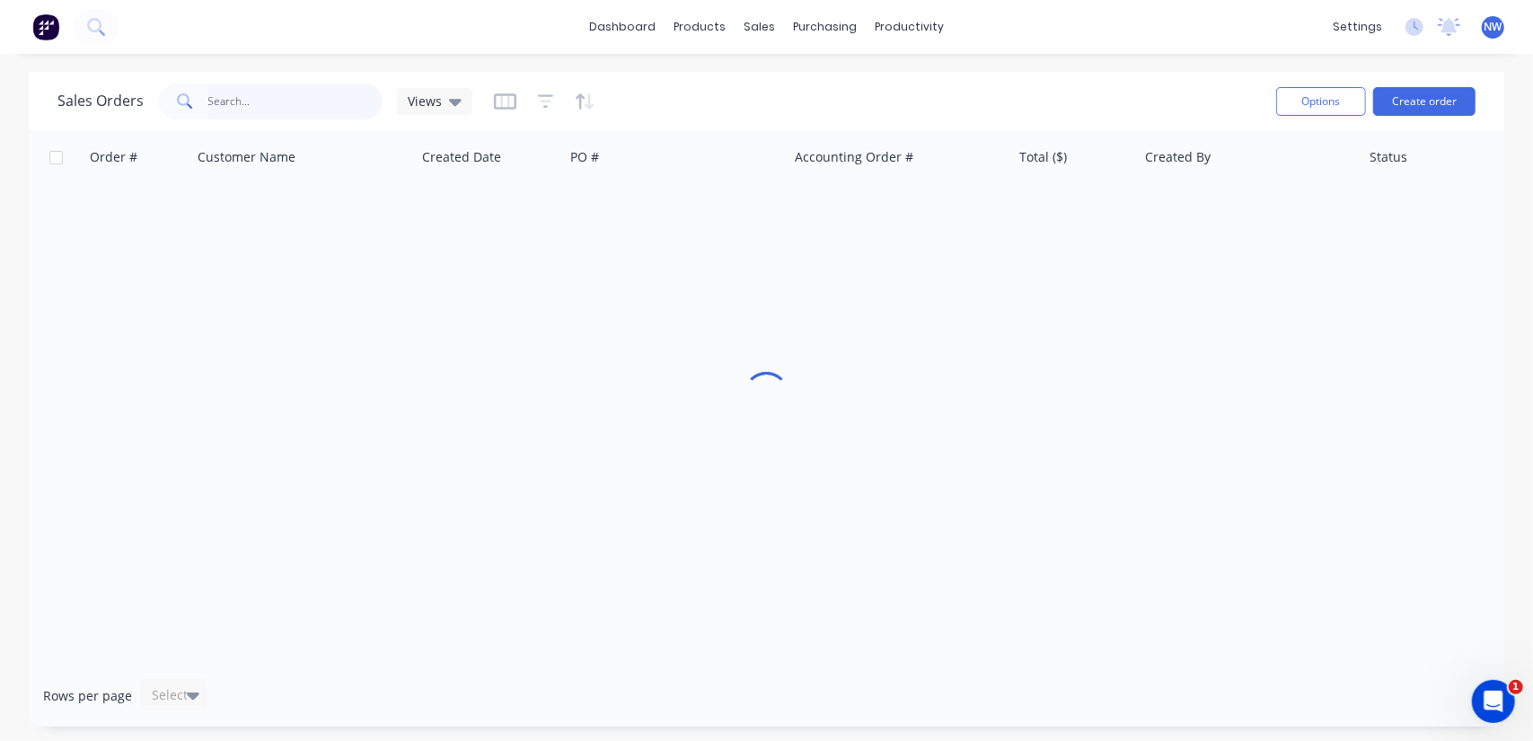
click at [217, 100] on input "text" at bounding box center [295, 102] width 175 height 36
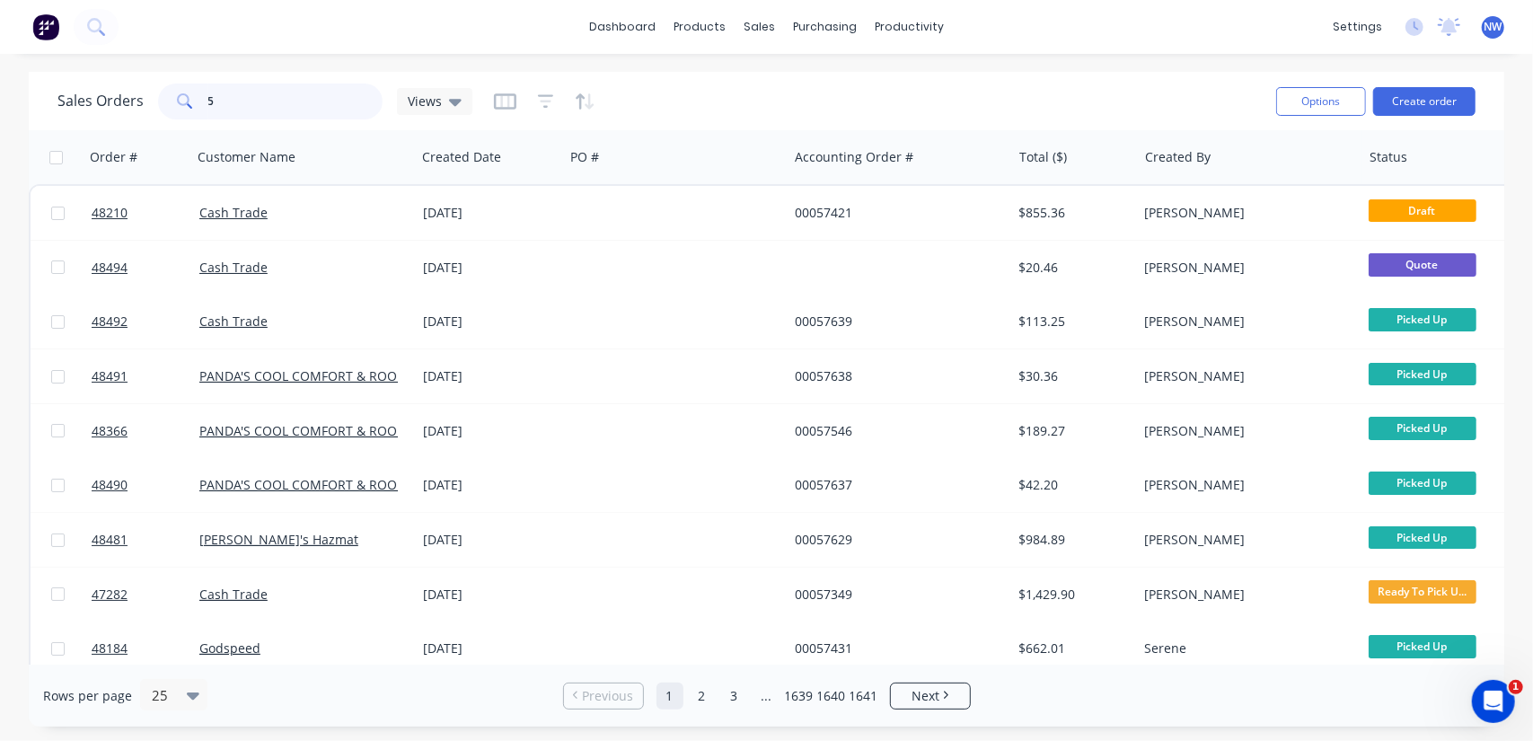
drag, startPoint x: 262, startPoint y: 102, endPoint x: 162, endPoint y: 103, distance: 100.6
click at [162, 103] on div "5" at bounding box center [270, 102] width 225 height 36
paste input "48227"
type input "48227"
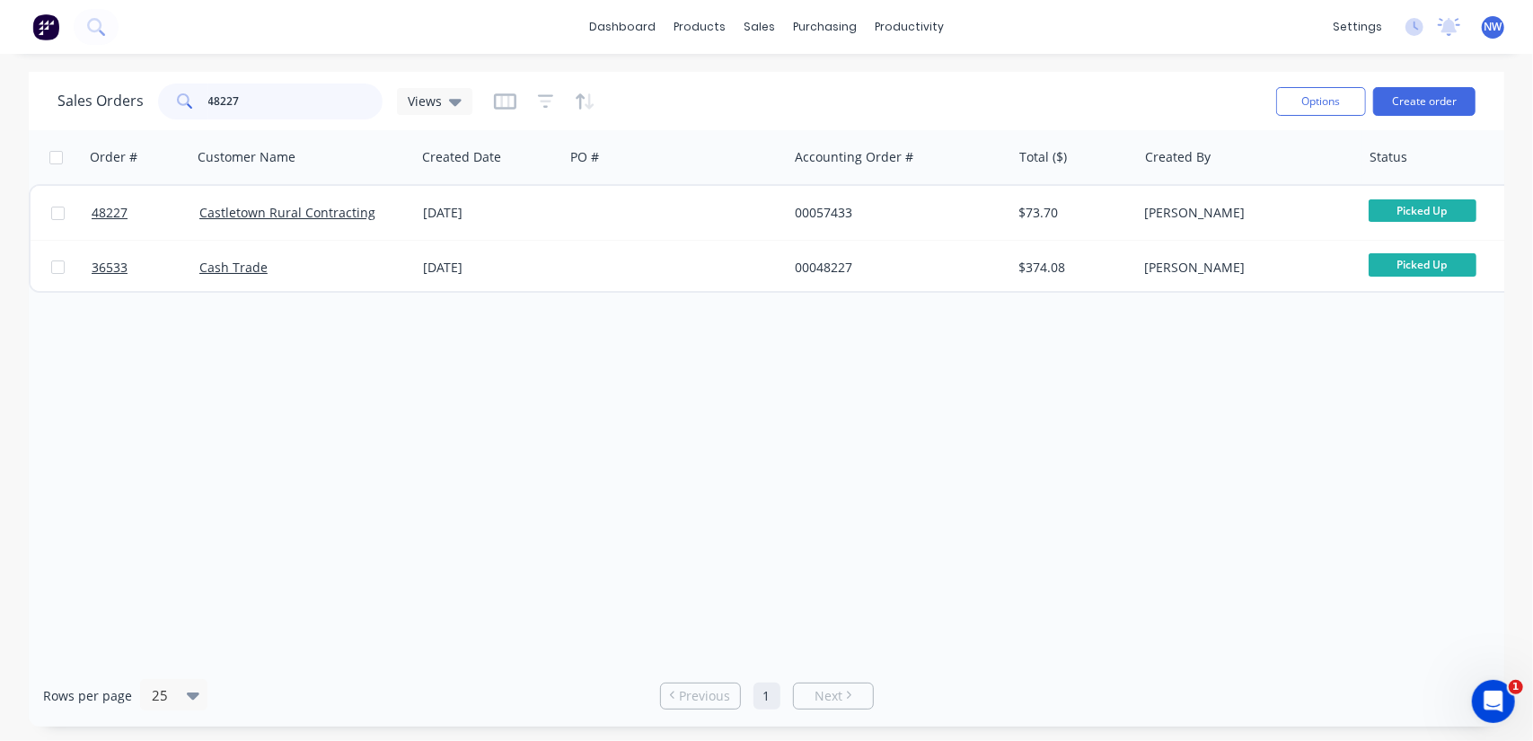
drag, startPoint x: 272, startPoint y: 102, endPoint x: 131, endPoint y: 97, distance: 141.1
click at [131, 98] on div "Sales Orders 48227 Views" at bounding box center [264, 102] width 415 height 36
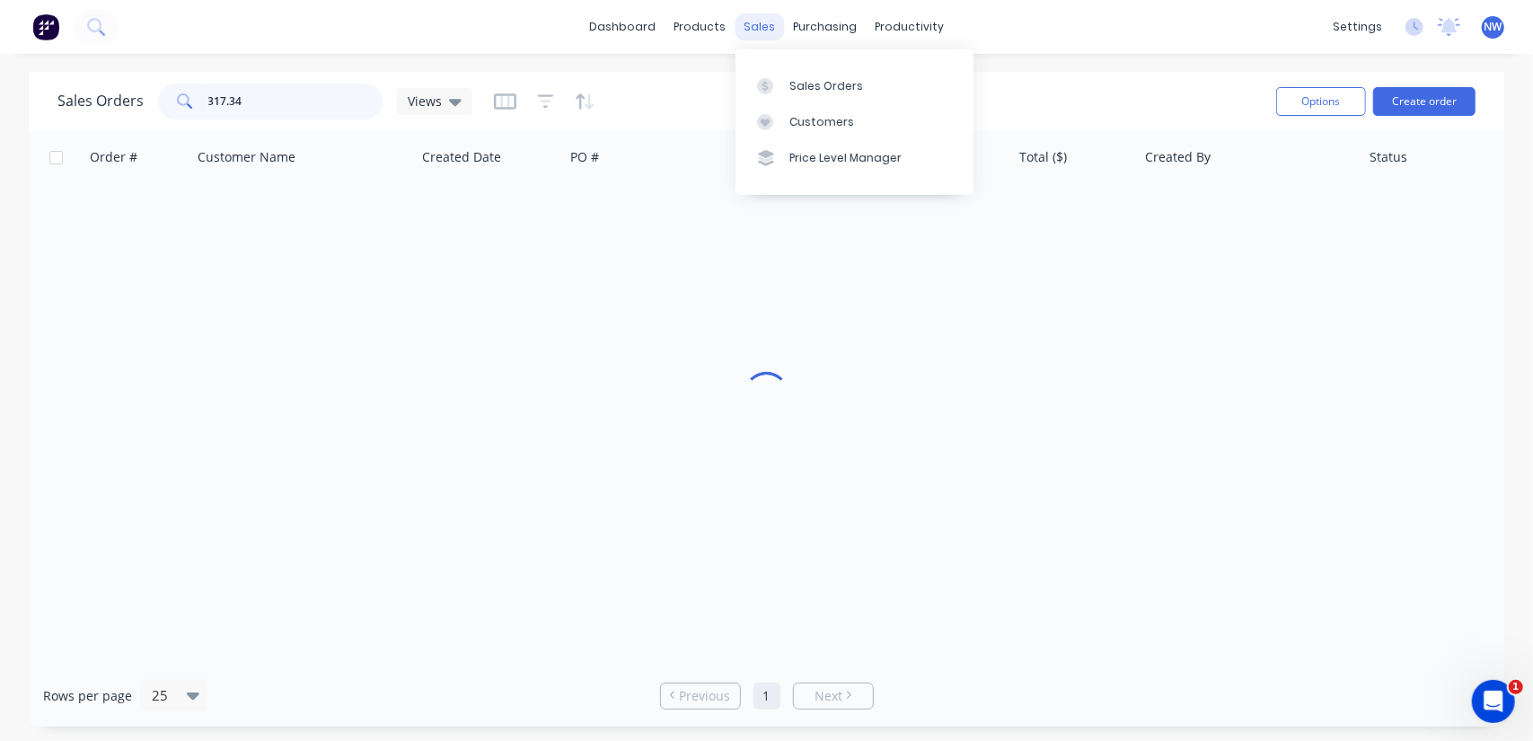
type input "317.34"
click at [758, 30] on div "sales" at bounding box center [759, 26] width 49 height 27
click at [819, 87] on div "Sales Orders" at bounding box center [827, 86] width 74 height 16
click at [820, 87] on div "Sales Orders" at bounding box center [827, 86] width 74 height 16
click at [808, 85] on div "Sales Orders" at bounding box center [827, 86] width 74 height 16
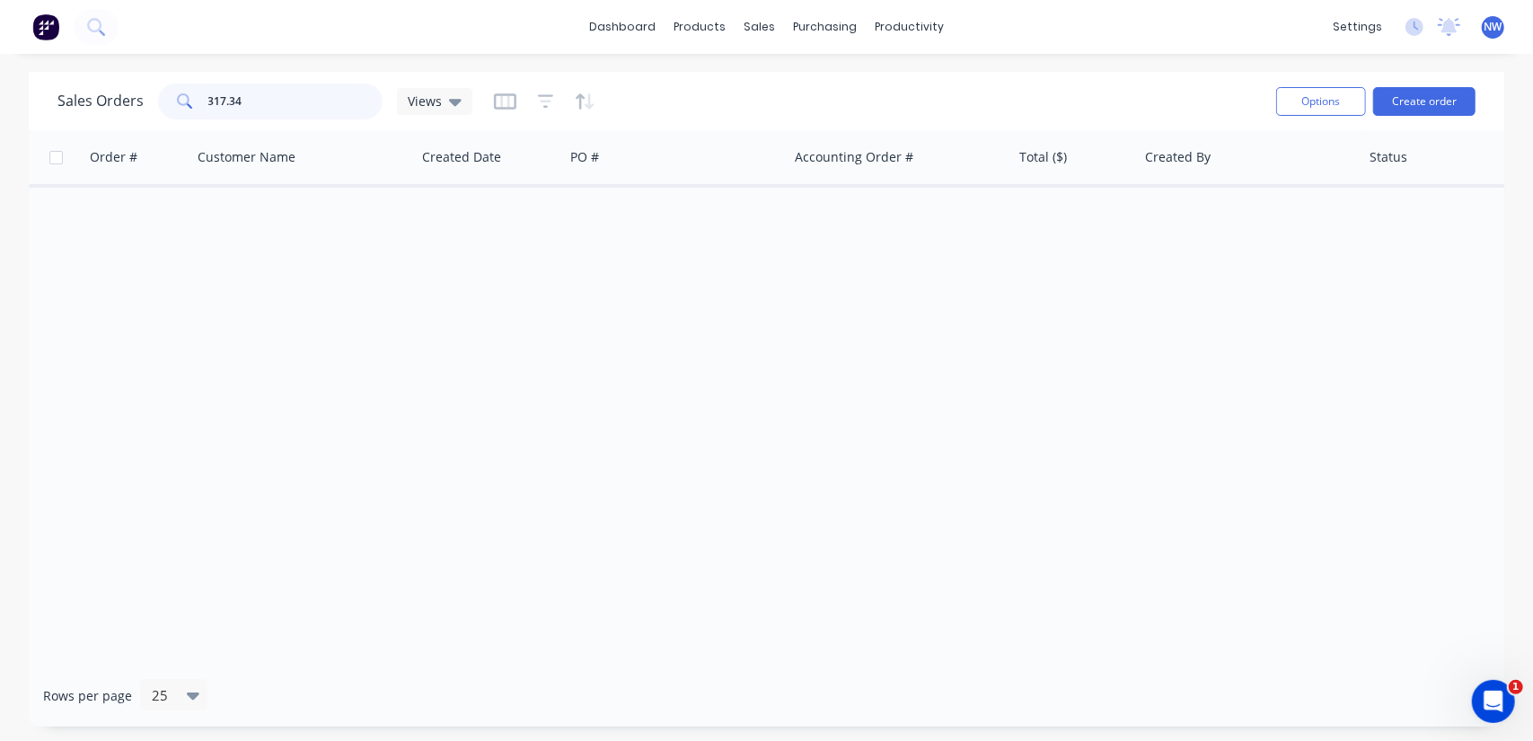
drag, startPoint x: 257, startPoint y: 98, endPoint x: 82, endPoint y: 112, distance: 175.8
click at [82, 112] on div "Sales Orders 317.34 Views" at bounding box center [264, 102] width 415 height 36
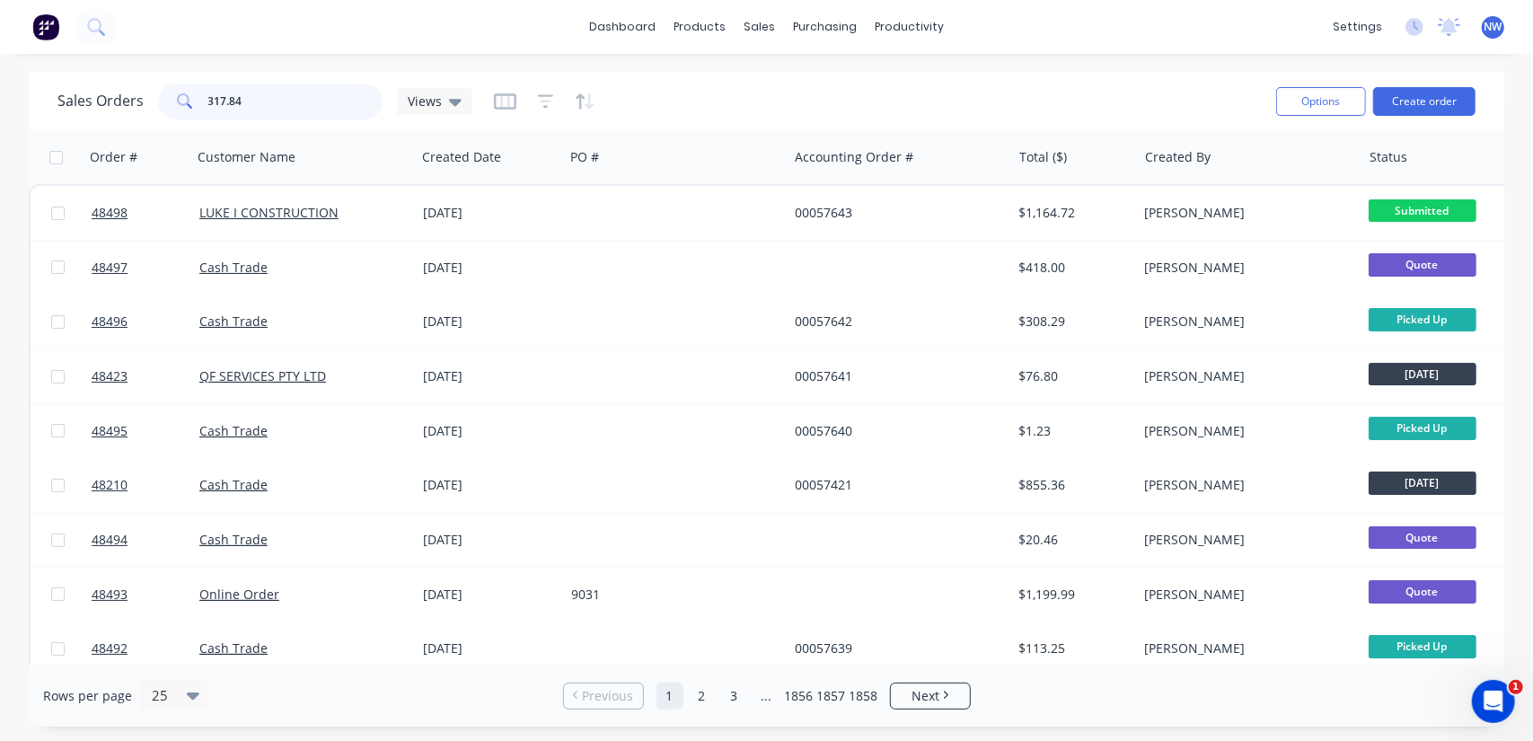
type input "317.84"
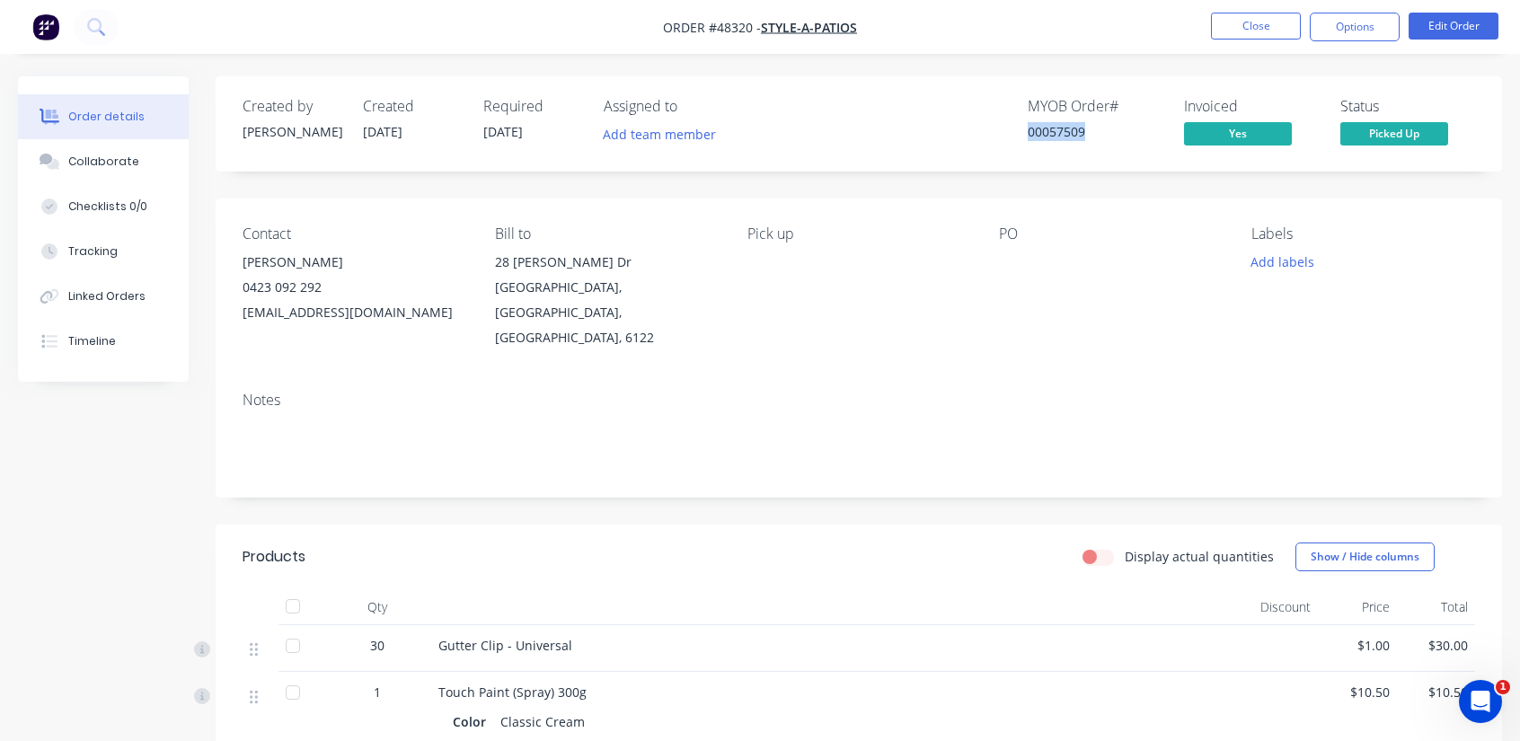
drag, startPoint x: 1091, startPoint y: 128, endPoint x: 1020, endPoint y: 128, distance: 71.9
click at [1020, 128] on div "MYOB Order # 00057509 Invoiced Yes Status Picked Up" at bounding box center [1129, 124] width 692 height 52
copy div "00057509"
click at [1102, 130] on div "00057509" at bounding box center [1095, 131] width 135 height 19
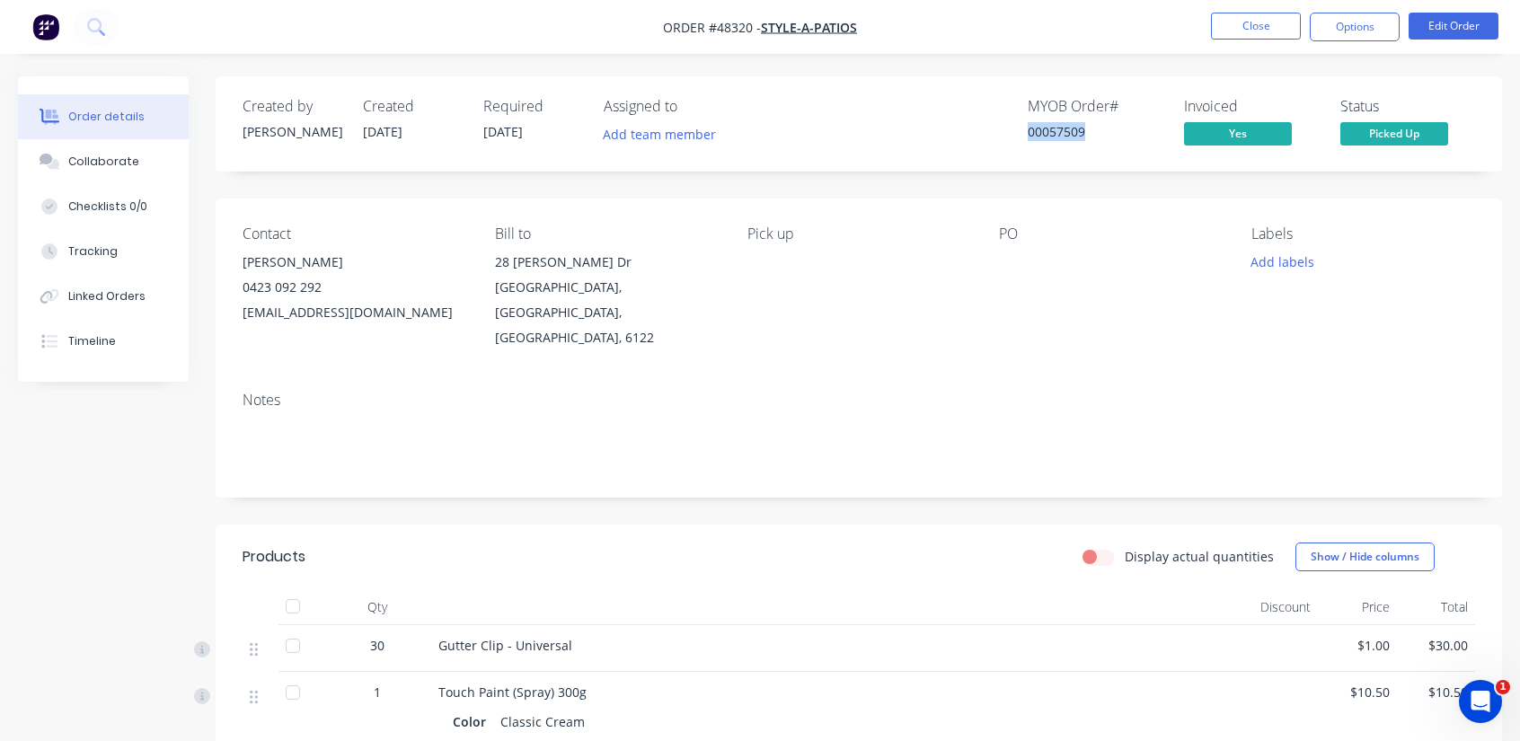
drag, startPoint x: 1088, startPoint y: 128, endPoint x: 977, endPoint y: 124, distance: 110.6
click at [977, 124] on div "MYOB Order # 00057509 Invoiced Yes Status Picked Up" at bounding box center [1129, 124] width 692 height 52
copy div "00057509"
